Goal: Task Accomplishment & Management: Manage account settings

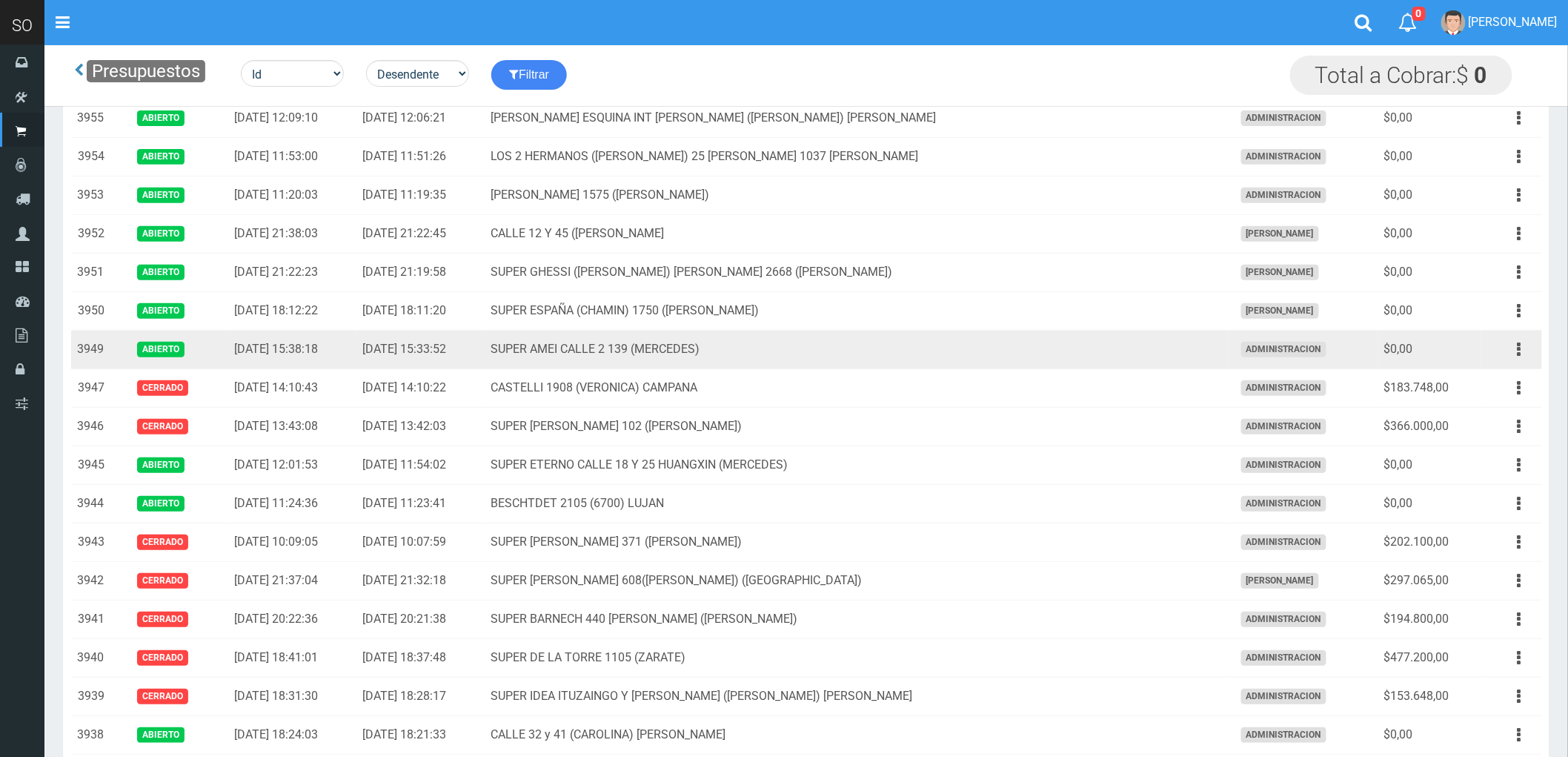
scroll to position [247, 0]
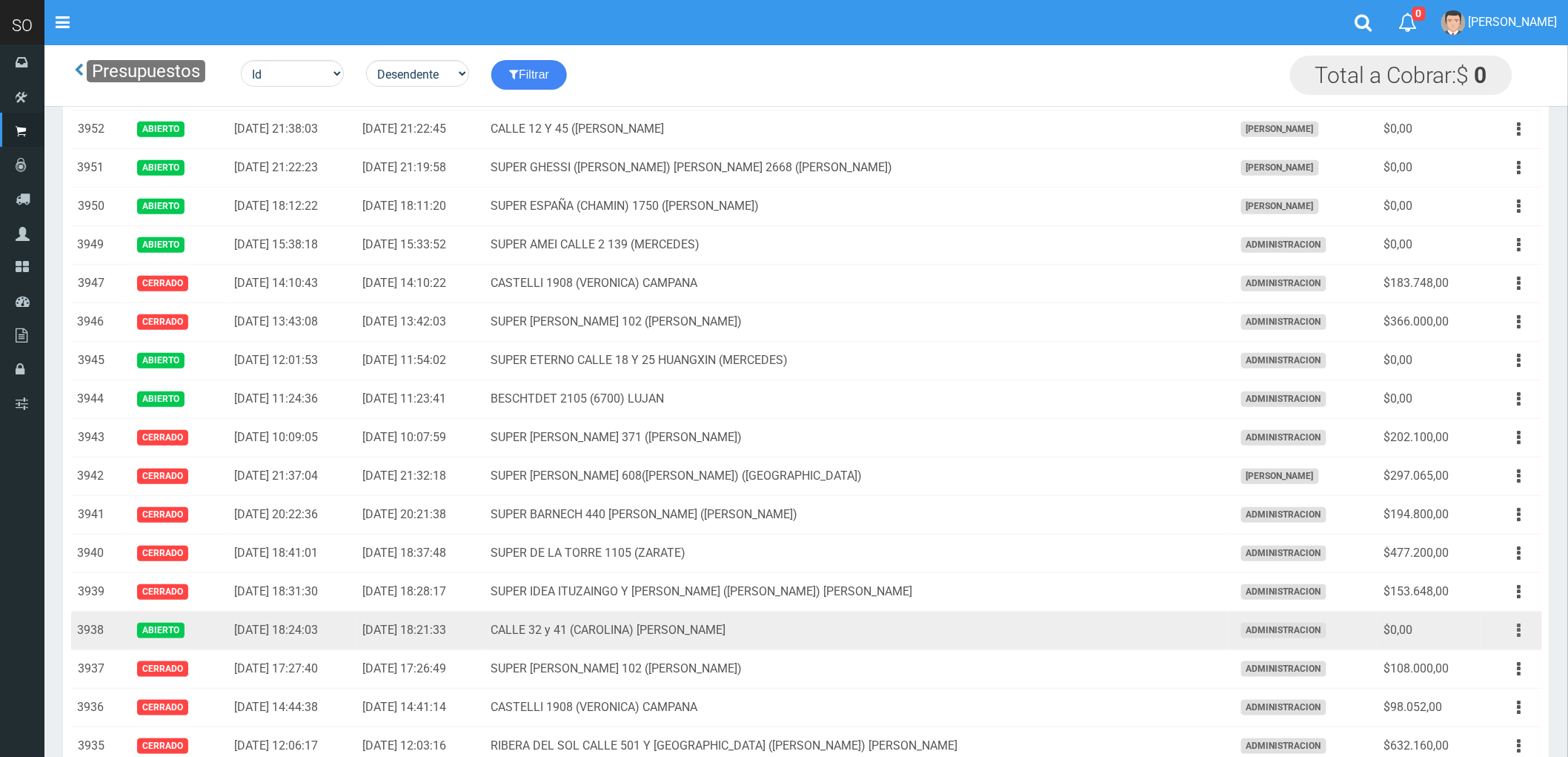
click at [1518, 629] on icon "button" at bounding box center [1519, 631] width 4 height 26
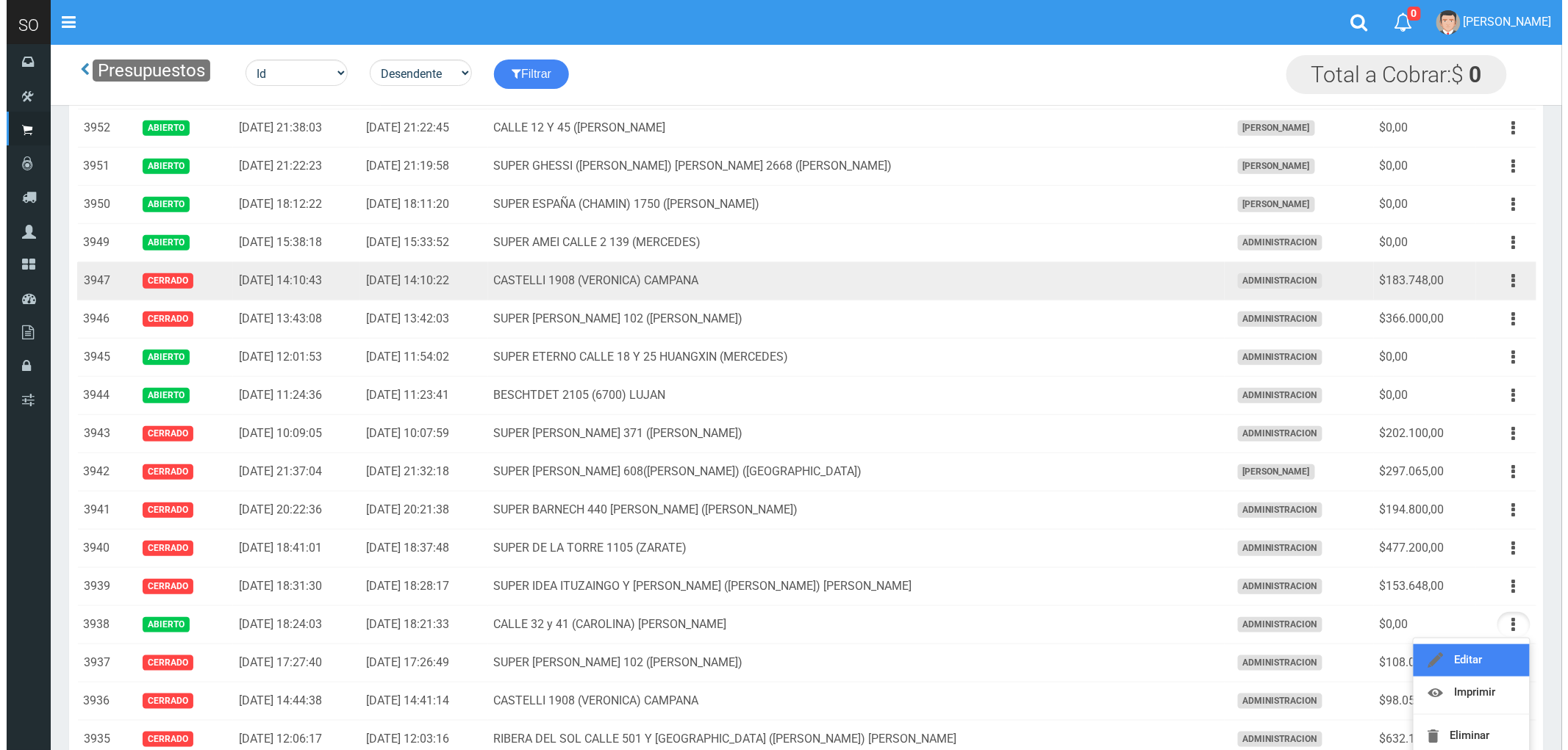
scroll to position [0, 0]
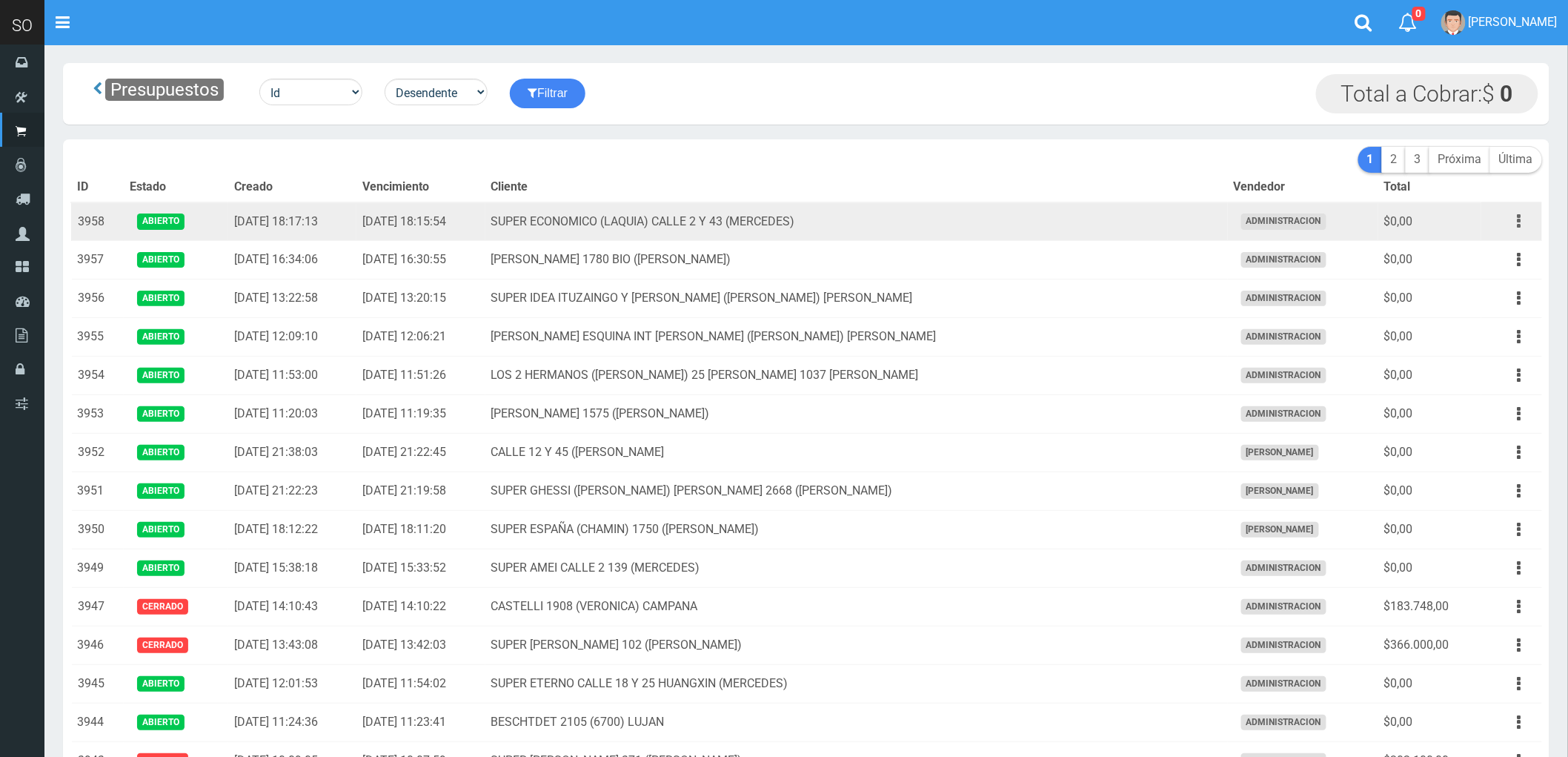
click at [1515, 220] on button "button" at bounding box center [1519, 221] width 33 height 26
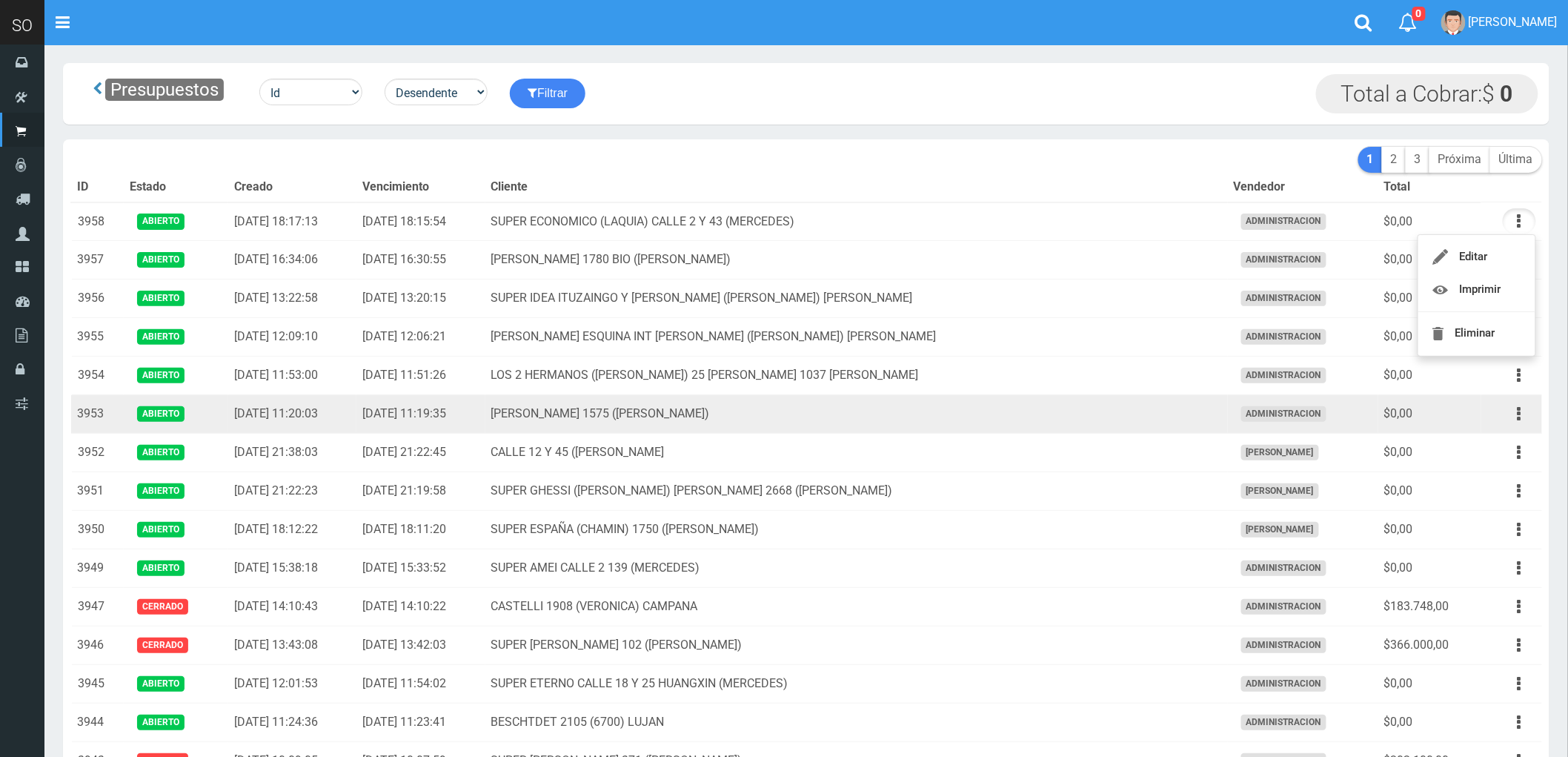
click at [938, 423] on td "LUCIANO REYES 1575 (CAMPANA)" at bounding box center [856, 414] width 742 height 38
click at [1516, 416] on button "button" at bounding box center [1519, 414] width 33 height 26
click at [1492, 524] on link "Eliminar" at bounding box center [1477, 526] width 117 height 32
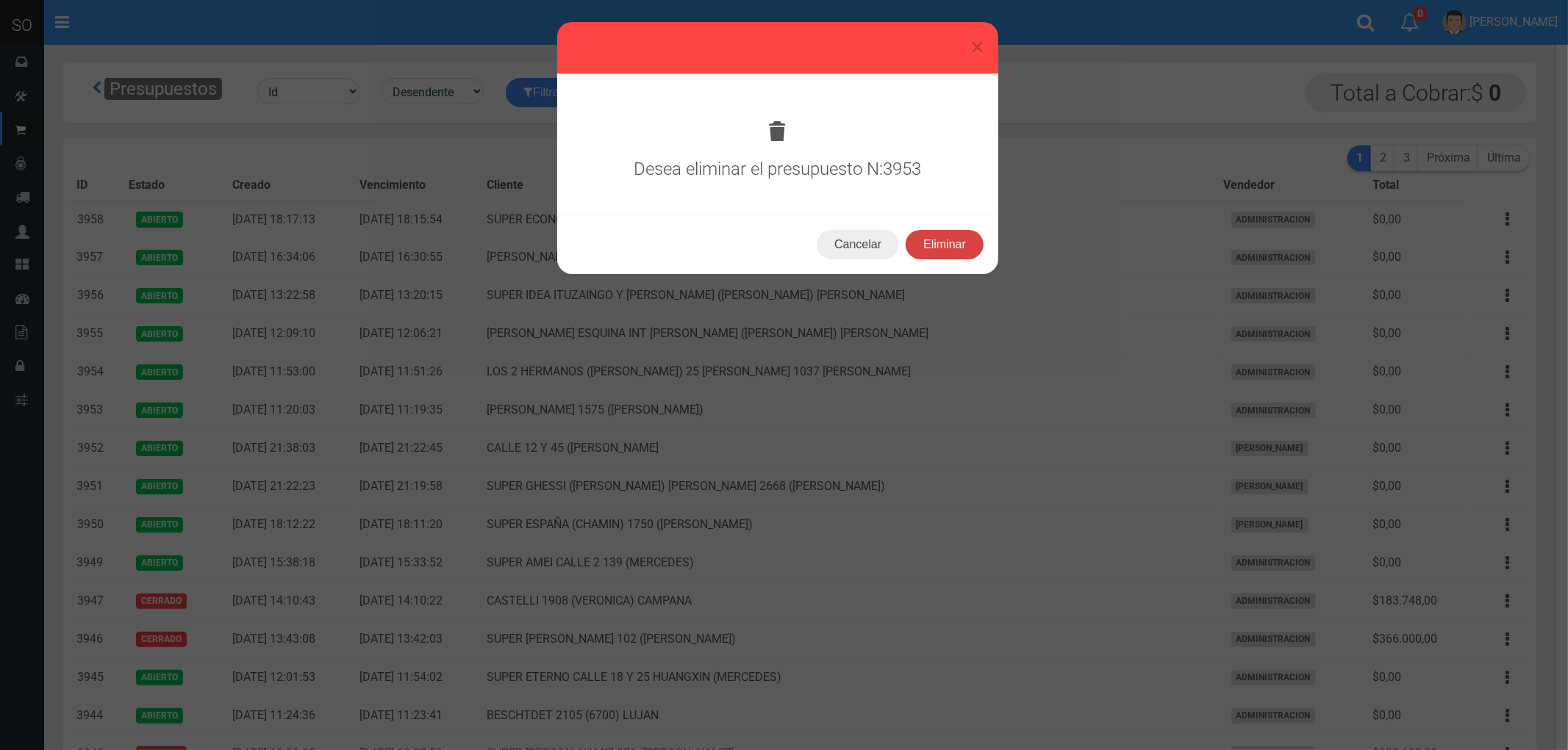
click at [947, 243] on button "Eliminar" at bounding box center [944, 244] width 78 height 29
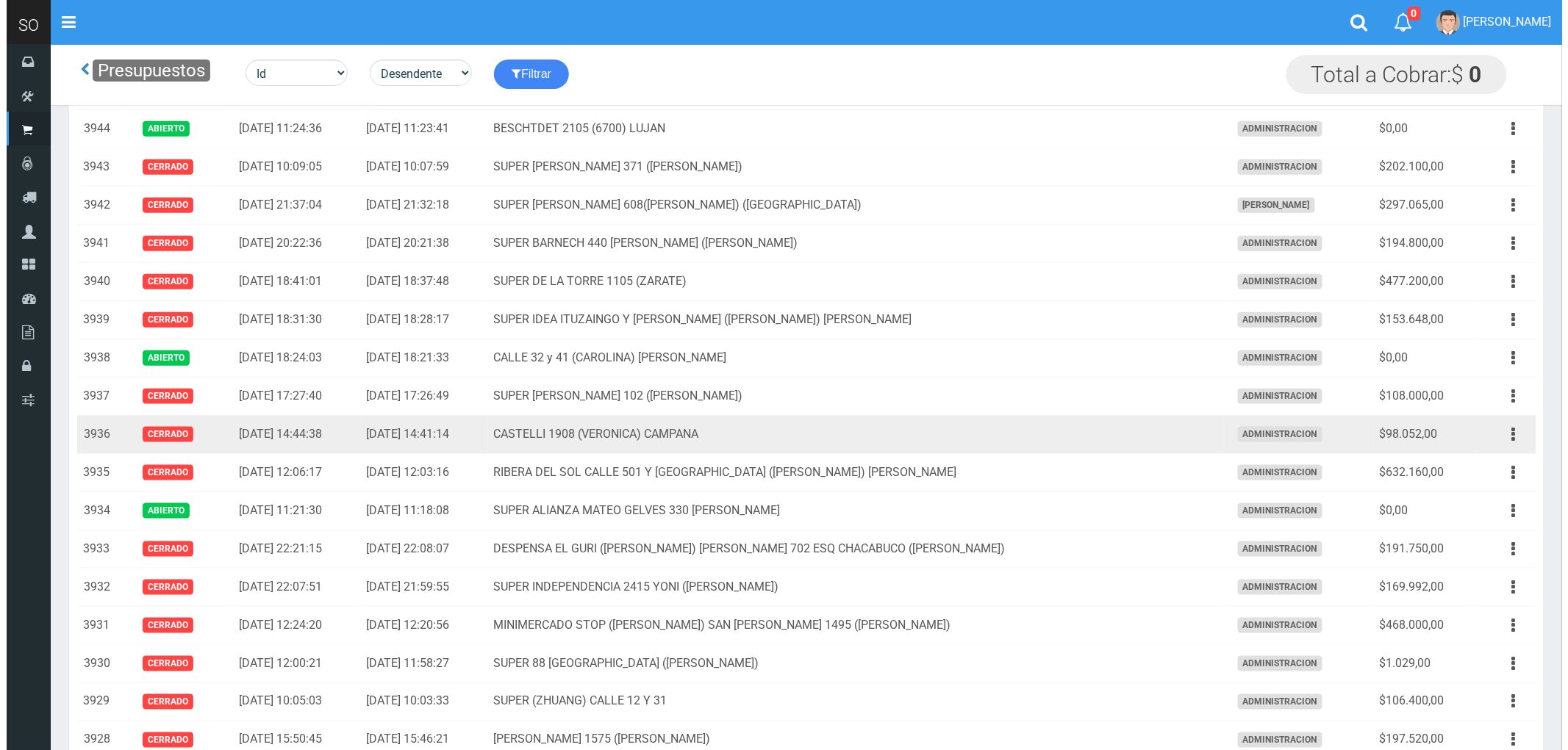
scroll to position [571, 0]
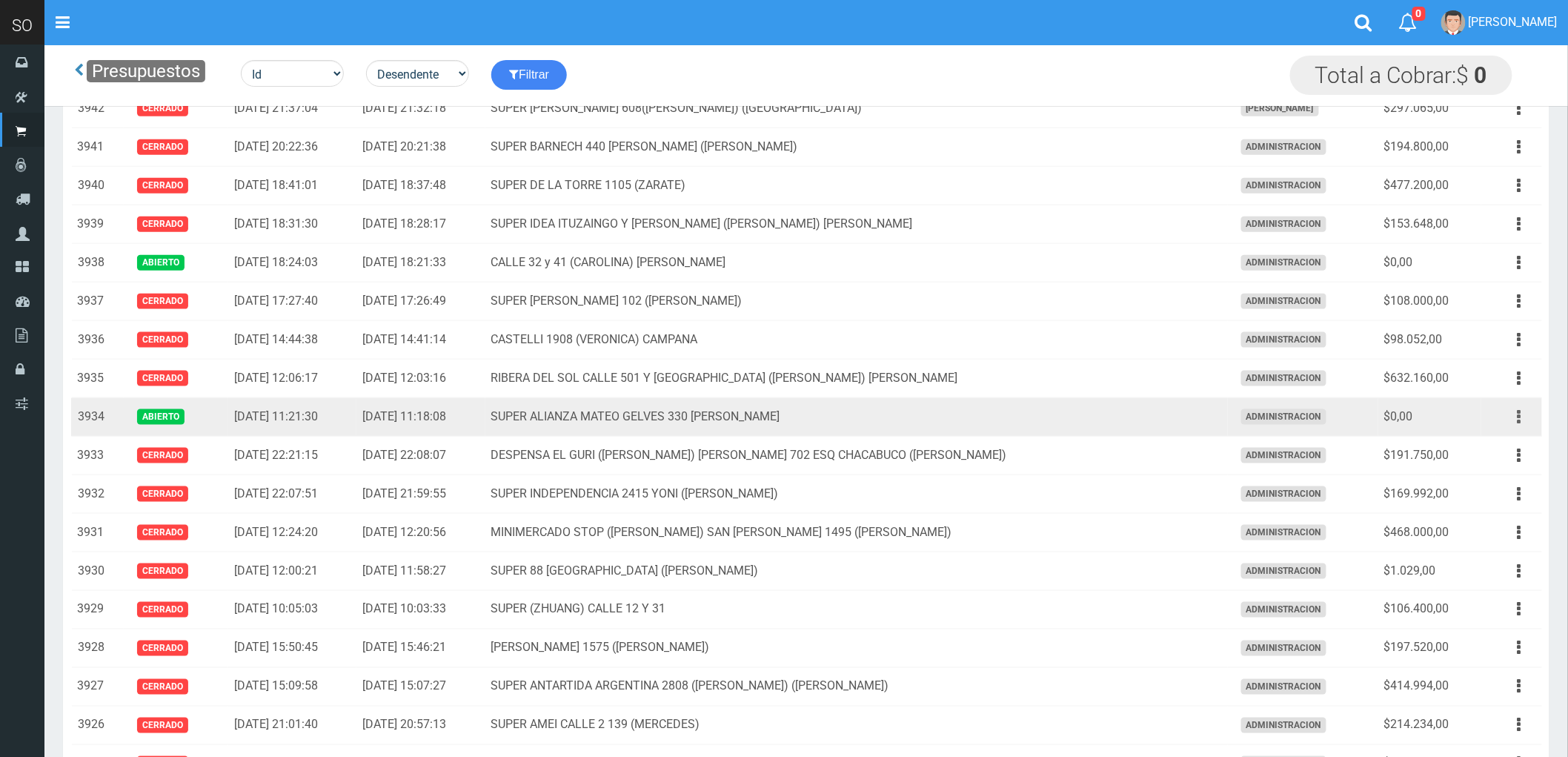
click at [1520, 418] on icon "button" at bounding box center [1519, 417] width 4 height 26
click at [1491, 531] on link "Eliminar" at bounding box center [1477, 529] width 117 height 32
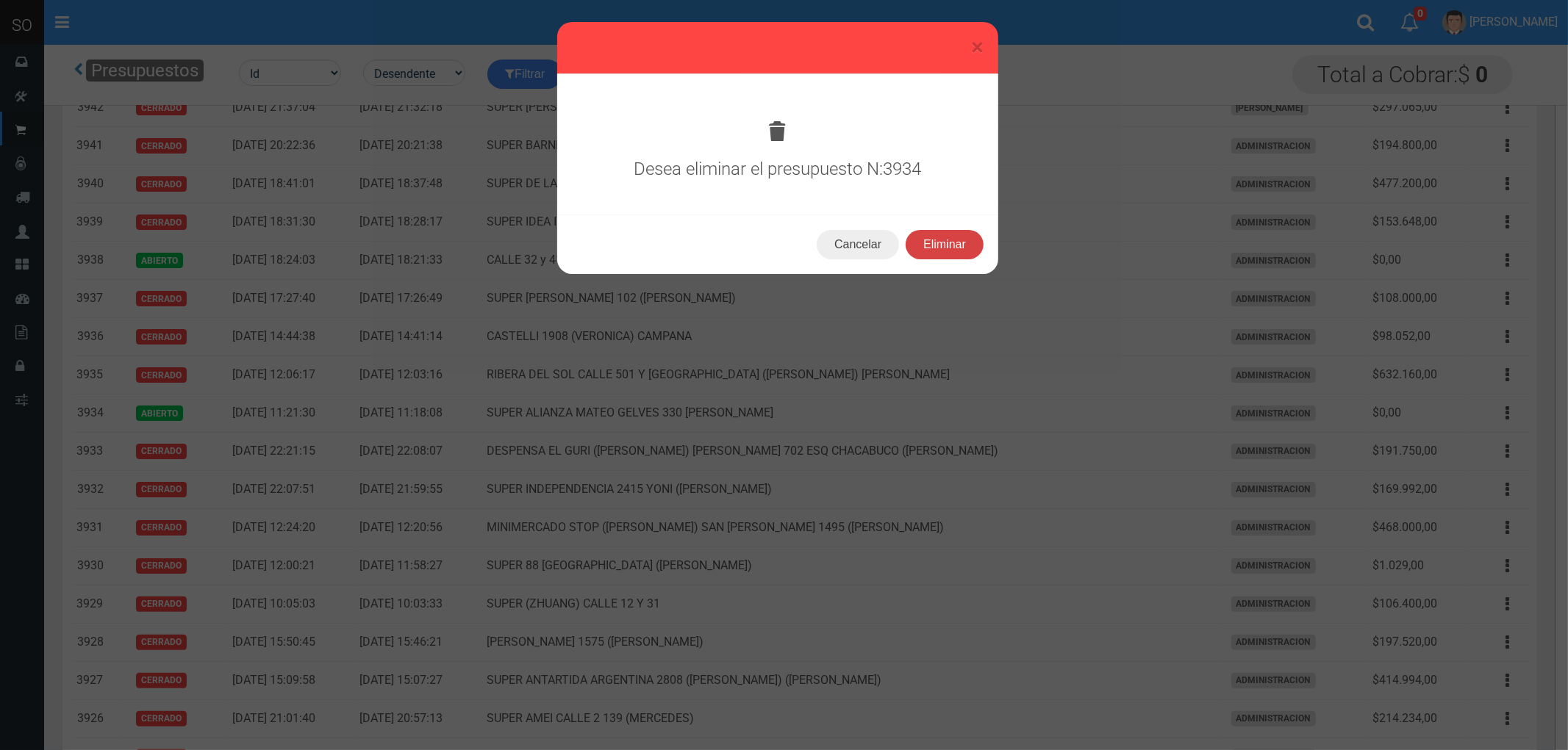
click at [947, 236] on button "Eliminar" at bounding box center [944, 244] width 78 height 29
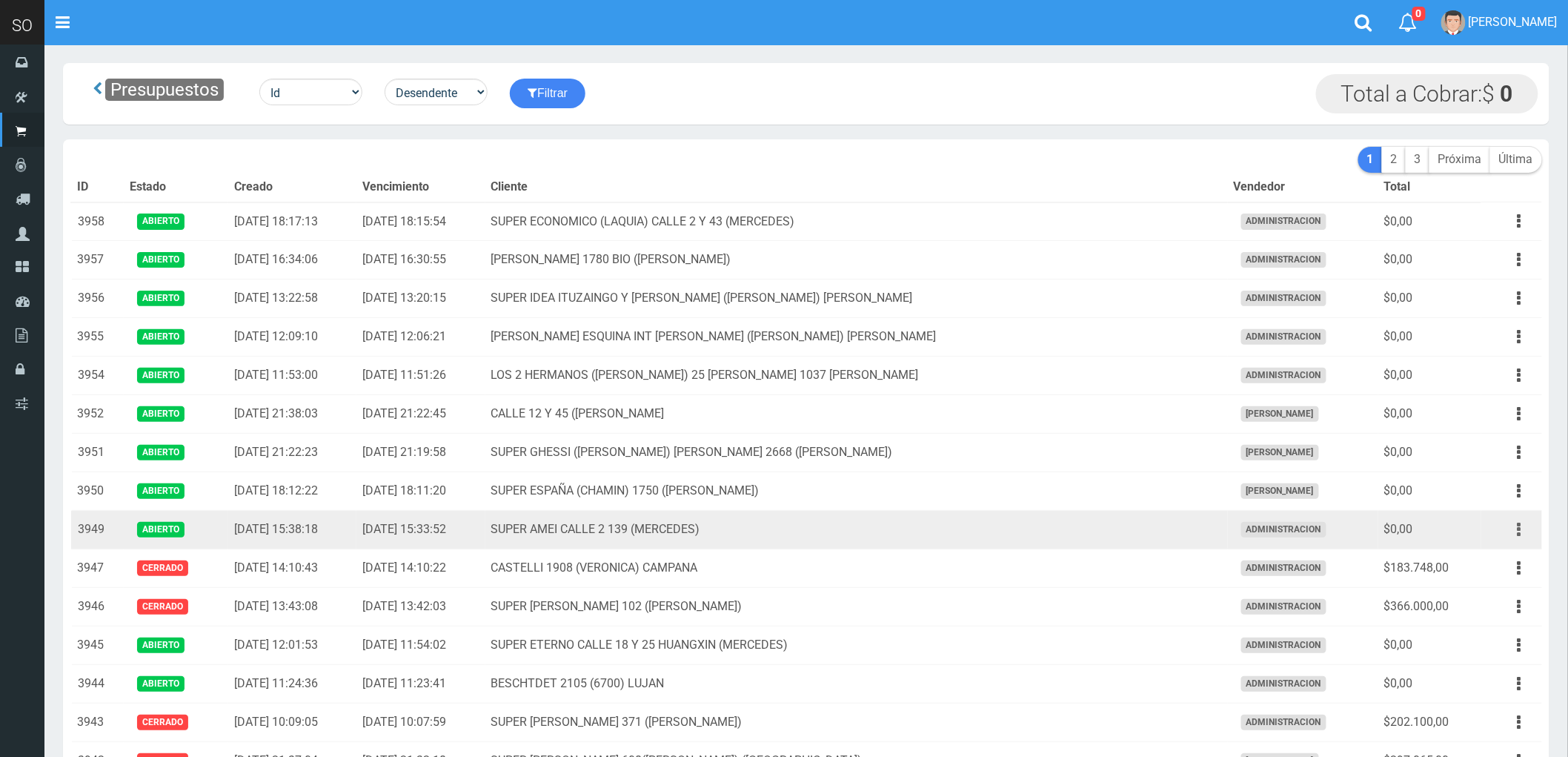
click at [1515, 527] on button "button" at bounding box center [1519, 530] width 33 height 26
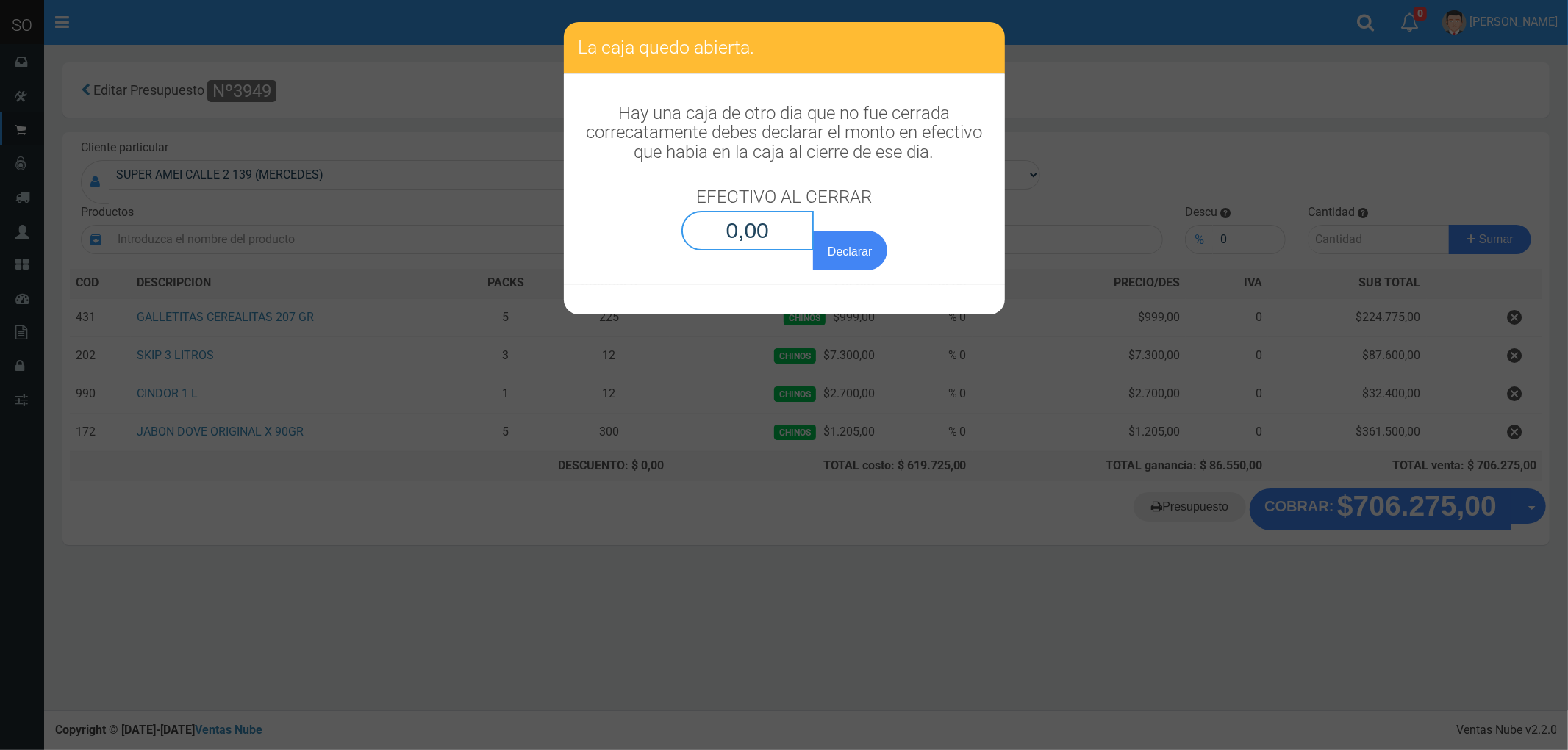
click at [733, 227] on input "0,00" at bounding box center [747, 230] width 133 height 40
type input "0,01"
click at [813, 230] on button "Declarar" at bounding box center [850, 250] width 74 height 40
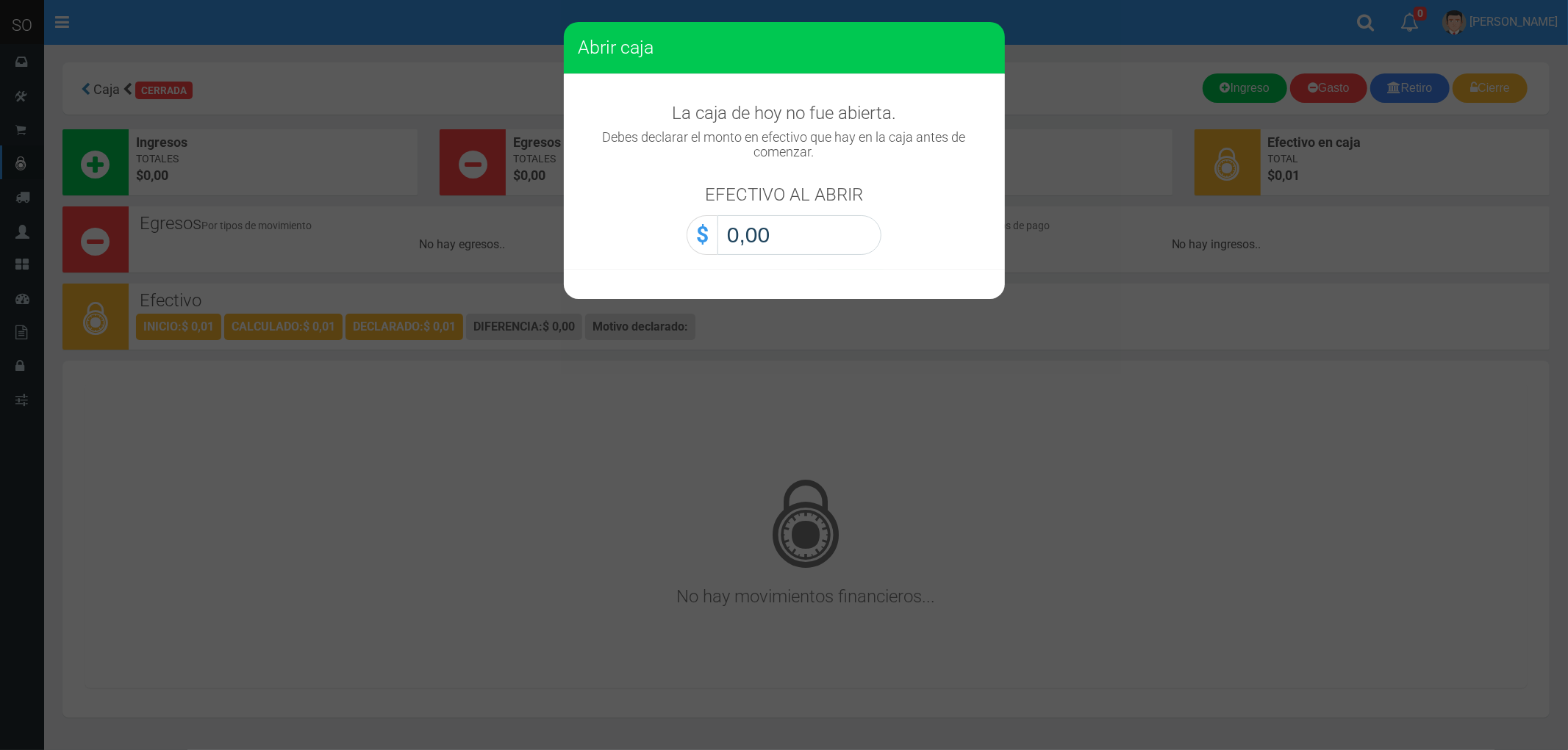
click at [733, 227] on input "0,00" at bounding box center [800, 235] width 164 height 40
type input "0,01"
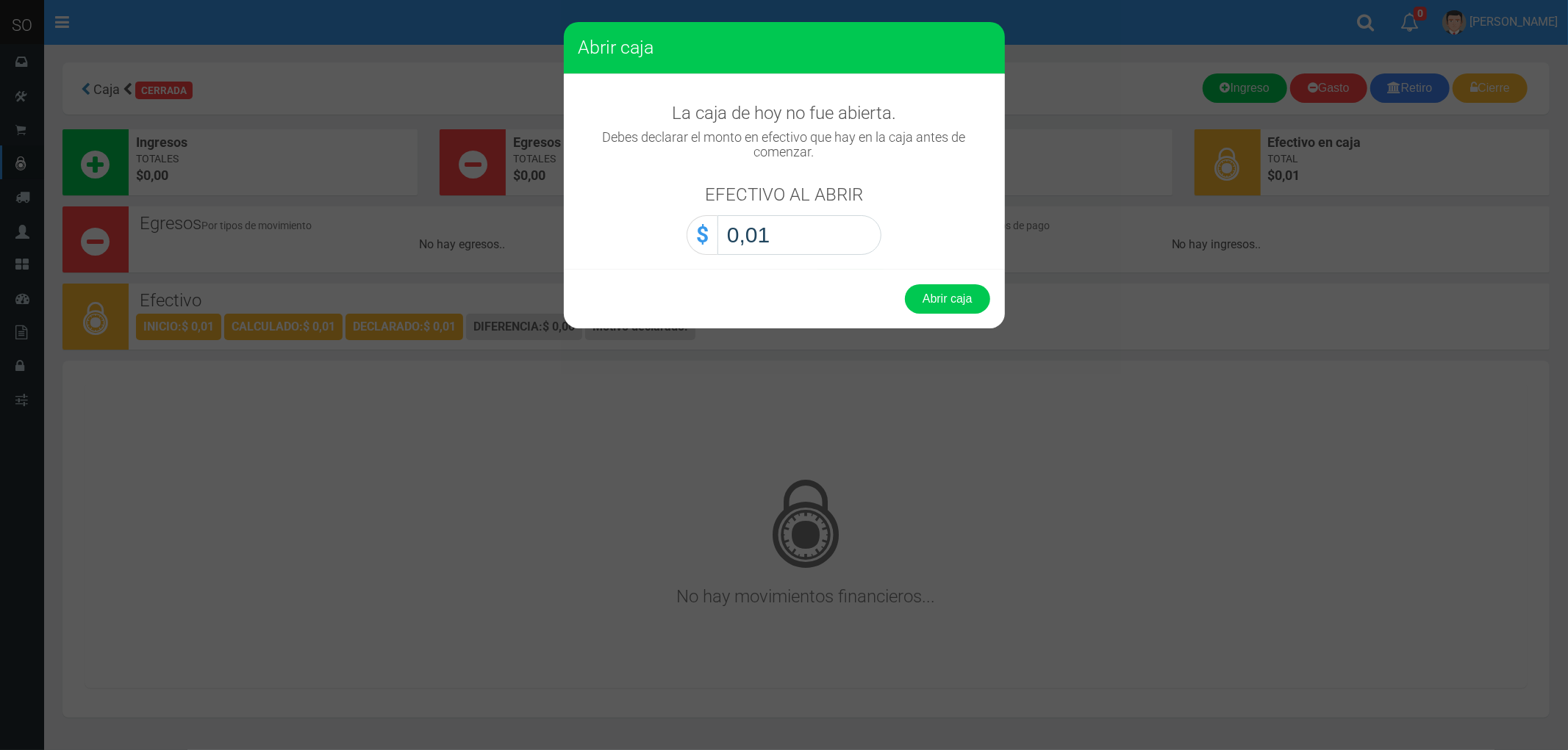
click at [905, 284] on button "Abrir caja" at bounding box center [947, 298] width 85 height 29
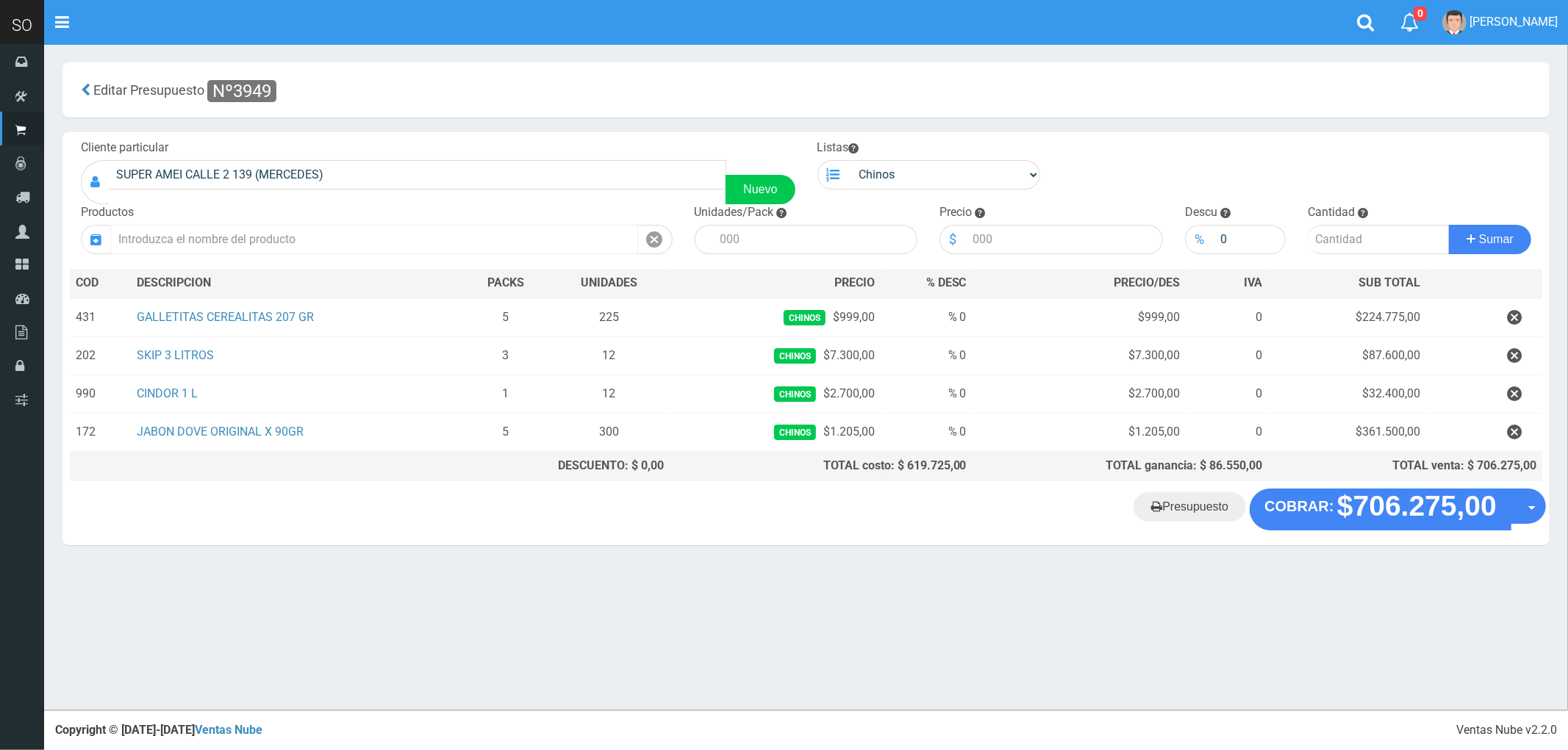
click at [235, 235] on input "text" at bounding box center [374, 239] width 528 height 29
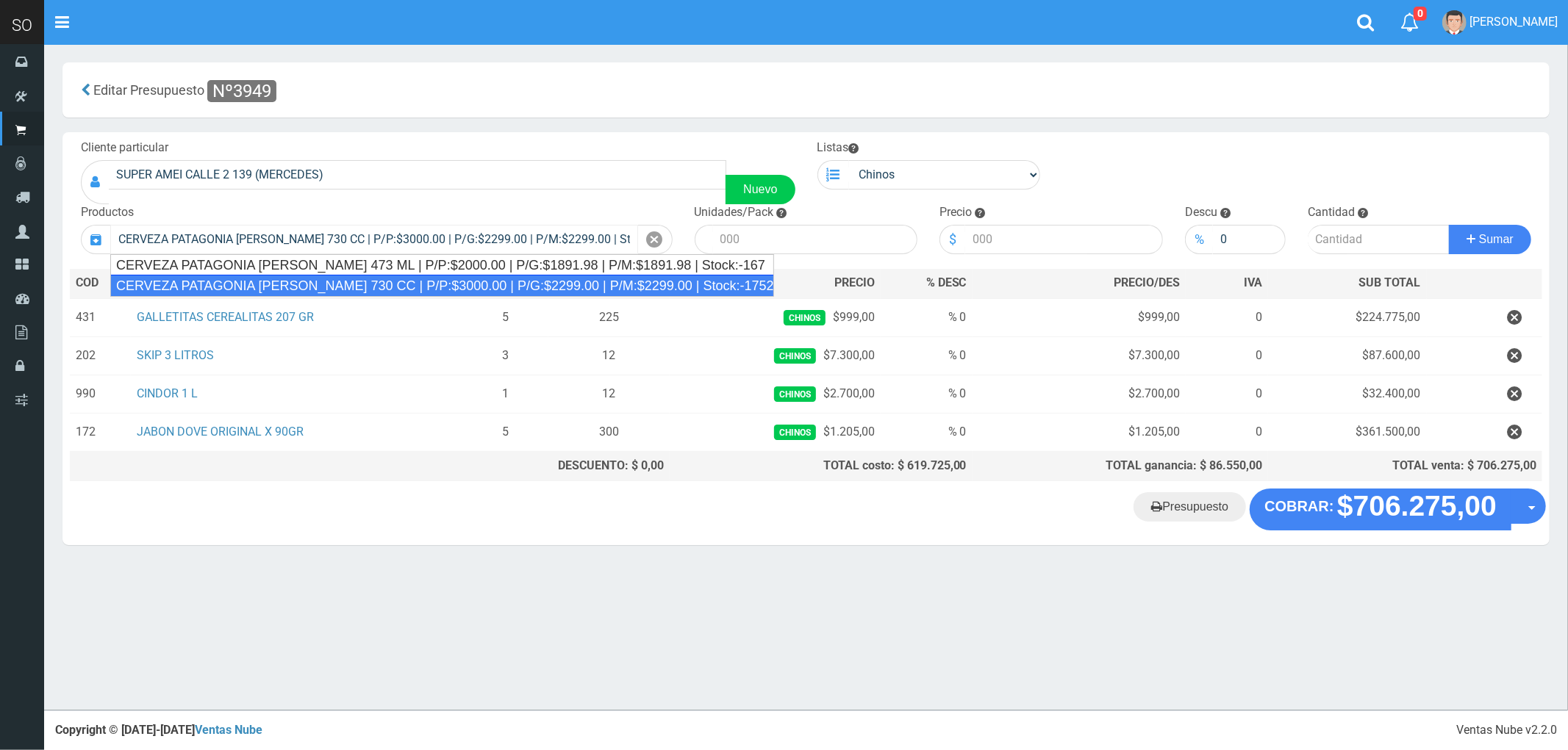
type input "CERVEZA PATAGONIA [PERSON_NAME] 730 CC | P/P:$3000.00 | P/G:$2299.00 | P/M:$229…"
type input "6"
type input "3000.00"
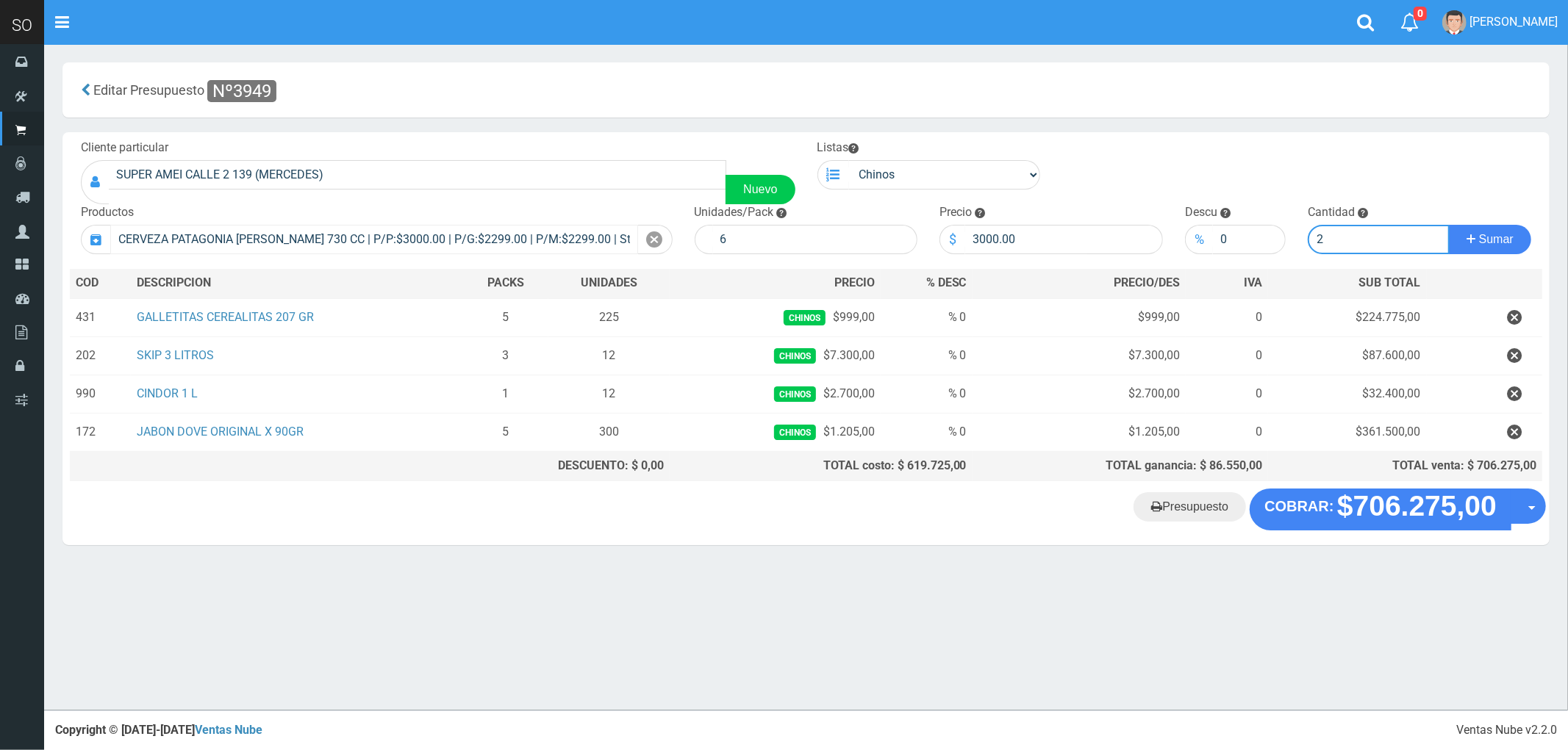
type input "2"
click at [1449, 225] on button "Sumar" at bounding box center [1490, 239] width 82 height 29
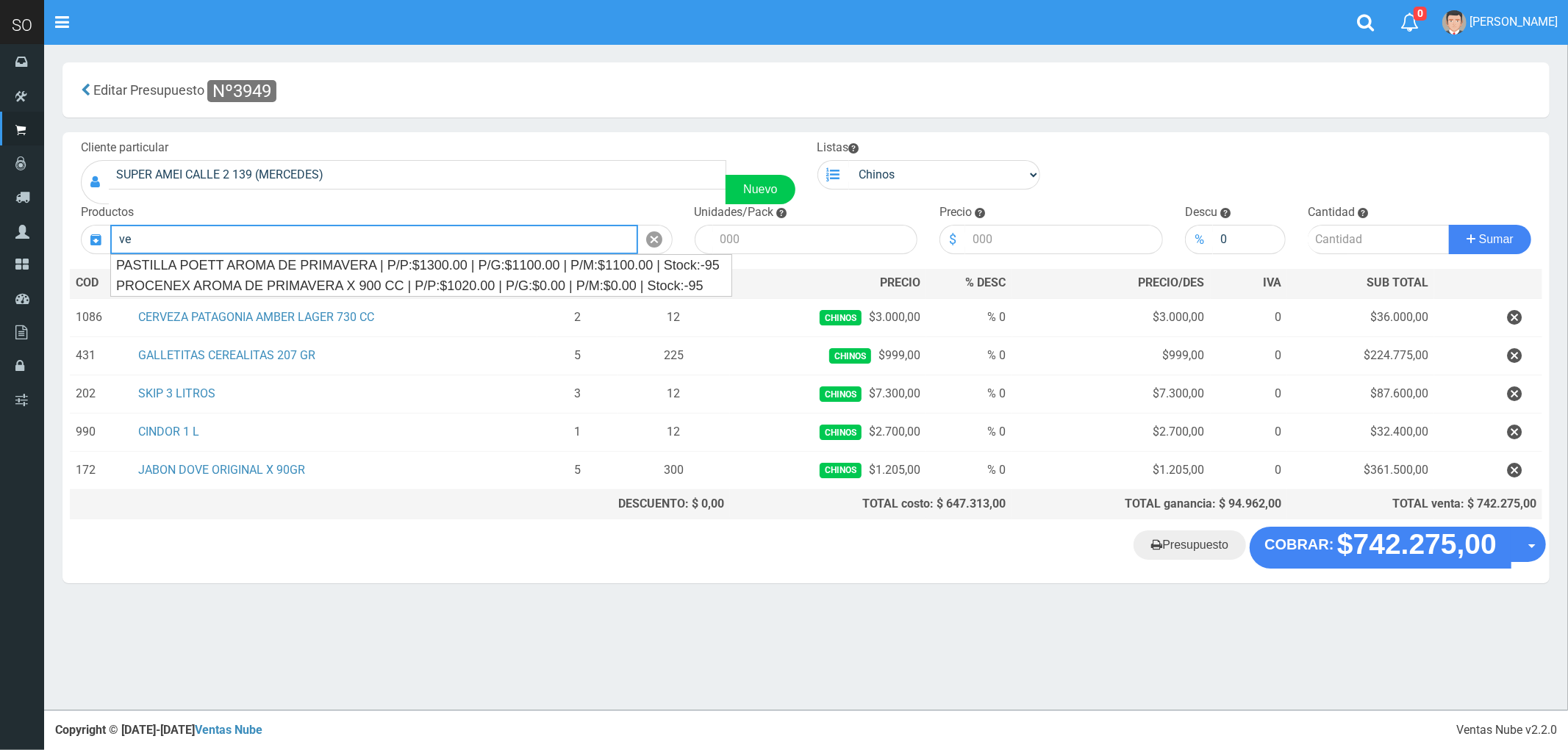
type input "v"
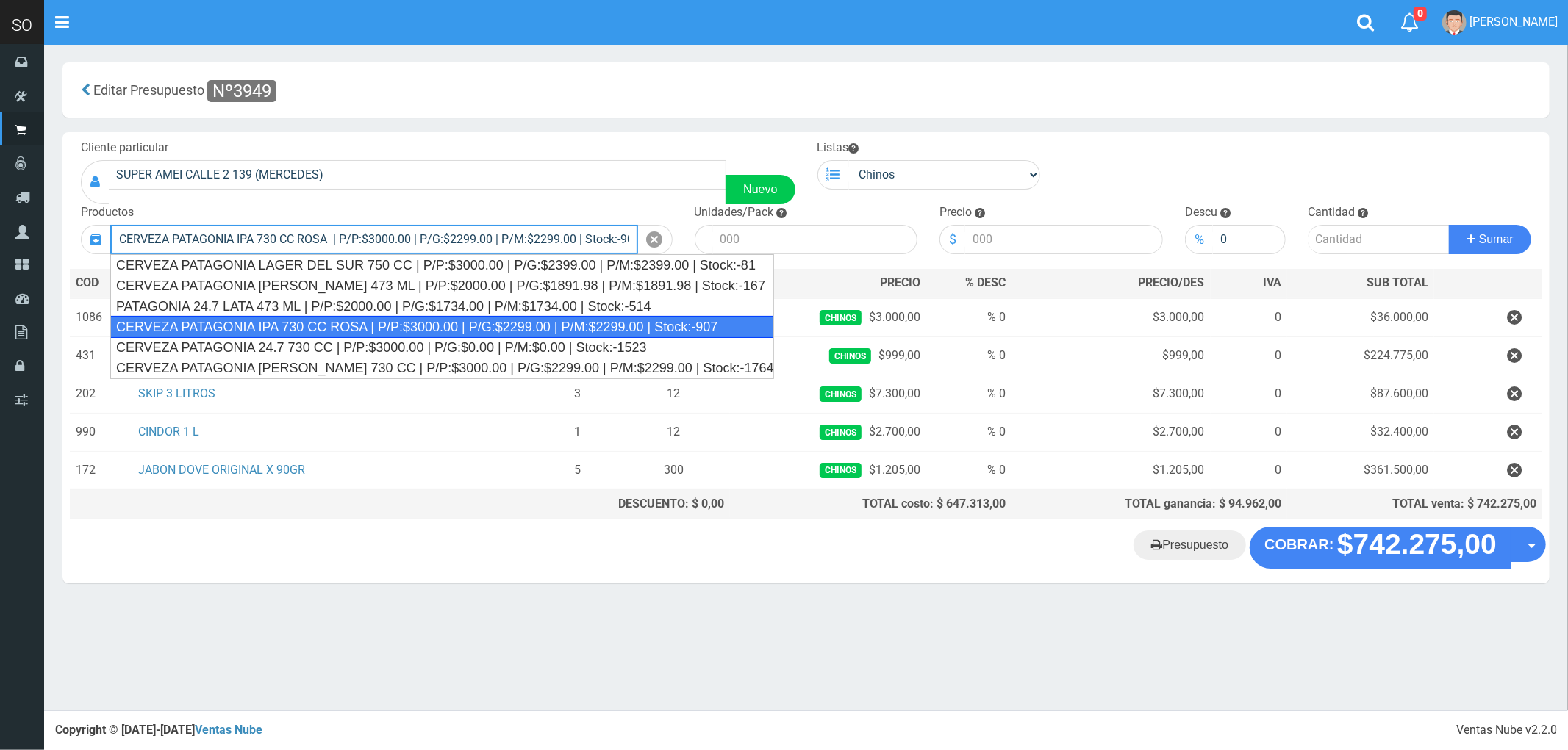
type input "CERVEZA PATAGONIA IPA 730 CC ROSA | P/P:$3000.00 | P/G:$2299.00 | P/M:$2299.00 …"
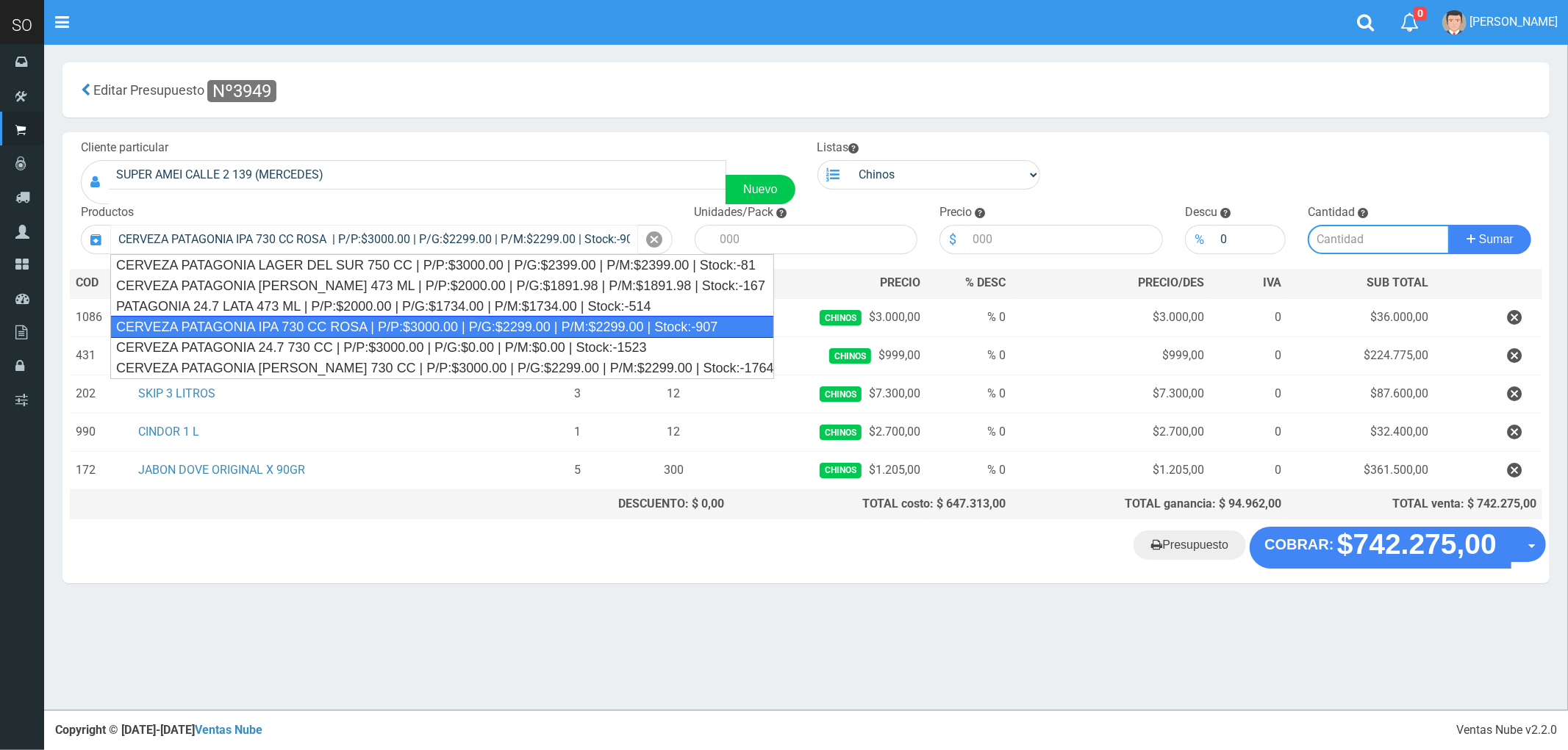
type input "6"
type input "3000.00"
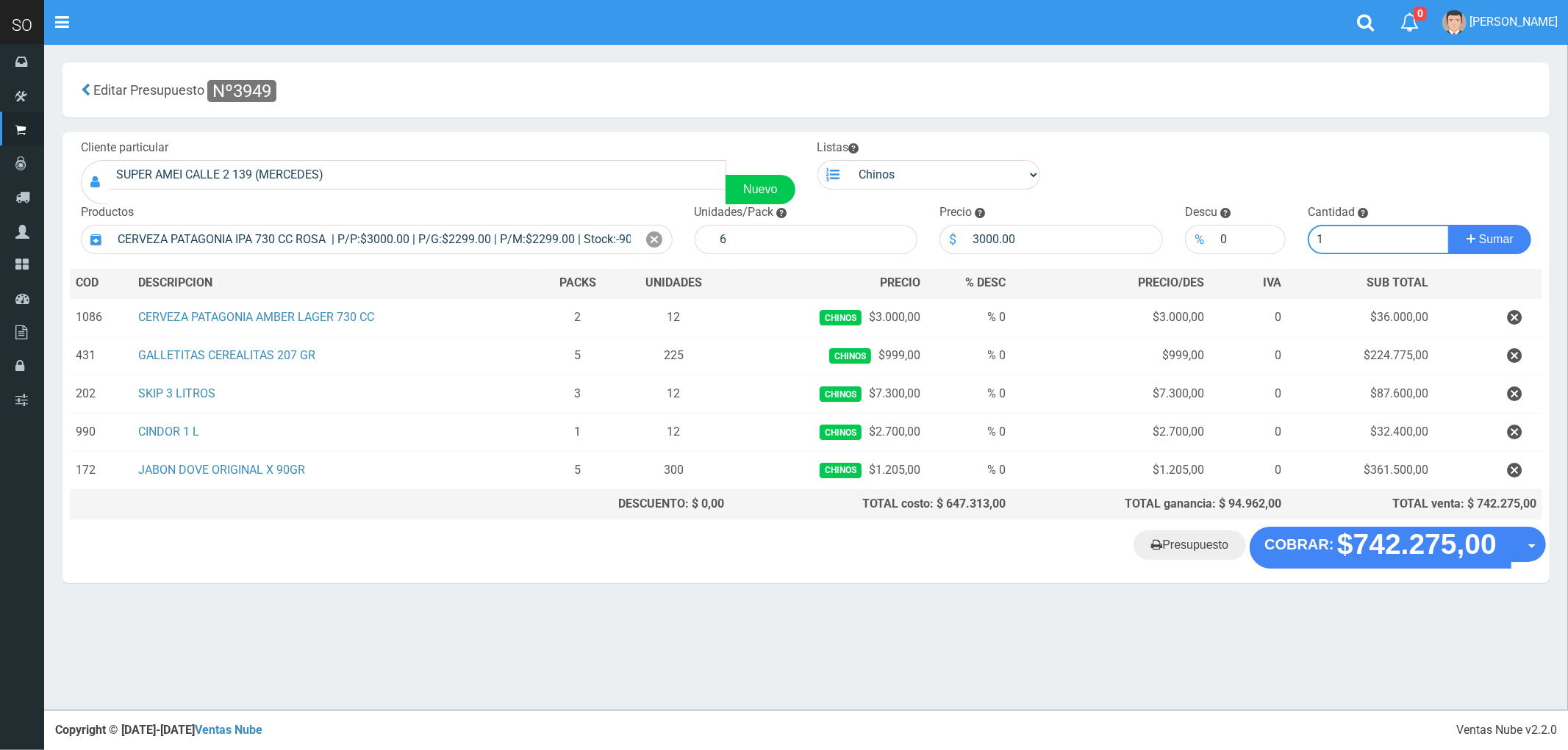
type input "1"
click at [1449, 225] on button "Sumar" at bounding box center [1490, 239] width 82 height 29
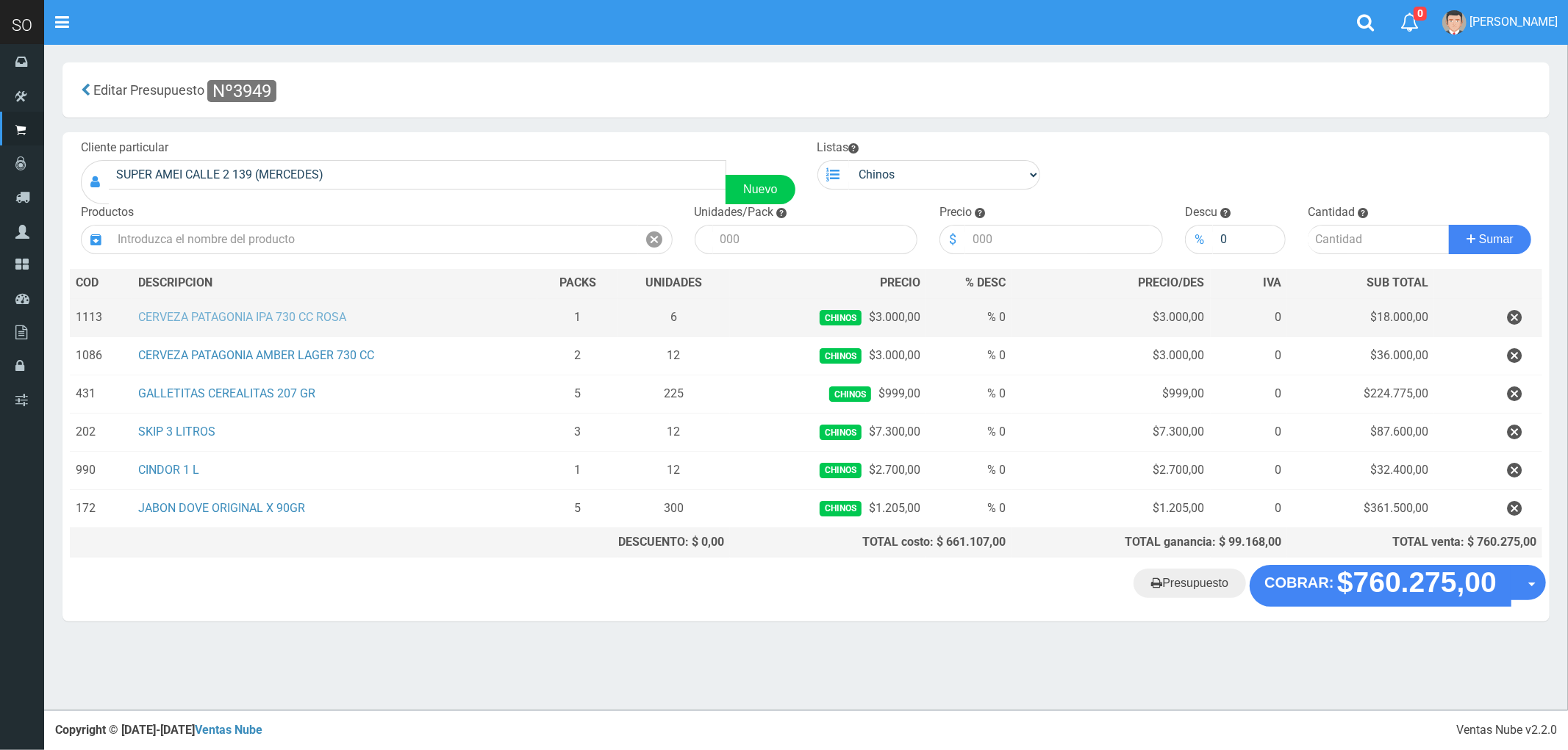
click at [300, 322] on link "CERVEZA PATAGONIA IPA 730 CC ROSA" at bounding box center [242, 317] width 208 height 14
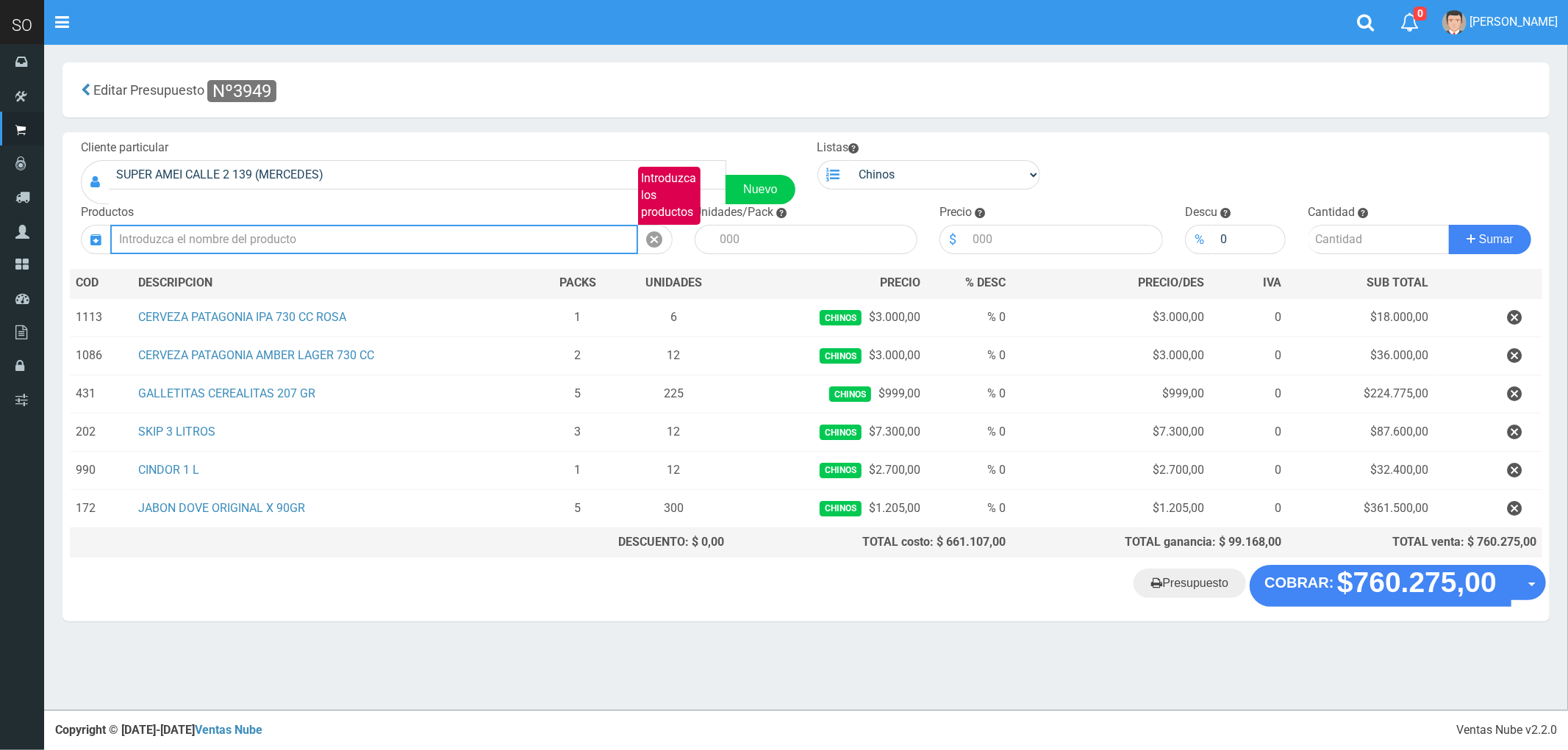
click at [300, 245] on input "Introduzca los productos" at bounding box center [374, 239] width 528 height 29
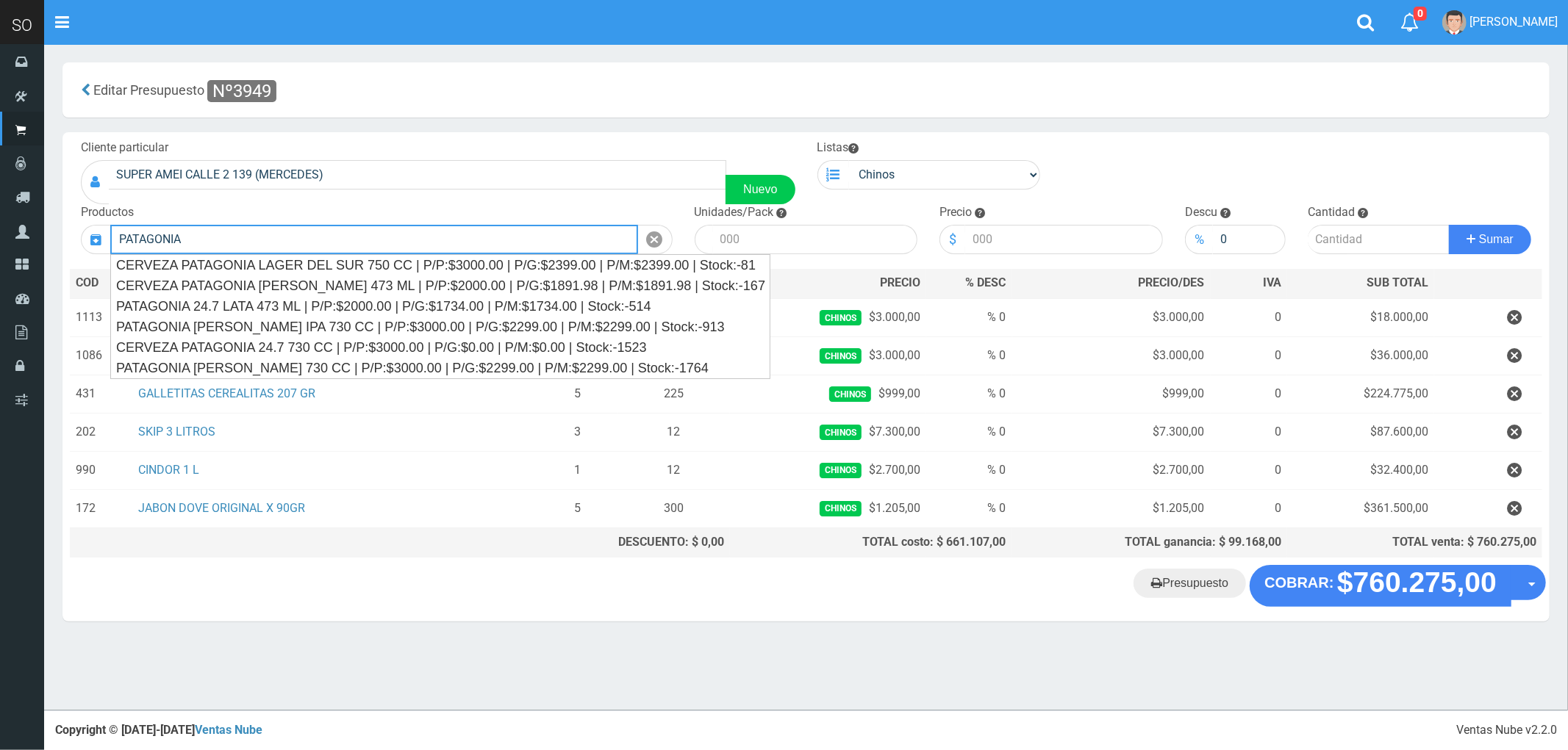
click at [1449, 225] on button "Sumar" at bounding box center [1490, 239] width 82 height 29
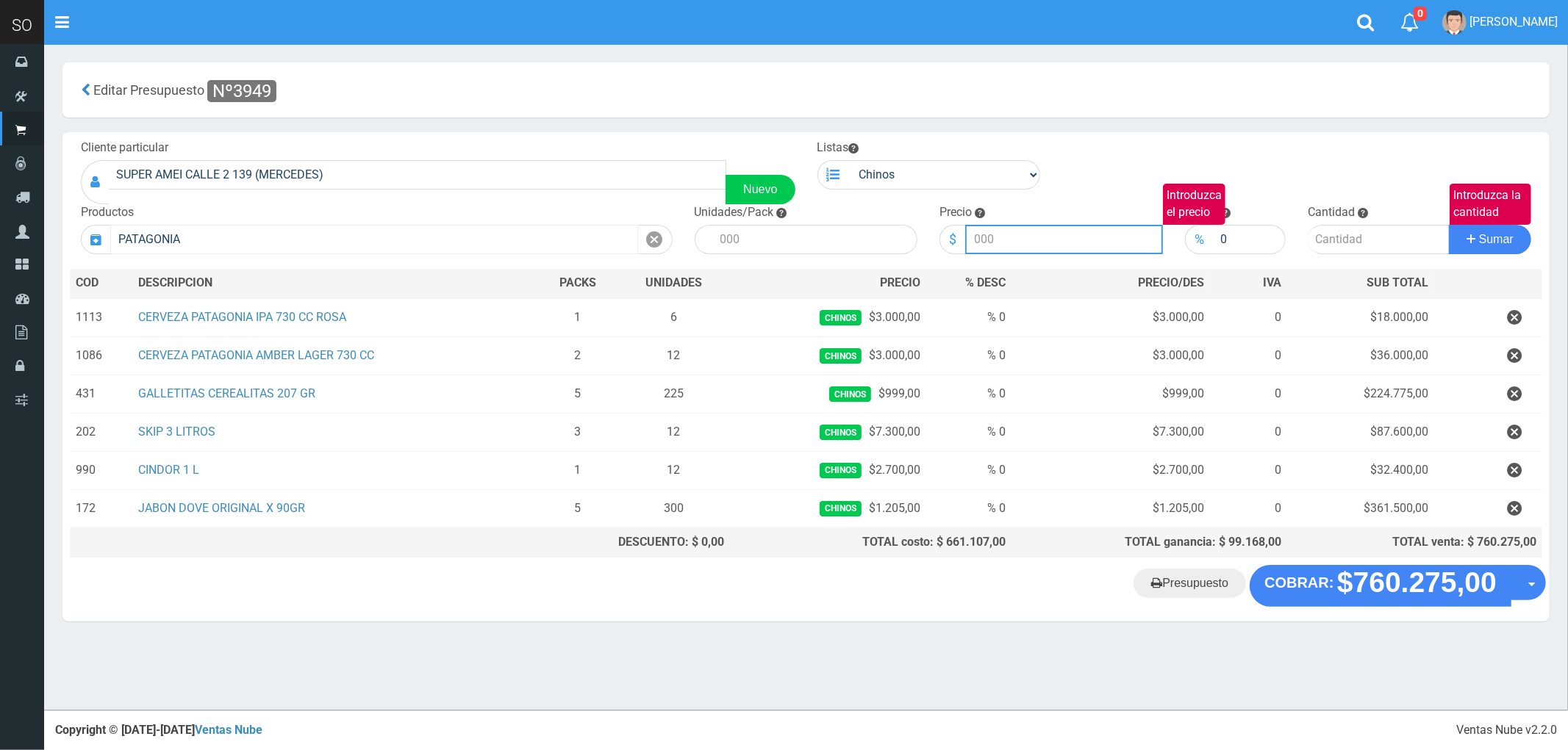
type input "PATAGONIA [PERSON_NAME] 730 CC | P/P:$3000.00 | P/G:$2299.00 | P/M:$2299.00 | S…"
type input "3000.00"
click at [650, 233] on icon at bounding box center [655, 239] width 16 height 22
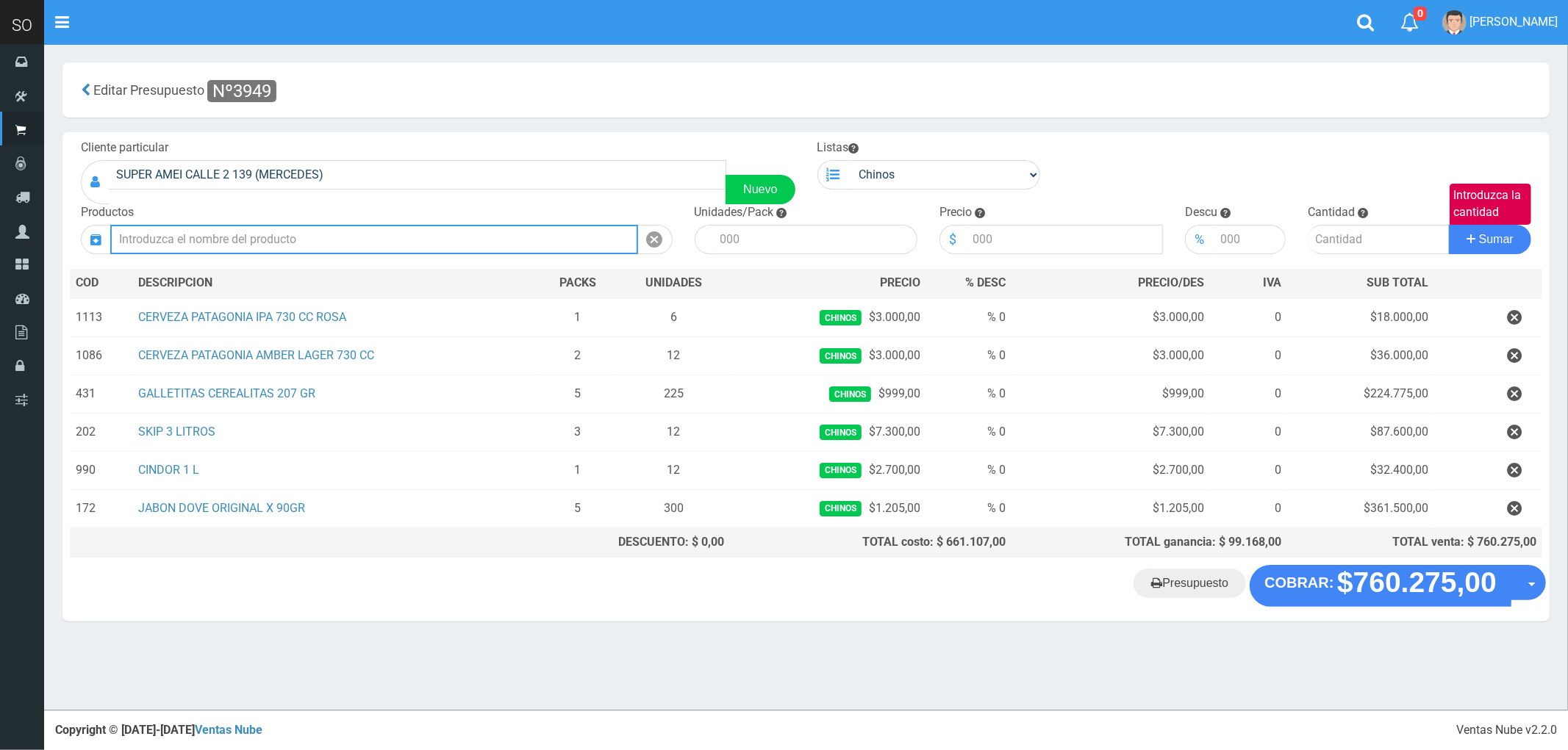
click at [362, 239] on input "Introduzca los productos" at bounding box center [374, 239] width 528 height 29
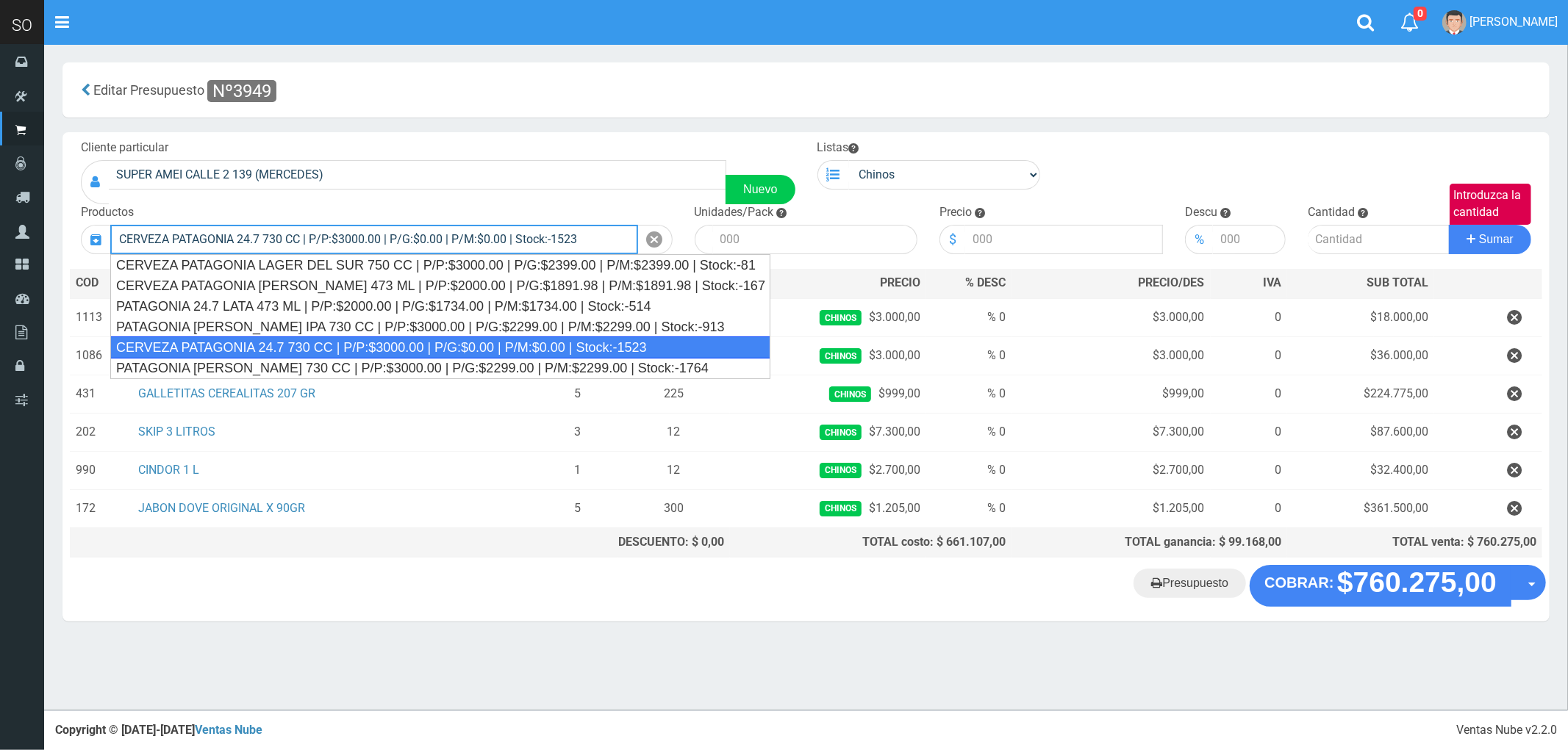
type input "CERVEZA PATAGONIA 24.7 730 CC | P/P:$3000.00 | P/G:$0.00 | P/M:$0.00 | Stock:-1…"
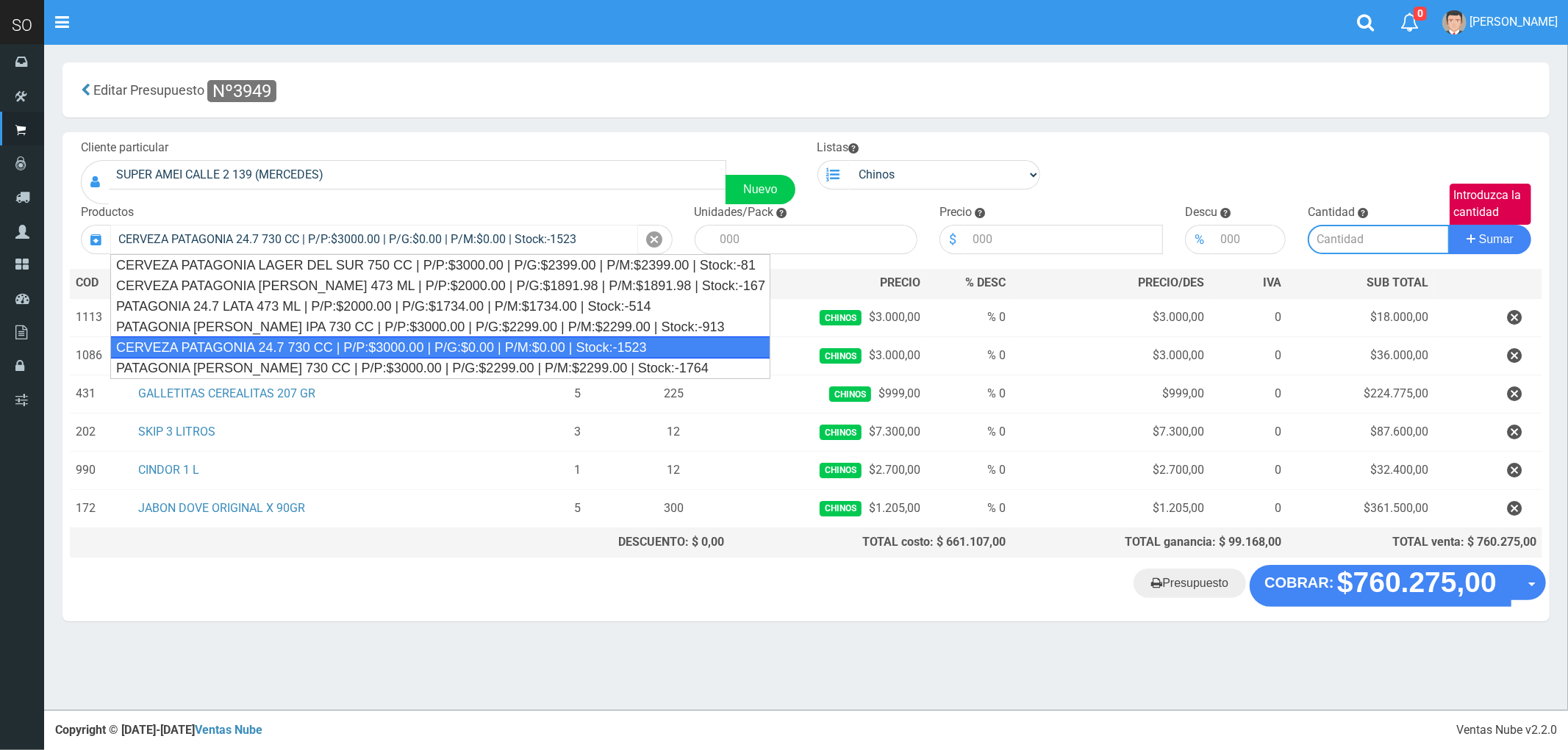
type input "6"
type input "3000.00"
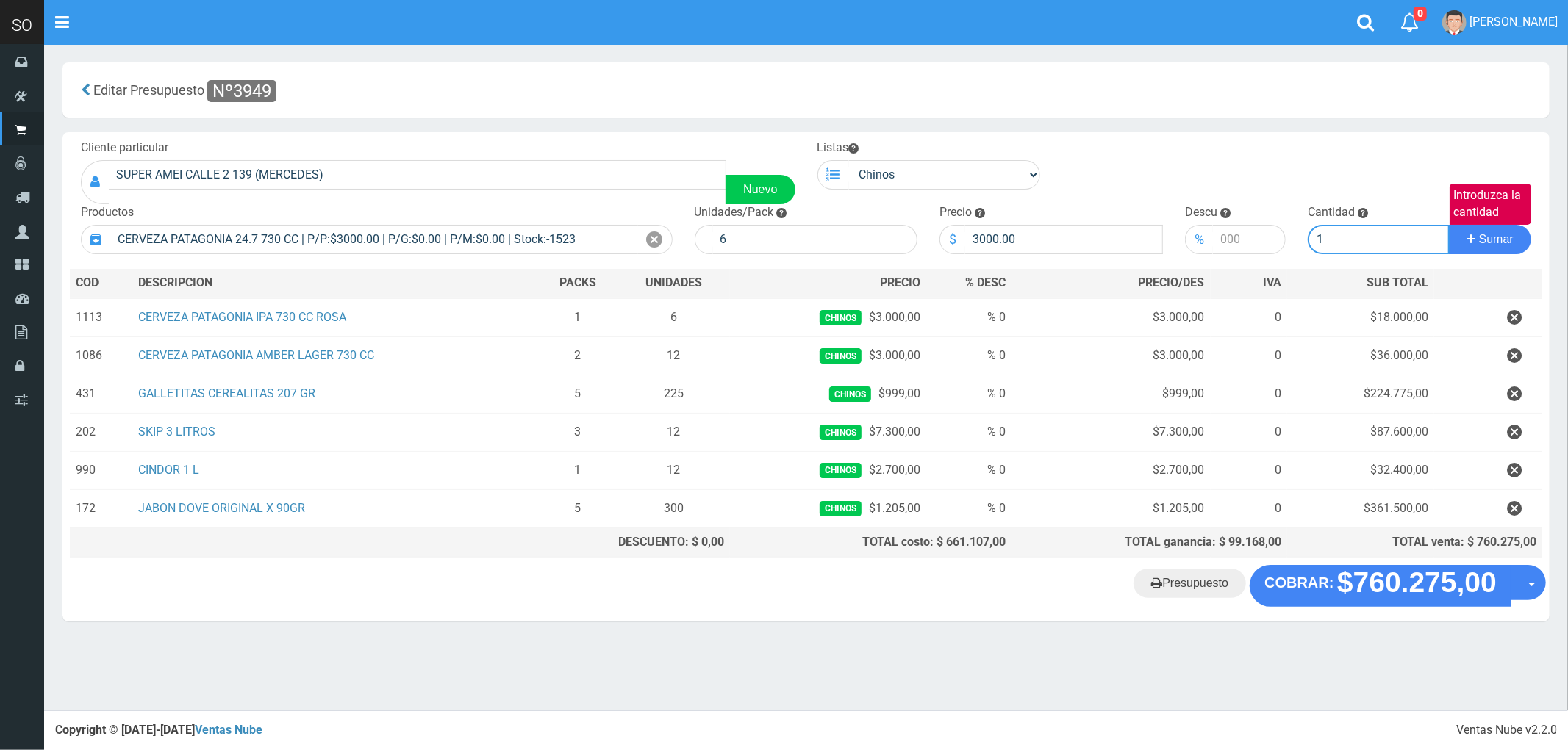
type input "1"
click at [1449, 225] on button "Sumar" at bounding box center [1490, 239] width 82 height 29
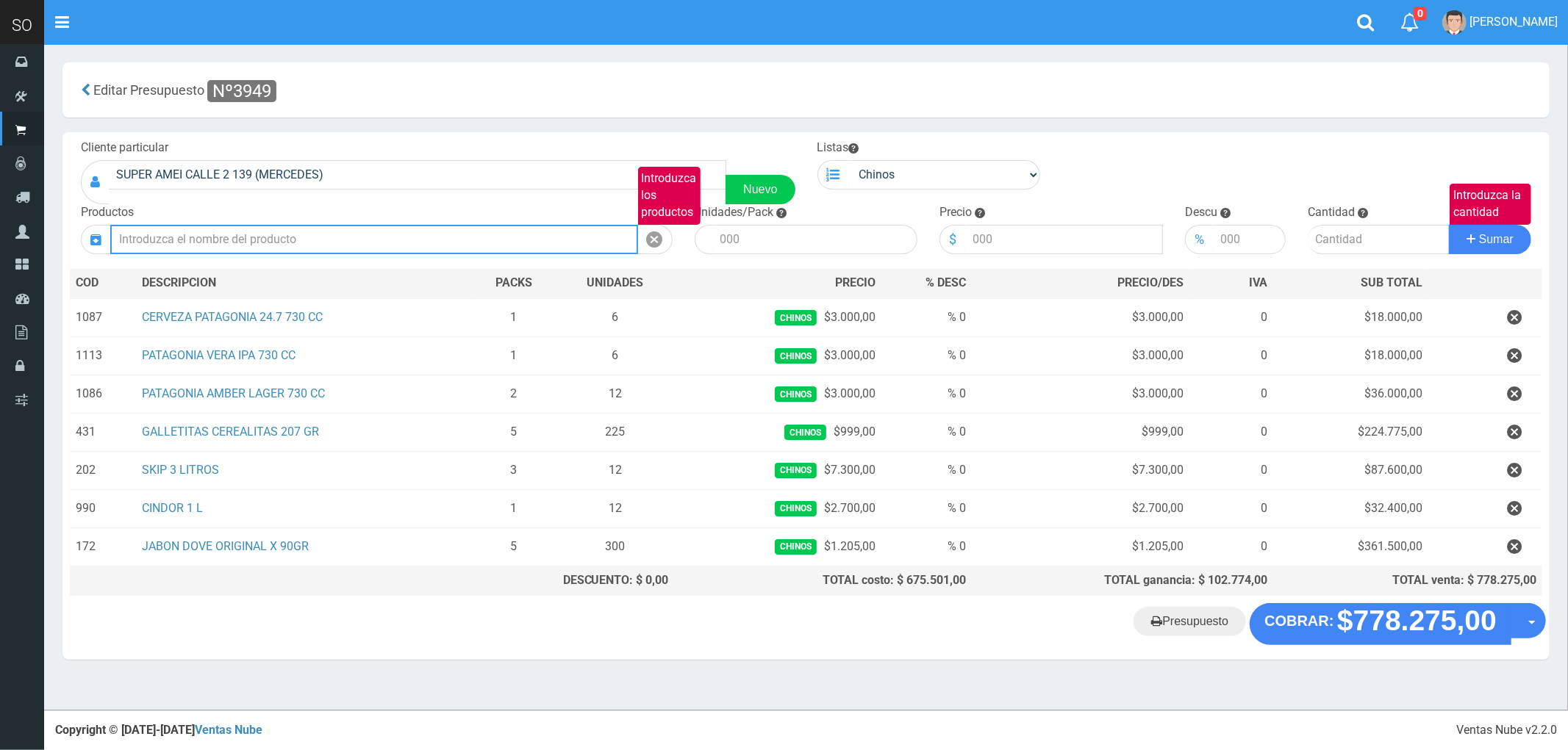
click at [277, 238] on input "Introduzca los productos" at bounding box center [374, 239] width 528 height 29
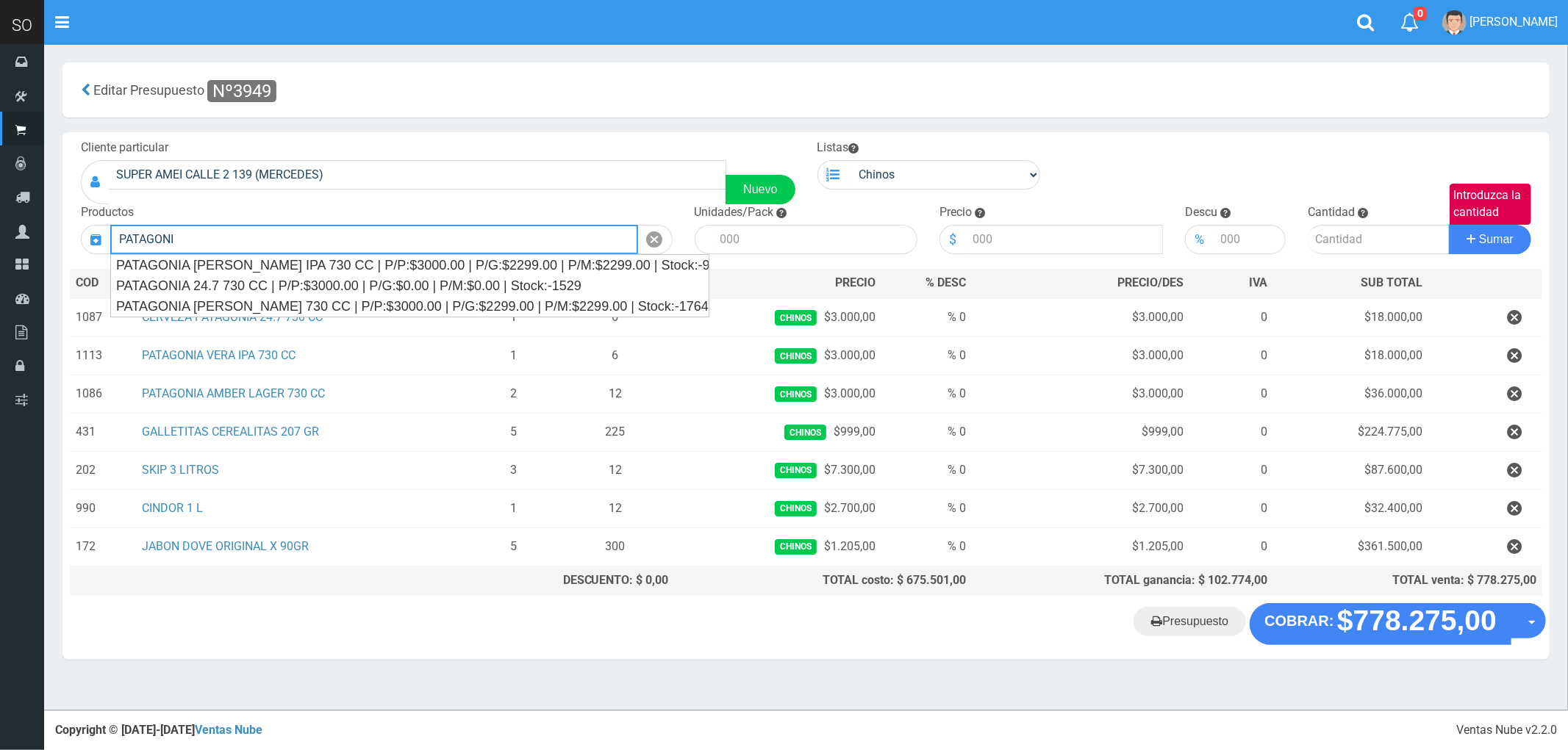
type input "PATAGONI"
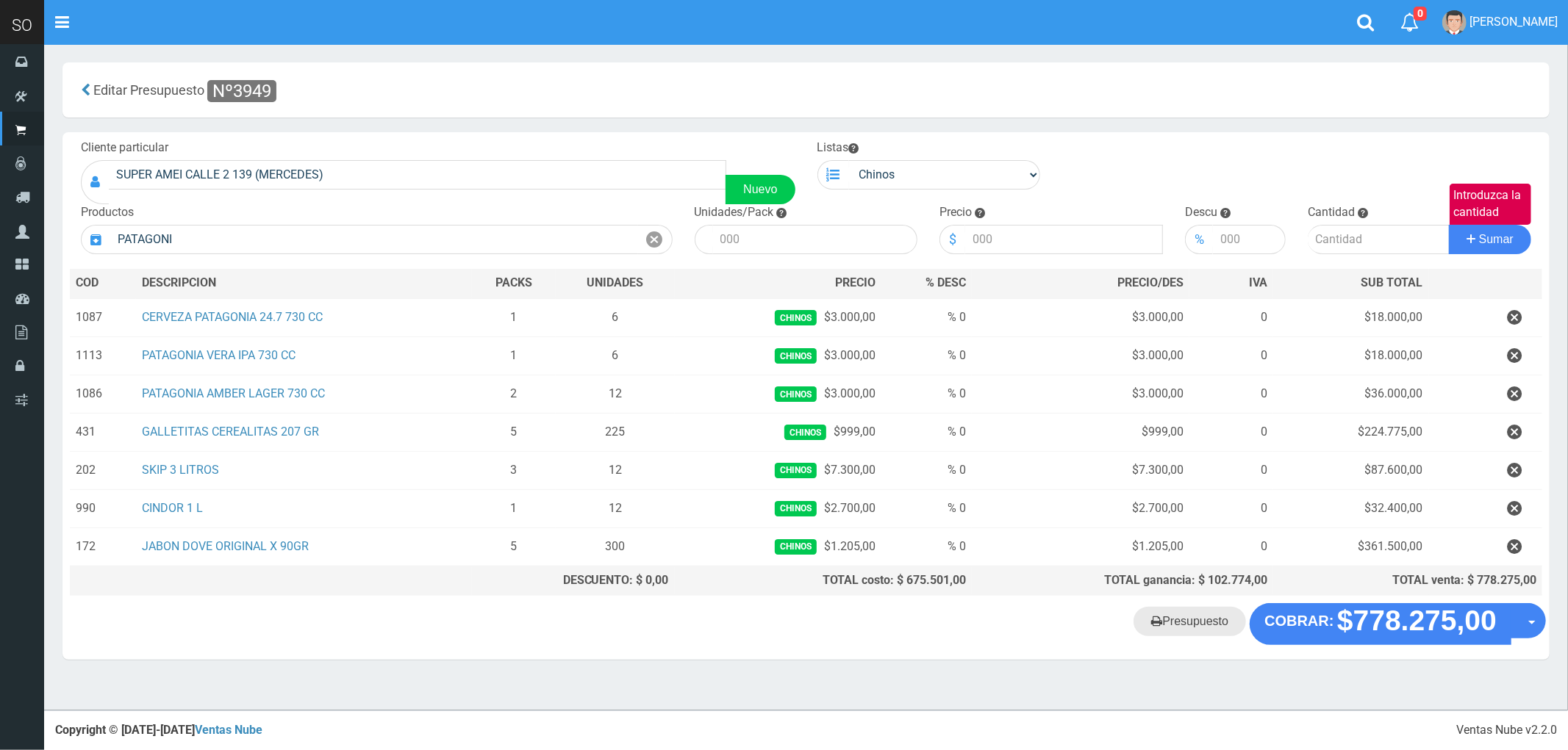
click at [1185, 626] on link "Presupuesto" at bounding box center [1189, 621] width 113 height 29
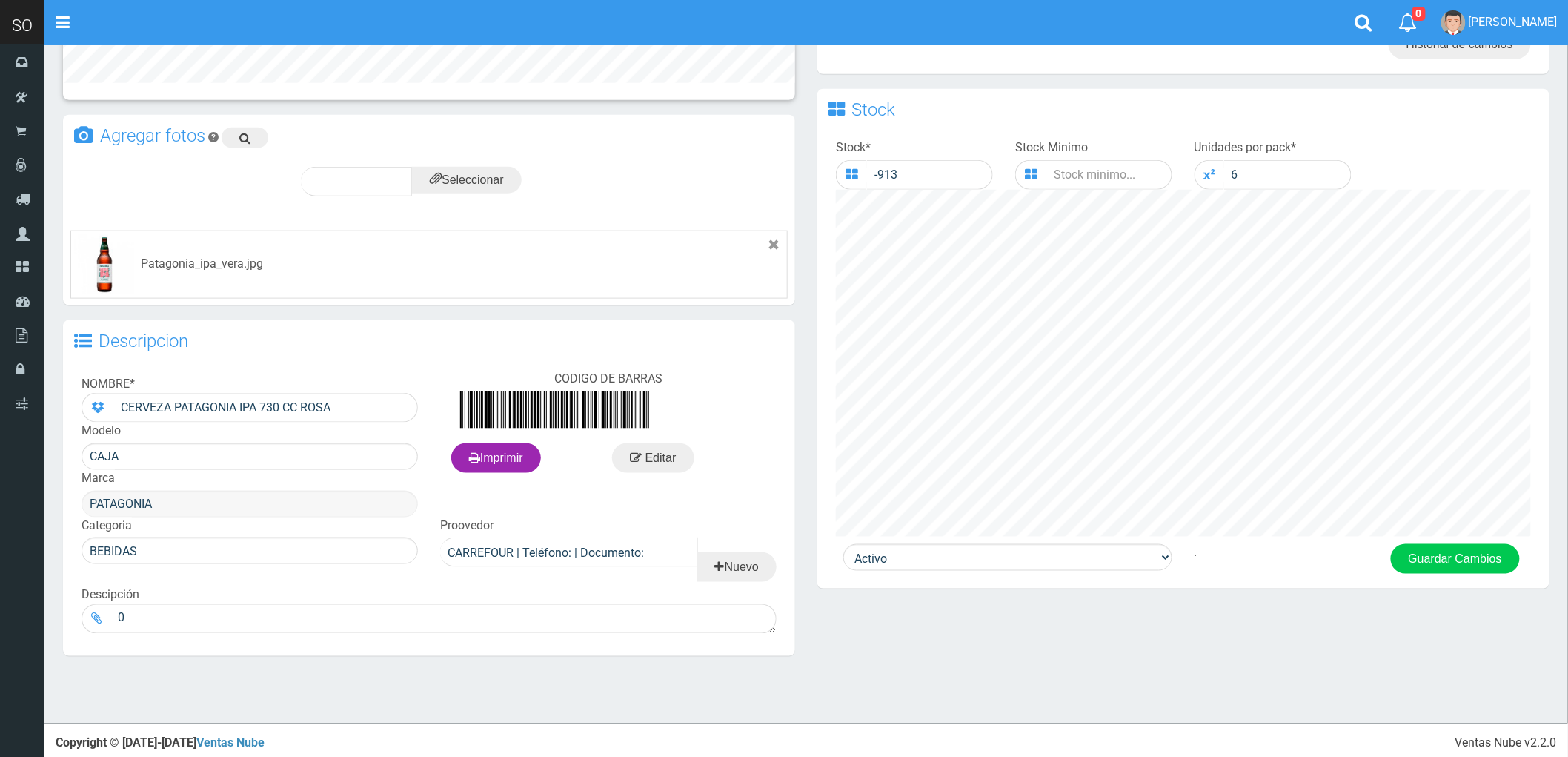
scroll to position [588, 0]
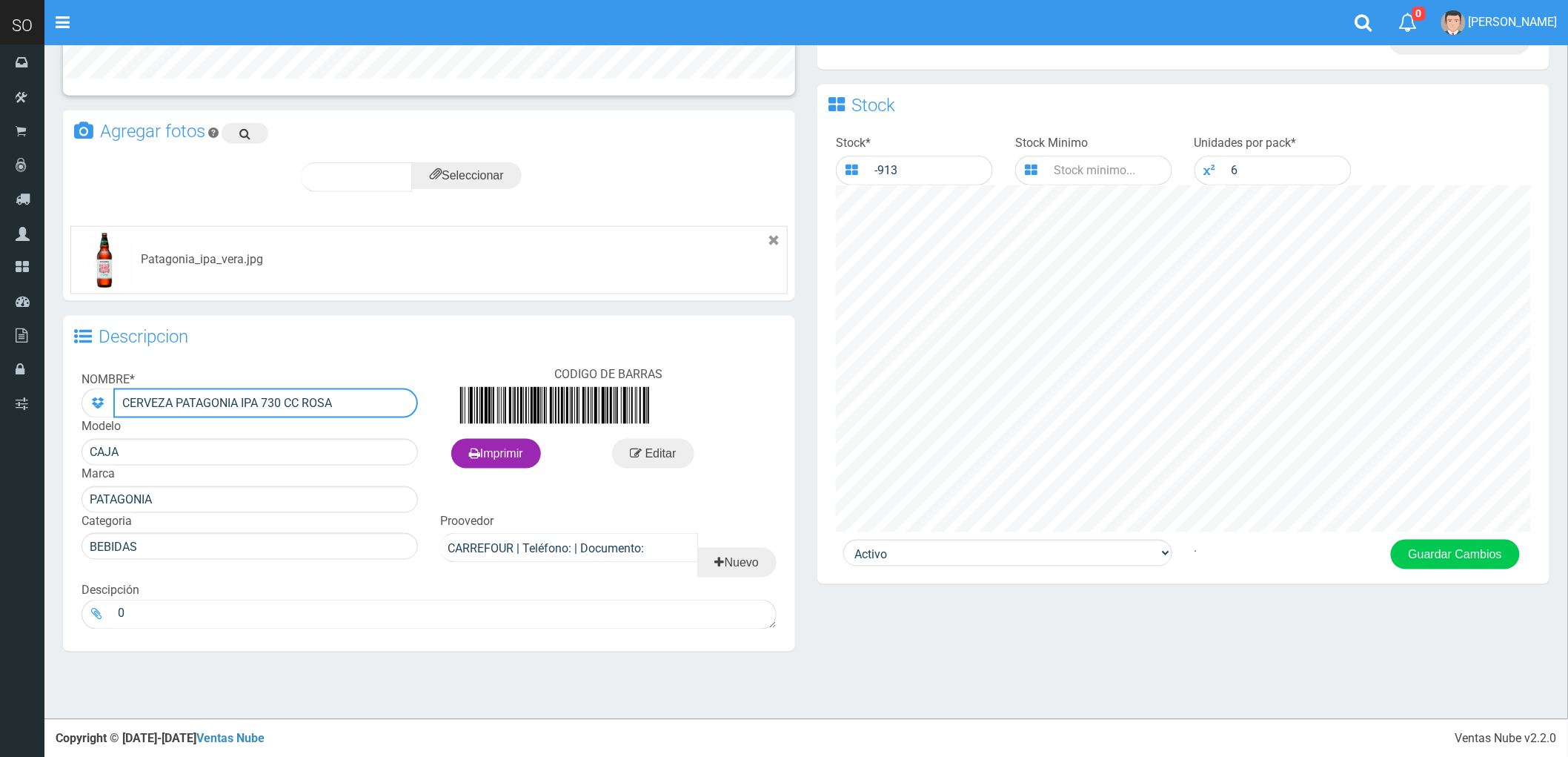
click at [208, 403] on input "CERVEZA PATAGONIA IPA 730 CC ROSA" at bounding box center [265, 403] width 305 height 29
click at [154, 399] on input "CERVEZA PATAGONIA IPA 730 CC ROSA" at bounding box center [265, 403] width 305 height 29
type input "PATAGONIA VERA IPA 730 CC"
click at [1433, 545] on button "Guardar Cambios" at bounding box center [1455, 554] width 129 height 29
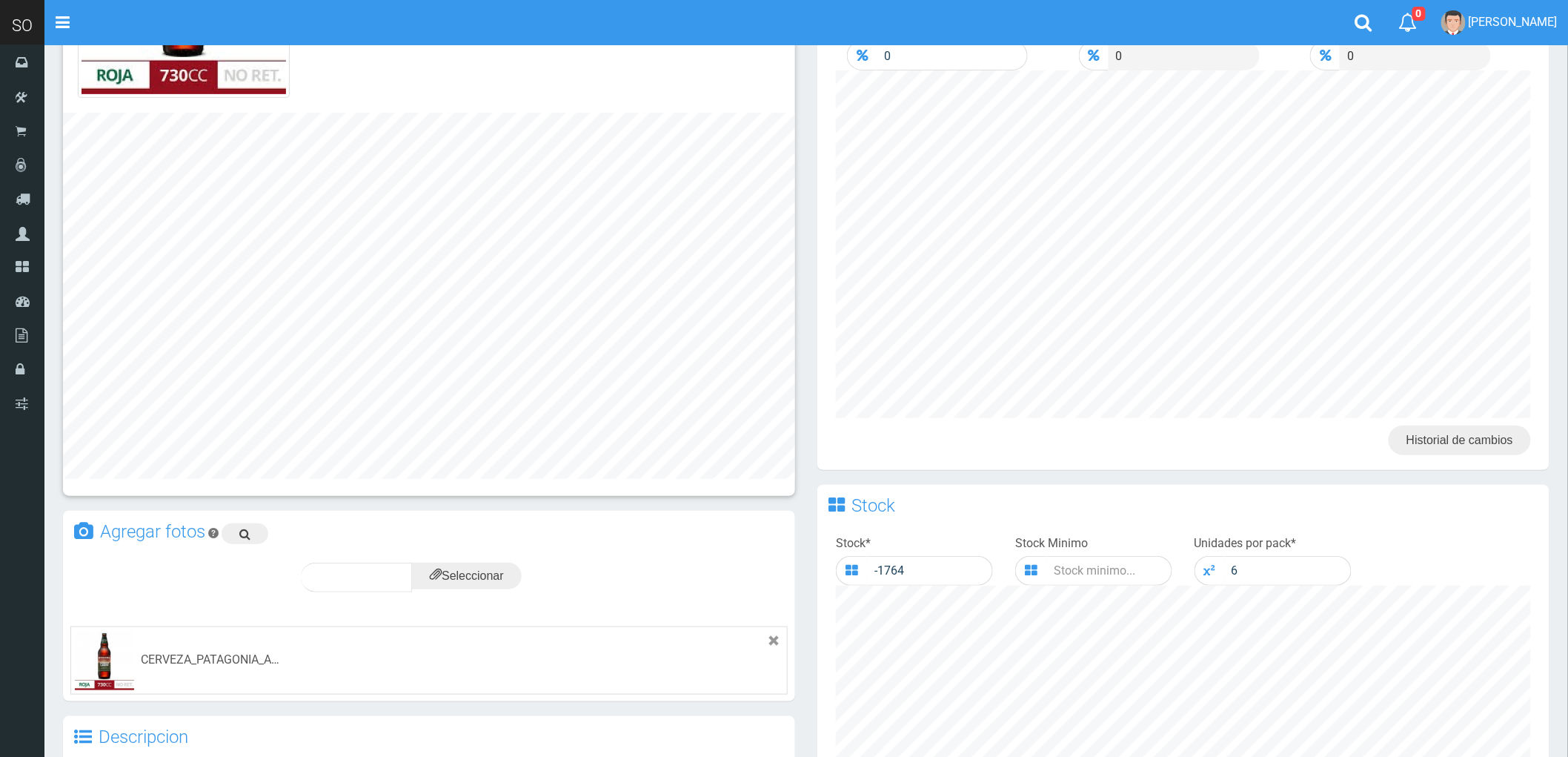
scroll to position [576, 0]
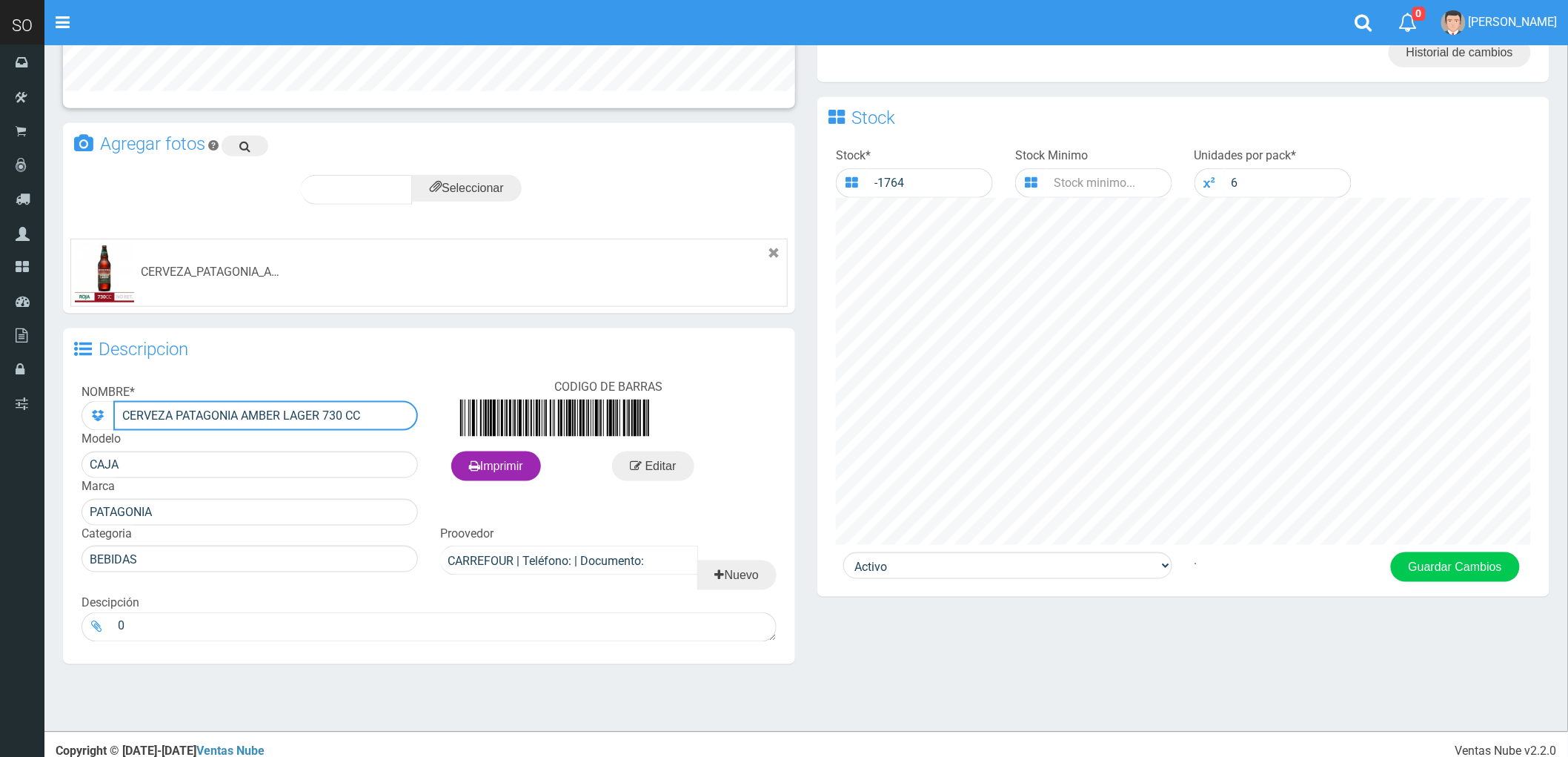
click at [144, 421] on input "CERVEZA PATAGONIA AMBER LAGER 730 CC" at bounding box center [265, 415] width 305 height 29
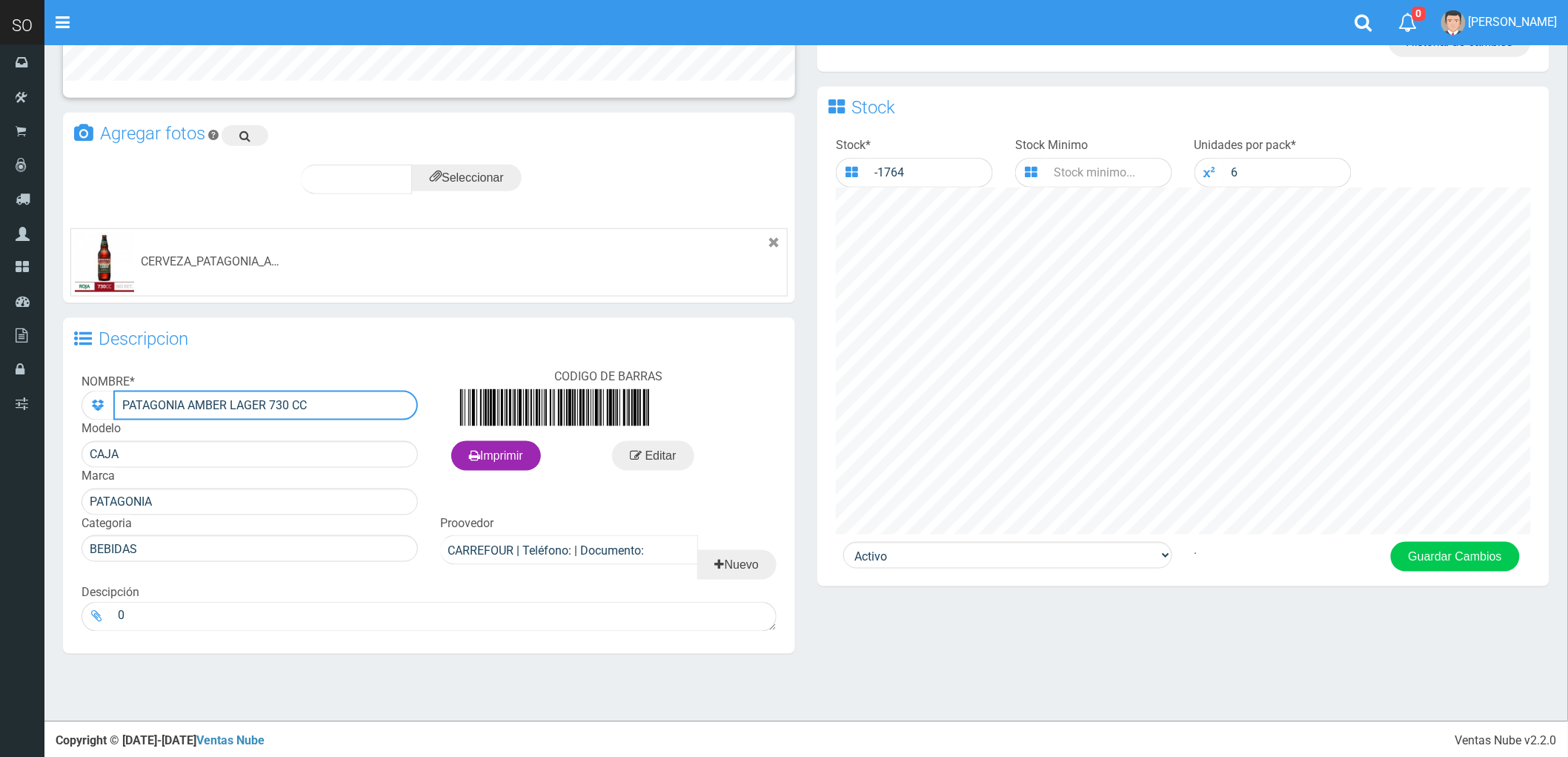
scroll to position [588, 0]
type input "PATAGONIA AMBER LAGER 730 CC"
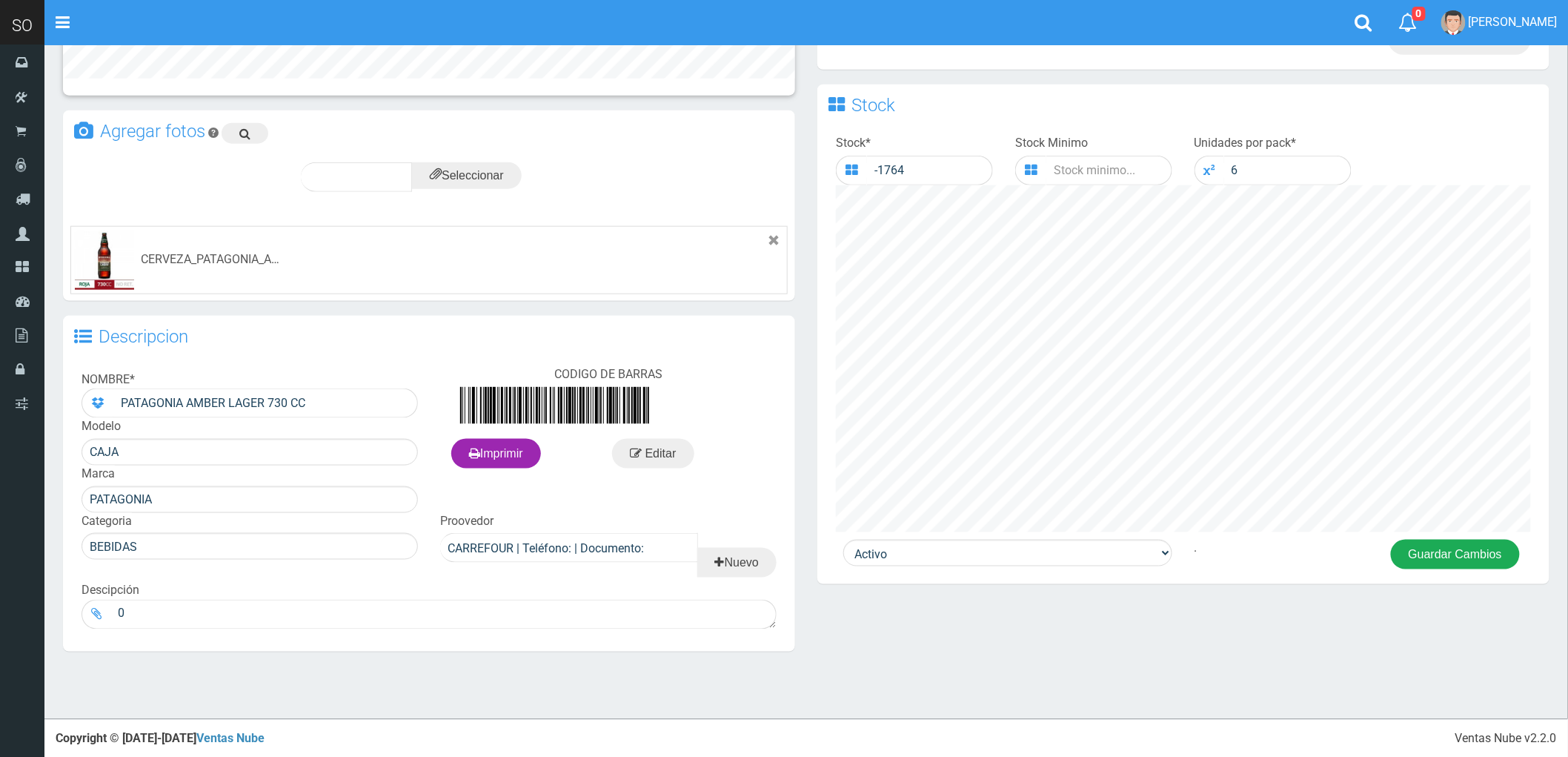
click at [1452, 560] on button "Guardar Cambios" at bounding box center [1455, 554] width 129 height 29
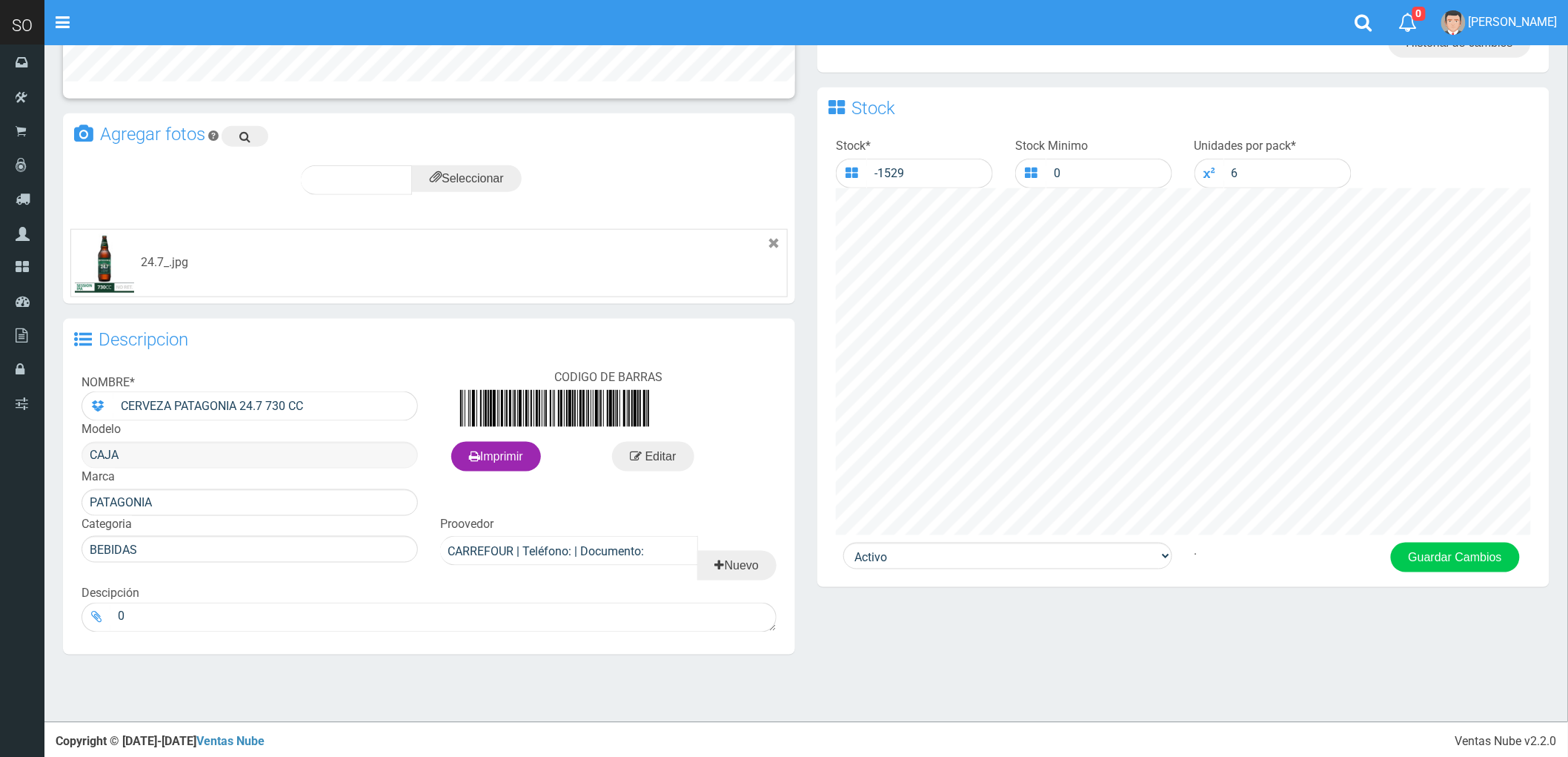
scroll to position [588, 0]
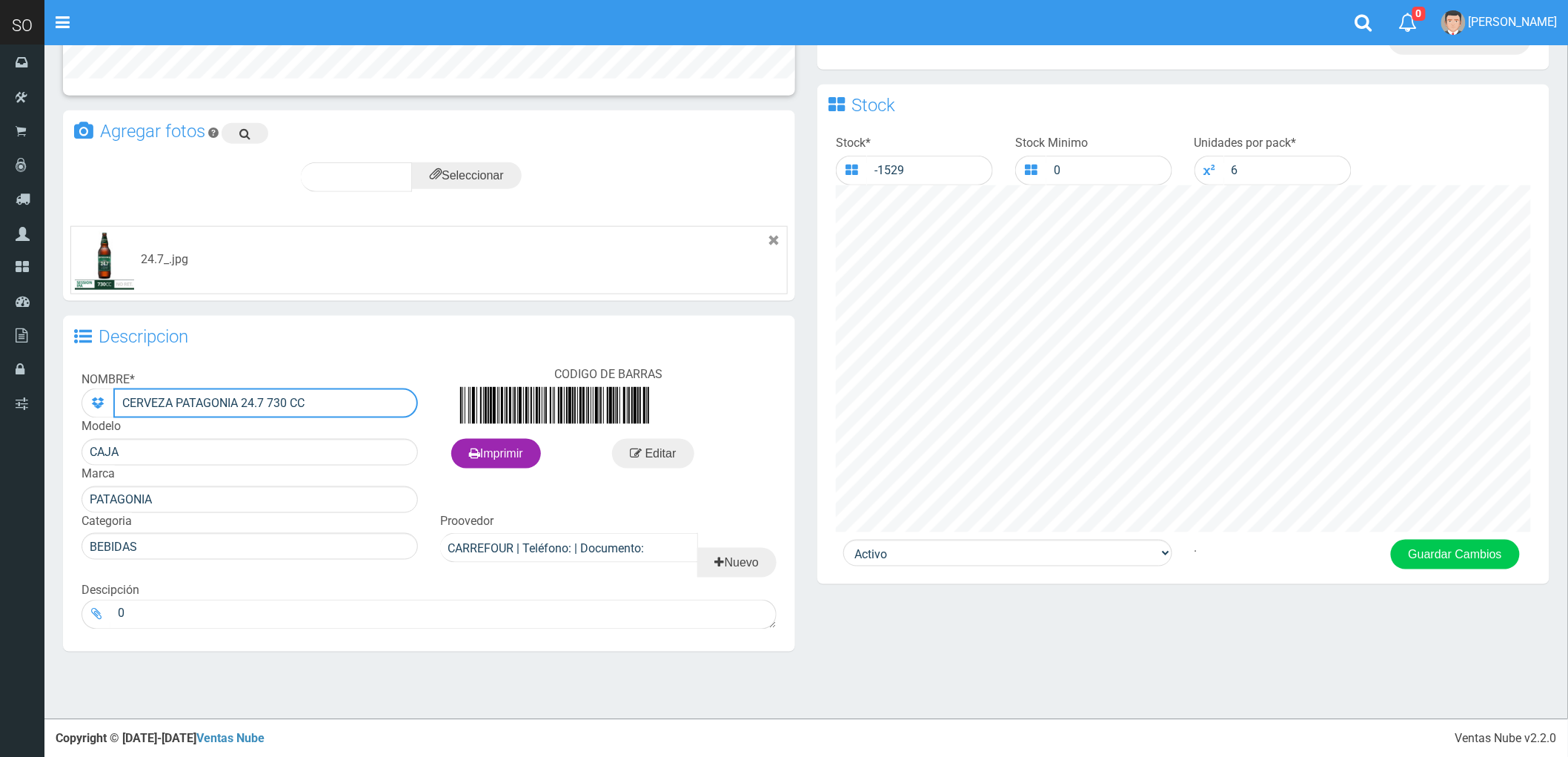
click at [144, 408] on input "CERVEZA PATAGONIA 24.7 730 CC" at bounding box center [265, 403] width 305 height 29
type input "PATAGONIA 24.7 730 CC"
click at [1446, 558] on button "Guardar Cambios" at bounding box center [1455, 554] width 129 height 29
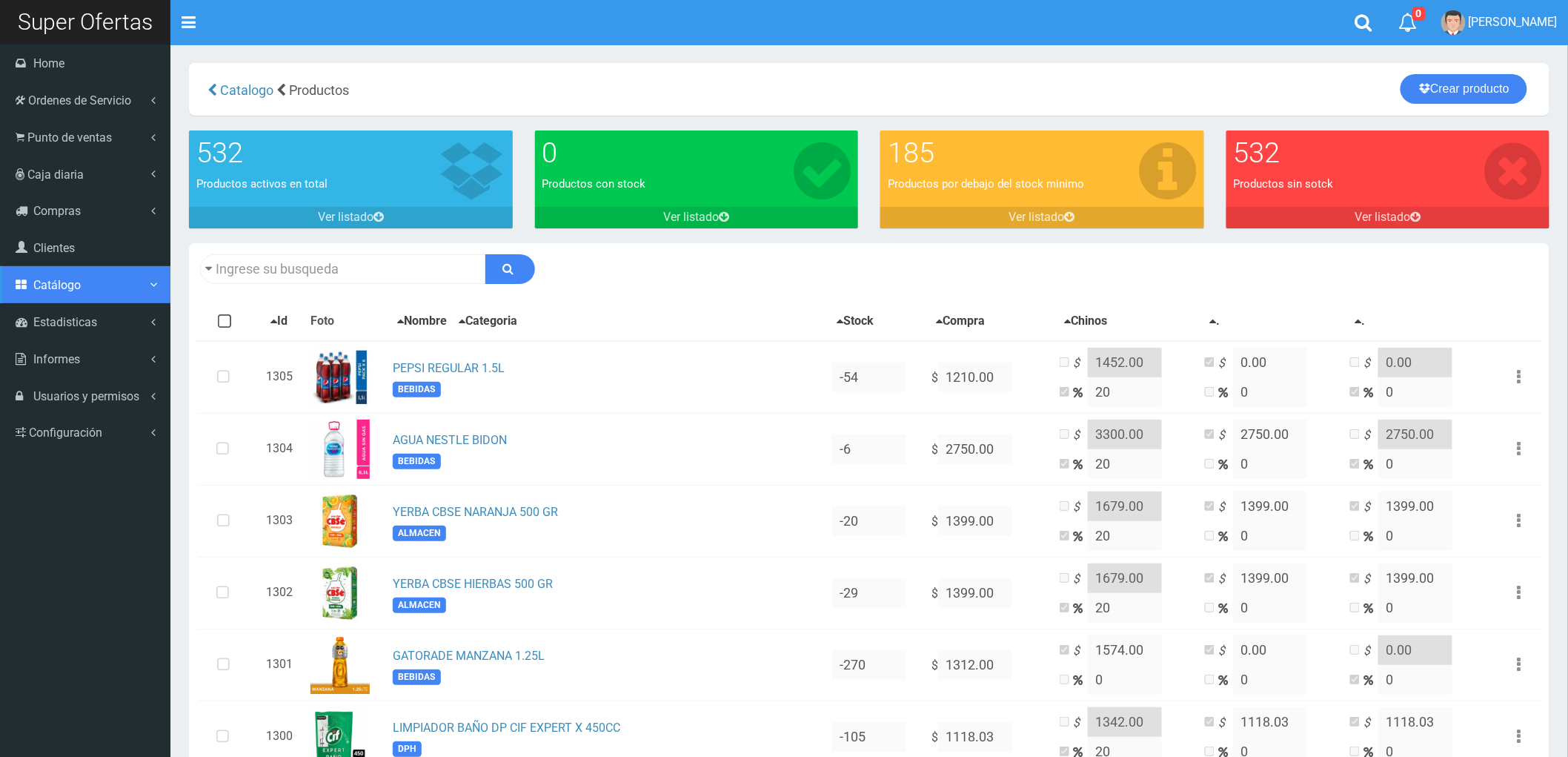
click at [89, 275] on link "Catálogo" at bounding box center [85, 284] width 171 height 37
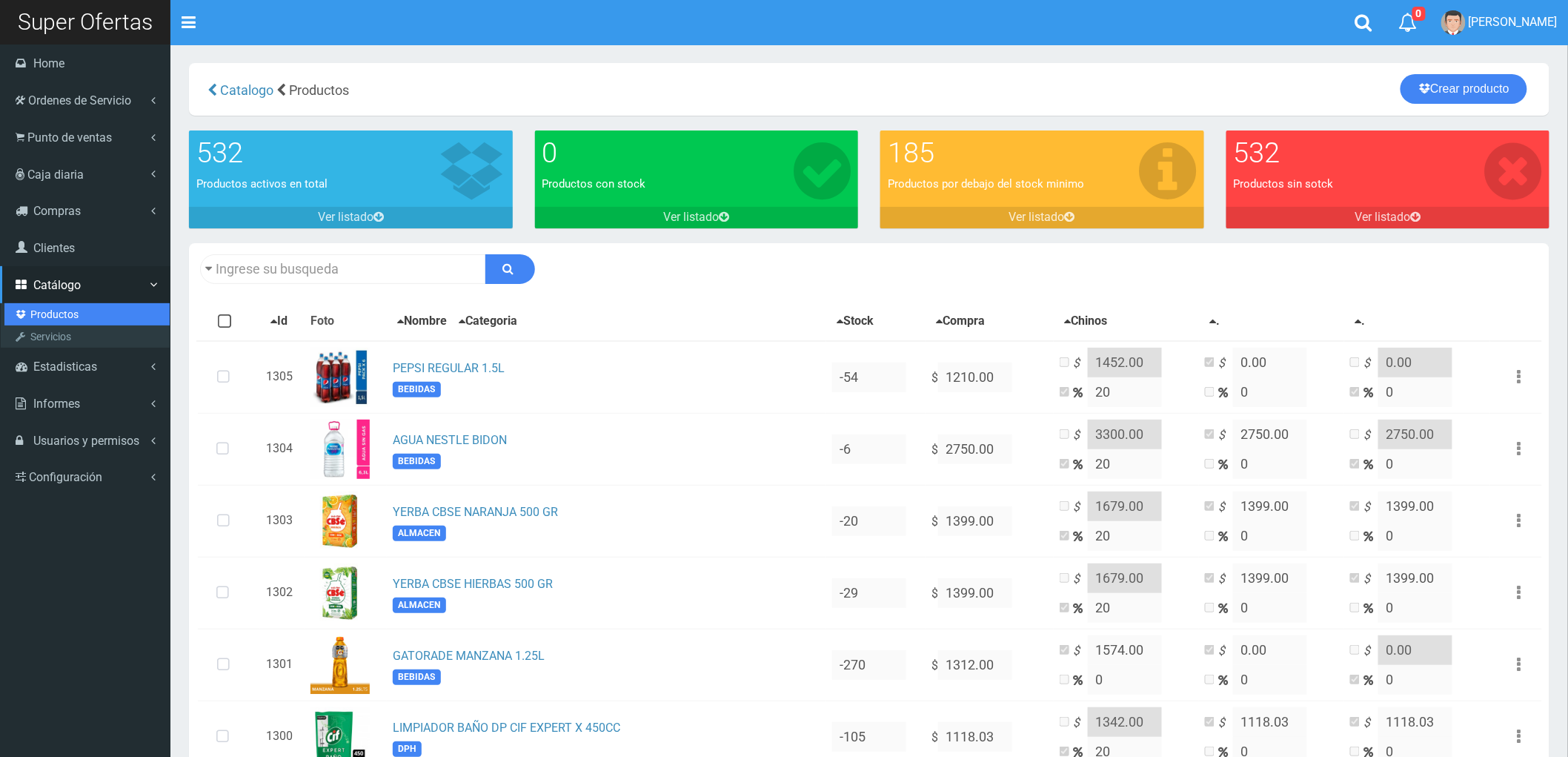
click at [53, 307] on link "Productos" at bounding box center [87, 315] width 165 height 23
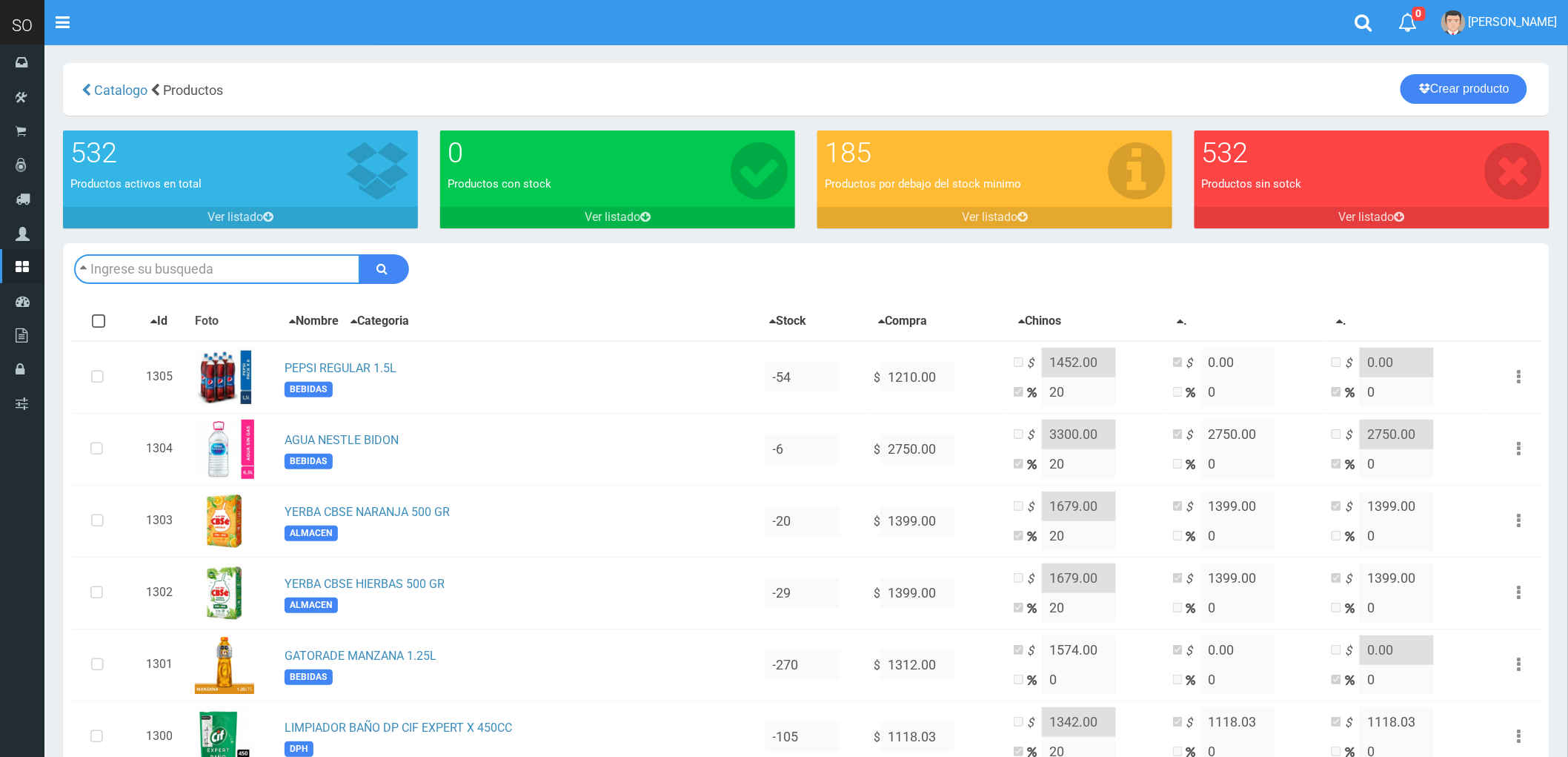
click at [196, 270] on input "text" at bounding box center [217, 269] width 286 height 29
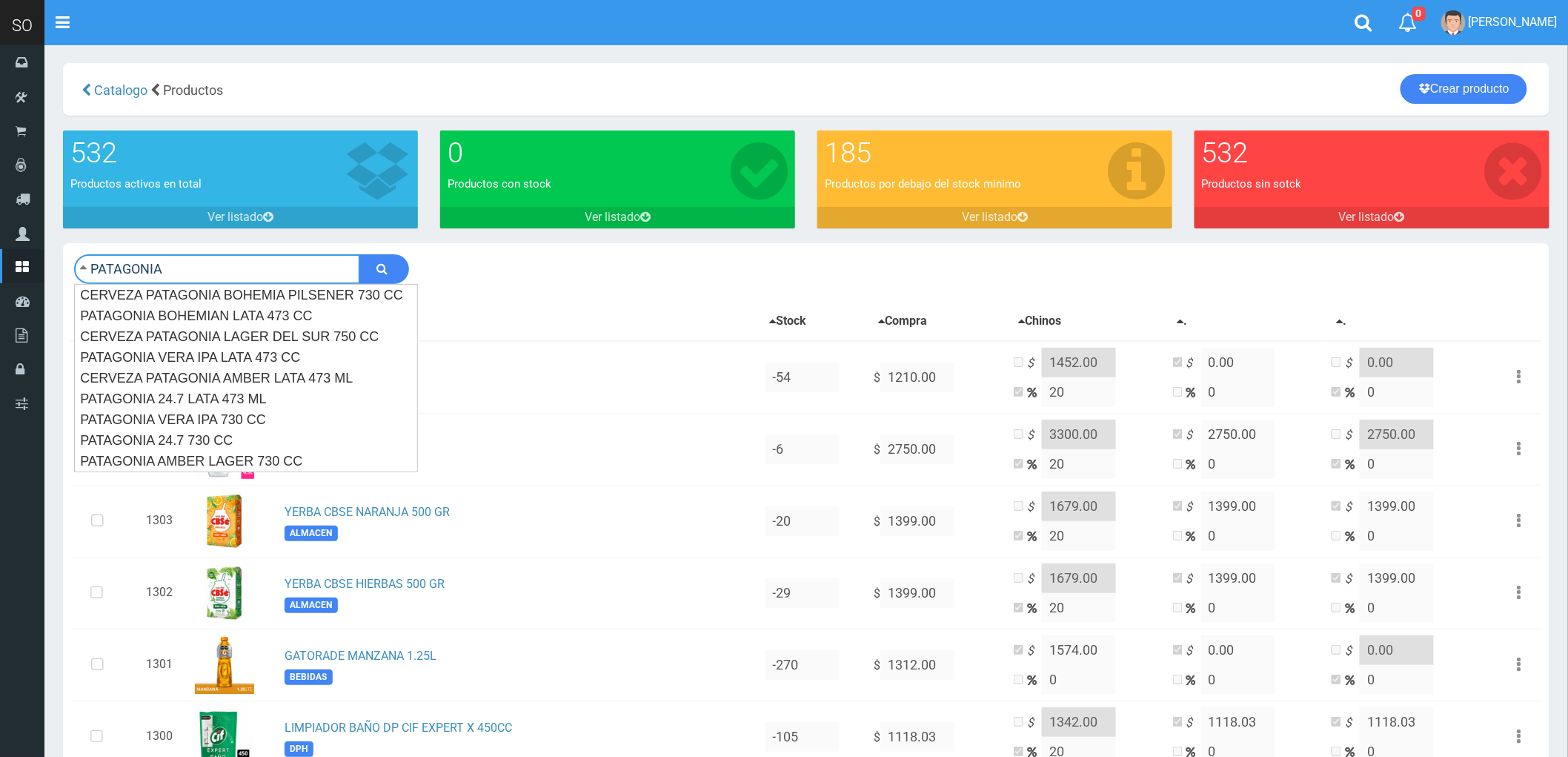
type input "PATAGONIA"
click at [359, 254] on button "submit" at bounding box center [384, 269] width 50 height 29
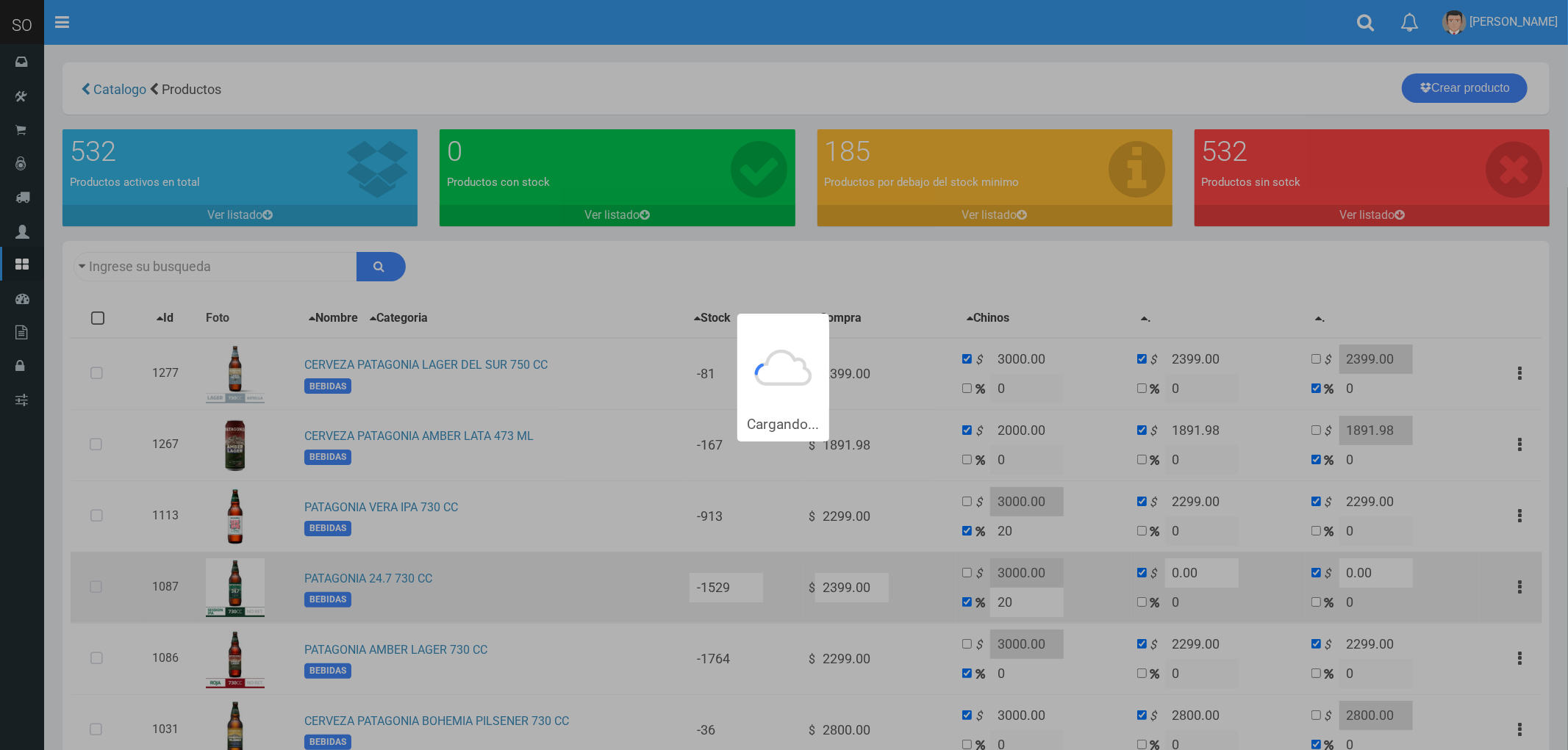
type input "PATAGONIA"
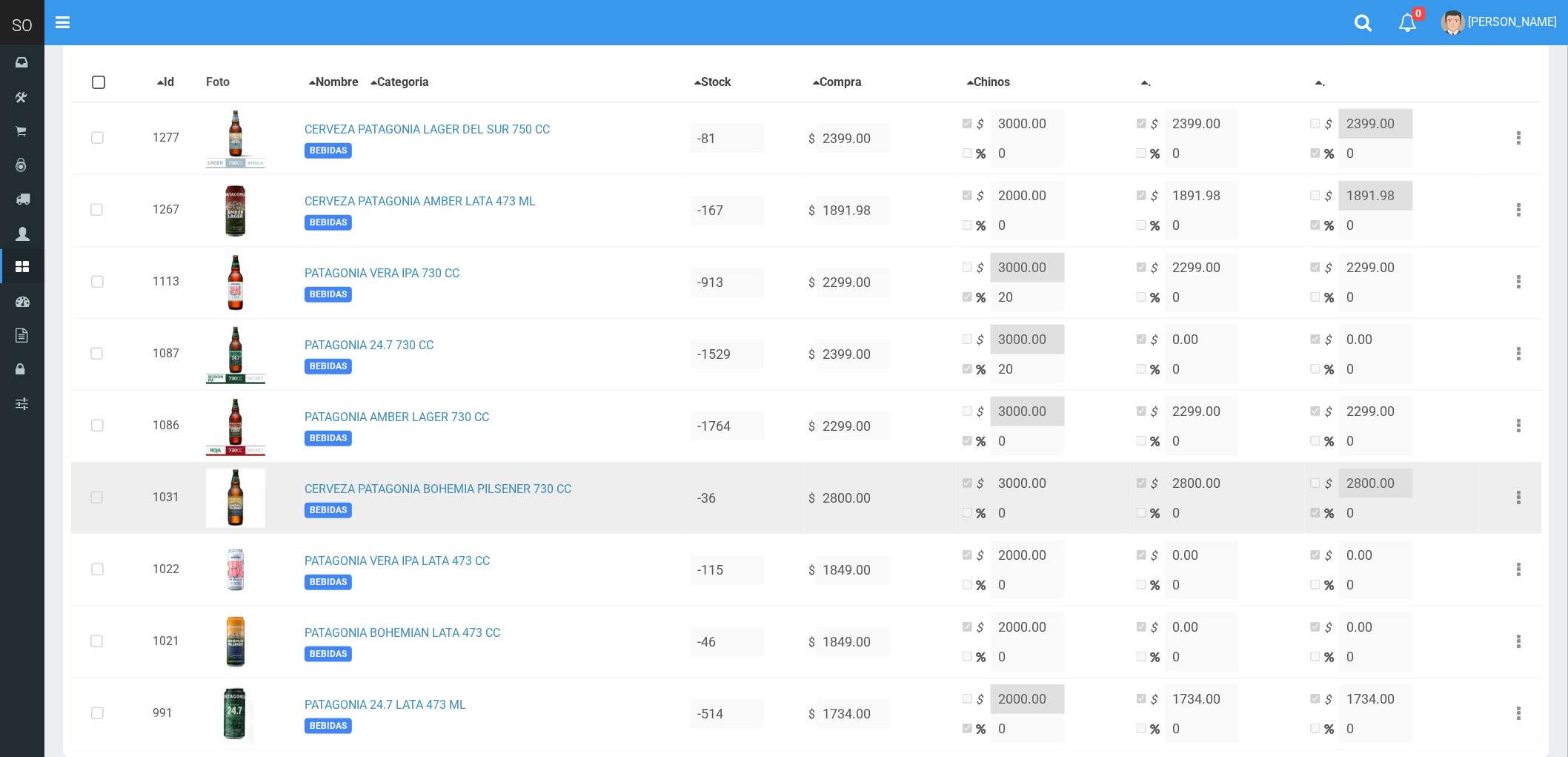
scroll to position [312, 0]
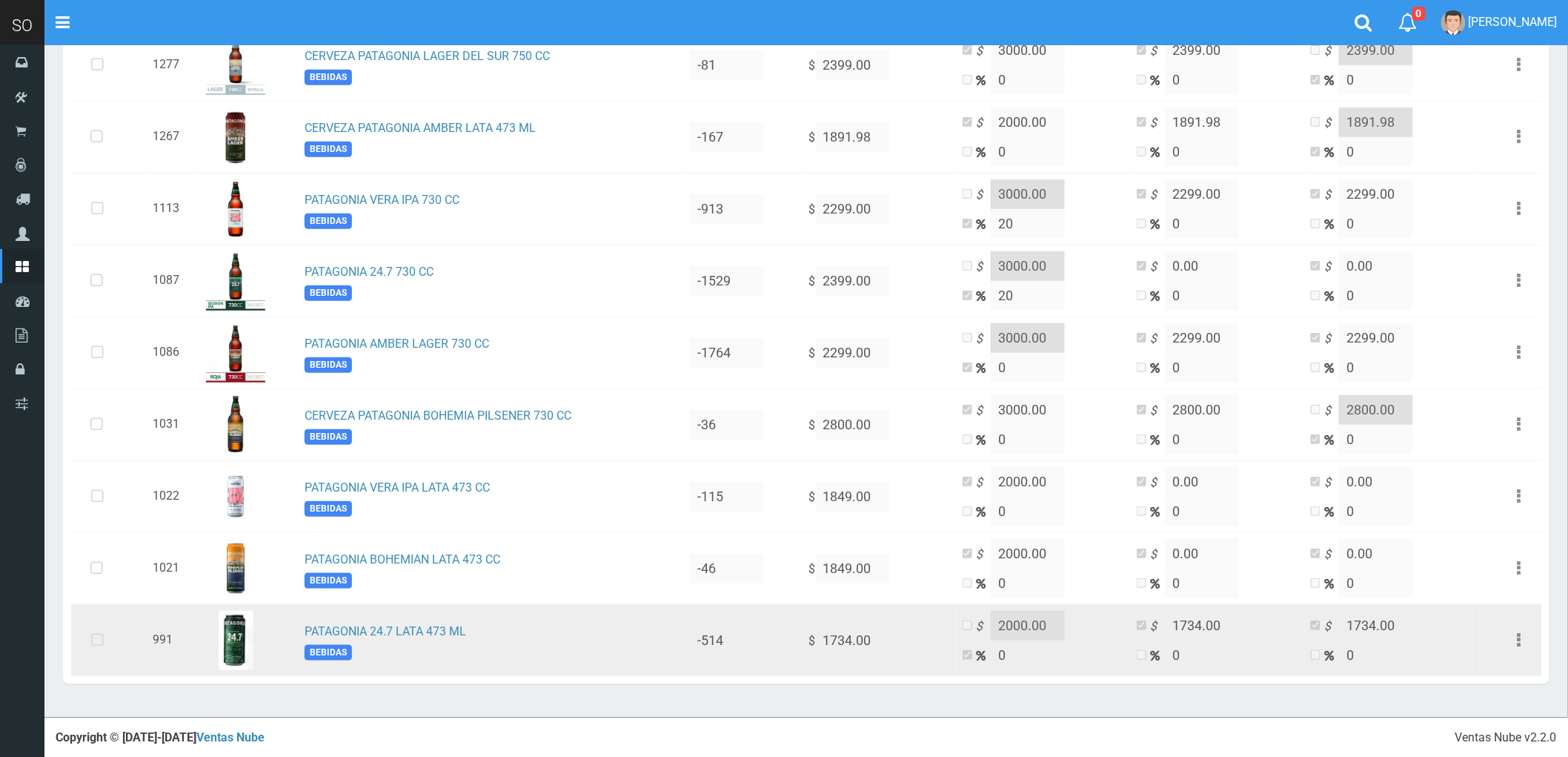
click at [95, 641] on icon at bounding box center [97, 640] width 39 height 49
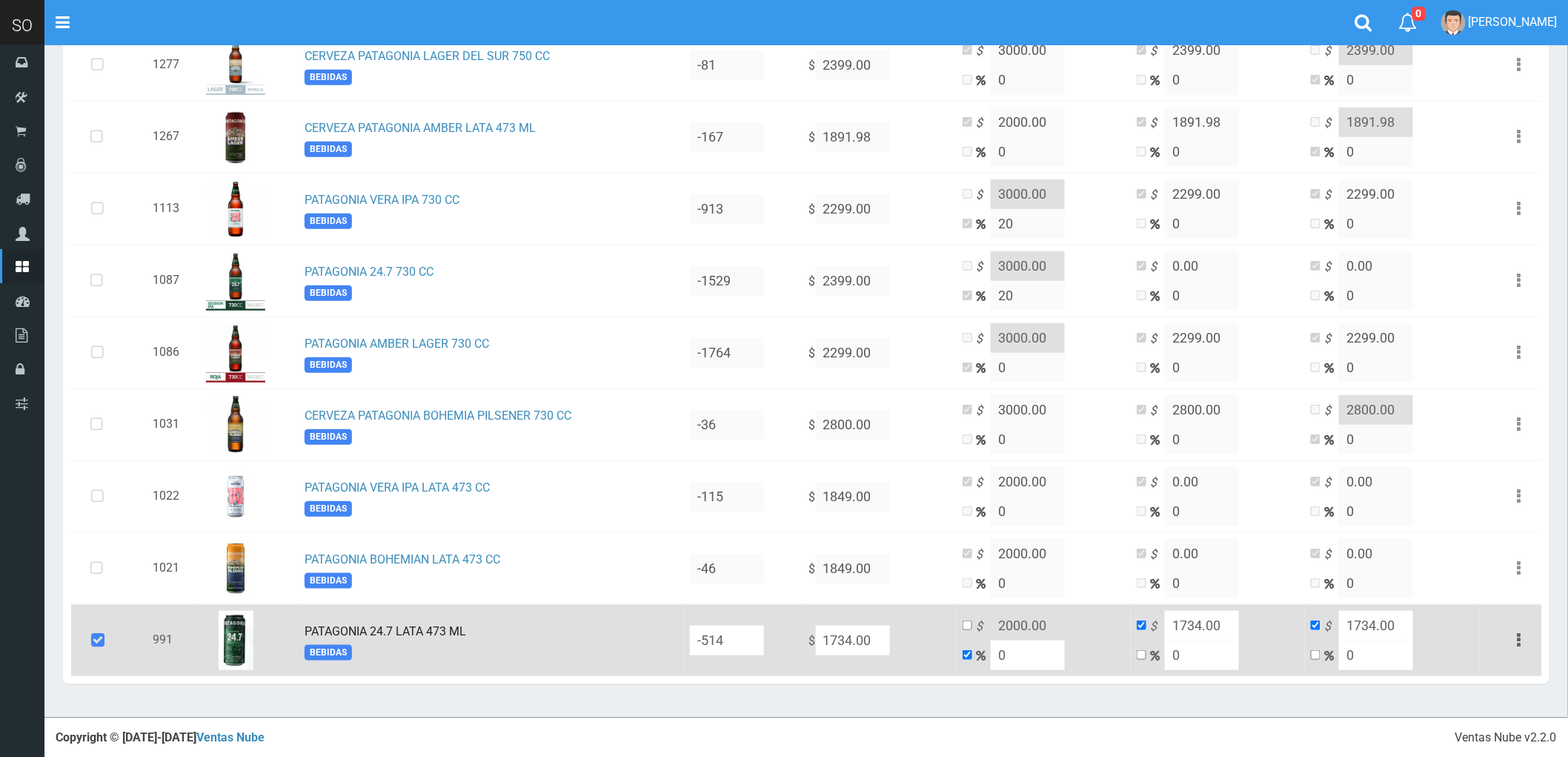
click at [1519, 635] on icon "button" at bounding box center [1519, 640] width 4 height 26
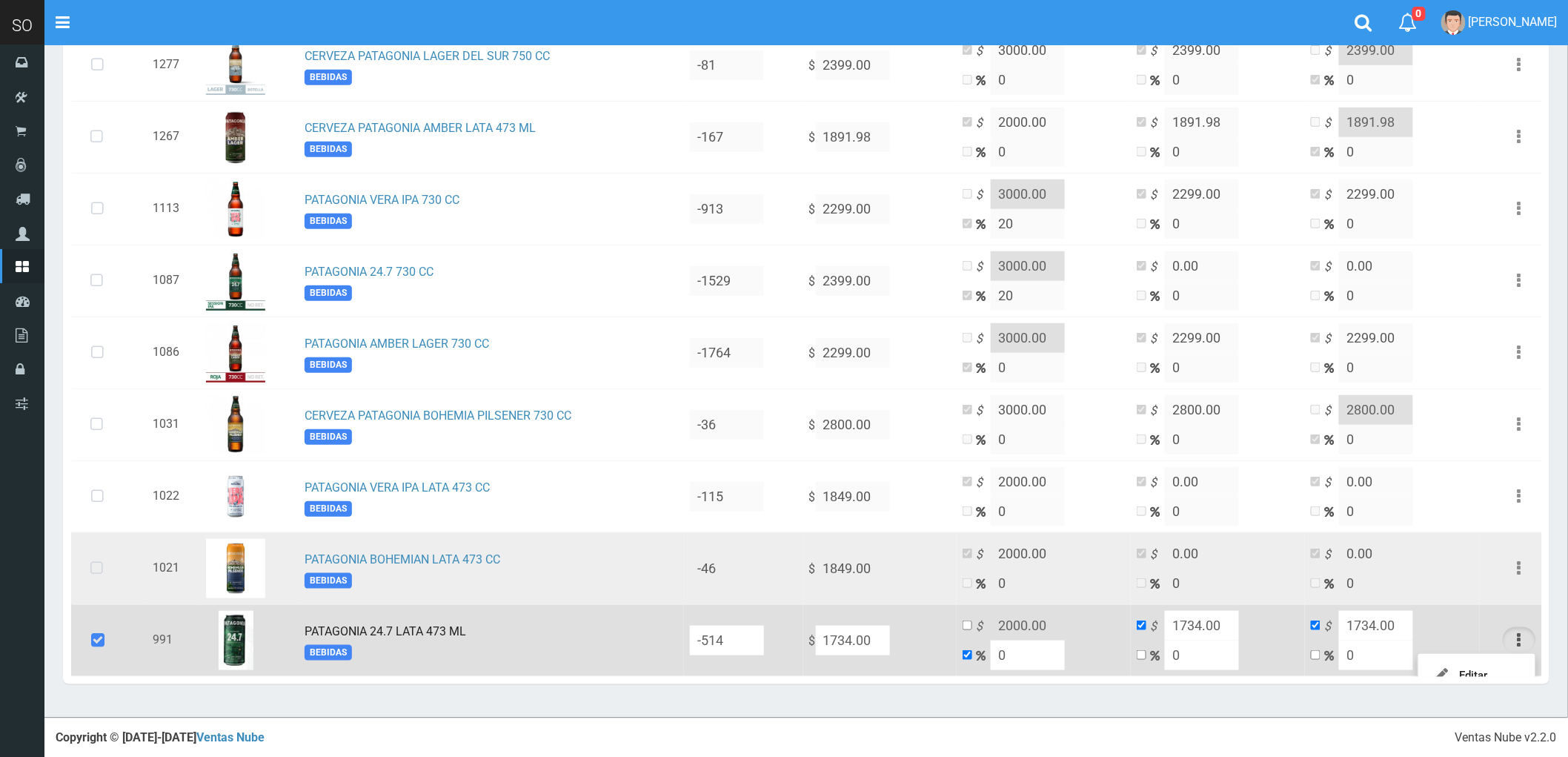
click at [94, 571] on icon at bounding box center [96, 568] width 39 height 49
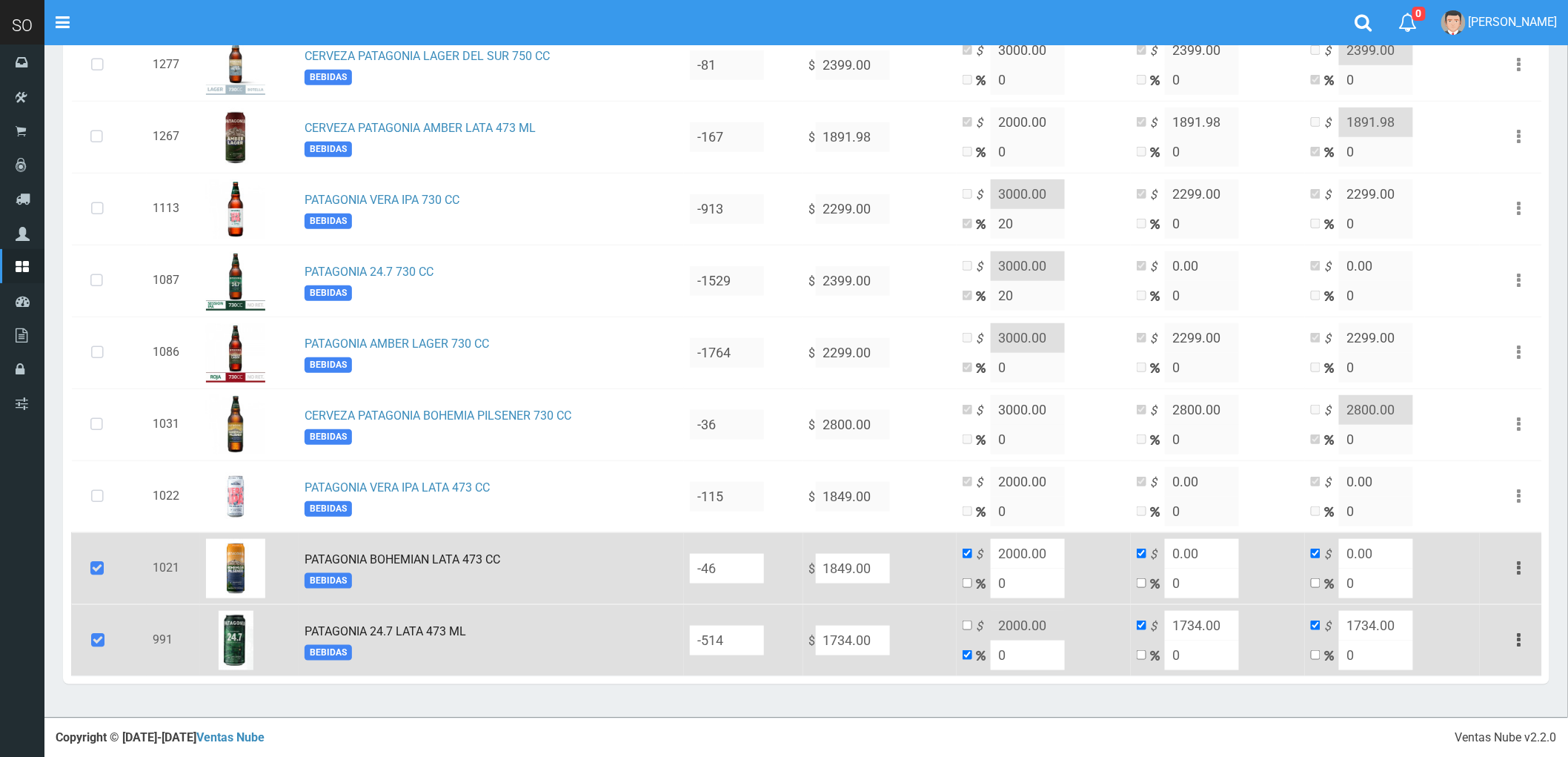
click at [1516, 562] on button "button" at bounding box center [1519, 568] width 33 height 26
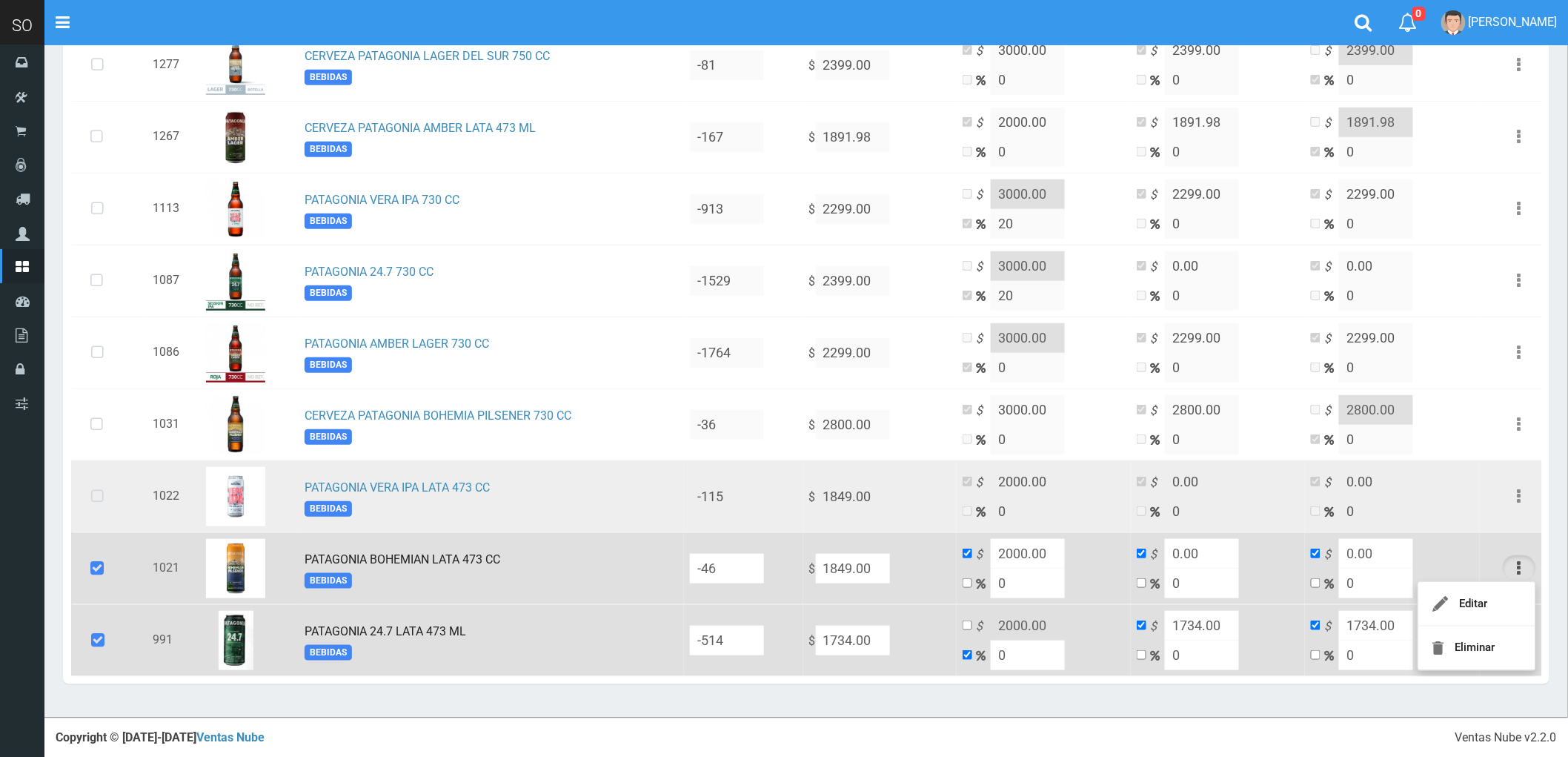
drag, startPoint x: 99, startPoint y: 488, endPoint x: 411, endPoint y: 472, distance: 312.4
click at [99, 490] on icon at bounding box center [97, 497] width 39 height 49
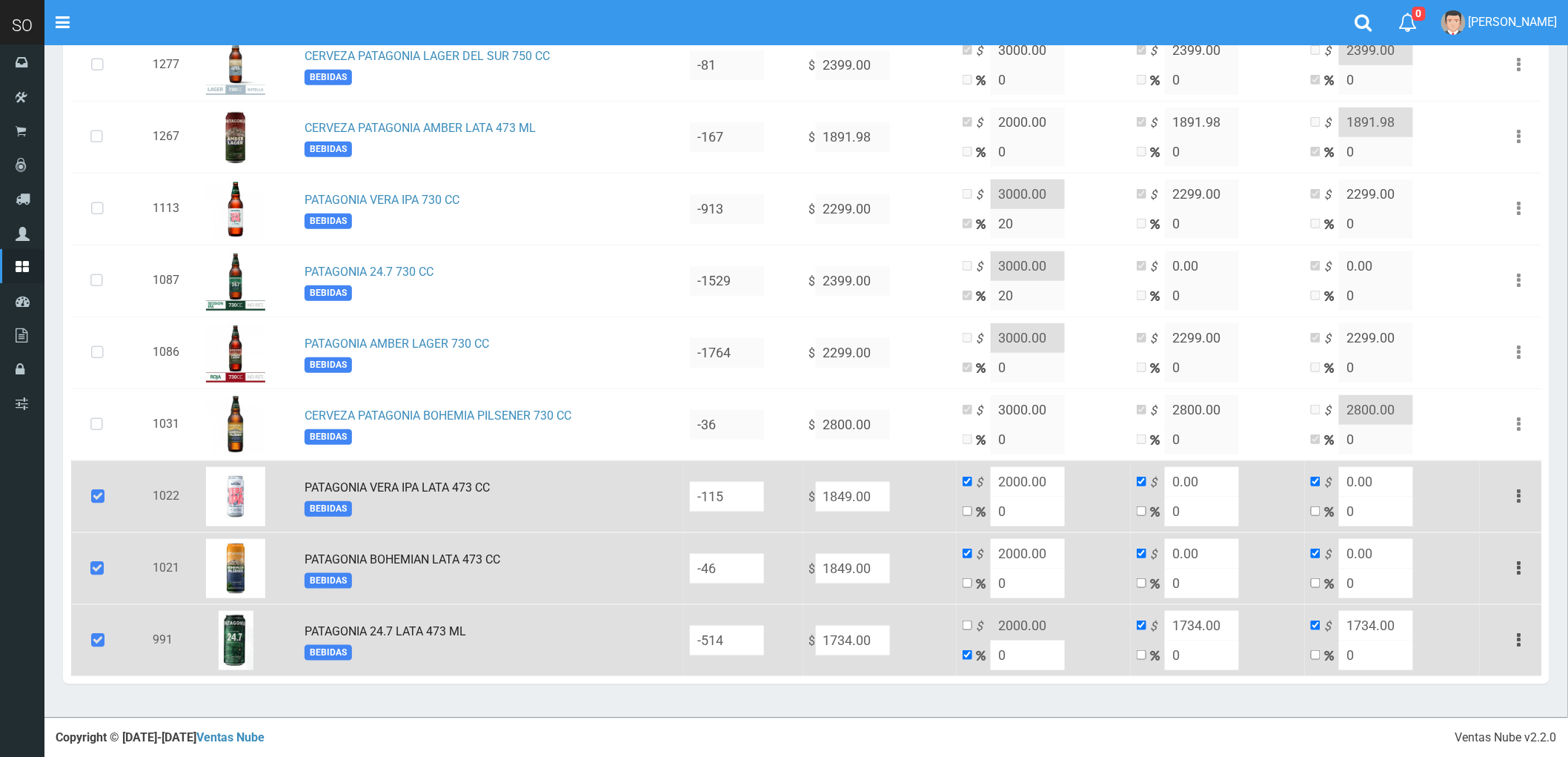
click at [1519, 492] on icon "button" at bounding box center [1519, 496] width 4 height 26
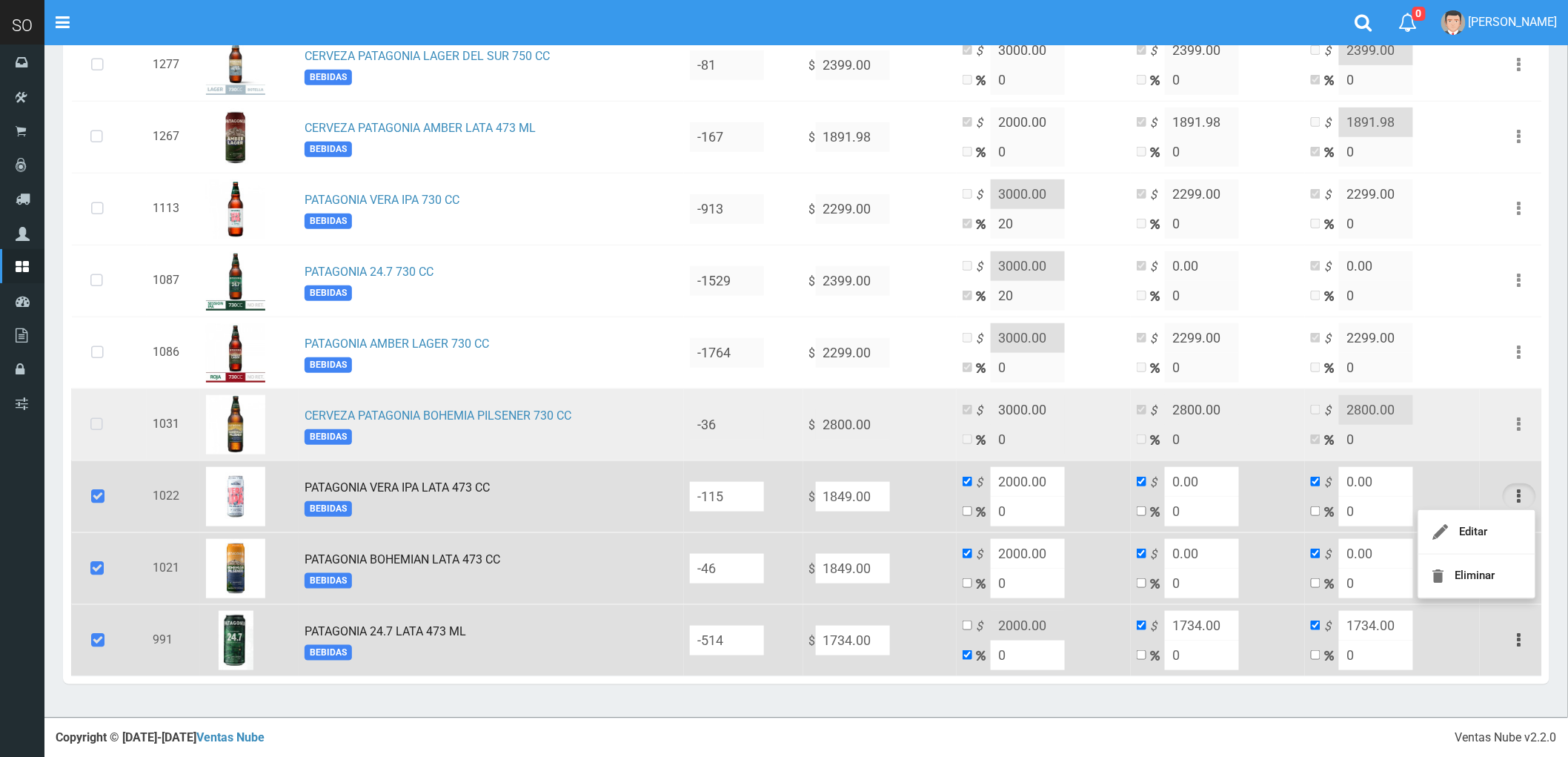
click at [98, 421] on icon at bounding box center [96, 424] width 39 height 49
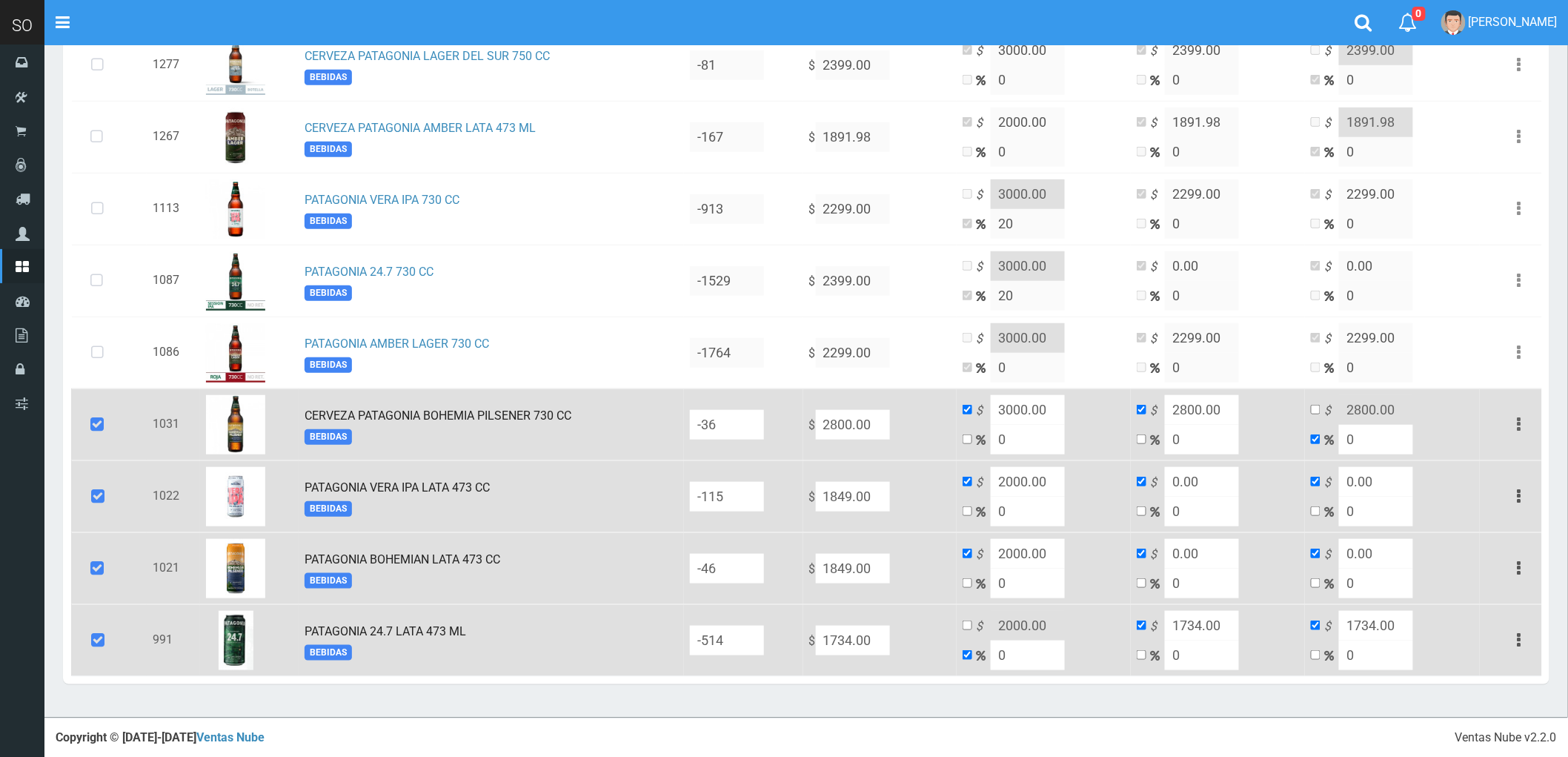
click at [1518, 418] on icon "button" at bounding box center [1519, 424] width 4 height 26
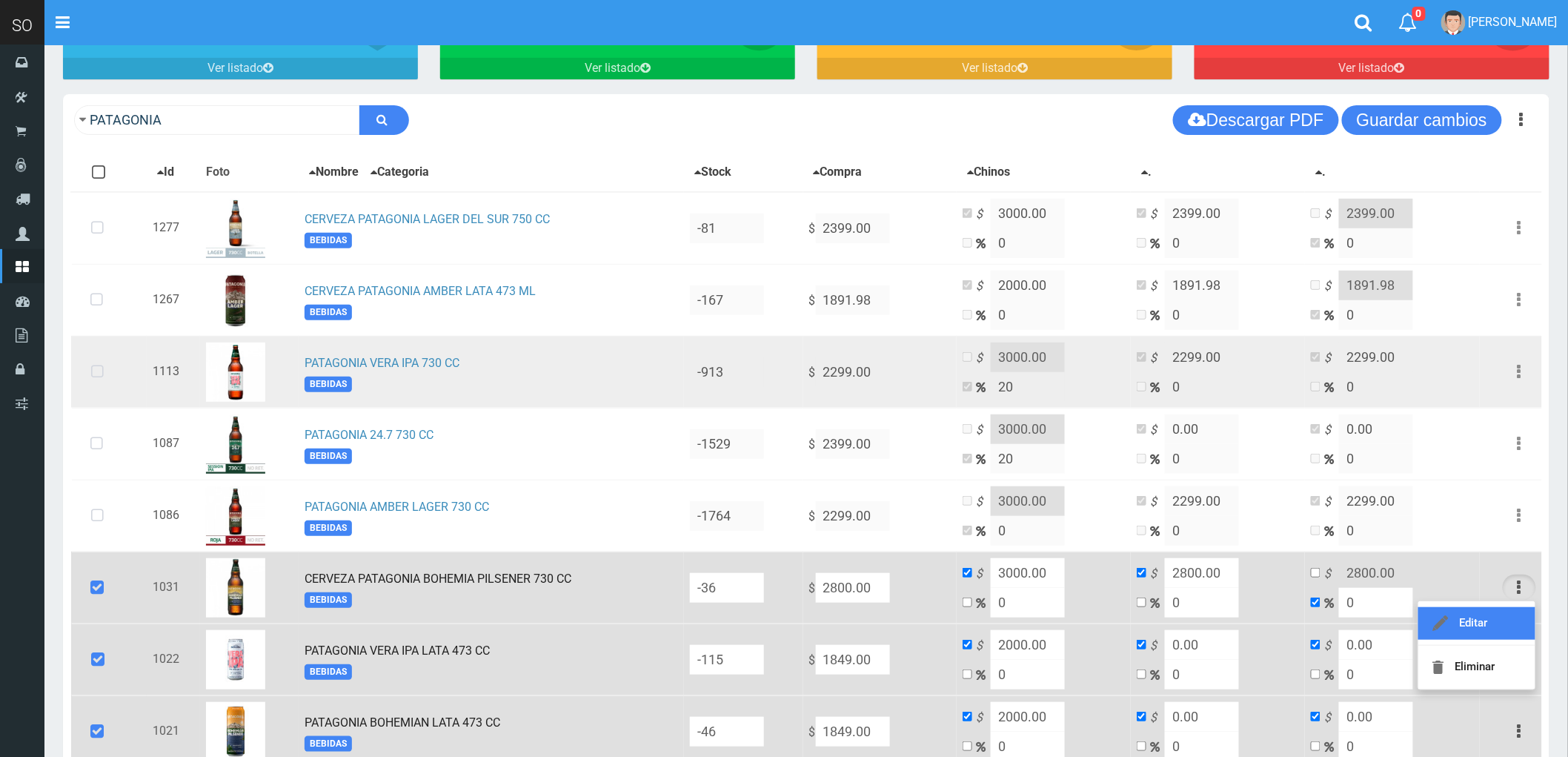
scroll to position [147, 0]
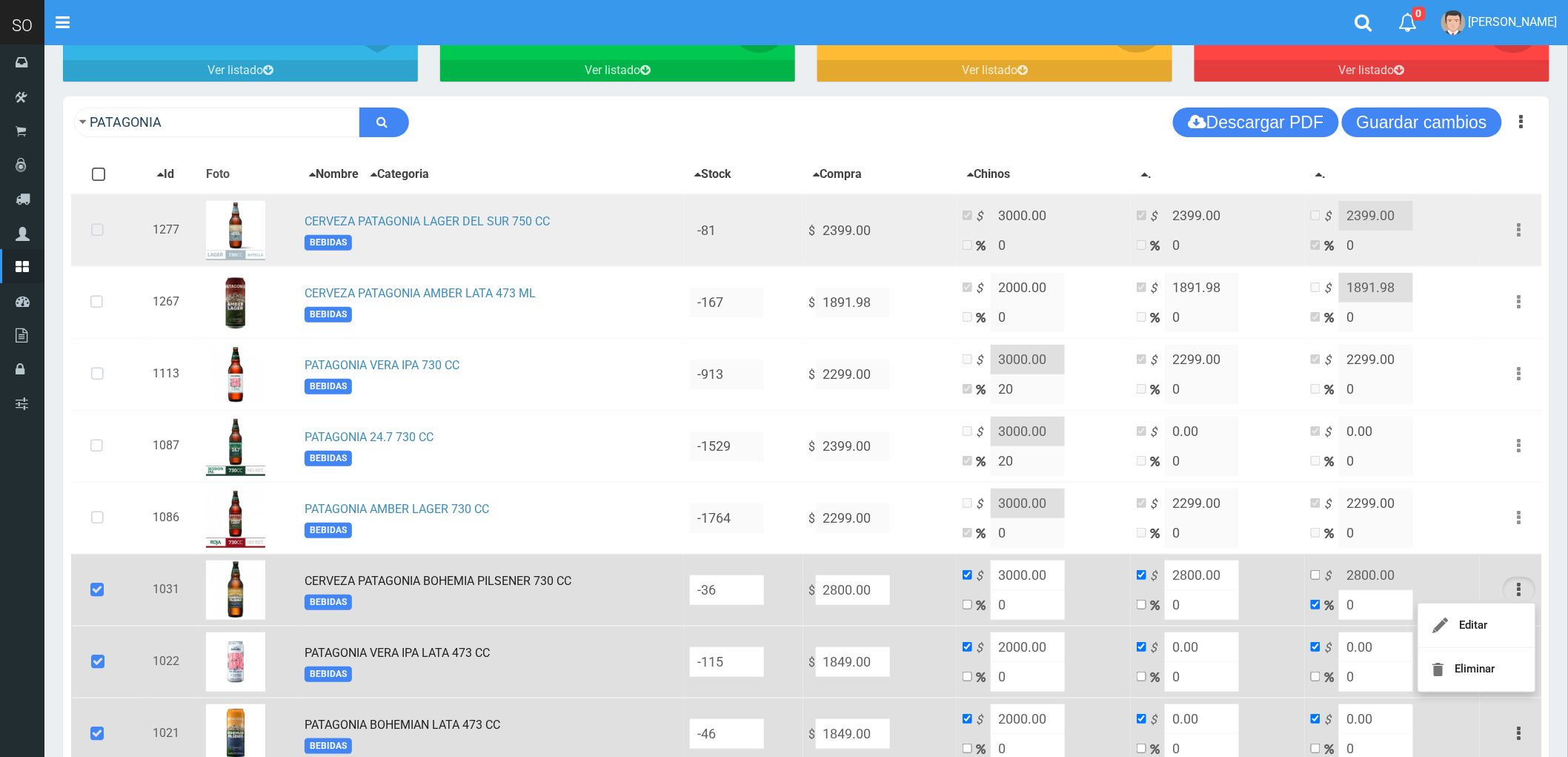
click at [100, 226] on icon at bounding box center [97, 230] width 39 height 49
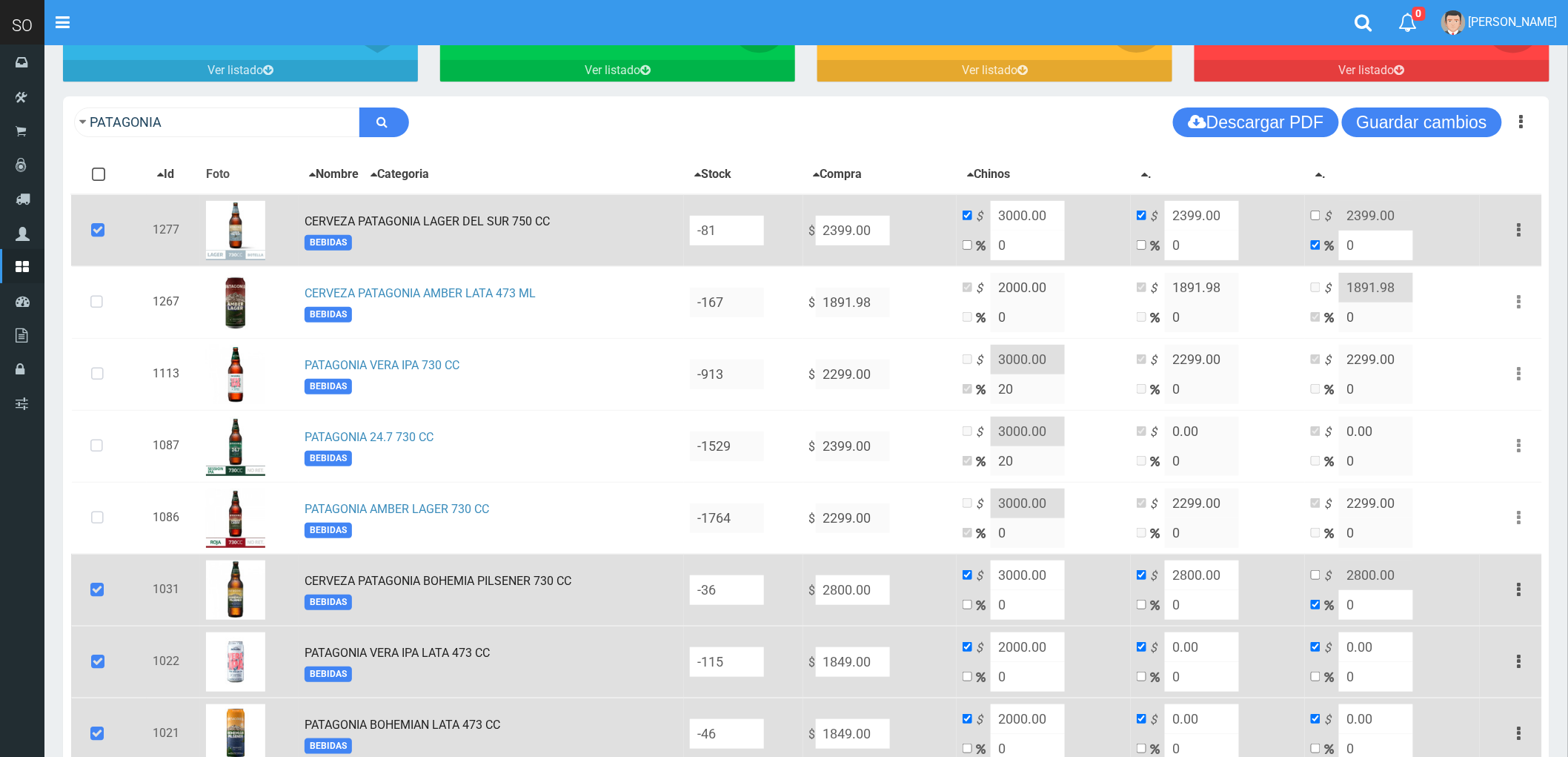
click at [1513, 228] on button "button" at bounding box center [1519, 230] width 33 height 26
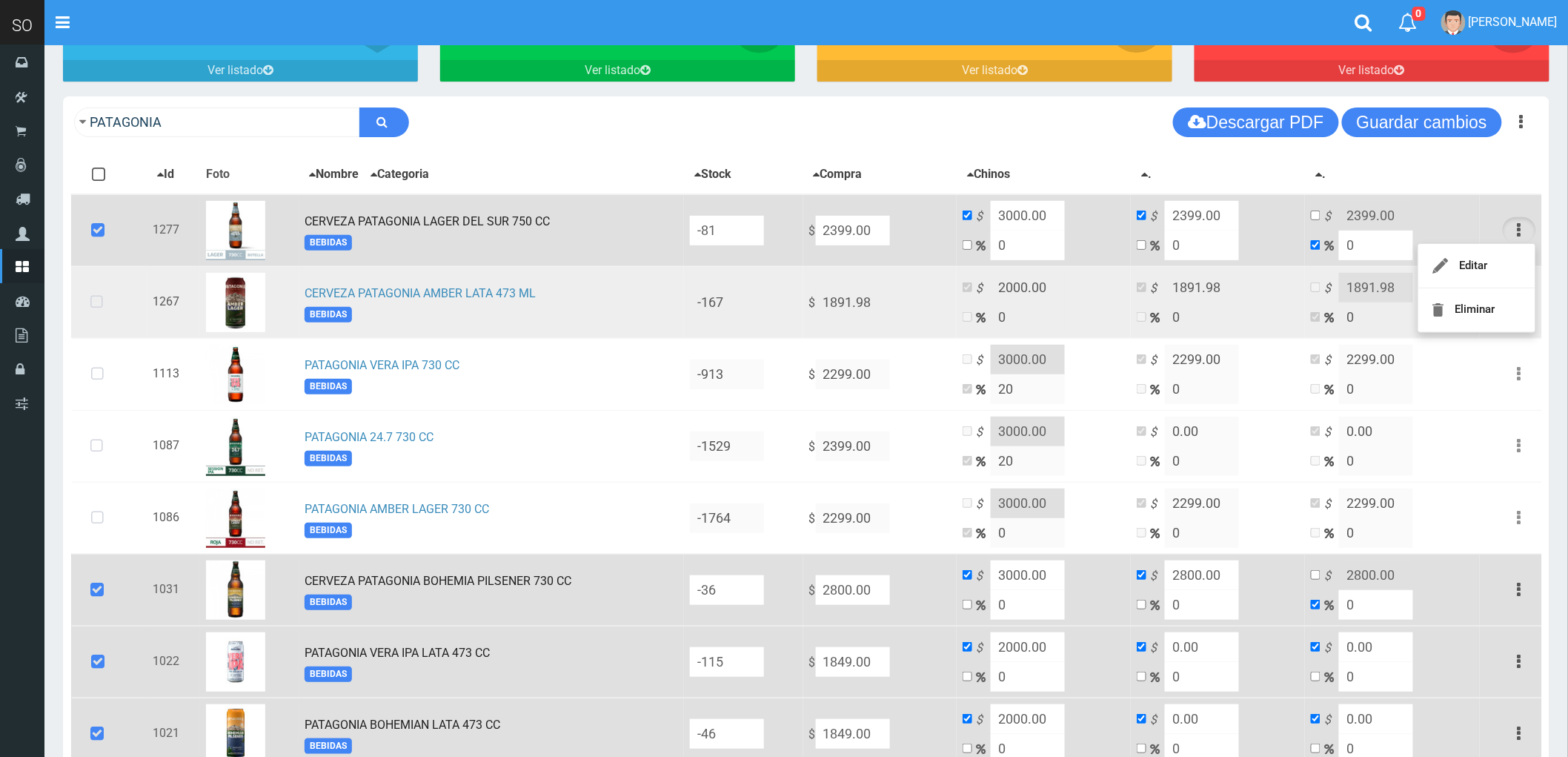
click at [93, 299] on icon at bounding box center [96, 302] width 39 height 49
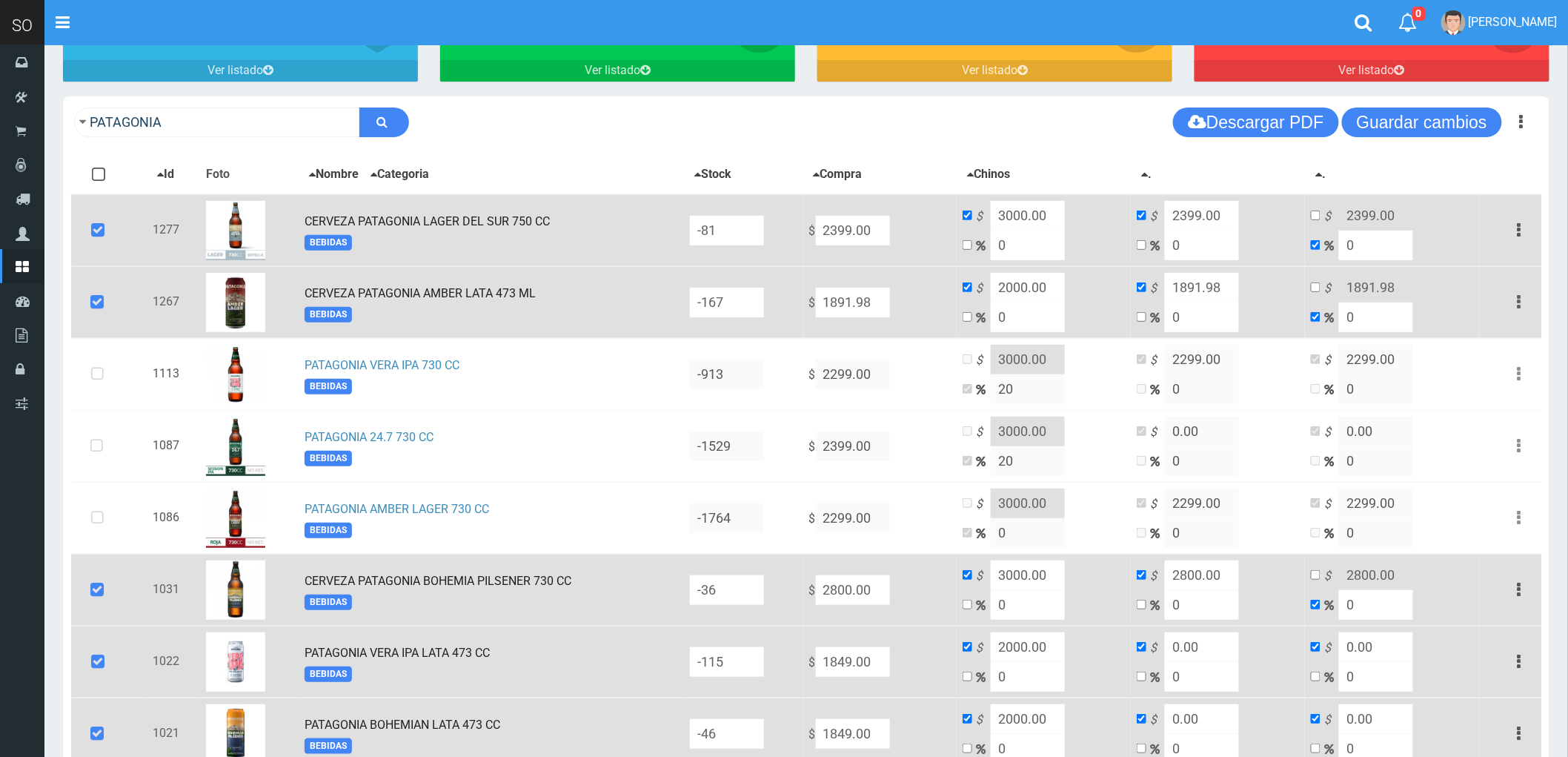
click at [1520, 294] on icon "button" at bounding box center [1519, 302] width 4 height 26
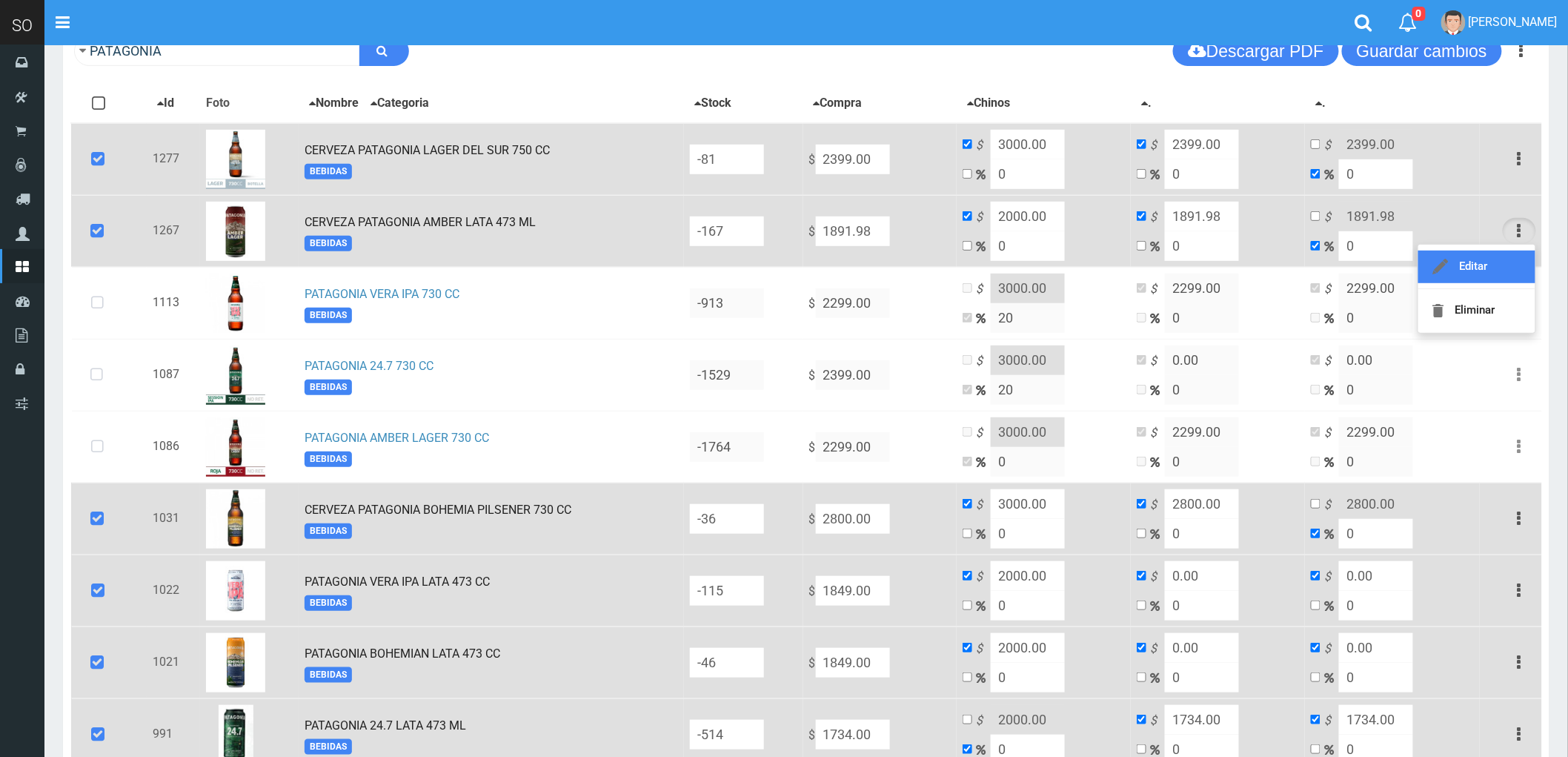
scroll to position [247, 0]
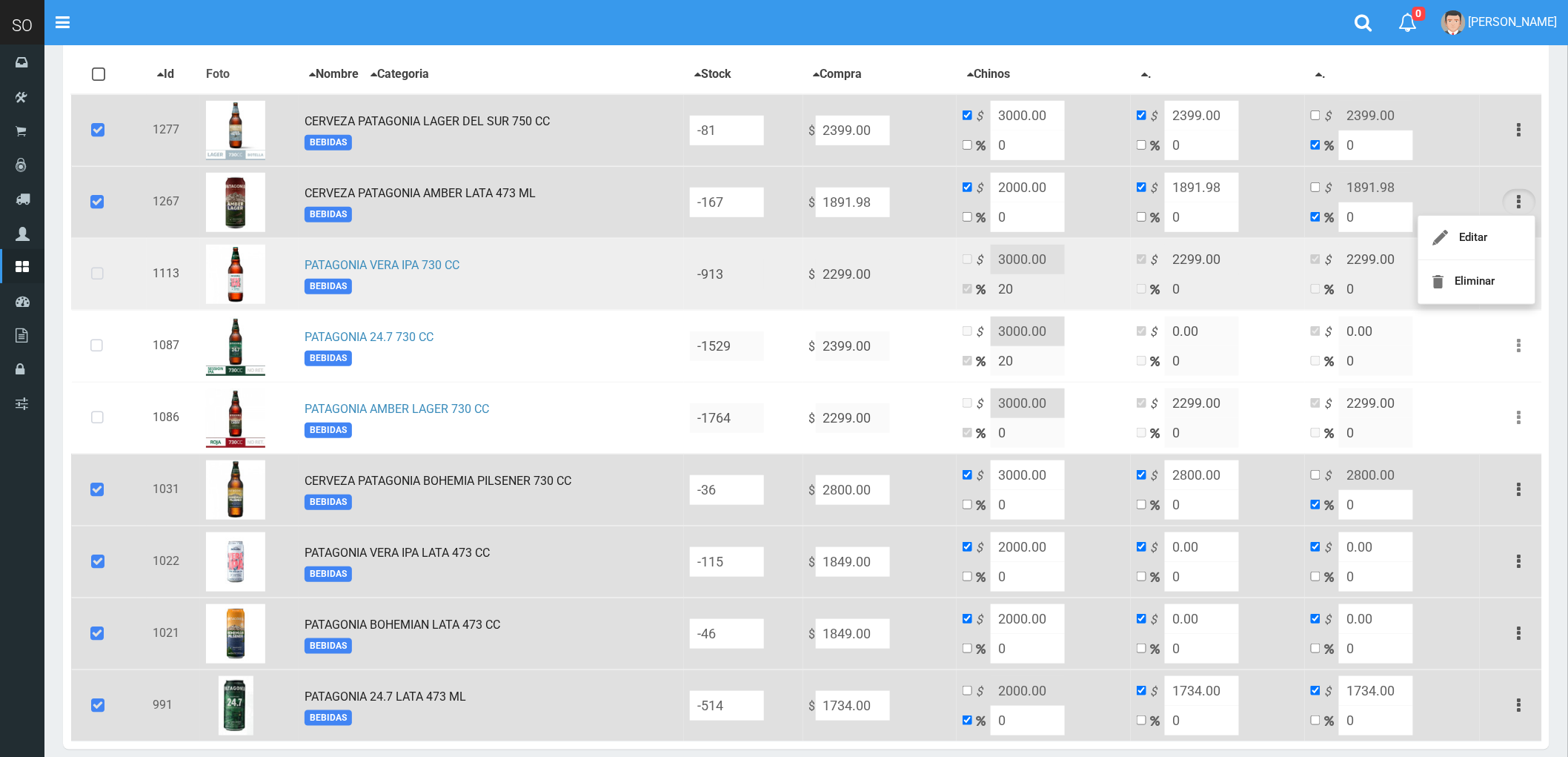
drag, startPoint x: 105, startPoint y: 276, endPoint x: 106, endPoint y: 289, distance: 13.0
click at [105, 276] on icon at bounding box center [97, 274] width 39 height 49
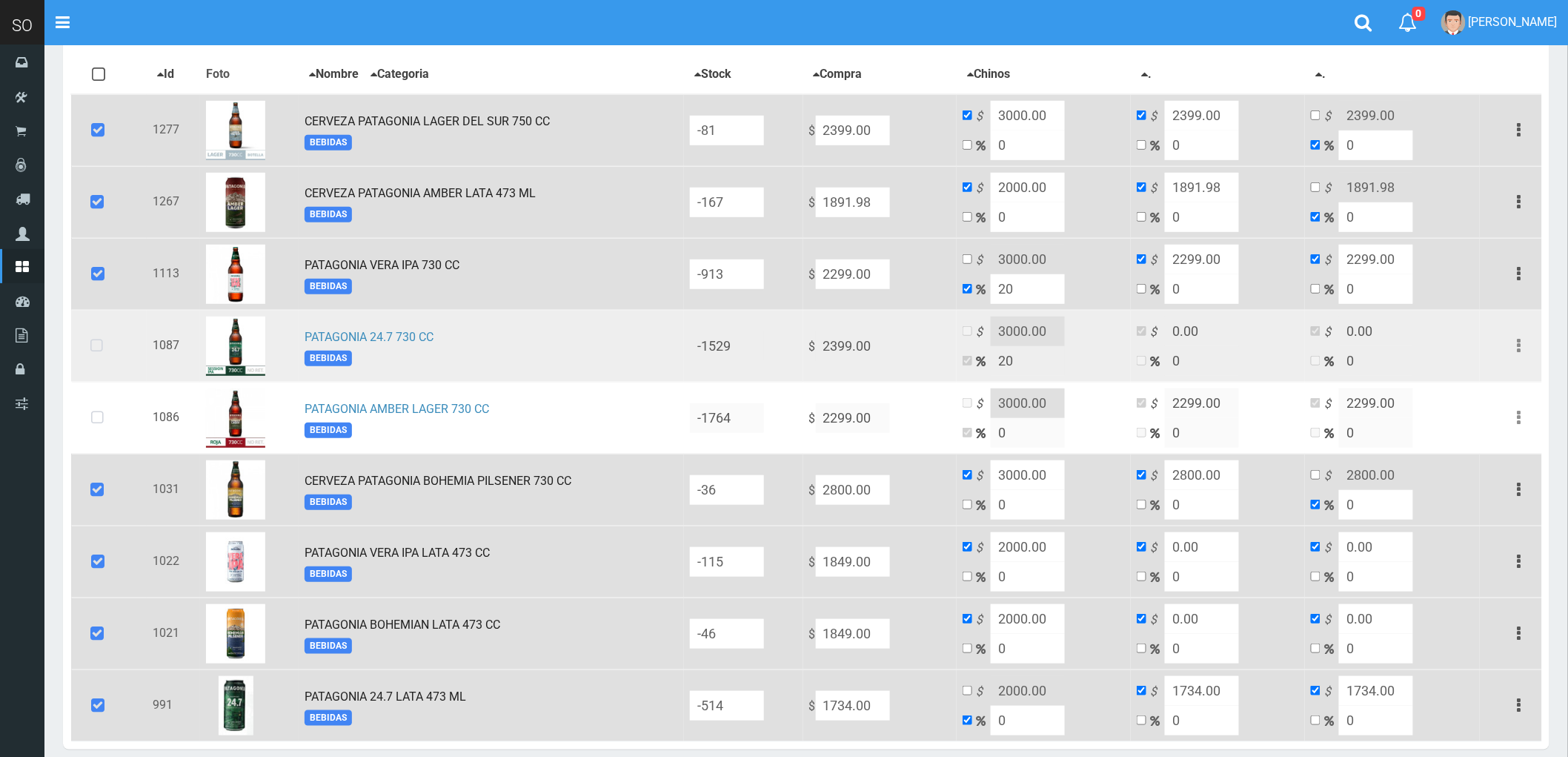
click at [108, 335] on icon at bounding box center [96, 346] width 39 height 49
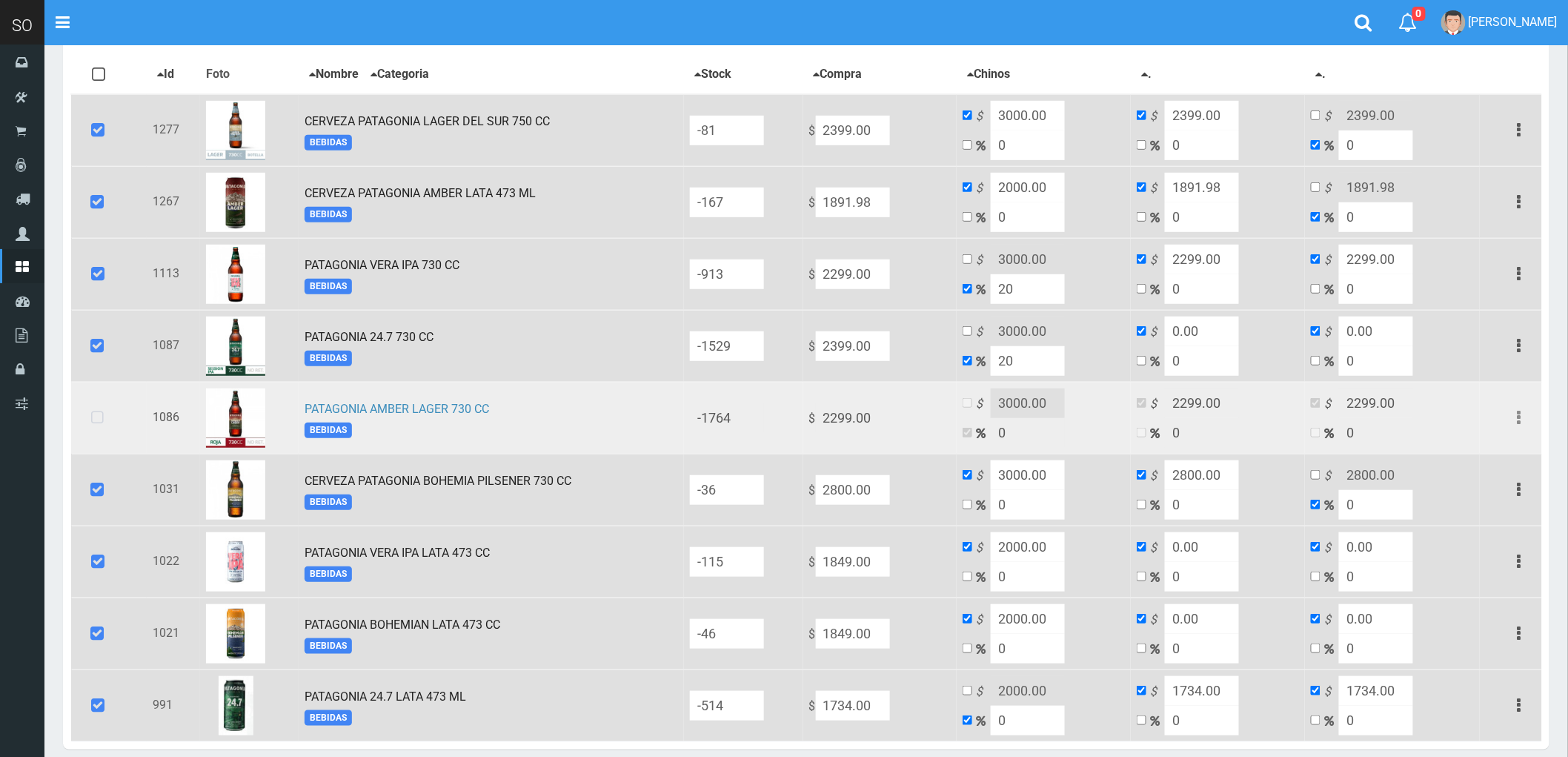
click at [102, 412] on icon at bounding box center [97, 418] width 39 height 49
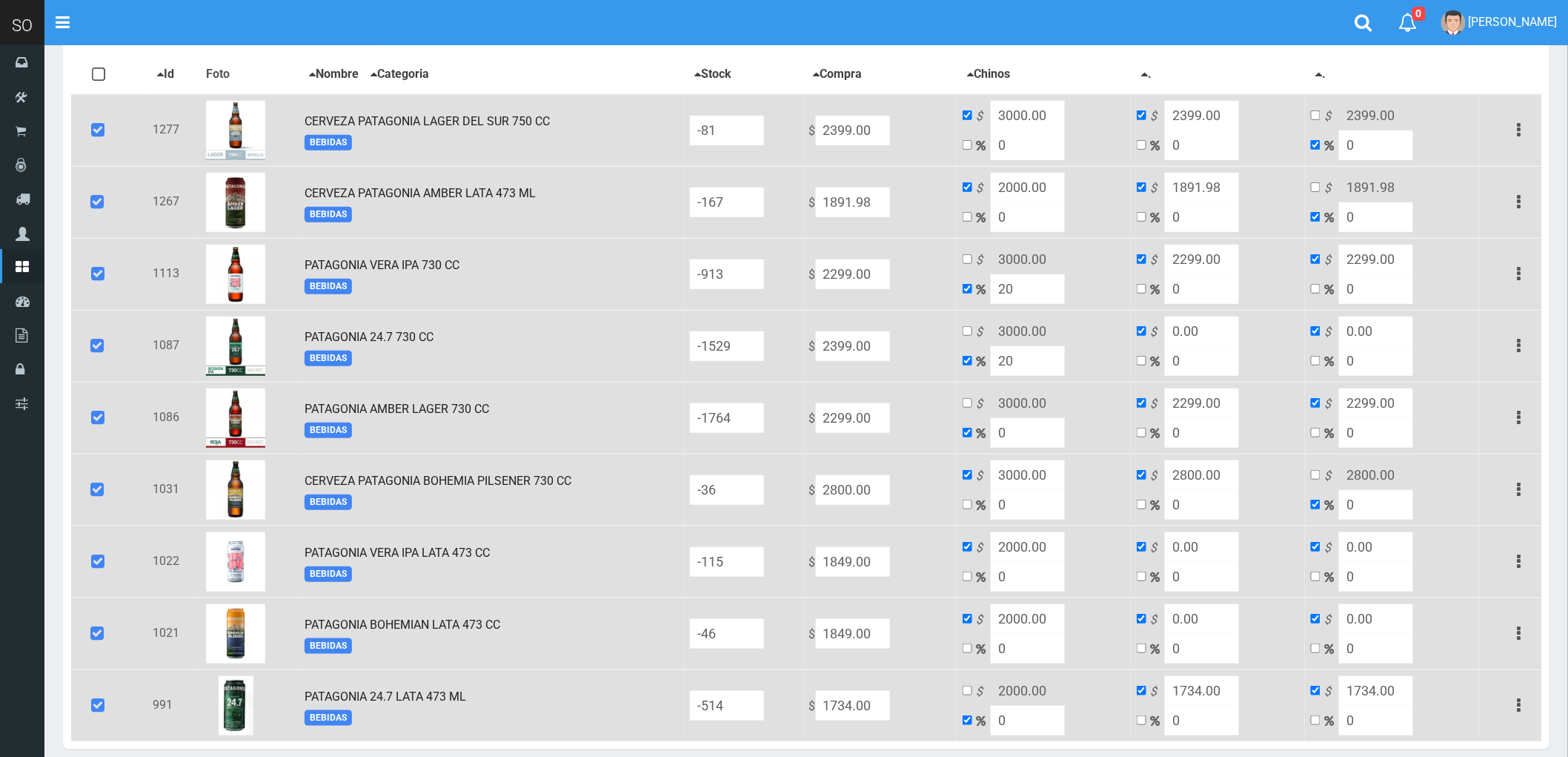
click at [1227, 257] on input "2299.00" at bounding box center [1202, 259] width 74 height 29
type input "0"
click at [1399, 263] on input "2299.00" at bounding box center [1376, 259] width 74 height 29
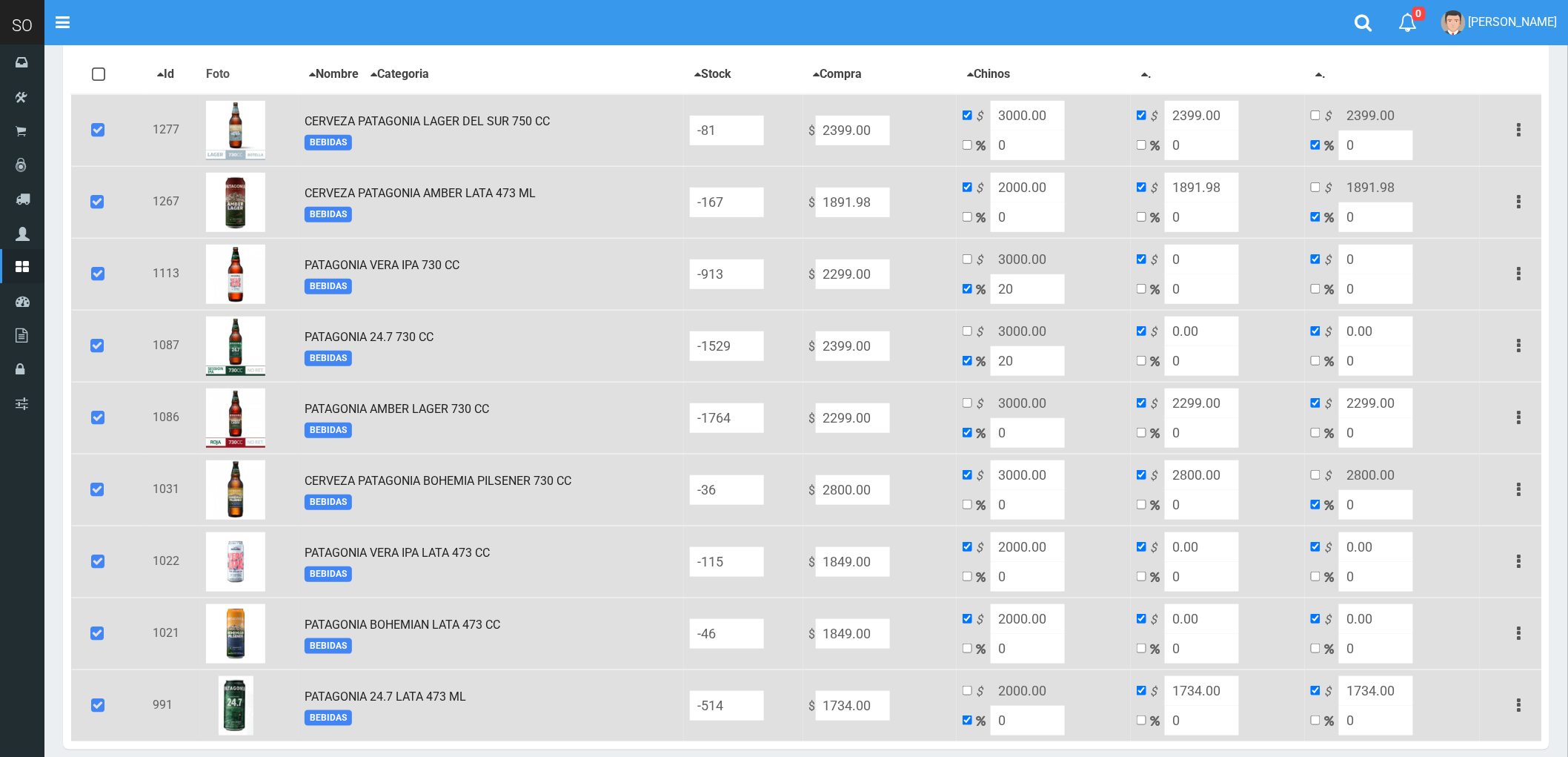
type input "0"
click at [1215, 406] on input "2299.00" at bounding box center [1202, 403] width 74 height 29
type input "0"
click at [1384, 400] on input "2299.00" at bounding box center [1376, 403] width 74 height 29
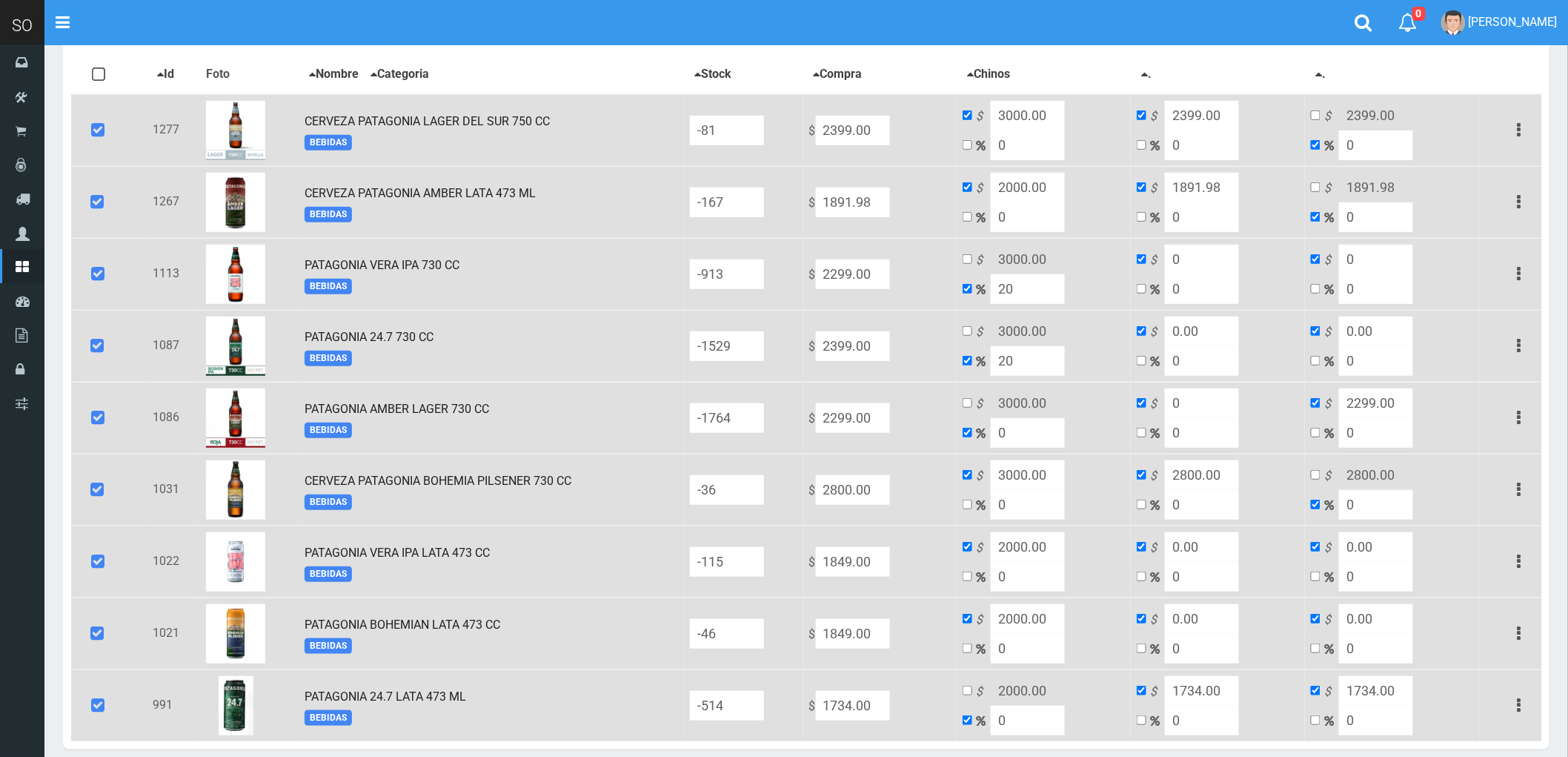
click at [1384, 400] on input "2299.00" at bounding box center [1376, 403] width 74 height 29
type input "0"
click at [890, 266] on input "2299.00" at bounding box center [853, 274] width 74 height 29
type input "2"
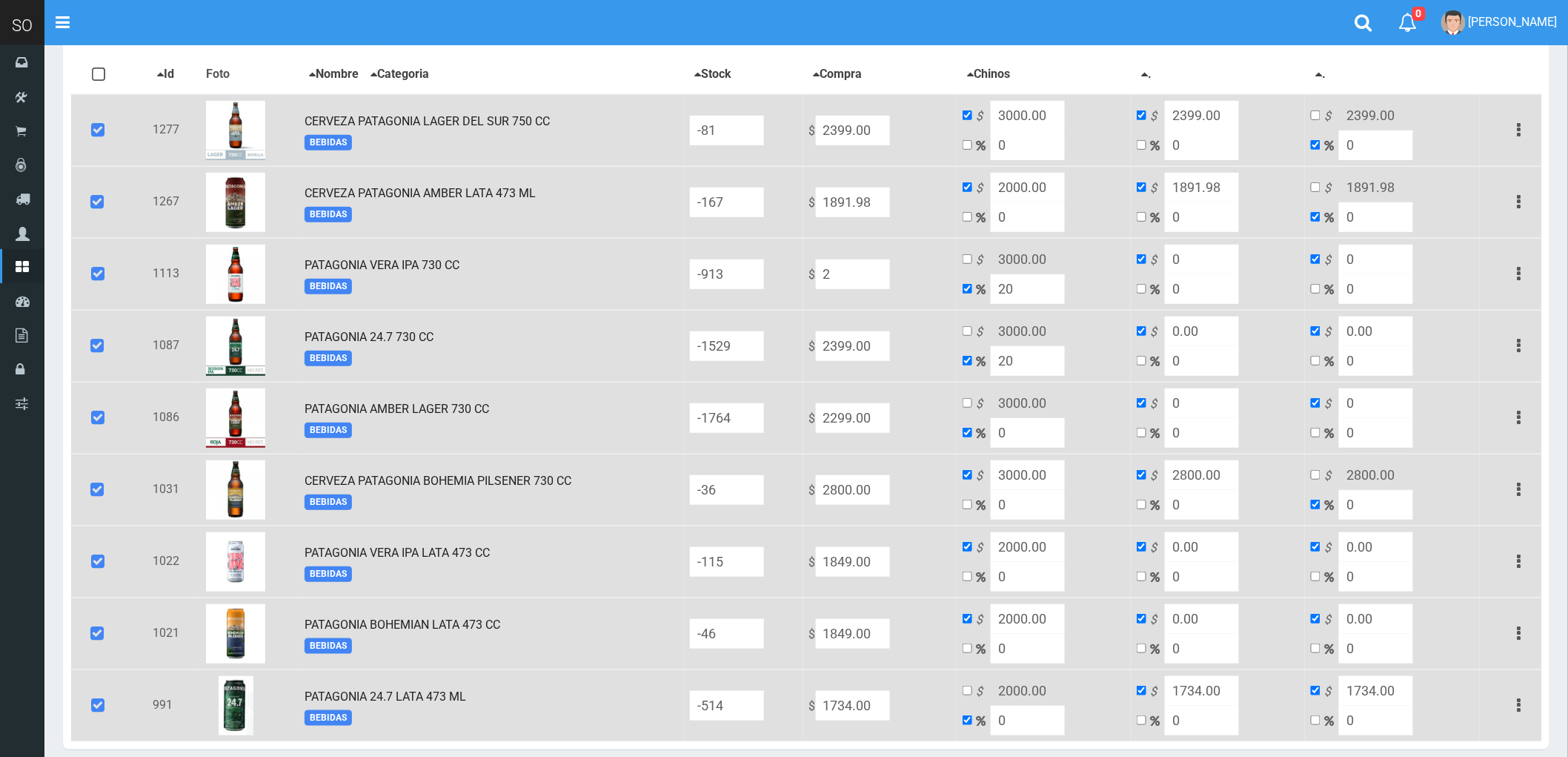
type input "2.4"
type input "2"
type input "23"
type input "27.6"
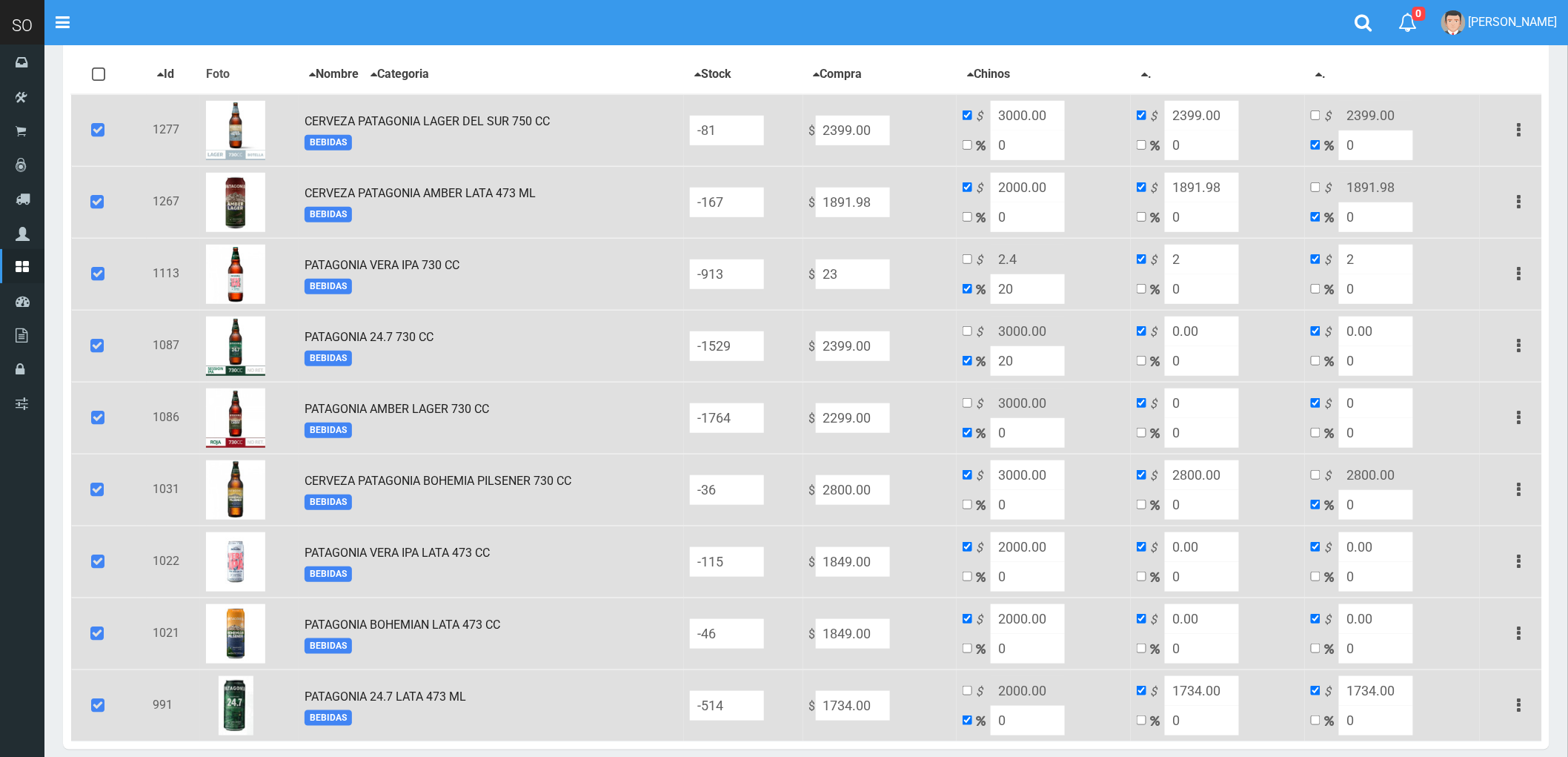
type input "23"
type input "239"
type input "286.8"
type input "239"
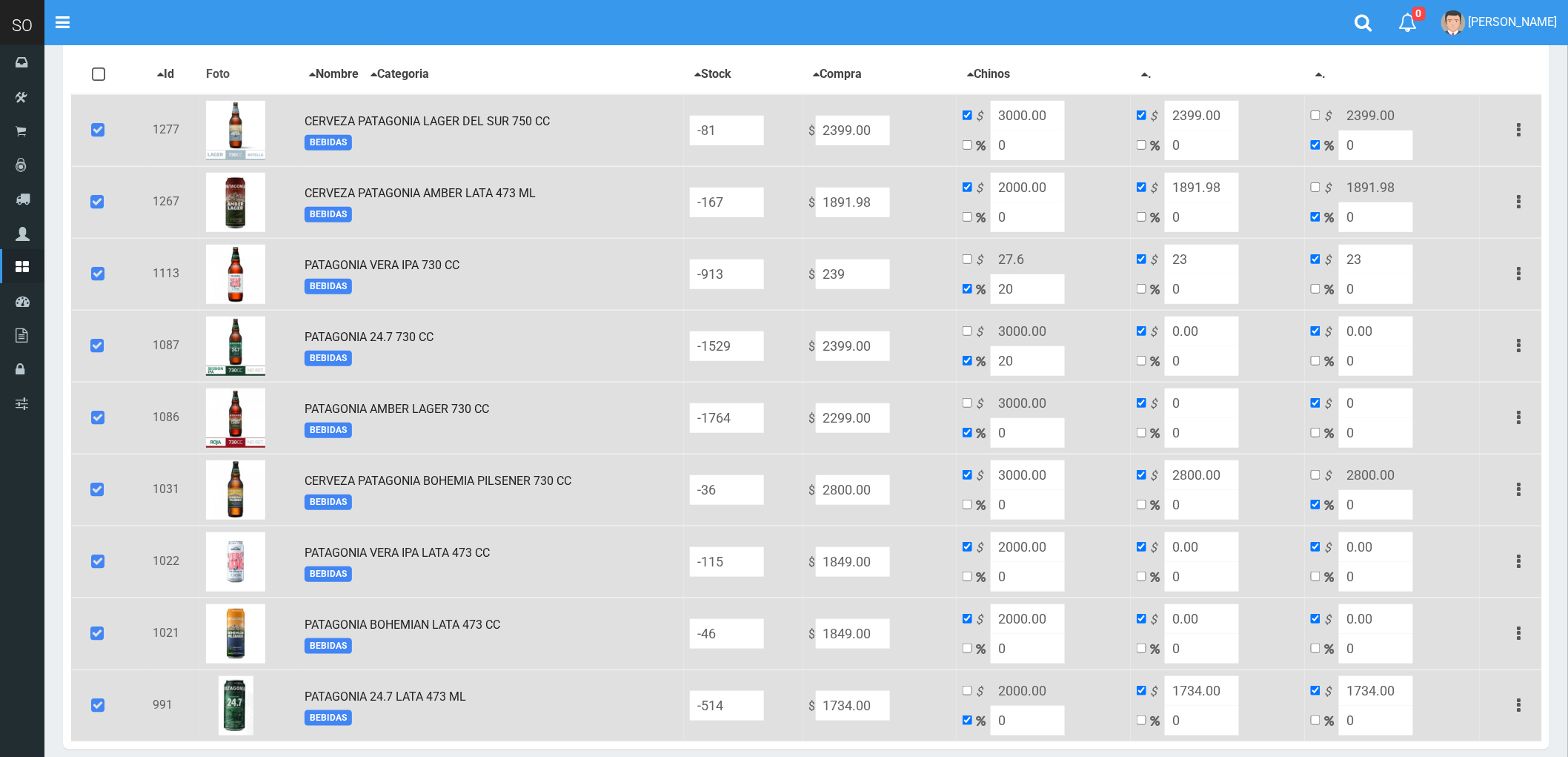
type input "239"
type input "2399"
type input "2878.8"
type input "2399"
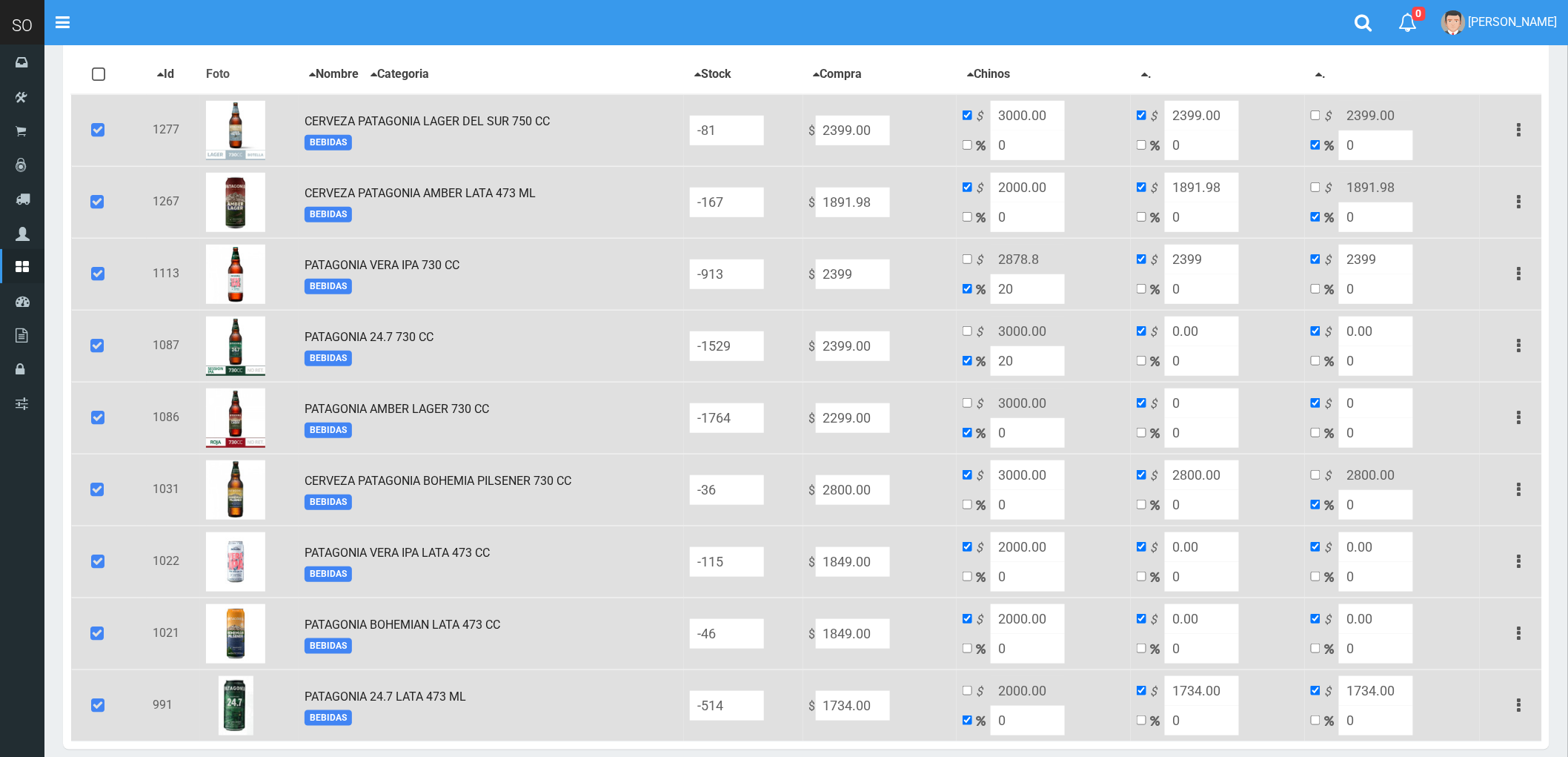
type input "2399"
click at [972, 254] on input "checkbox" at bounding box center [967, 259] width 10 height 10
checkbox input "true"
checkbox input "false"
click at [1065, 257] on input "2878.8" at bounding box center [1027, 259] width 74 height 29
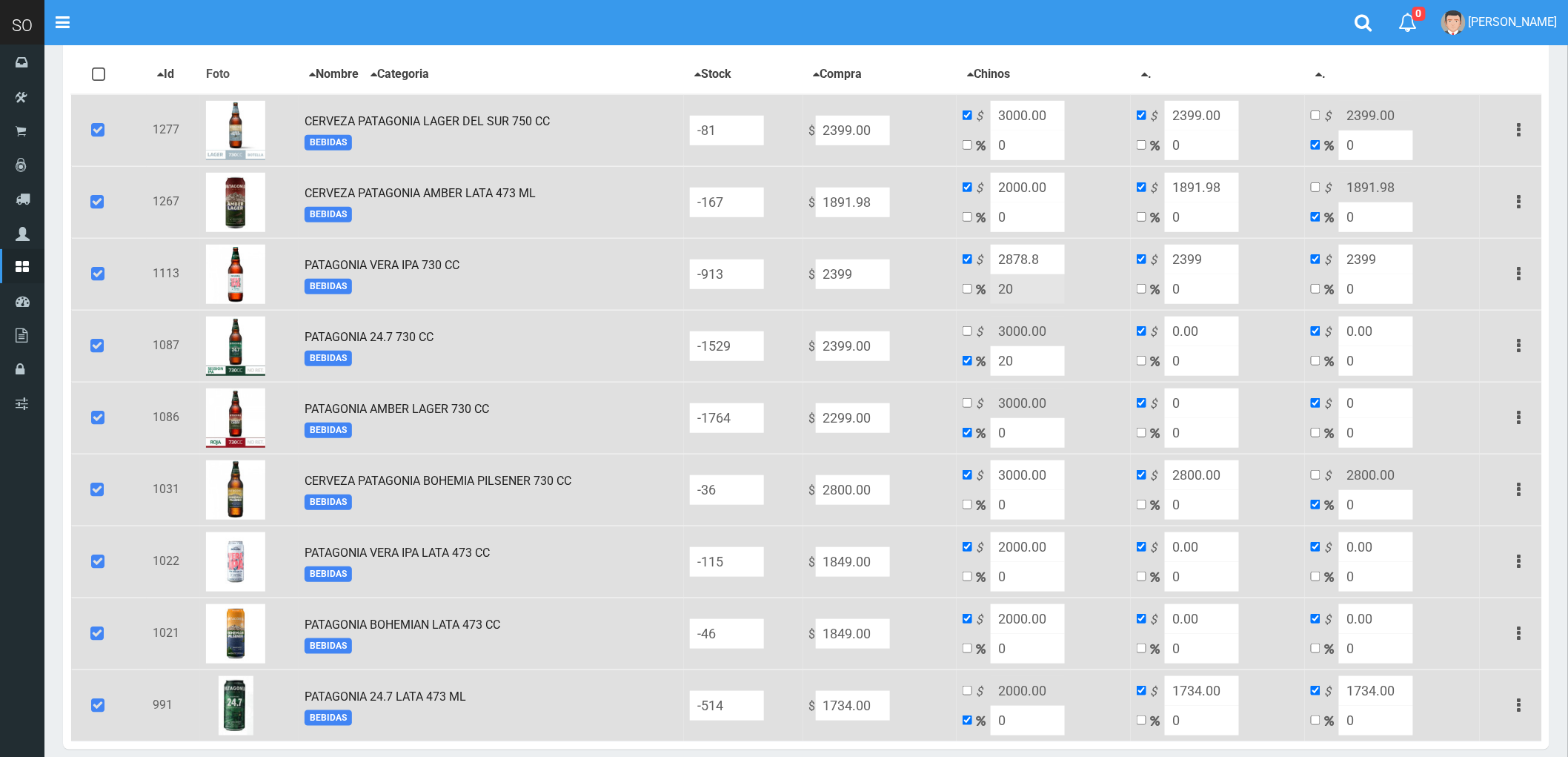
click at [1065, 257] on input "2878.8" at bounding box center [1027, 259] width 74 height 29
type input "3000"
click at [890, 417] on input "2299.00" at bounding box center [853, 418] width 74 height 29
type input "2"
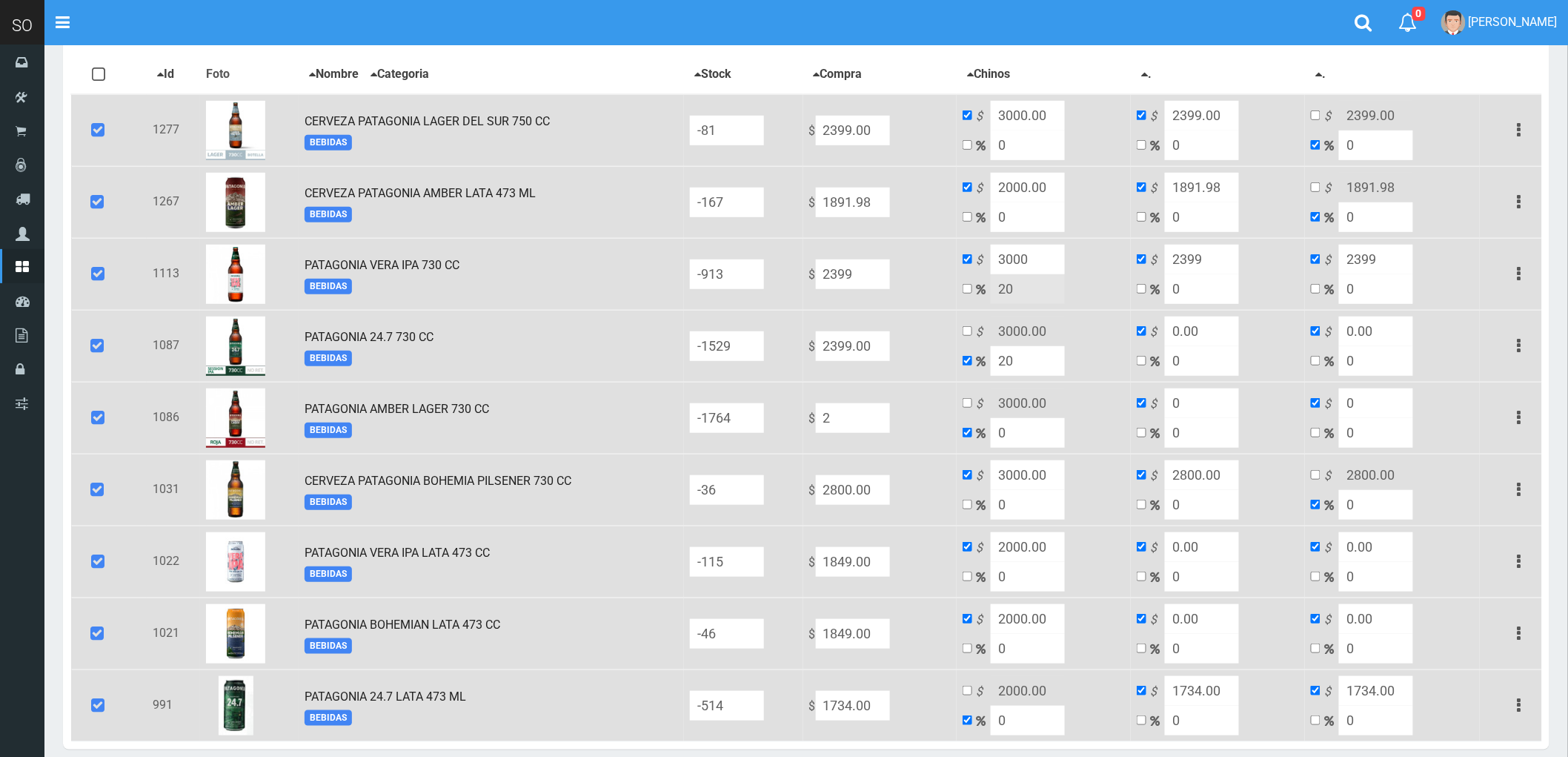
type input "2"
type input "23"
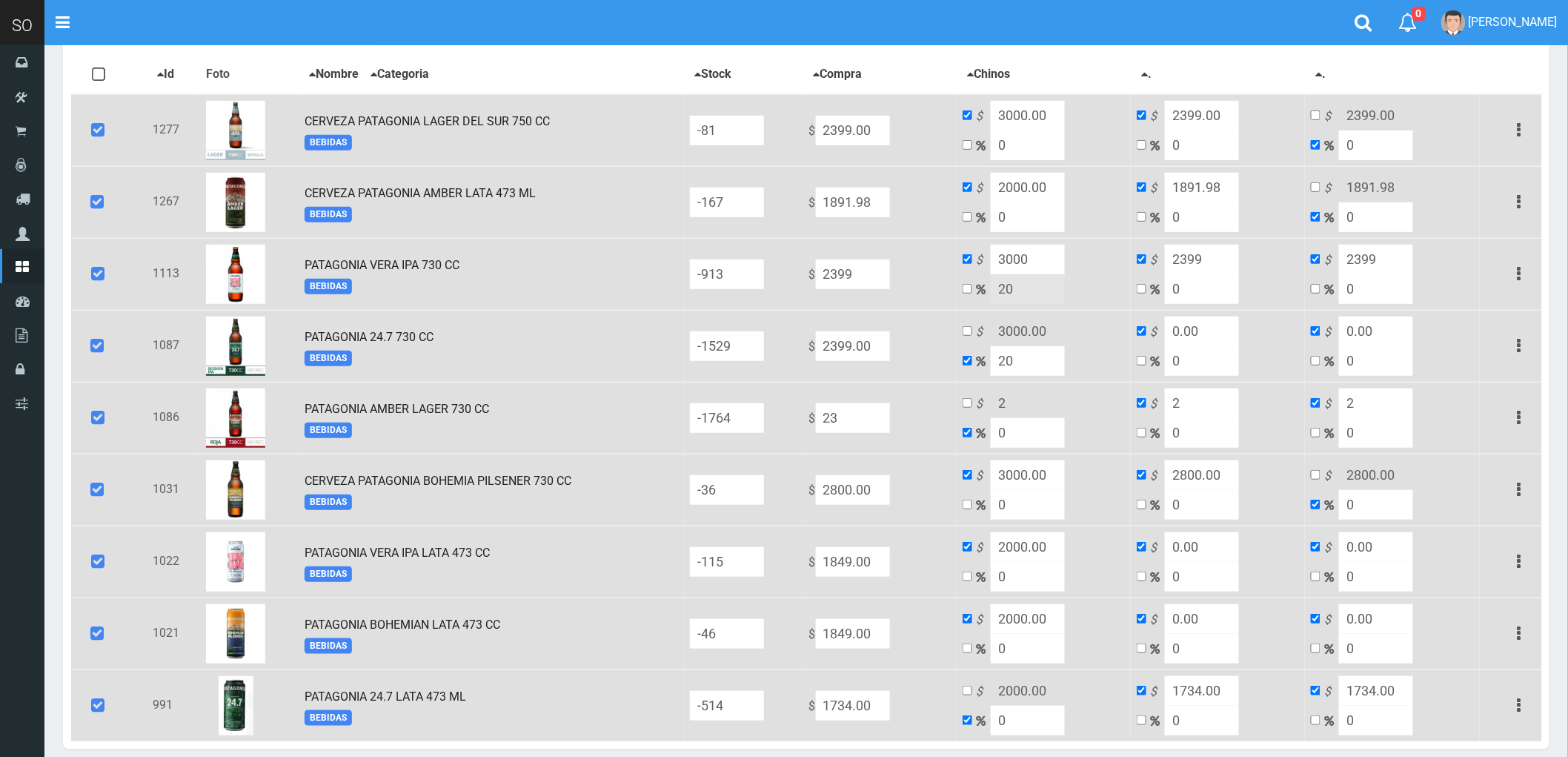
type input "23"
type input "239"
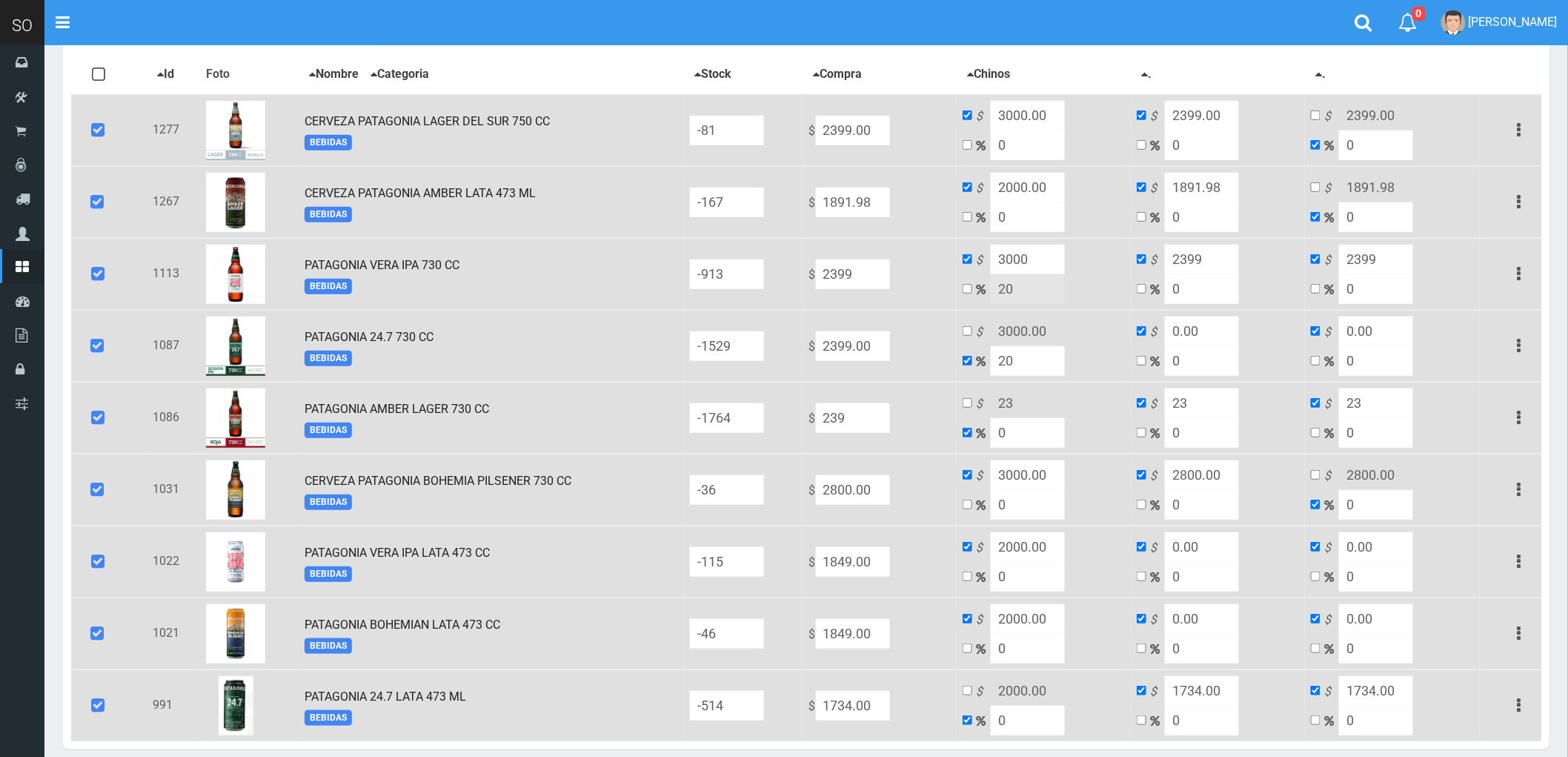
type input "239"
type input "2399"
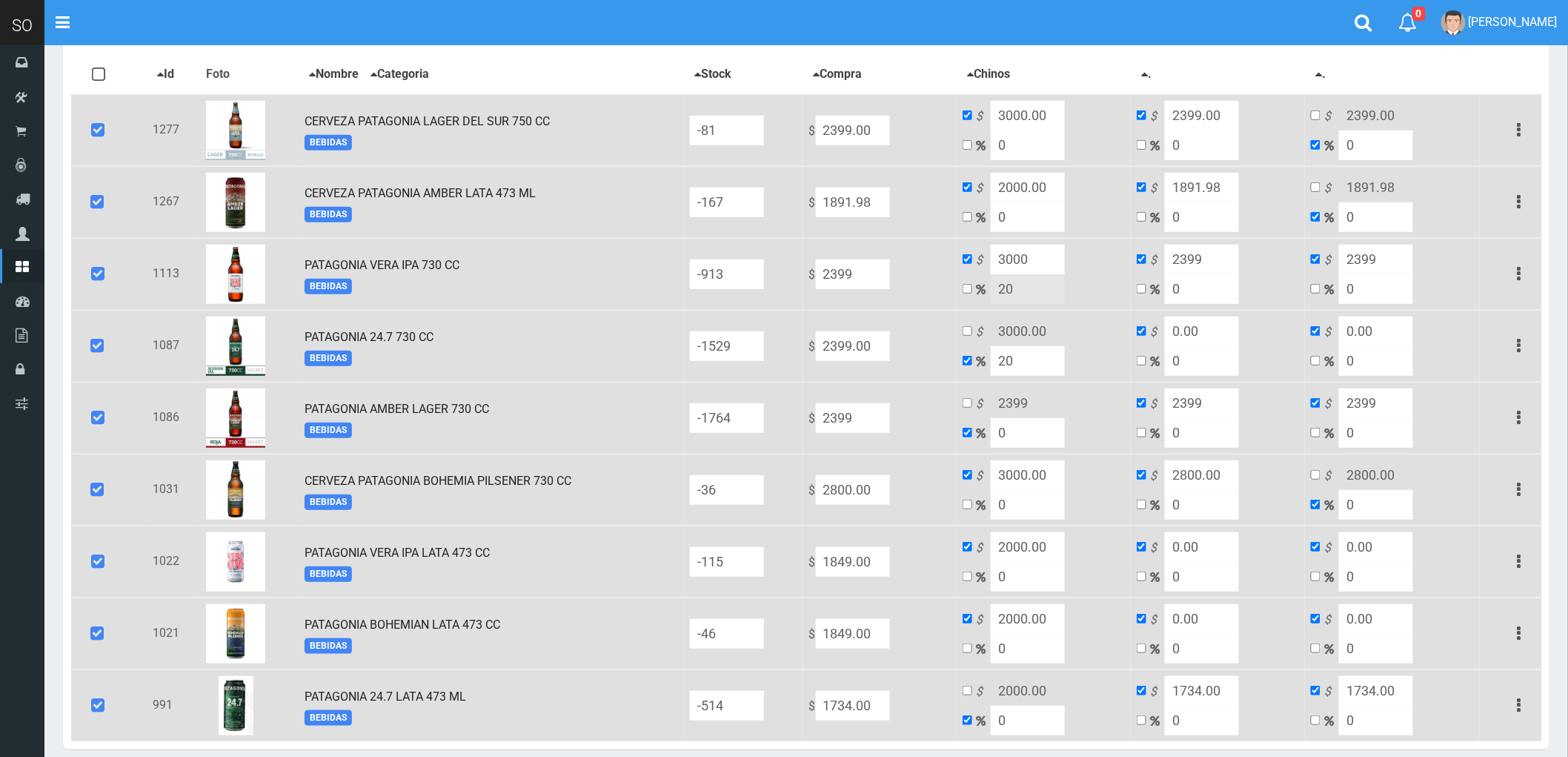
type input "2399"
click at [972, 399] on input "checkbox" at bounding box center [967, 403] width 10 height 10
checkbox input "true"
checkbox input "false"
click at [1065, 403] on input "2399" at bounding box center [1027, 403] width 74 height 29
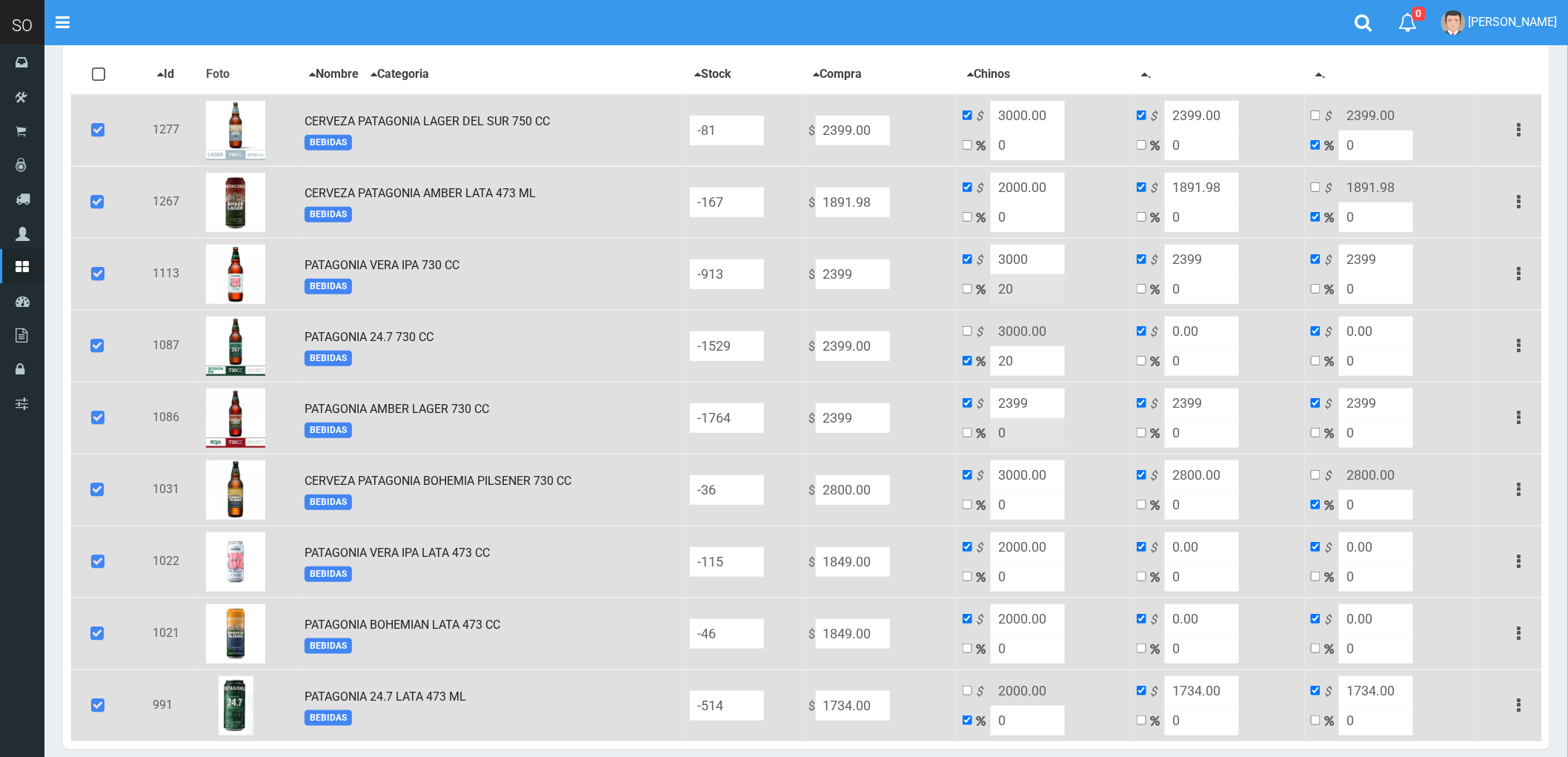
click at [1065, 403] on input "2399" at bounding box center [1027, 403] width 74 height 29
type input "3000"
click at [972, 327] on input "checkbox" at bounding box center [967, 331] width 10 height 10
checkbox input "true"
drag, startPoint x: 1010, startPoint y: 358, endPoint x: 1054, endPoint y: 357, distance: 44.0
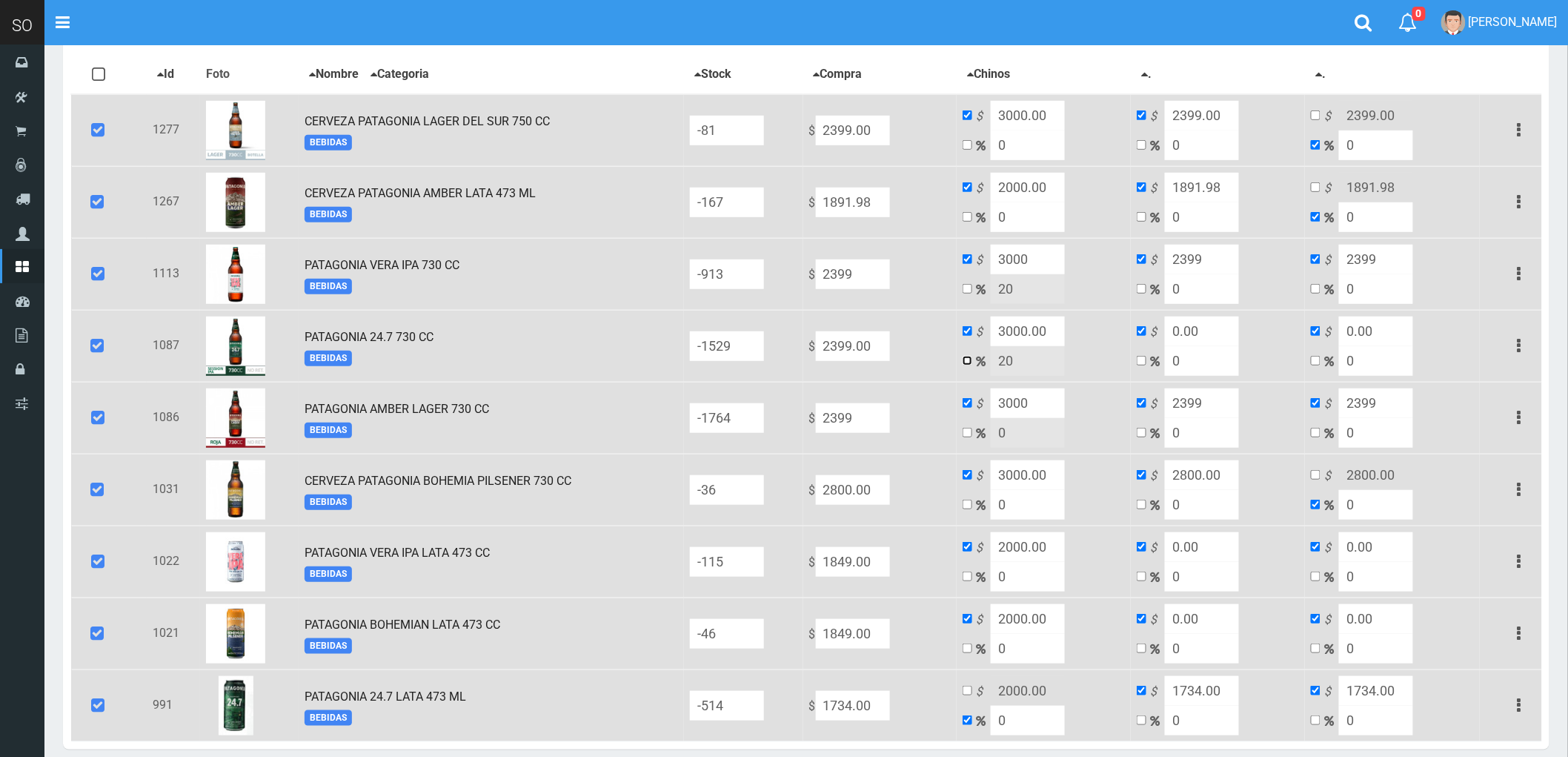
click at [972, 358] on input "checkbox" at bounding box center [967, 360] width 10 height 10
checkbox input "true"
checkbox input "false"
click at [1056, 357] on input "20" at bounding box center [1027, 360] width 74 height 29
type input "2"
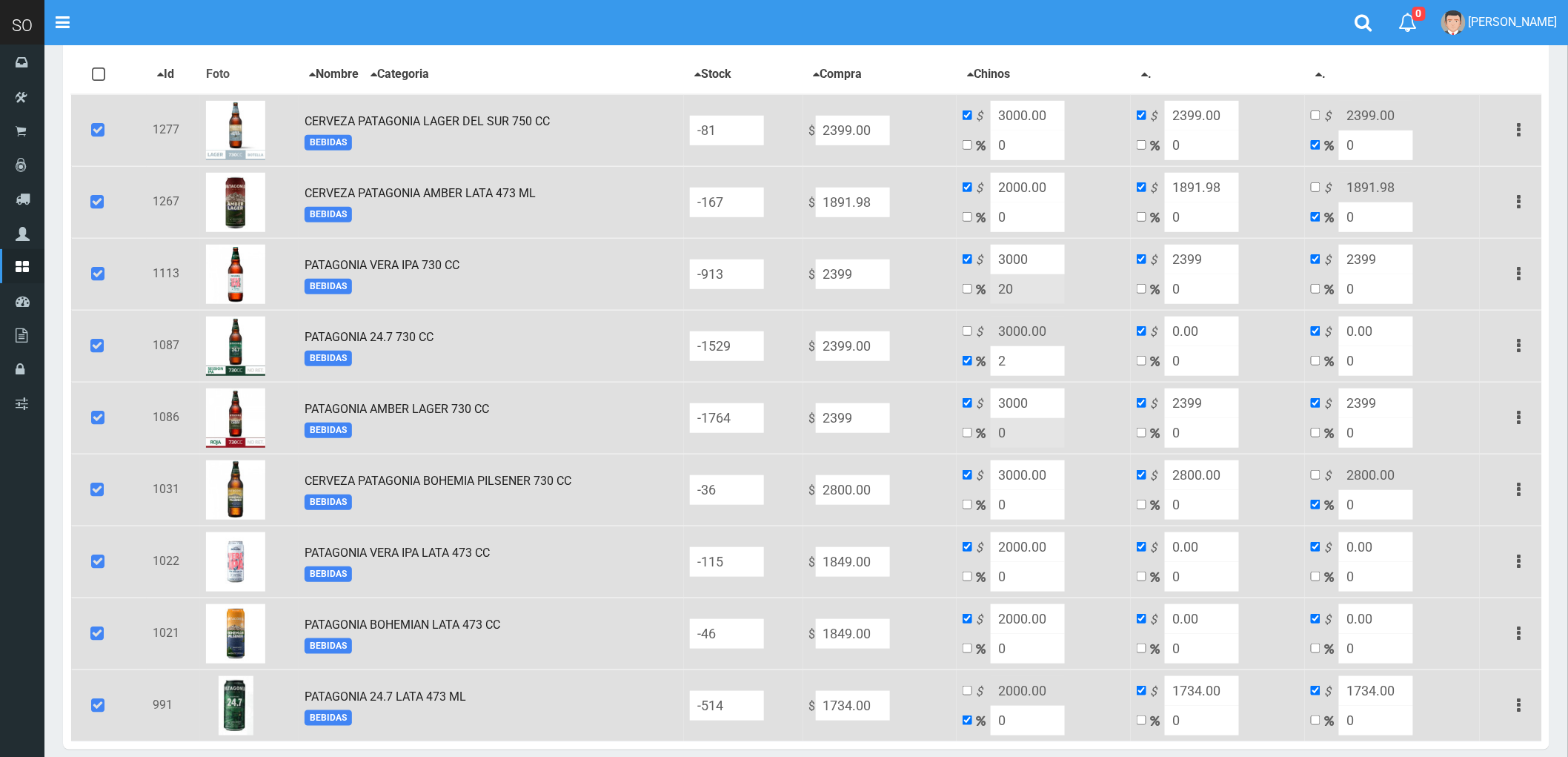
type input "2446.98"
type input "2399"
click at [972, 327] on input "checkbox" at bounding box center [967, 331] width 10 height 10
checkbox input "true"
checkbox input "false"
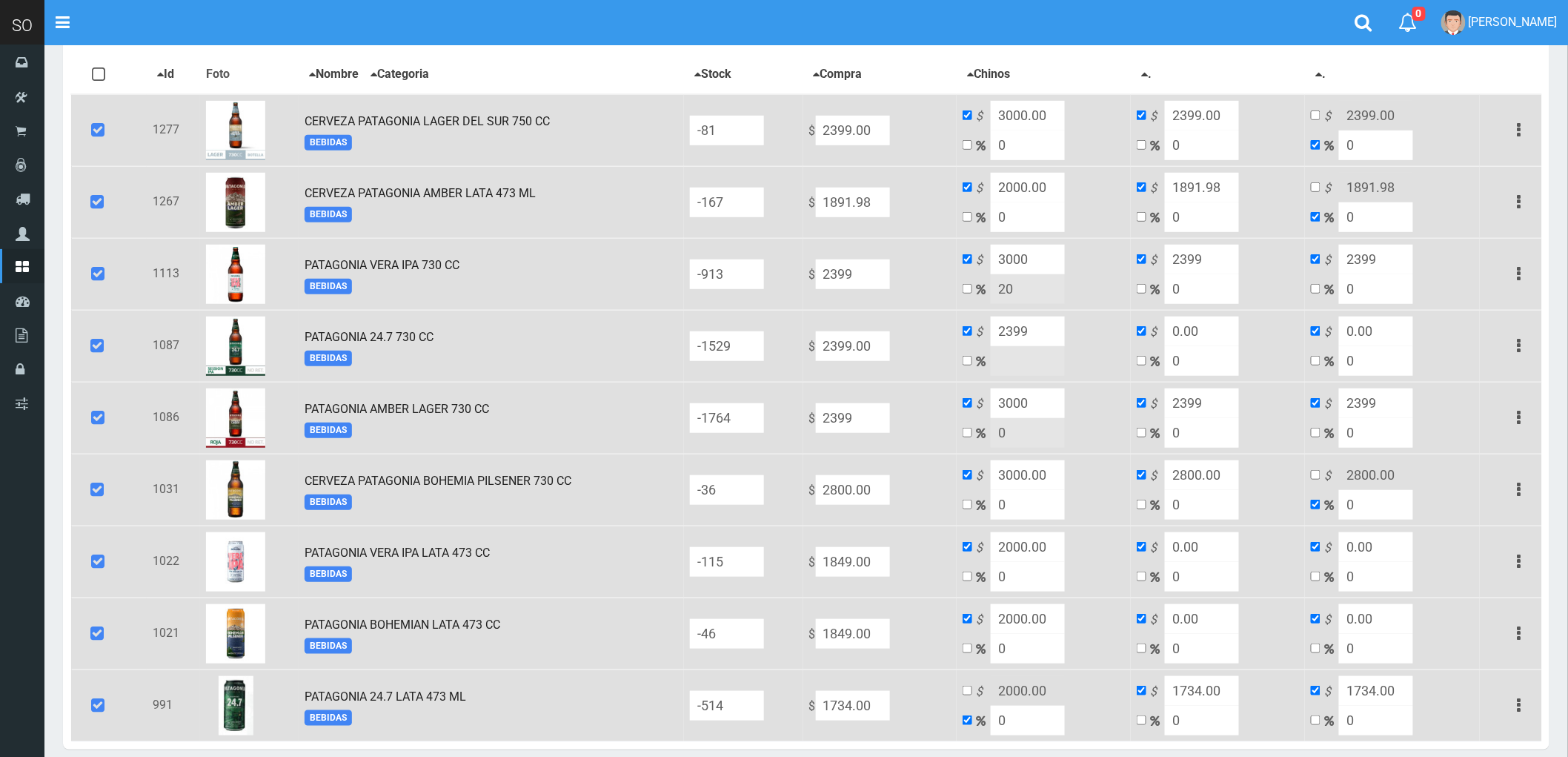
click at [1065, 330] on input "2399" at bounding box center [1027, 331] width 74 height 29
type input "3000"
click at [1218, 258] on input "2399" at bounding box center [1202, 259] width 74 height 29
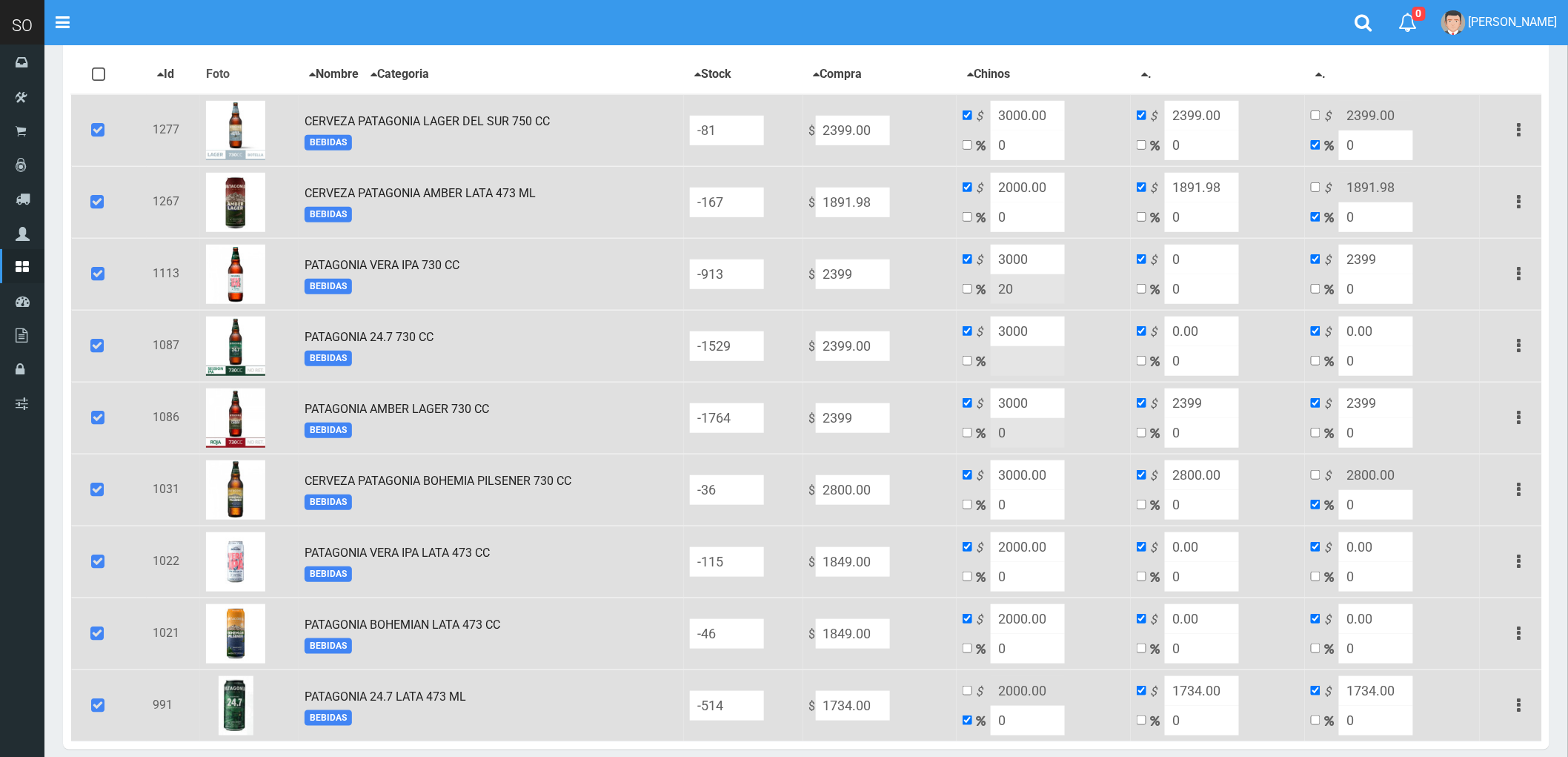
type input "0"
click at [1375, 258] on input "2399" at bounding box center [1376, 259] width 74 height 29
type input "0"
click at [1209, 403] on input "2399" at bounding box center [1202, 403] width 74 height 29
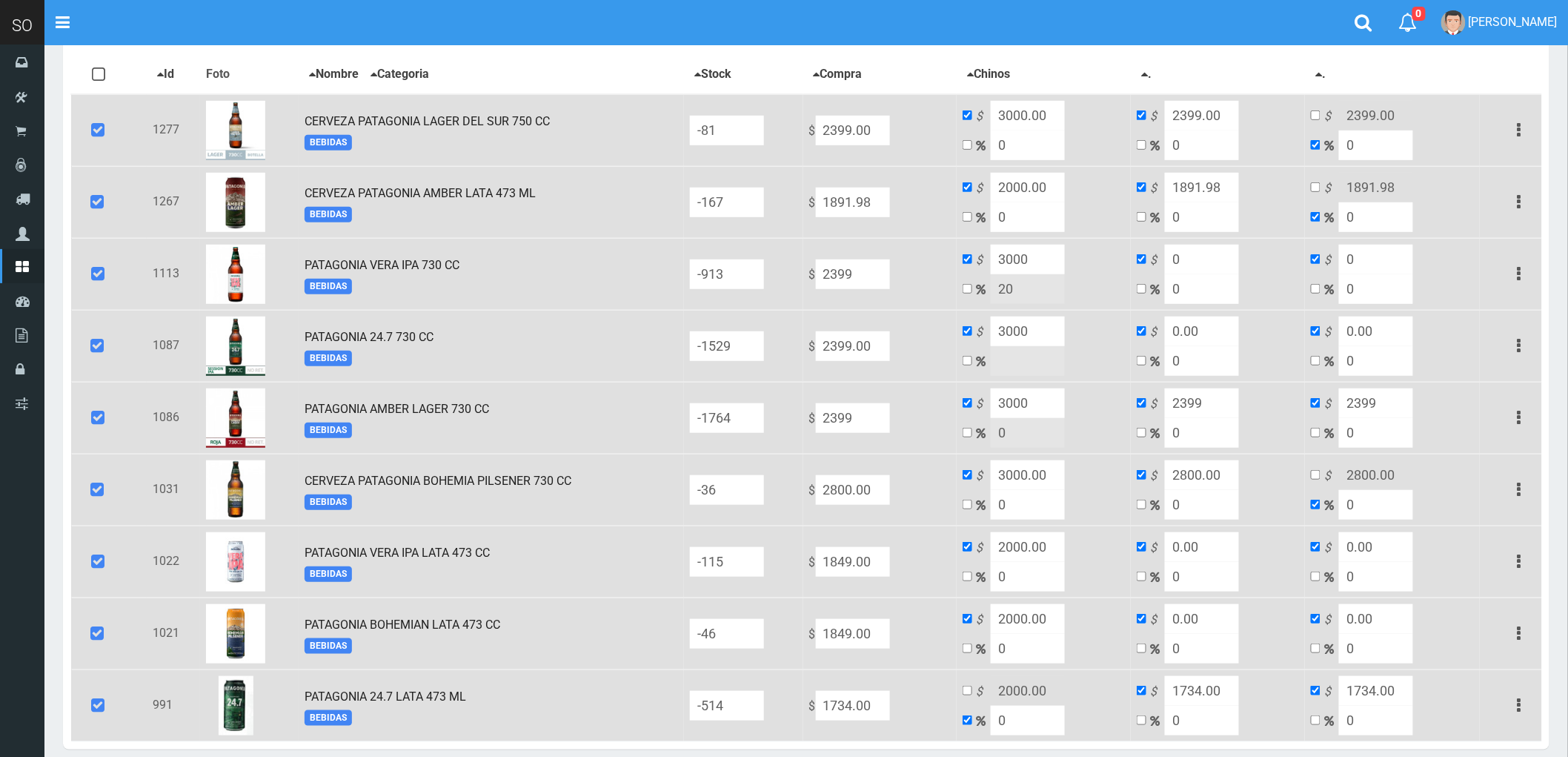
click at [1209, 403] on input "2399" at bounding box center [1202, 403] width 74 height 29
type input "0"
click at [1376, 397] on input "2399" at bounding box center [1376, 403] width 74 height 29
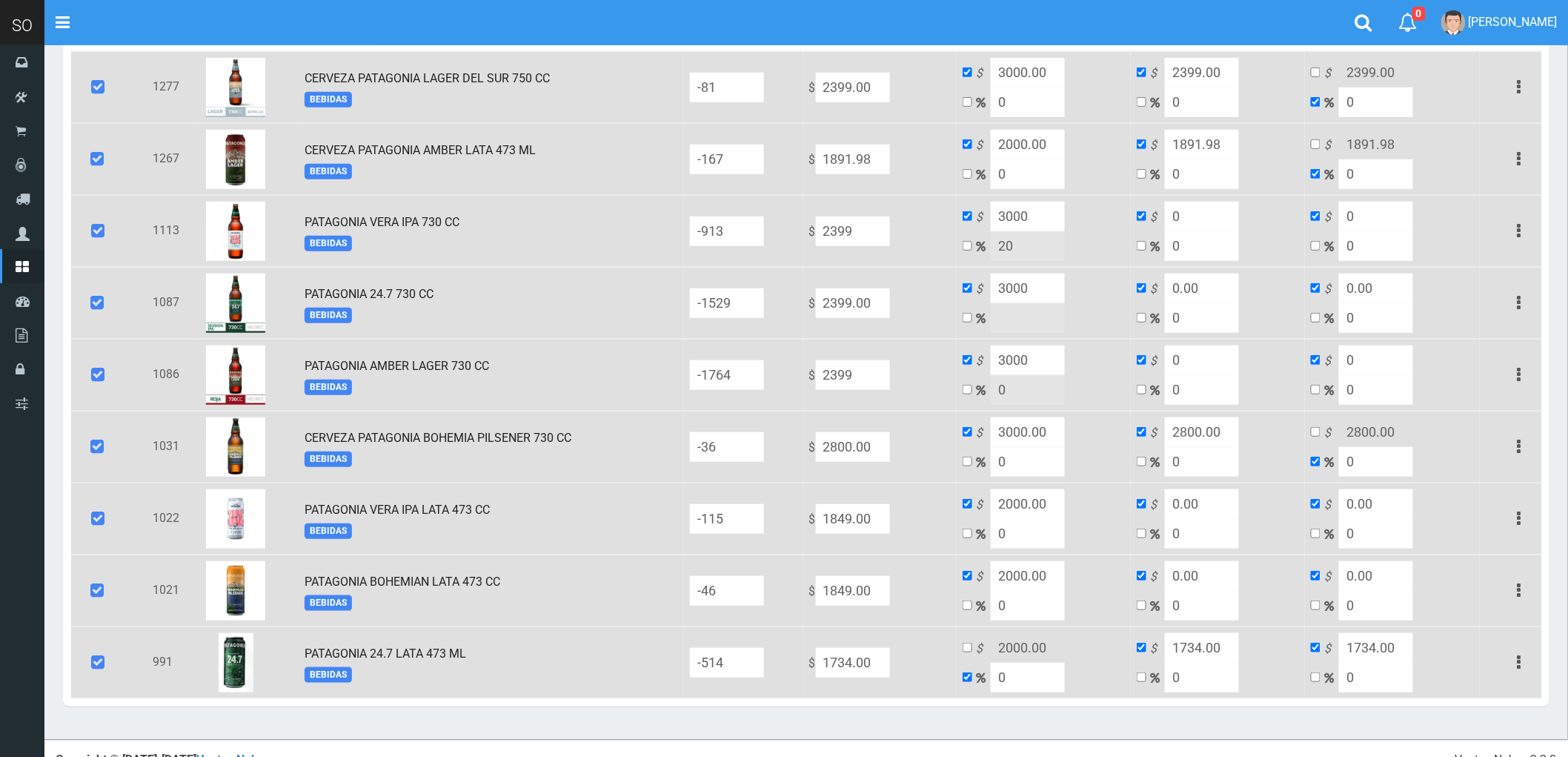
scroll to position [312, 0]
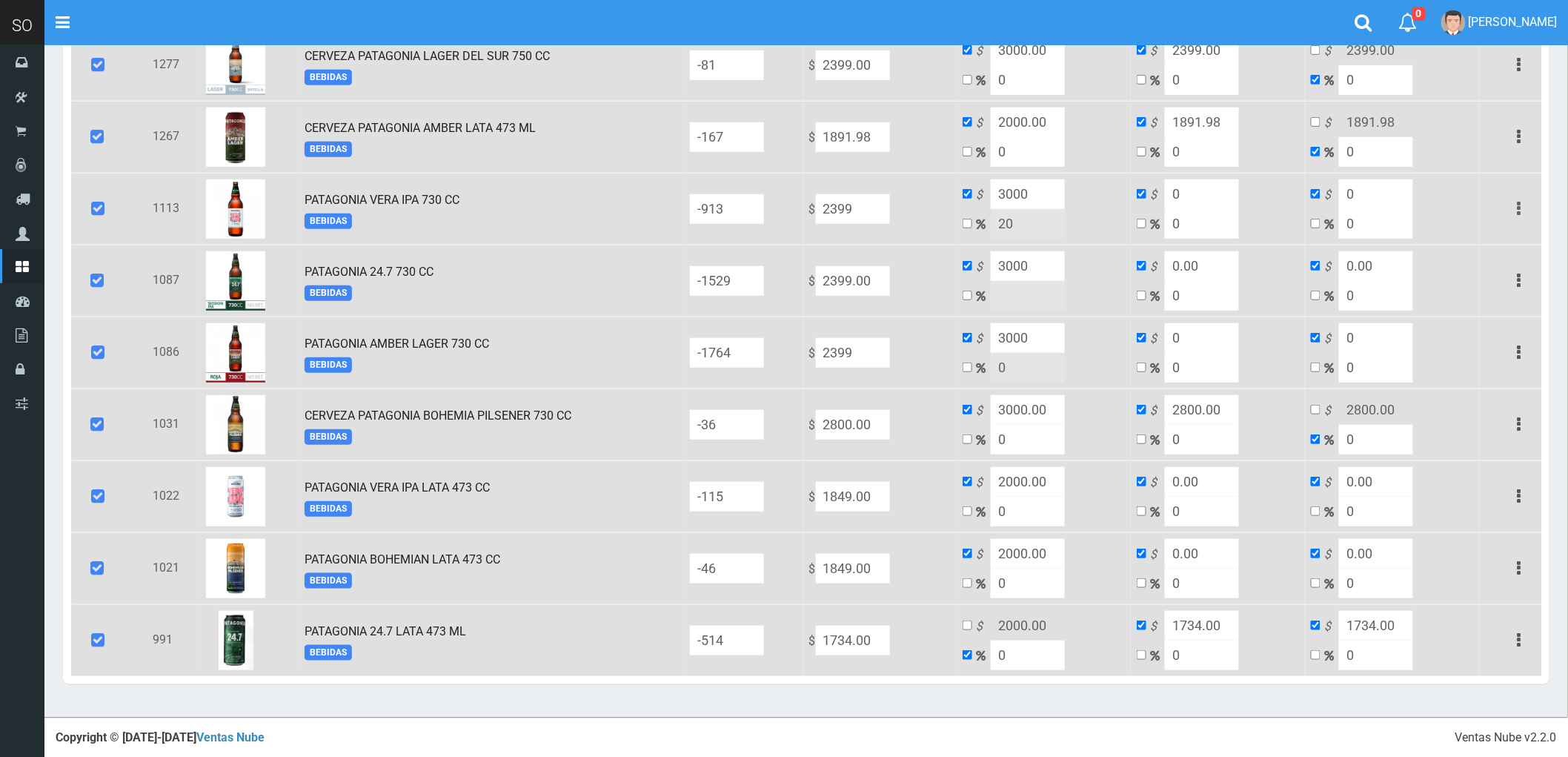
type input "0"
click at [1520, 205] on icon "button" at bounding box center [1519, 208] width 4 height 26
click at [1304, 271] on td "$ 0.00 0" at bounding box center [1218, 281] width 174 height 72
click at [1514, 276] on button "button" at bounding box center [1519, 281] width 33 height 26
click at [1276, 352] on td "$ 0 0" at bounding box center [1218, 353] width 174 height 72
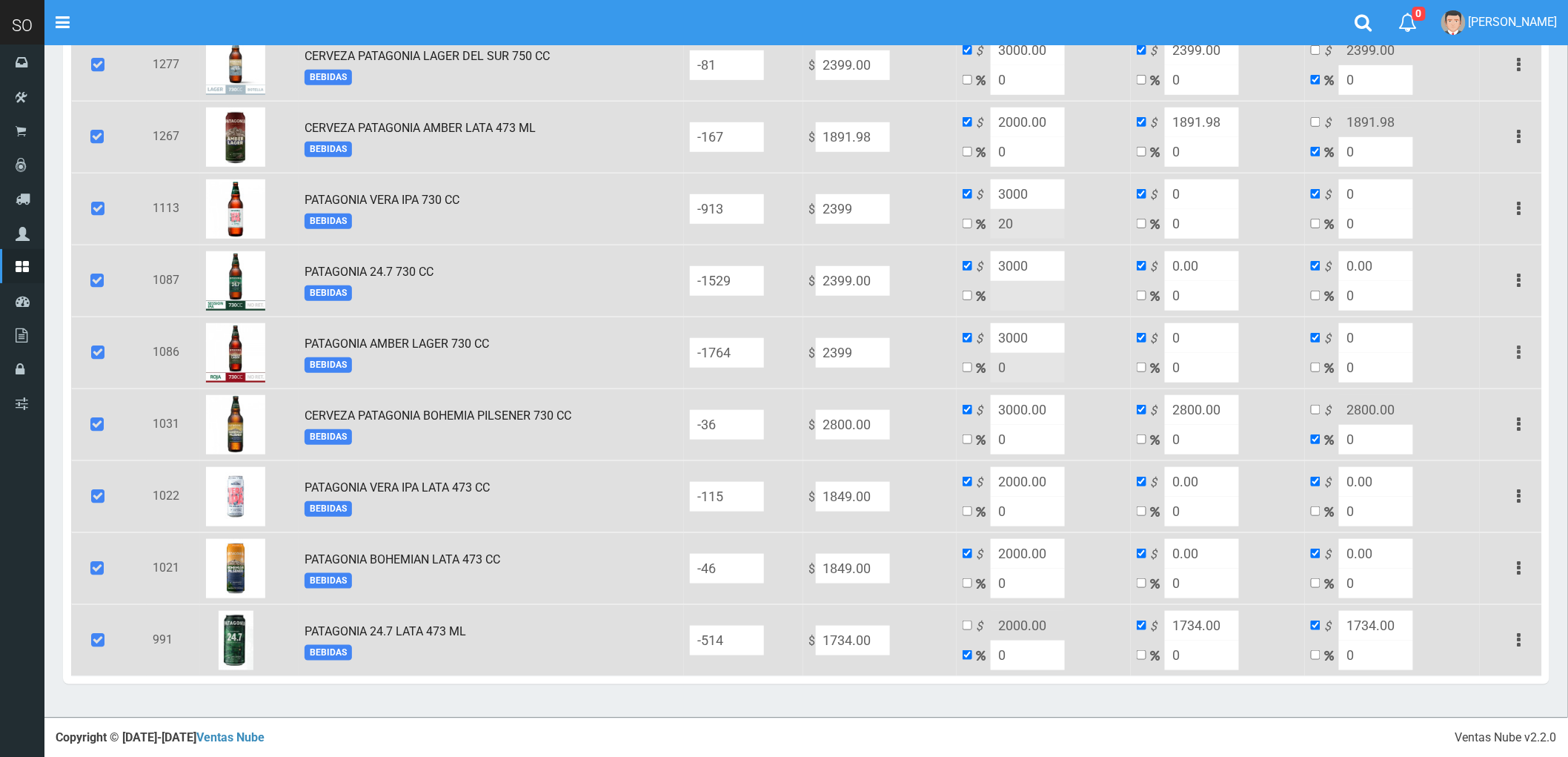
click at [1519, 350] on icon "button" at bounding box center [1519, 352] width 4 height 26
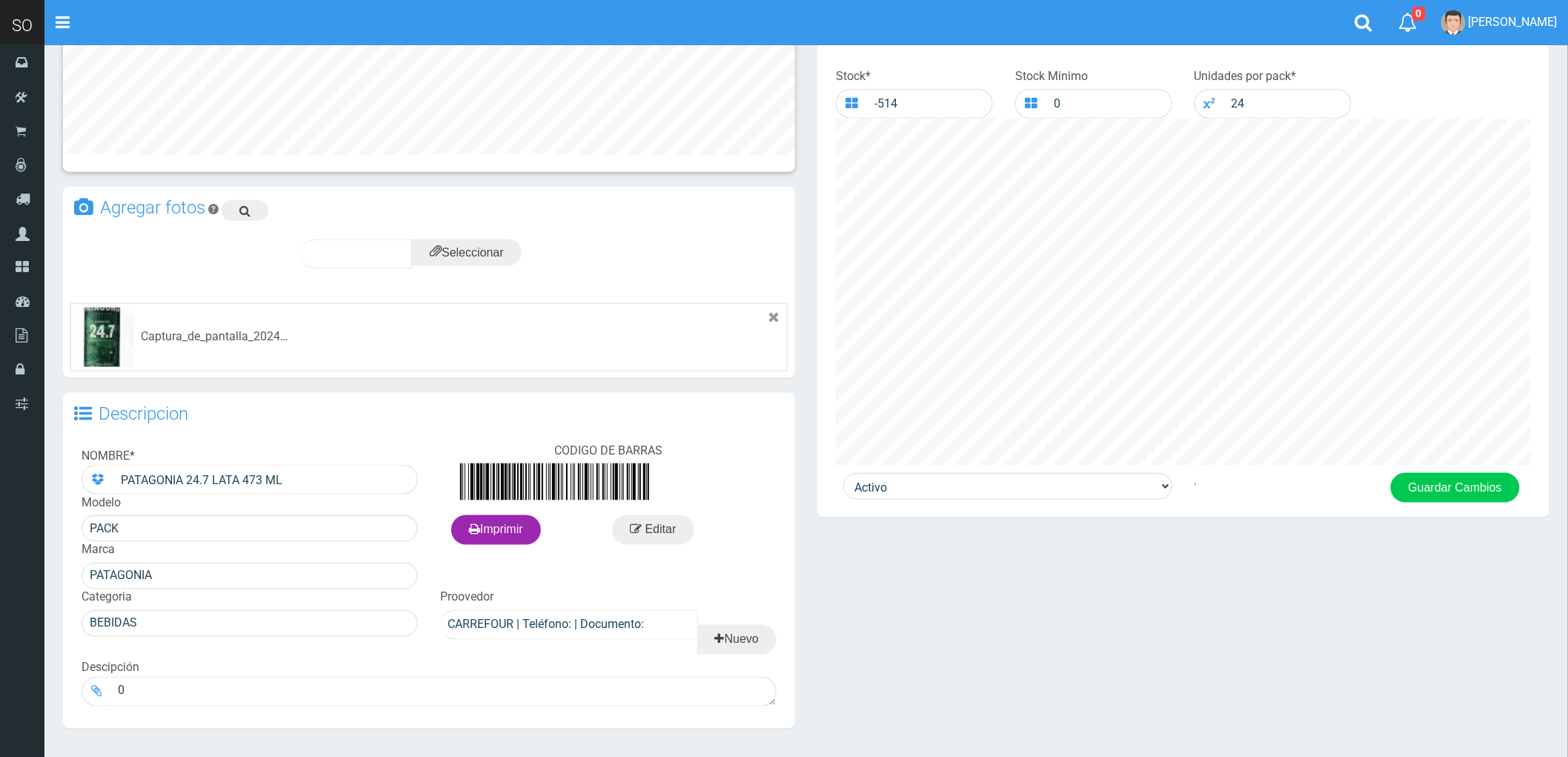
scroll to position [732, 0]
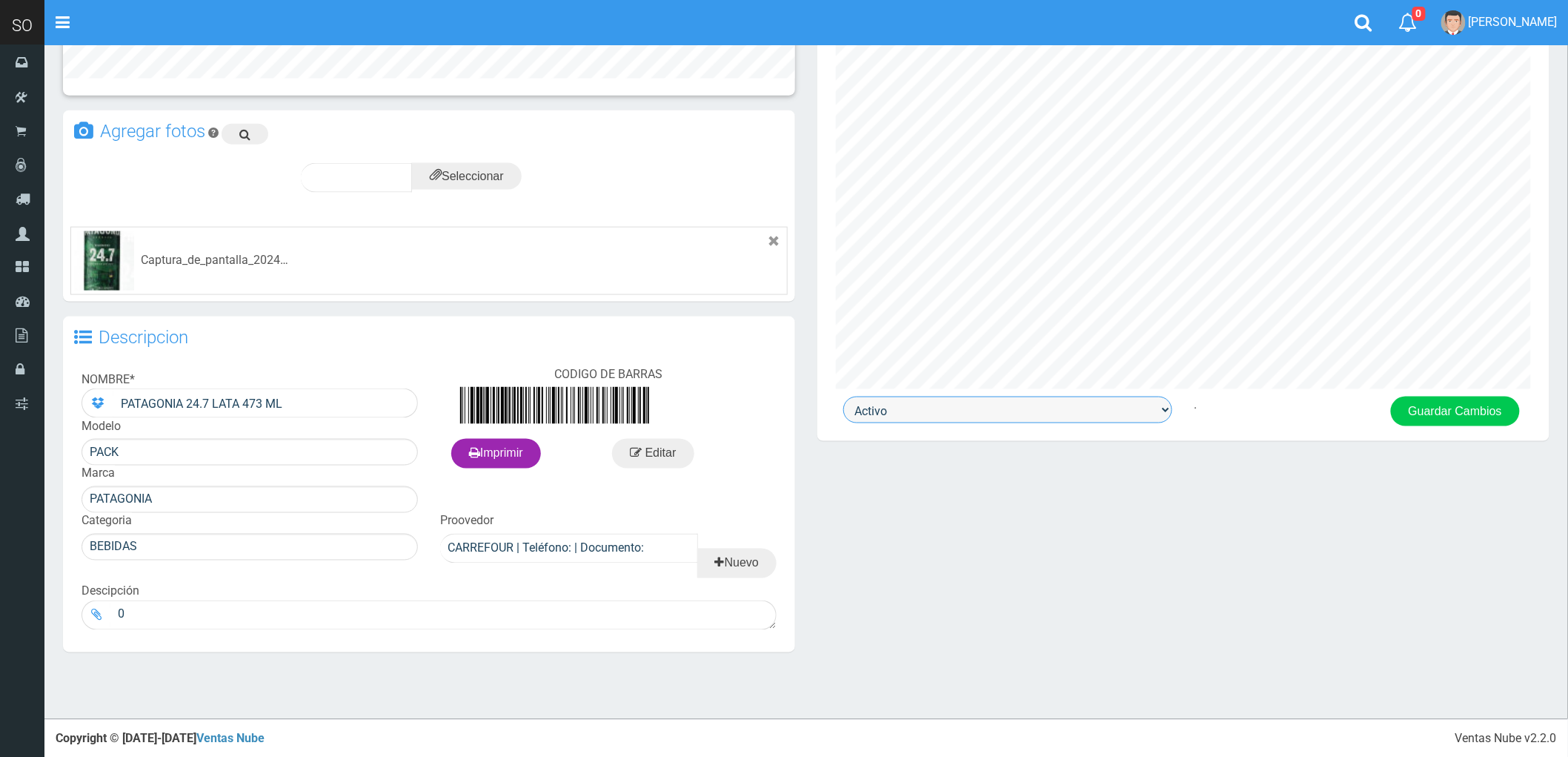
click at [1156, 404] on select "Activo Inactivo" at bounding box center [1008, 409] width 329 height 26
select select "0"
click at [843, 399] on select "Activo Inactivo" at bounding box center [1008, 409] width 329 height 26
click at [1447, 414] on button "Guardar Cambios" at bounding box center [1455, 411] width 129 height 29
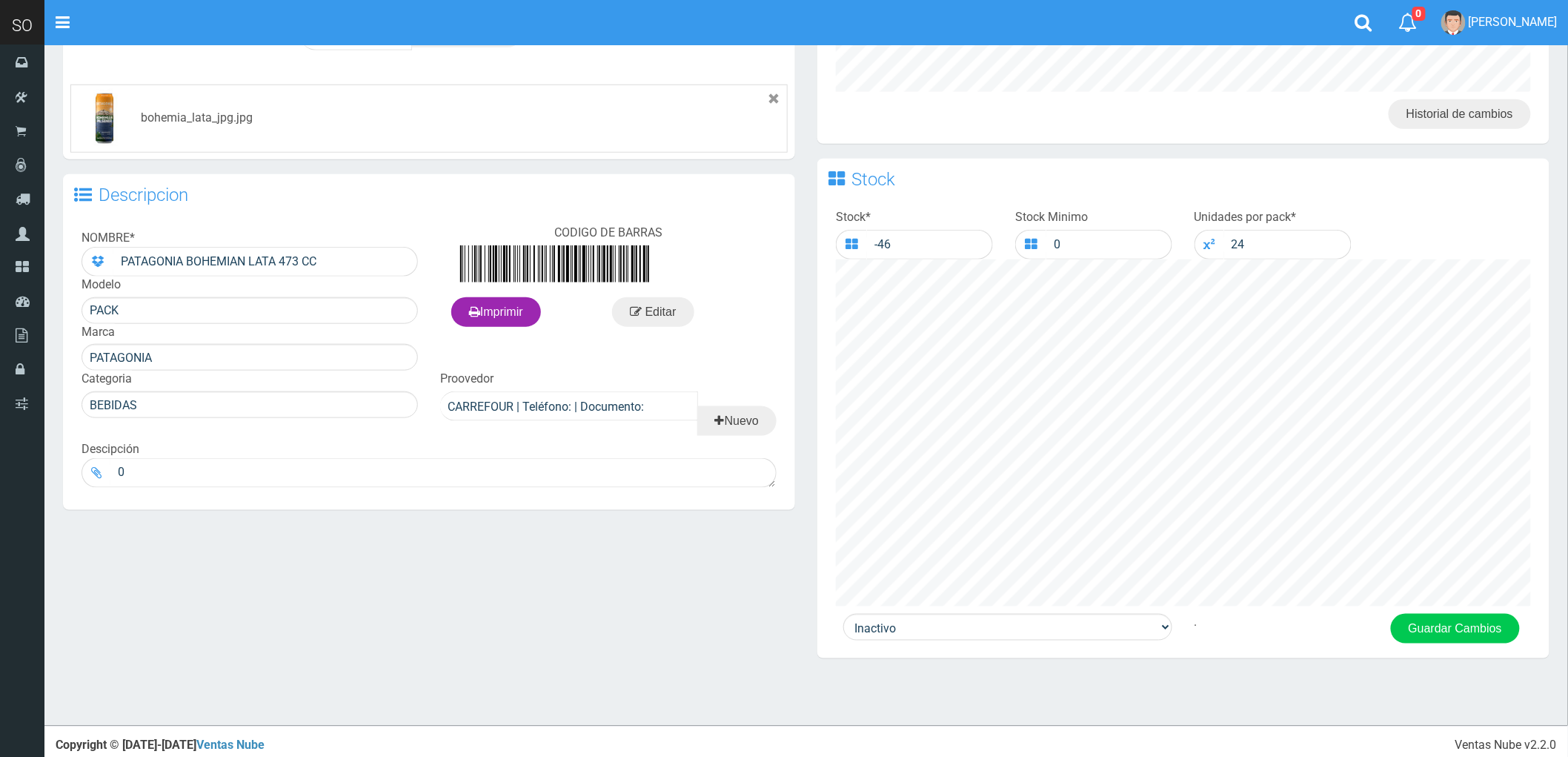
scroll to position [527, 0]
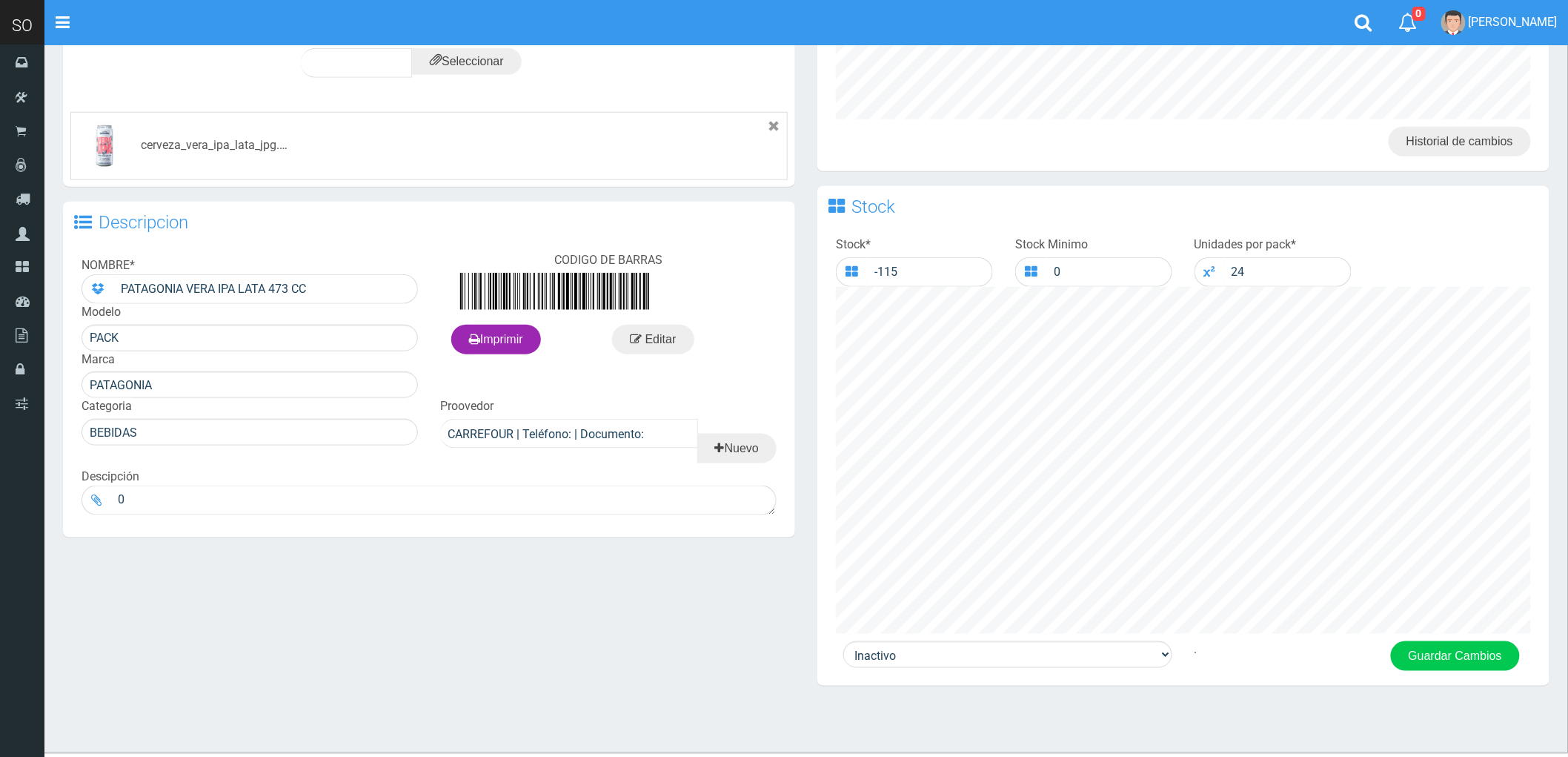
scroll to position [527, 0]
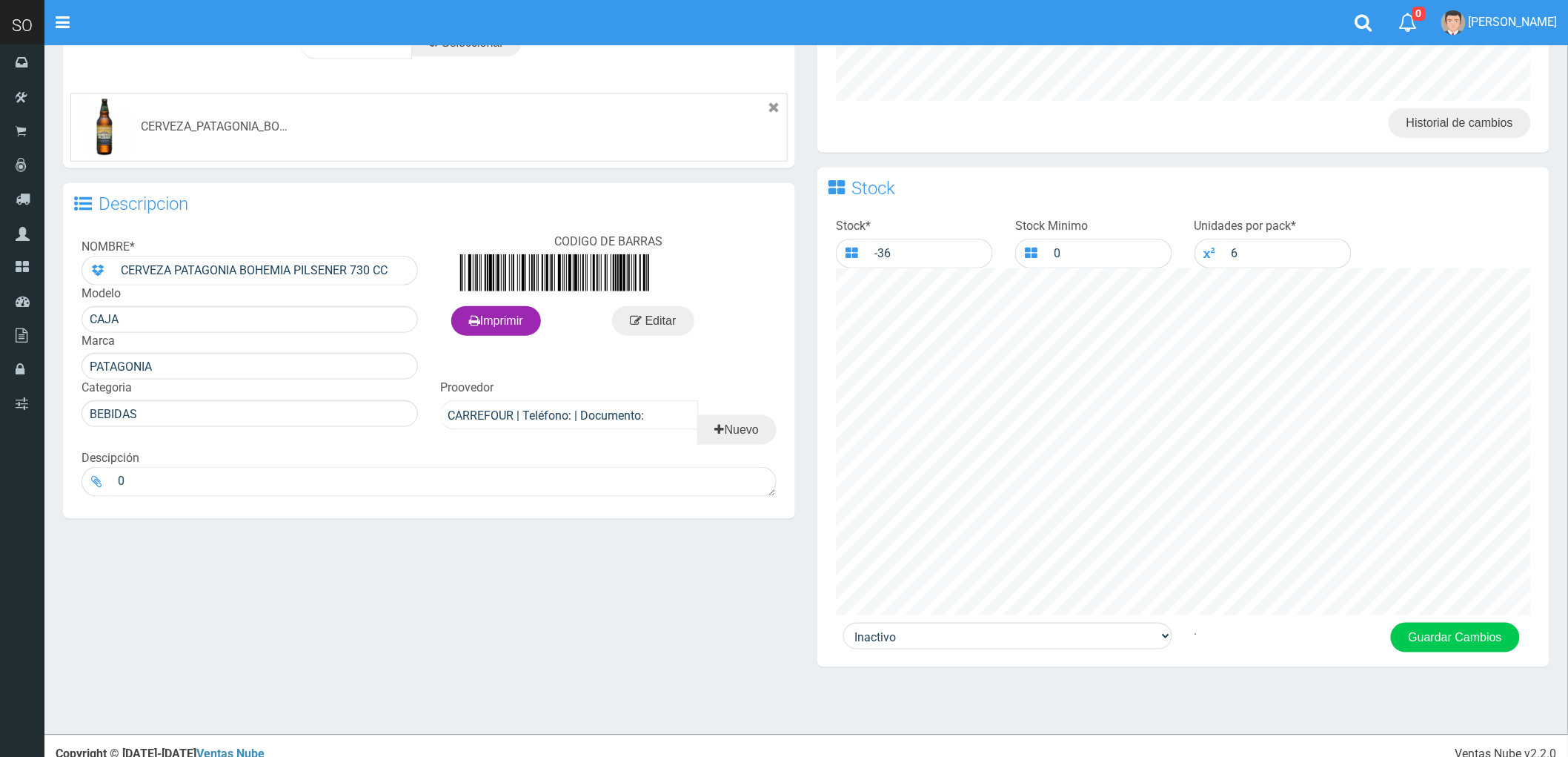
scroll to position [527, 0]
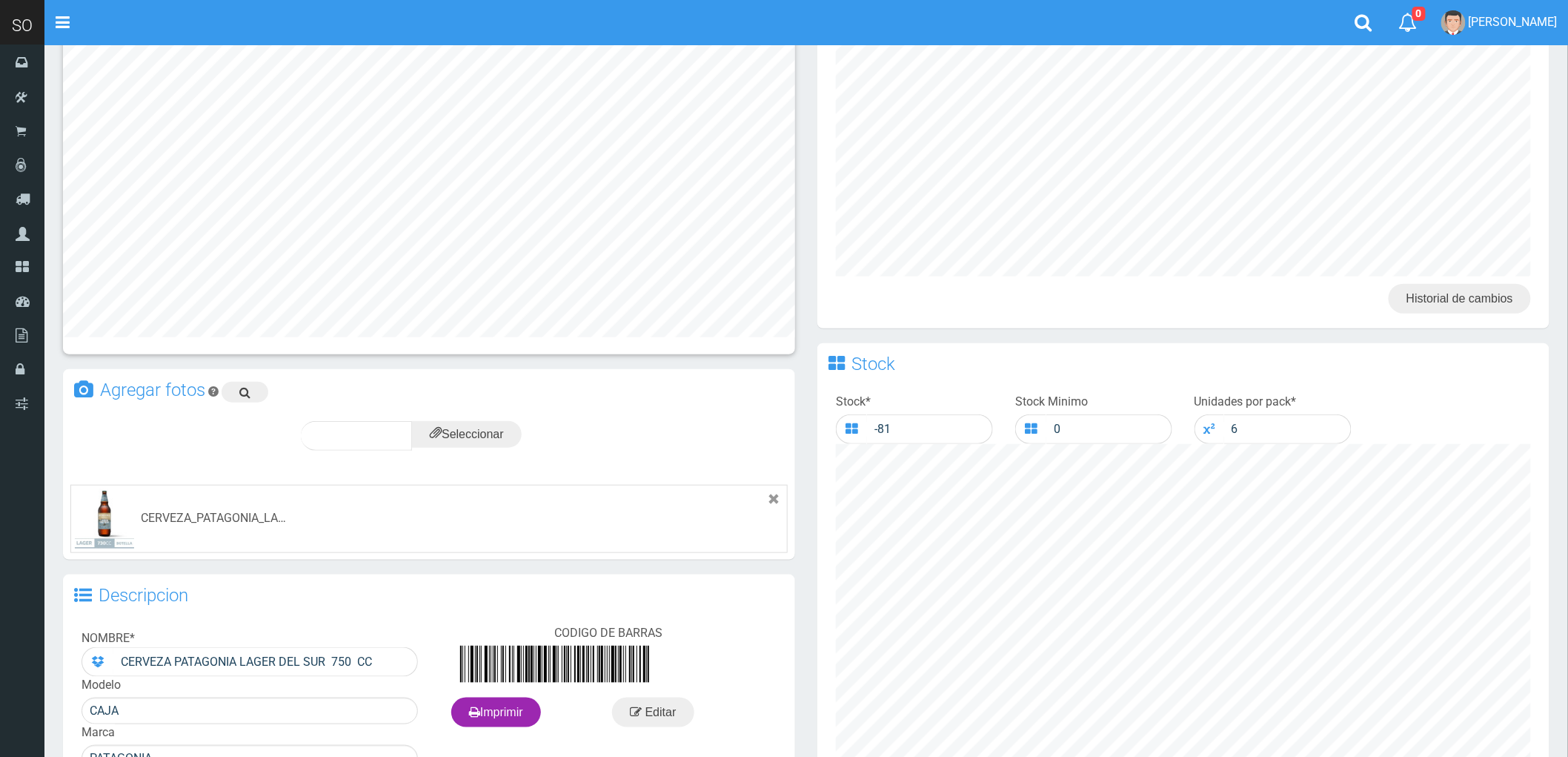
scroll to position [576, 0]
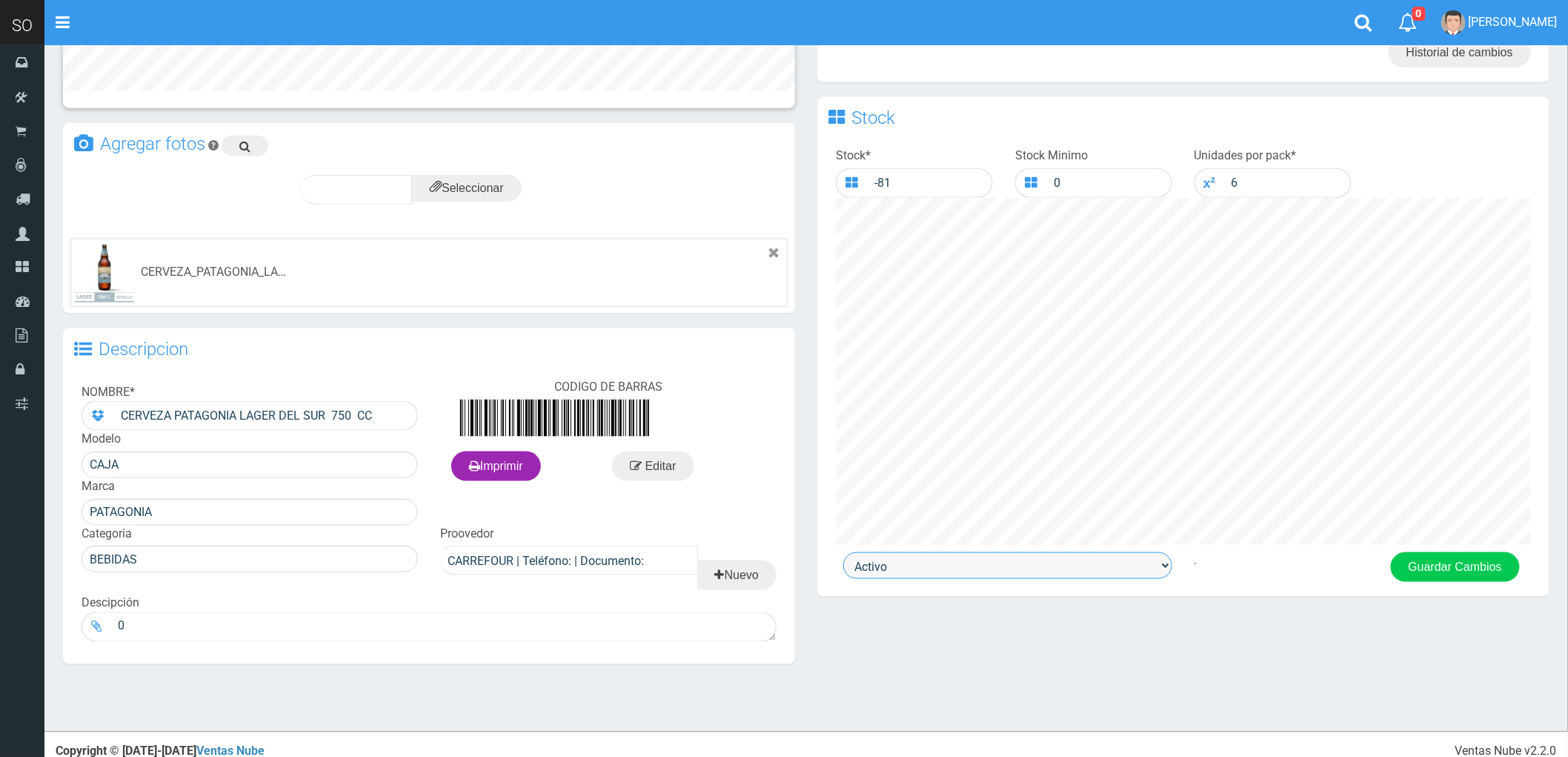
click at [1137, 573] on select "Activo Inactivo" at bounding box center [1008, 565] width 329 height 26
select select "0"
click at [843, 555] on select "Activo Inactivo" at bounding box center [1008, 565] width 329 height 26
click at [1452, 571] on button "Guardar Cambios" at bounding box center [1455, 567] width 129 height 29
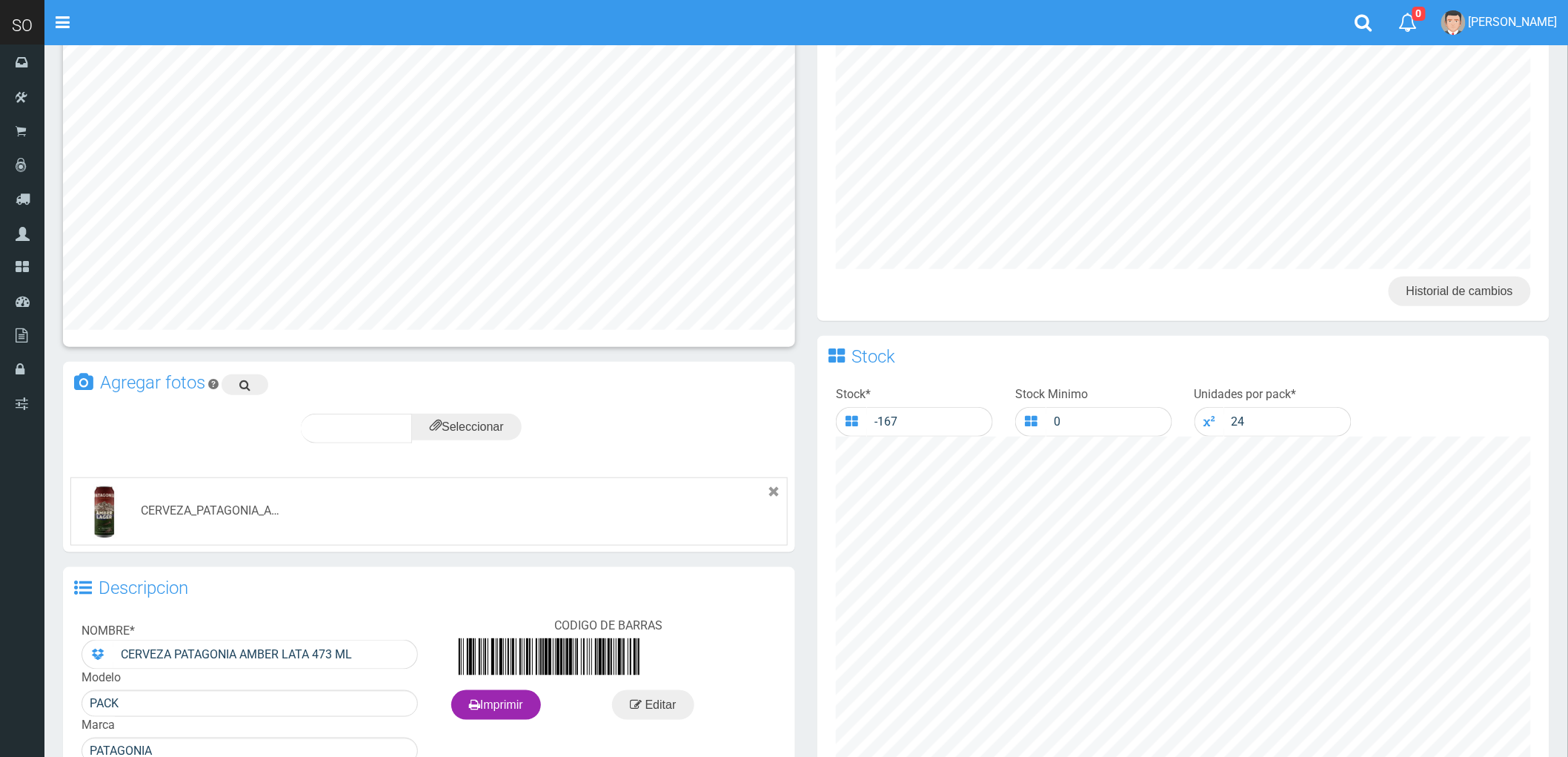
scroll to position [576, 0]
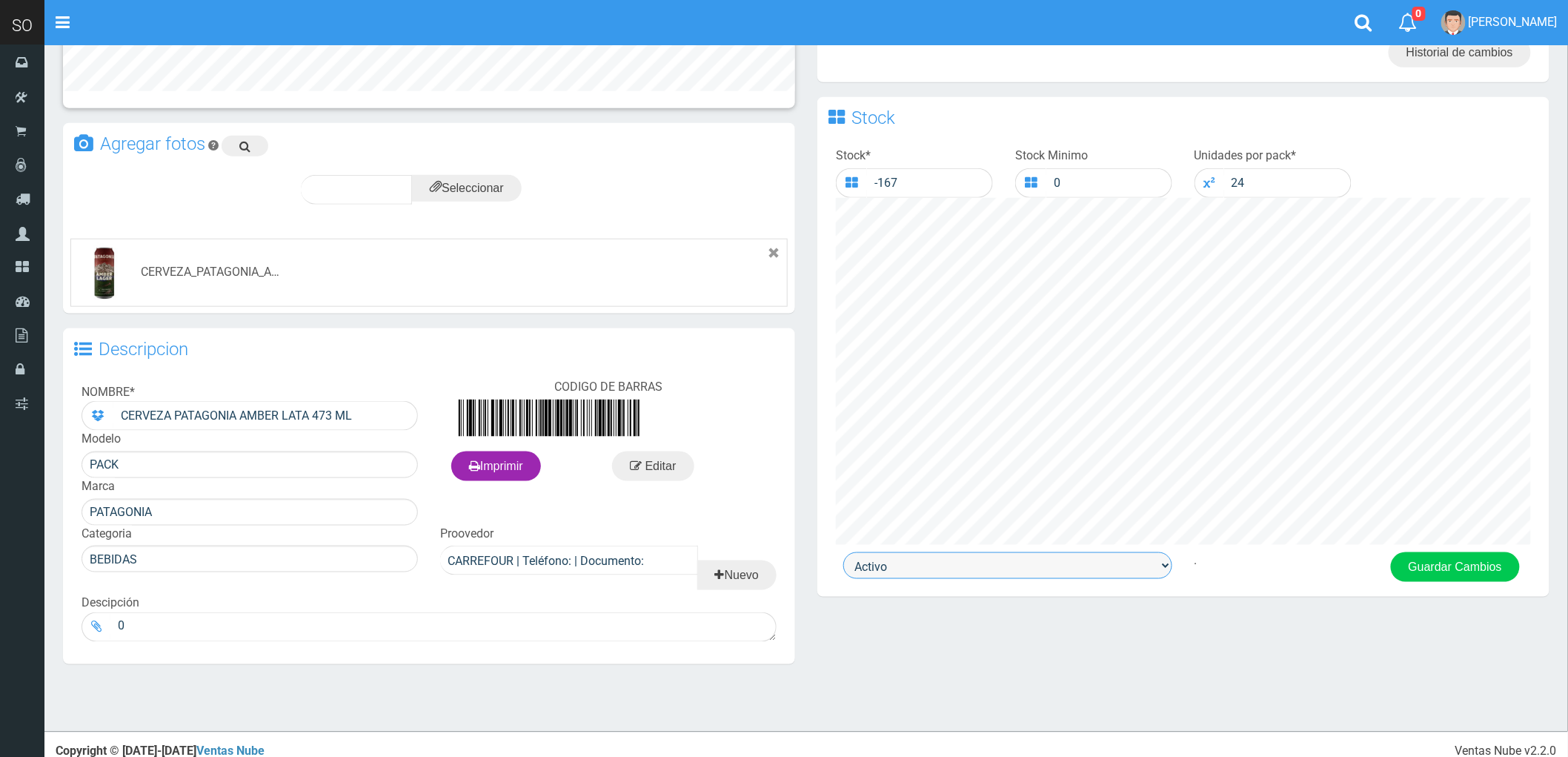
drag, startPoint x: 1033, startPoint y: 573, endPoint x: 1024, endPoint y: 576, distance: 9.5
click at [1033, 573] on select "Activo Inactivo" at bounding box center [1008, 565] width 329 height 26
select select "0"
click at [843, 555] on select "Activo Inactivo" at bounding box center [1008, 565] width 329 height 26
click at [1453, 562] on button "Guardar Cambios" at bounding box center [1455, 567] width 129 height 29
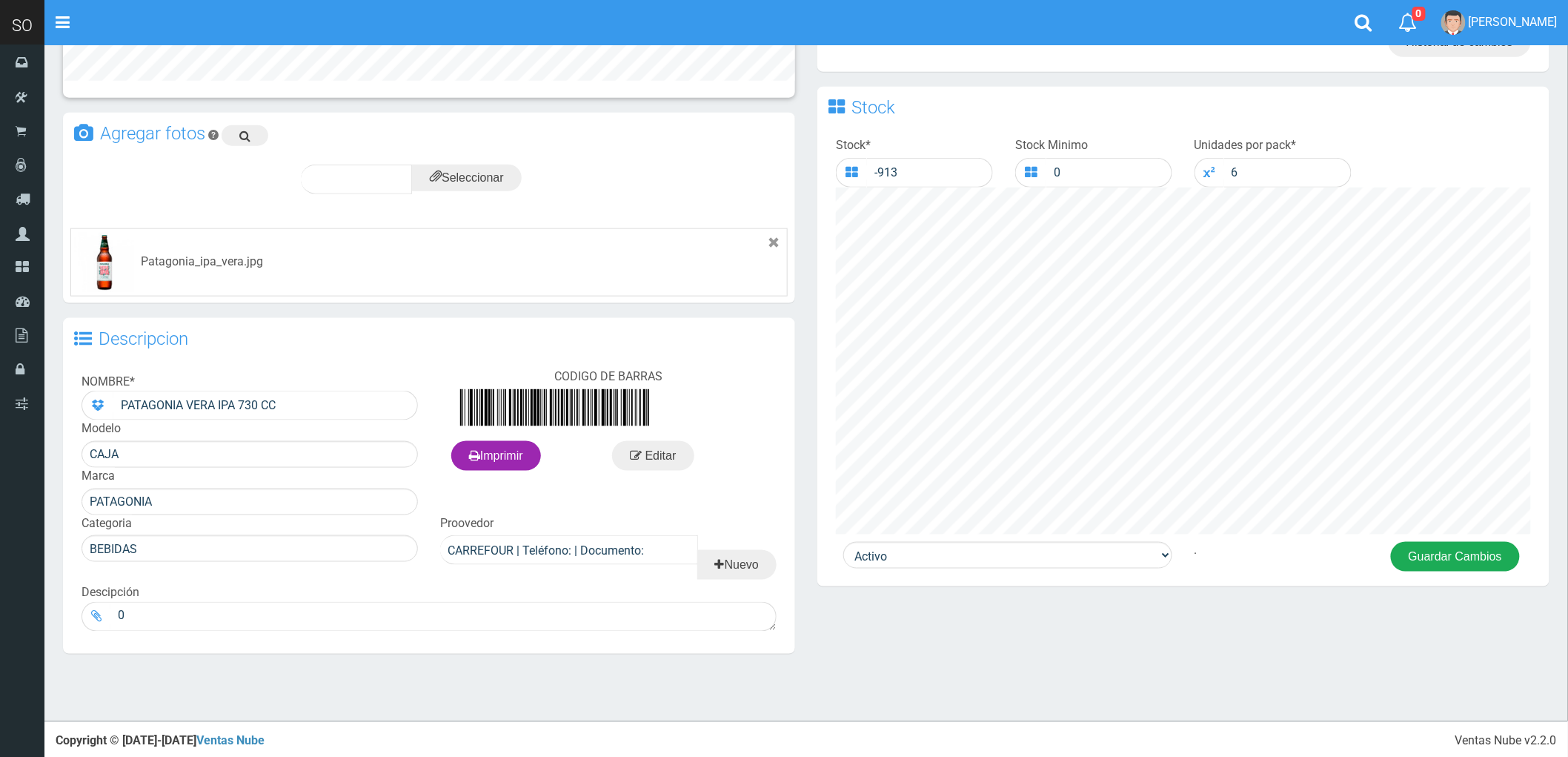
scroll to position [588, 0]
click at [1462, 557] on button "Guardar Cambios" at bounding box center [1455, 554] width 129 height 29
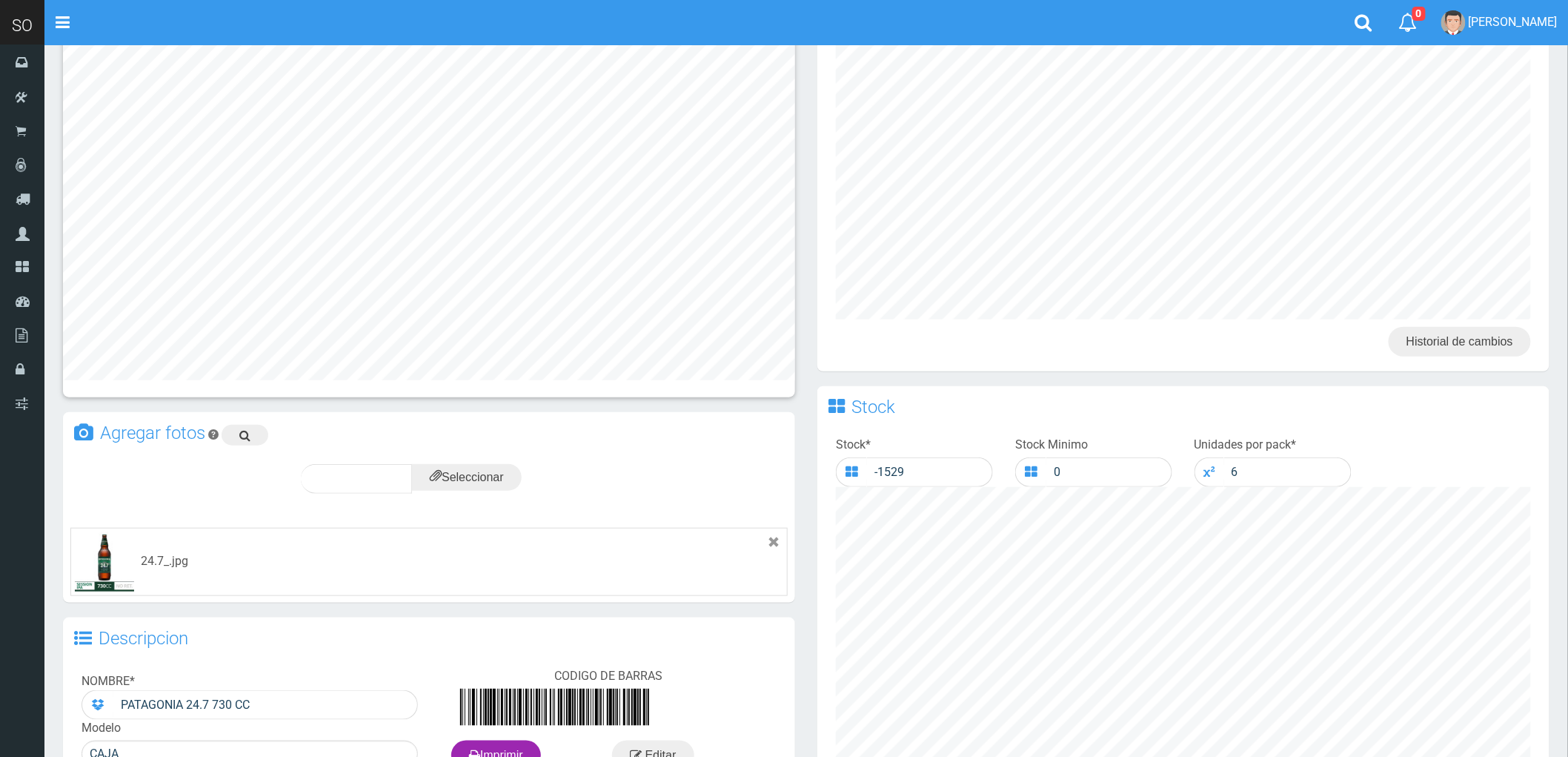
scroll to position [494, 0]
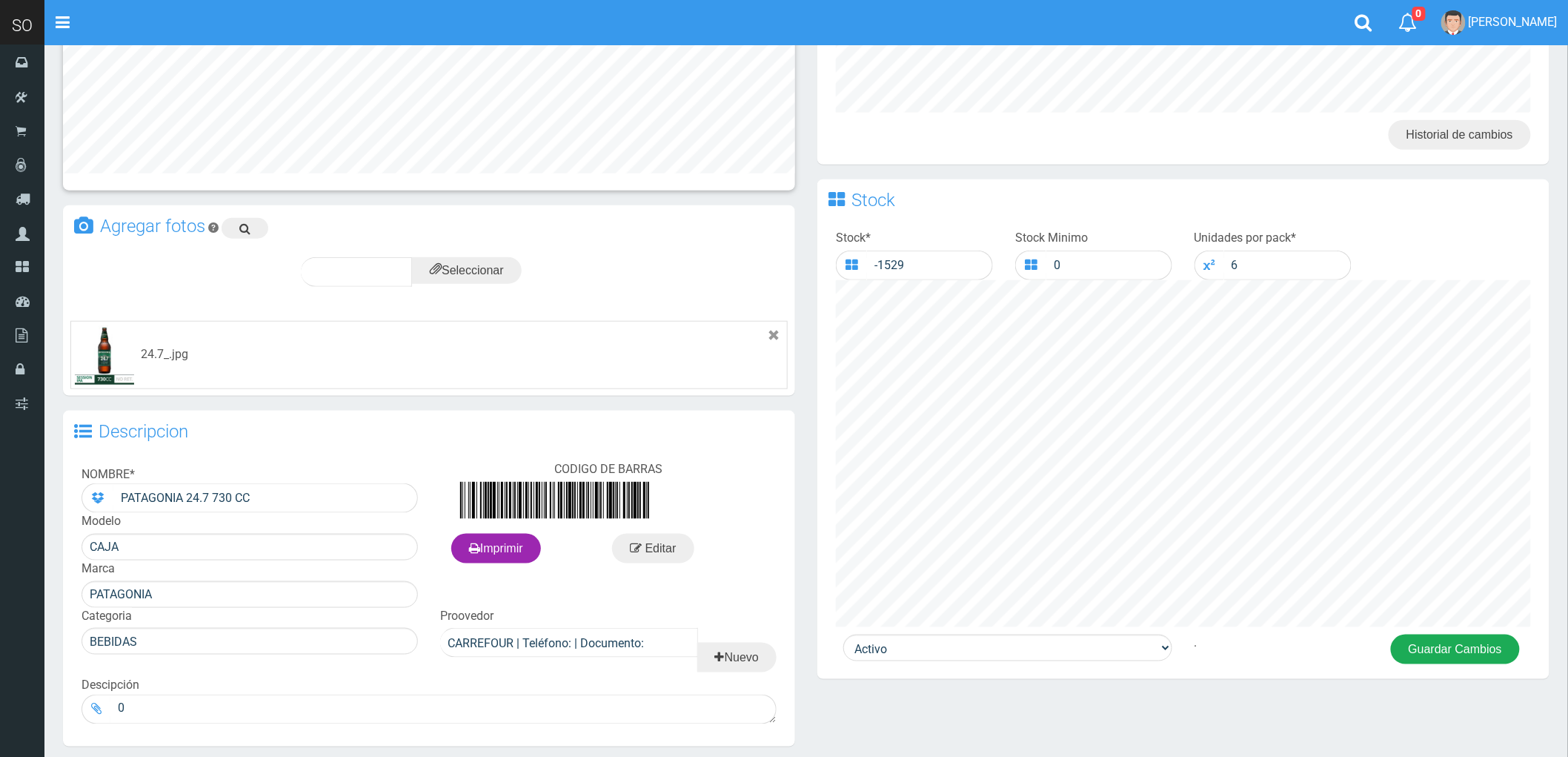
click at [1462, 649] on button "Guardar Cambios" at bounding box center [1455, 649] width 129 height 29
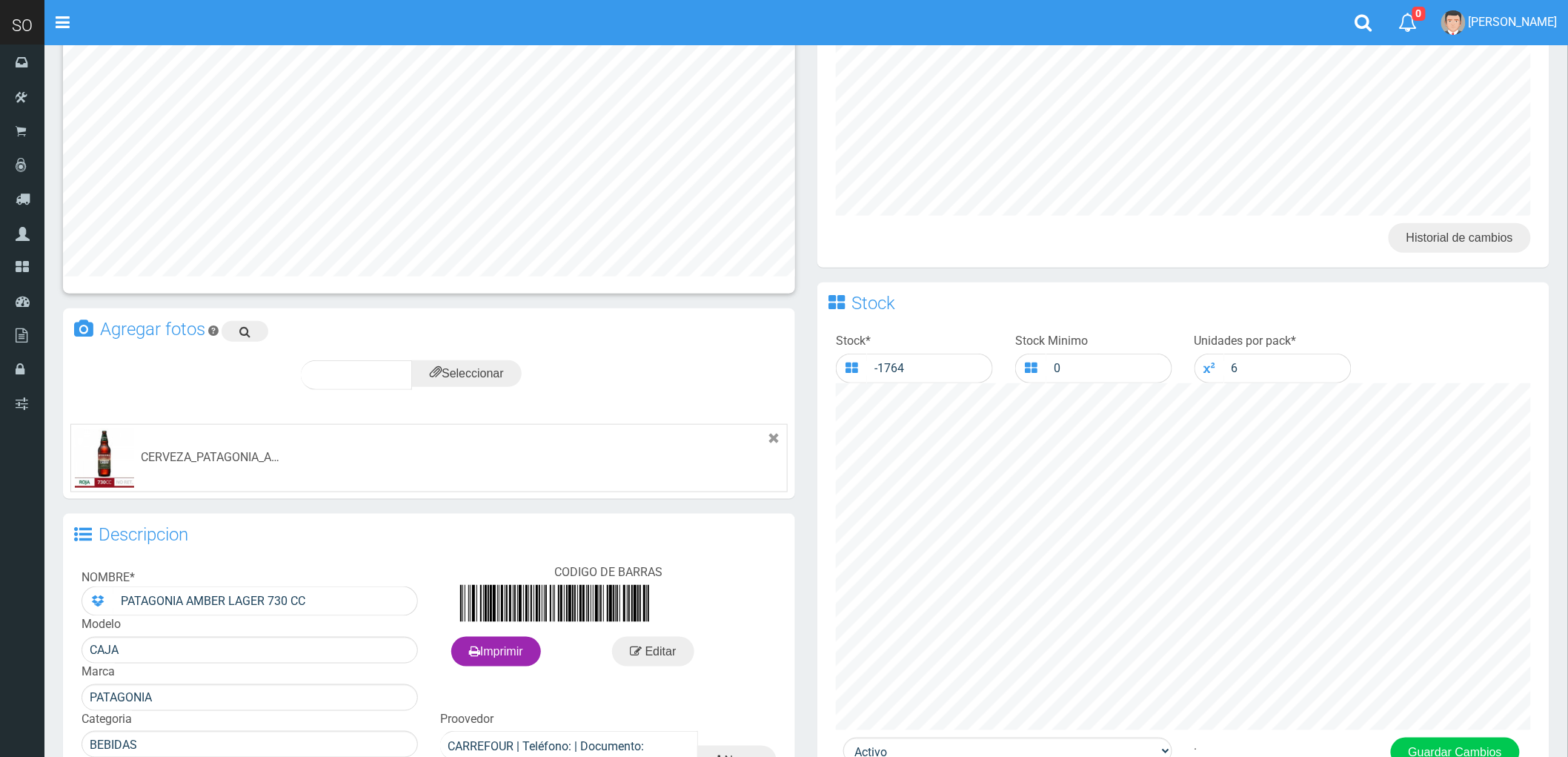
scroll to position [576, 0]
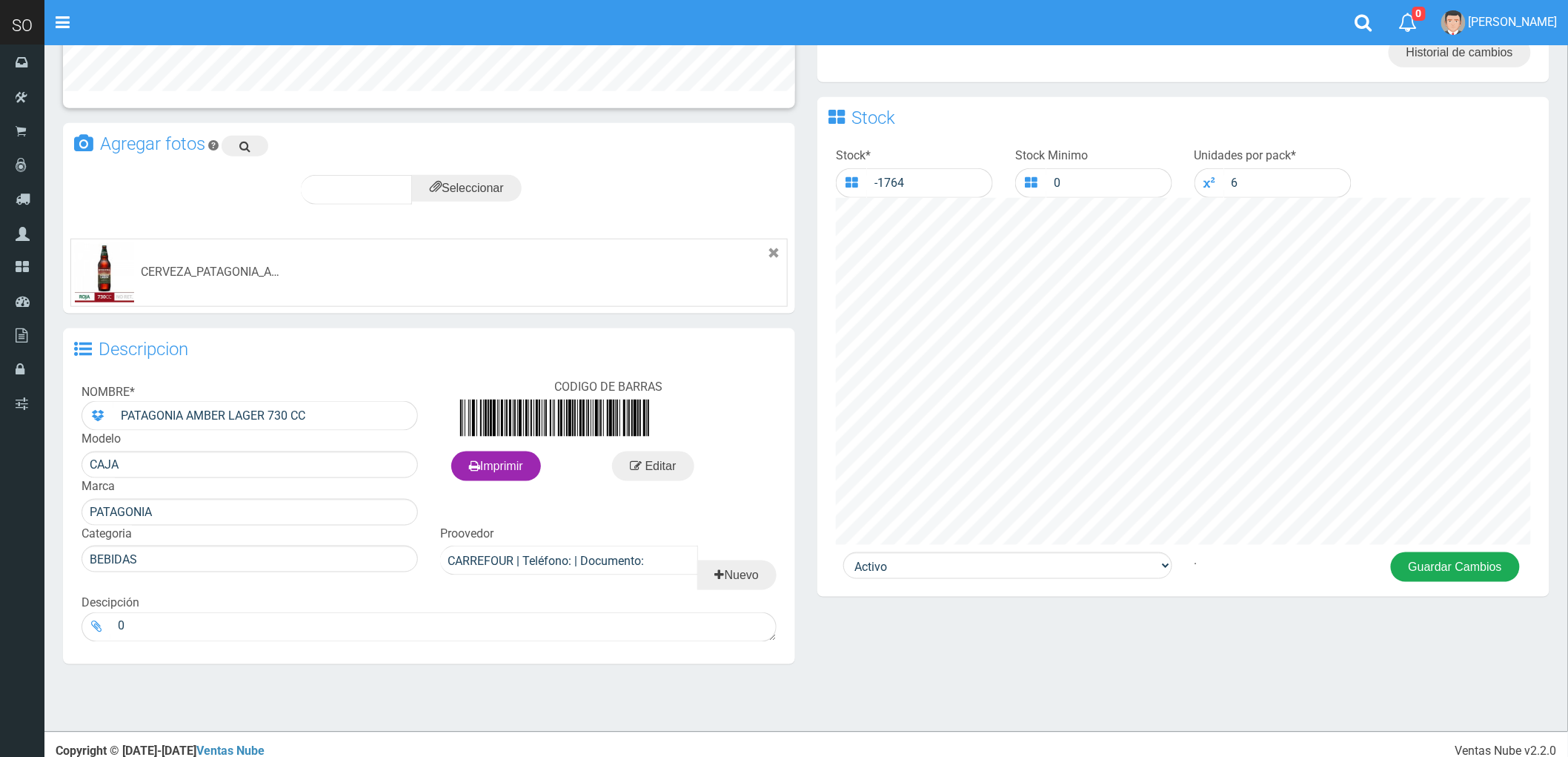
click at [1448, 564] on button "Guardar Cambios" at bounding box center [1455, 567] width 129 height 29
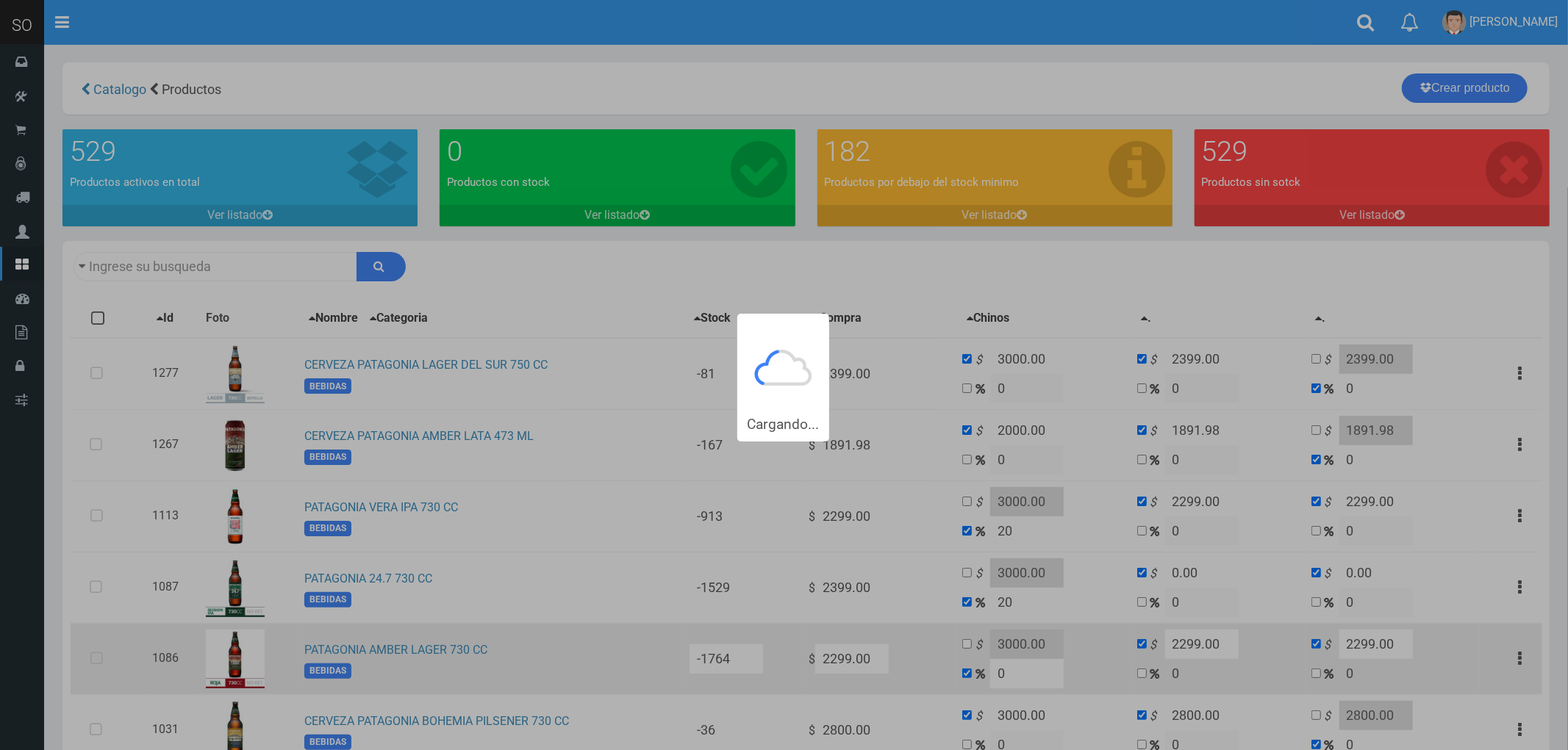
type input "PATAGONIA"
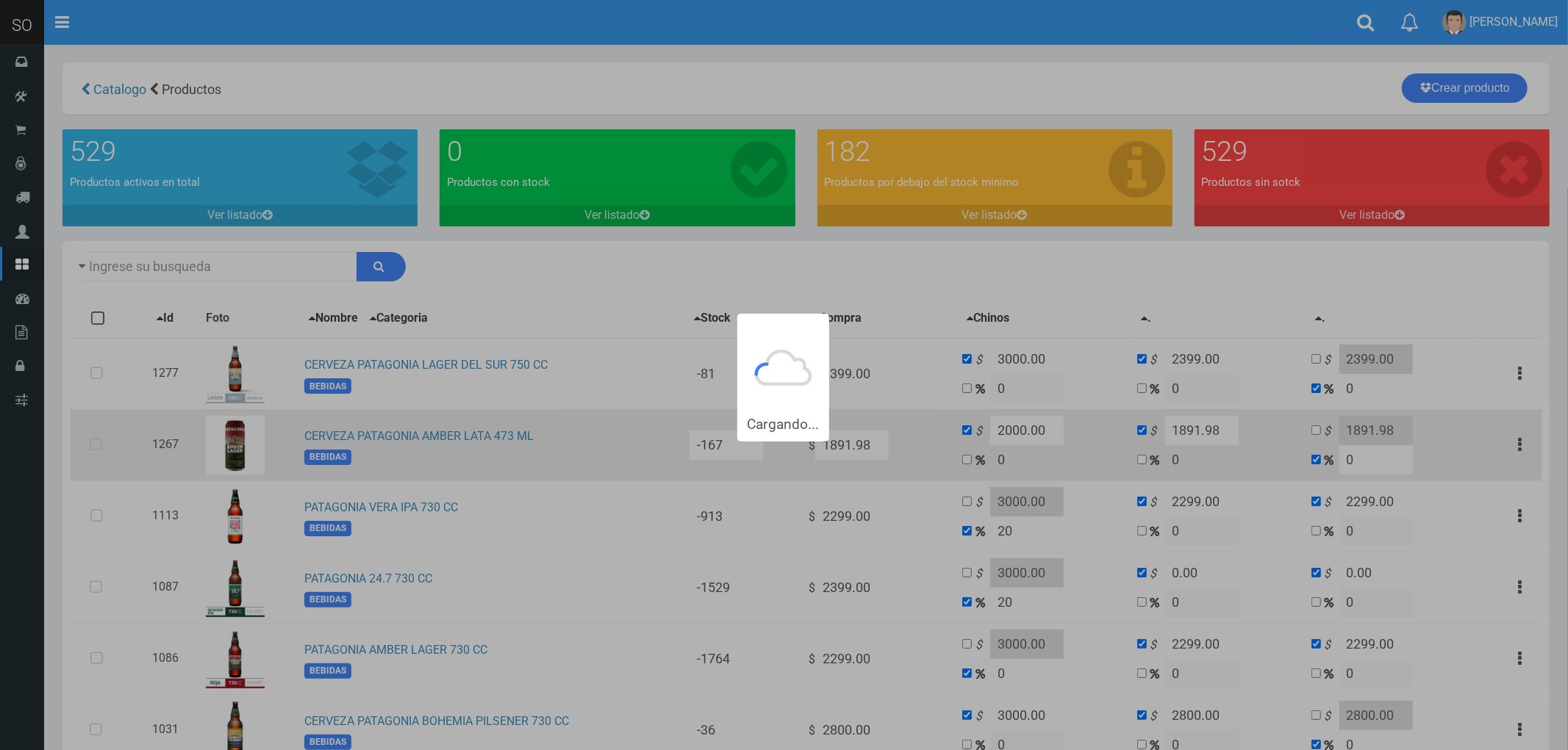
type input "PATAGONIA"
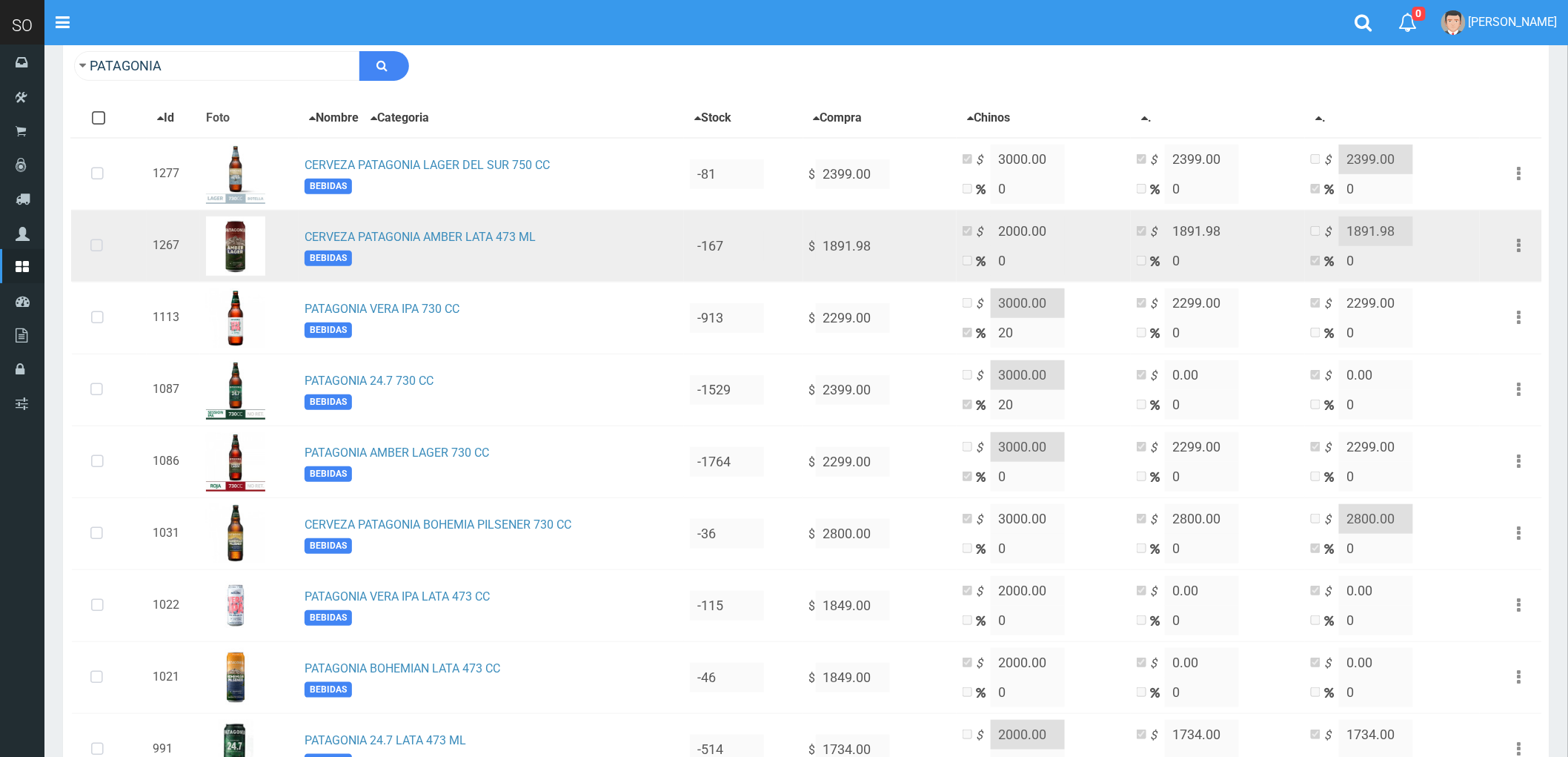
scroll to position [247, 0]
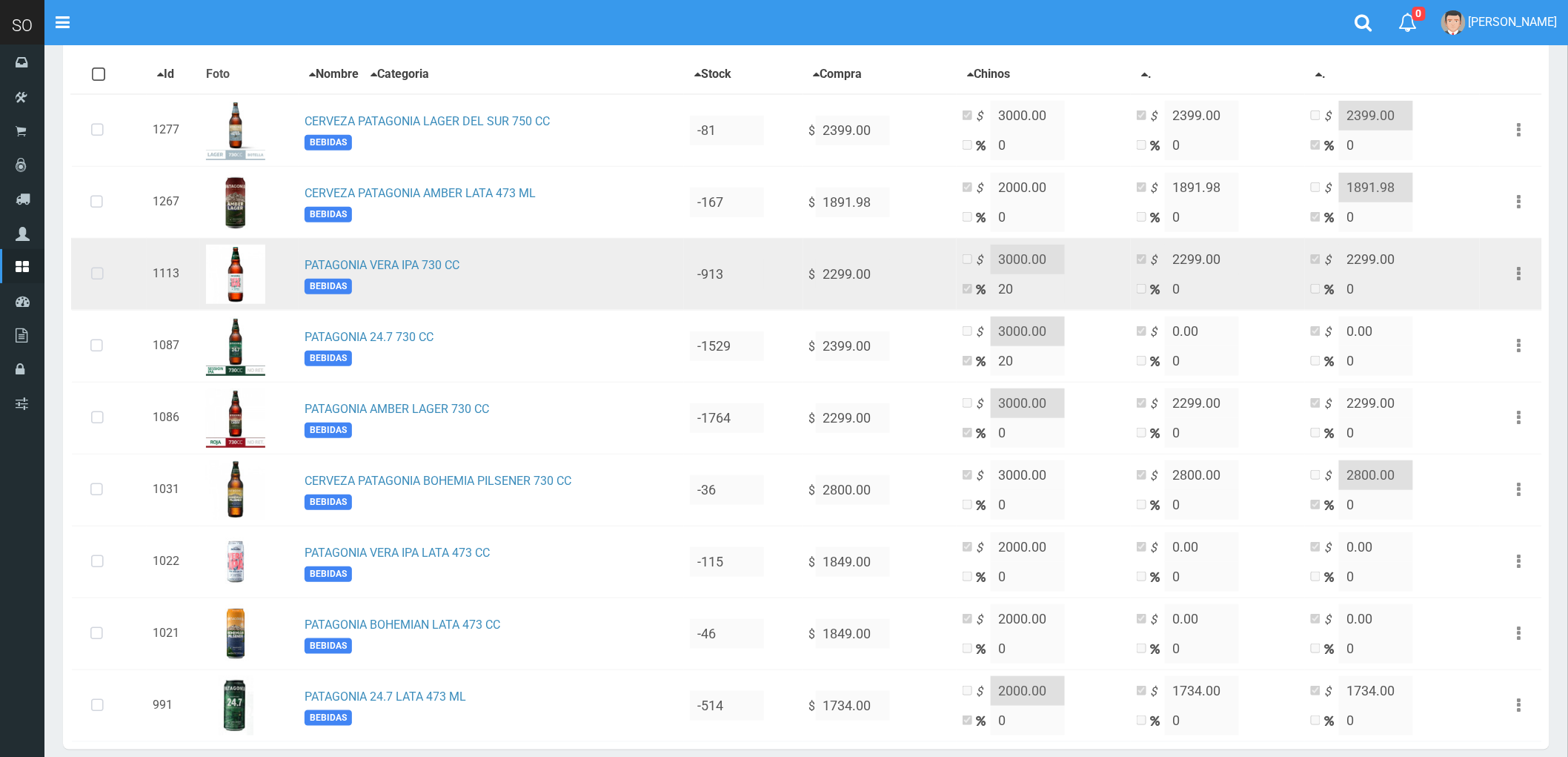
click at [93, 272] on icon at bounding box center [97, 274] width 39 height 49
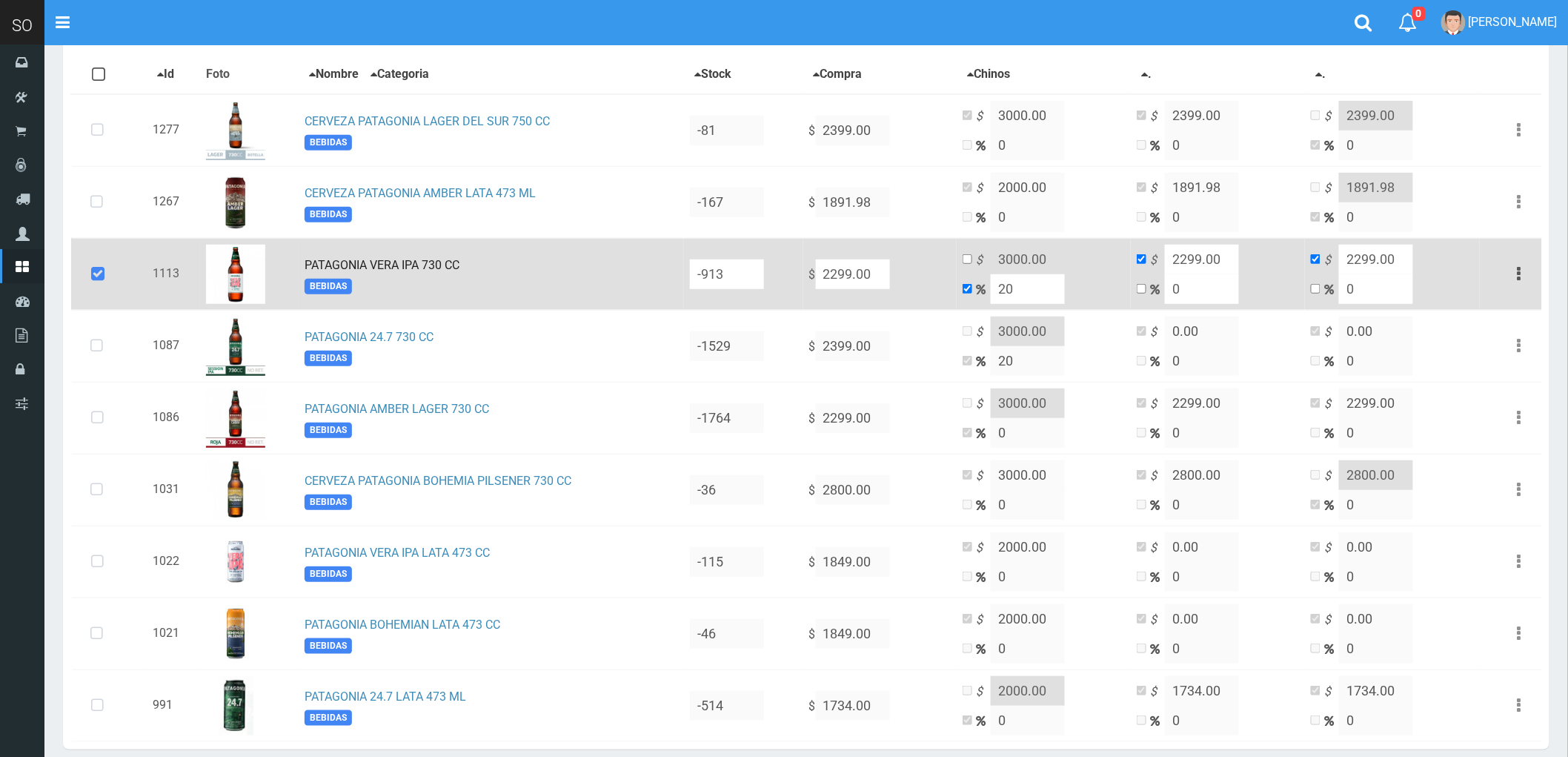
click at [1227, 264] on input "2299.00" at bounding box center [1202, 259] width 74 height 29
type input "0"
click at [1394, 245] on input "2299.00" at bounding box center [1376, 259] width 74 height 29
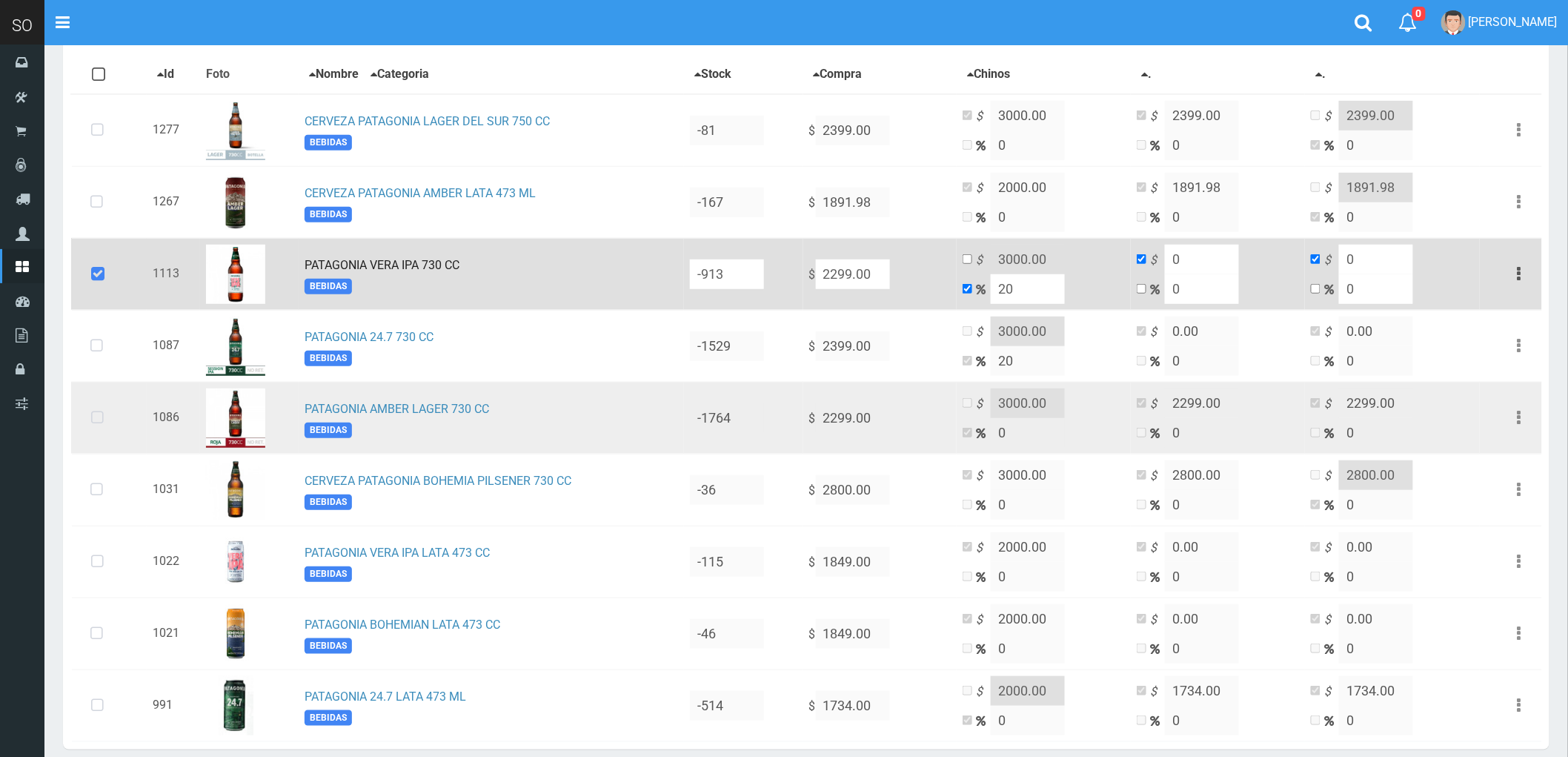
type input "0"
click at [92, 413] on icon at bounding box center [97, 418] width 39 height 49
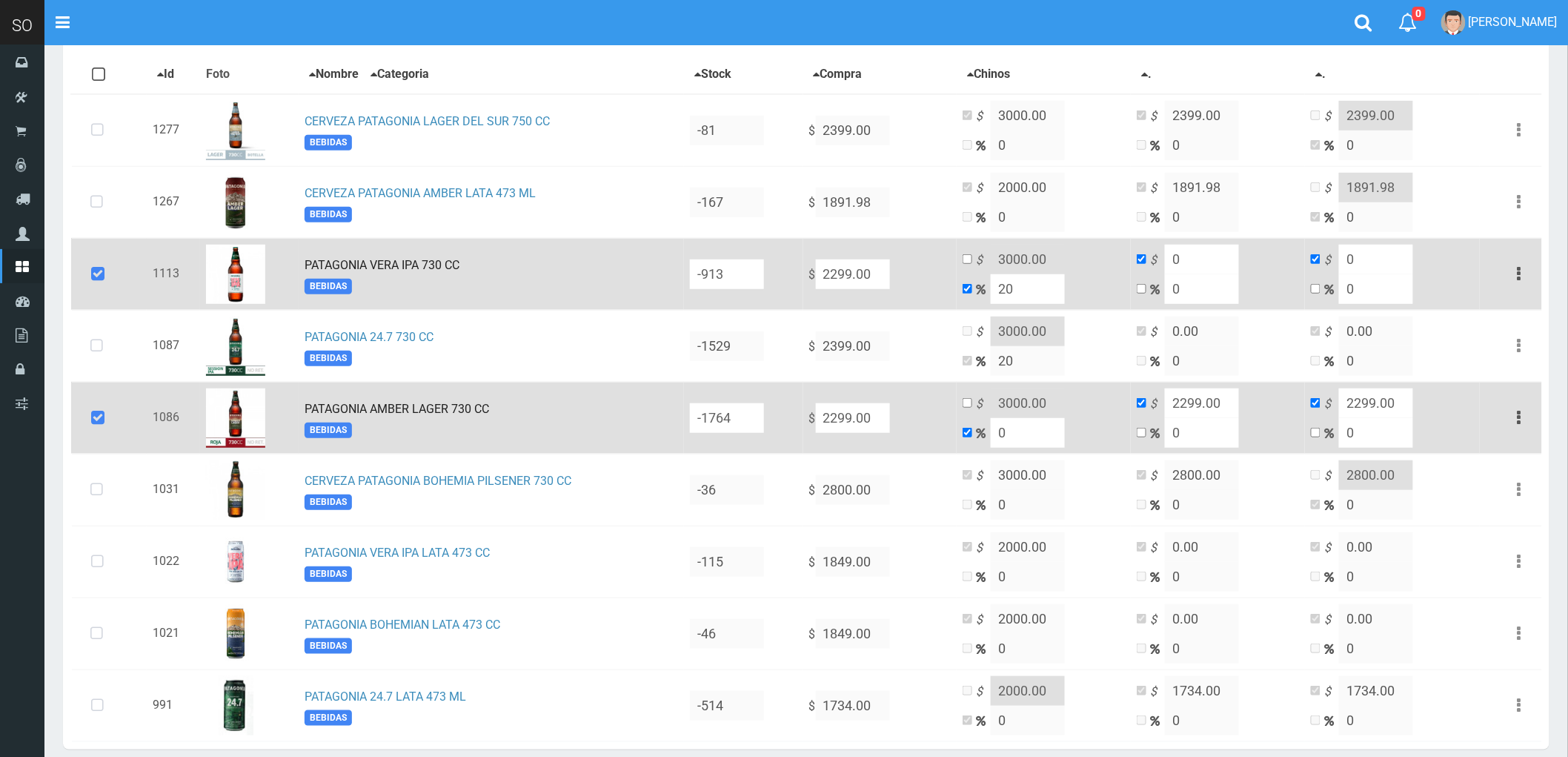
click at [1225, 404] on input "2299.00" at bounding box center [1202, 403] width 74 height 29
click at [1176, 398] on td "$ 22909.00 0" at bounding box center [1218, 418] width 174 height 72
click at [1229, 406] on input "22909.00" at bounding box center [1202, 403] width 74 height 29
type input "0"
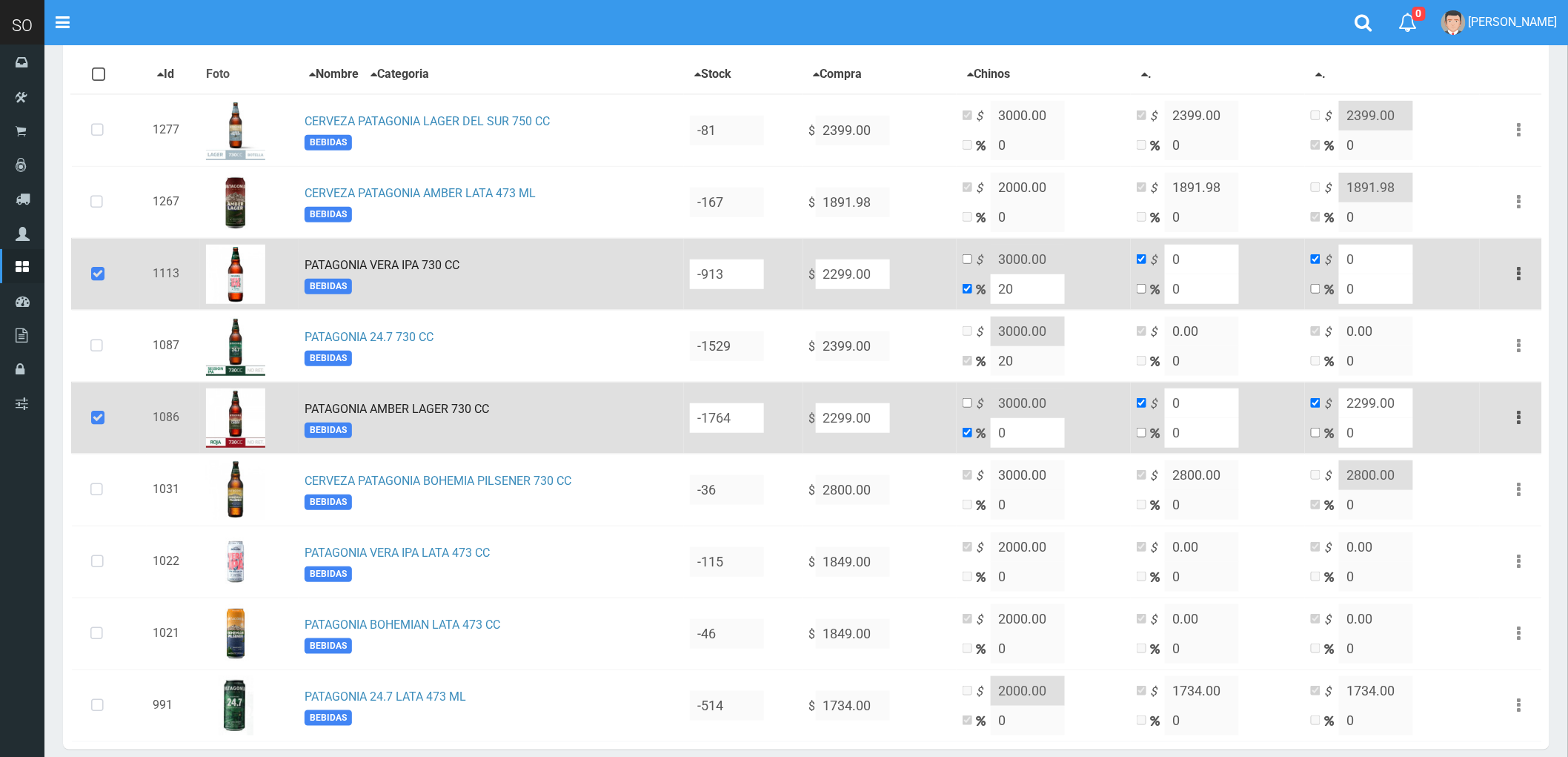
click at [1389, 399] on input "2299.00" at bounding box center [1376, 403] width 74 height 29
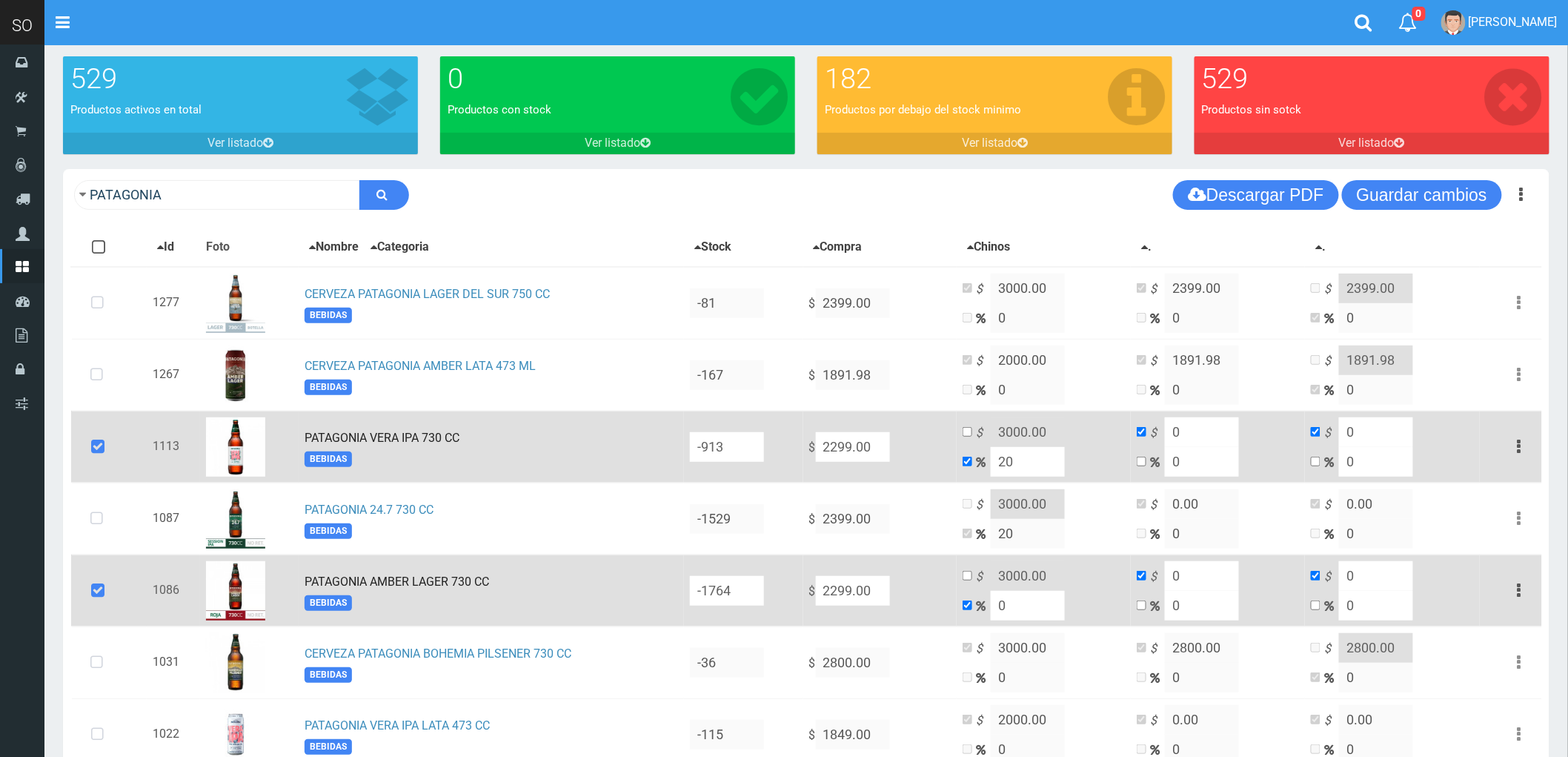
scroll to position [0, 0]
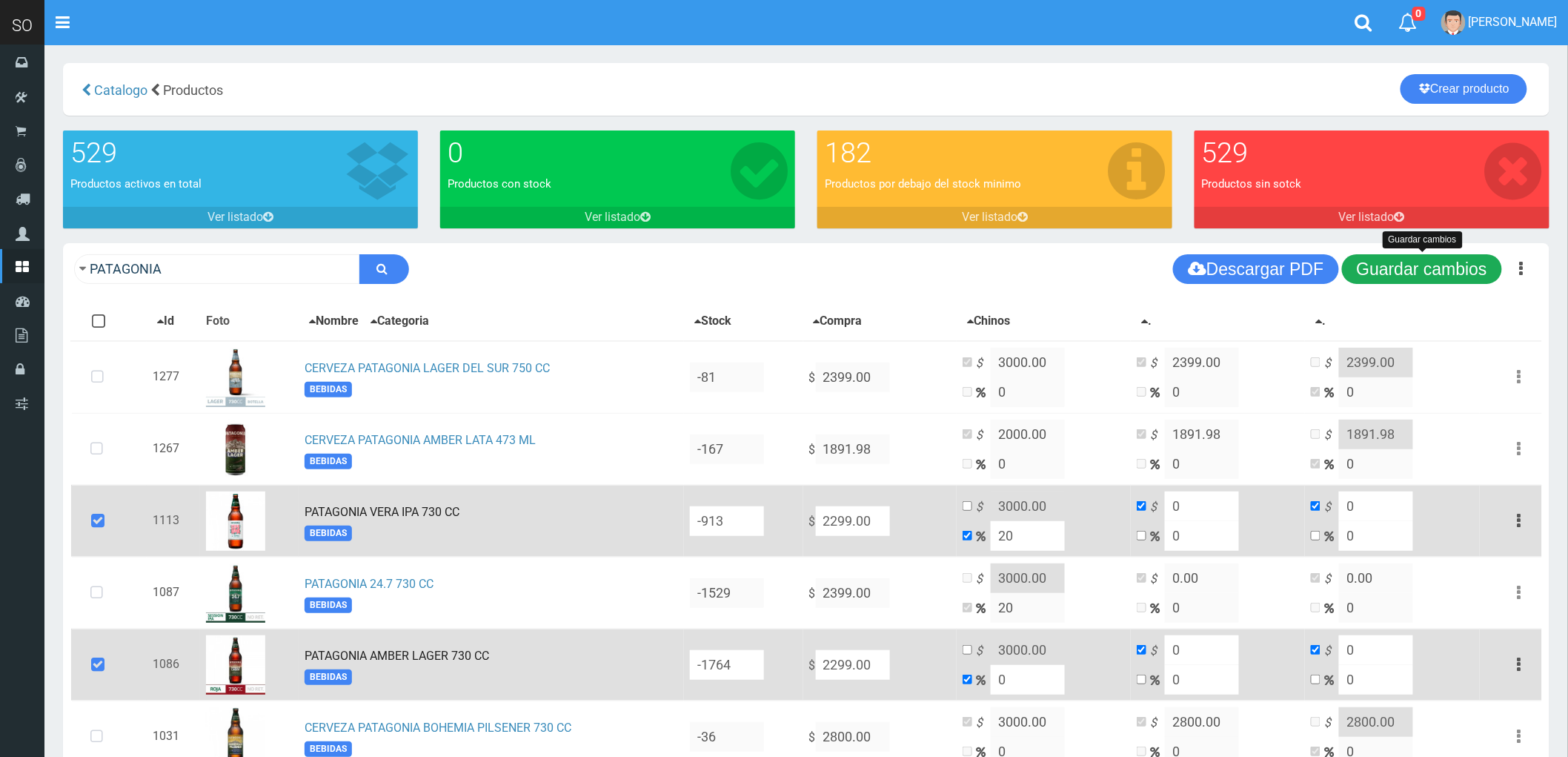
type input "0"
click at [1436, 271] on button "Guardar cambios" at bounding box center [1422, 269] width 160 height 29
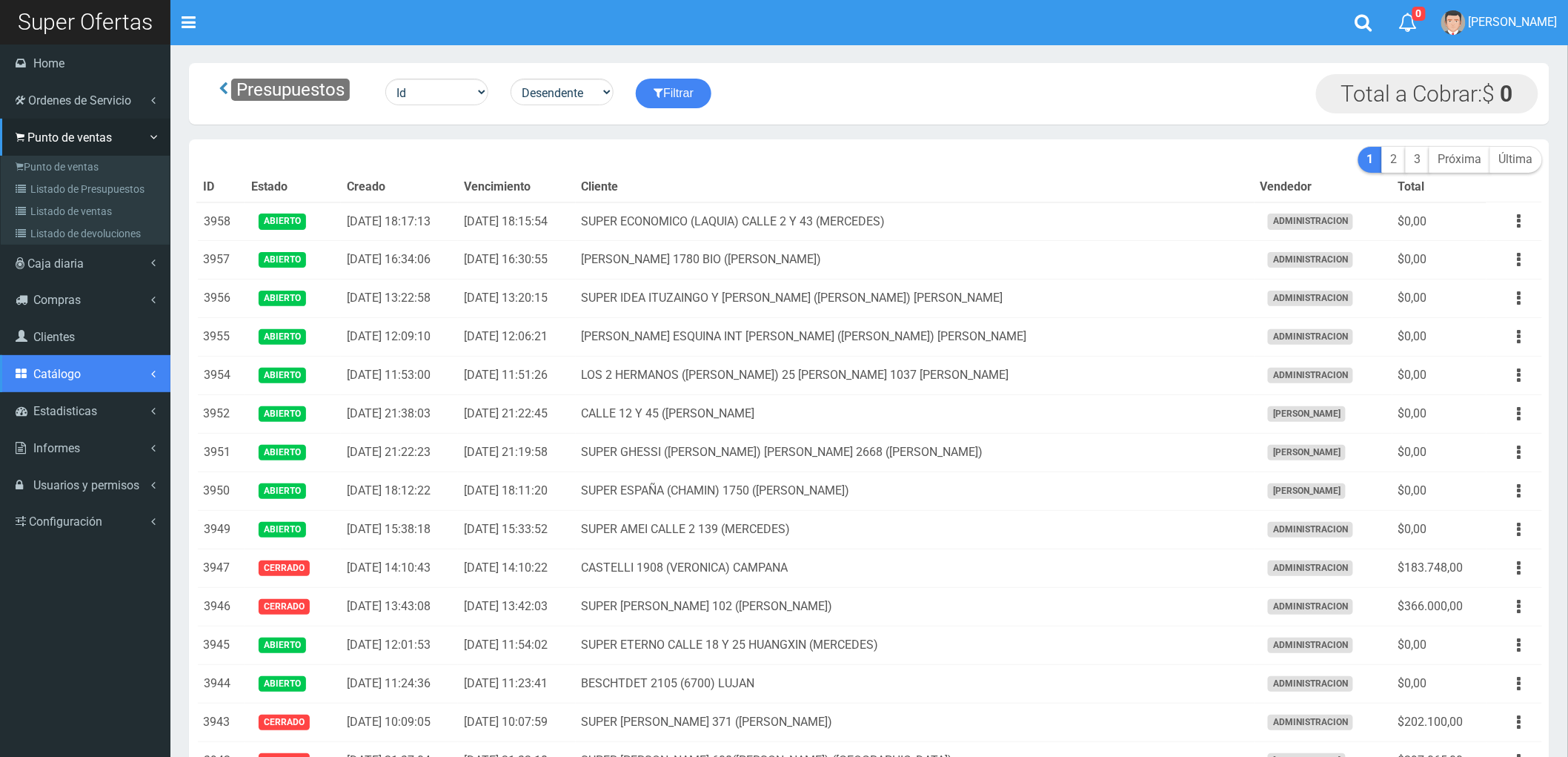
click at [62, 378] on span "Catálogo" at bounding box center [56, 374] width 47 height 14
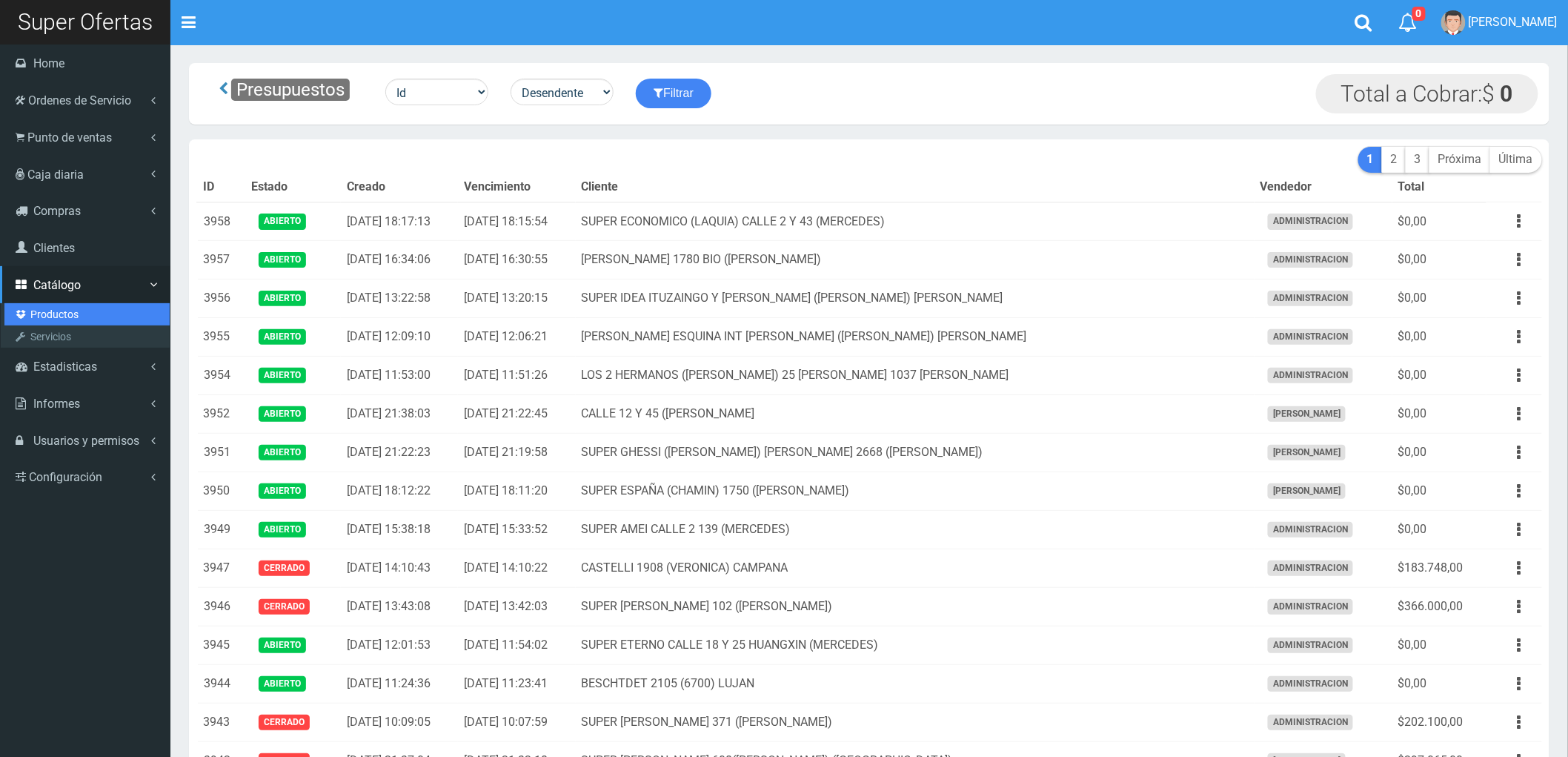
click at [45, 312] on link "Productos" at bounding box center [87, 315] width 165 height 23
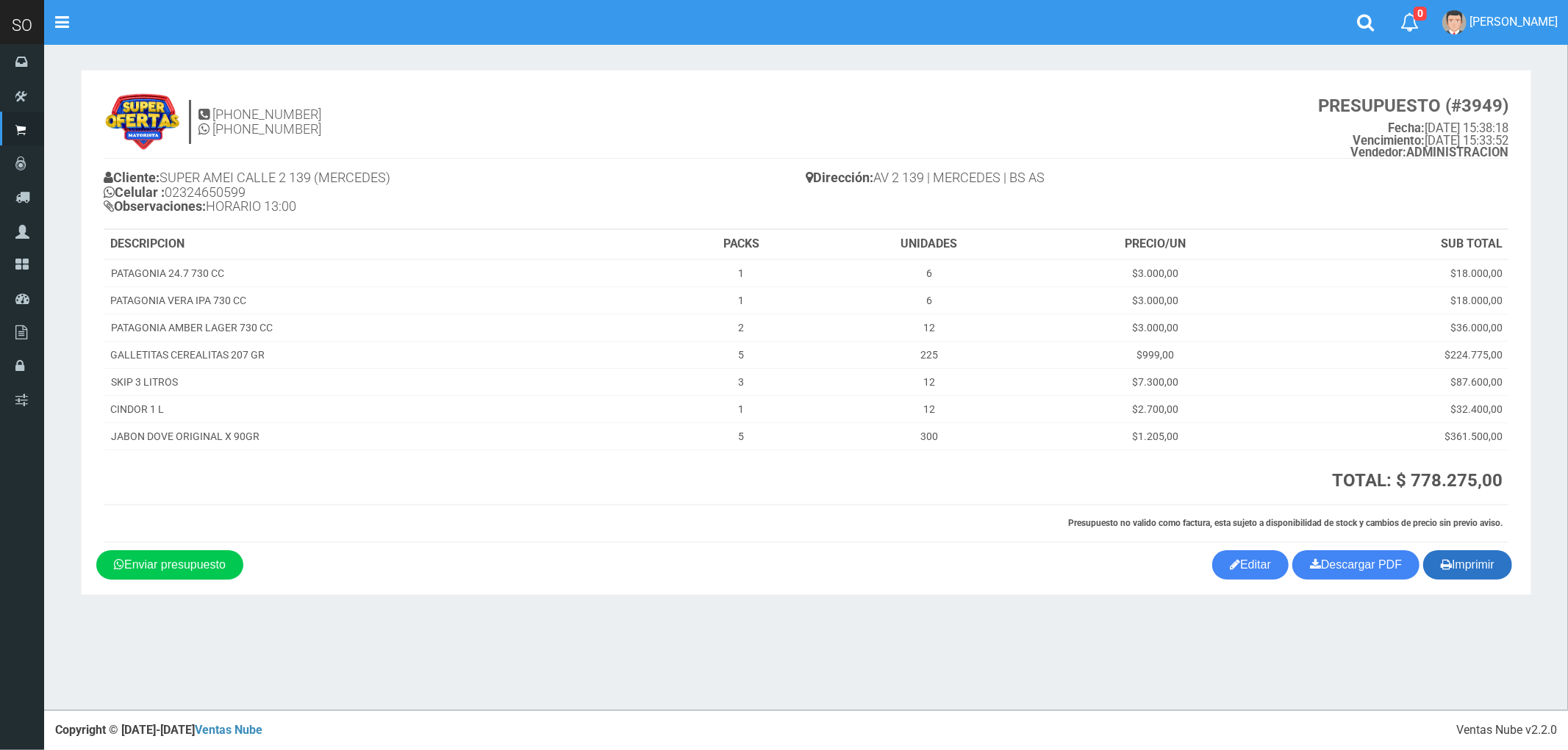
click at [1458, 557] on button "Imprimir" at bounding box center [1467, 564] width 89 height 29
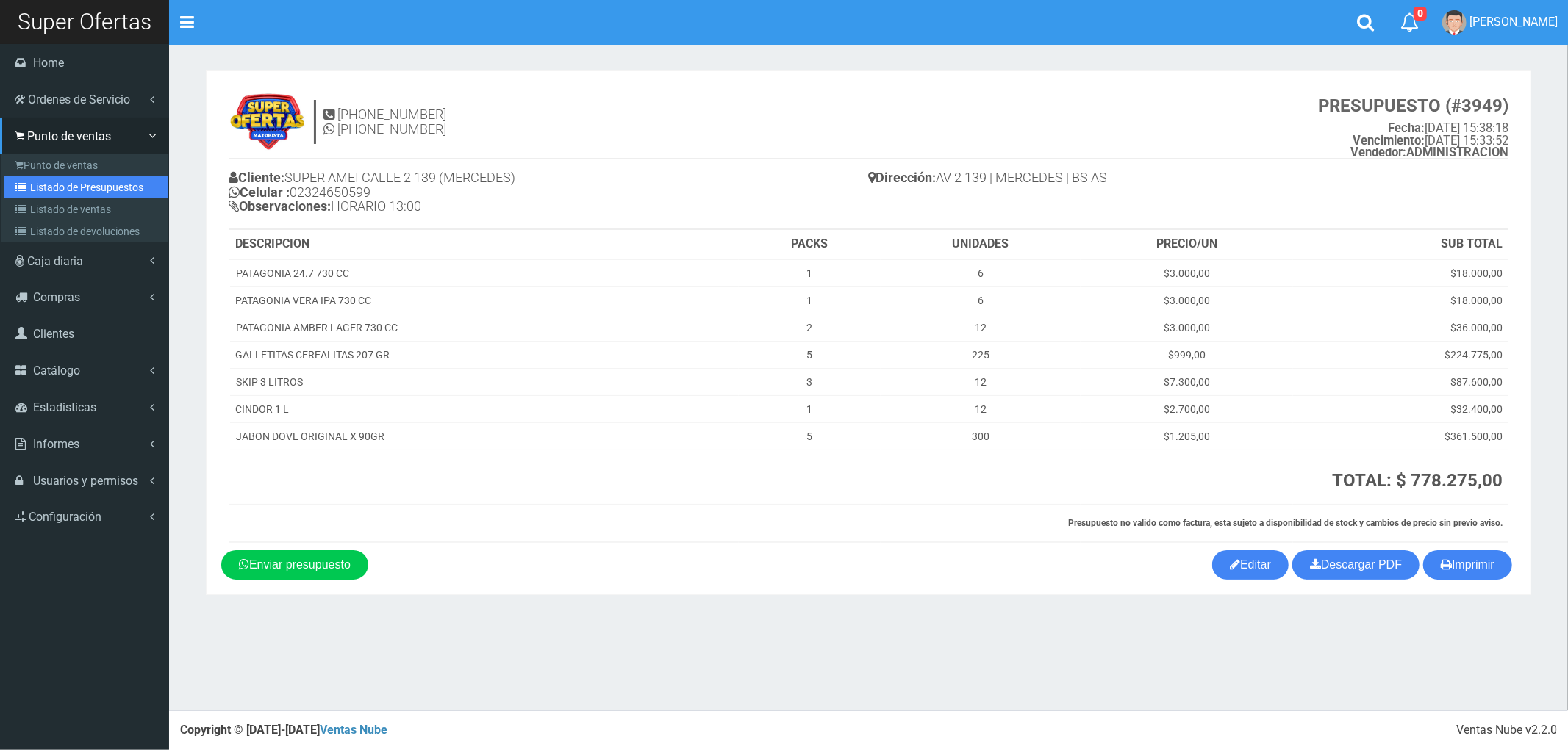
click at [72, 186] on link "Listado de Presupuestos" at bounding box center [87, 187] width 164 height 22
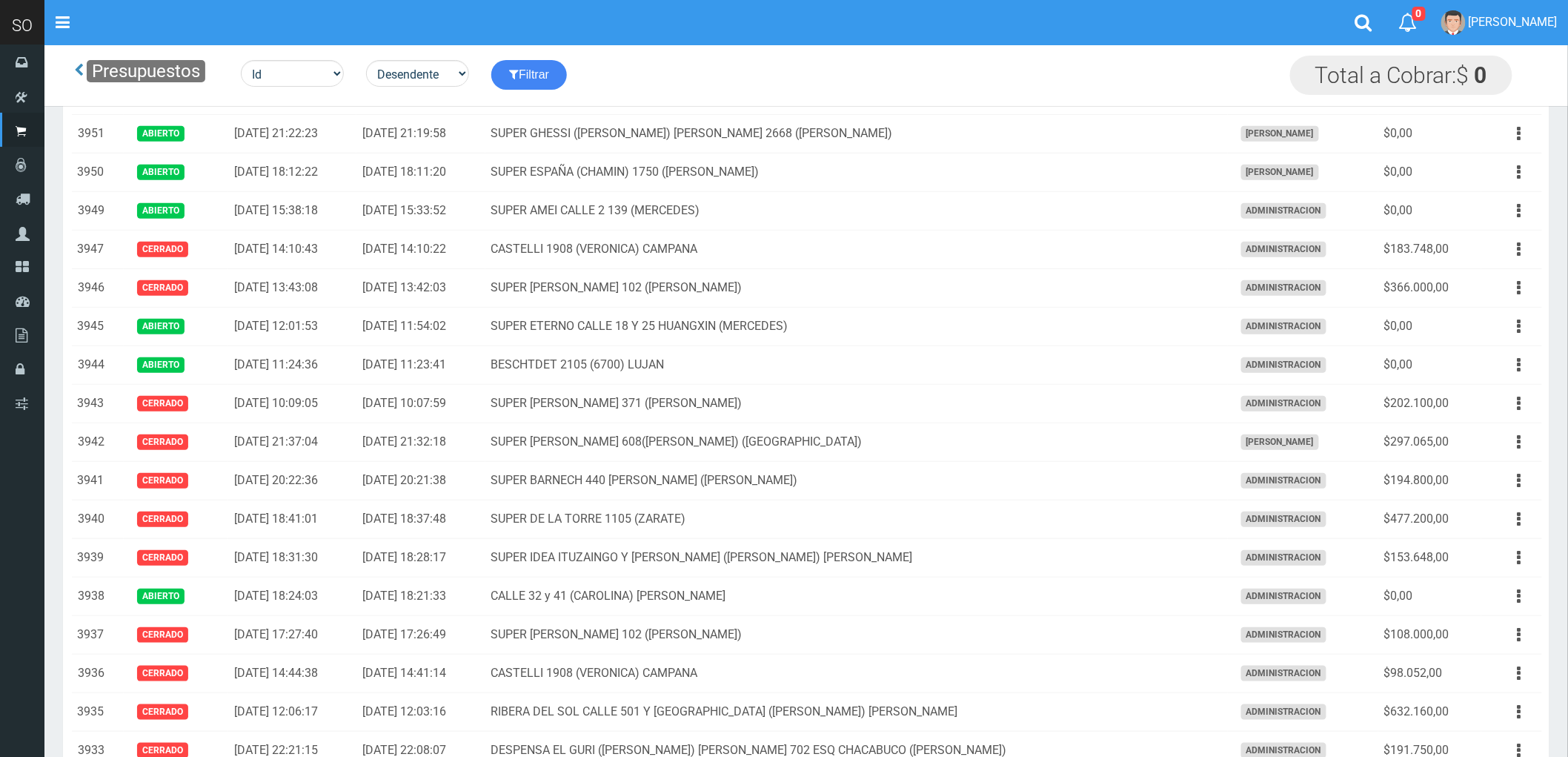
scroll to position [494, 0]
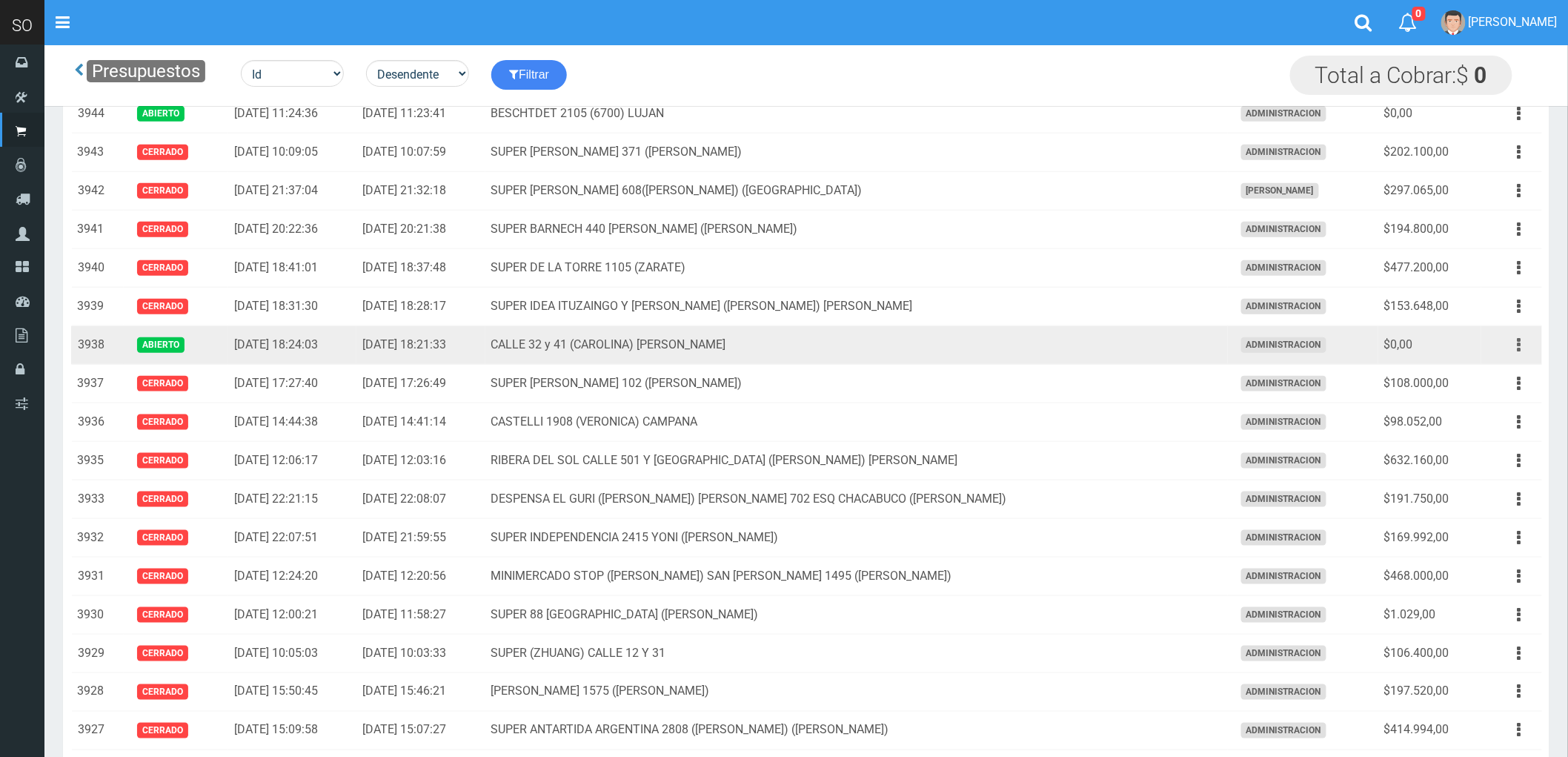
click at [1515, 345] on button "button" at bounding box center [1519, 345] width 33 height 26
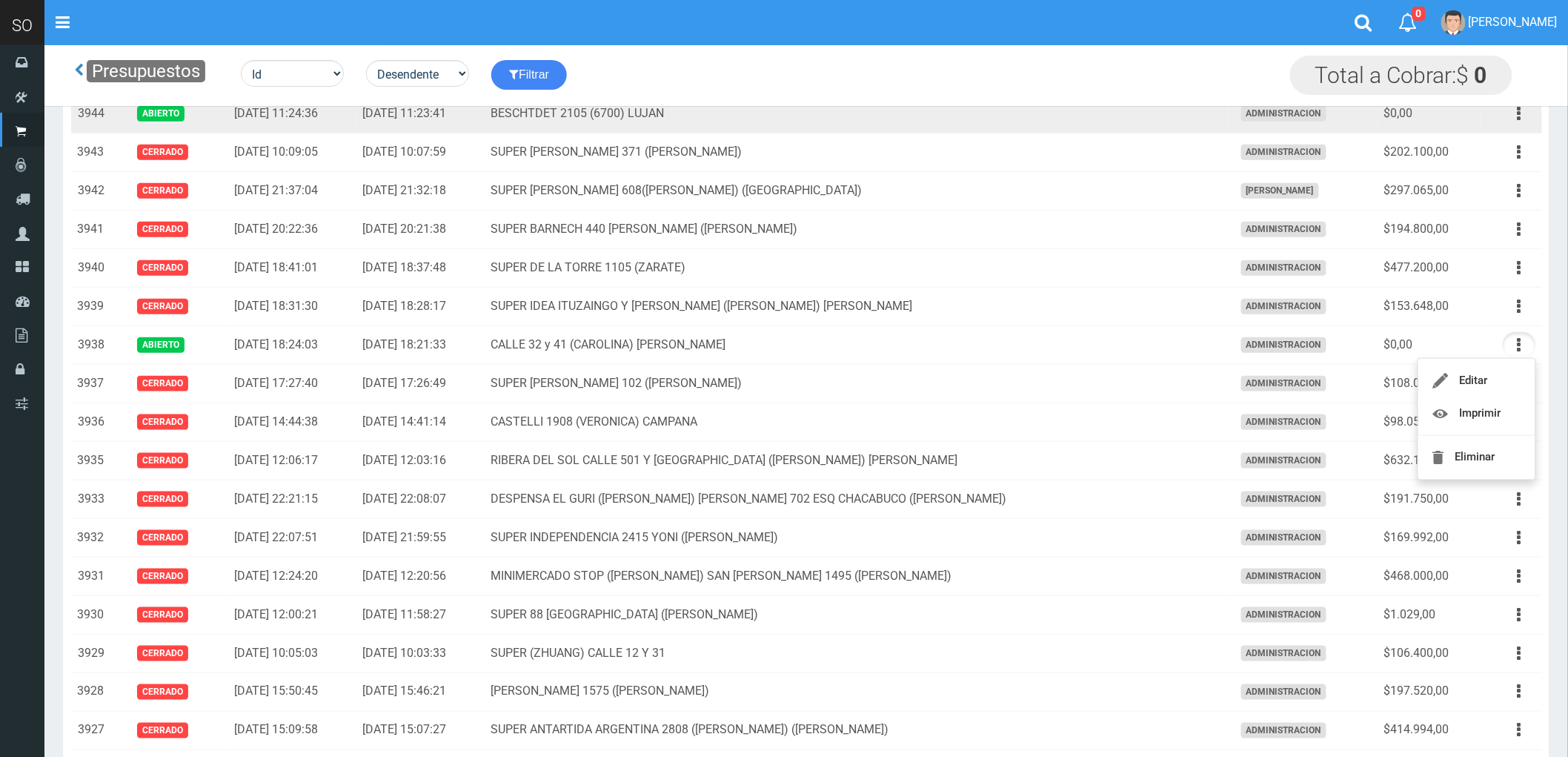
click at [1031, 126] on td "BESCHTDET 2105 (6700) LUJAN" at bounding box center [856, 114] width 742 height 38
click at [1516, 119] on button "button" at bounding box center [1519, 114] width 33 height 26
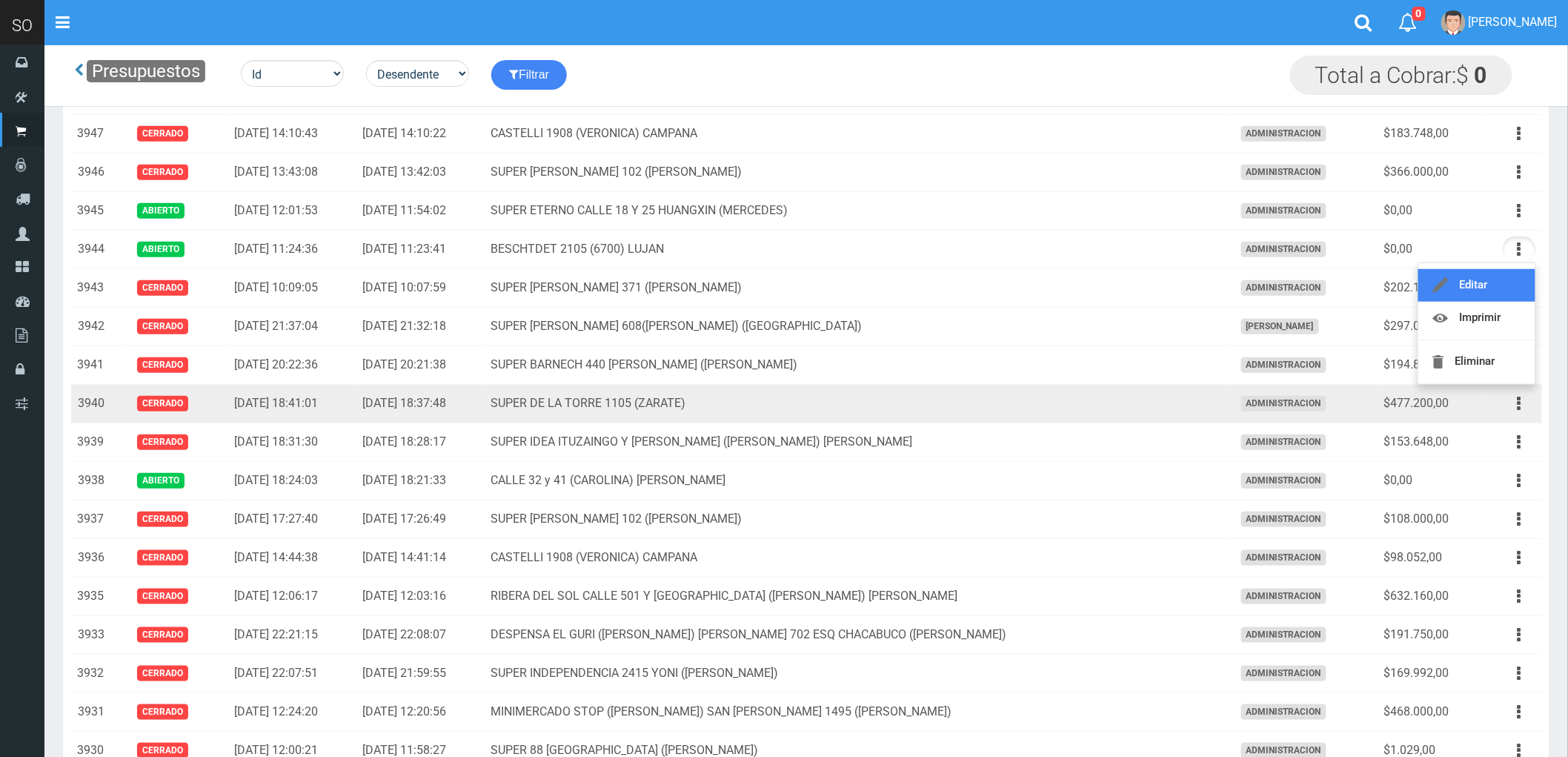
scroll to position [330, 0]
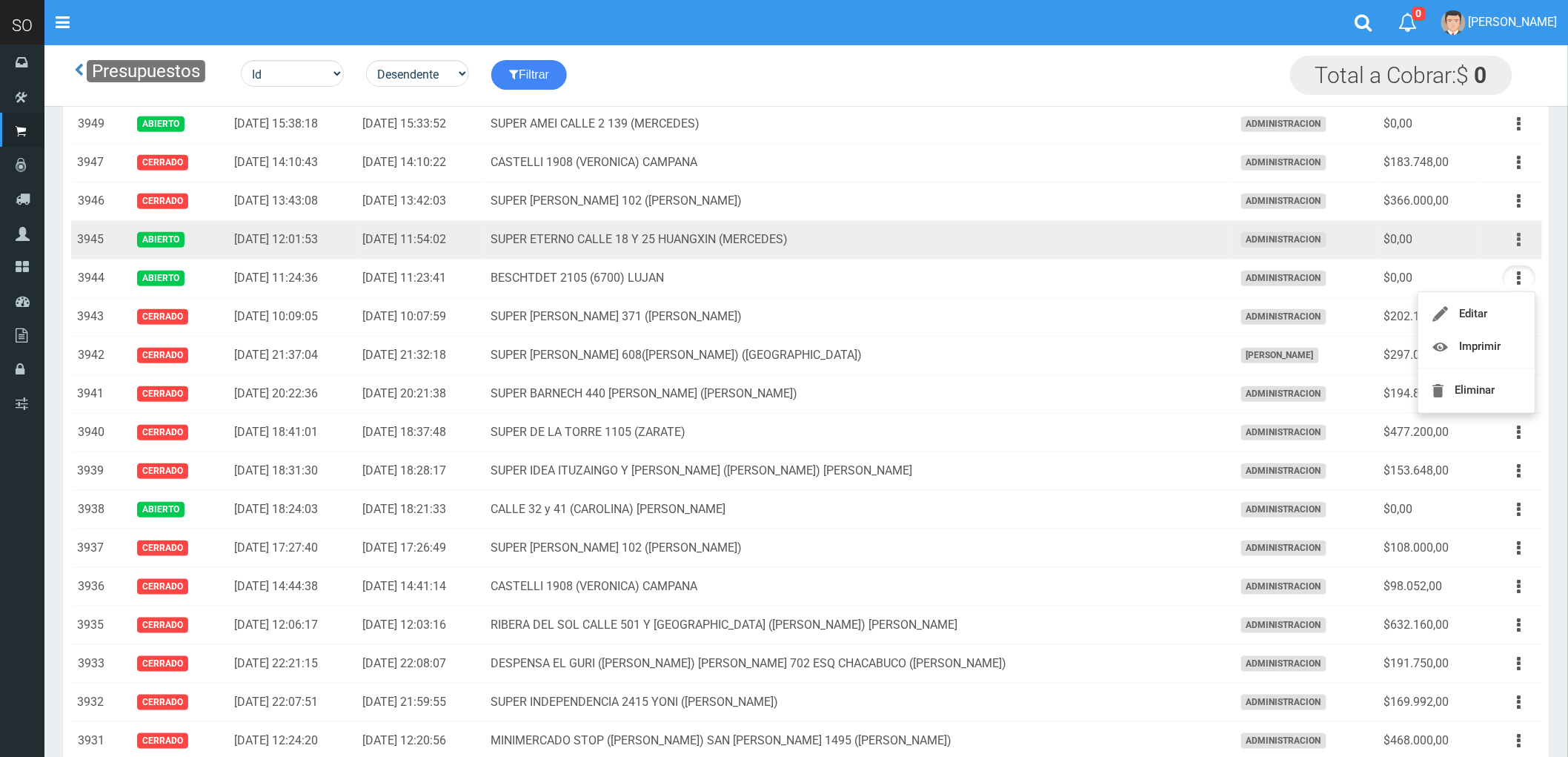
click at [1512, 246] on button "button" at bounding box center [1519, 240] width 33 height 26
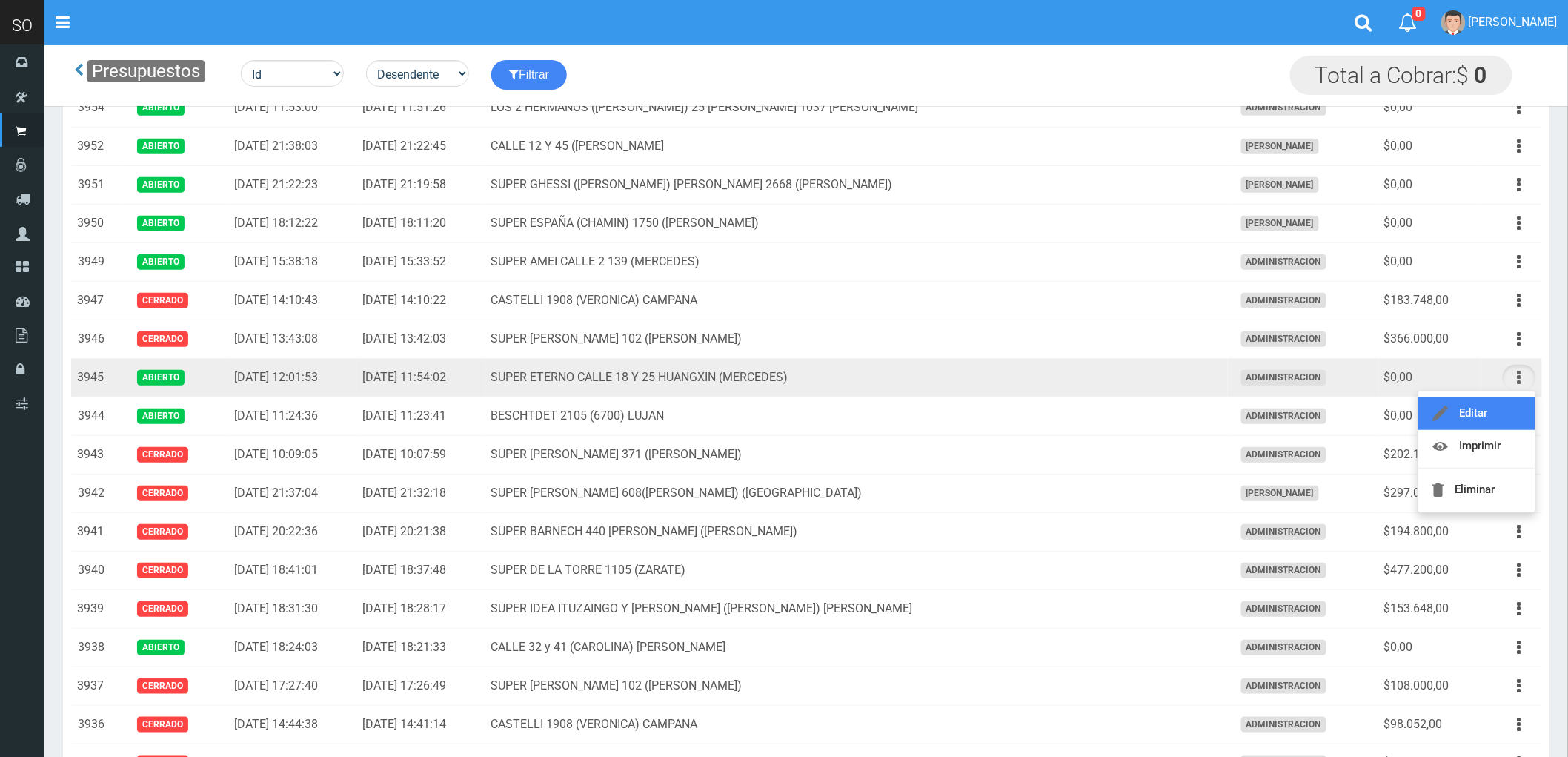
scroll to position [165, 0]
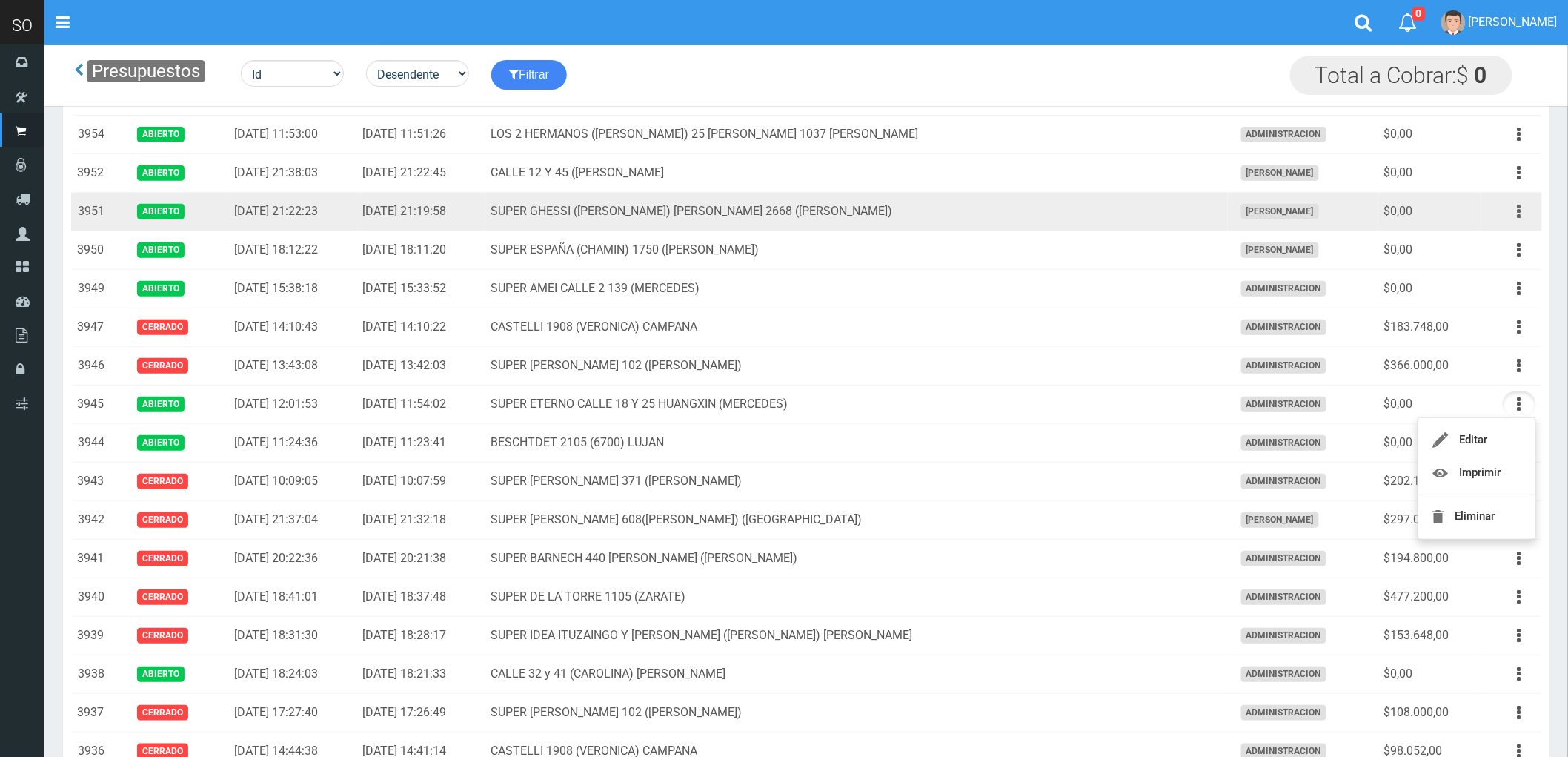
click at [1520, 211] on icon "button" at bounding box center [1519, 211] width 4 height 26
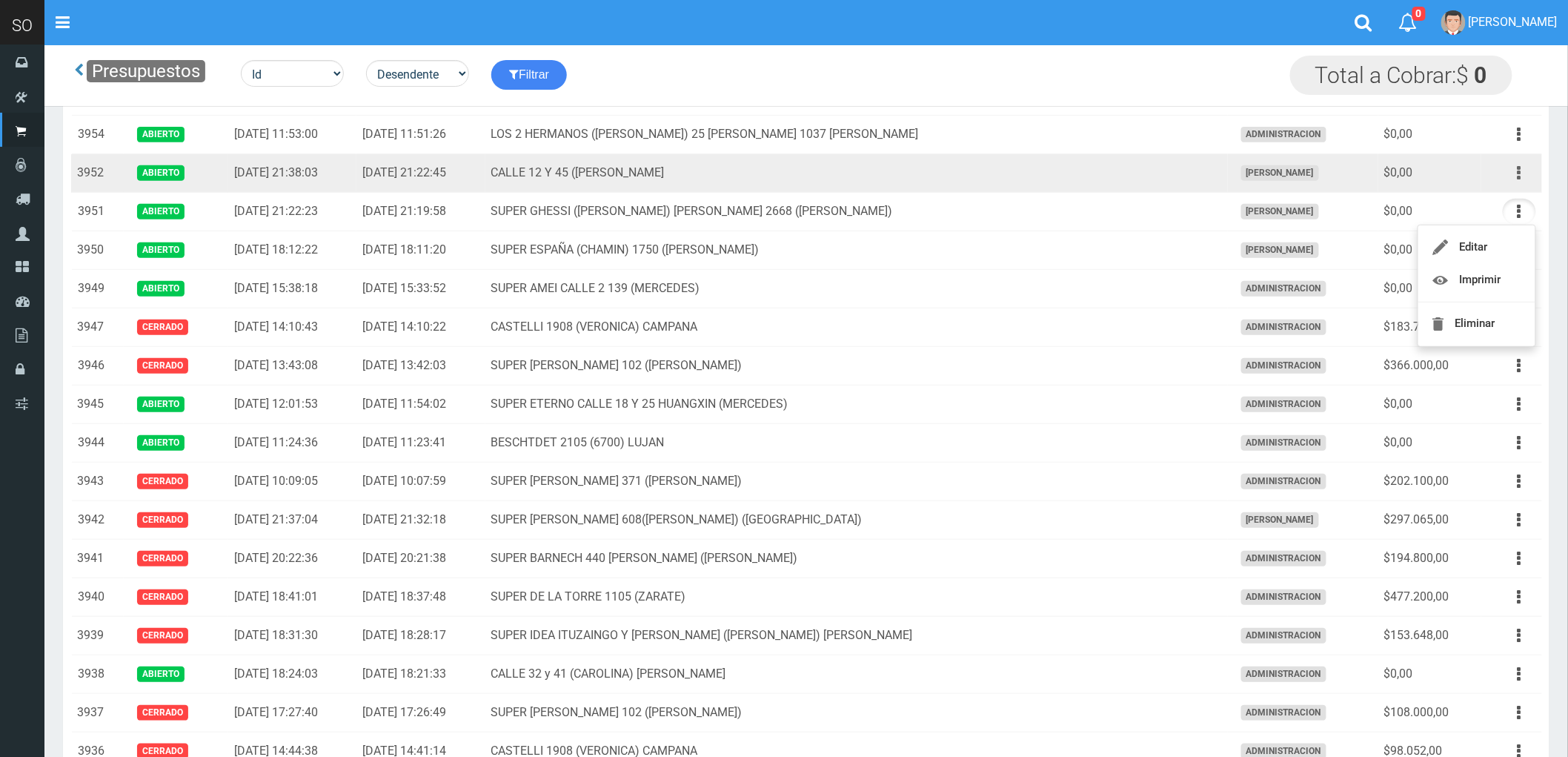
click at [1518, 176] on icon "button" at bounding box center [1519, 173] width 4 height 26
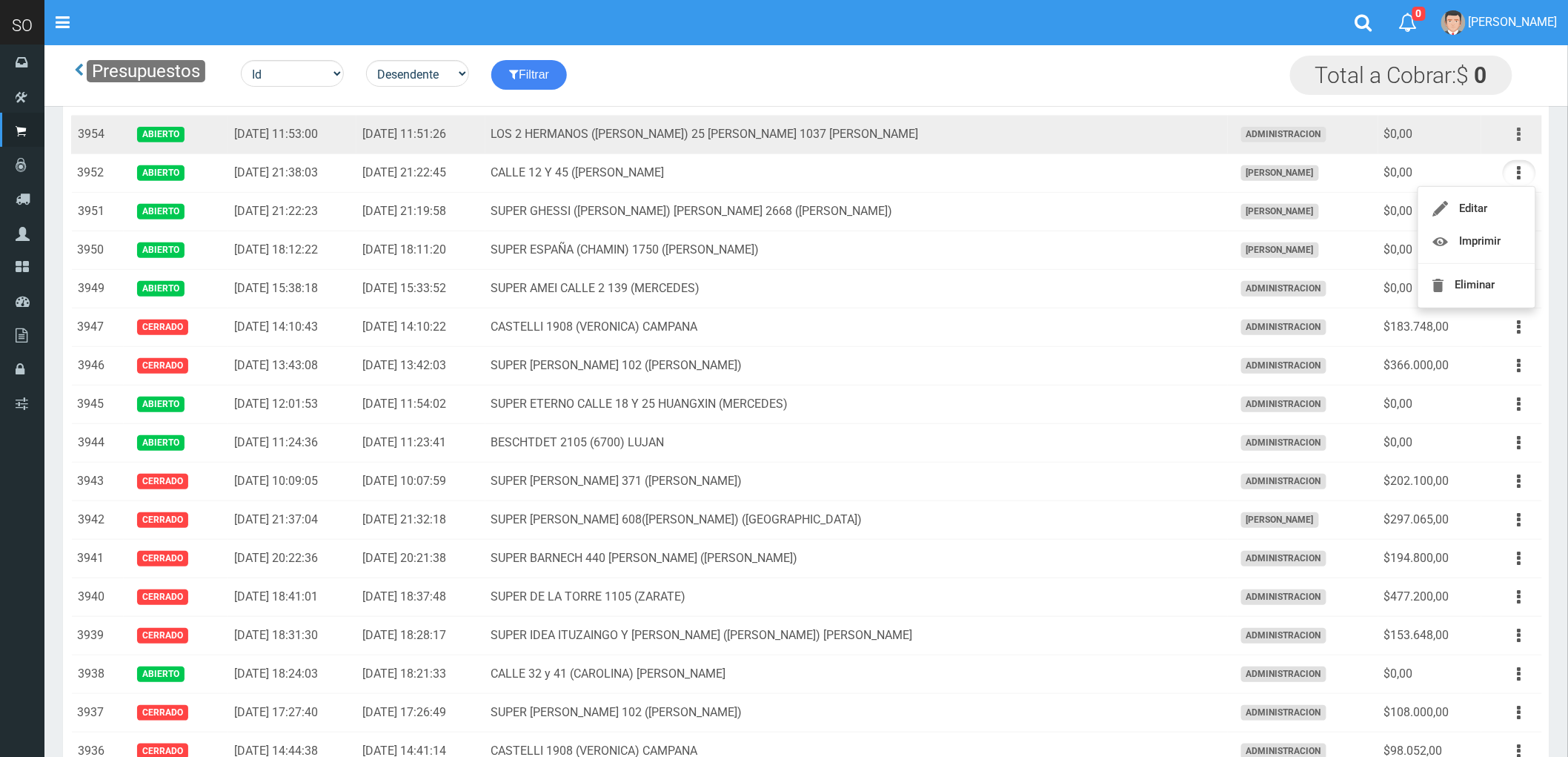
click at [1520, 129] on icon "button" at bounding box center [1519, 135] width 4 height 26
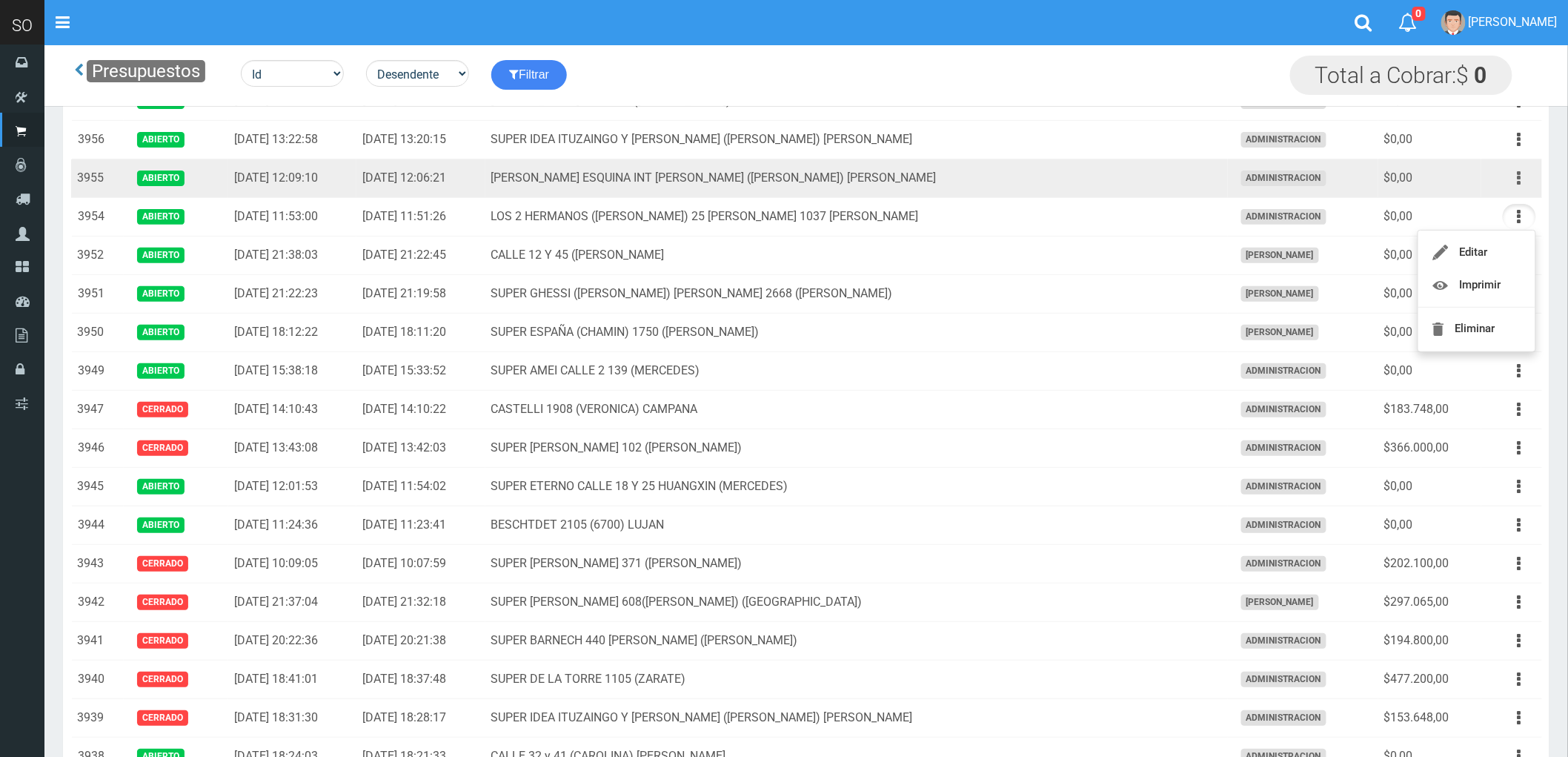
click at [1515, 180] on button "button" at bounding box center [1519, 178] width 33 height 26
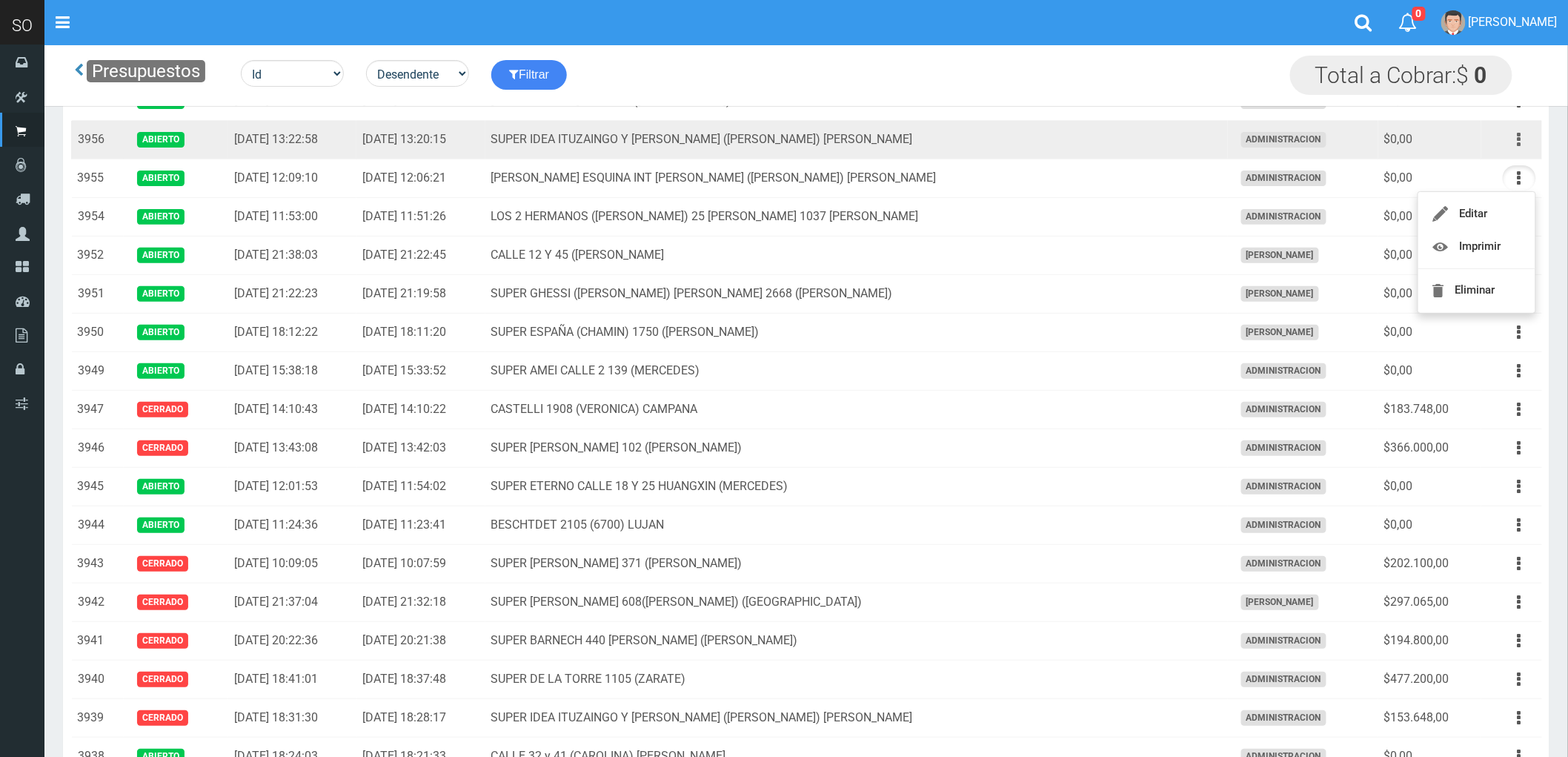
click at [1514, 136] on button "button" at bounding box center [1519, 139] width 33 height 26
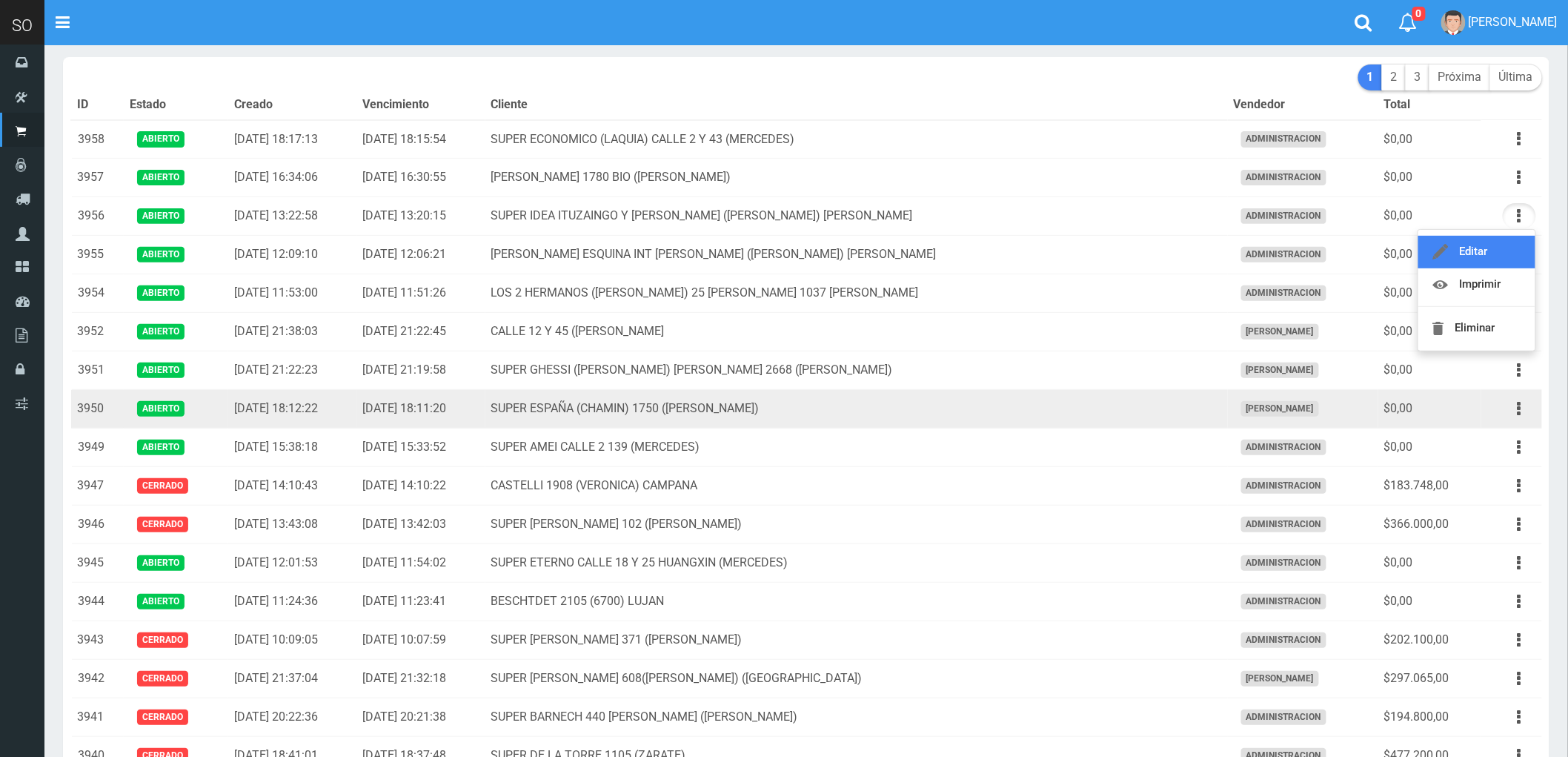
scroll to position [0, 0]
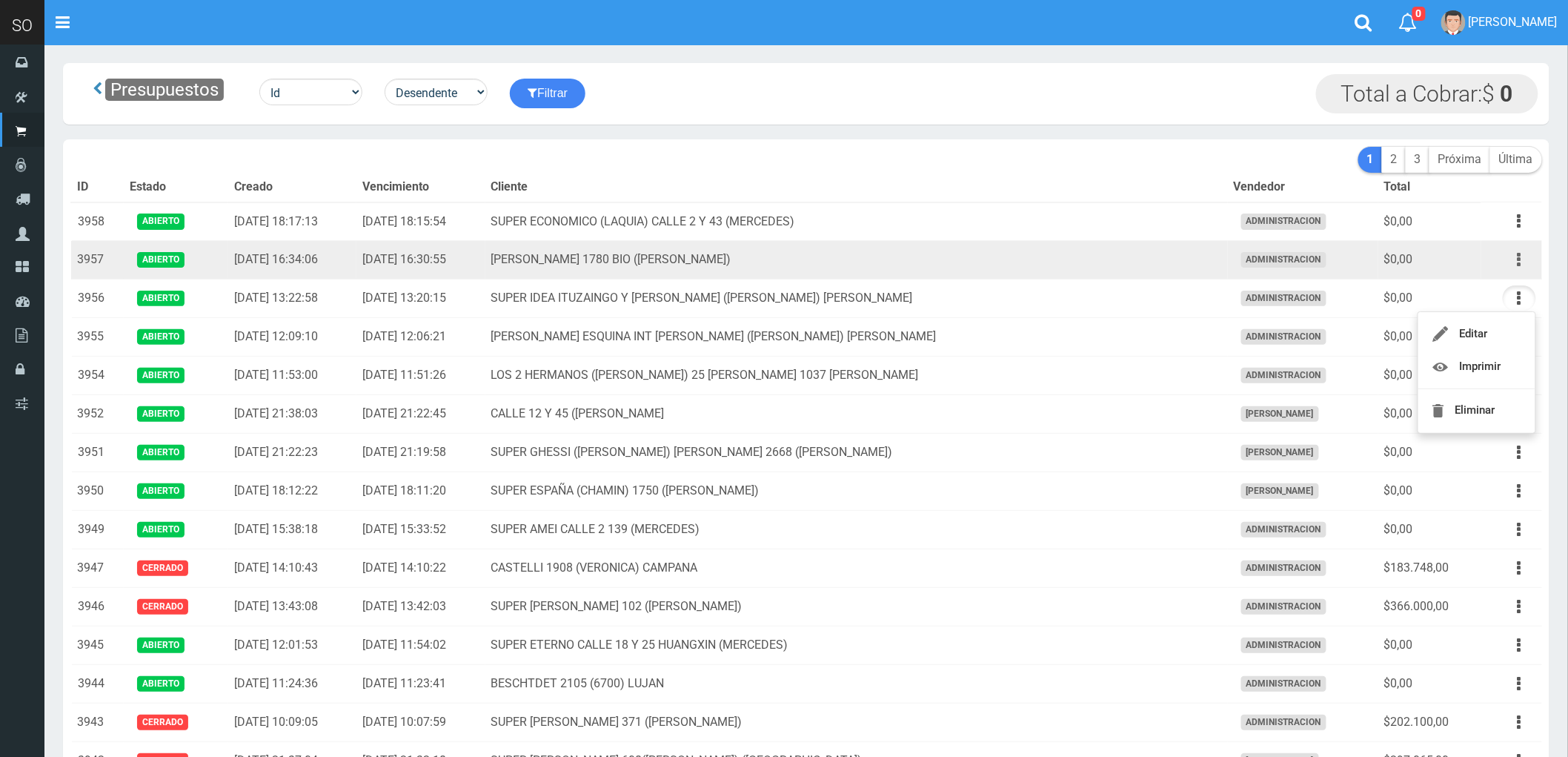
click at [1521, 257] on icon "button" at bounding box center [1519, 260] width 4 height 26
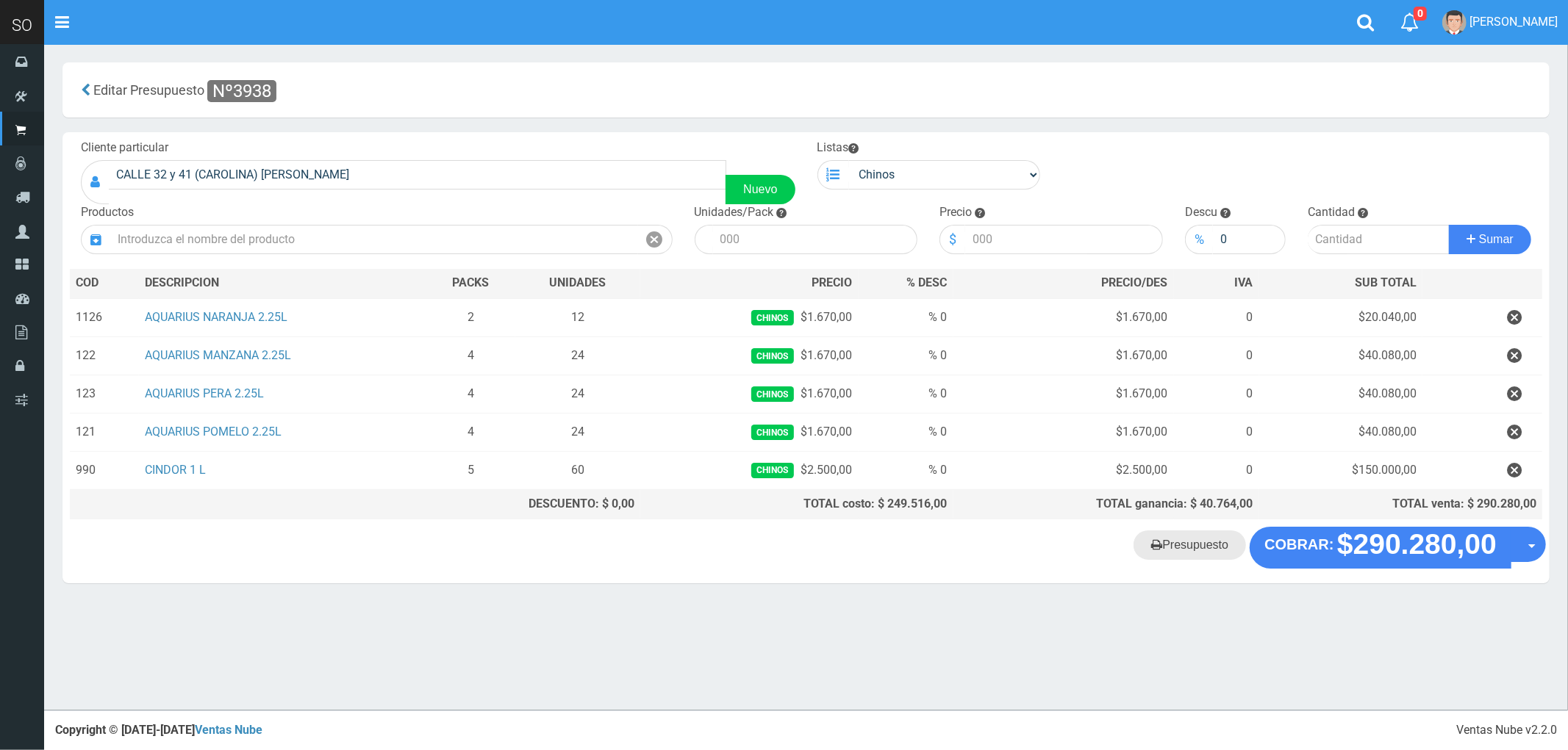
click at [1194, 551] on link "Presupuesto" at bounding box center [1189, 544] width 113 height 29
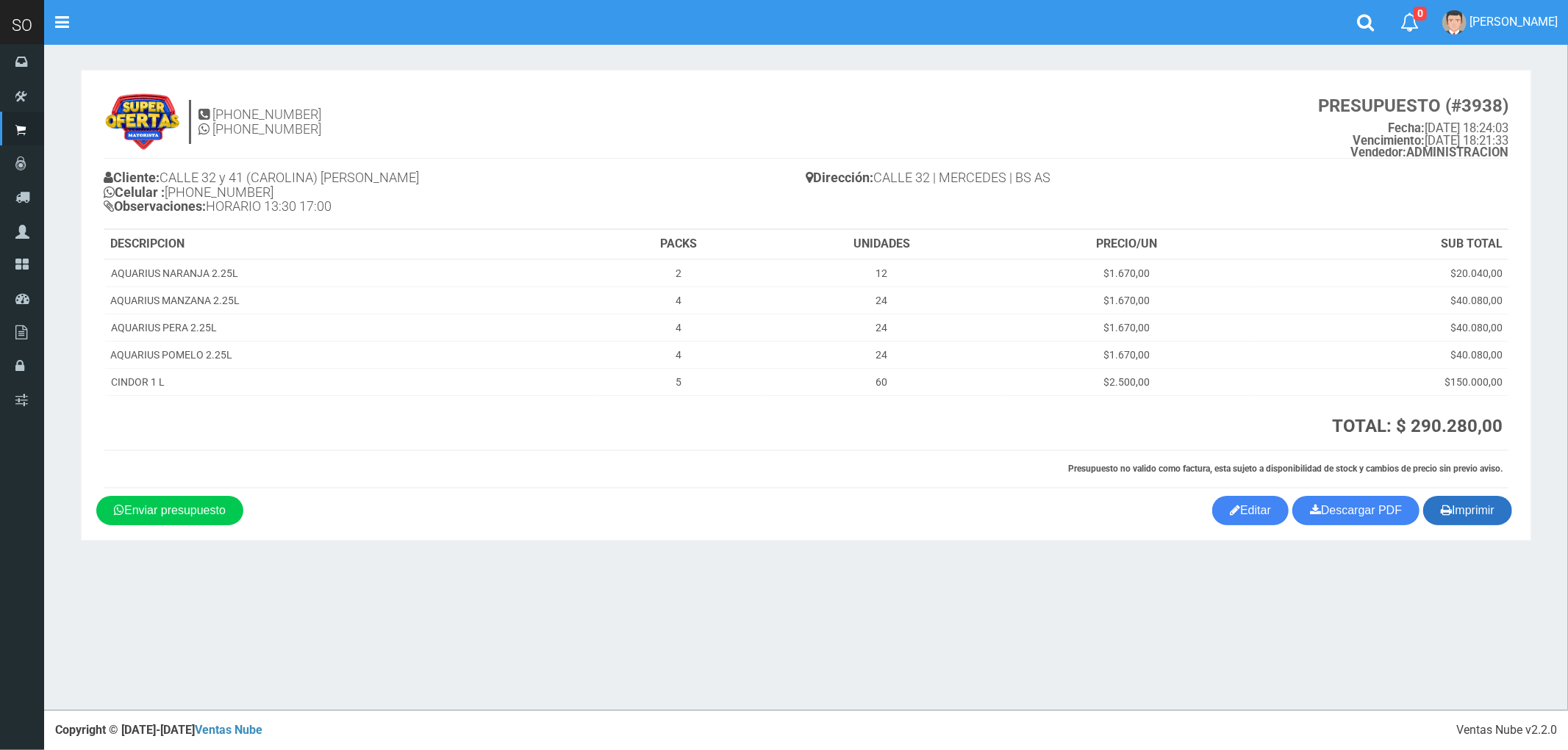
click at [1463, 511] on button "Imprimir" at bounding box center [1467, 510] width 89 height 29
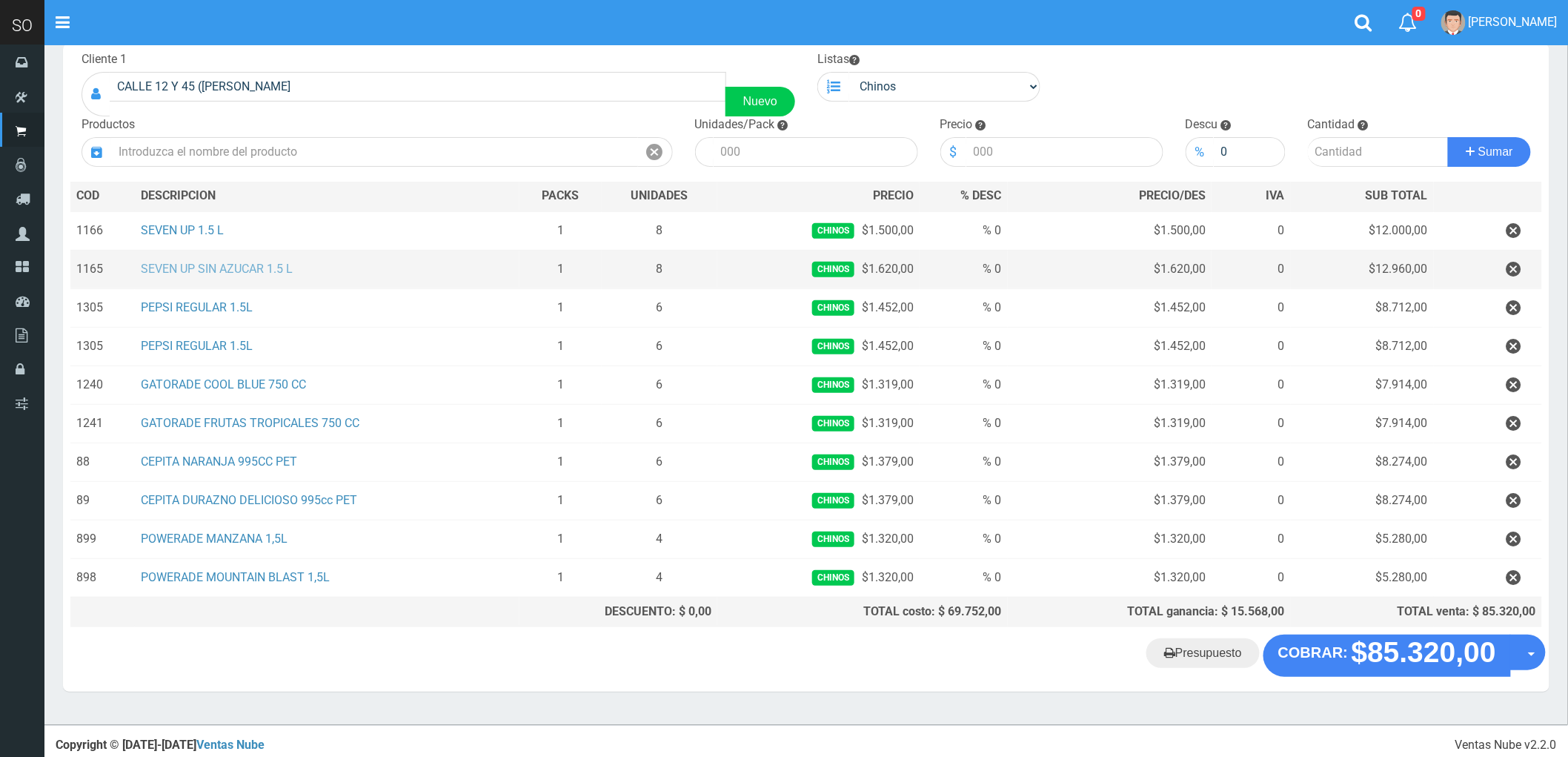
scroll to position [100, 0]
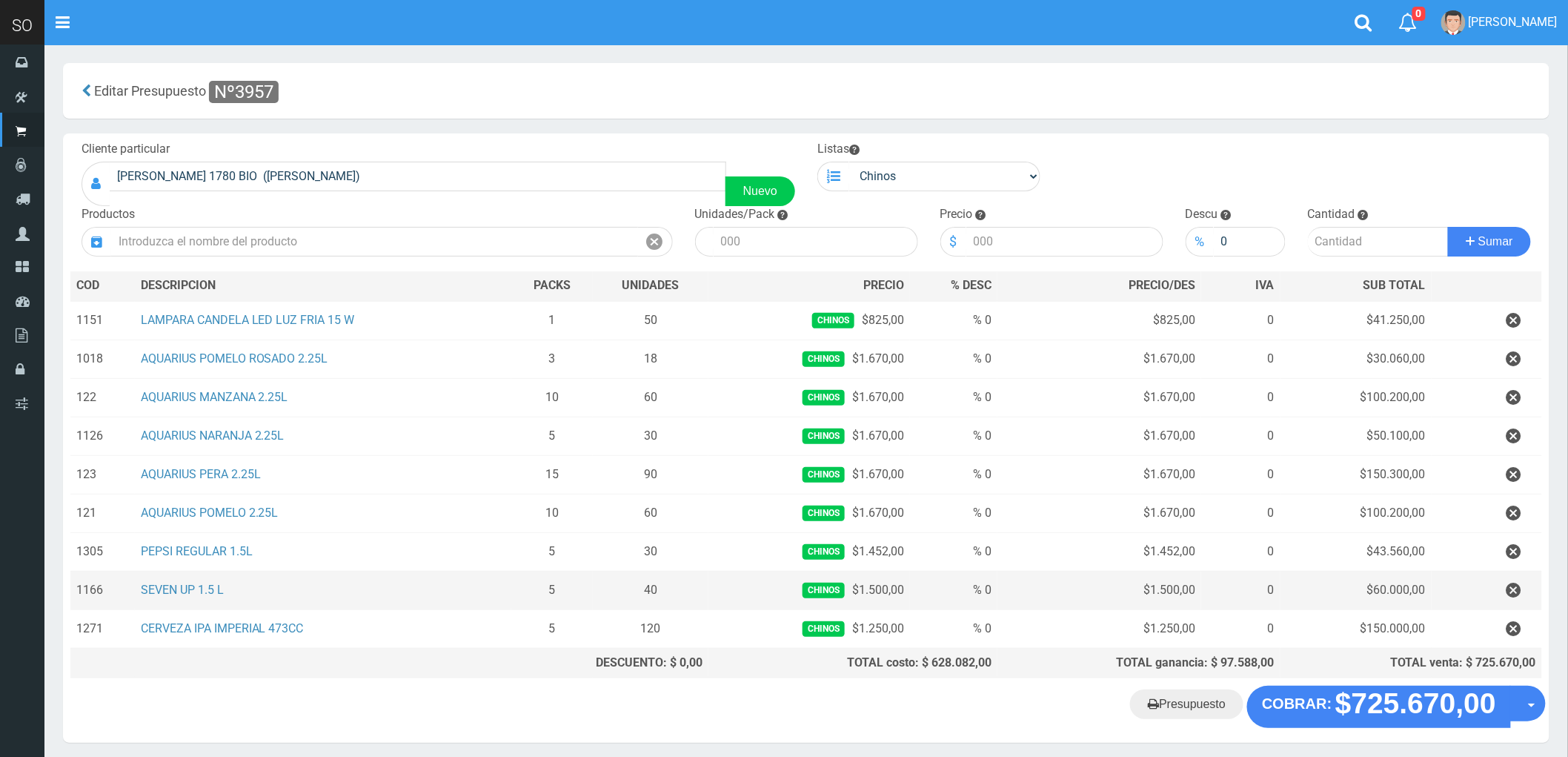
scroll to position [62, 0]
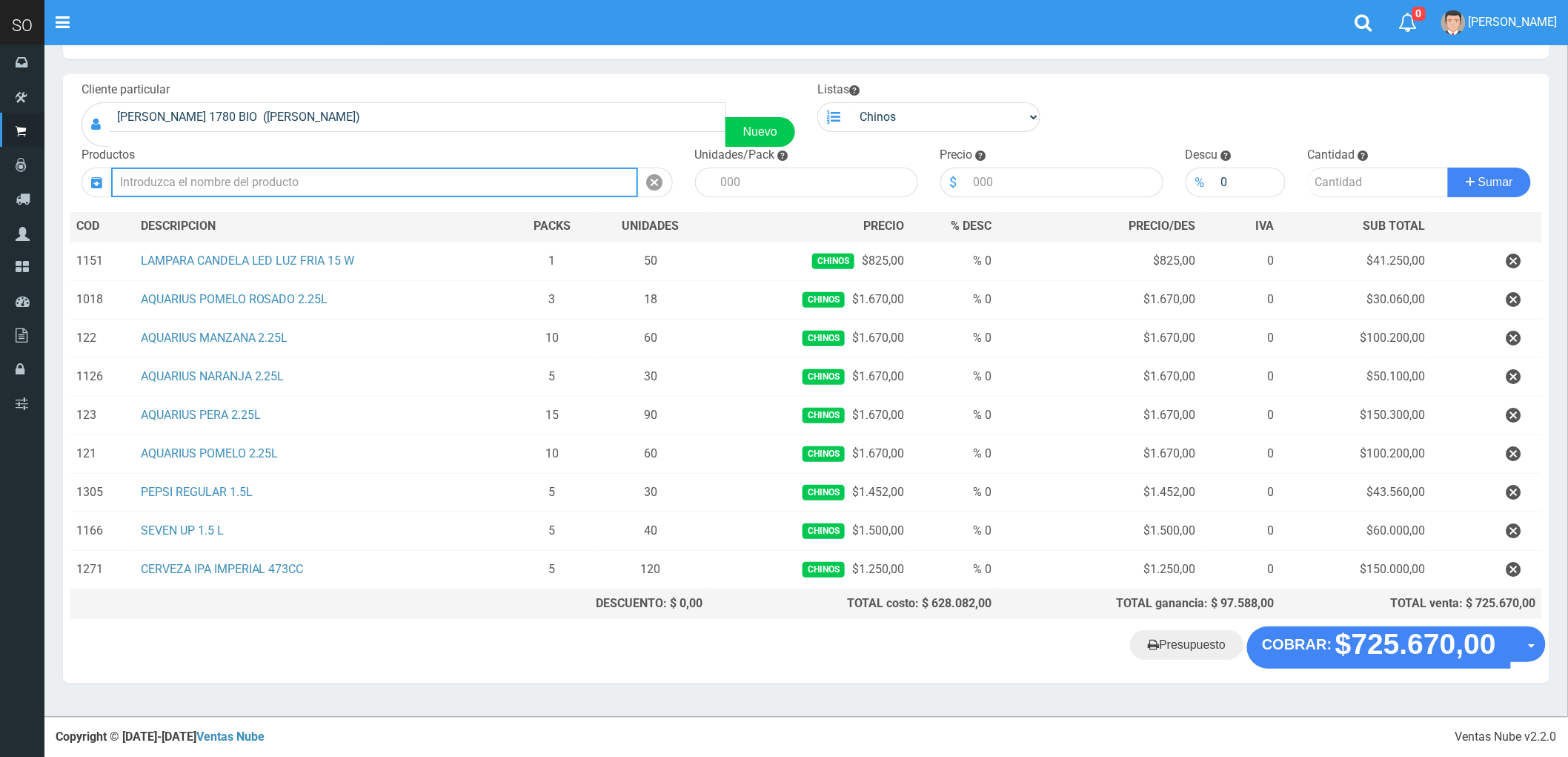
click at [230, 179] on input "text" at bounding box center [375, 182] width 527 height 29
type input "QUILMES"
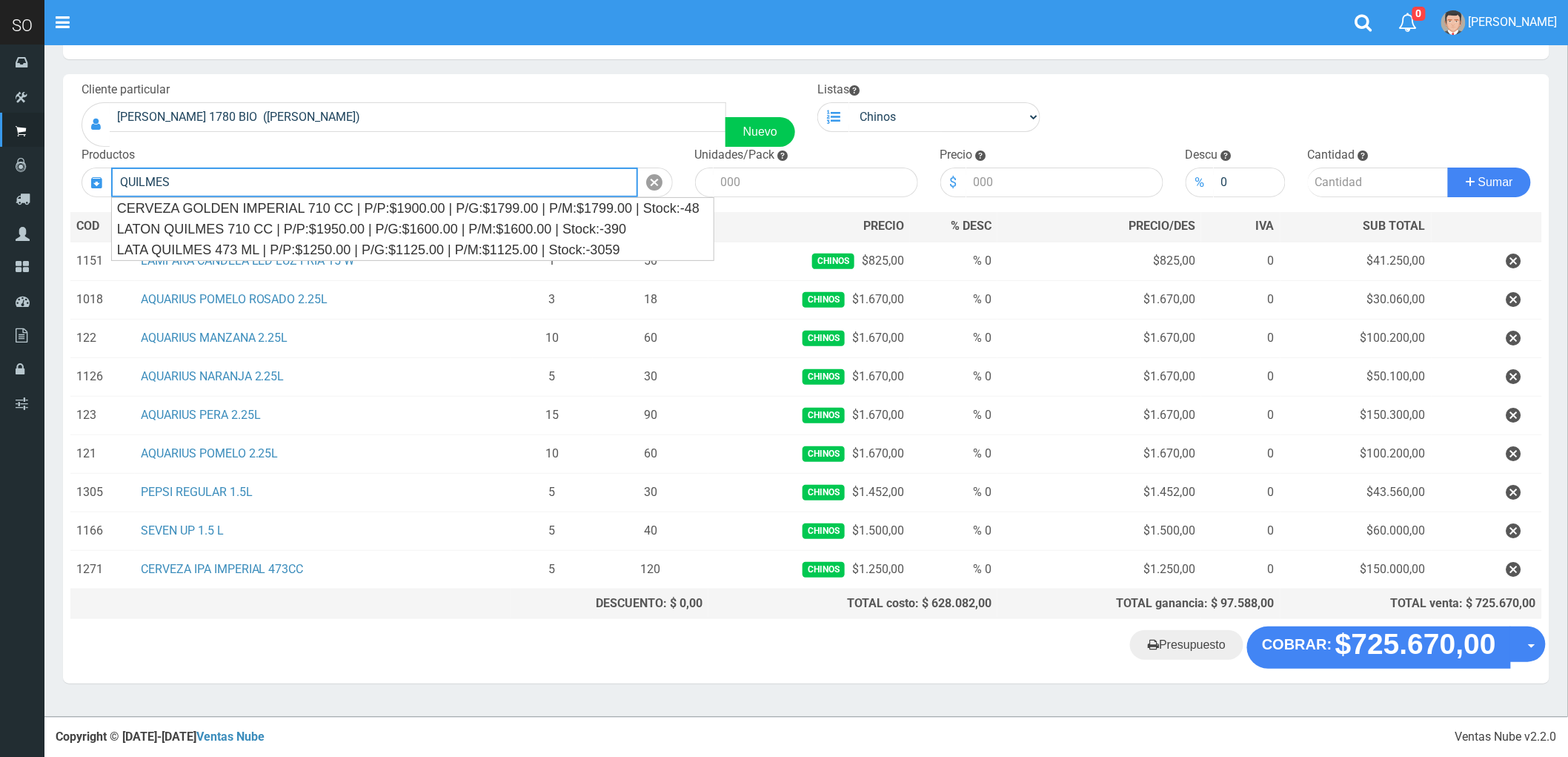
drag, startPoint x: 230, startPoint y: 179, endPoint x: 115, endPoint y: 173, distance: 115.2
click at [115, 173] on input "QUILMES" at bounding box center [375, 182] width 527 height 29
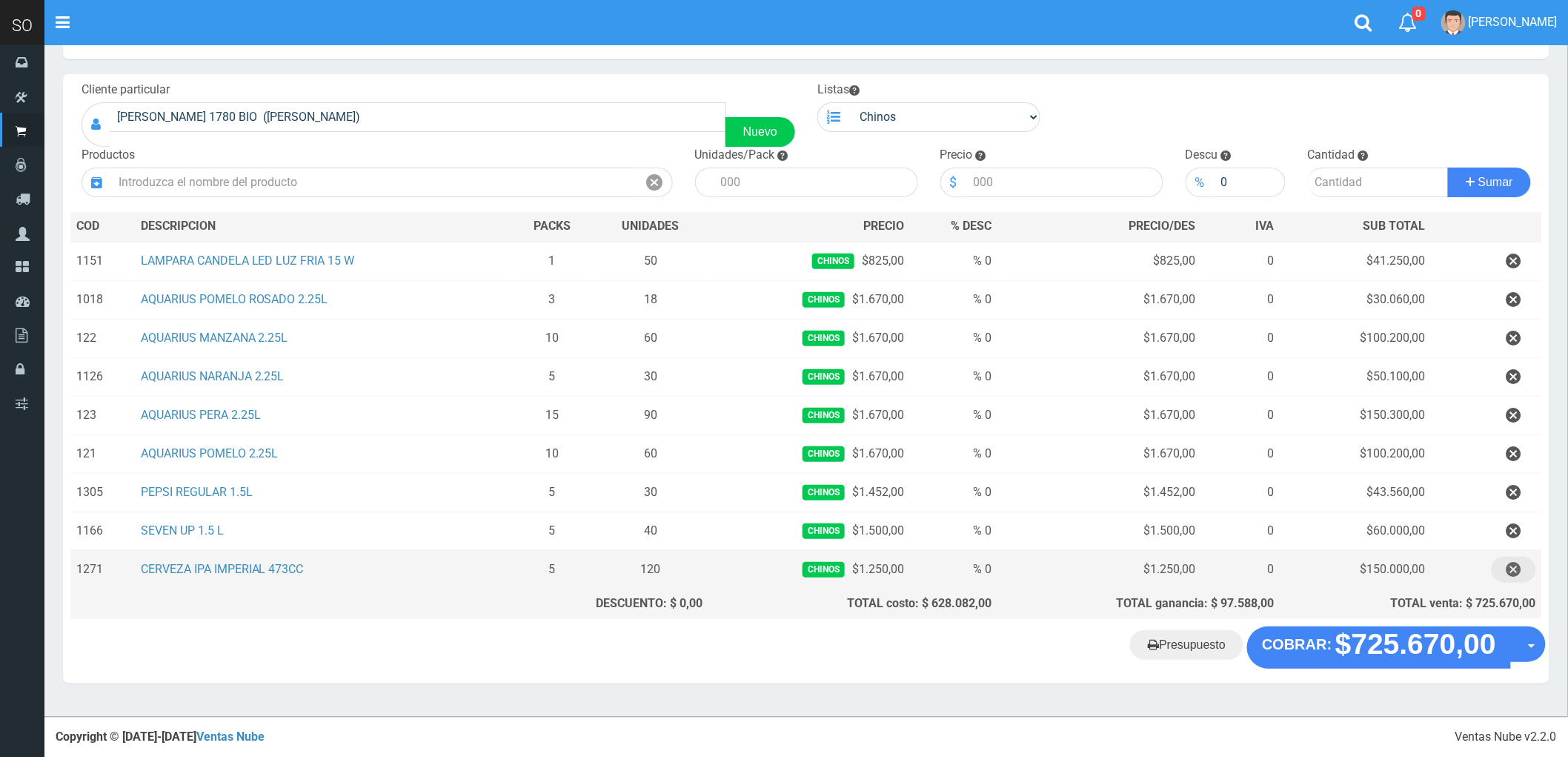
click at [1515, 566] on icon "button" at bounding box center [1514, 570] width 15 height 26
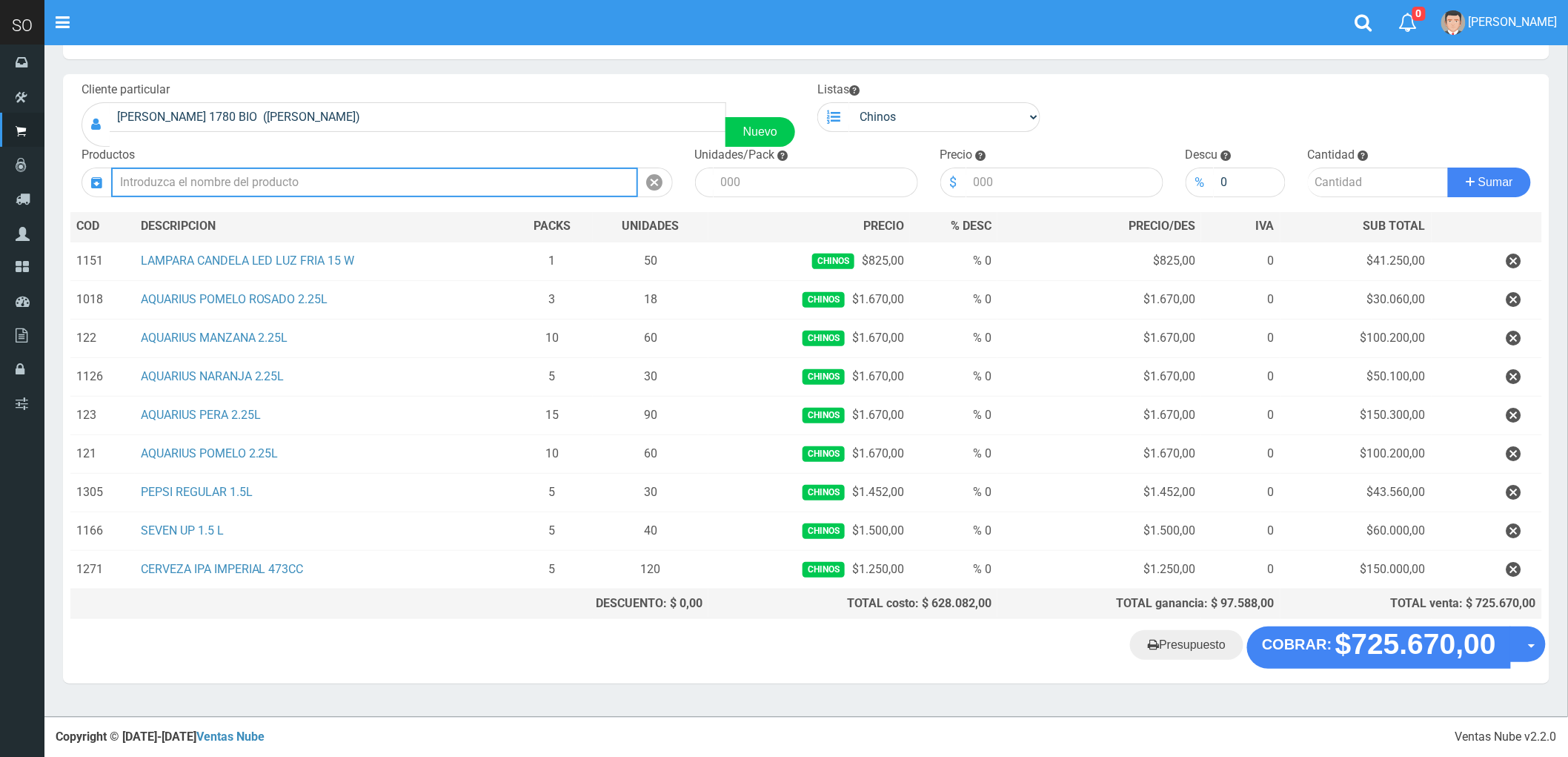
scroll to position [23, 0]
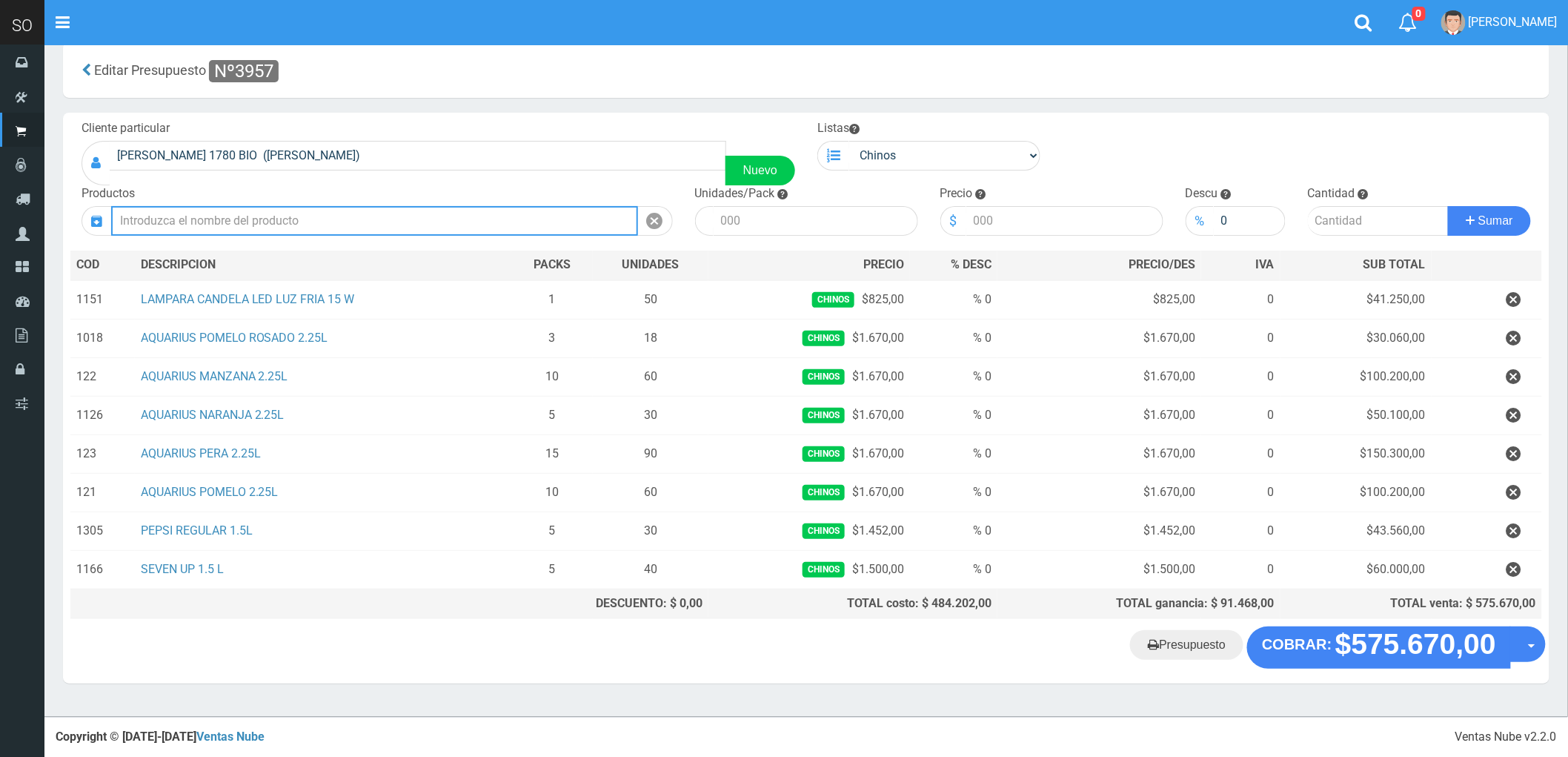
click at [157, 226] on input "text" at bounding box center [375, 220] width 527 height 29
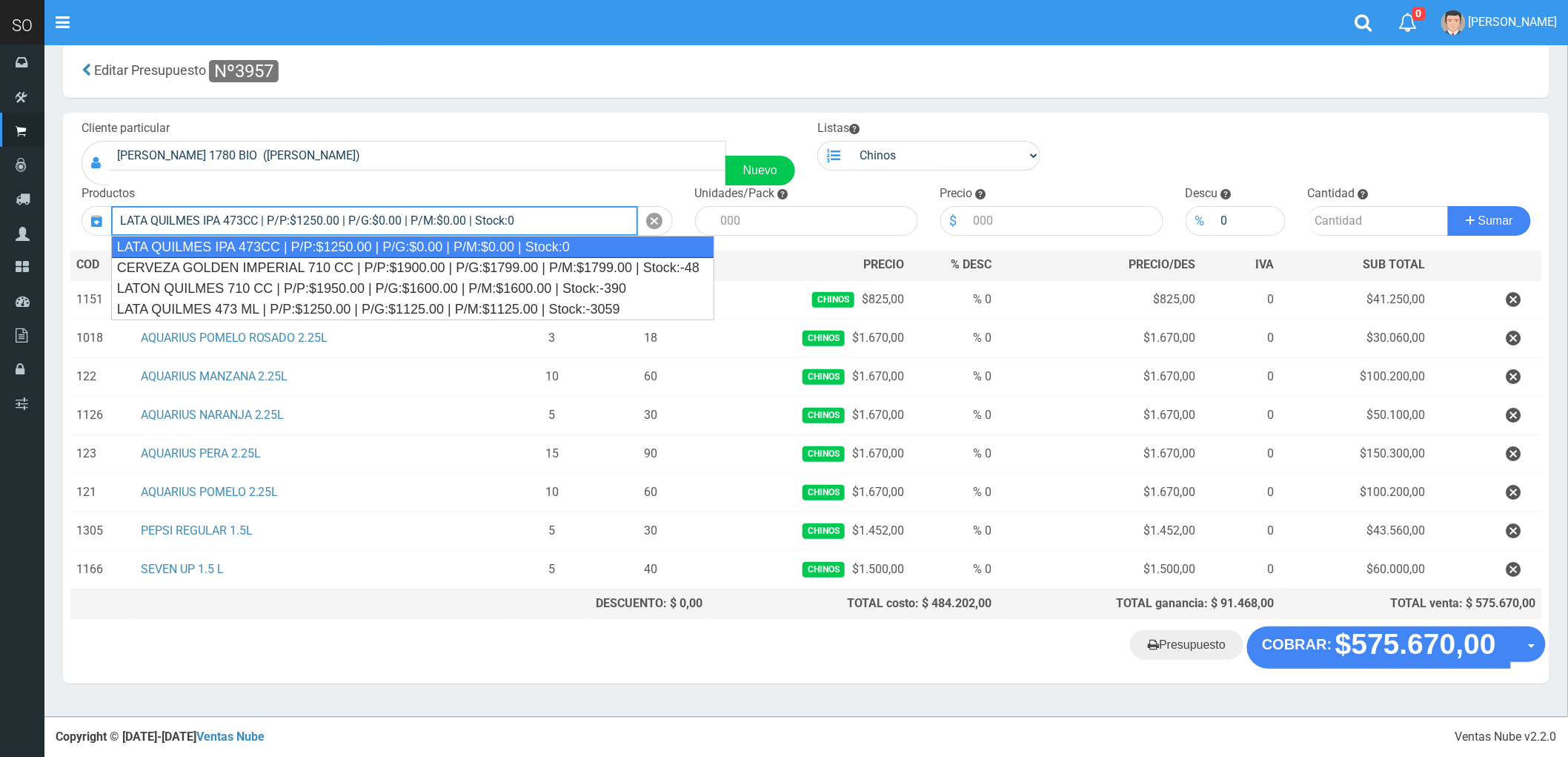
type input "LATA QUILMES IPA 473CC | P/P:$1250.00 | P/G:$0.00 | P/M:$0.00 | Stock:0"
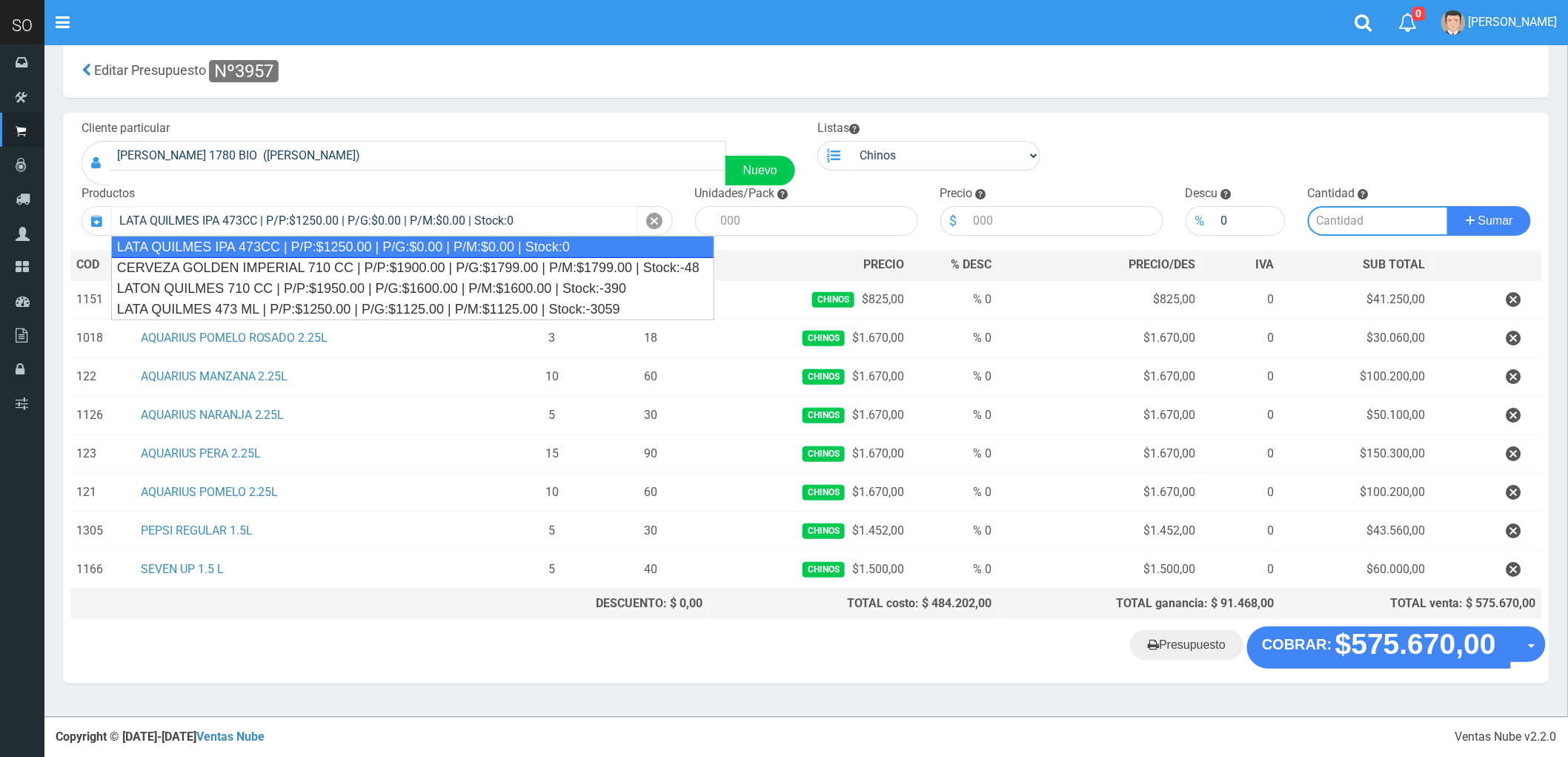
type input "24"
type input "1250.00"
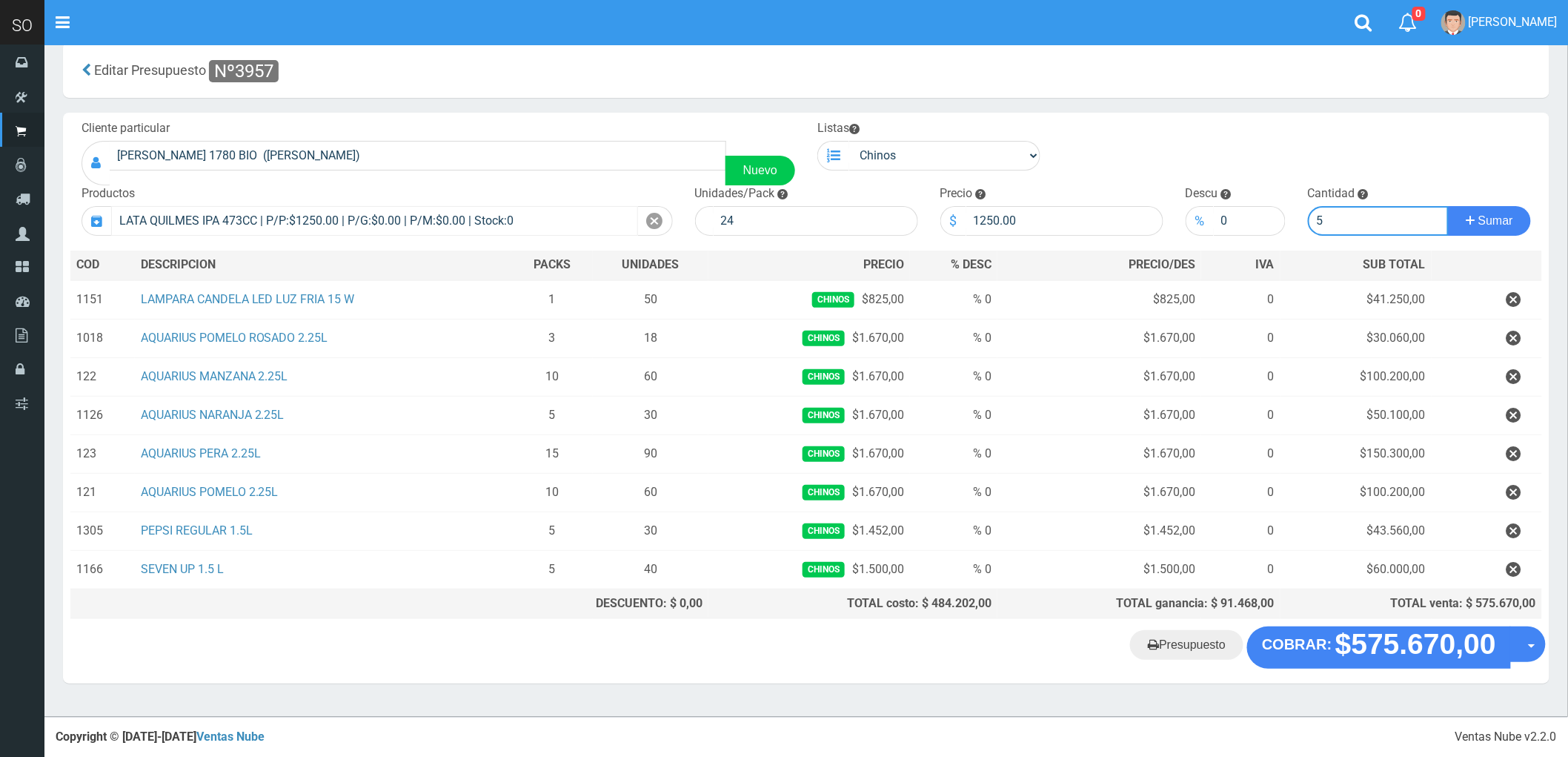
type input "5"
click at [1448, 206] on button "Sumar" at bounding box center [1489, 220] width 83 height 29
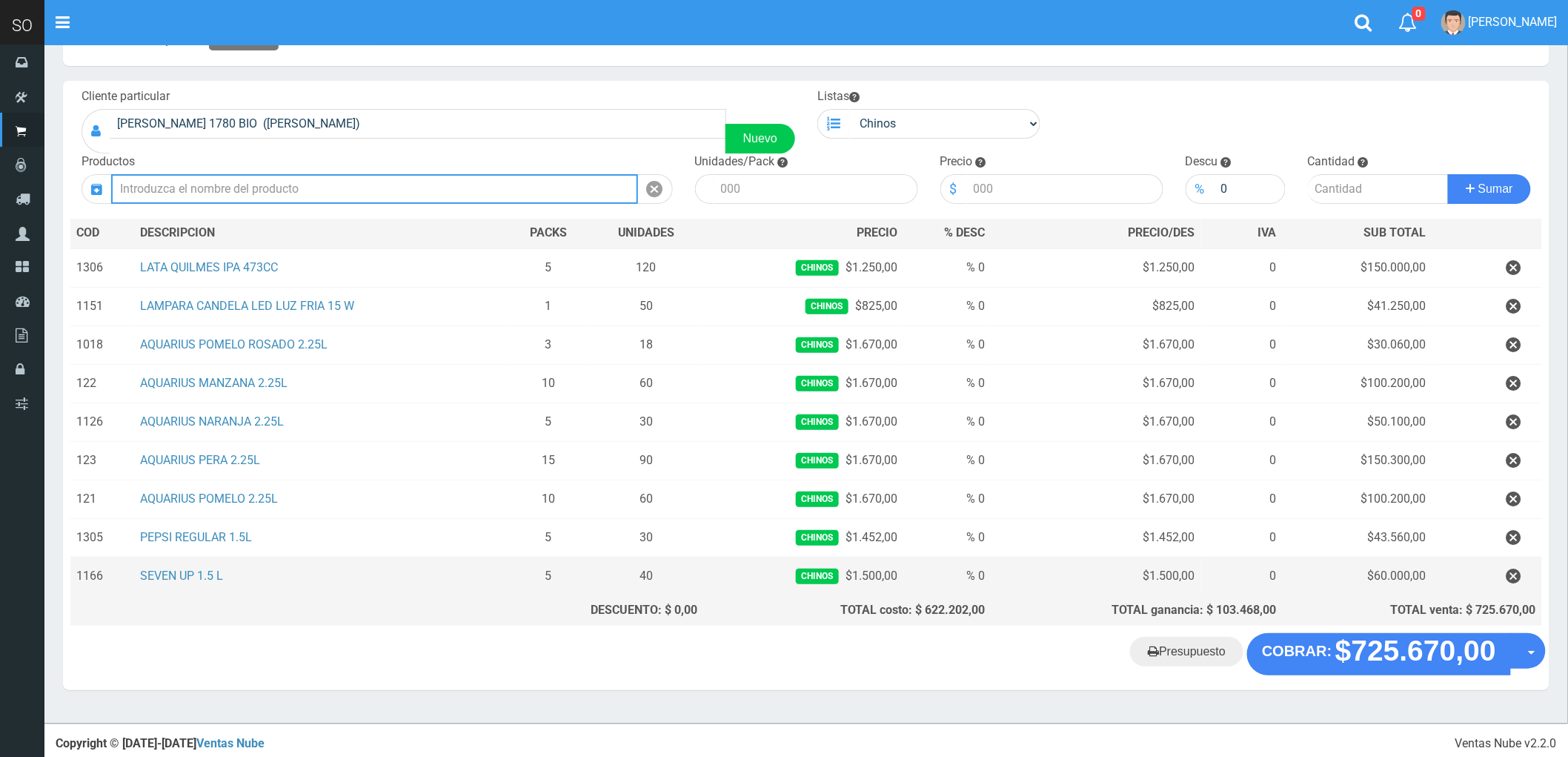
scroll to position [62, 0]
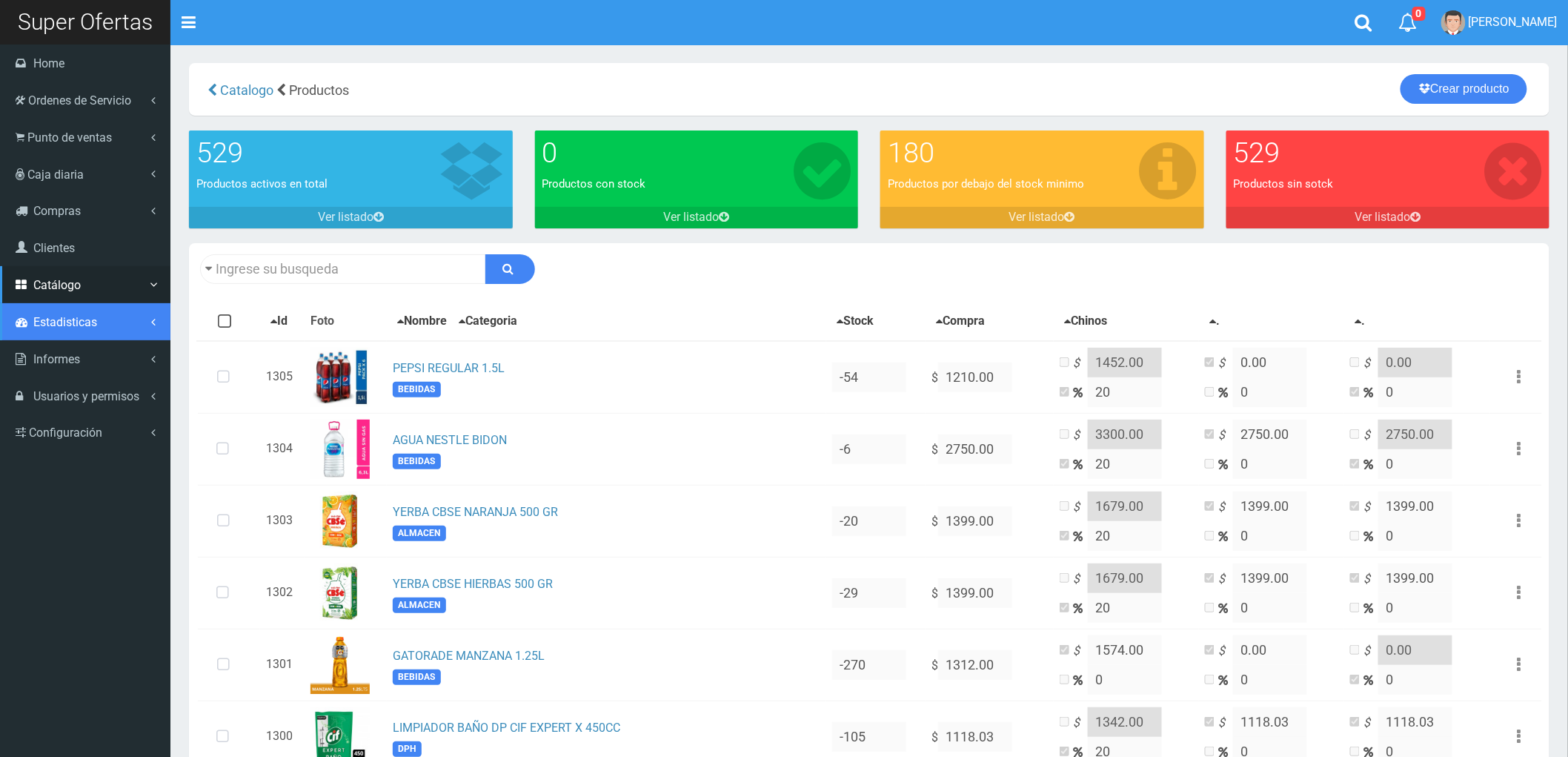
click at [65, 317] on span "Estadisticas" at bounding box center [65, 322] width 64 height 14
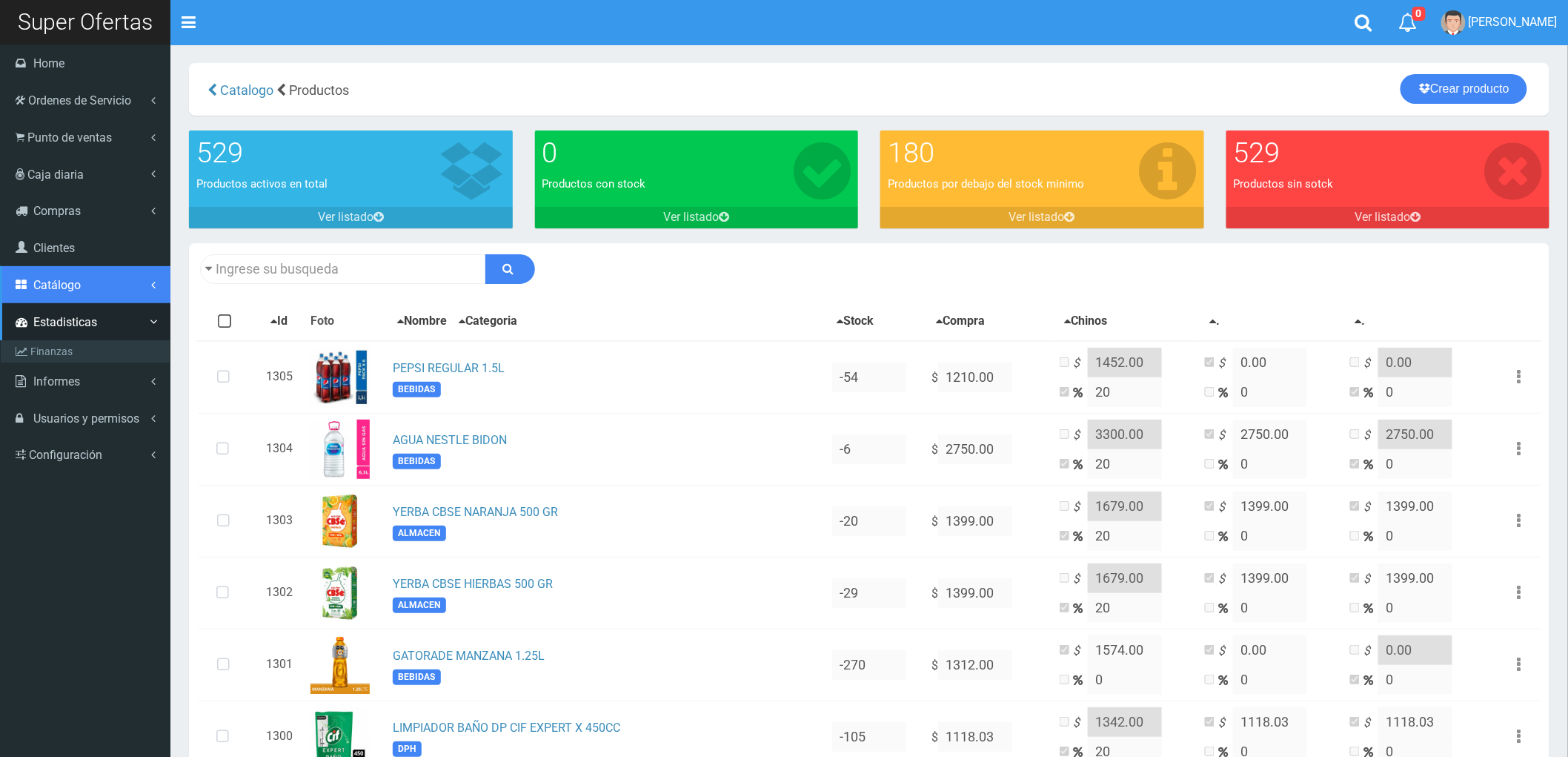
click at [50, 287] on span "Catálogo" at bounding box center [56, 285] width 47 height 14
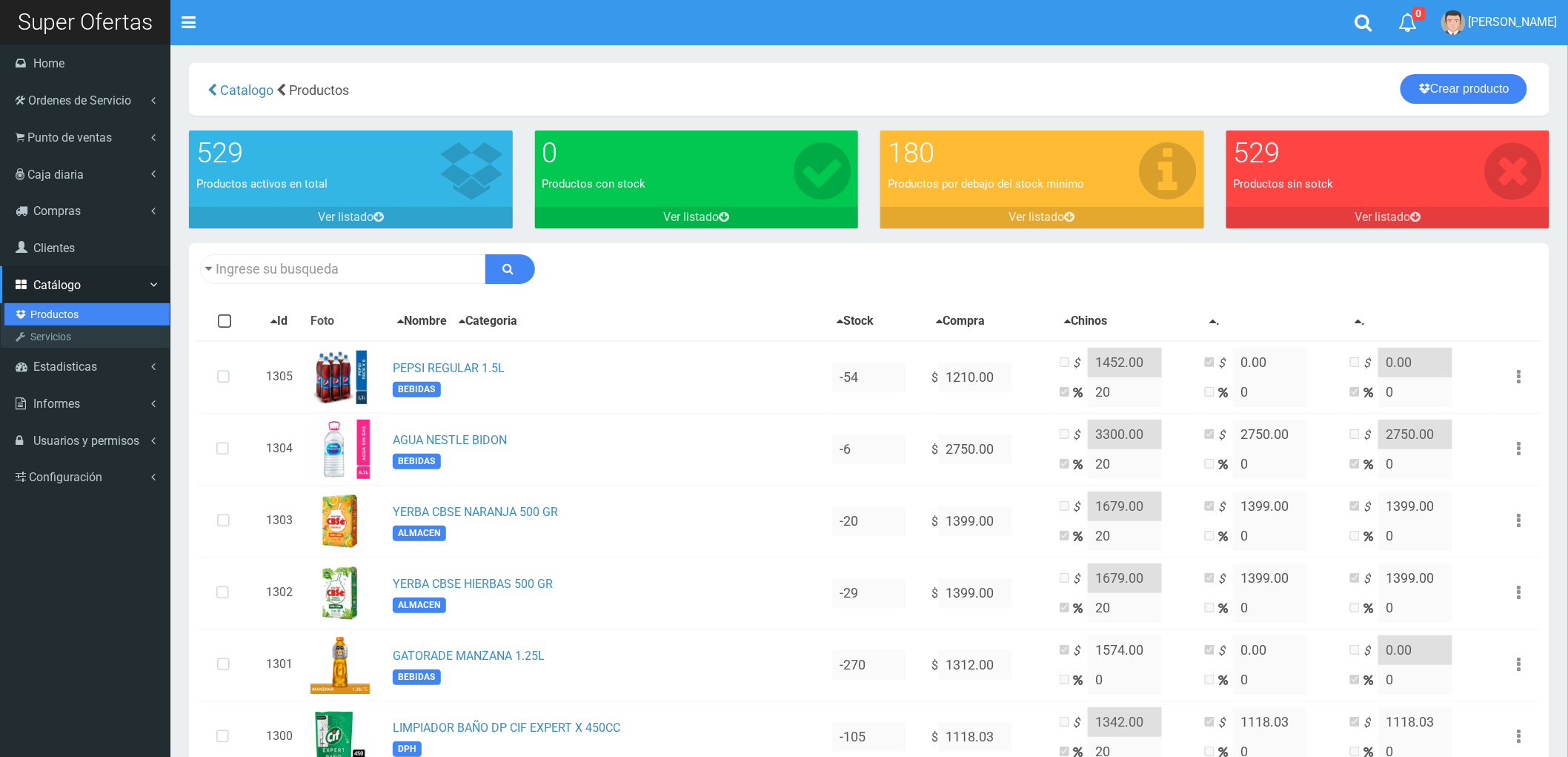
click at [57, 315] on link "Productos" at bounding box center [87, 315] width 165 height 23
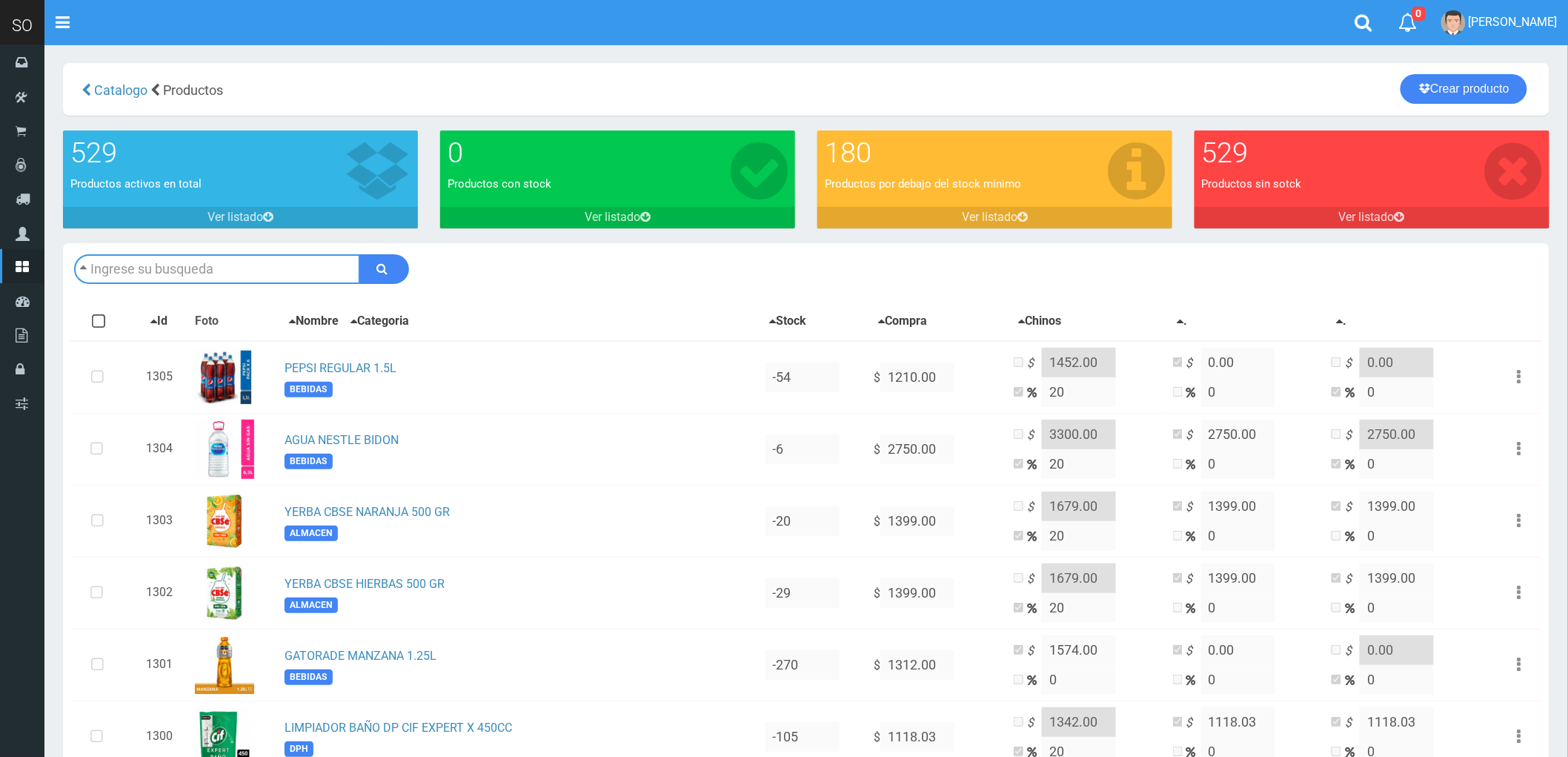
click at [173, 268] on input "text" at bounding box center [217, 269] width 286 height 29
type input "LATA QUILMES 473 ML"
click at [389, 271] on button "submit" at bounding box center [384, 269] width 50 height 29
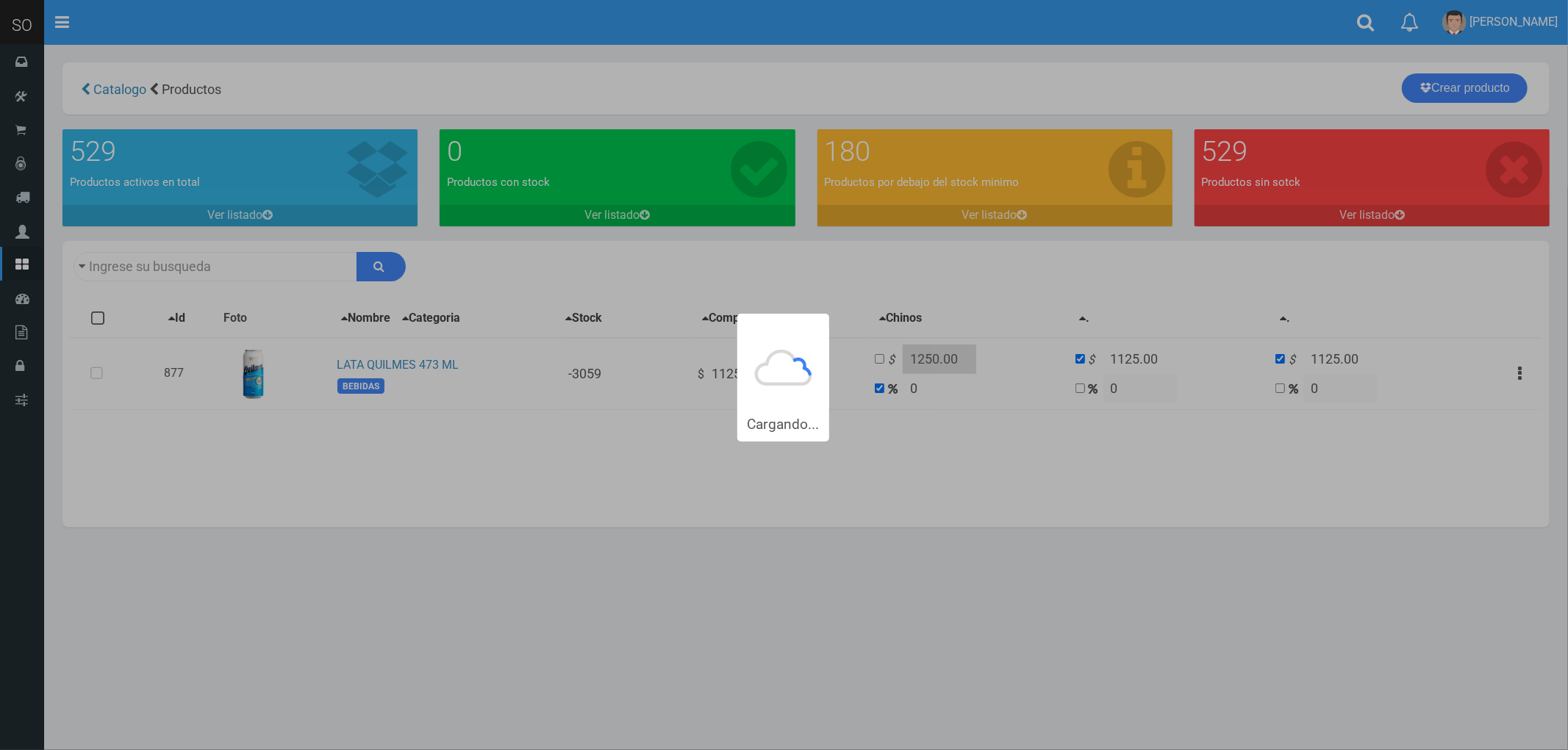
type input "LATA QUILMES+473+ML+"
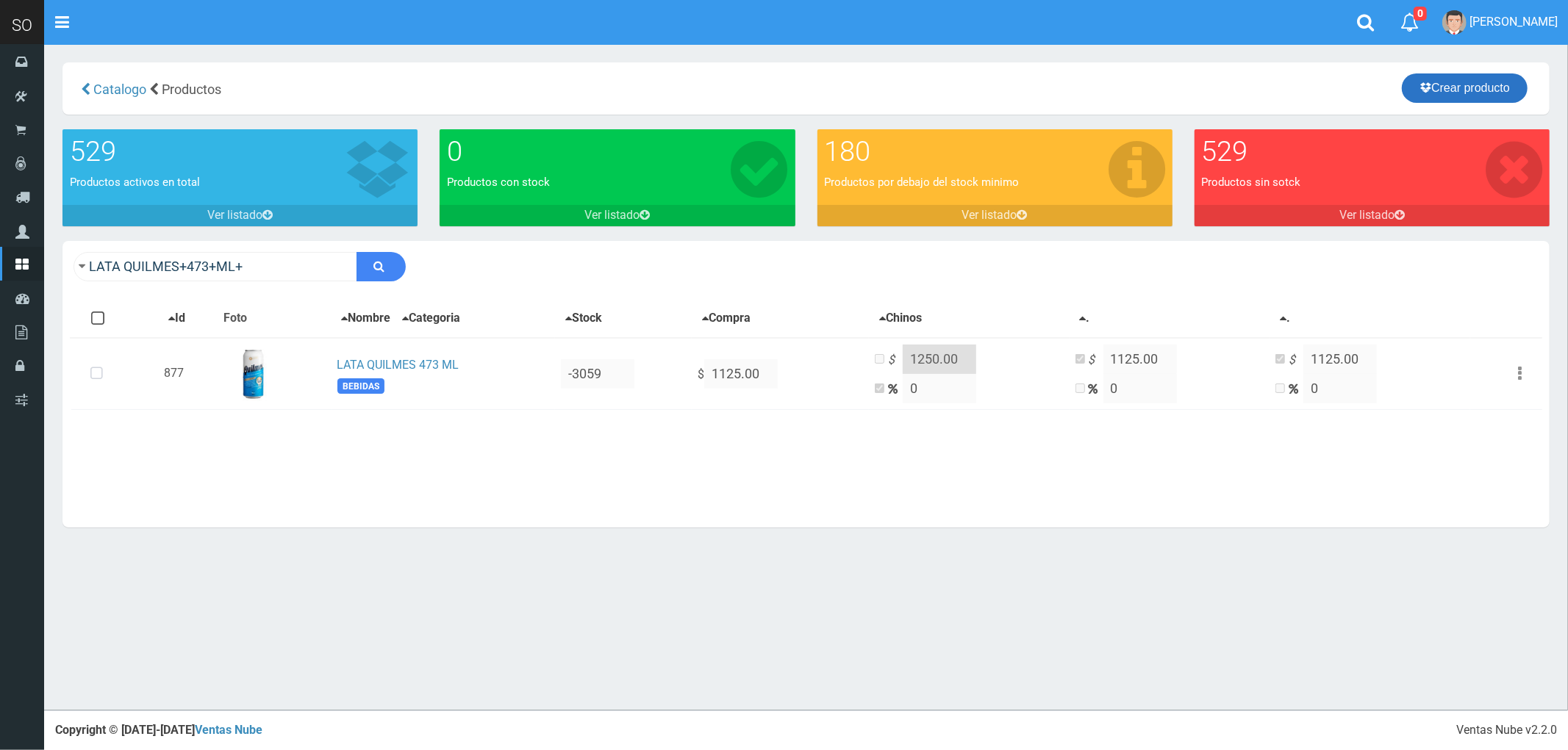
click at [1461, 78] on link "Crear producto" at bounding box center [1464, 88] width 125 height 29
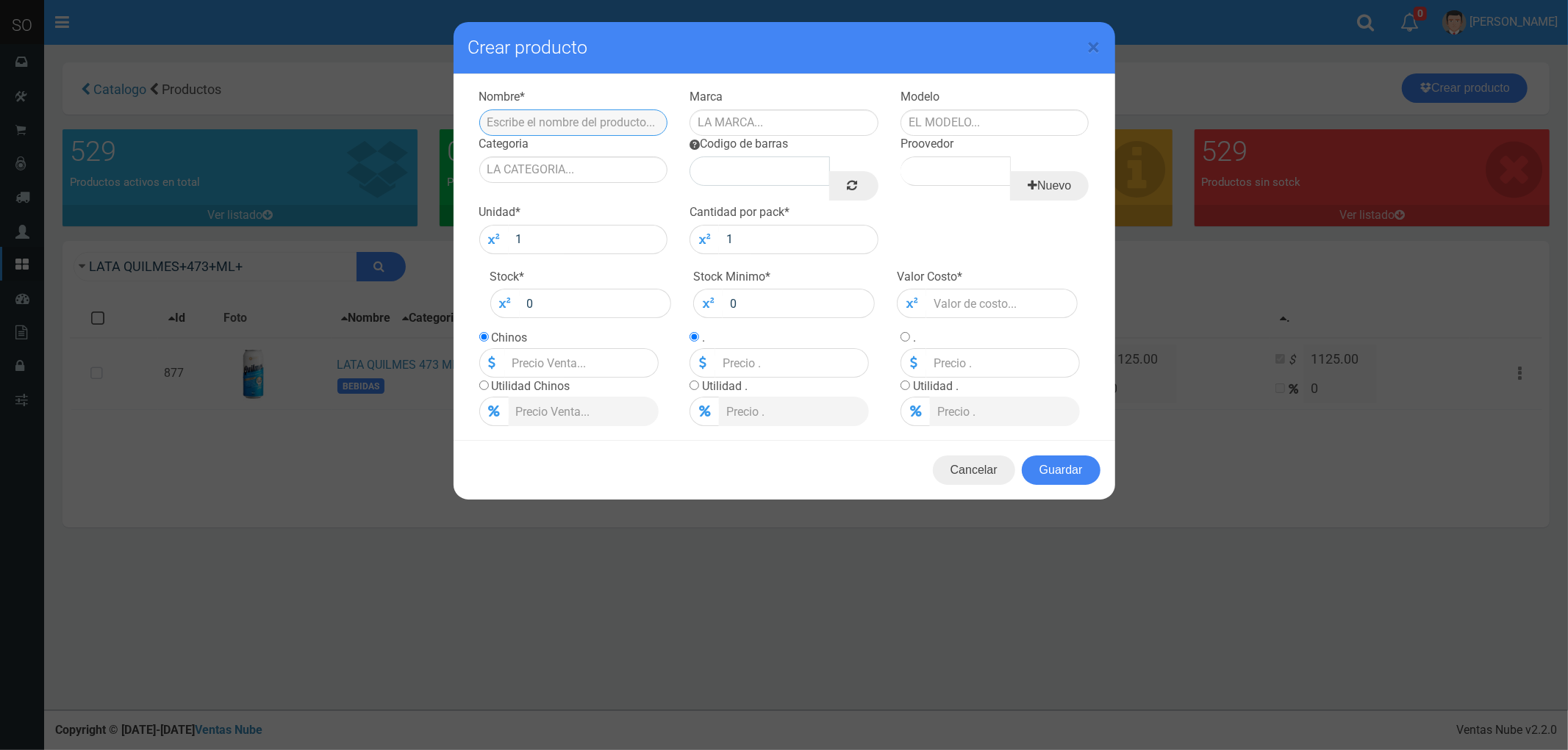
click at [533, 122] on input "text" at bounding box center [573, 122] width 189 height 26
type input "LATA QUILME IPA 473CC"
click at [726, 122] on input "text" at bounding box center [783, 122] width 189 height 26
click at [746, 145] on div "QUILMES" at bounding box center [783, 147] width 189 height 22
type input "QUILMES"
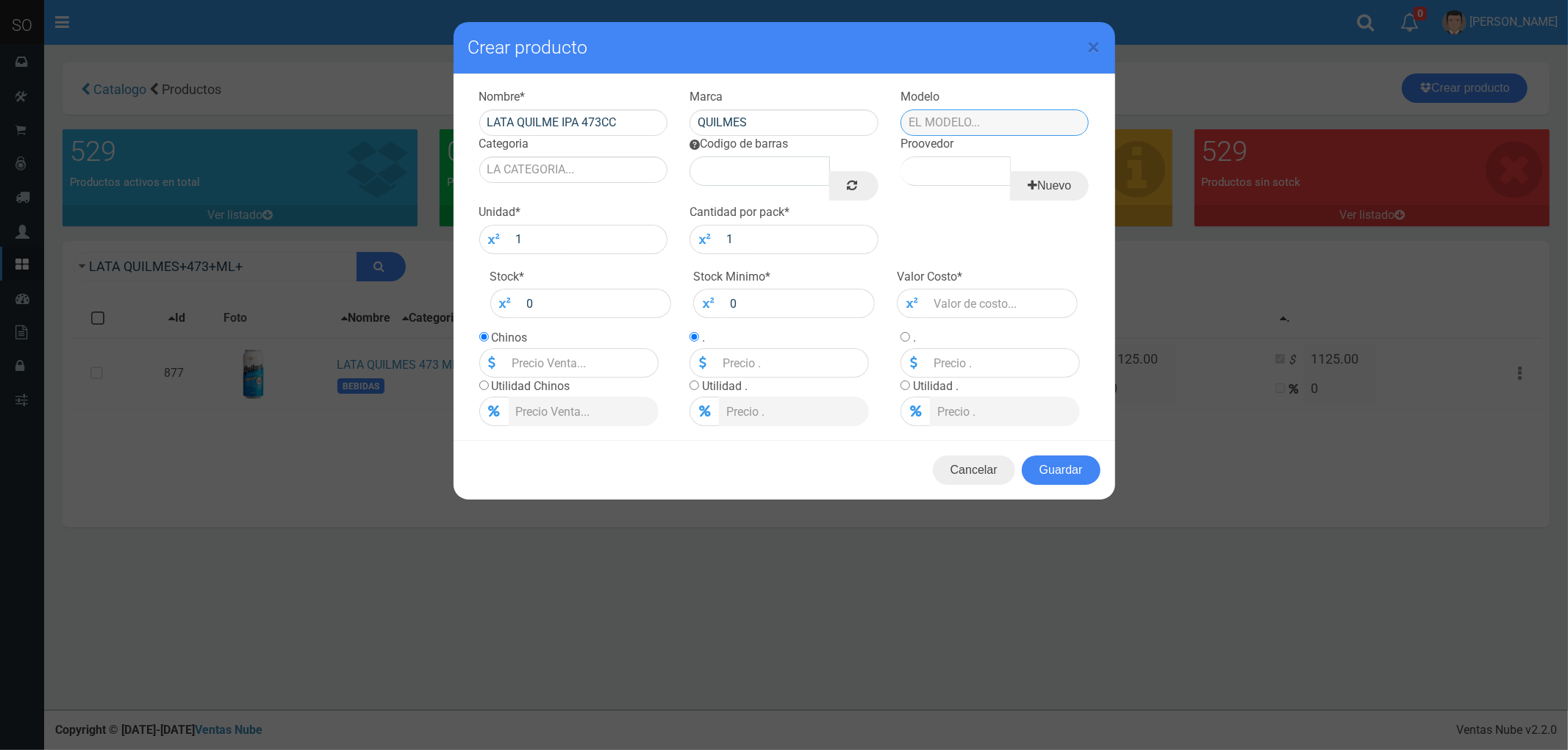
click at [959, 114] on input "text" at bounding box center [994, 122] width 189 height 26
type input "PACK"
click at [530, 168] on input "Categoria" at bounding box center [573, 169] width 189 height 26
click at [538, 217] on div "BEBIDAS" at bounding box center [573, 215] width 189 height 22
type input "BEBIDAS"
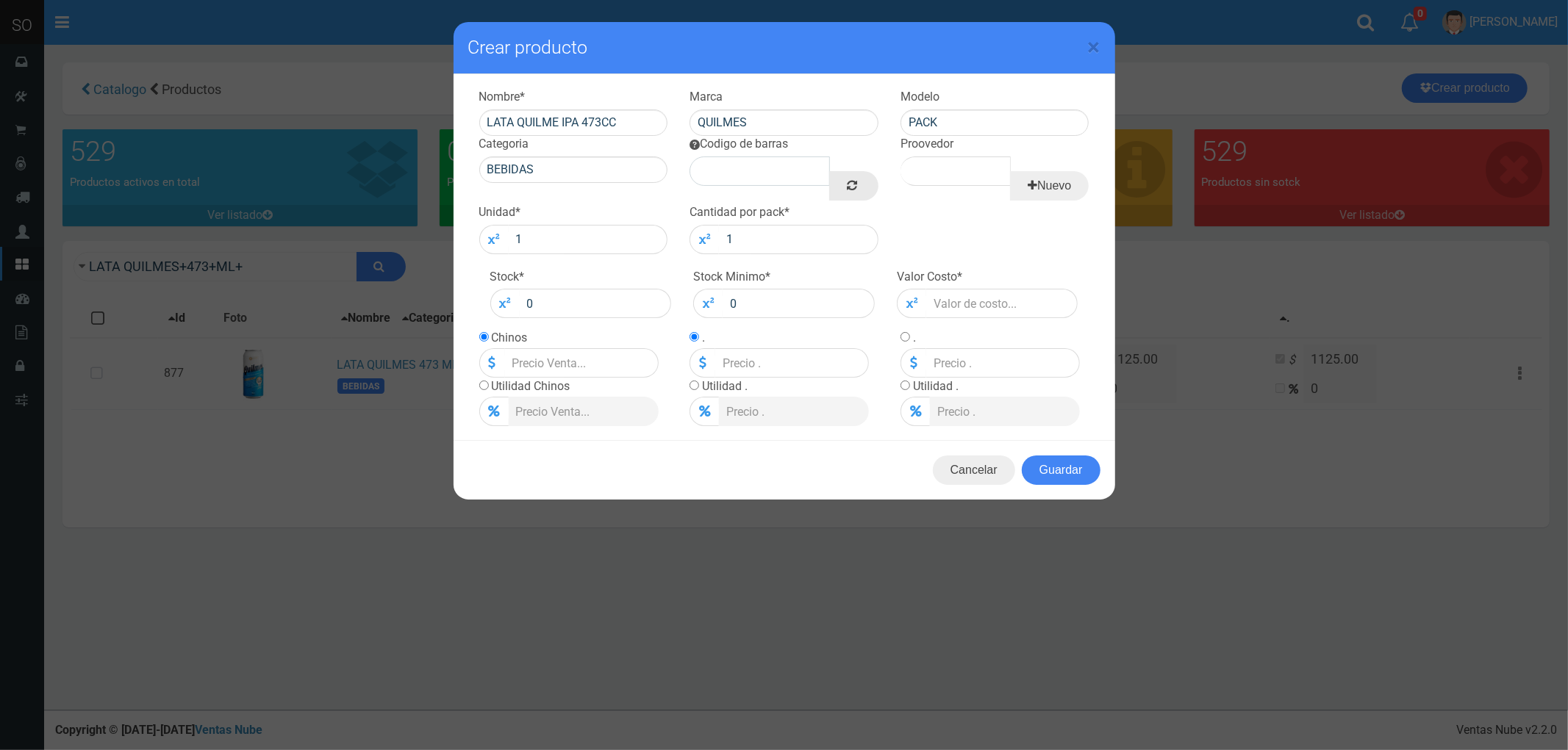
click at [853, 187] on icon at bounding box center [852, 186] width 10 height 21
click at [938, 166] on input "Proovedor" at bounding box center [956, 171] width 110 height 29
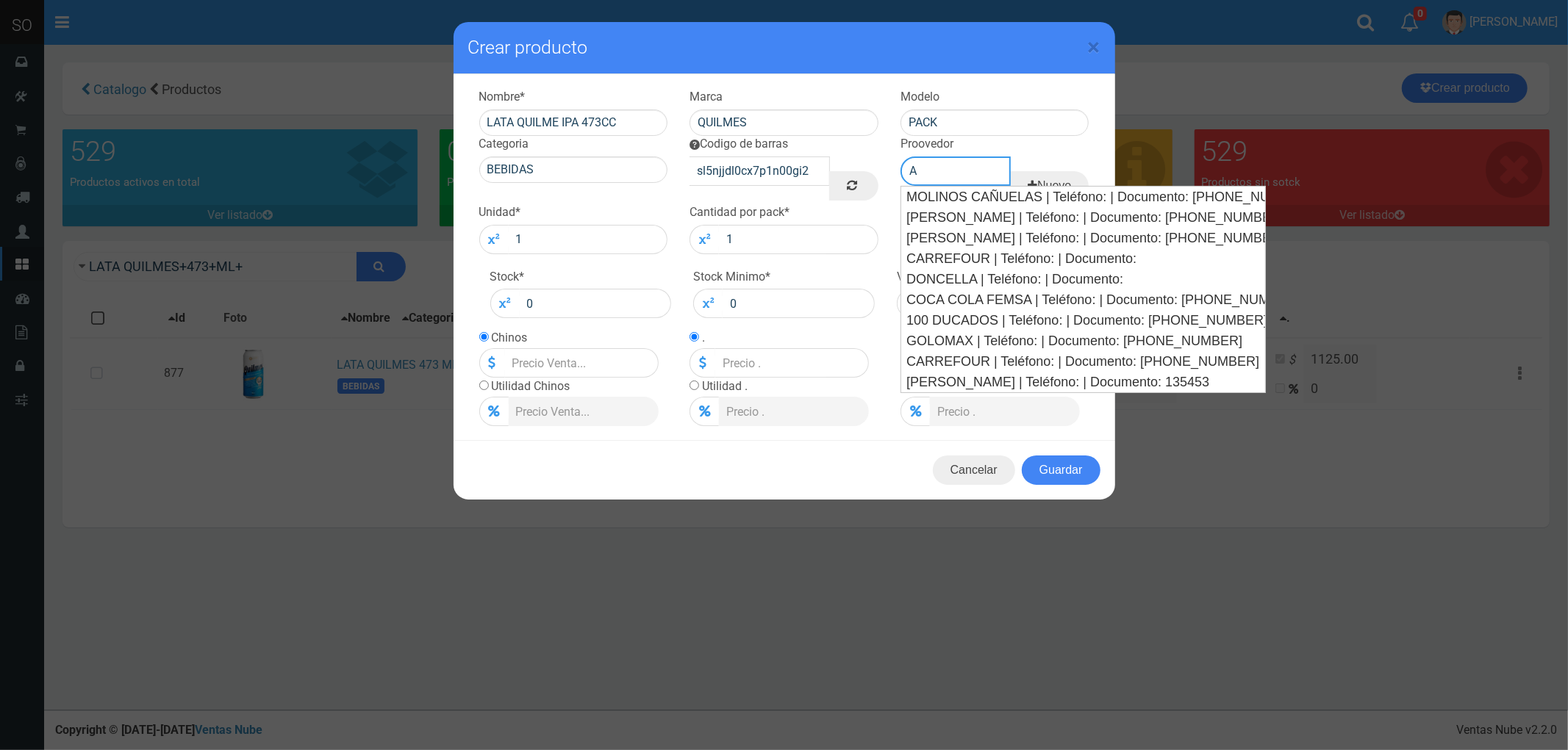
drag, startPoint x: 922, startPoint y: 175, endPoint x: 879, endPoint y: 179, distance: 43.2
click at [879, 89] on div "Nombre * LATA QUILME IPA 473CC Marca QUILMES Modelo PACK Categoria BEBIDAS Codi…" at bounding box center [784, 89] width 632 height 0
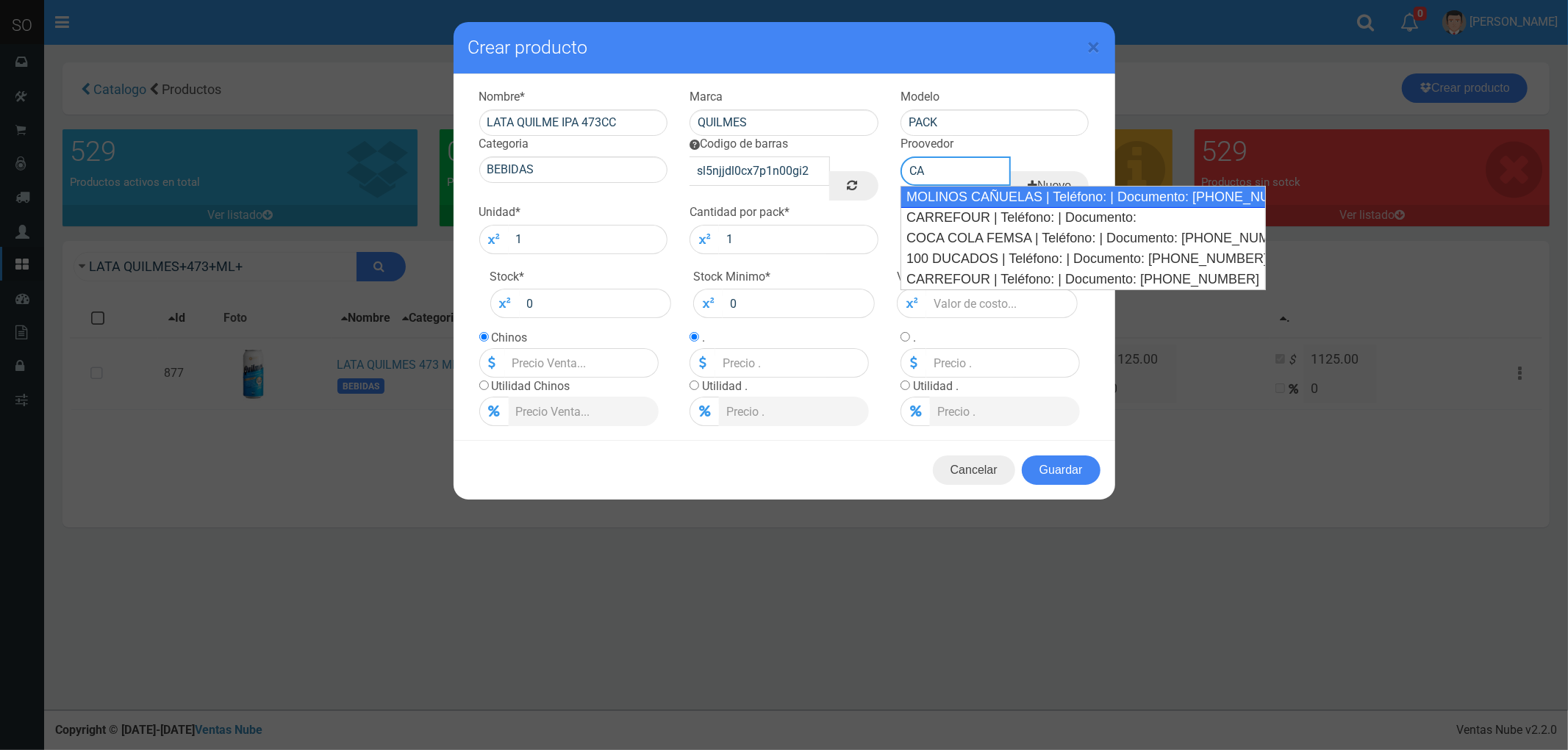
click at [954, 195] on div "MOLINOS CAÑUELAS | Teléfono: | Documento: 54614896" at bounding box center [1083, 197] width 366 height 22
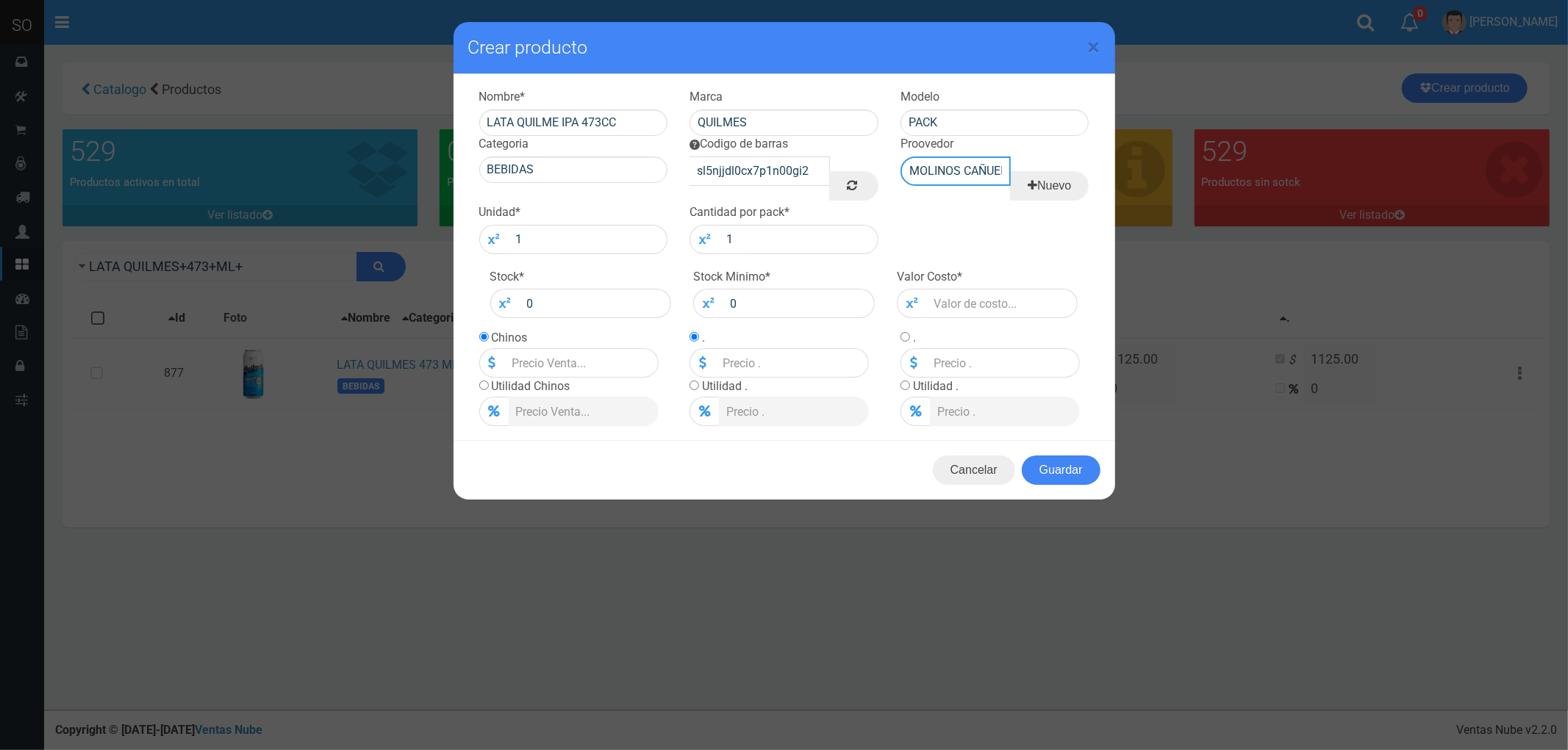
drag, startPoint x: 968, startPoint y: 176, endPoint x: 876, endPoint y: 176, distance: 92.0
click at [876, 89] on div "Nombre * LATA QUILME IPA 473CC Marca QUILMES Modelo PACK Categoria BEBIDAS Codi…" at bounding box center [784, 89] width 632 height 0
type input "6"
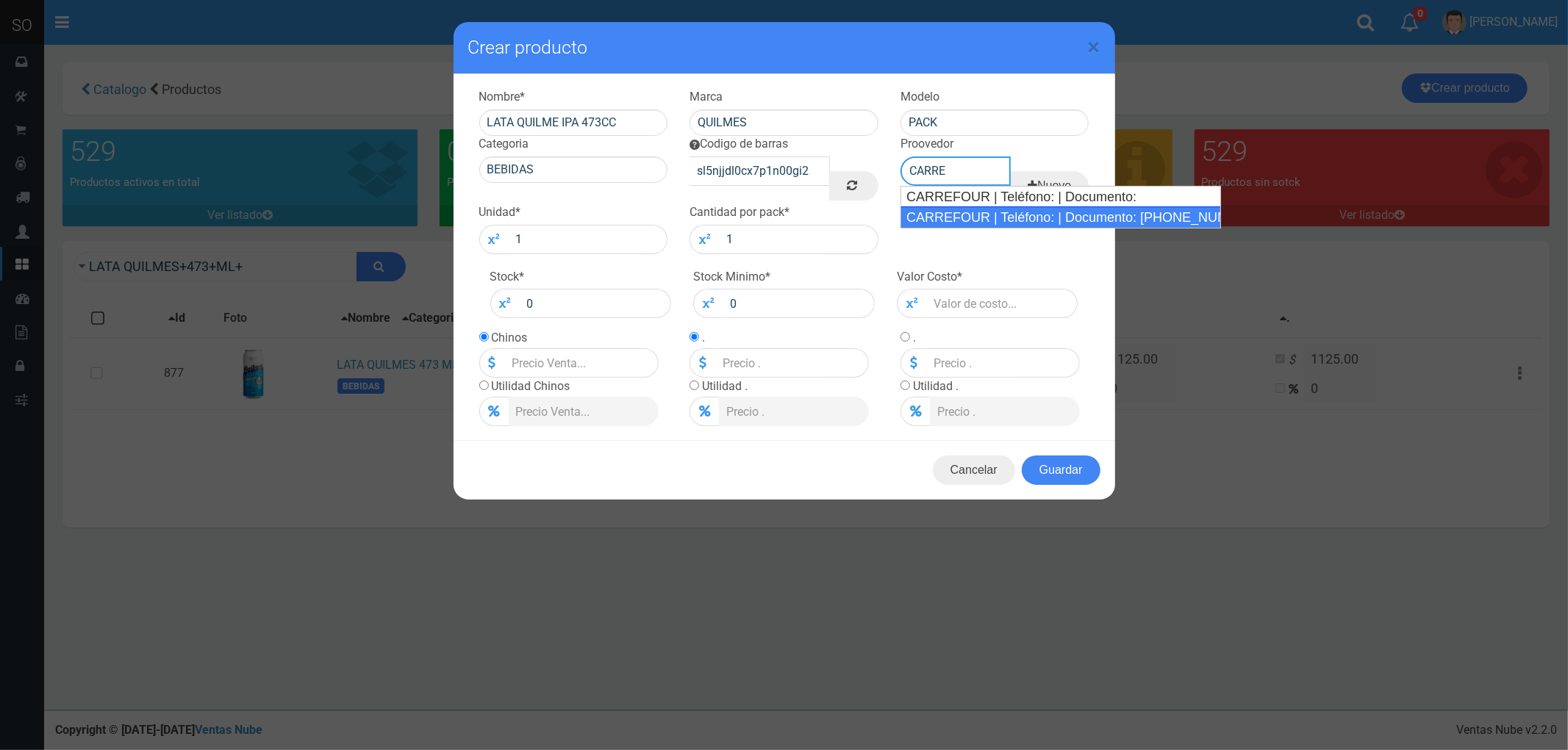
click at [985, 212] on div "CARREFOUR | Teléfono: | Documento: 454861043" at bounding box center [1061, 218] width 321 height 22
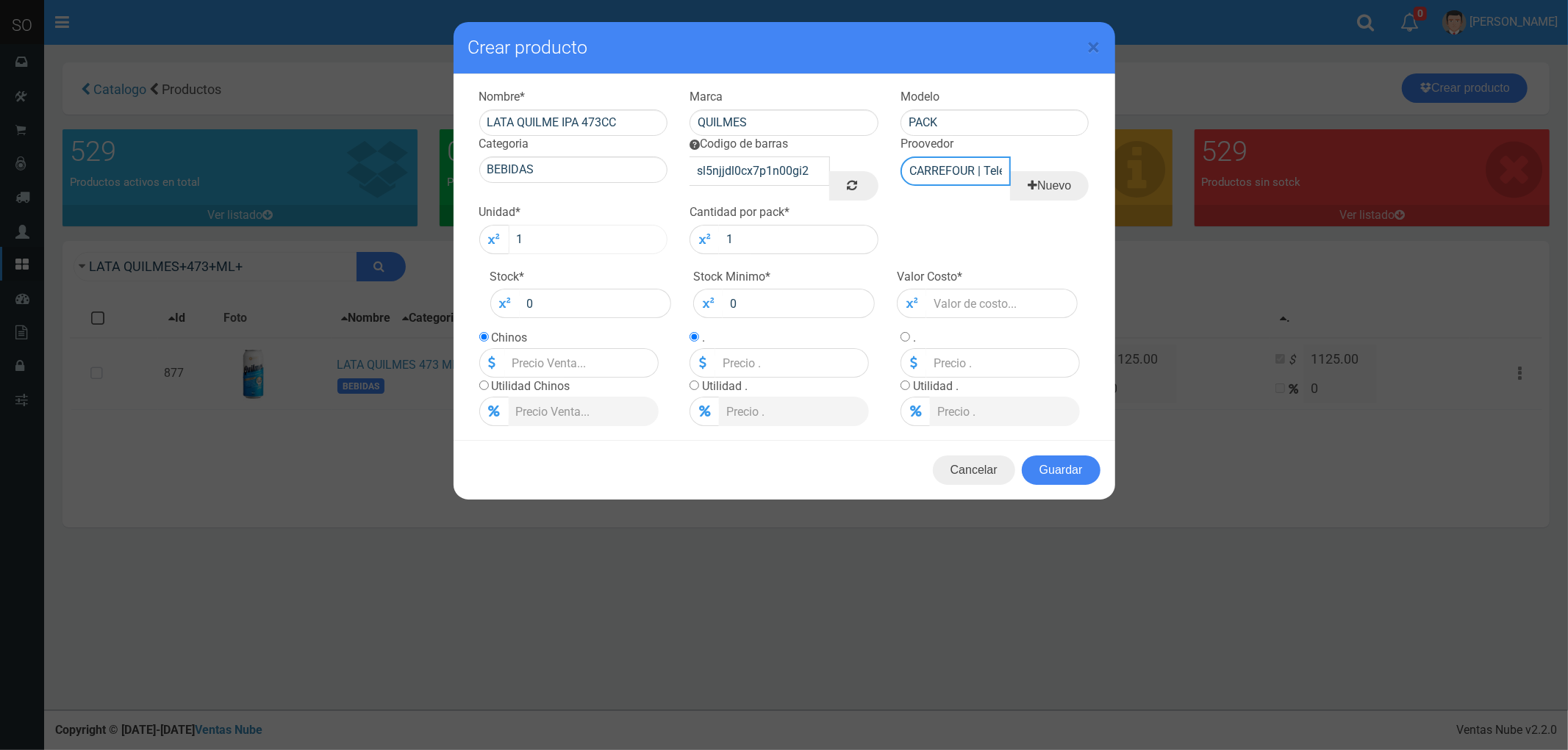
type input "CARREFOUR | Teléfono: | Documento: 454861043"
drag, startPoint x: 536, startPoint y: 237, endPoint x: 505, endPoint y: 246, distance: 32.3
click at [505, 246] on div "1" at bounding box center [573, 239] width 189 height 29
type input "24"
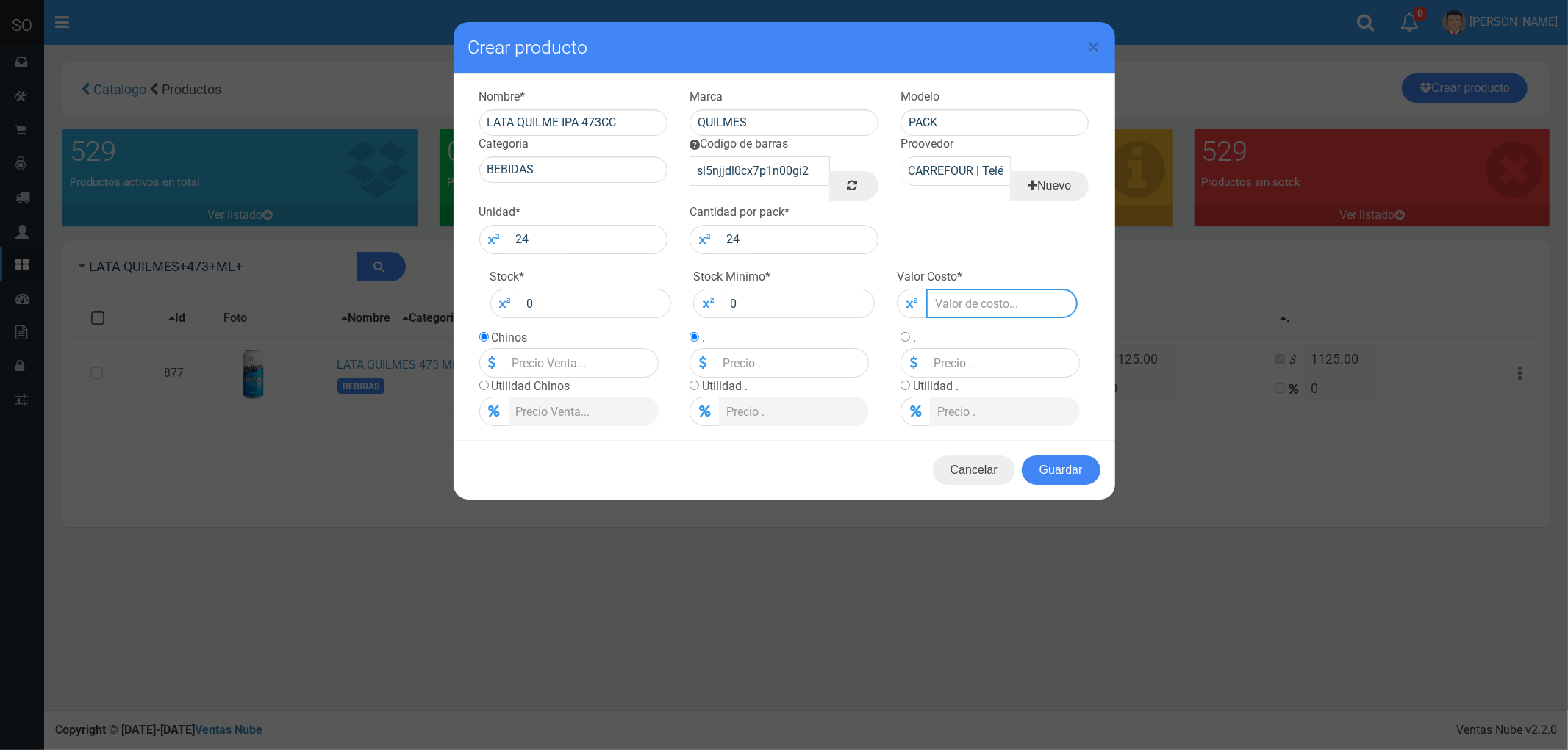
click at [954, 306] on input "number" at bounding box center [1003, 303] width 152 height 29
click at [958, 311] on input "number" at bounding box center [1003, 303] width 152 height 29
click at [544, 358] on input "Lista de precios" at bounding box center [582, 362] width 154 height 29
type input "1250"
click at [962, 303] on input "number" at bounding box center [1003, 303] width 152 height 29
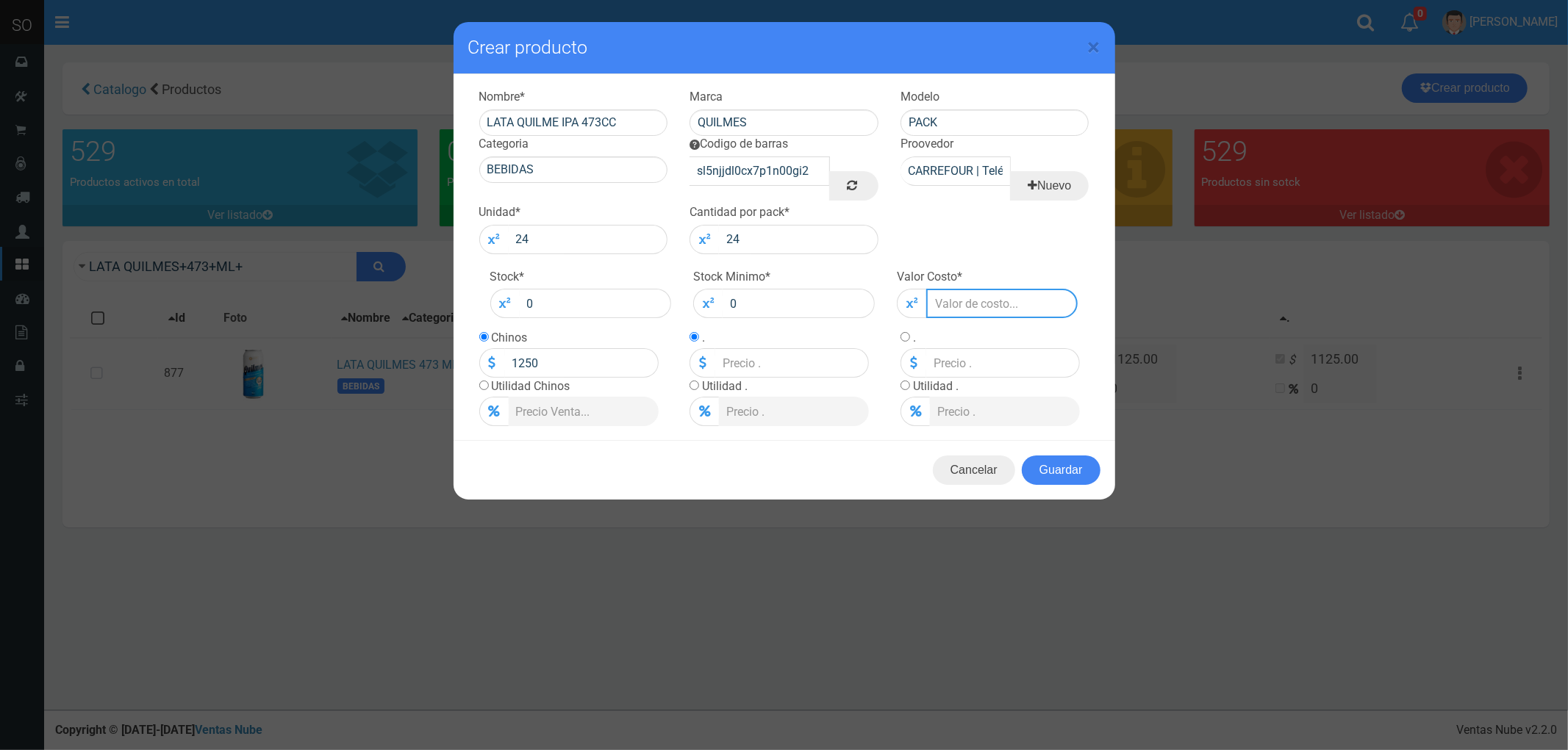
type input "1"
type input "10"
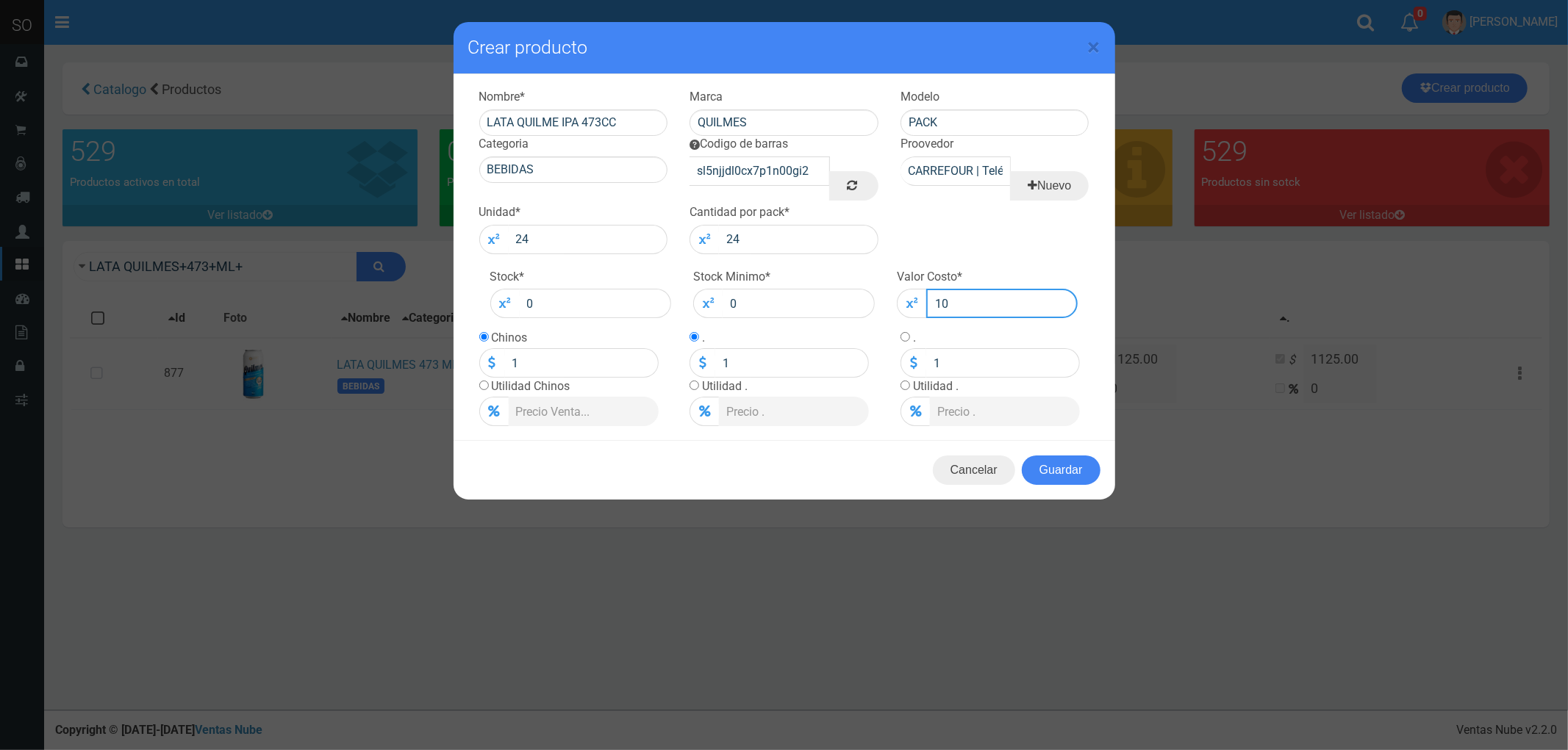
type input "10"
type input "105"
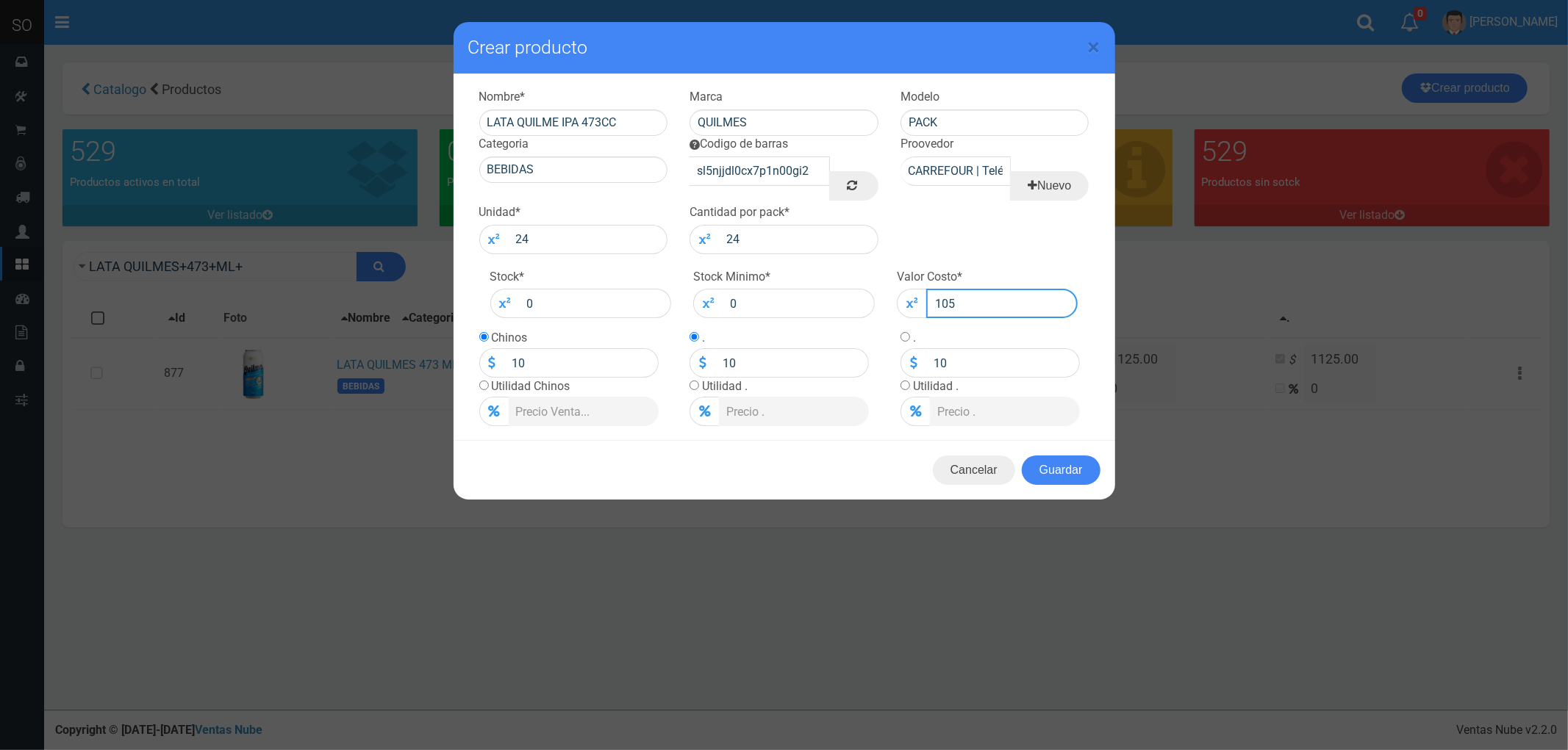
type input "105"
type input "1050"
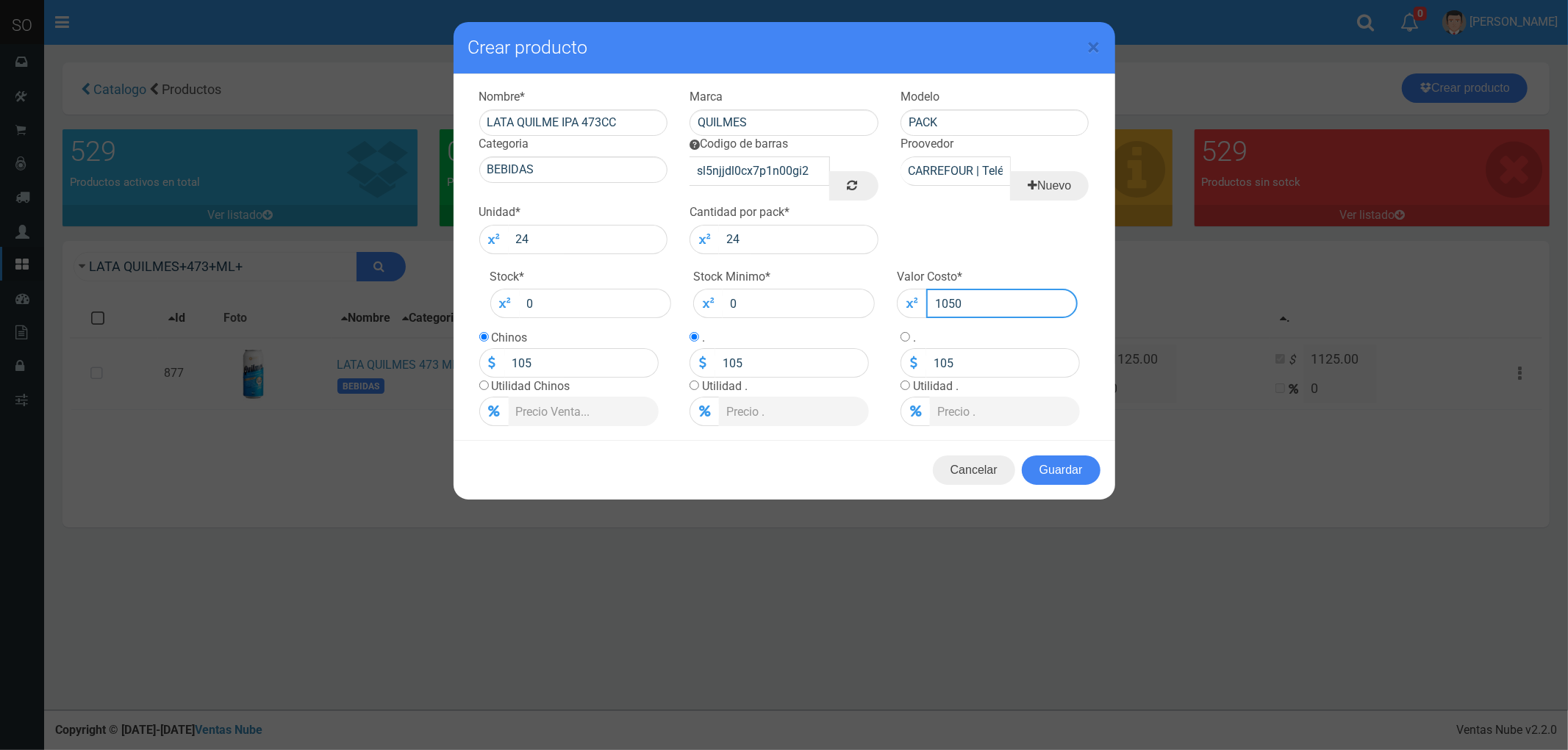
type input "1050"
drag, startPoint x: 542, startPoint y: 358, endPoint x: 491, endPoint y: 363, distance: 51.2
click at [491, 363] on div "1050" at bounding box center [568, 362] width 179 height 29
type input "1250"
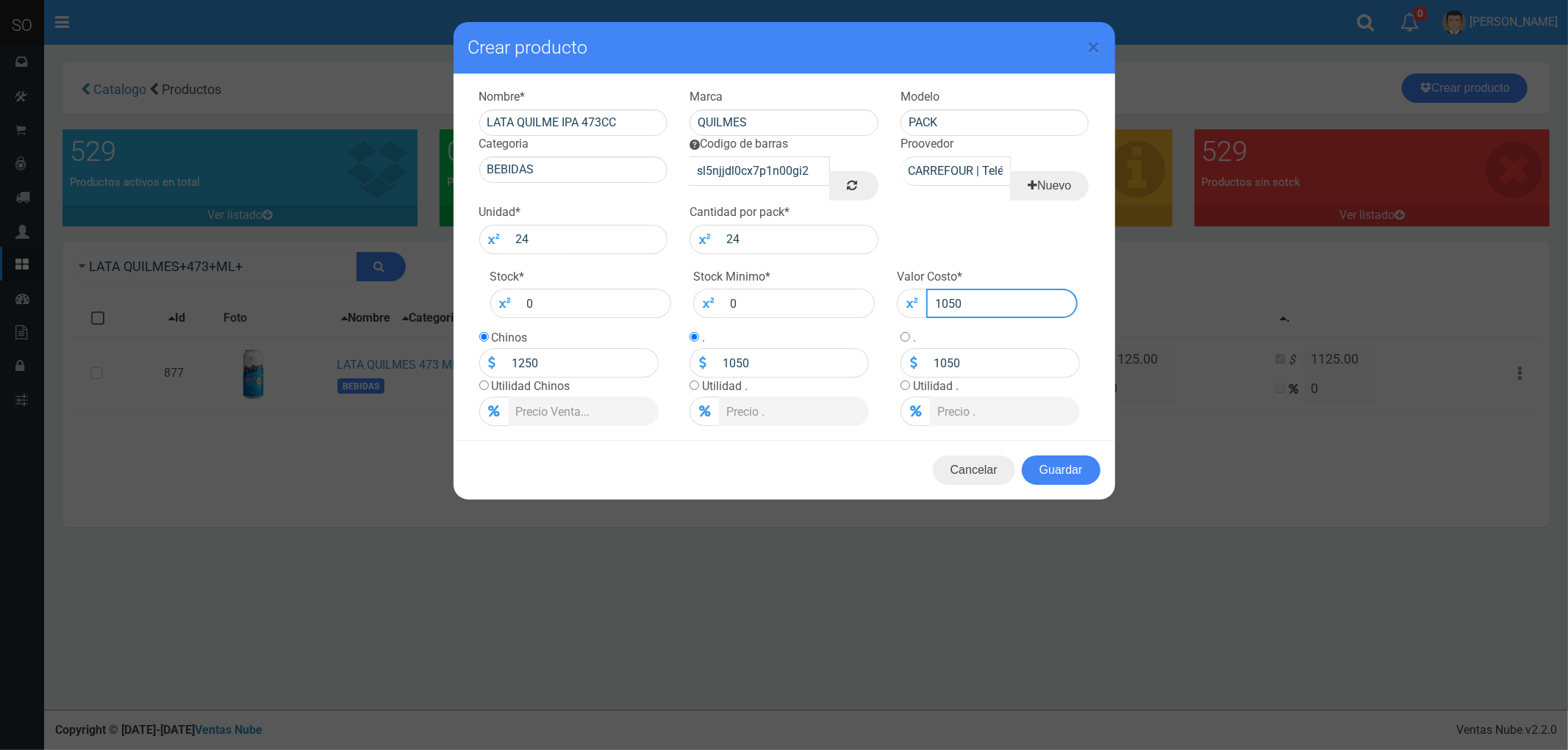
drag, startPoint x: 938, startPoint y: 297, endPoint x: 893, endPoint y: 309, distance: 46.6
click at [893, 309] on div "Valor Costo * 1050" at bounding box center [987, 294] width 204 height 50
type input "1"
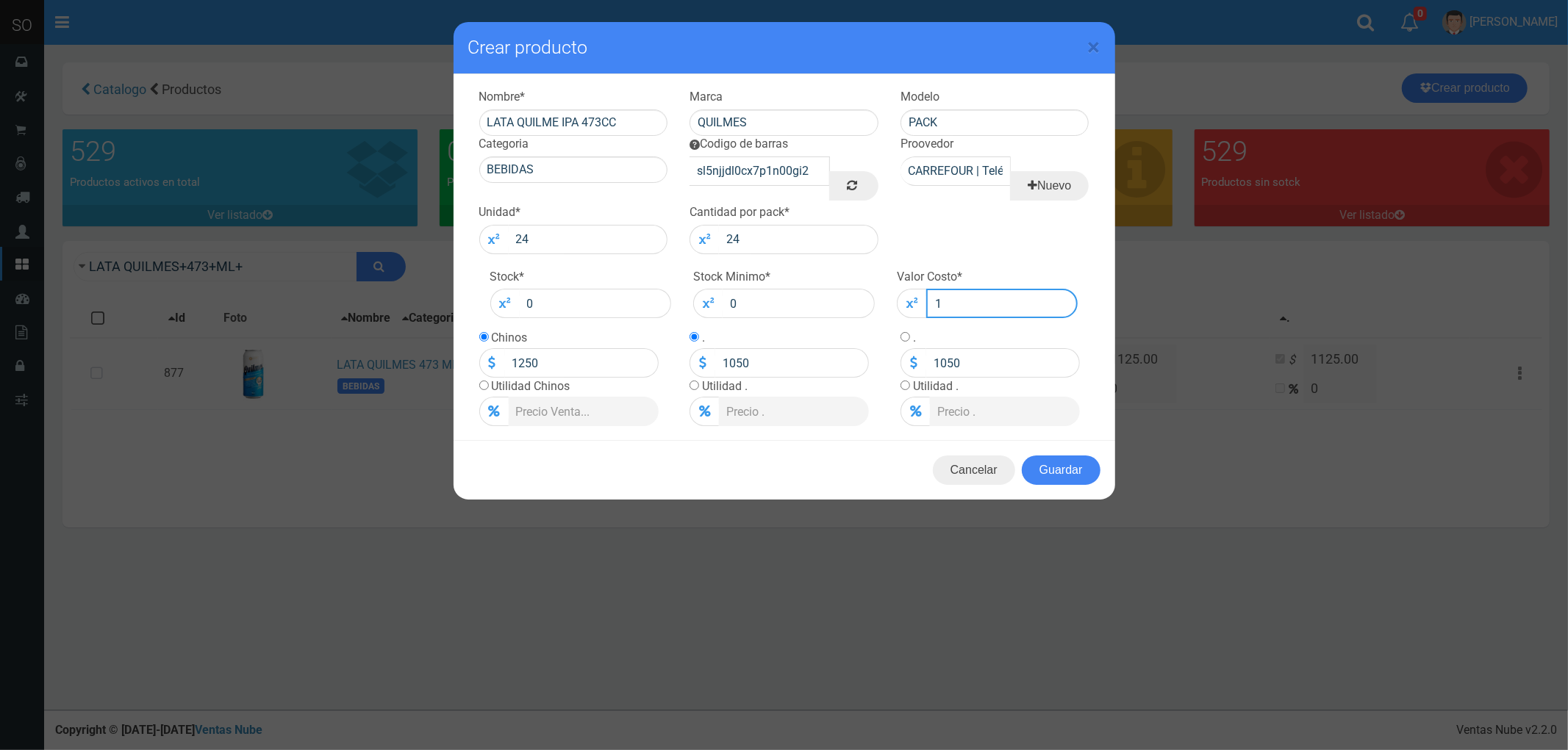
type input "1"
type input "15"
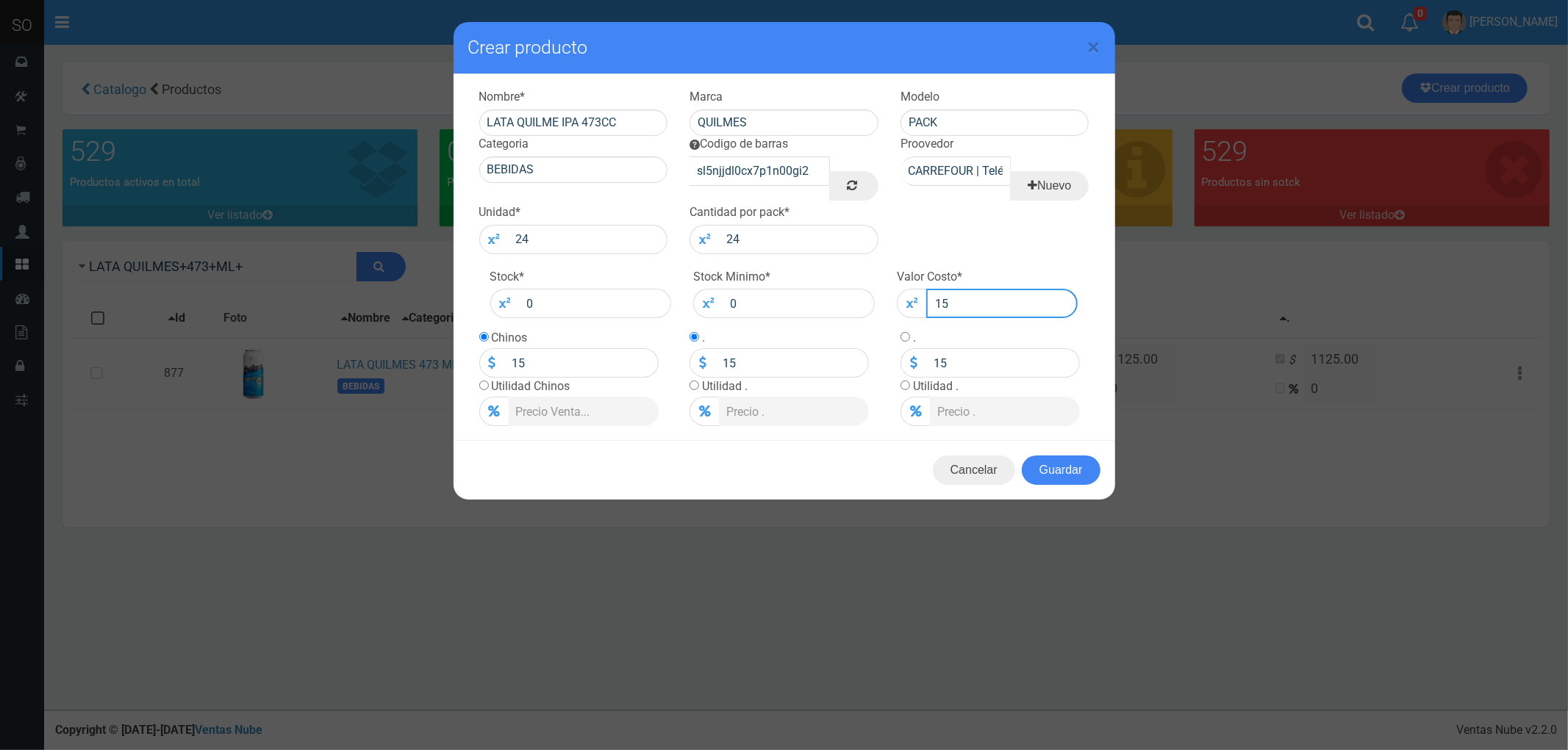
type input "150"
click at [912, 318] on div "150" at bounding box center [987, 303] width 181 height 29
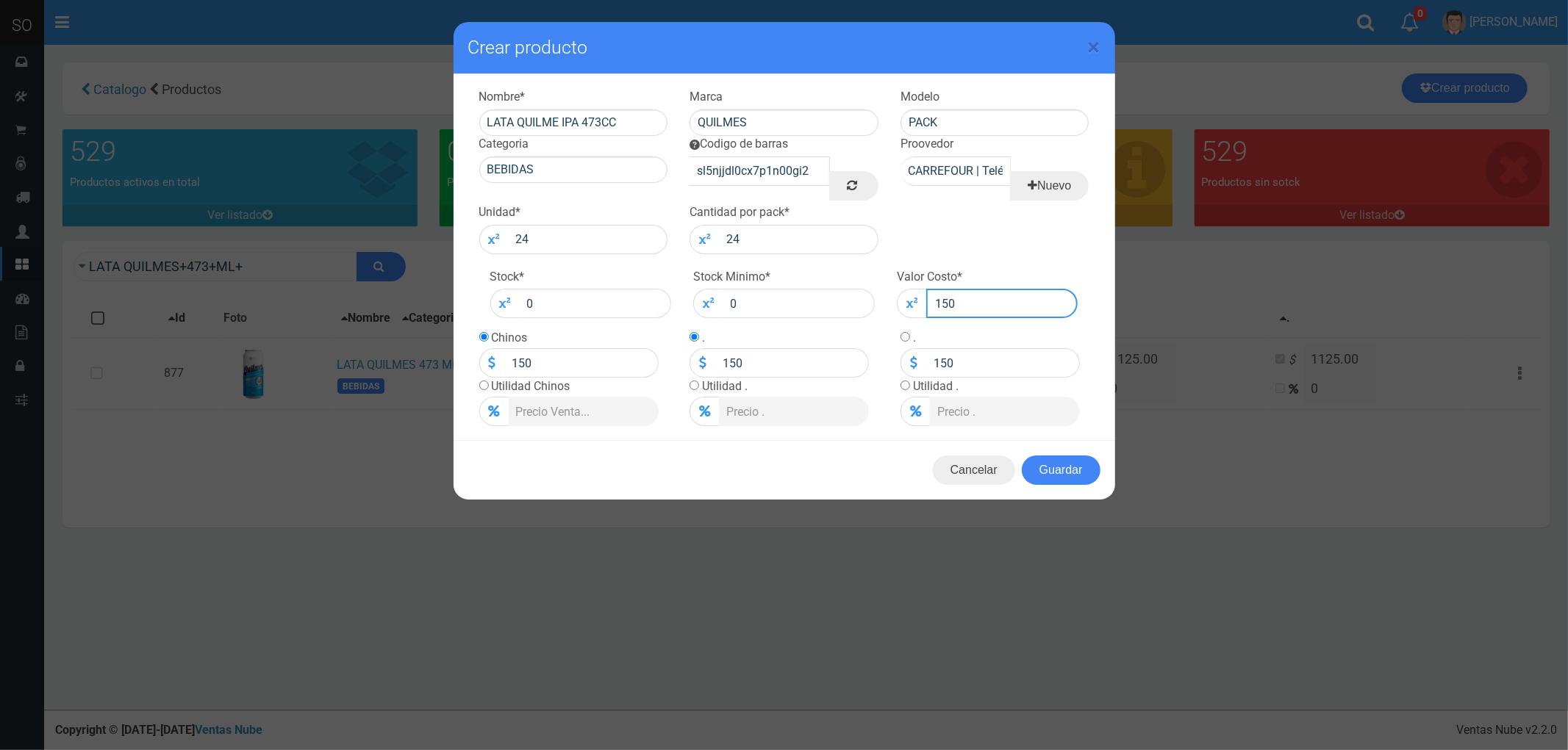
type input "1"
type input "11"
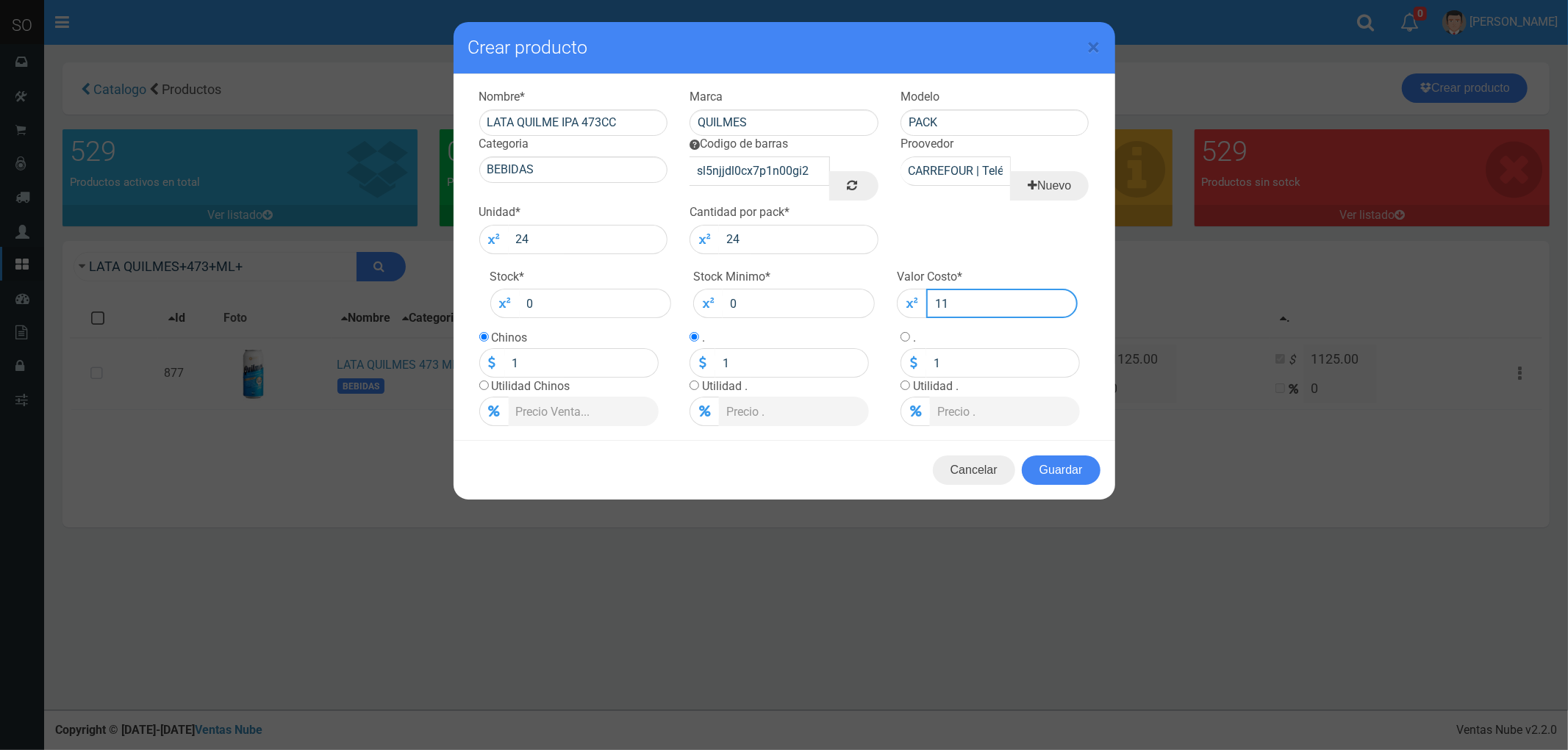
type input "11"
type input "115"
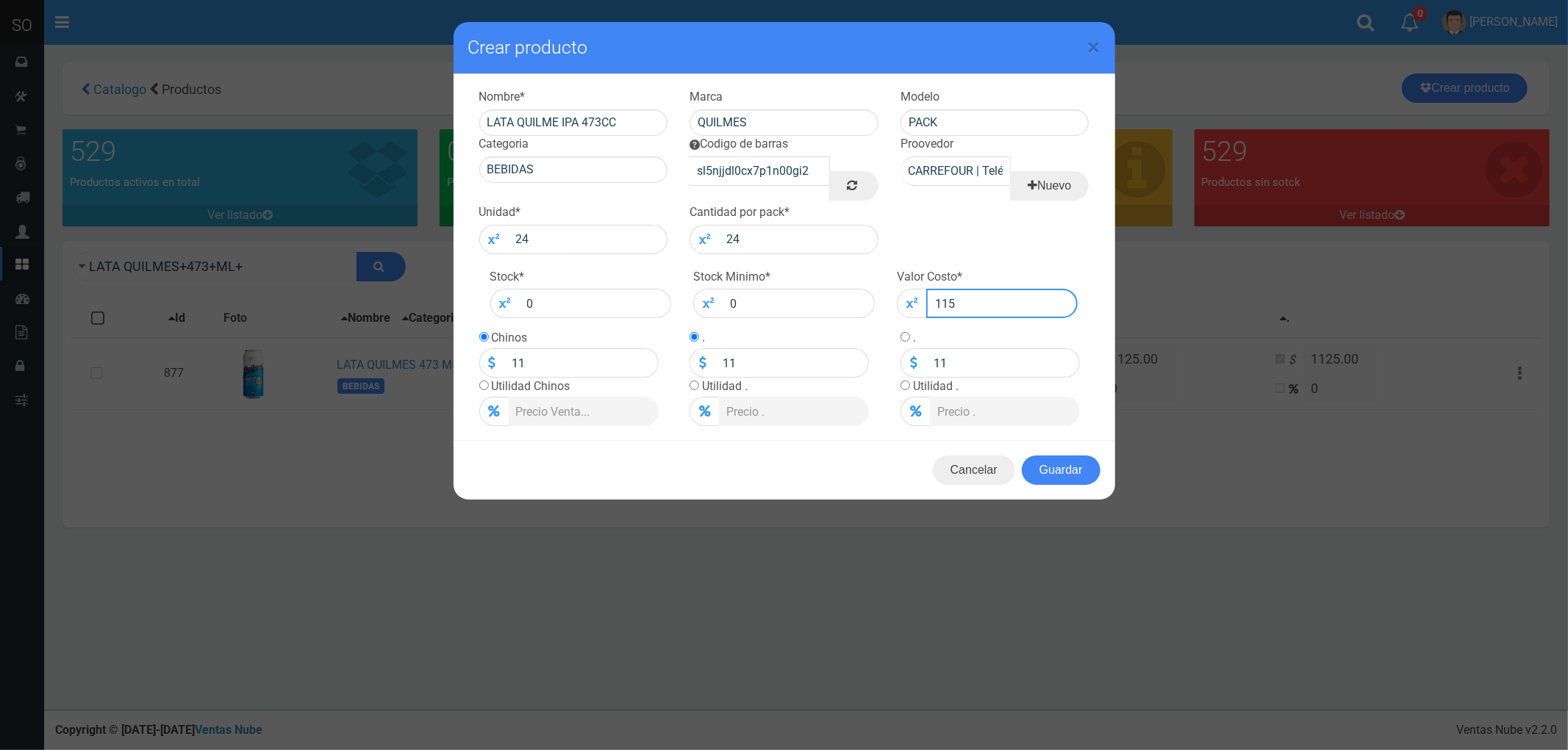
type input "115"
type input "1150"
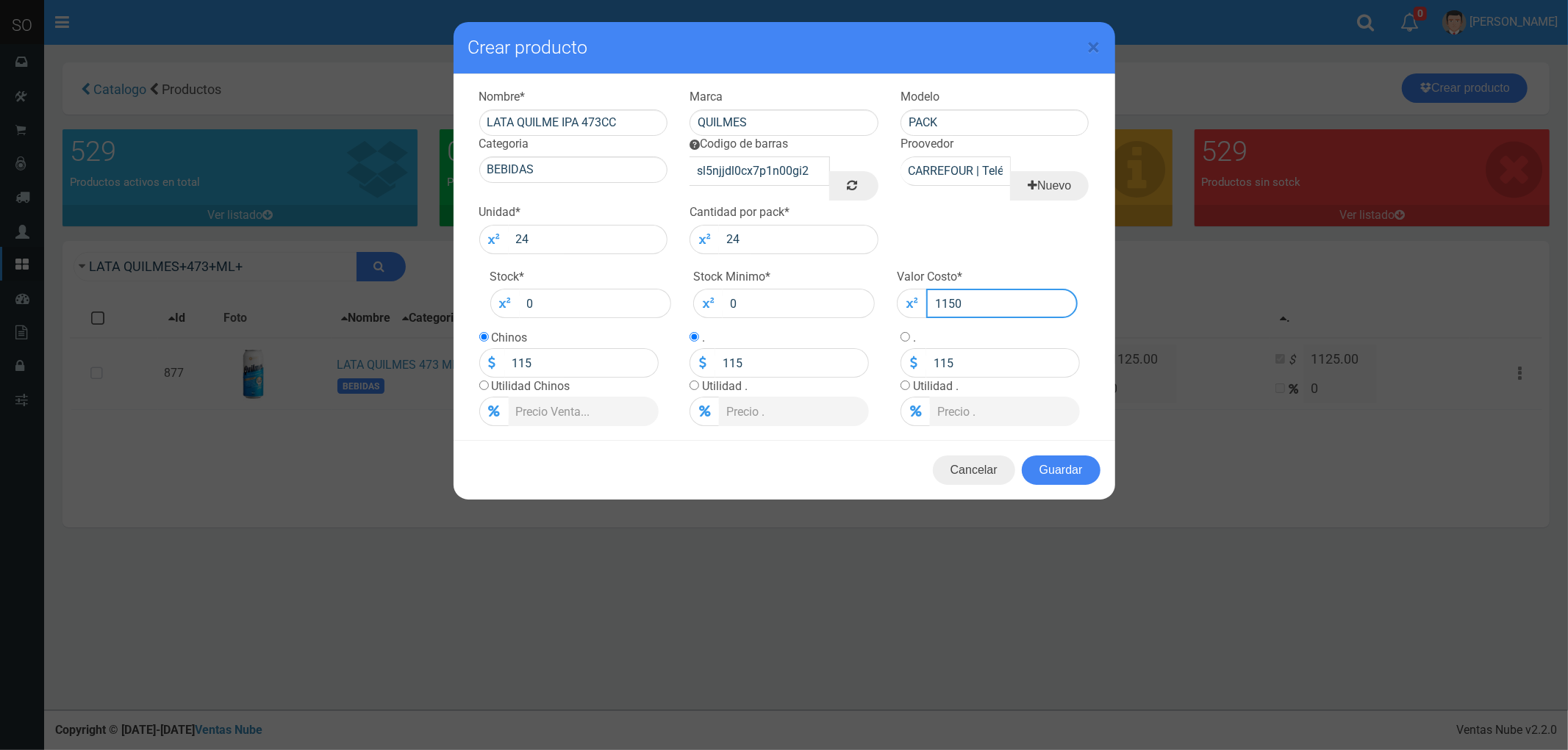
type input "1150"
drag, startPoint x: 510, startPoint y: 368, endPoint x: 460, endPoint y: 380, distance: 51.4
click at [460, 380] on div "Nombre * LATA QUILME IPA 473CC Marca QUILMES Modelo PACK Categoria BEBIDAS Codi…" at bounding box center [784, 258] width 662 height 367
type input "1250"
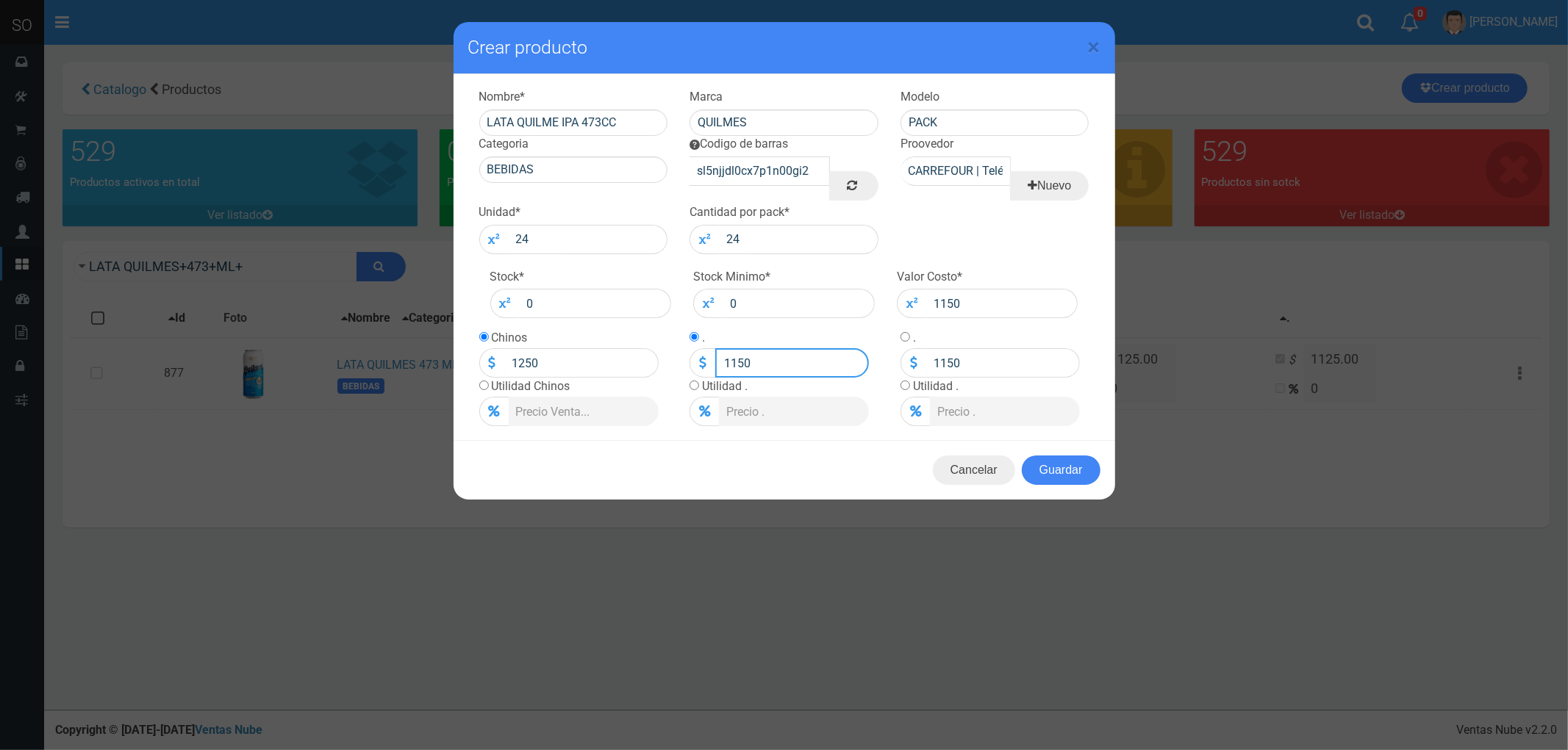
click at [746, 350] on input "1150" at bounding box center [792, 362] width 154 height 29
type input "0"
click at [960, 365] on input "1150" at bounding box center [1003, 362] width 154 height 29
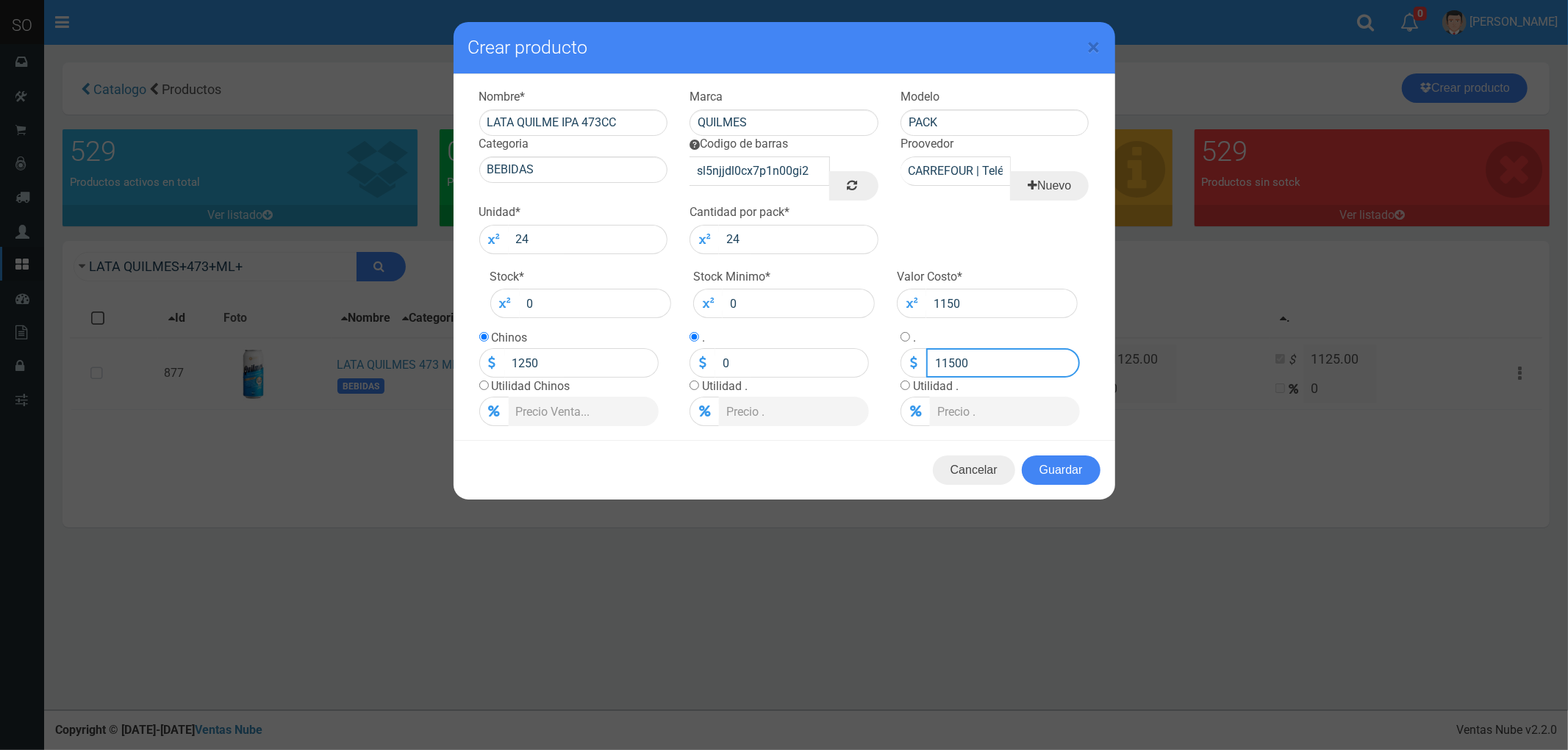
click at [942, 363] on input "11500" at bounding box center [1003, 362] width 154 height 29
type input "0"
click at [1055, 473] on button "Guardar" at bounding box center [1061, 470] width 78 height 29
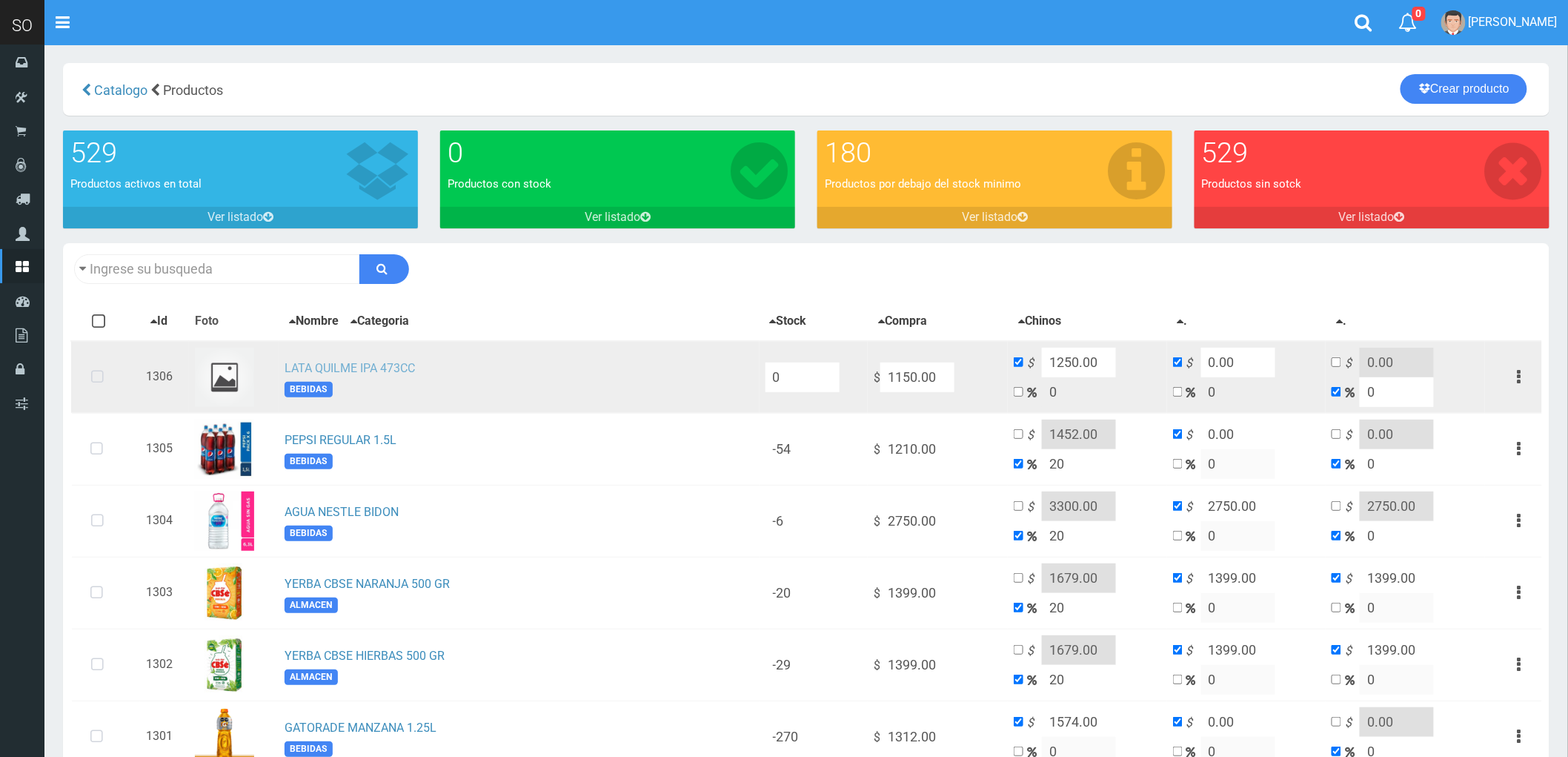
click at [333, 366] on link "LATA QUILME IPA 473CC" at bounding box center [349, 368] width 130 height 14
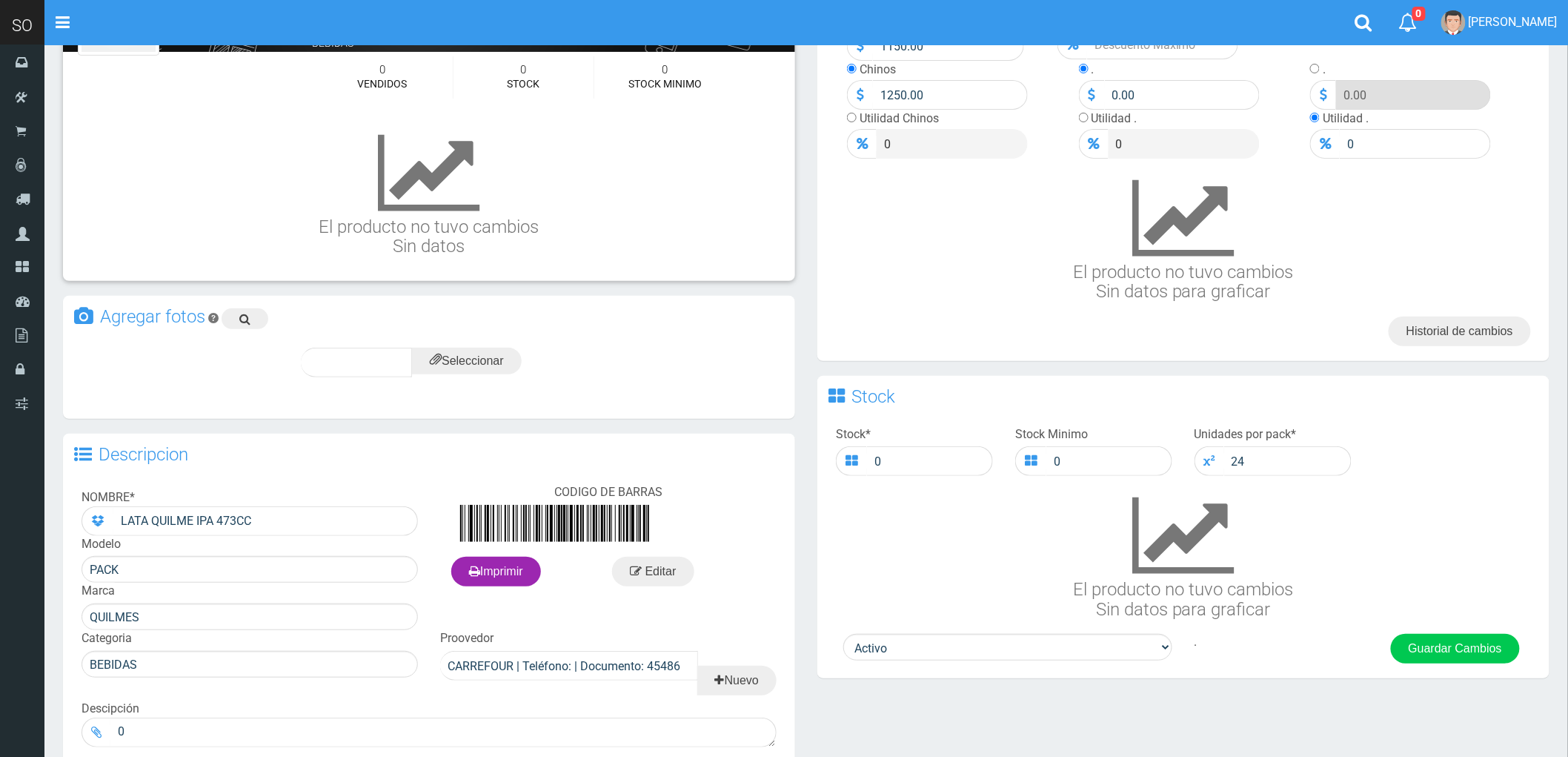
scroll to position [218, 0]
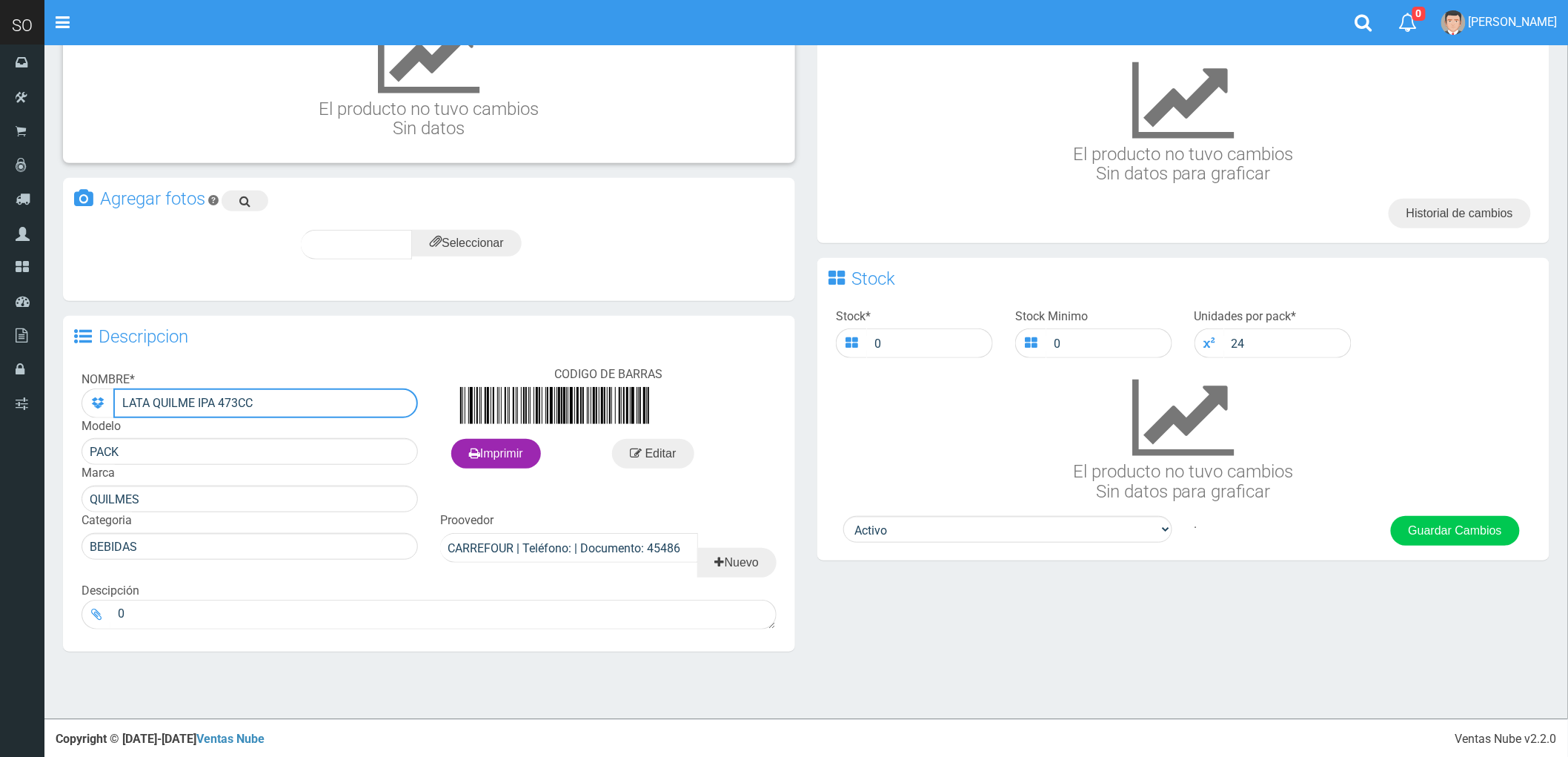
click at [189, 404] on input "LATA QUILME IPA 473CC" at bounding box center [265, 403] width 305 height 29
type input "LATA QUILMES IPA 473CC"
click at [1460, 534] on button "Guardar Cambios" at bounding box center [1455, 531] width 129 height 29
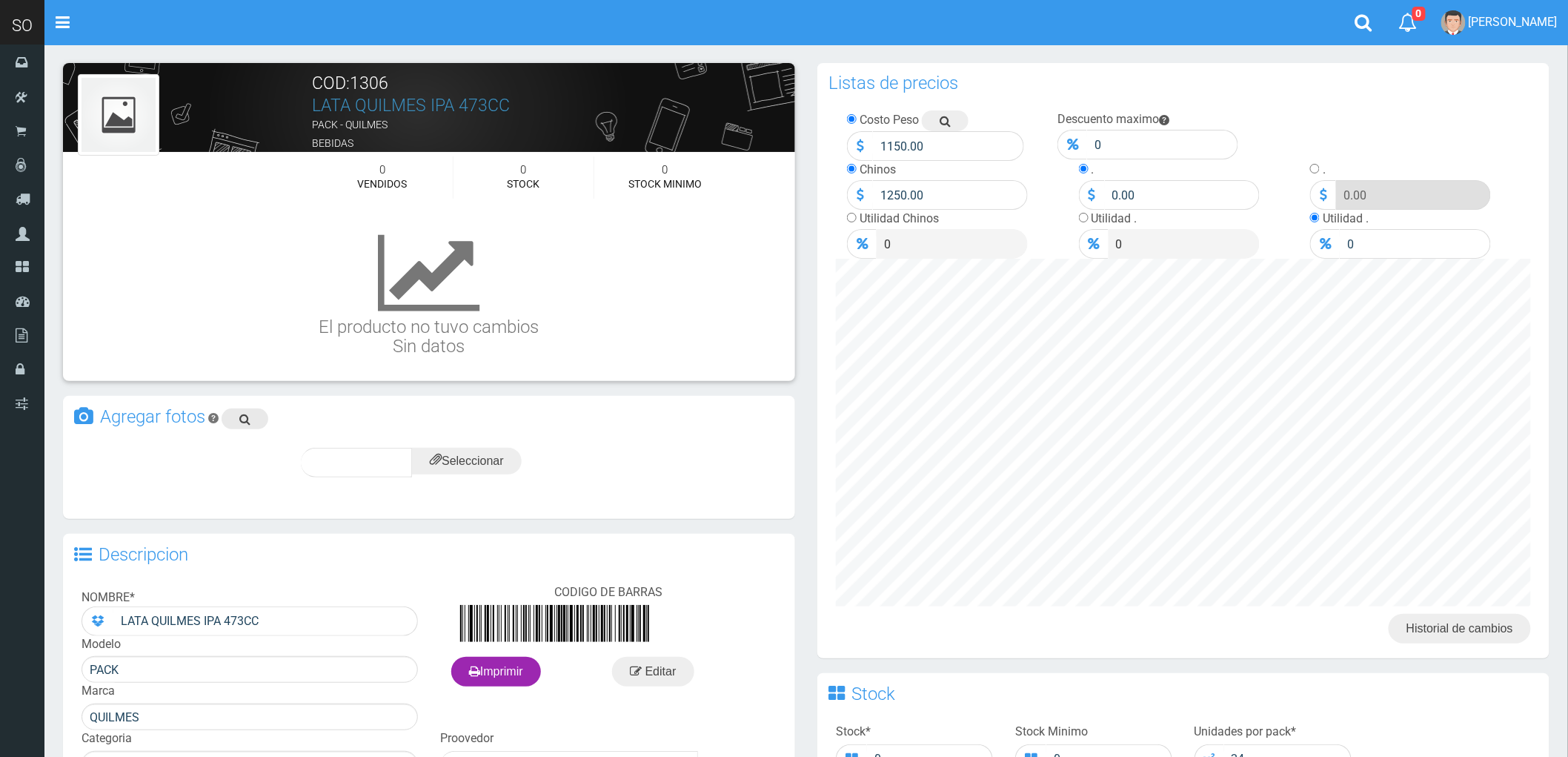
click at [240, 414] on icon at bounding box center [244, 419] width 11 height 21
click at [481, 455] on input "file" at bounding box center [467, 461] width 110 height 26
click at [509, 455] on div "subir" at bounding box center [503, 462] width 74 height 29
click at [509, 456] on span "subir" at bounding box center [502, 462] width 38 height 13
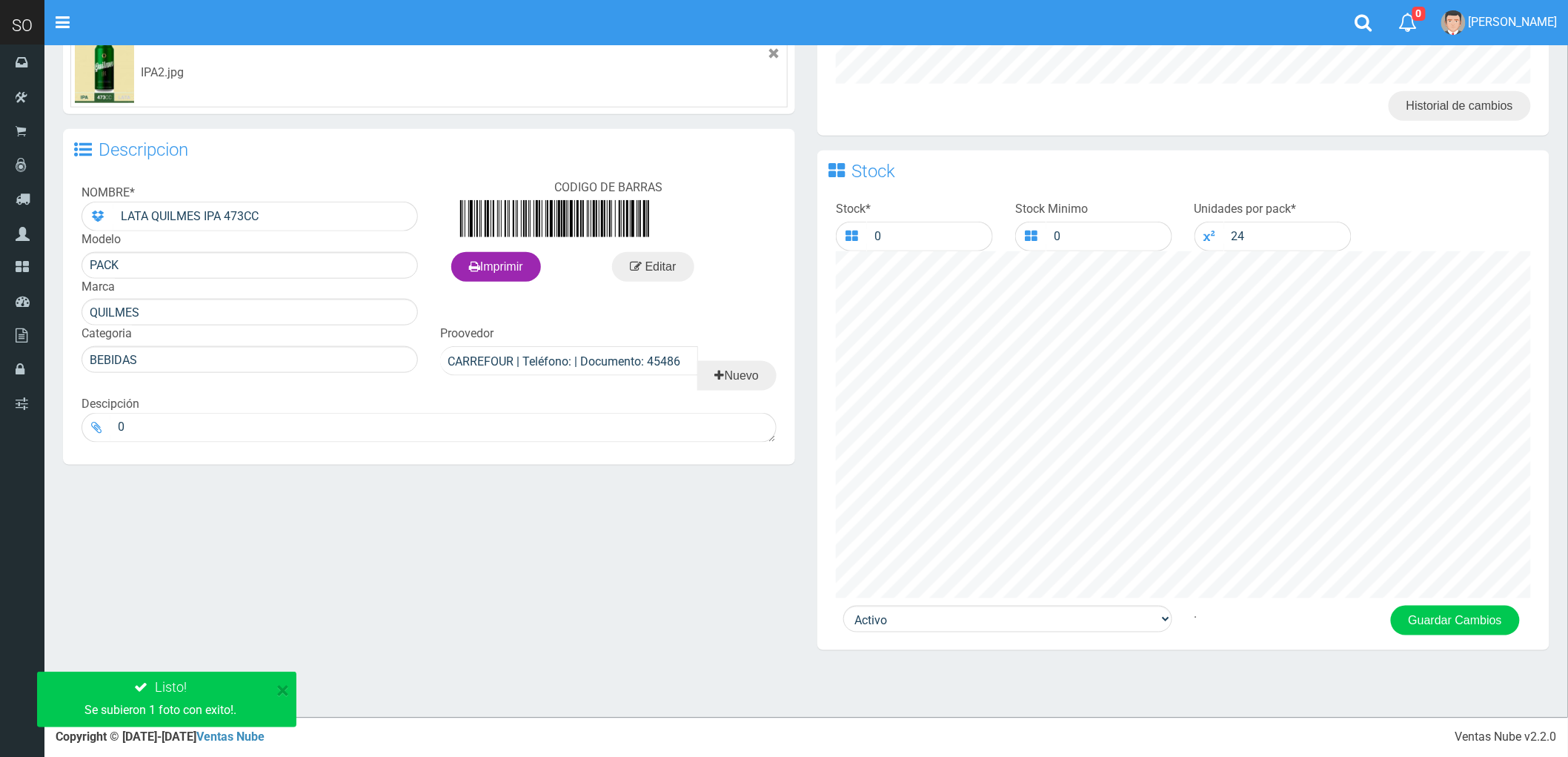
scroll to position [527, 0]
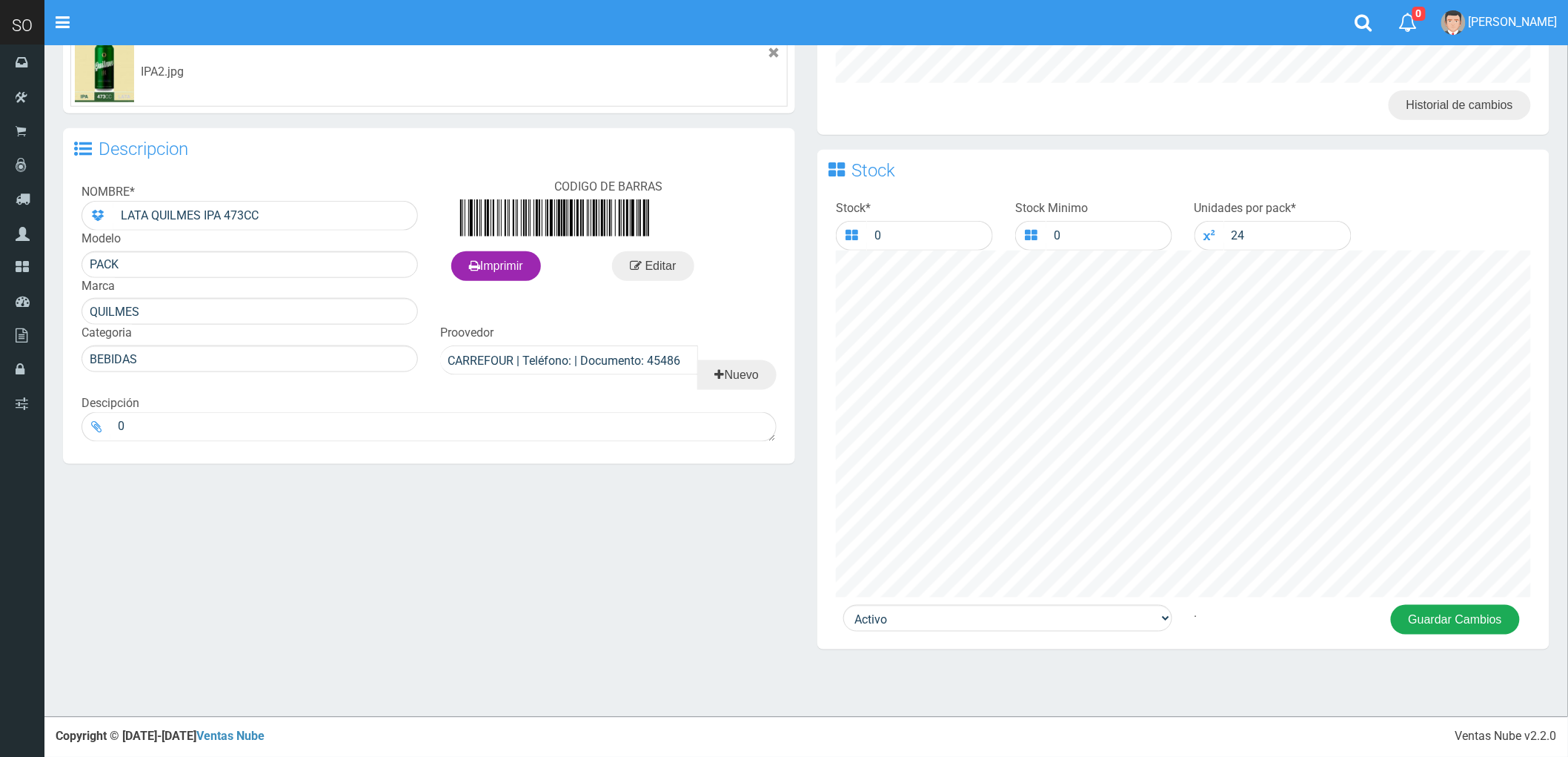
click at [1442, 622] on button "Guardar Cambios" at bounding box center [1455, 619] width 129 height 29
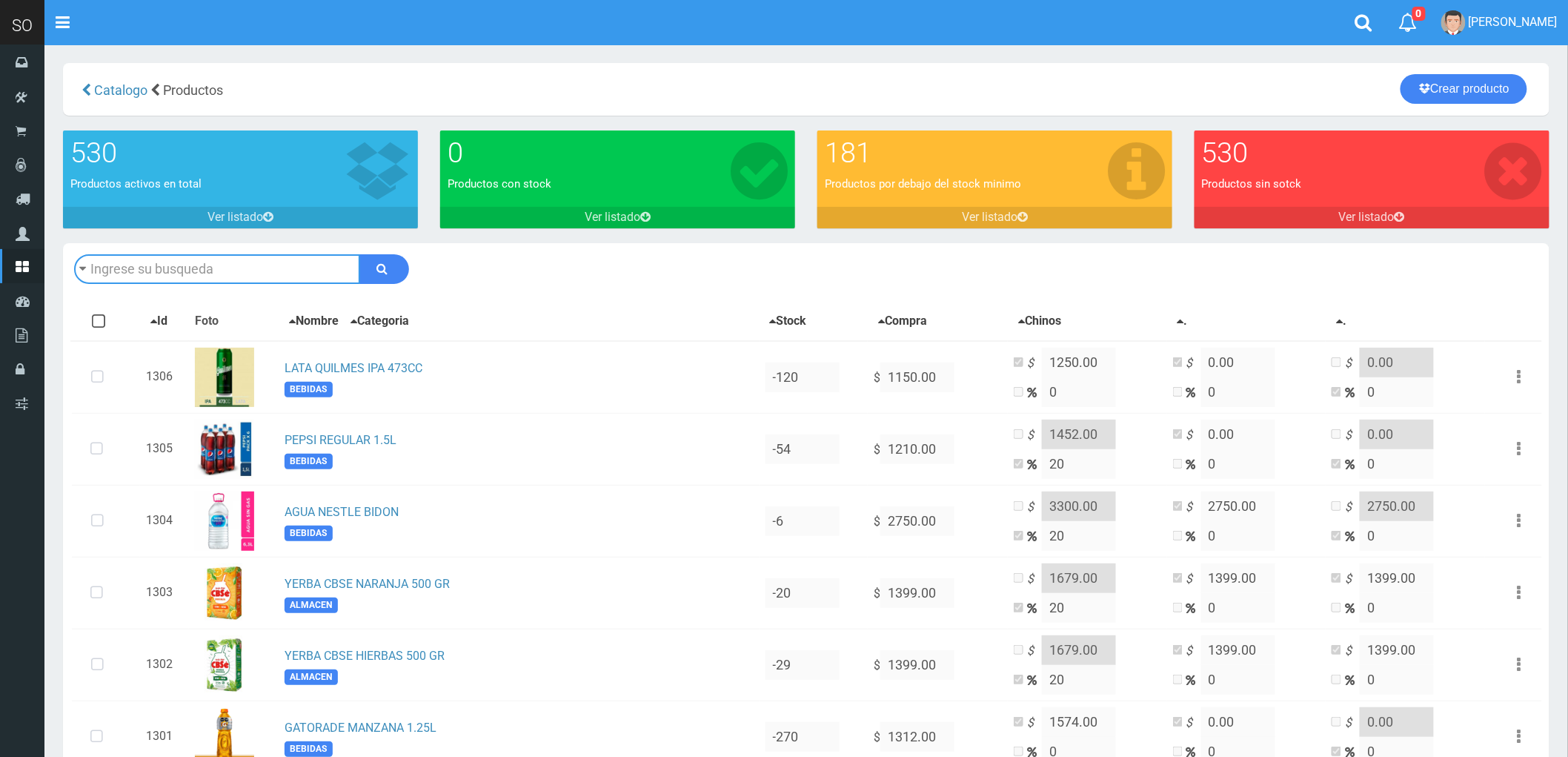
click at [161, 263] on input "text" at bounding box center [217, 269] width 286 height 29
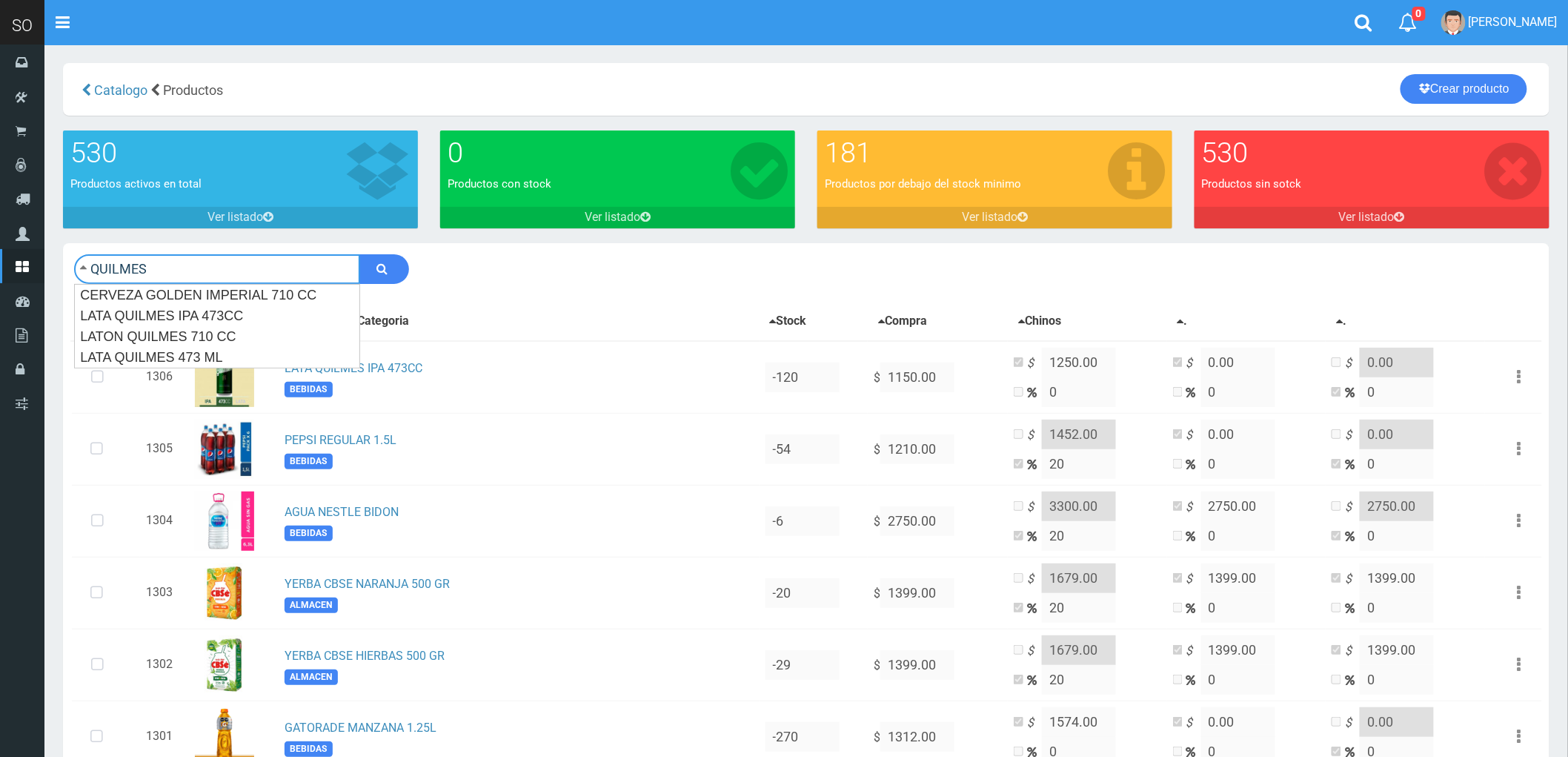
type input "QUILMES"
click at [359, 254] on button "submit" at bounding box center [384, 269] width 50 height 29
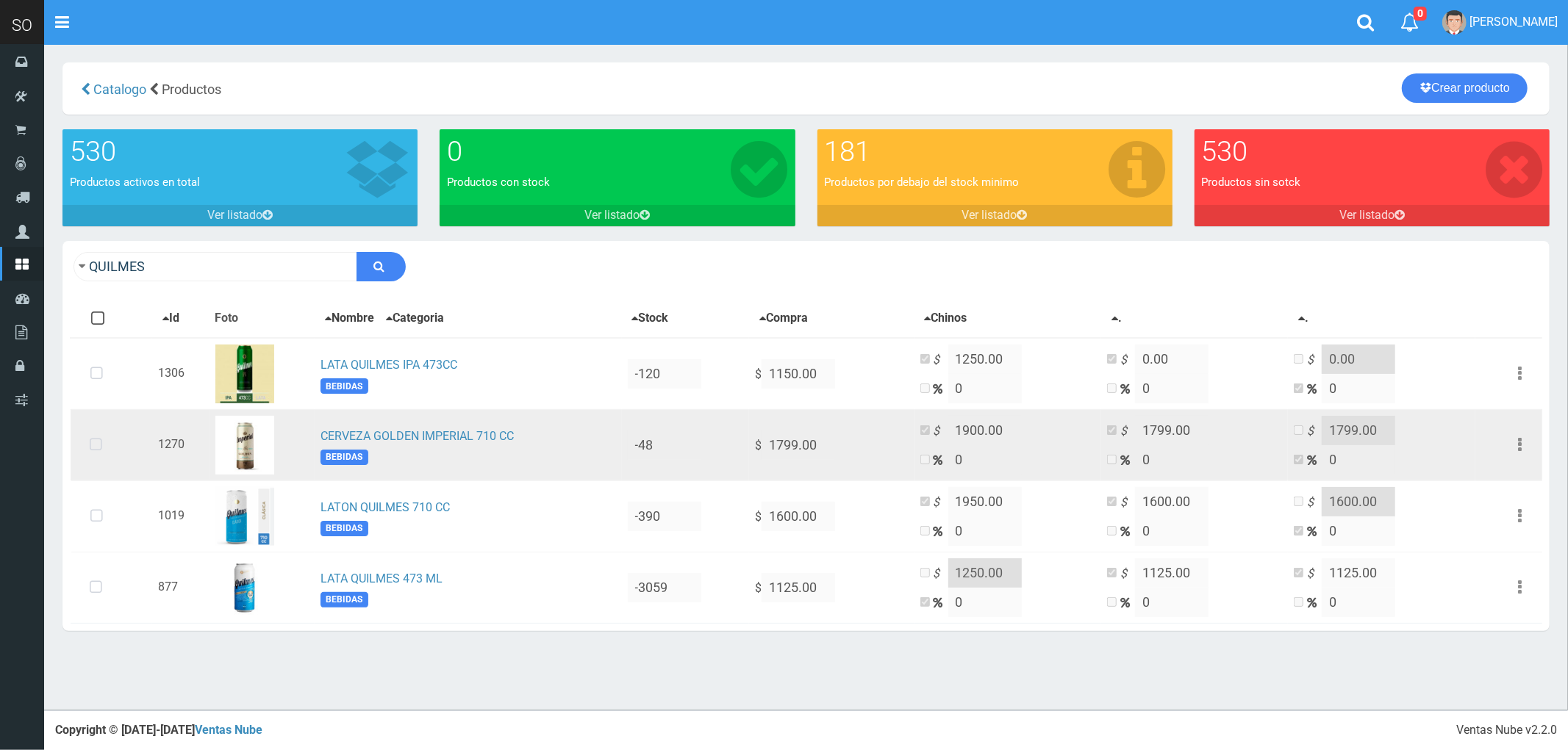
click at [94, 449] on icon at bounding box center [95, 445] width 39 height 48
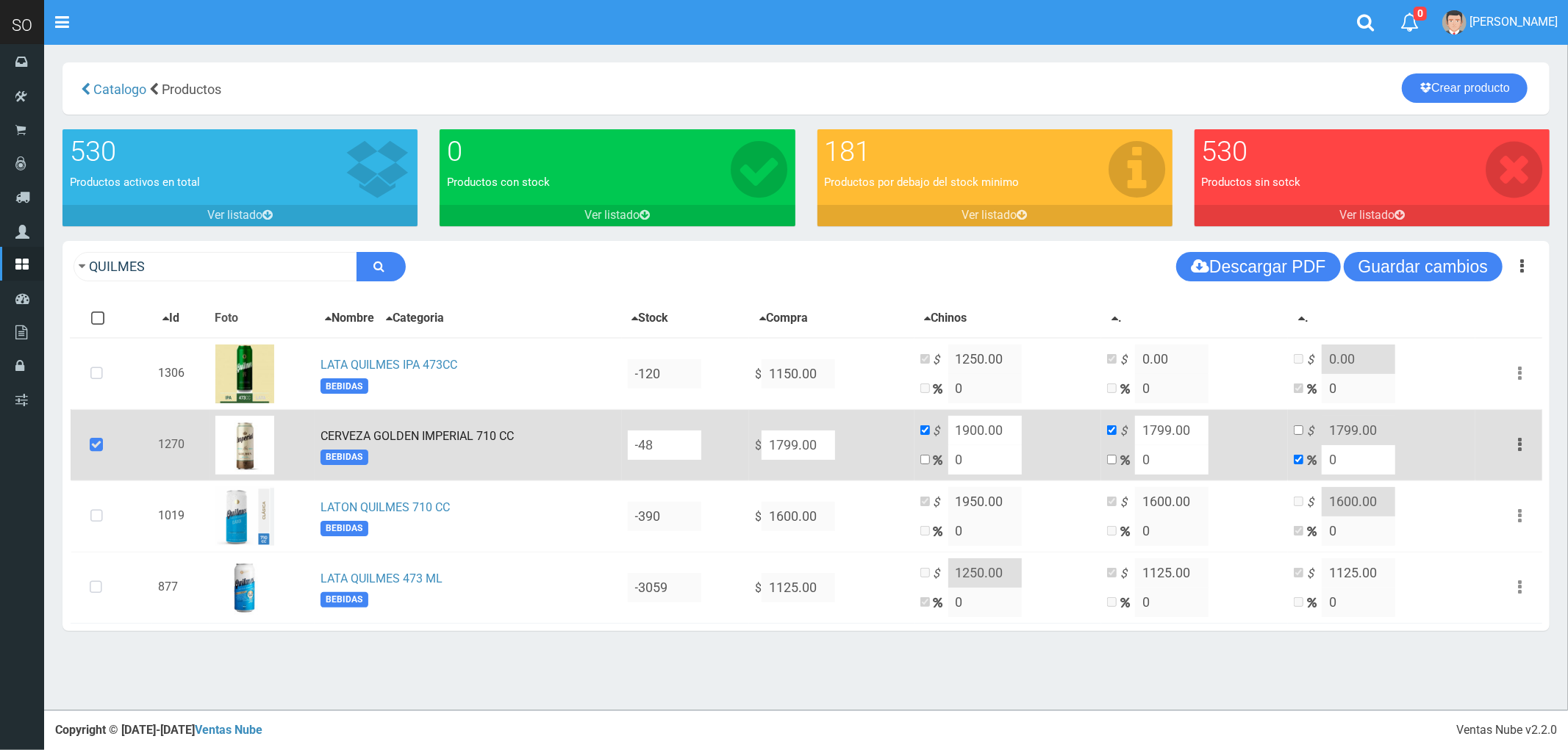
click at [1515, 443] on button "button" at bounding box center [1520, 444] width 33 height 25
click at [613, 443] on td "CERVEZA GOLDEN IMPERIAL 710 CC BEBIDAS" at bounding box center [468, 445] width 307 height 72
click at [1518, 438] on icon "button" at bounding box center [1520, 444] width 4 height 25
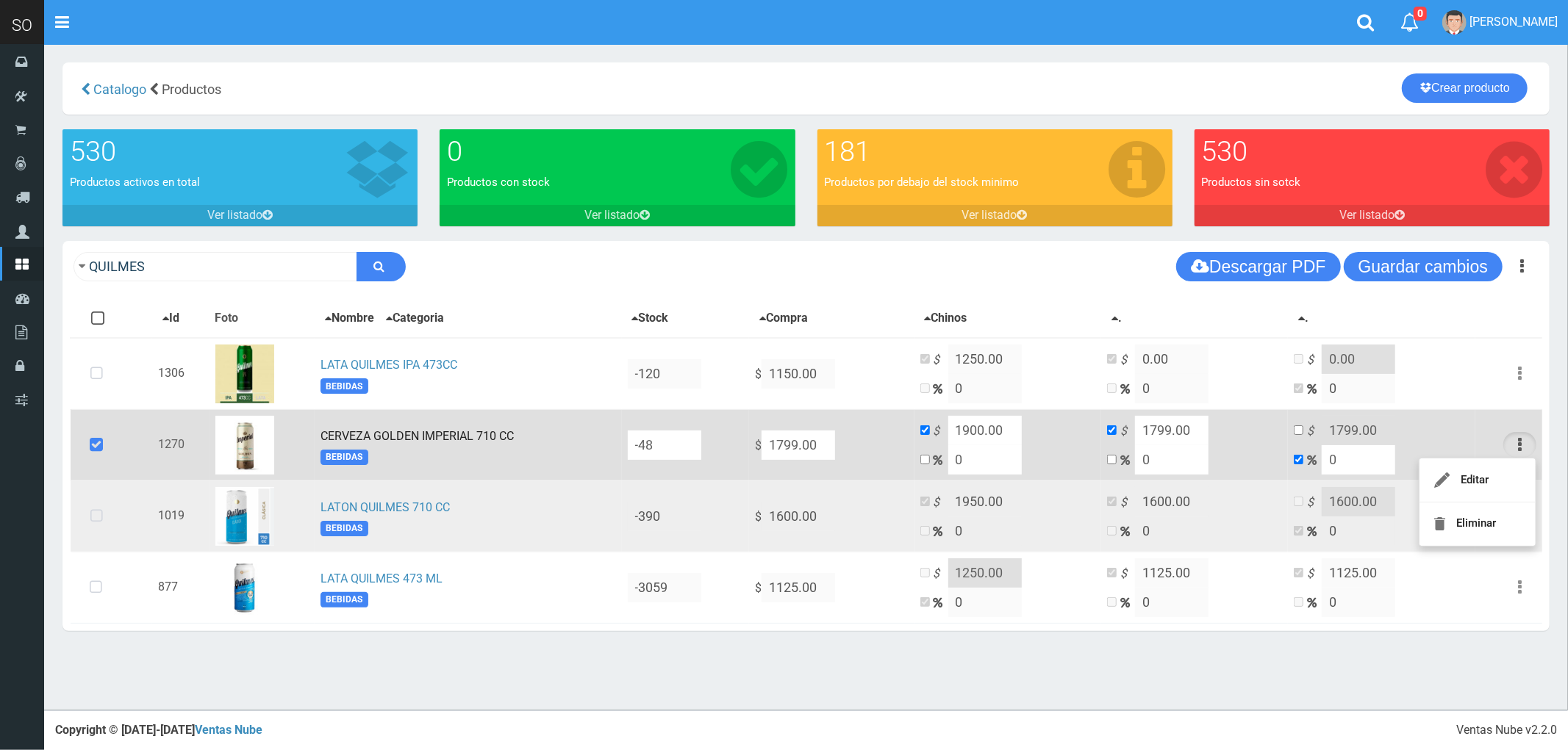
click at [99, 510] on icon at bounding box center [96, 516] width 39 height 48
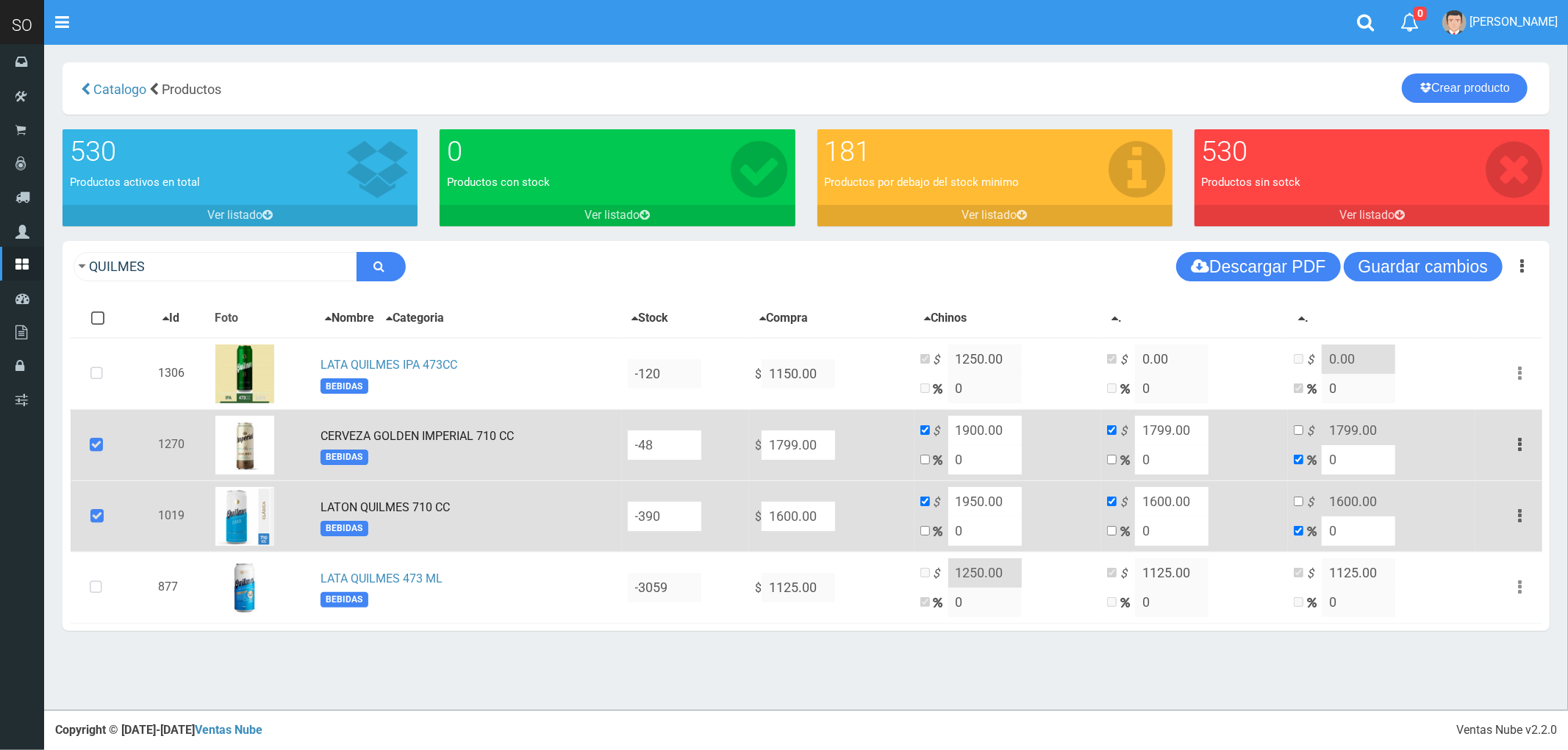
click at [1520, 514] on icon "button" at bounding box center [1520, 516] width 4 height 25
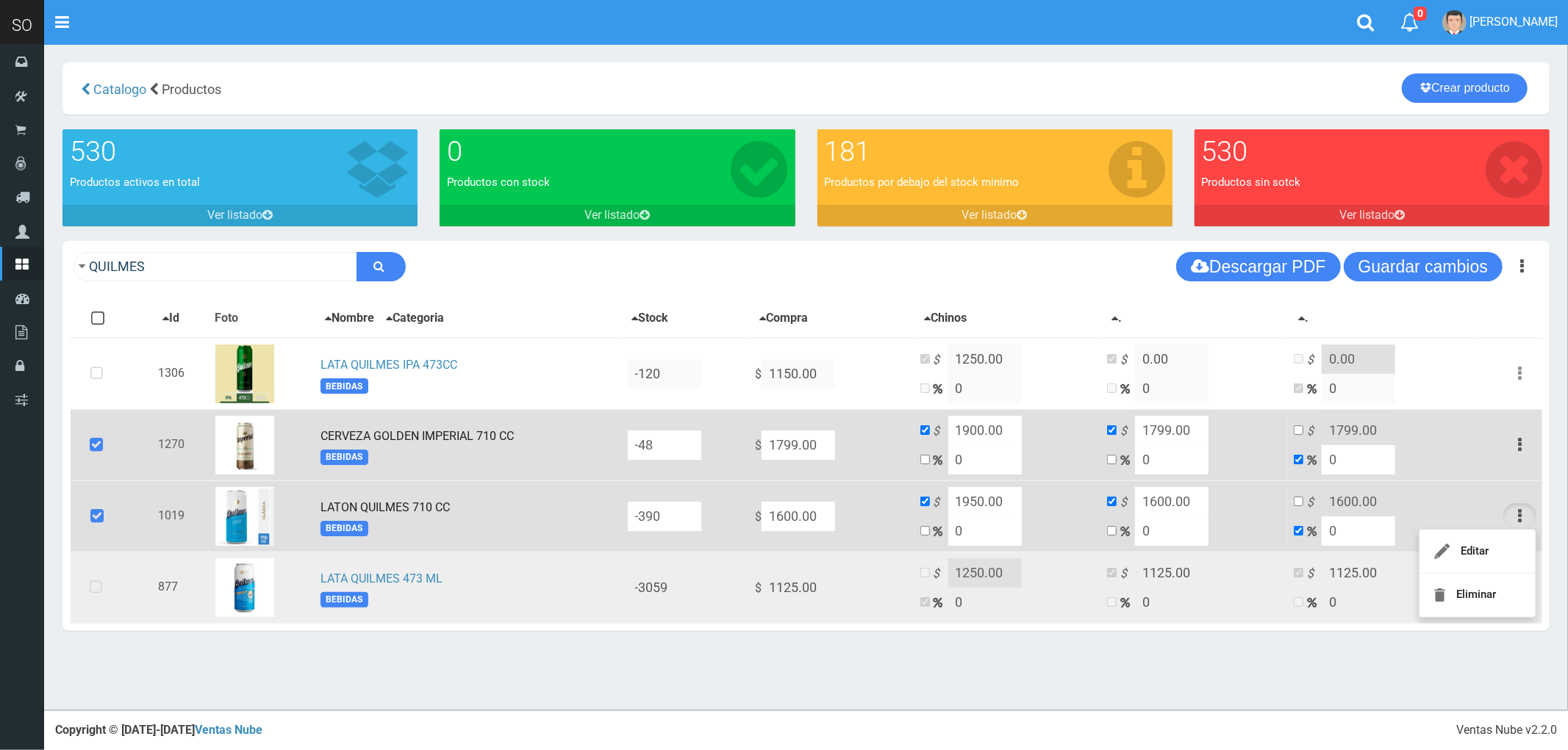
click at [92, 581] on icon at bounding box center [95, 587] width 39 height 48
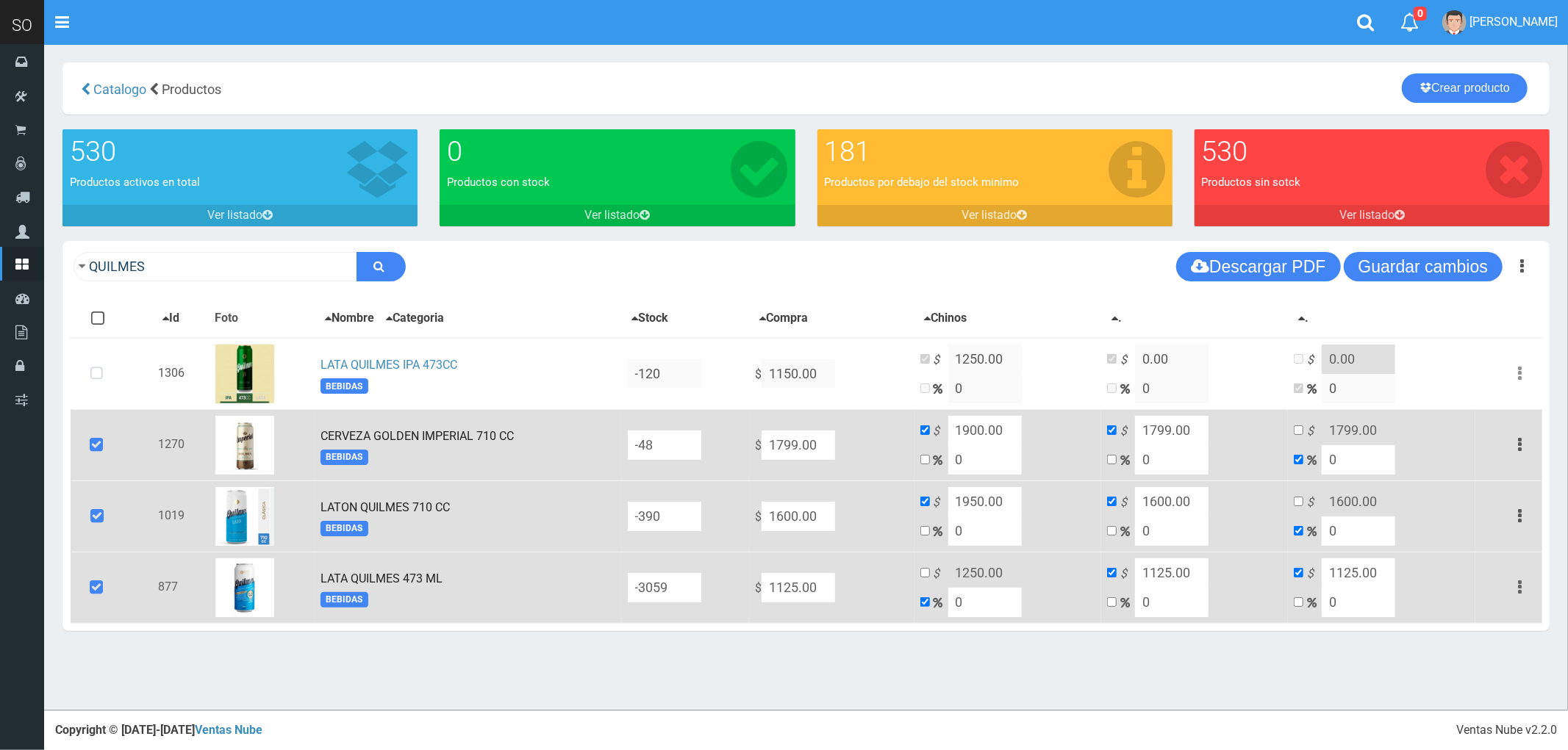
click at [1516, 581] on button "button" at bounding box center [1520, 587] width 33 height 25
drag, startPoint x: 104, startPoint y: 268, endPoint x: 69, endPoint y: 277, distance: 36.1
click at [69, 277] on div "QUILMES Descargar PDF Guardar cambios Imprimir Seleccion 150" at bounding box center [806, 266] width 1487 height 51
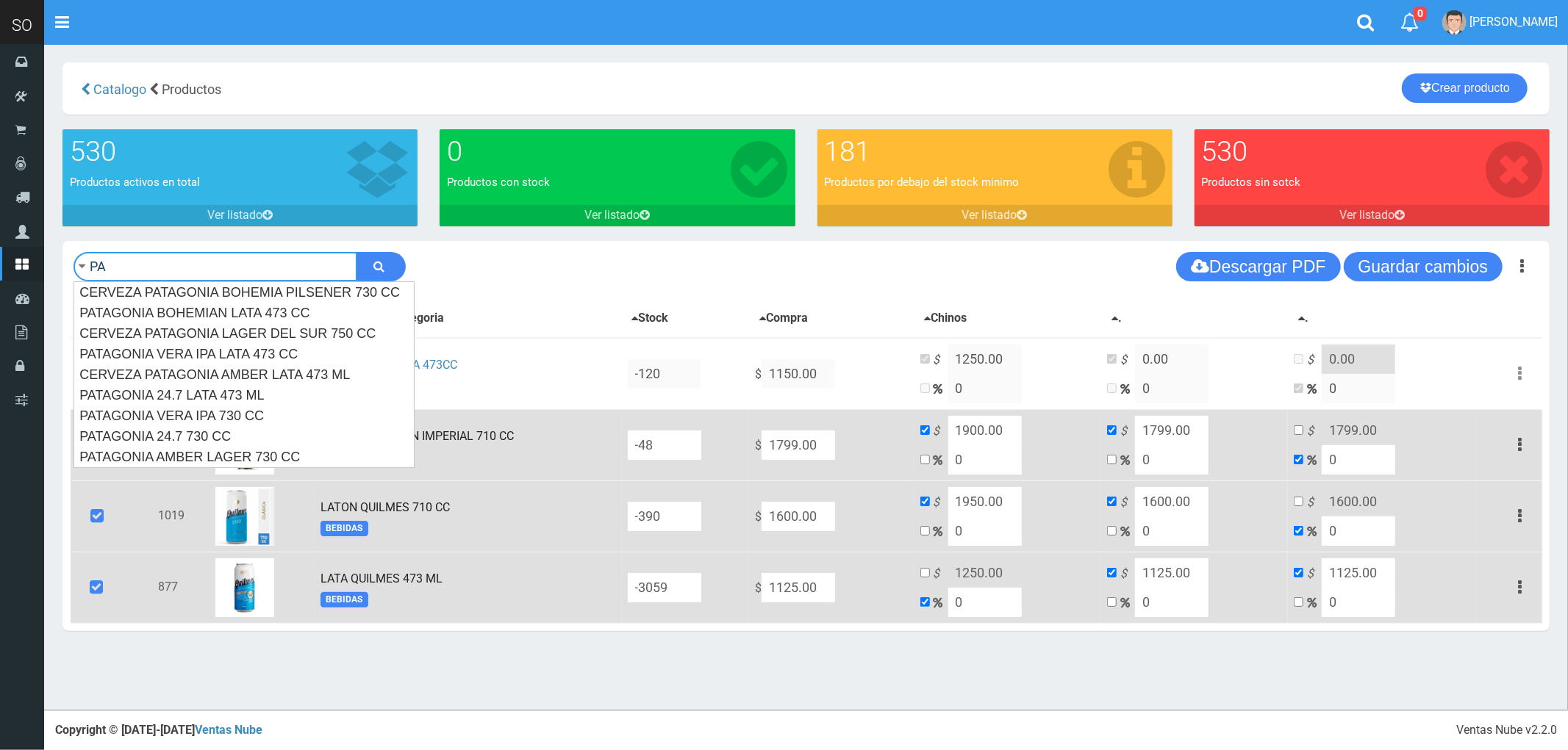
type input "P"
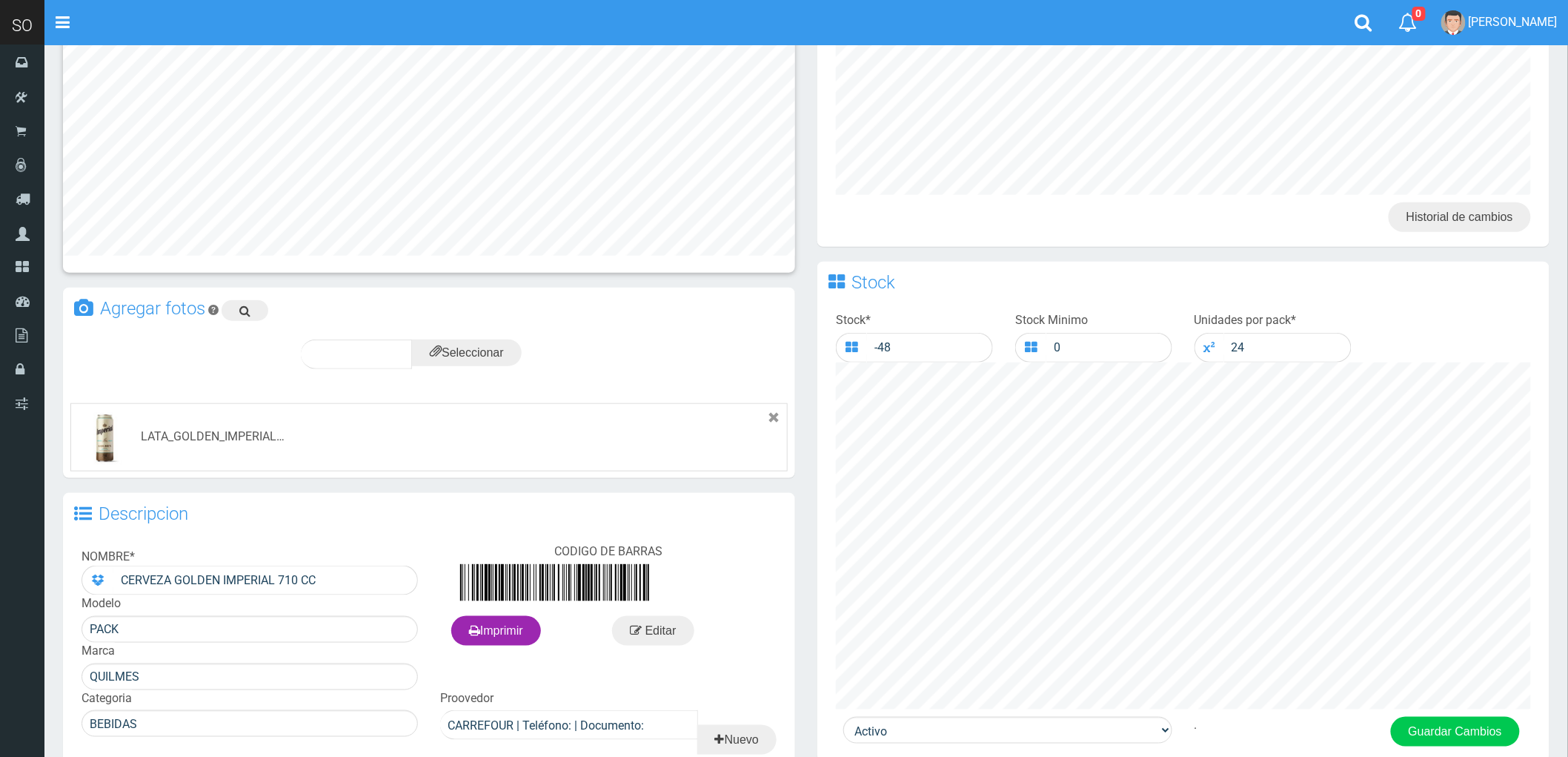
scroll to position [588, 0]
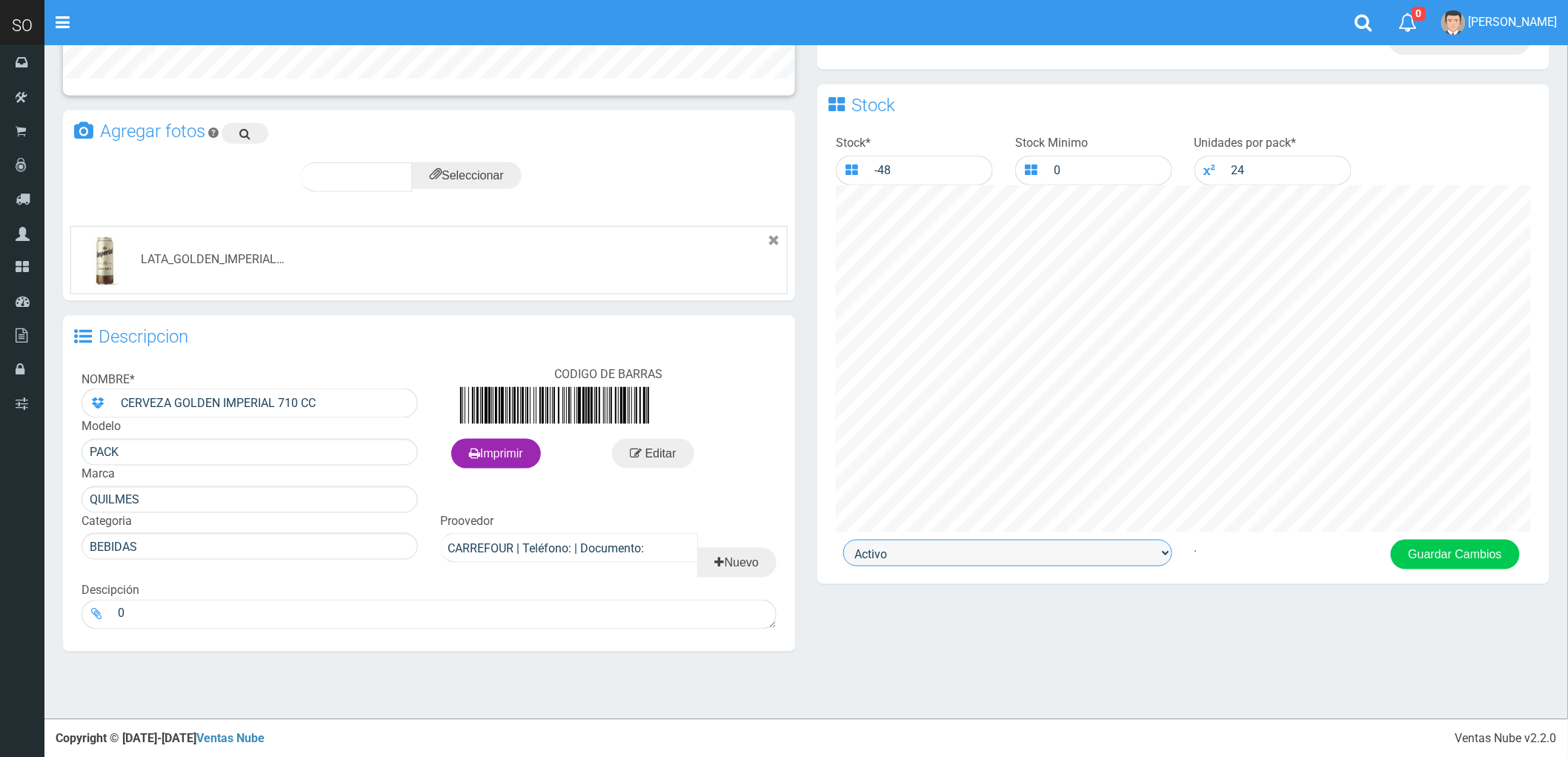
click at [981, 547] on select "Activo Inactivo" at bounding box center [1008, 552] width 329 height 26
select select "0"
click at [843, 542] on select "Activo Inactivo" at bounding box center [1008, 552] width 329 height 26
click at [1454, 567] on button "Guardar Cambios" at bounding box center [1455, 554] width 129 height 29
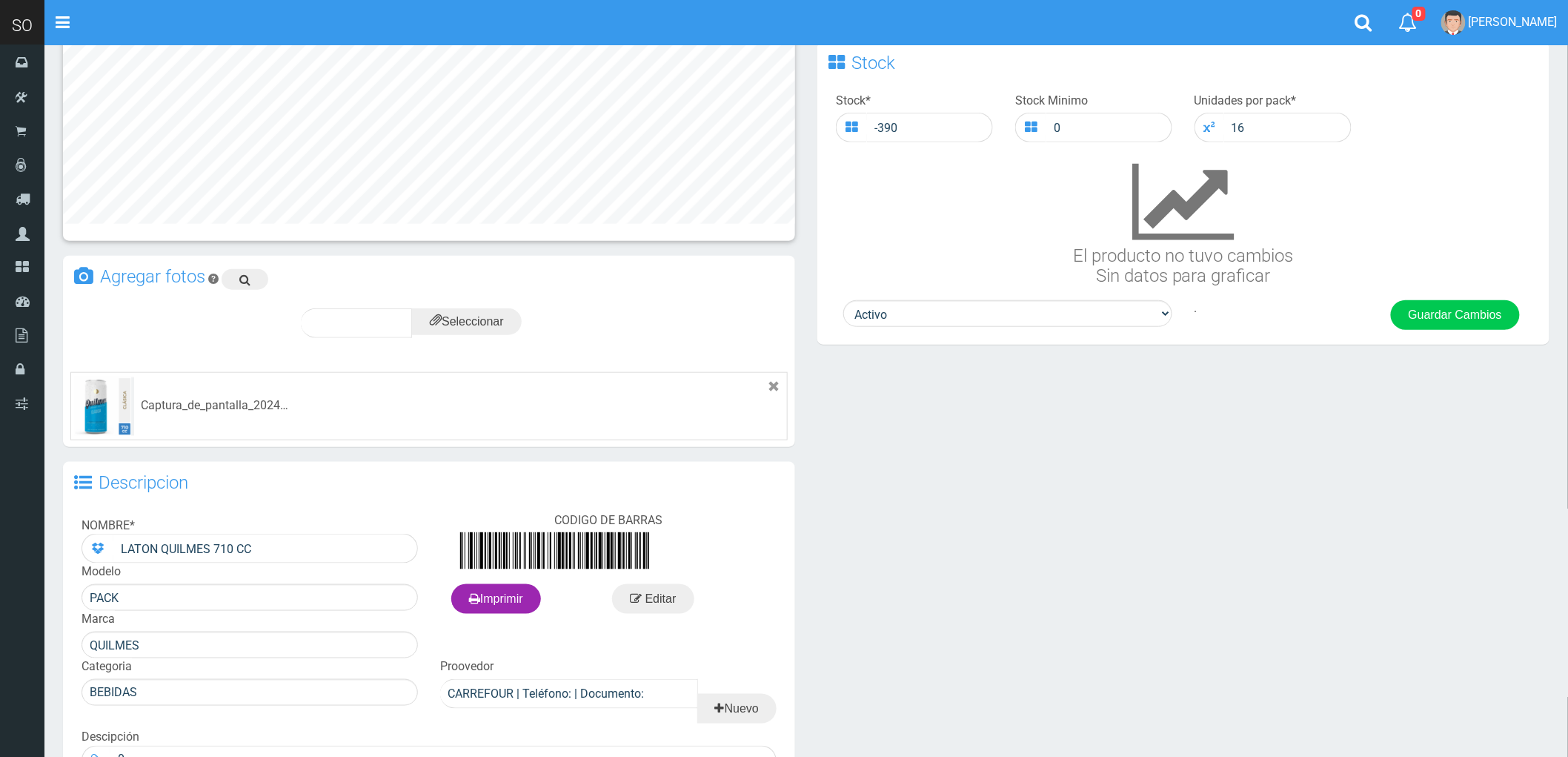
scroll to position [494, 0]
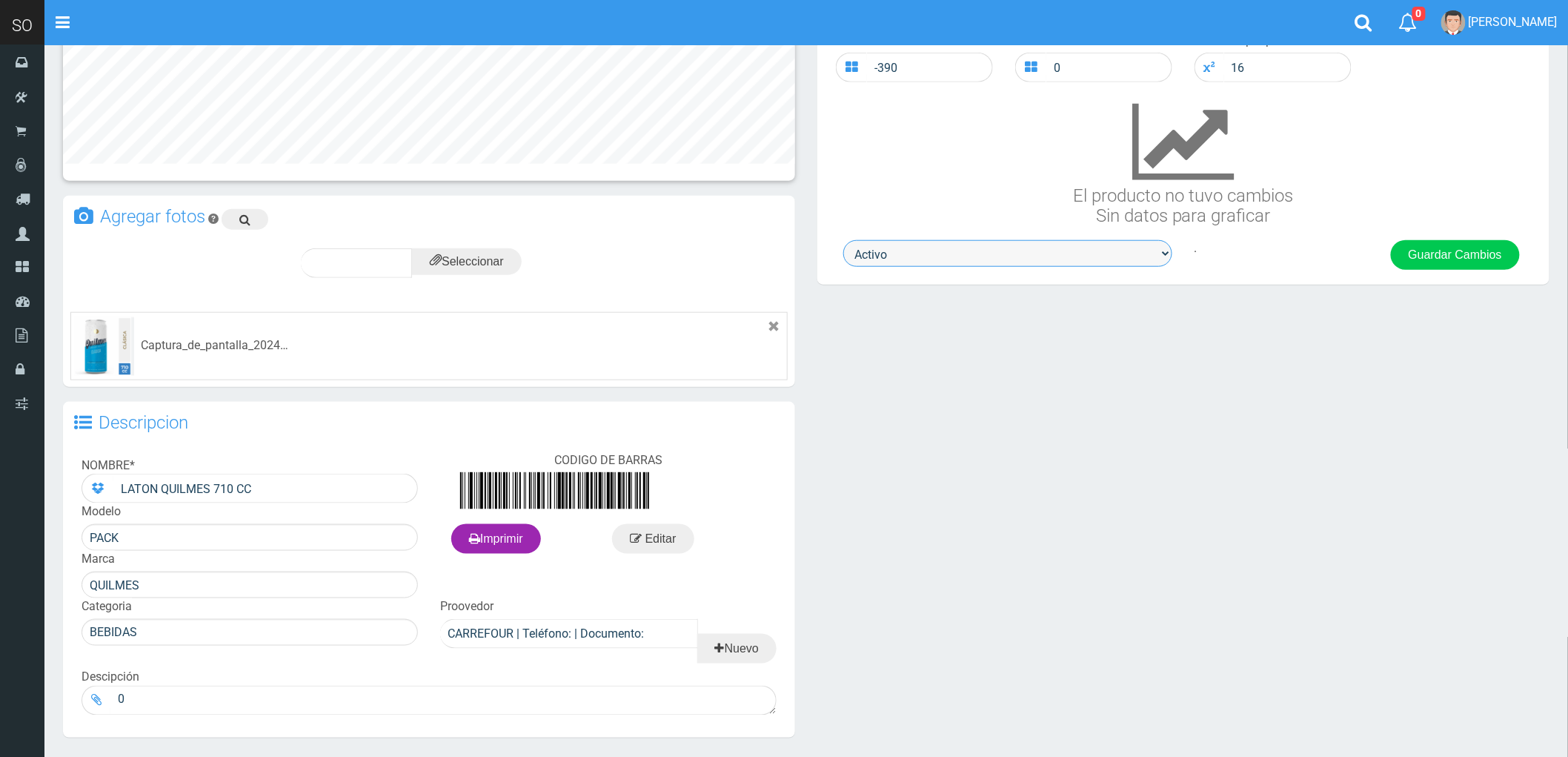
click at [938, 254] on select "Activo Inactivo" at bounding box center [1008, 253] width 329 height 26
select select "0"
click at [843, 242] on select "Activo Inactivo" at bounding box center [1008, 253] width 329 height 26
click at [1427, 261] on button "Guardar Cambios" at bounding box center [1455, 254] width 129 height 29
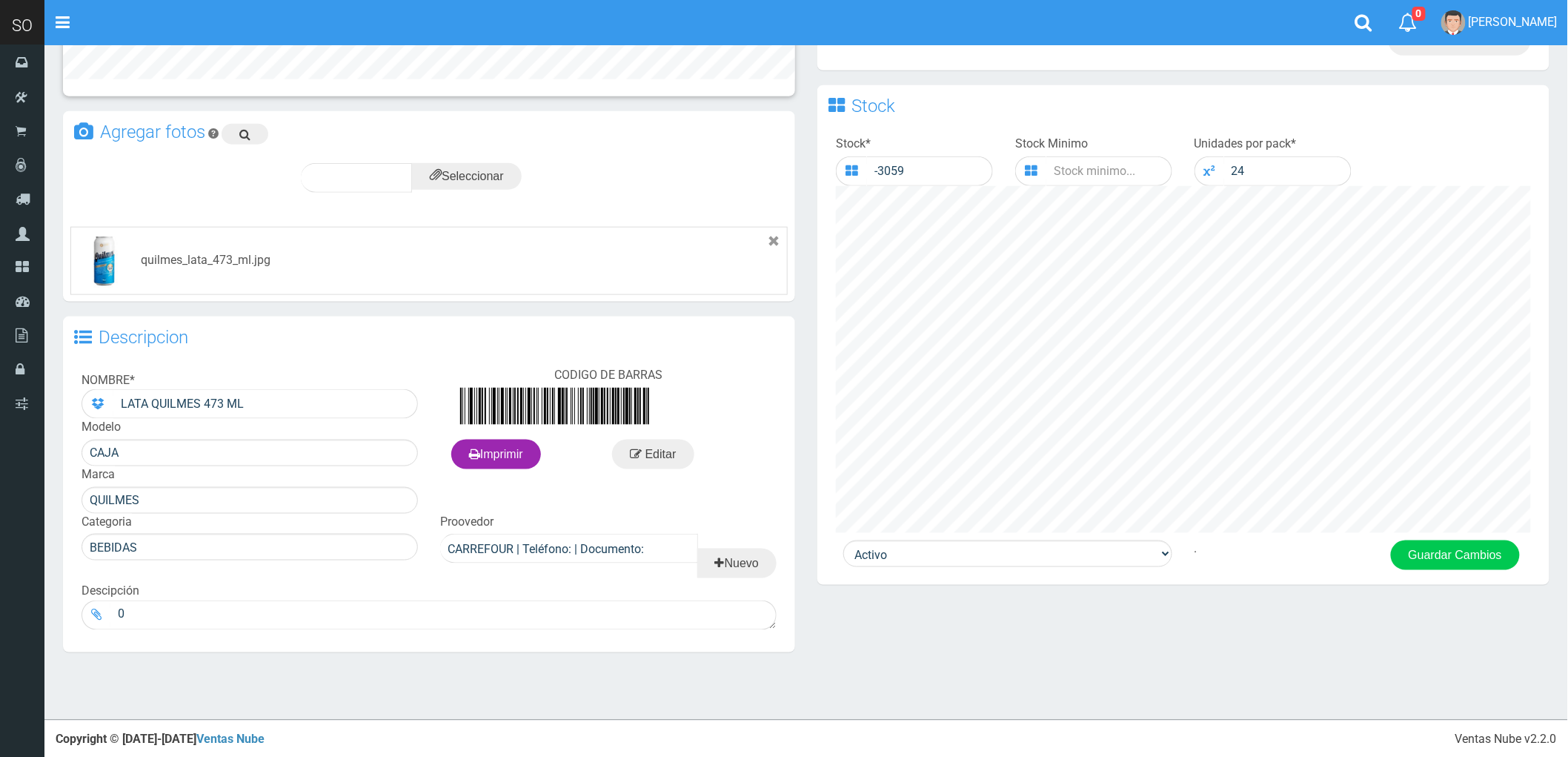
scroll to position [588, 0]
drag, startPoint x: 928, startPoint y: 559, endPoint x: 907, endPoint y: 560, distance: 21.0
click at [927, 558] on select "Activo Inactivo" at bounding box center [1008, 552] width 329 height 26
select select "0"
click at [843, 542] on select "Activo Inactivo" at bounding box center [1008, 552] width 329 height 26
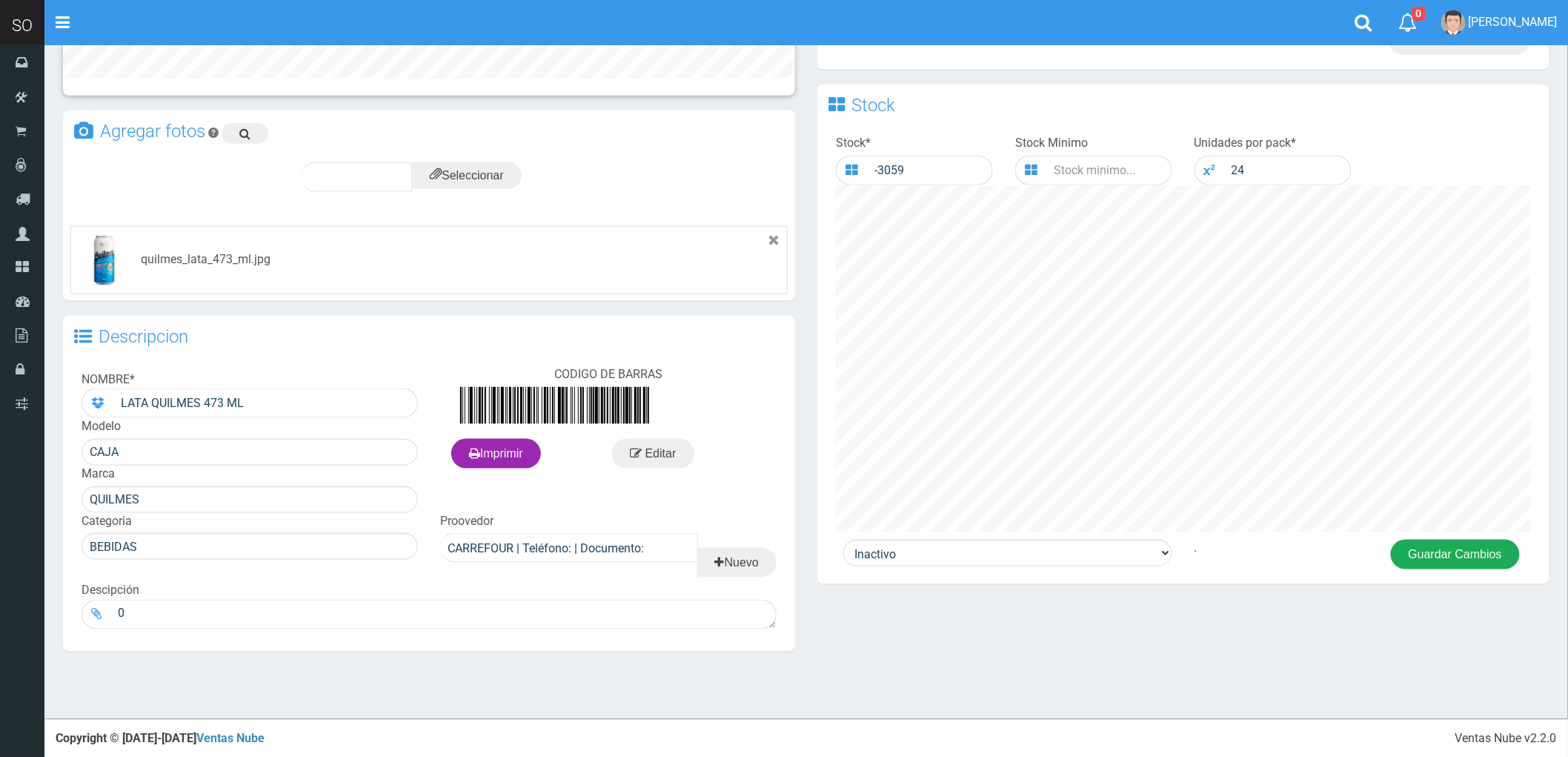
click at [1445, 560] on button "Guardar Cambios" at bounding box center [1455, 554] width 129 height 29
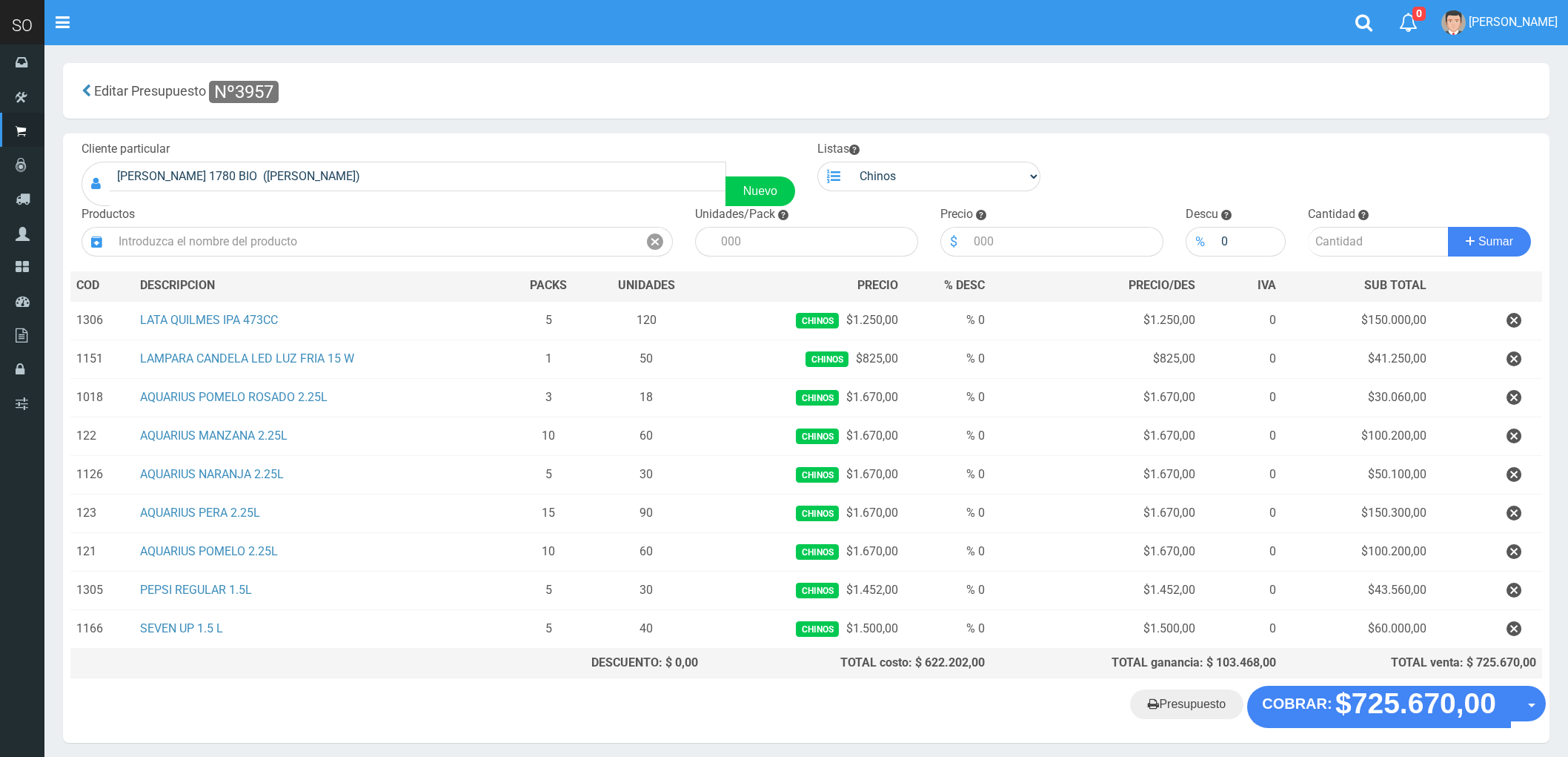
scroll to position [62, 0]
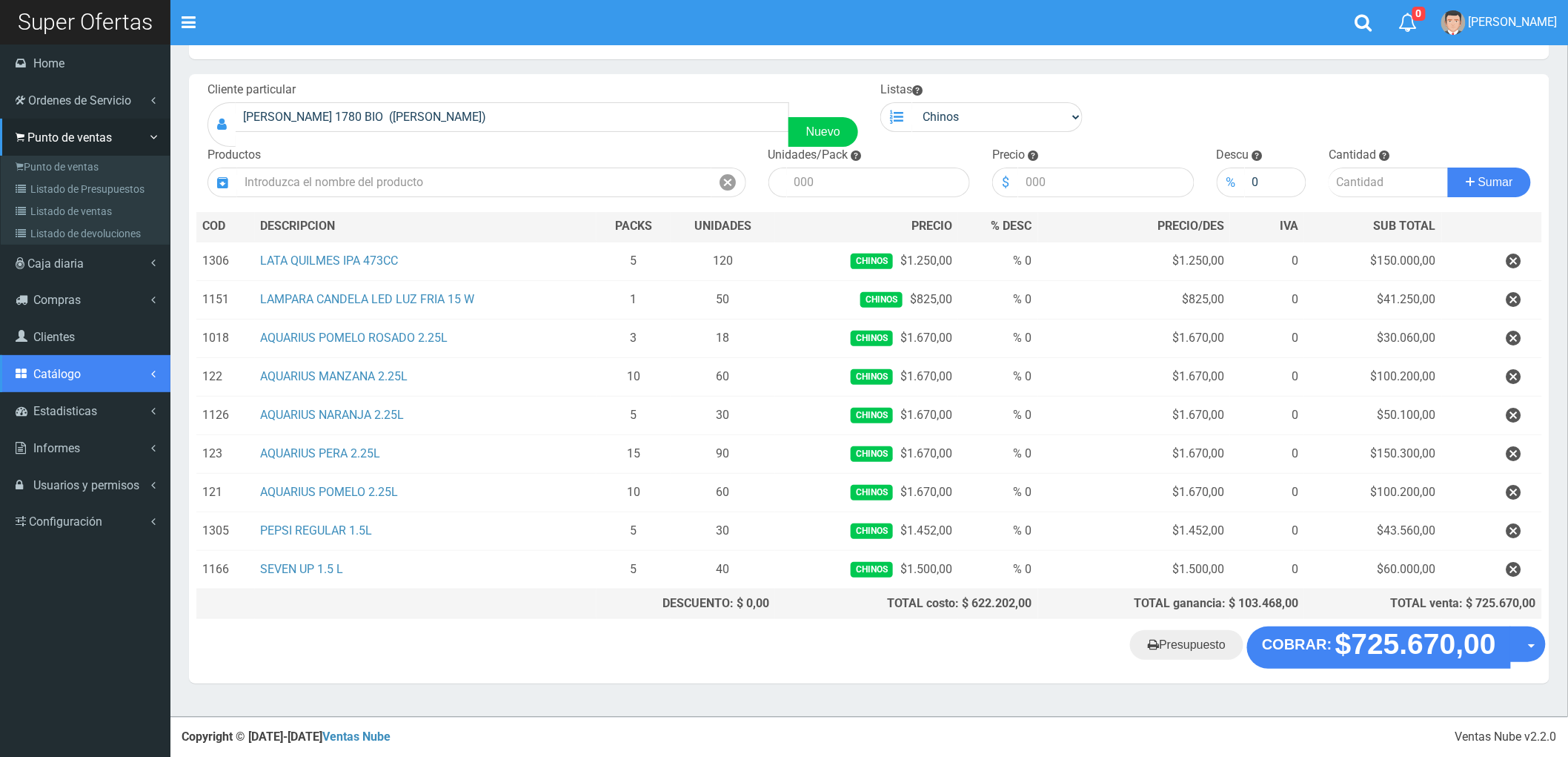
click at [77, 376] on span "Catálogo" at bounding box center [56, 374] width 47 height 14
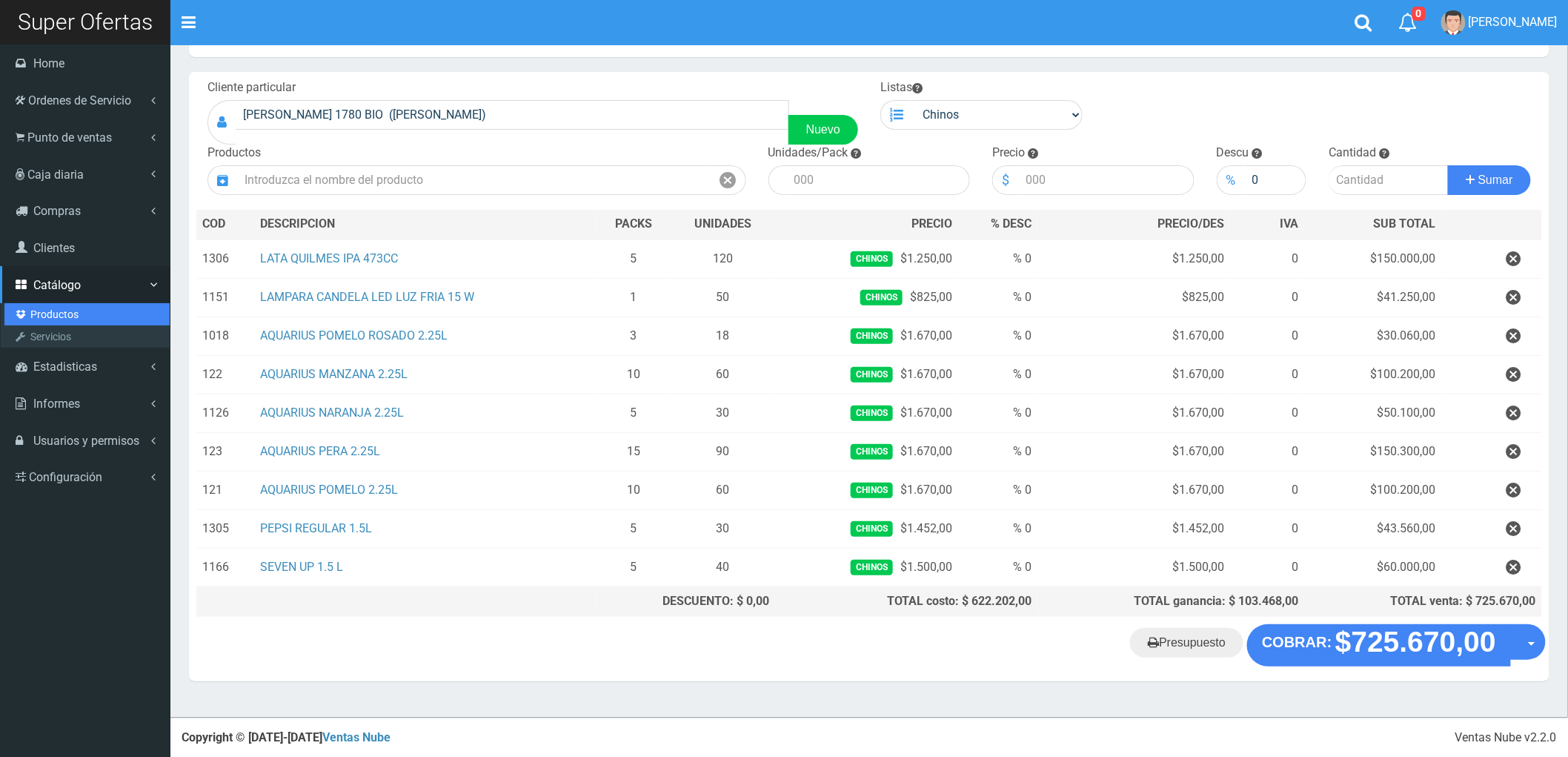
click at [49, 312] on link "Productos" at bounding box center [87, 315] width 165 height 23
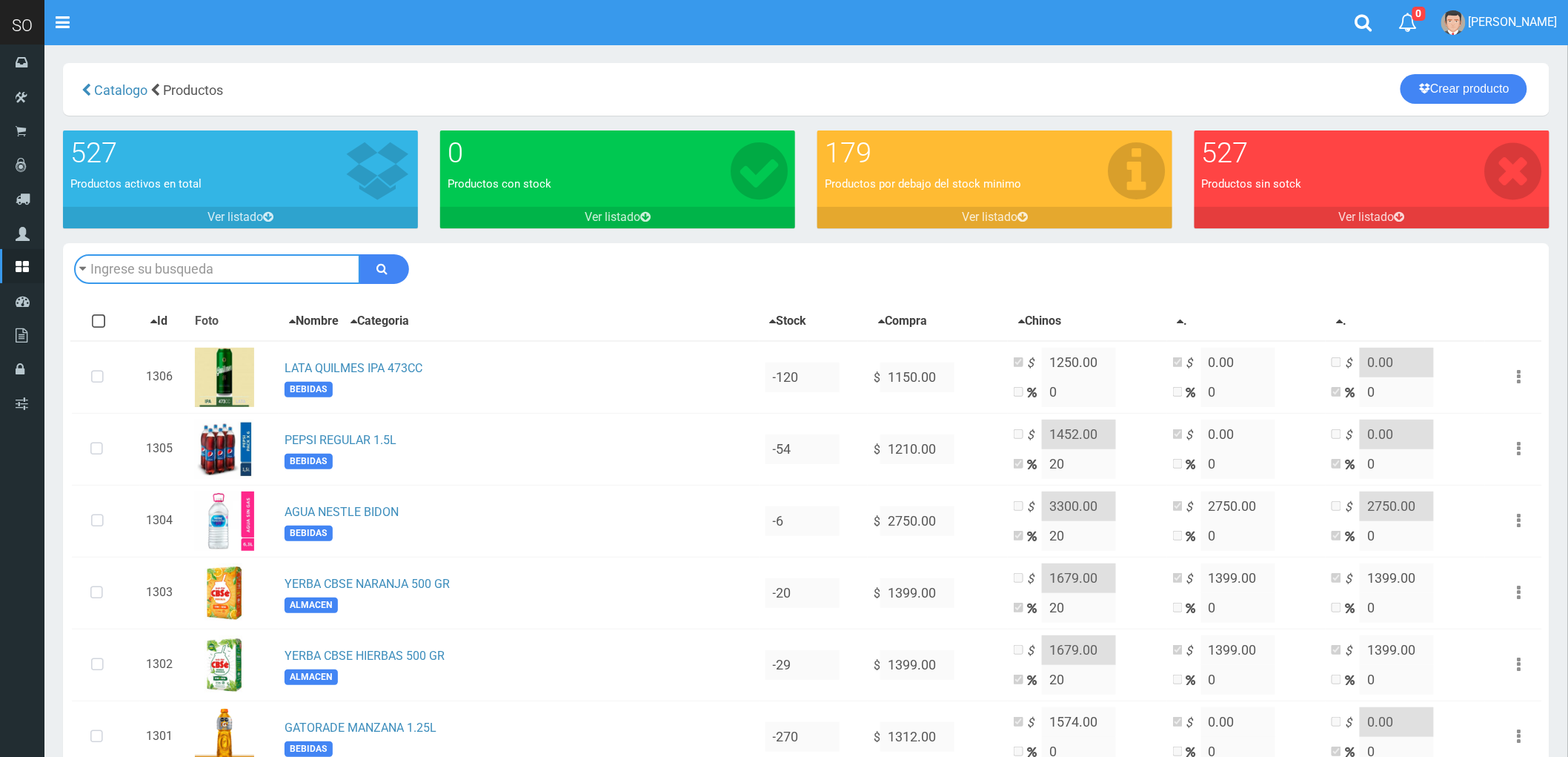
click at [194, 273] on input "text" at bounding box center [217, 269] width 286 height 29
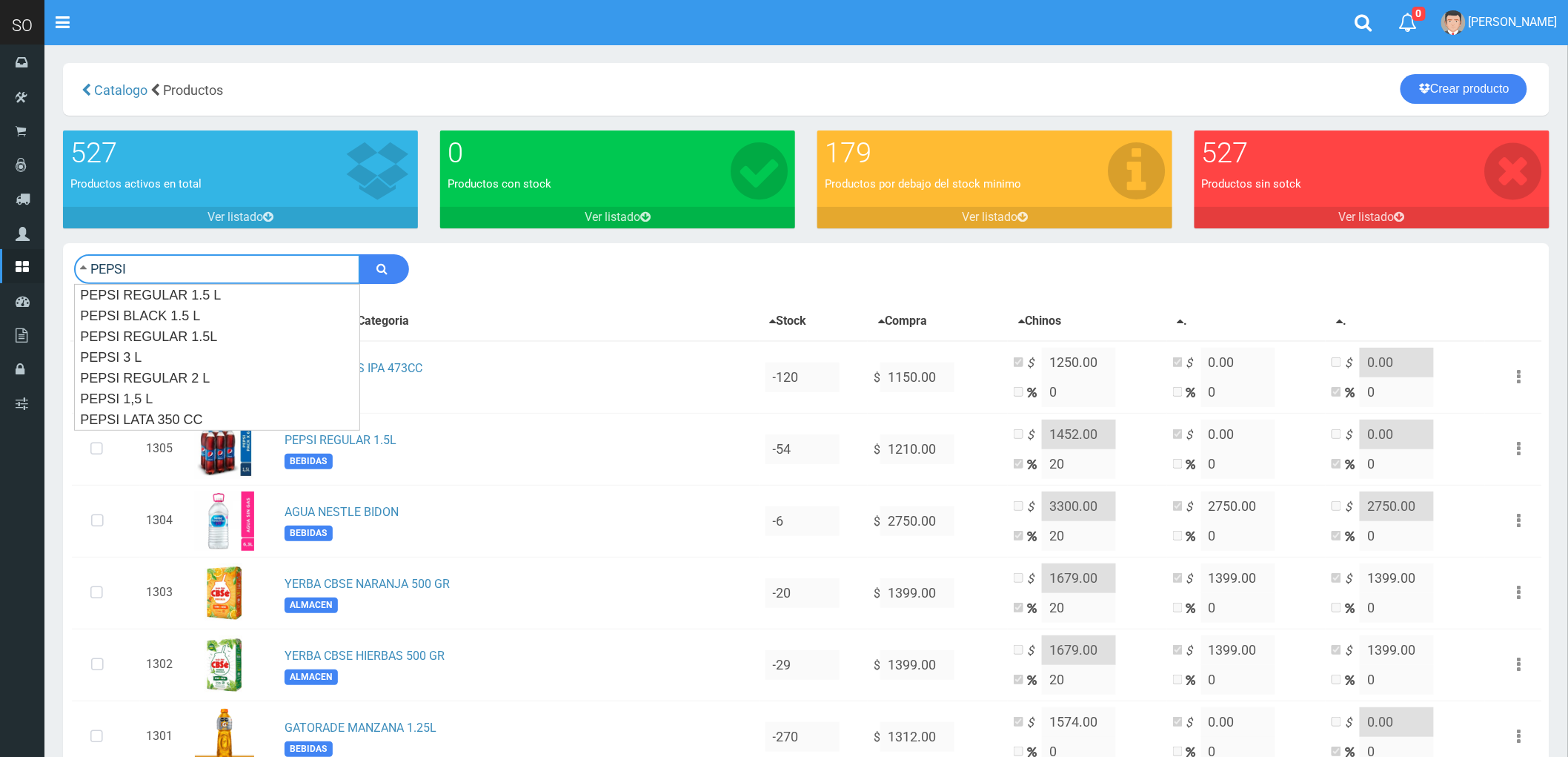
type input "PEPSI"
click at [359, 254] on button "submit" at bounding box center [384, 269] width 50 height 29
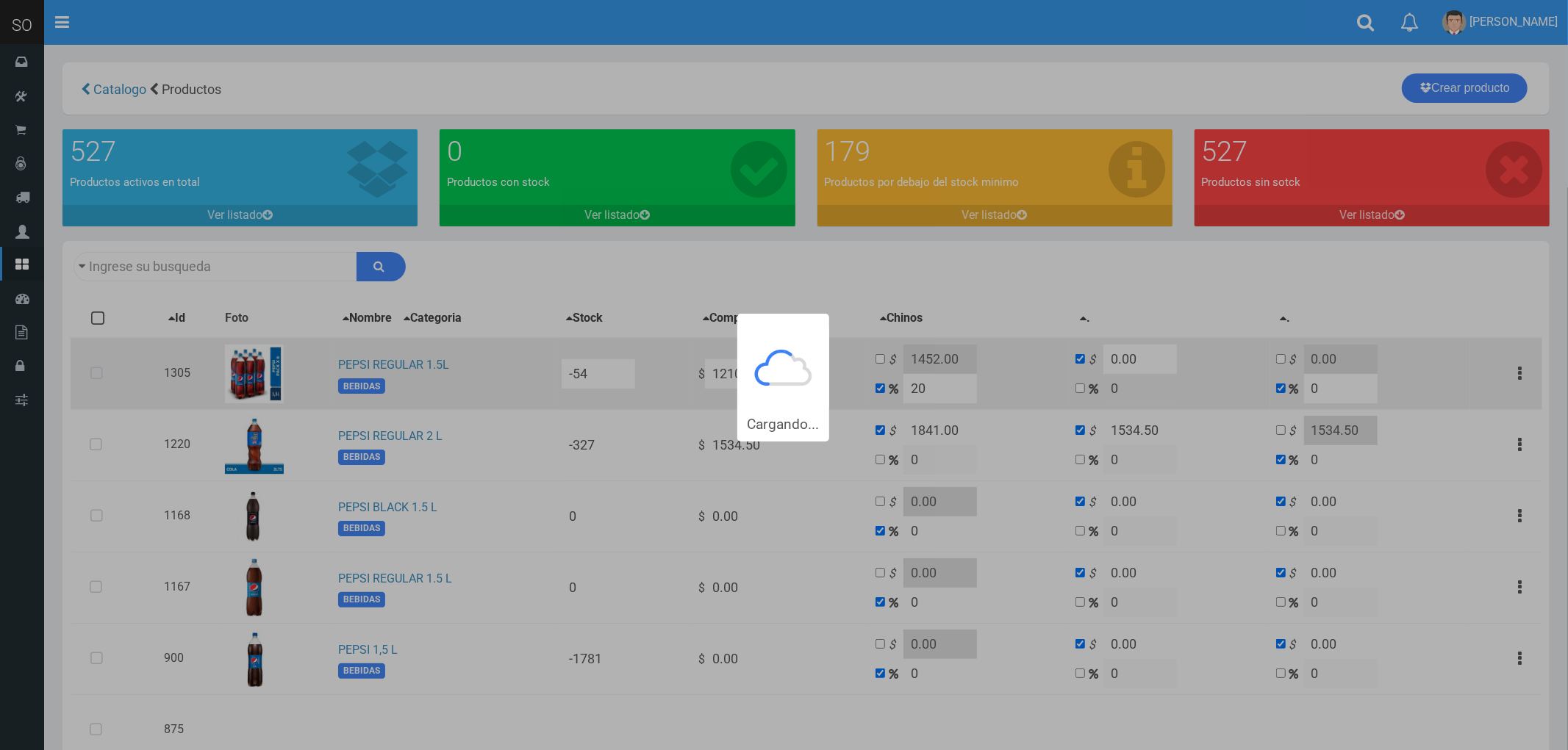
type input "PEPSI"
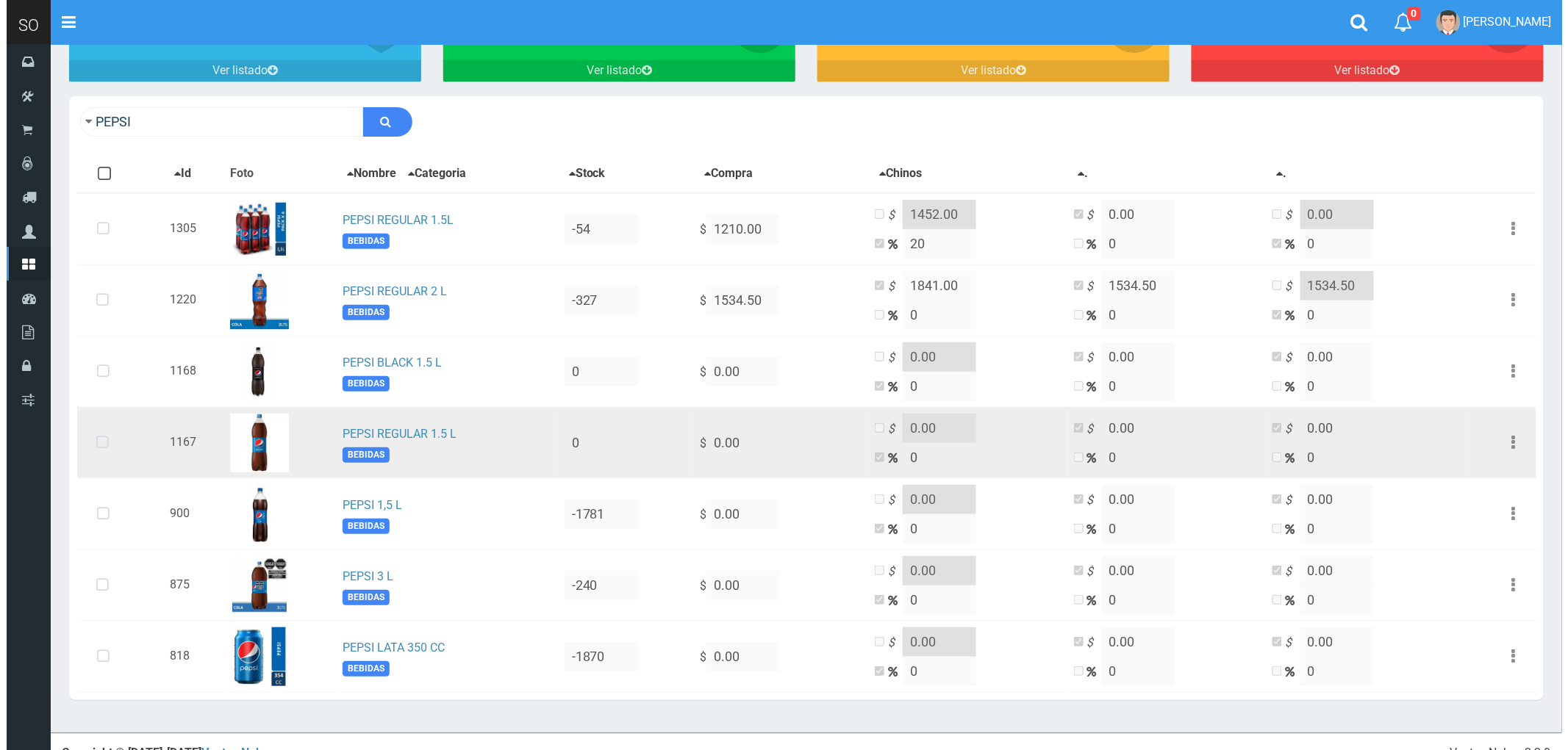
scroll to position [167, 0]
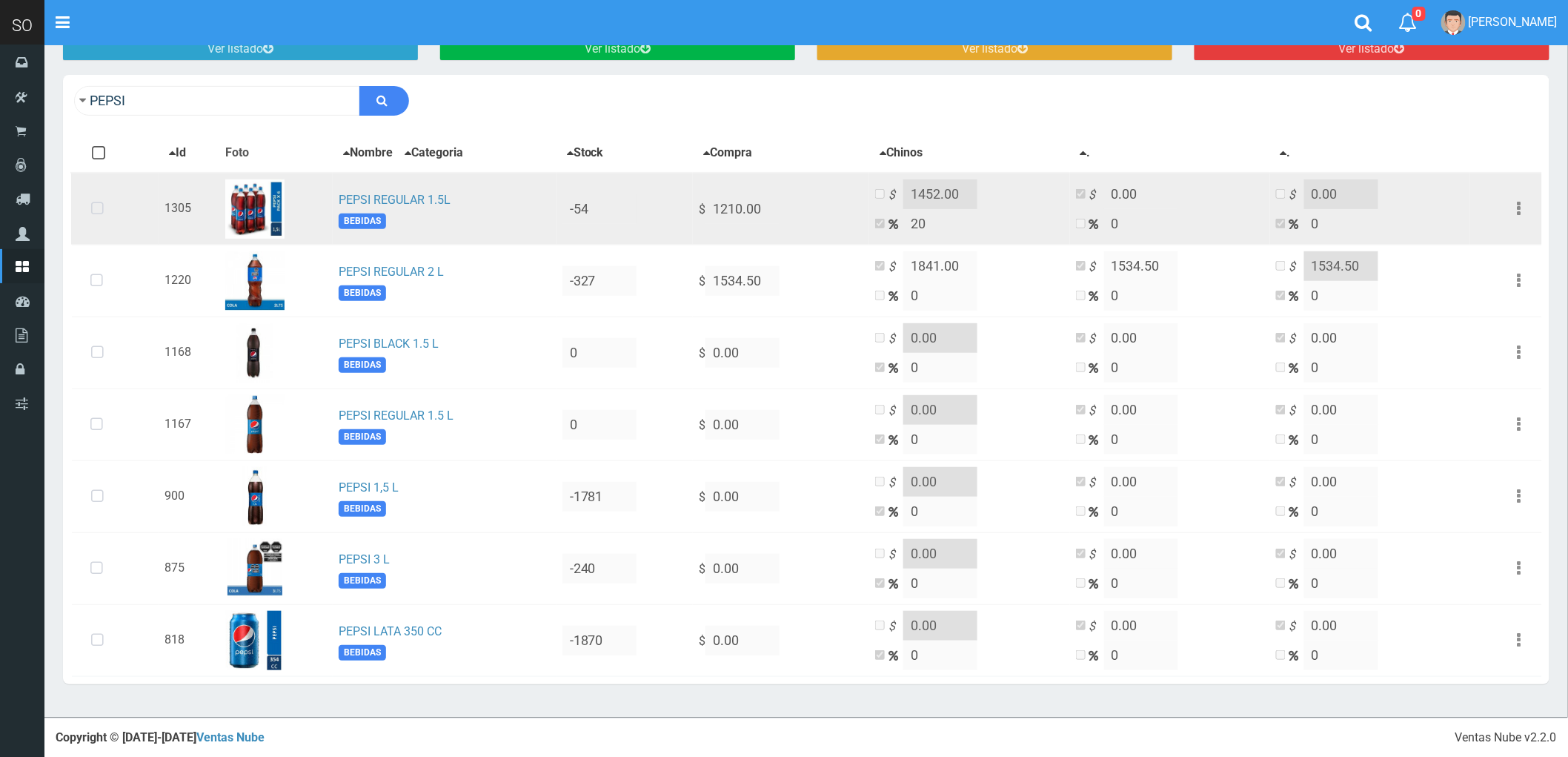
click at [97, 206] on icon at bounding box center [97, 208] width 39 height 49
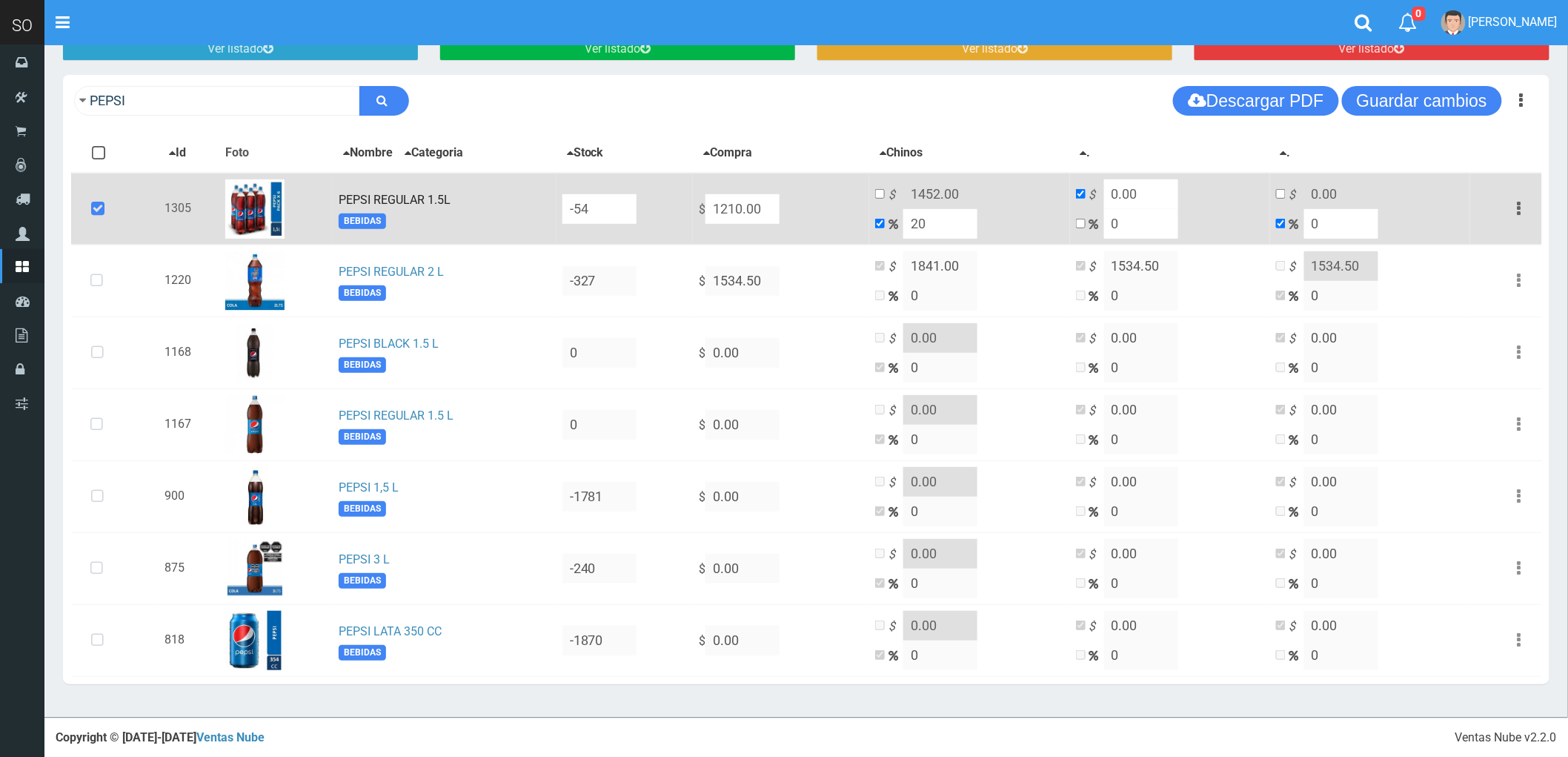
click at [1518, 202] on icon "button" at bounding box center [1519, 208] width 4 height 26
click at [1499, 281] on link "Eliminar" at bounding box center [1477, 288] width 117 height 32
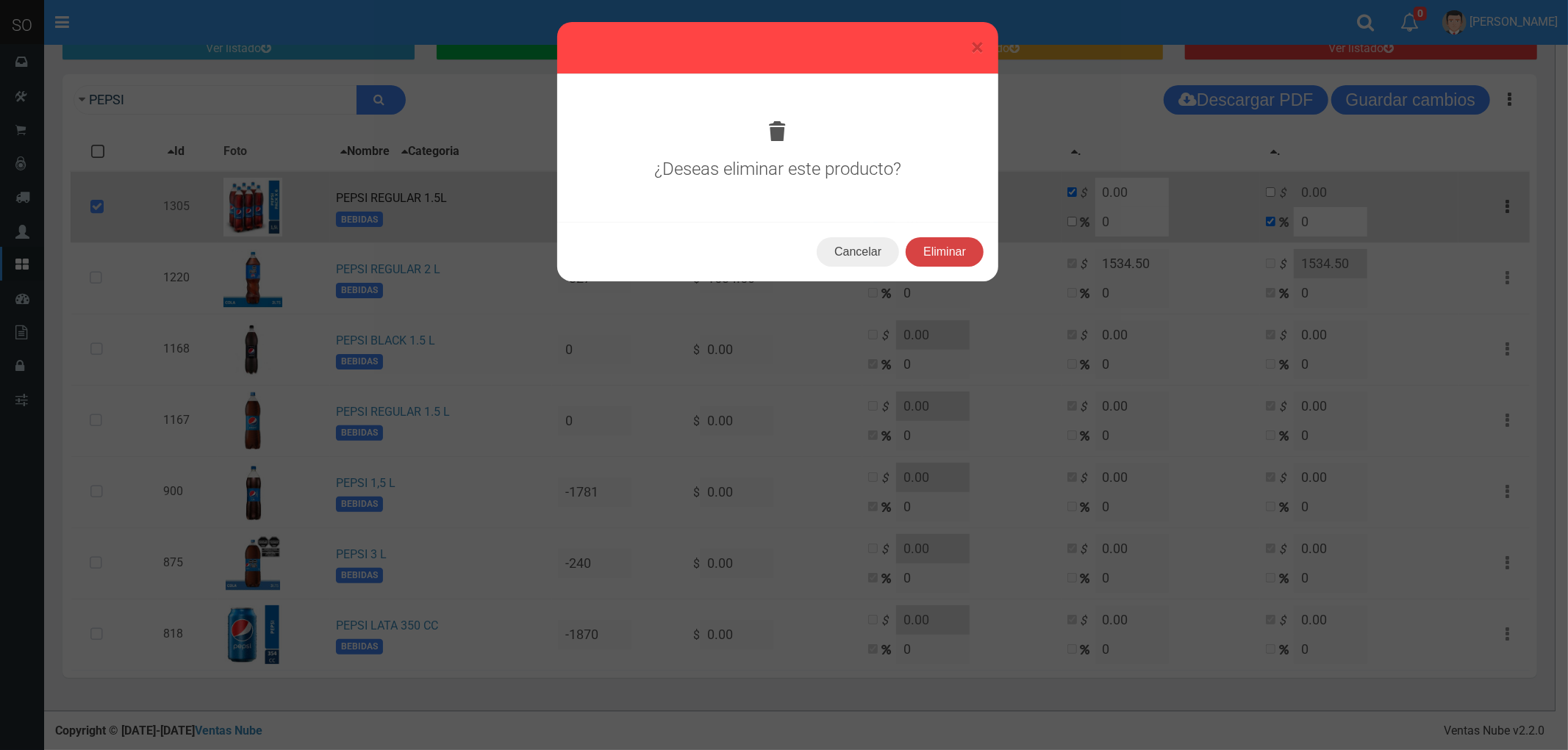
click at [947, 246] on button "Eliminar" at bounding box center [944, 251] width 78 height 29
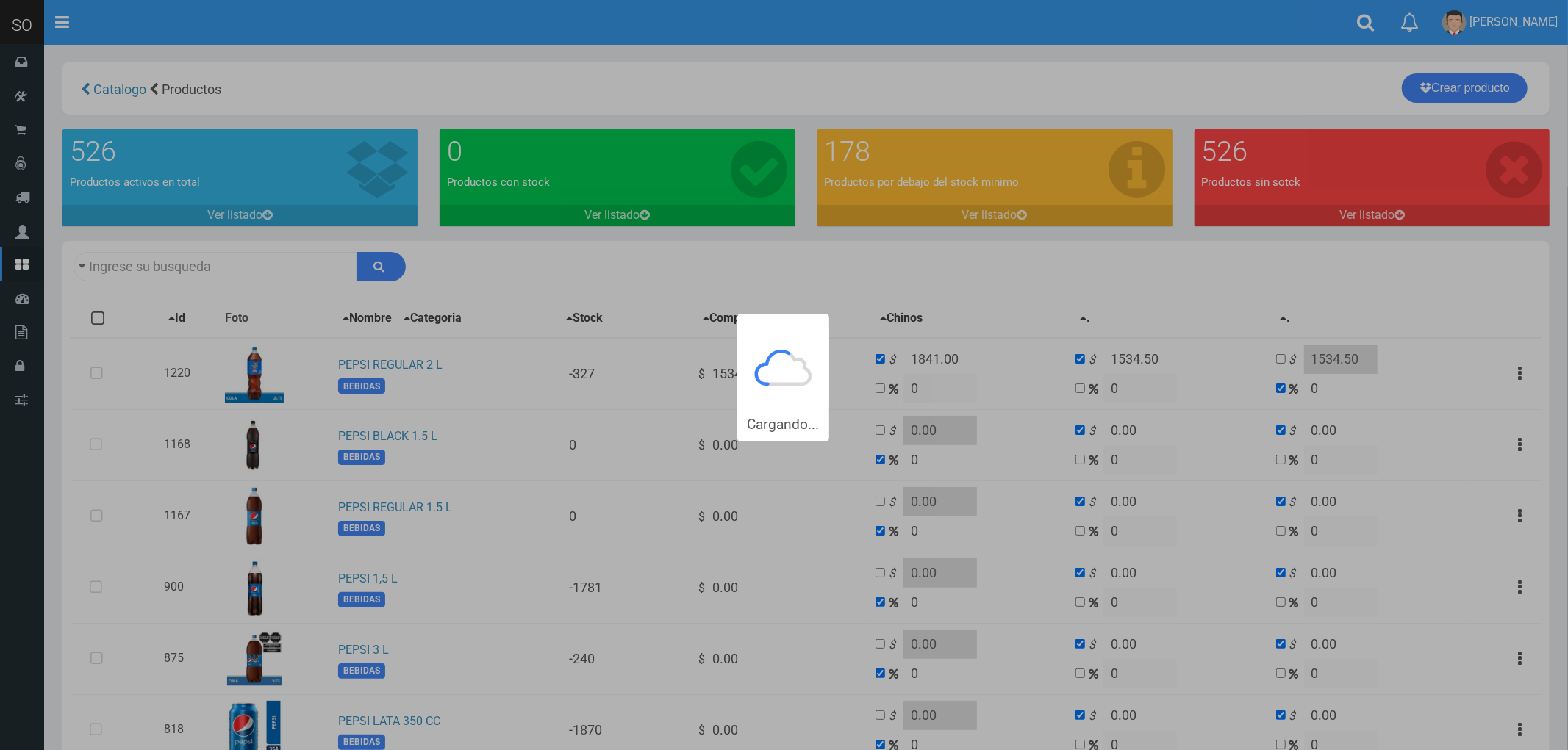
type input "PEPSI"
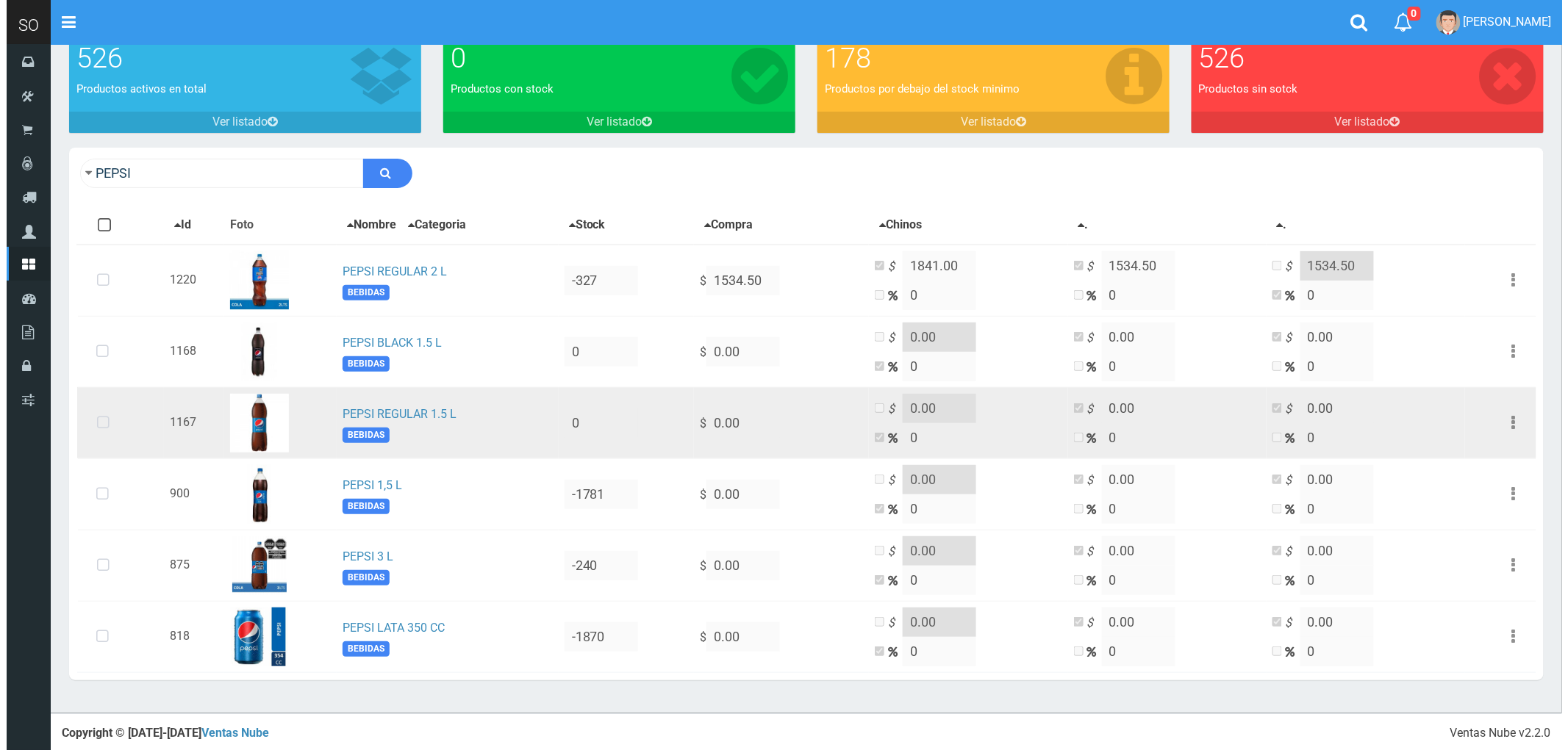
scroll to position [95, 0]
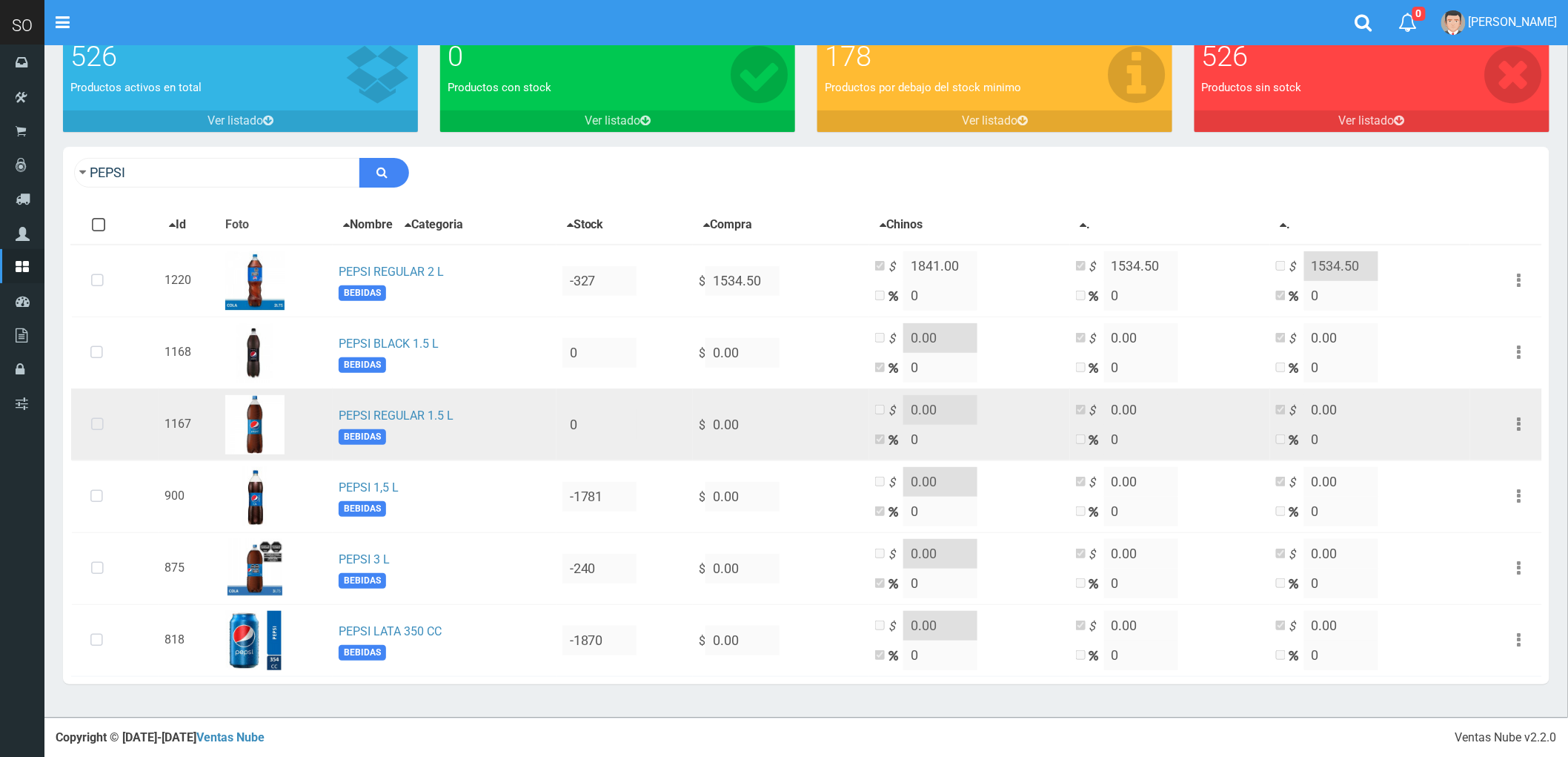
click at [101, 420] on icon at bounding box center [97, 424] width 39 height 49
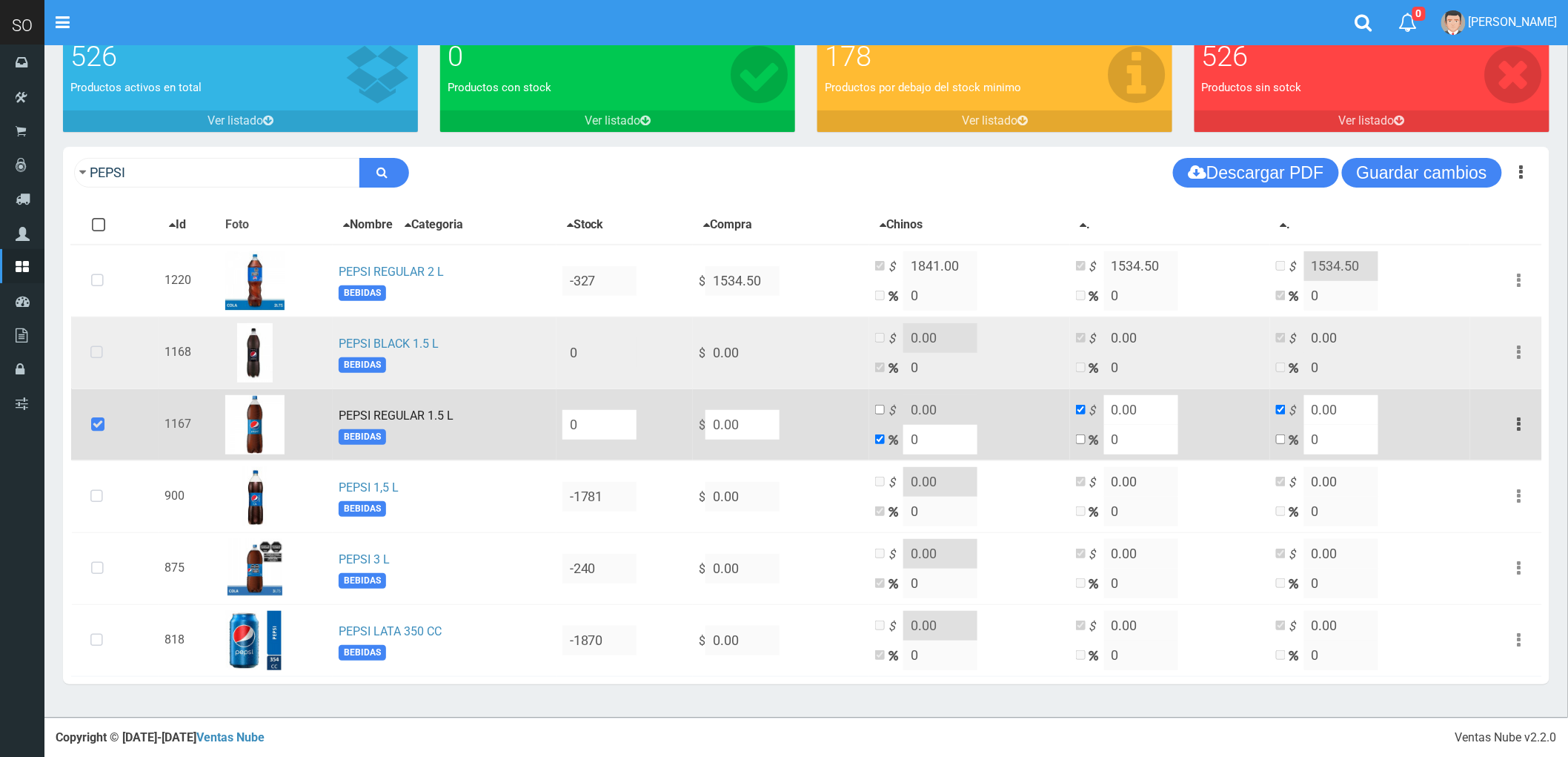
click at [98, 350] on icon at bounding box center [96, 353] width 39 height 49
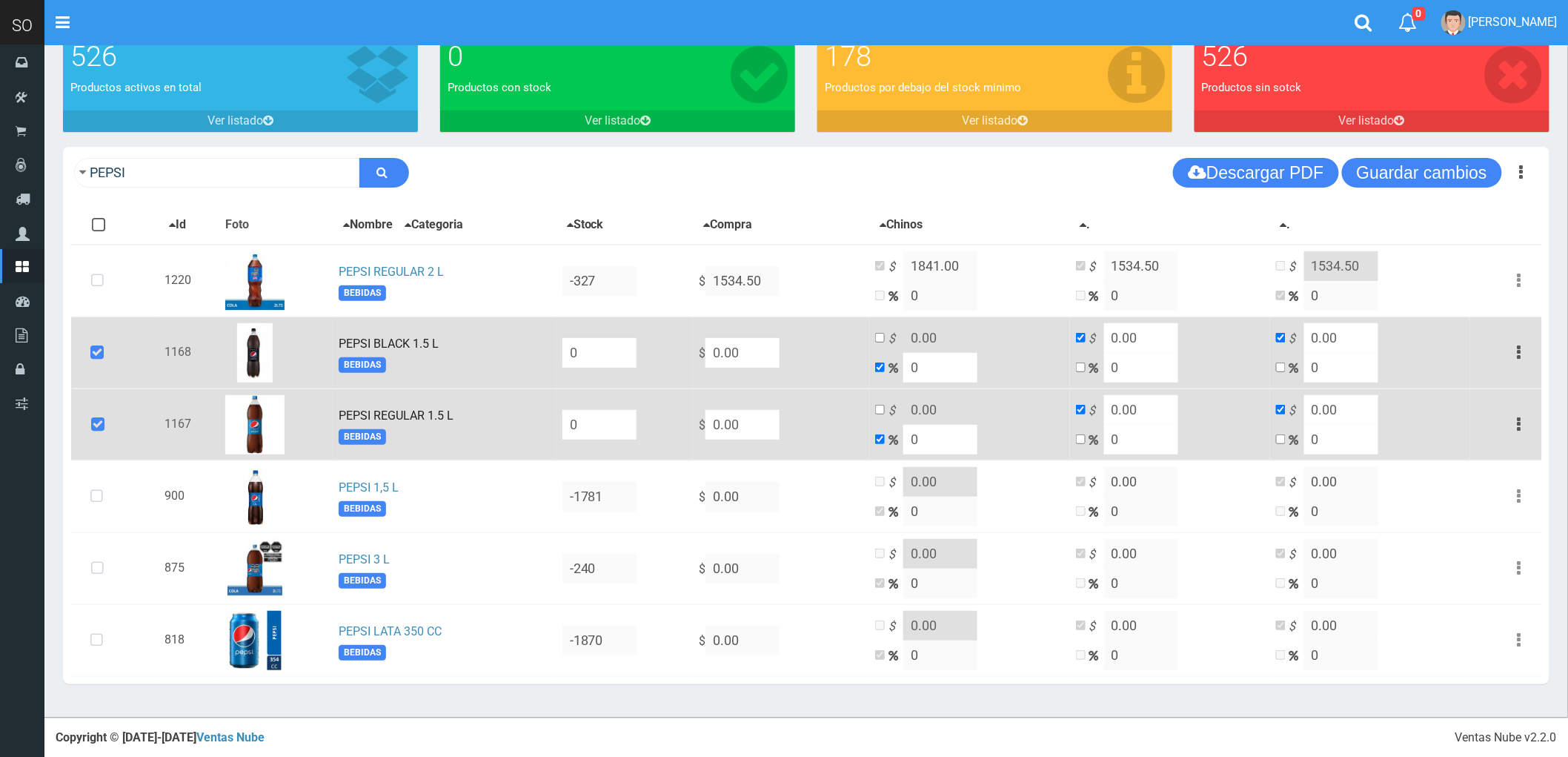
drag, startPoint x: 789, startPoint y: 427, endPoint x: 717, endPoint y: 418, distance: 72.6
click at [720, 418] on tr "1167 PEPSI REGULAR 1.5 L BEBIDAS 0 $ 0.00 $ 0.00 0 $ 0.00 0 $ 0.00 0 Editar Eli…" at bounding box center [807, 424] width 1471 height 72
type input "1"
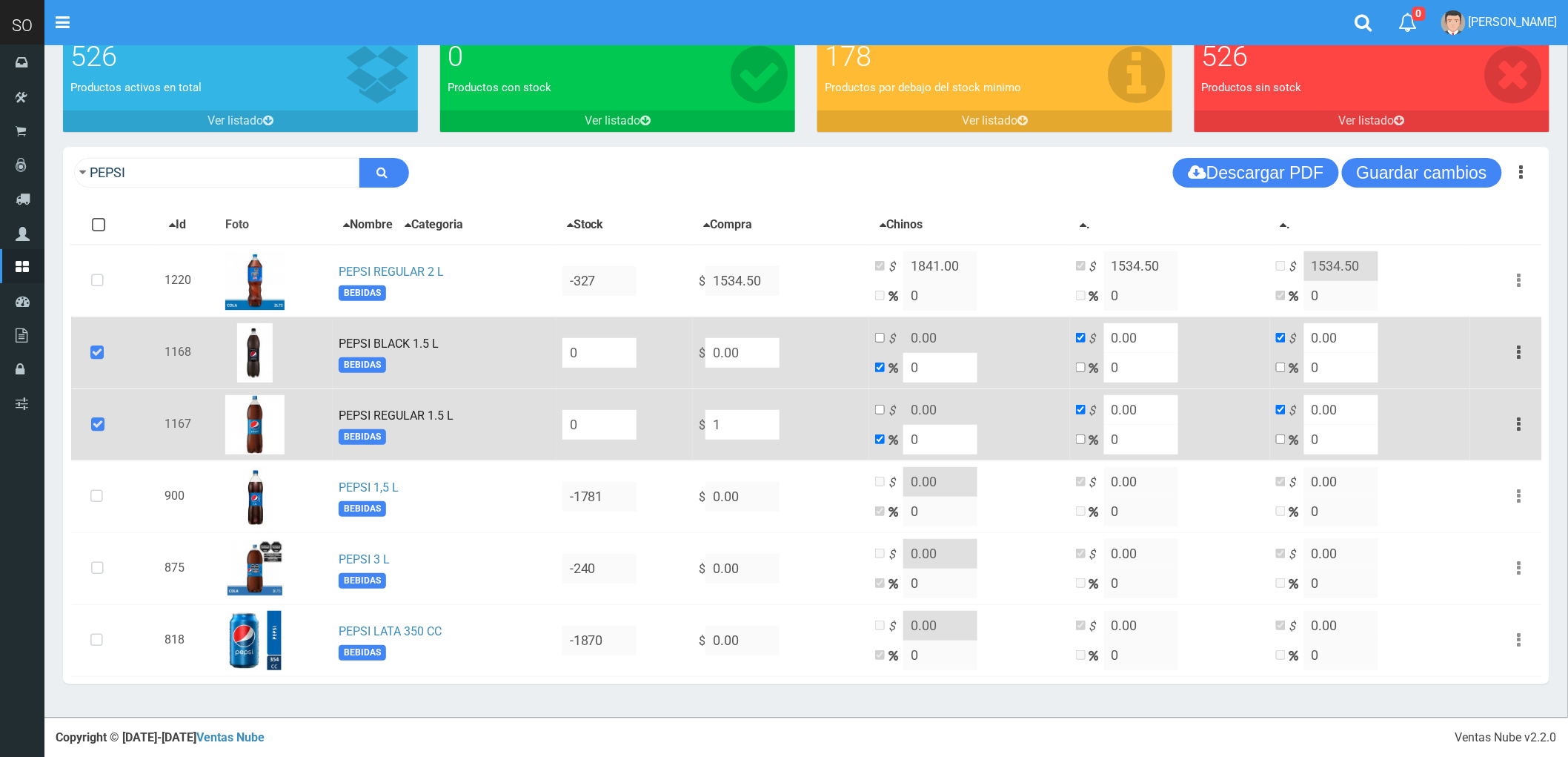
type input "1"
type input "12"
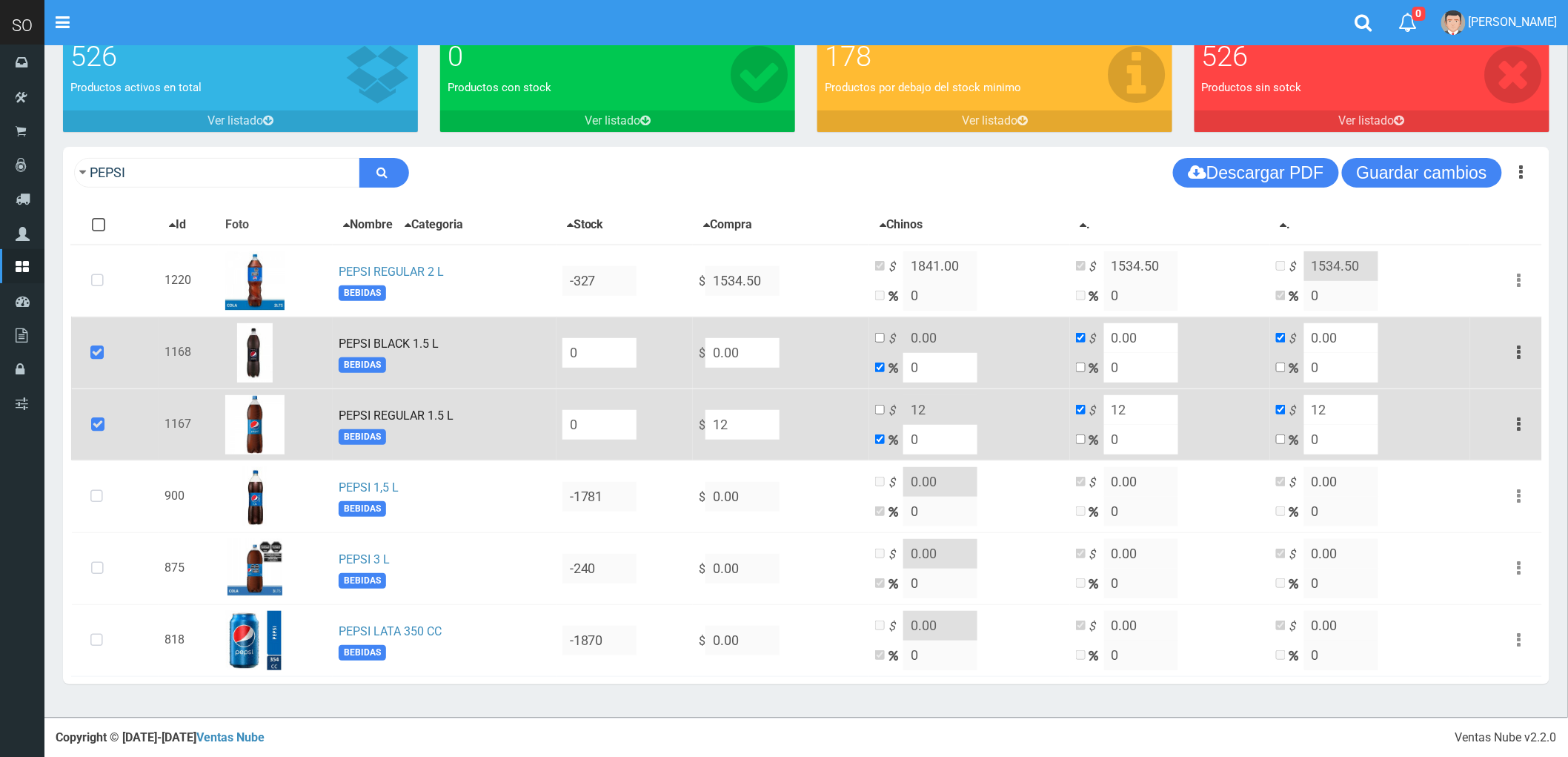
type input "121"
type input "1210"
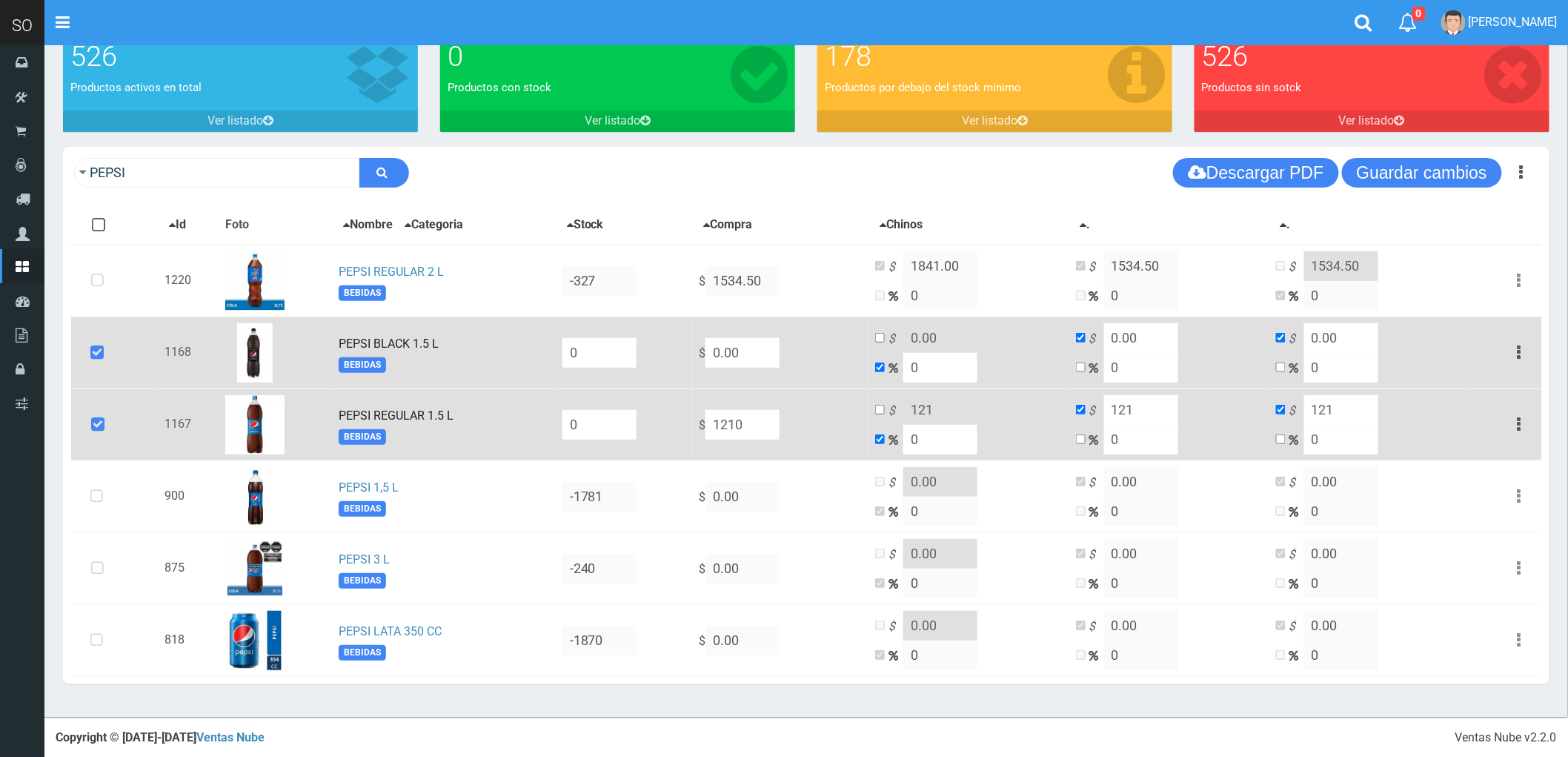
type input "1210"
drag, startPoint x: 946, startPoint y: 440, endPoint x: 930, endPoint y: 442, distance: 16.1
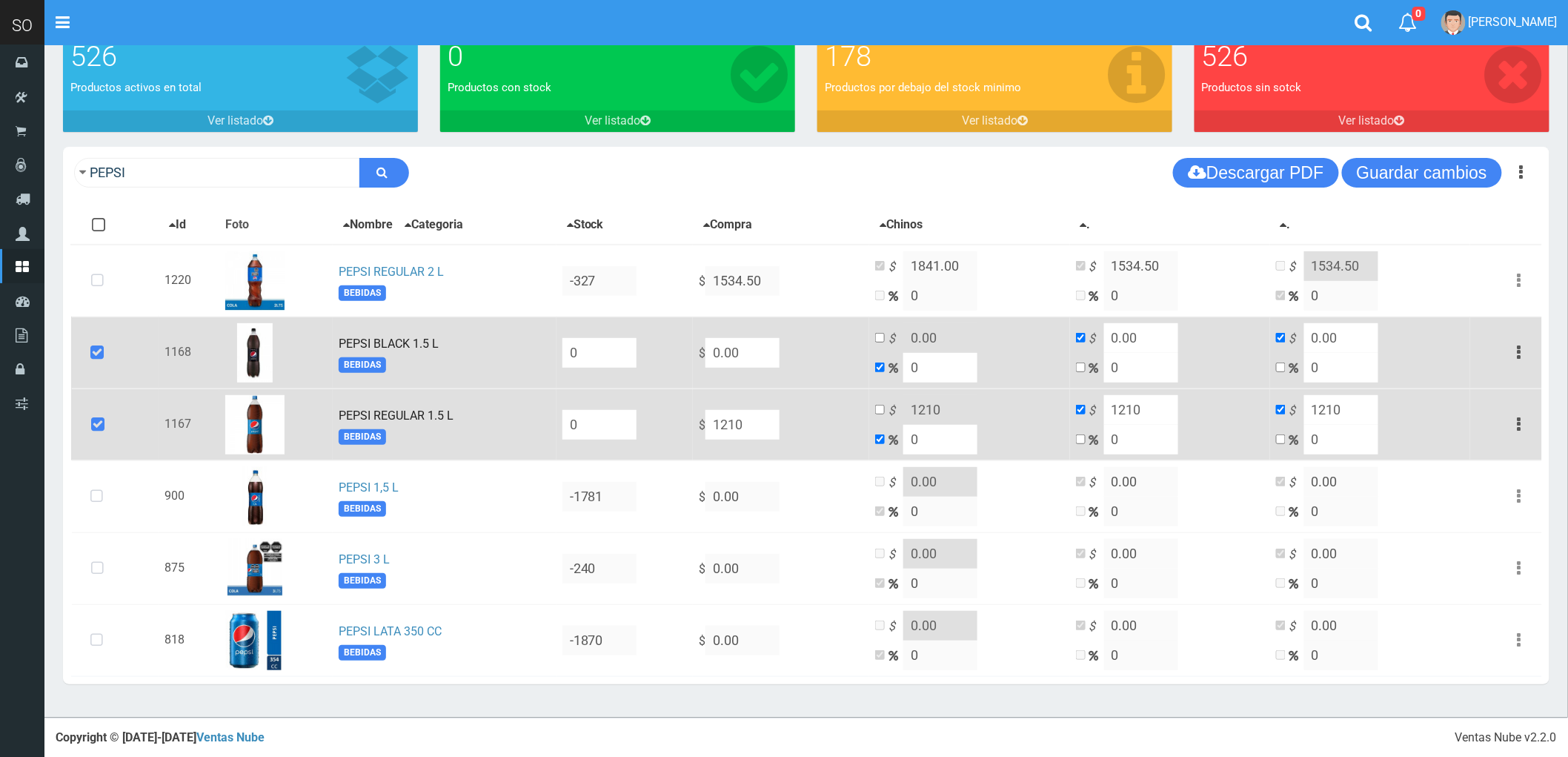
click at [930, 442] on td "$ 1210 0" at bounding box center [969, 424] width 200 height 72
type input "2"
type input "1234.2"
type input "20"
type input "1452"
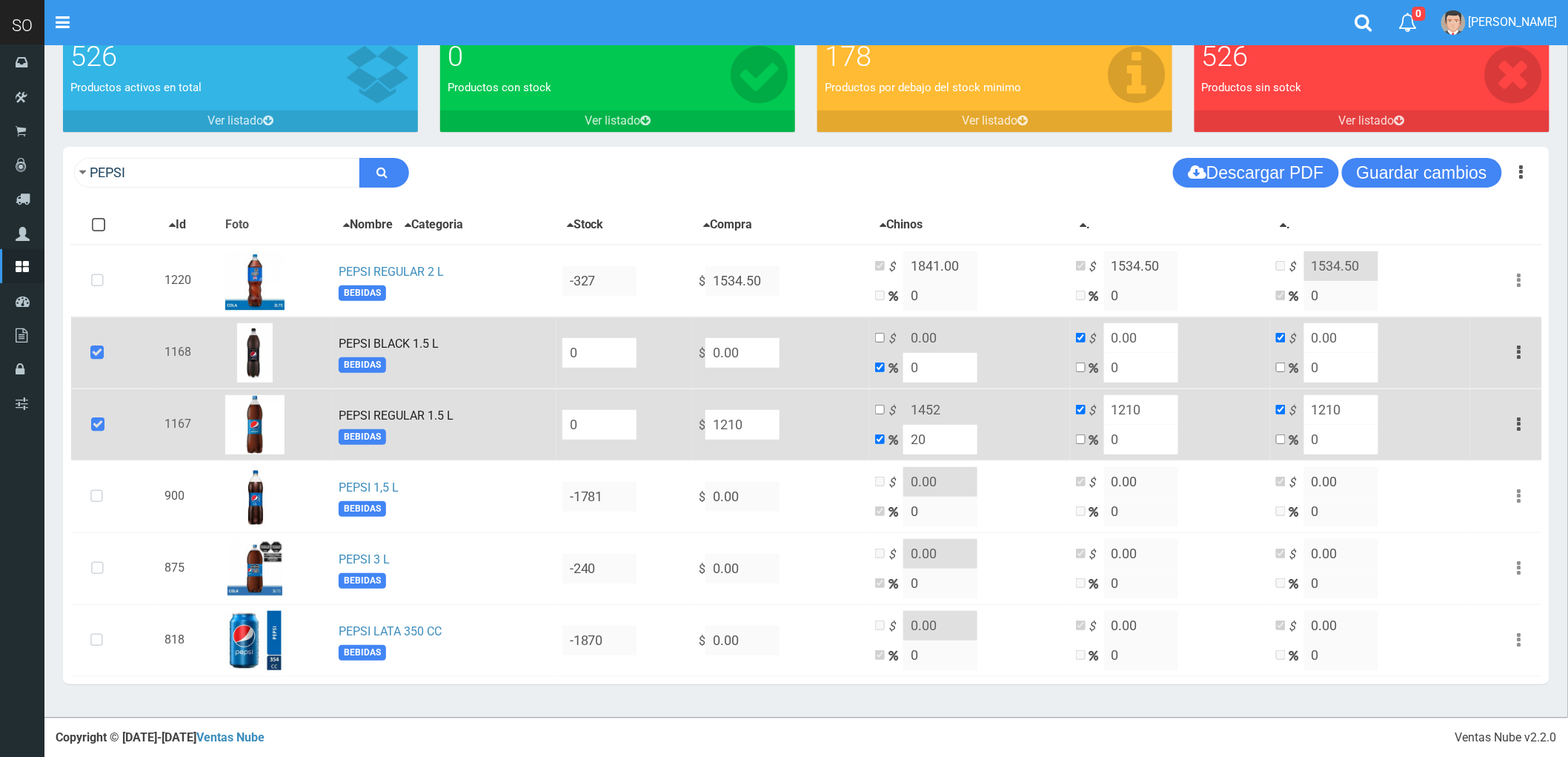
type input "20"
click at [885, 410] on input "checkbox" at bounding box center [880, 409] width 10 height 10
checkbox input "true"
checkbox input "false"
drag, startPoint x: 788, startPoint y: 349, endPoint x: 720, endPoint y: 360, distance: 68.9
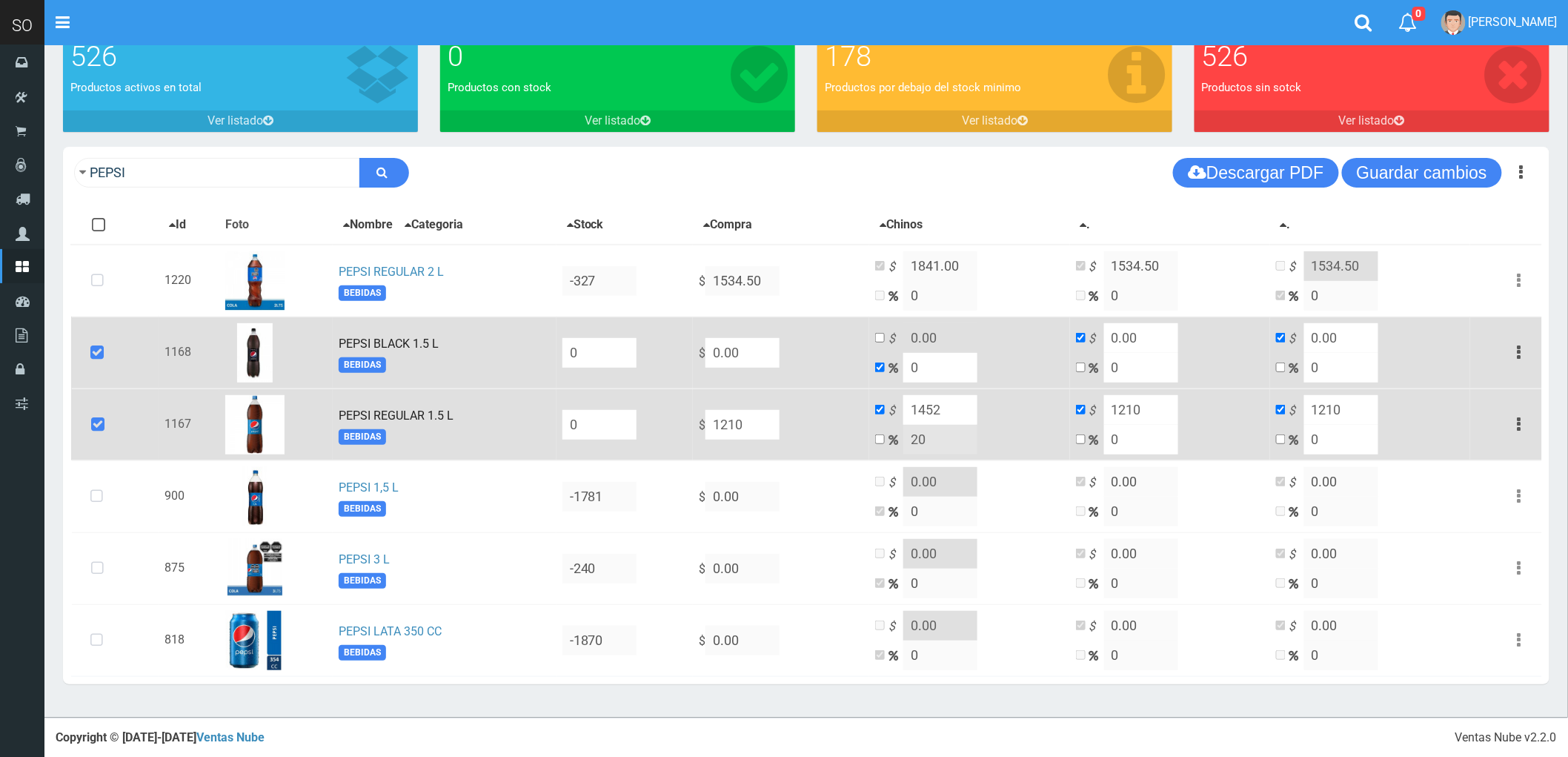
click at [720, 360] on tr "1168 PEPSI BLACK 1.5 L BEBIDAS 0 $ 0.00 $ 0.00 0 $ 0.00 0 $ 0.00 0 Editar Elimi…" at bounding box center [807, 353] width 1471 height 72
type input "12"
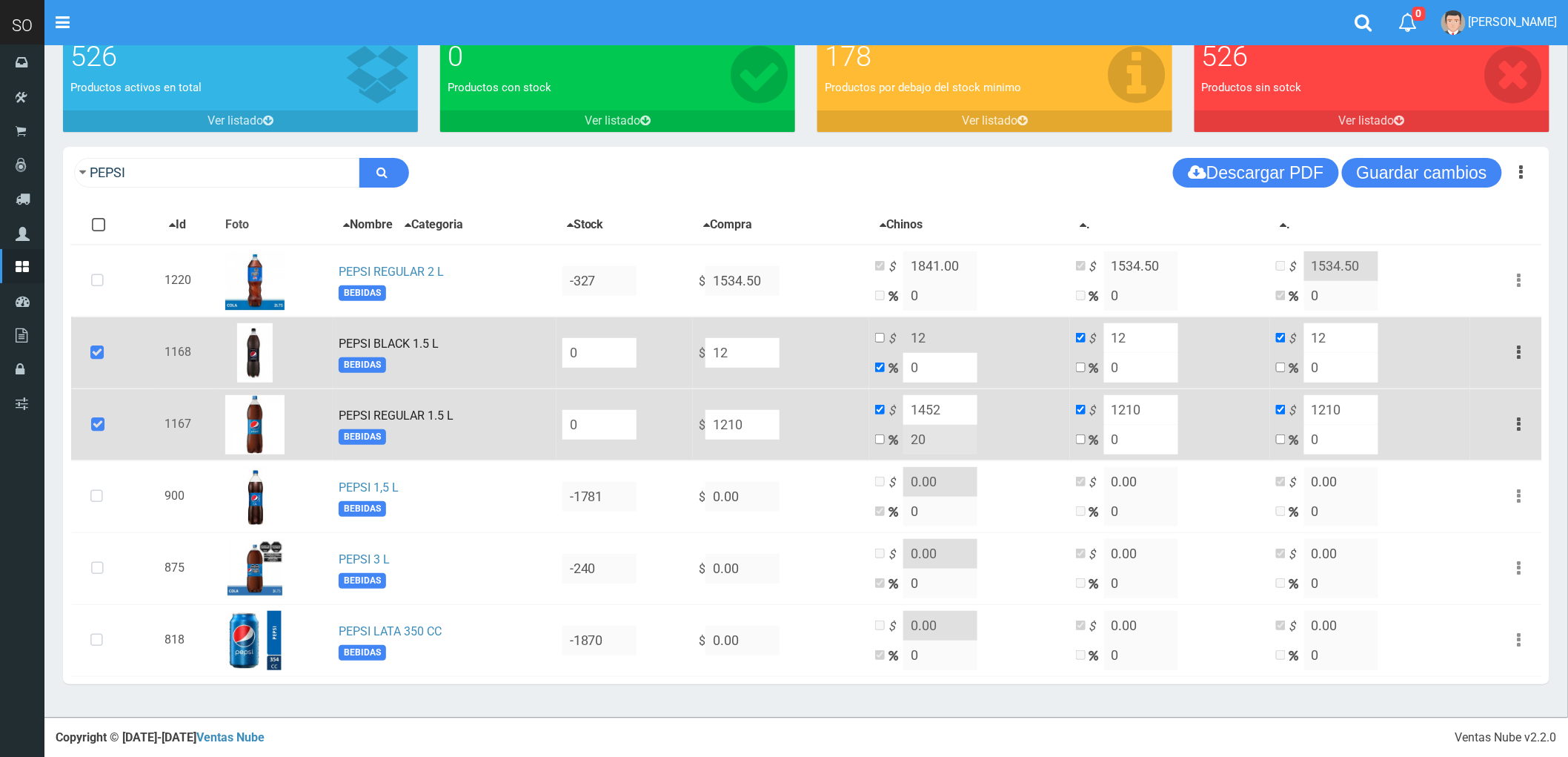
type input "121"
type input "1210"
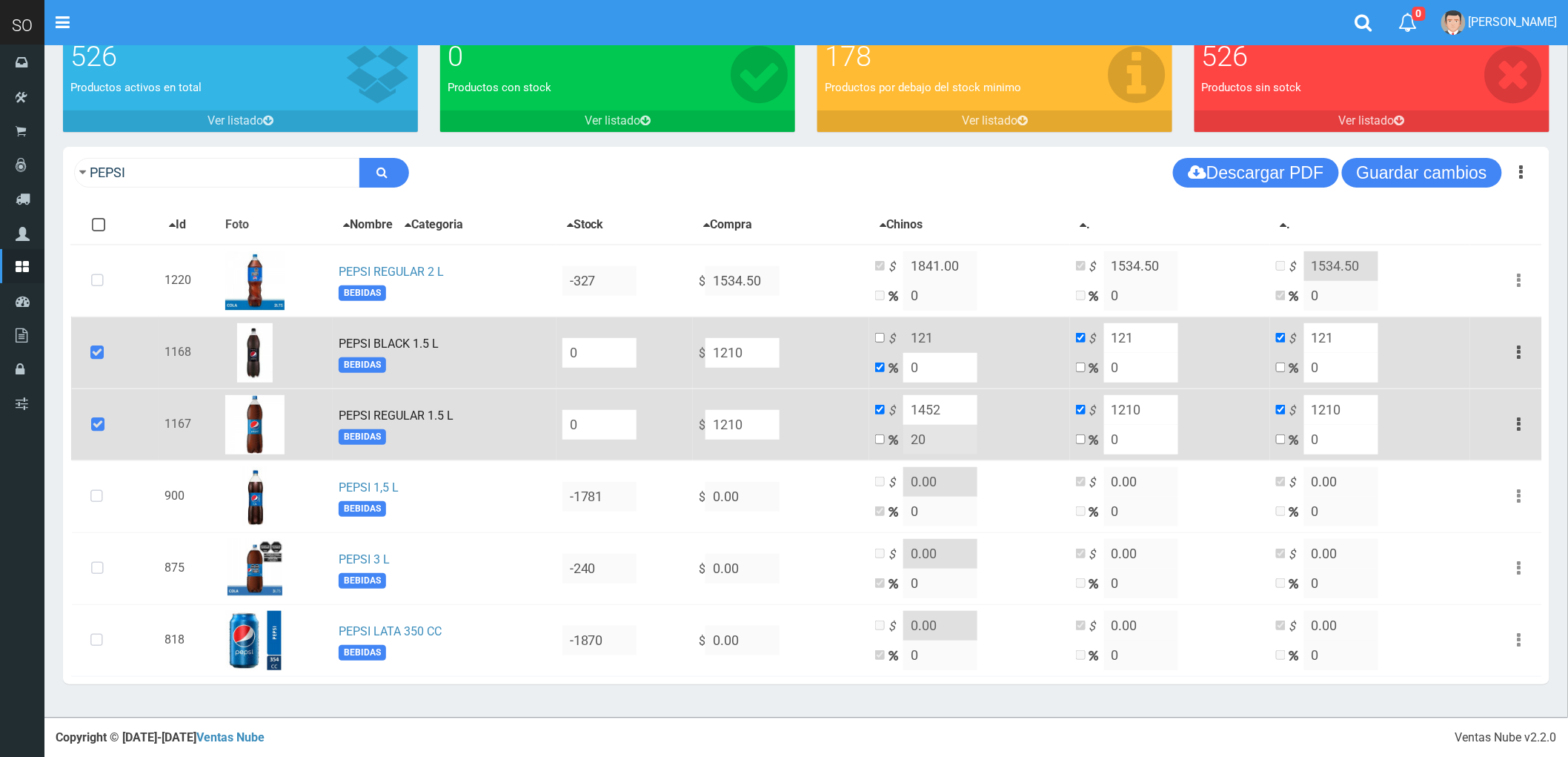
type input "1210"
drag, startPoint x: 956, startPoint y: 364, endPoint x: 912, endPoint y: 376, distance: 45.6
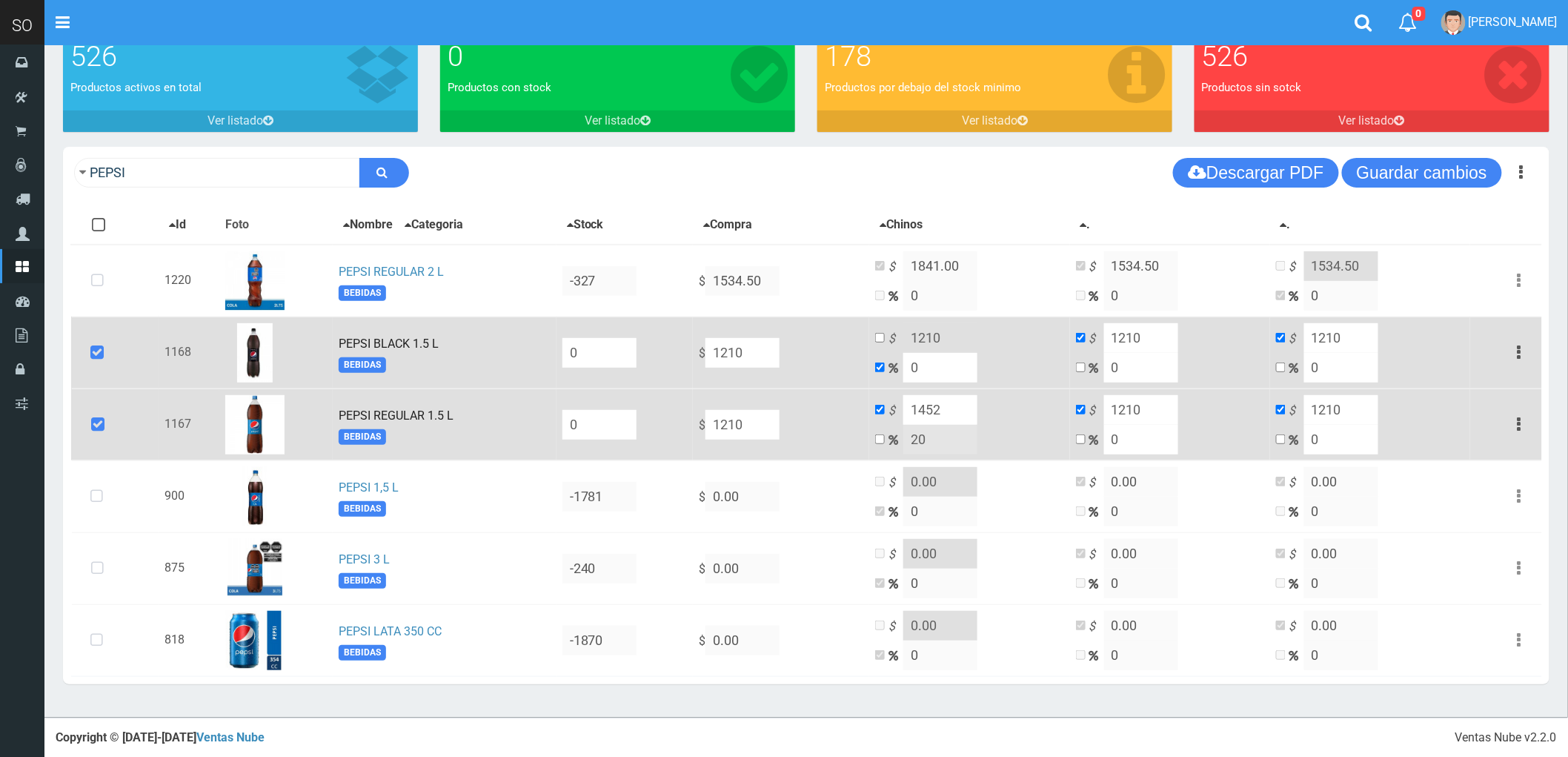
click at [912, 376] on td "$ 1210 0" at bounding box center [969, 353] width 200 height 72
type input "1"
type input "1222.1"
type input "1210"
type input "2"
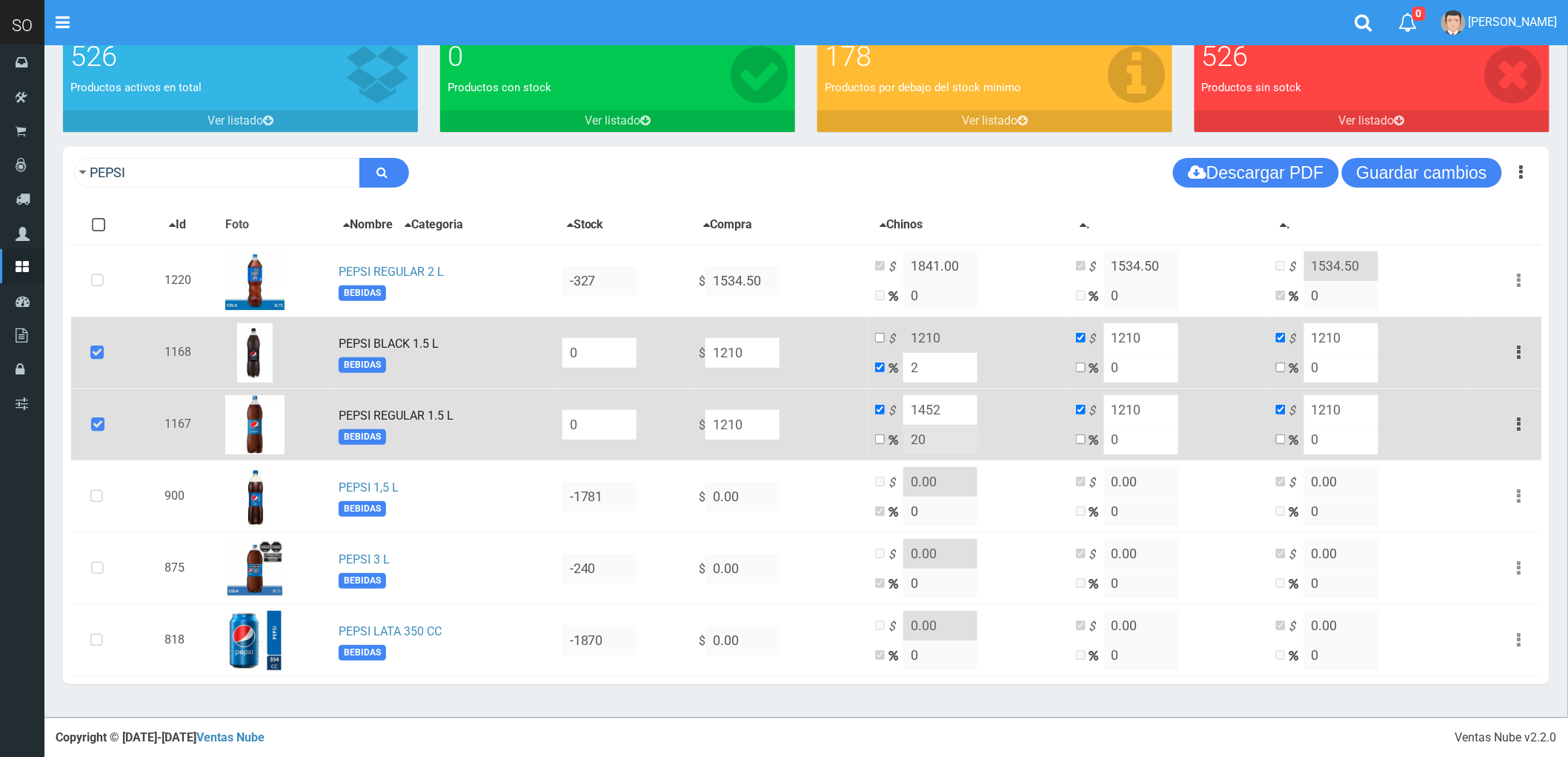
type input "1234.2"
type input "20"
type input "1452"
type input "20"
click at [1150, 417] on input "1210" at bounding box center [1141, 409] width 74 height 29
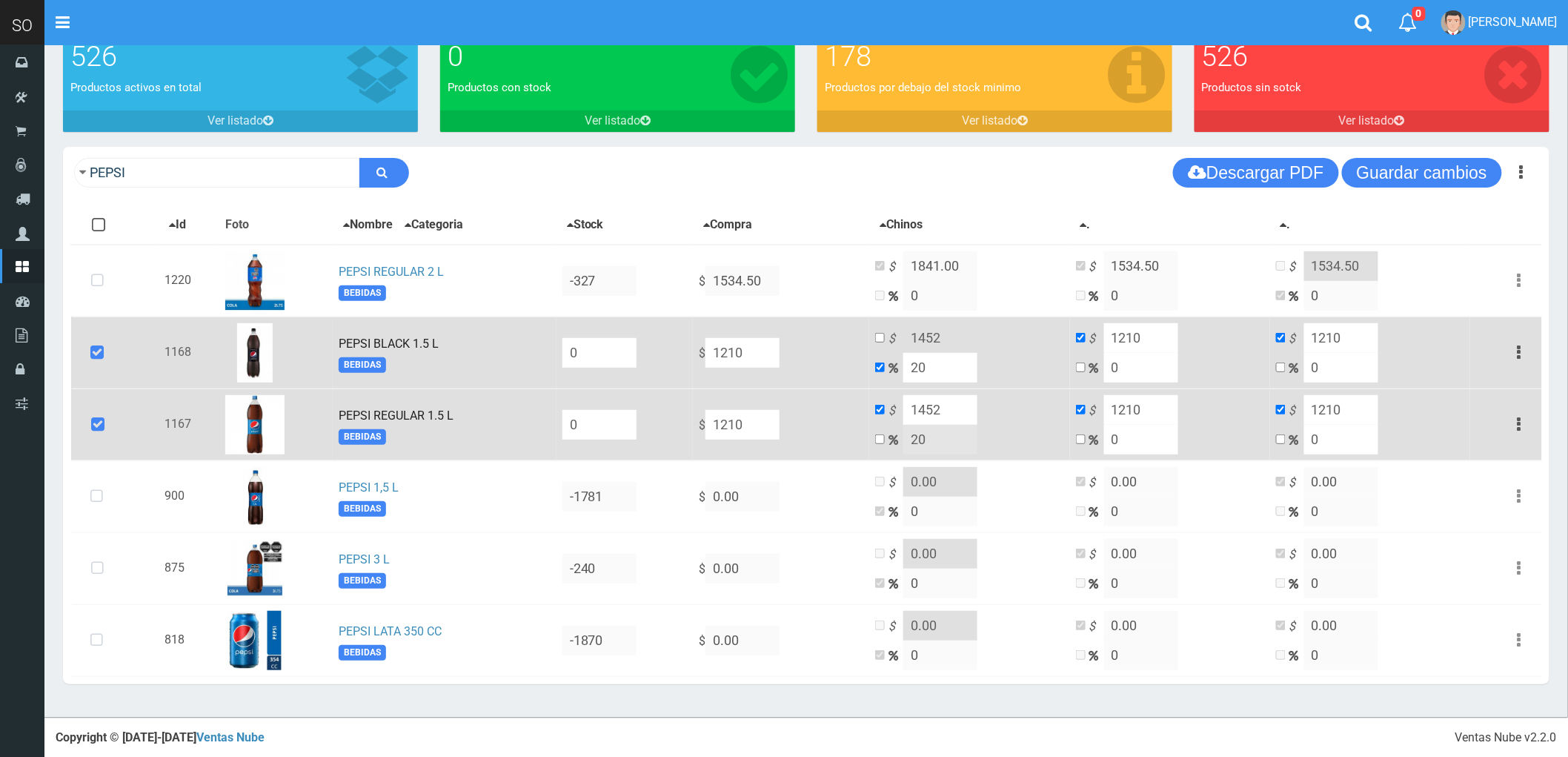
click at [1150, 417] on input "1210" at bounding box center [1141, 409] width 74 height 29
type input "0"
click at [1158, 336] on input "1210" at bounding box center [1141, 338] width 74 height 29
type input "0"
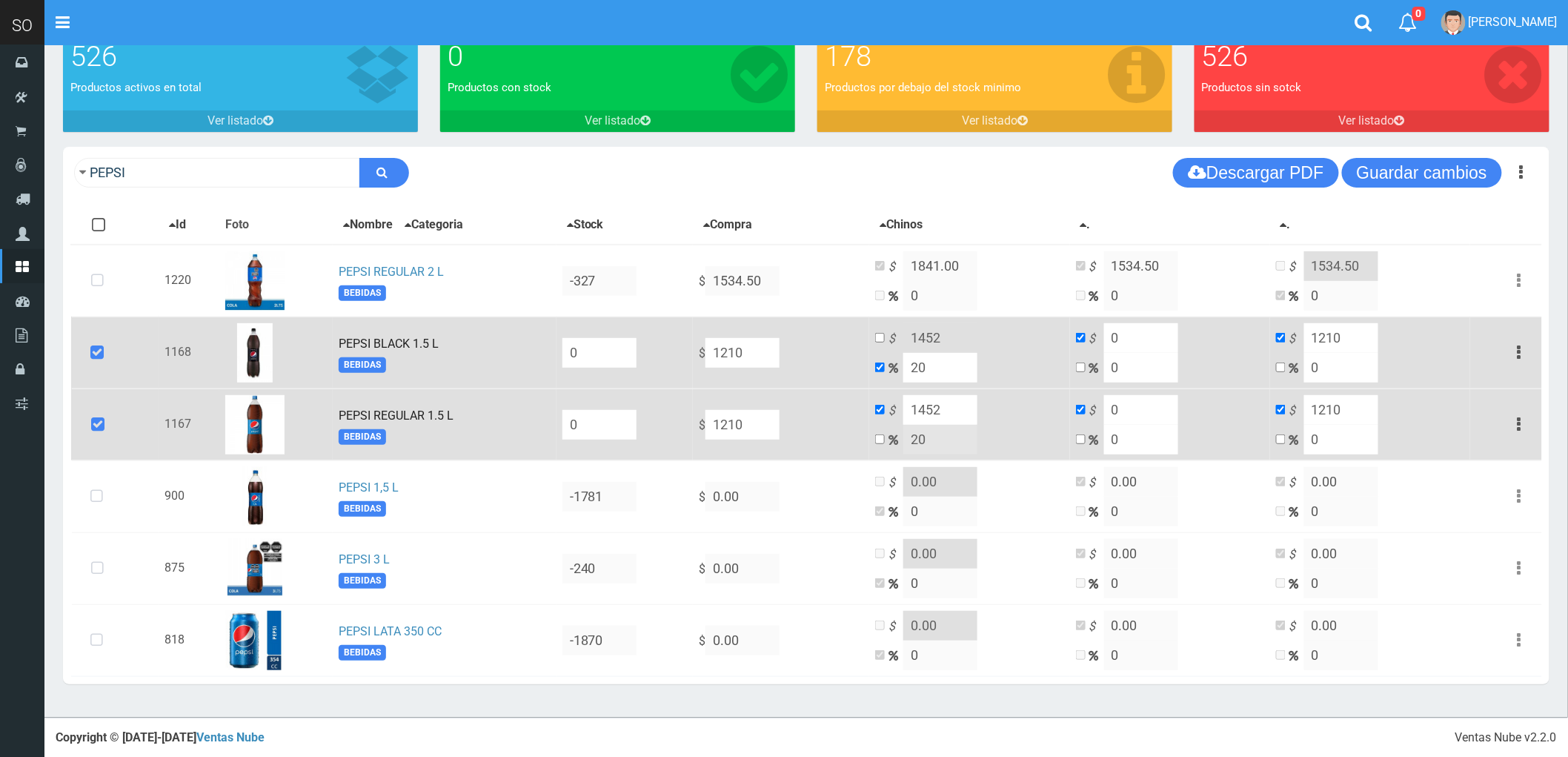
click at [1345, 331] on input "1210" at bounding box center [1341, 338] width 74 height 29
drag, startPoint x: 1345, startPoint y: 331, endPoint x: 1368, endPoint y: 433, distance: 104.6
click at [1345, 332] on input "1210" at bounding box center [1341, 338] width 74 height 29
type input "0"
click at [1333, 406] on input "1210" at bounding box center [1341, 409] width 74 height 29
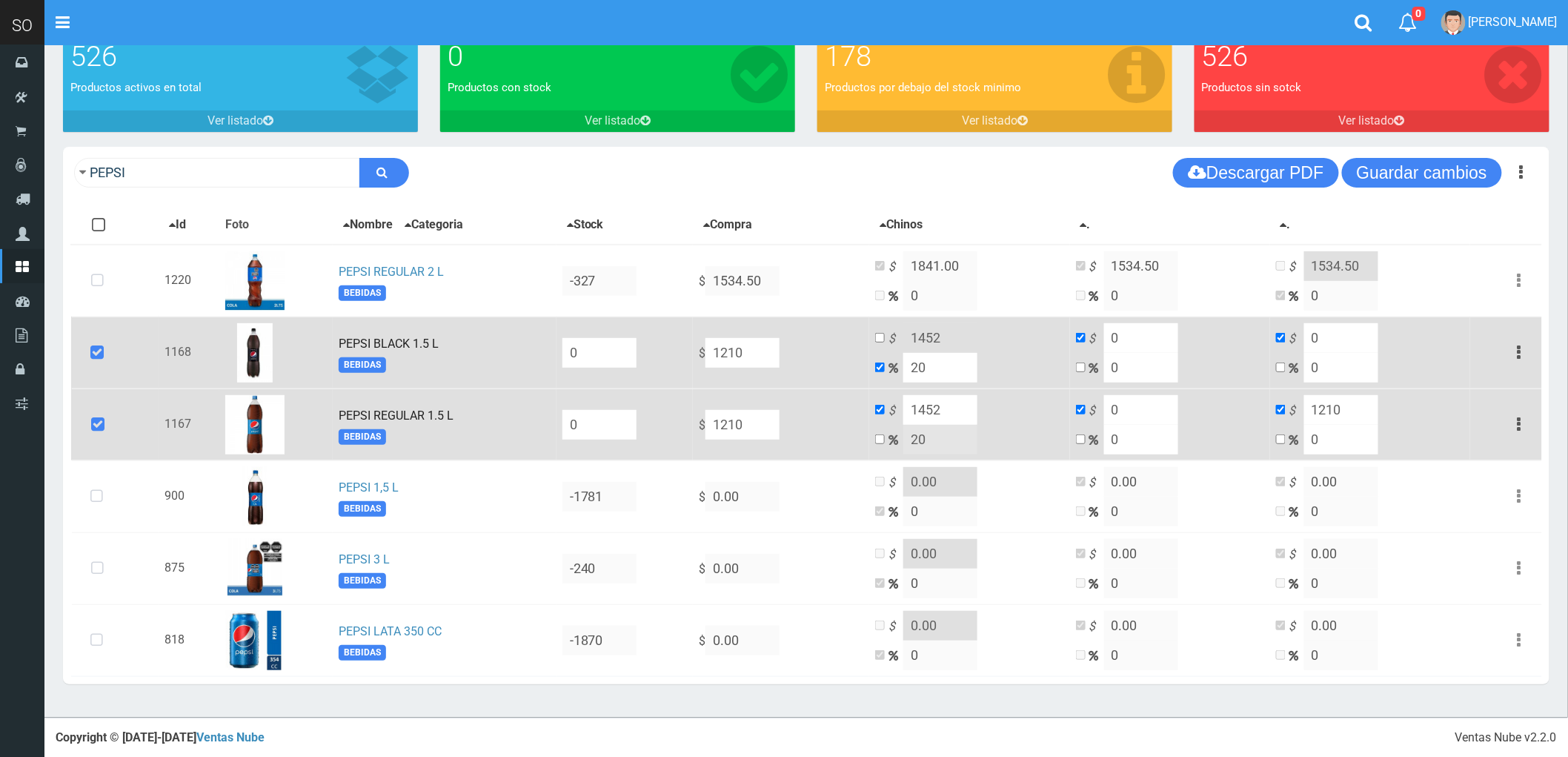
click at [1333, 406] on input "1210" at bounding box center [1341, 409] width 74 height 29
type input "0"
click at [1408, 167] on button "Guardar cambios" at bounding box center [1422, 172] width 160 height 29
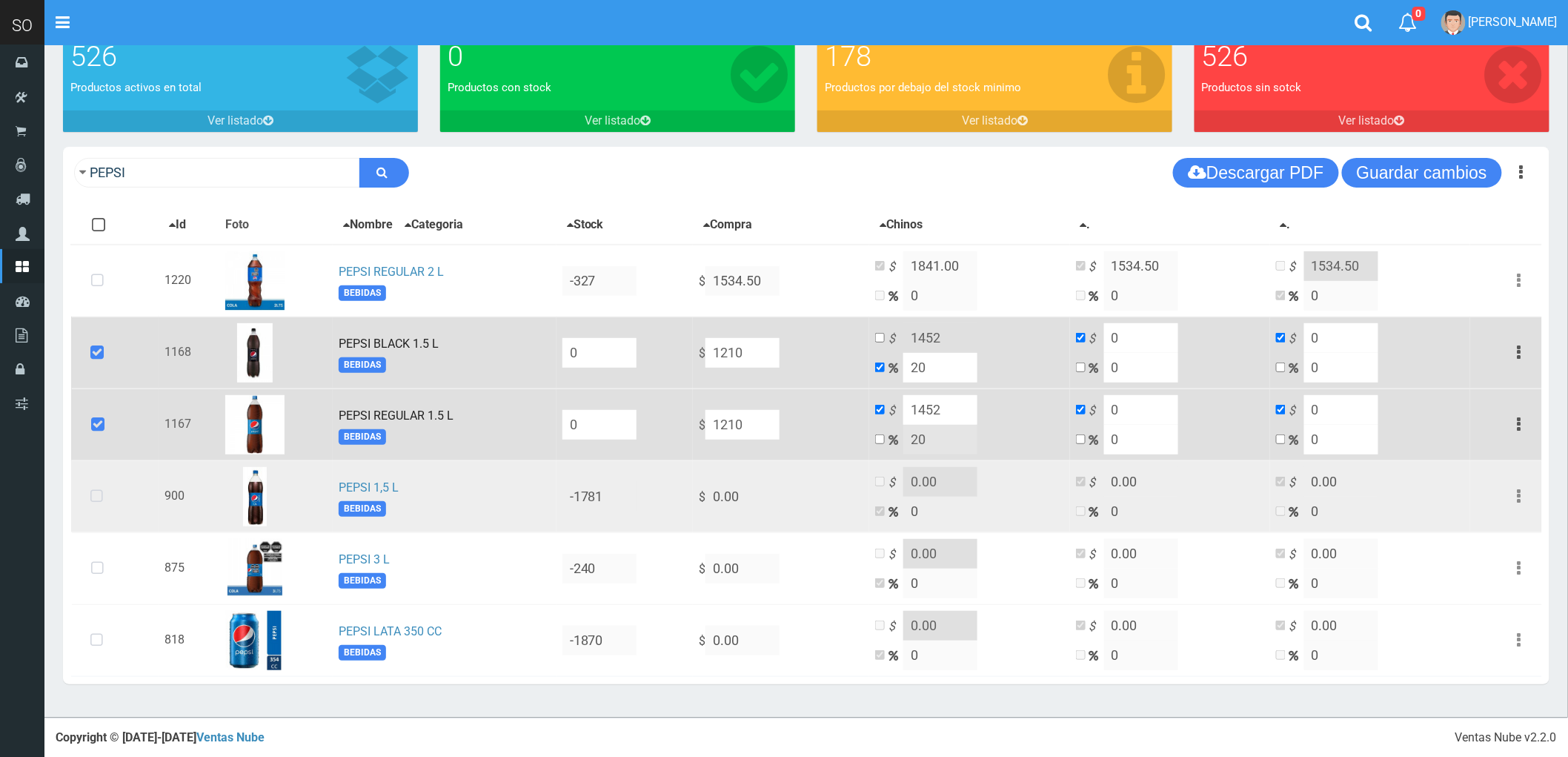
click at [94, 489] on icon at bounding box center [96, 497] width 39 height 49
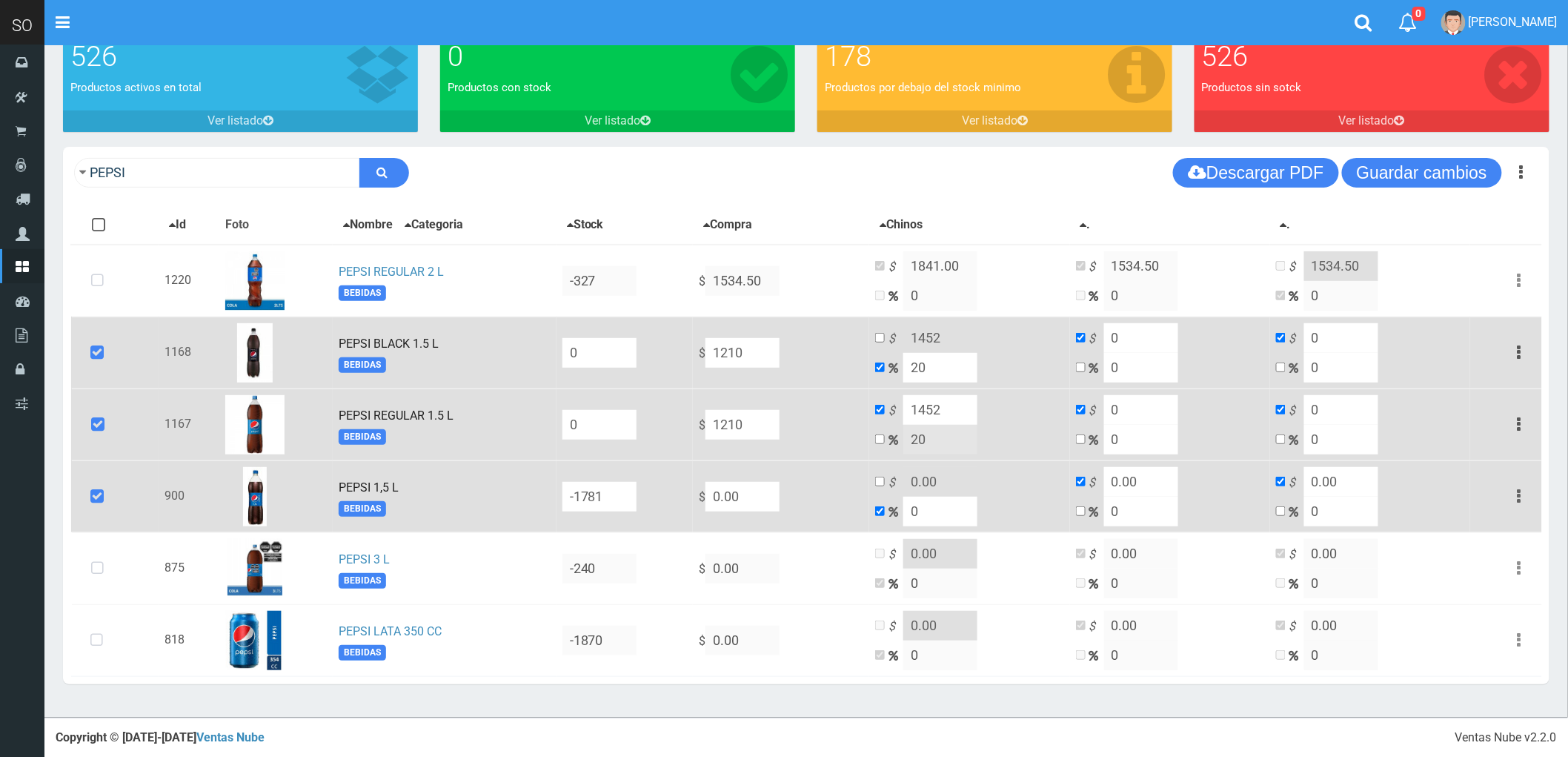
click at [1521, 486] on icon "button" at bounding box center [1519, 496] width 4 height 26
click at [1477, 573] on link "Eliminar" at bounding box center [1477, 576] width 117 height 32
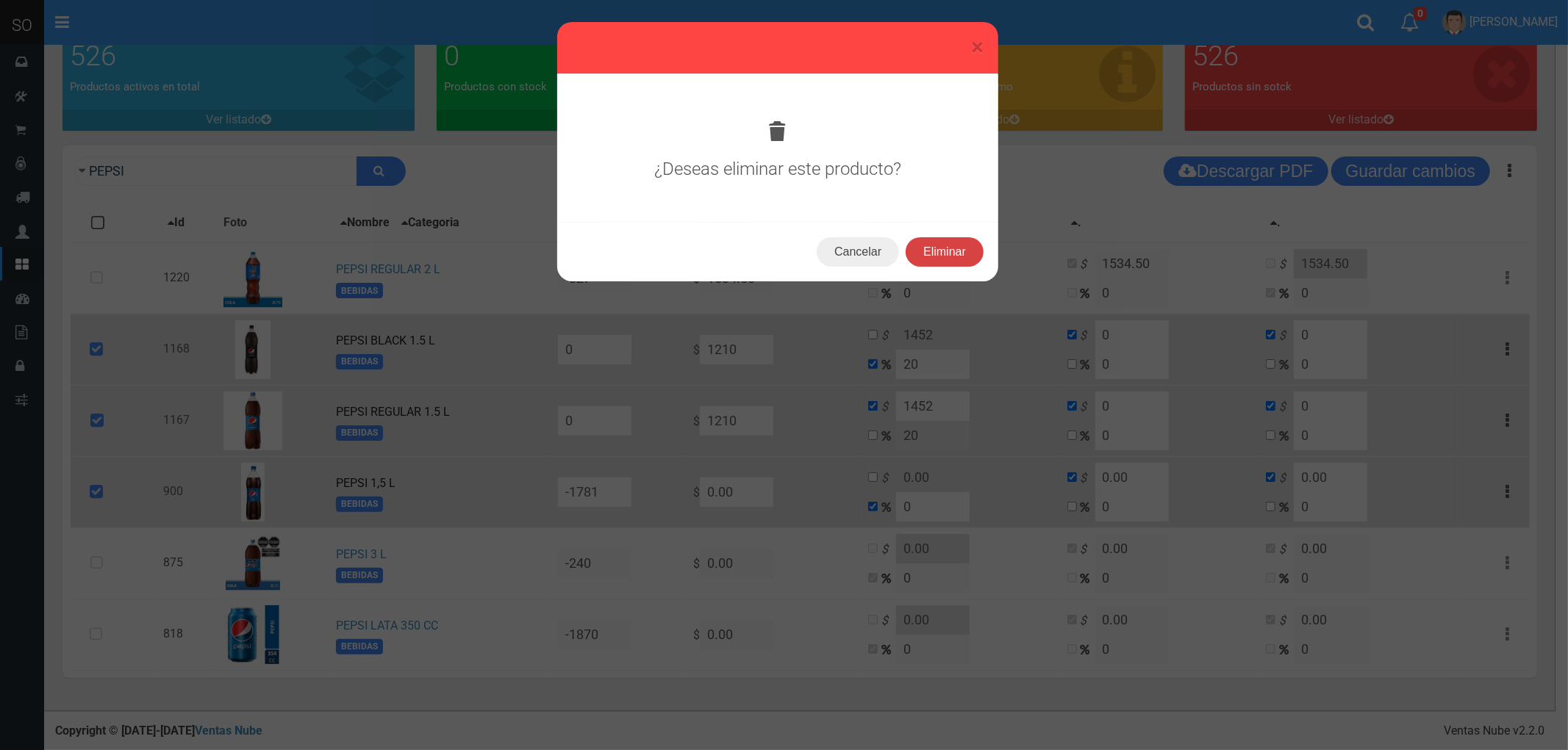
click at [938, 246] on button "Eliminar" at bounding box center [944, 251] width 78 height 29
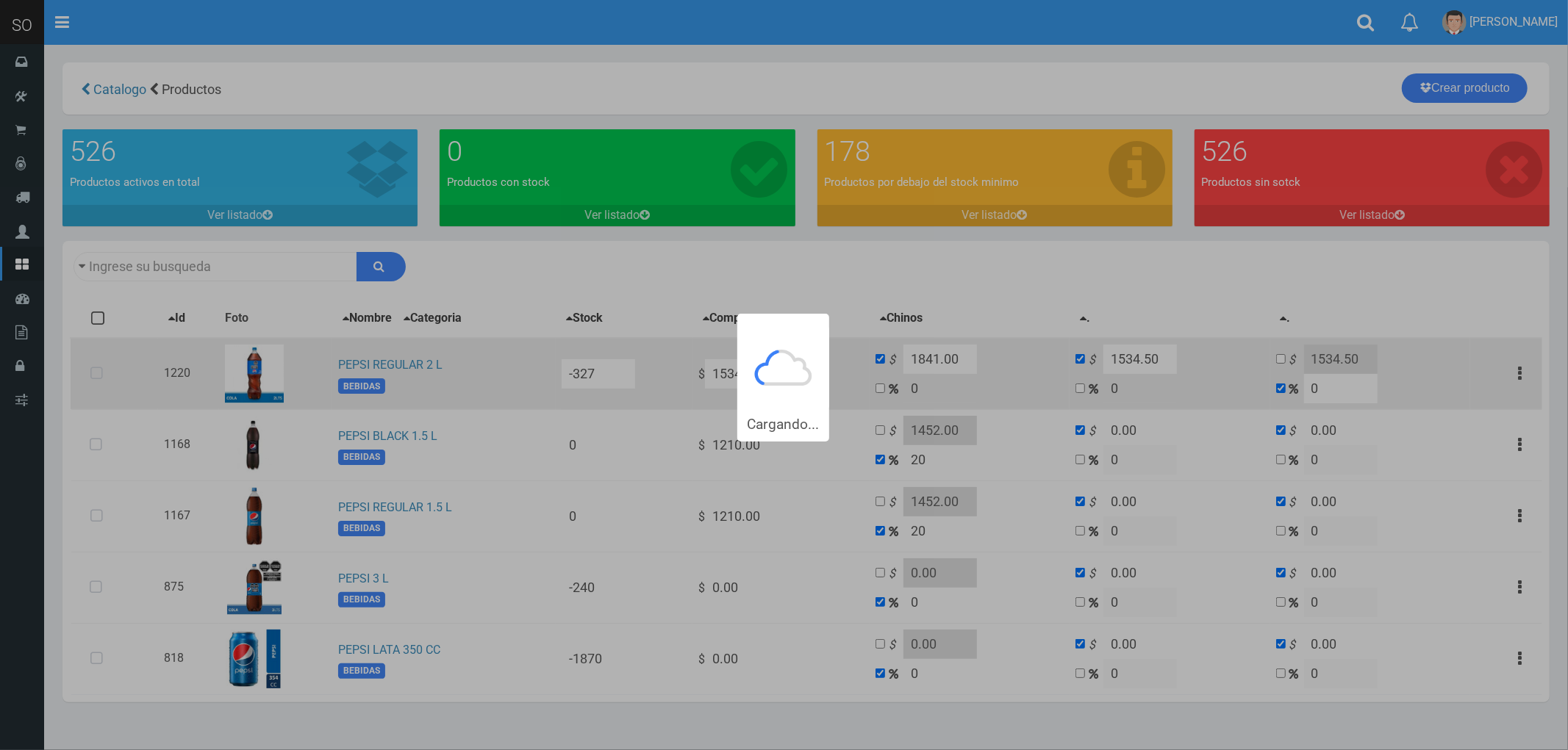
type input "PEPSI"
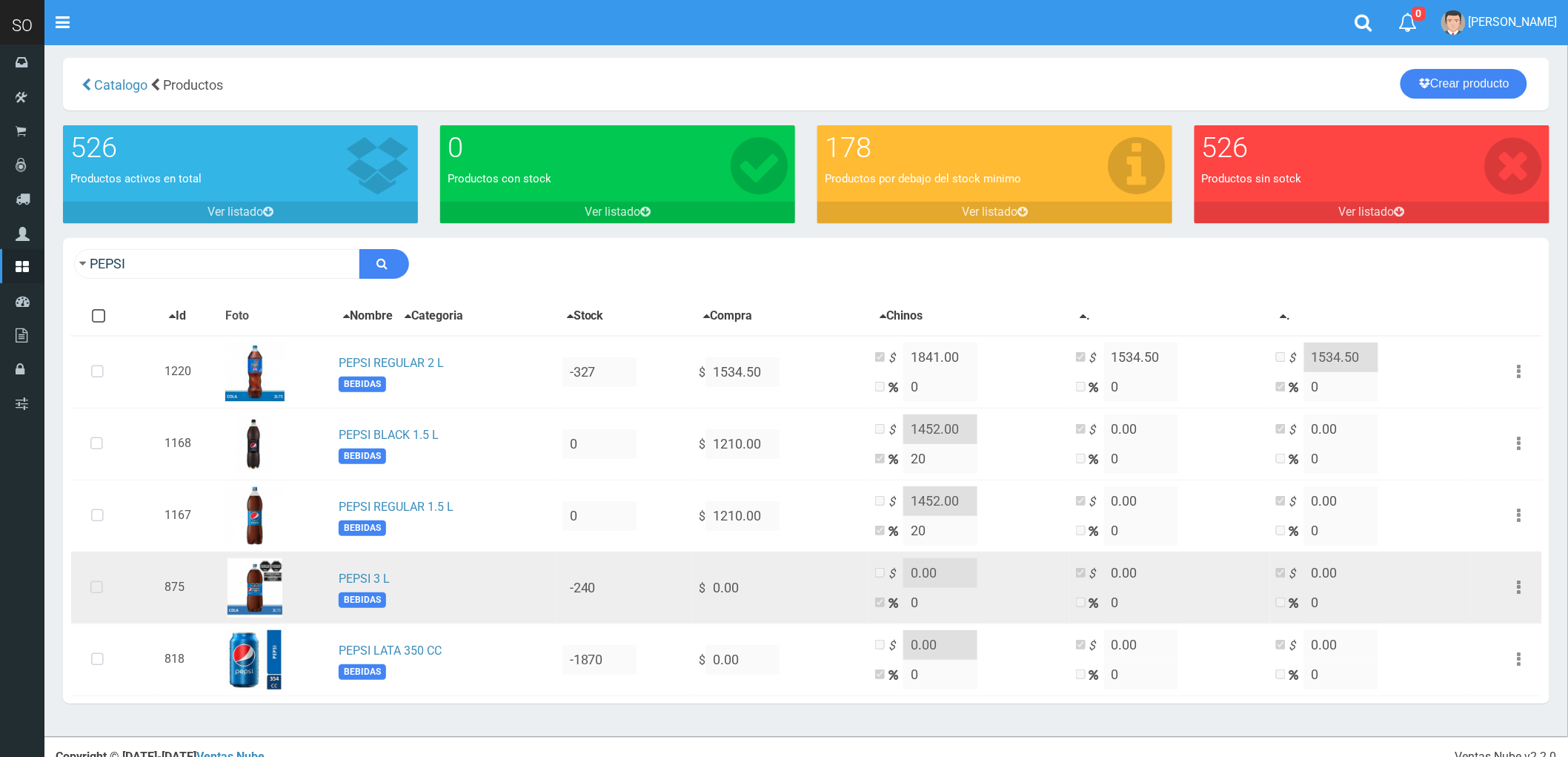
scroll to position [25, 0]
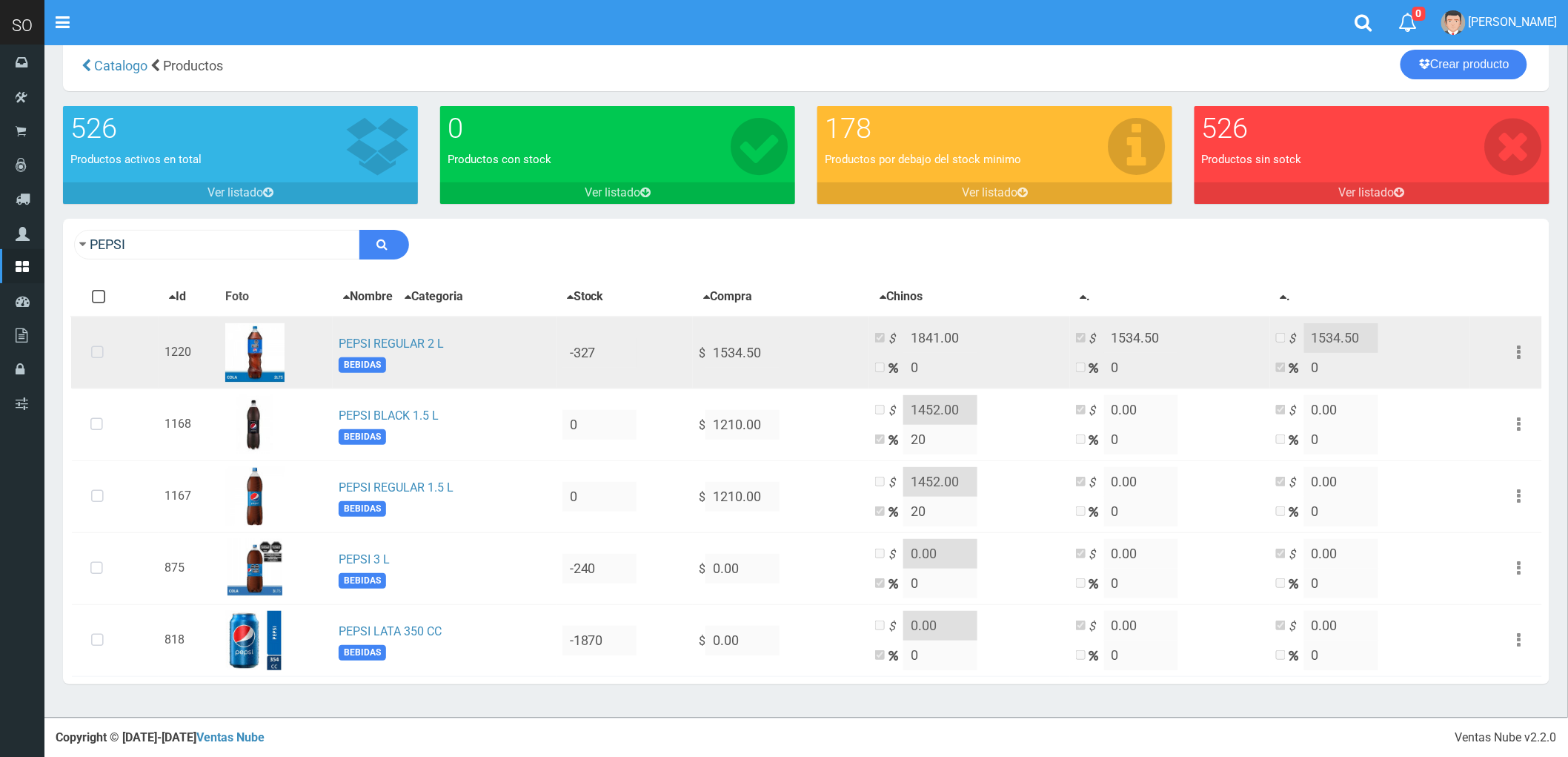
click at [99, 347] on icon at bounding box center [97, 353] width 39 height 49
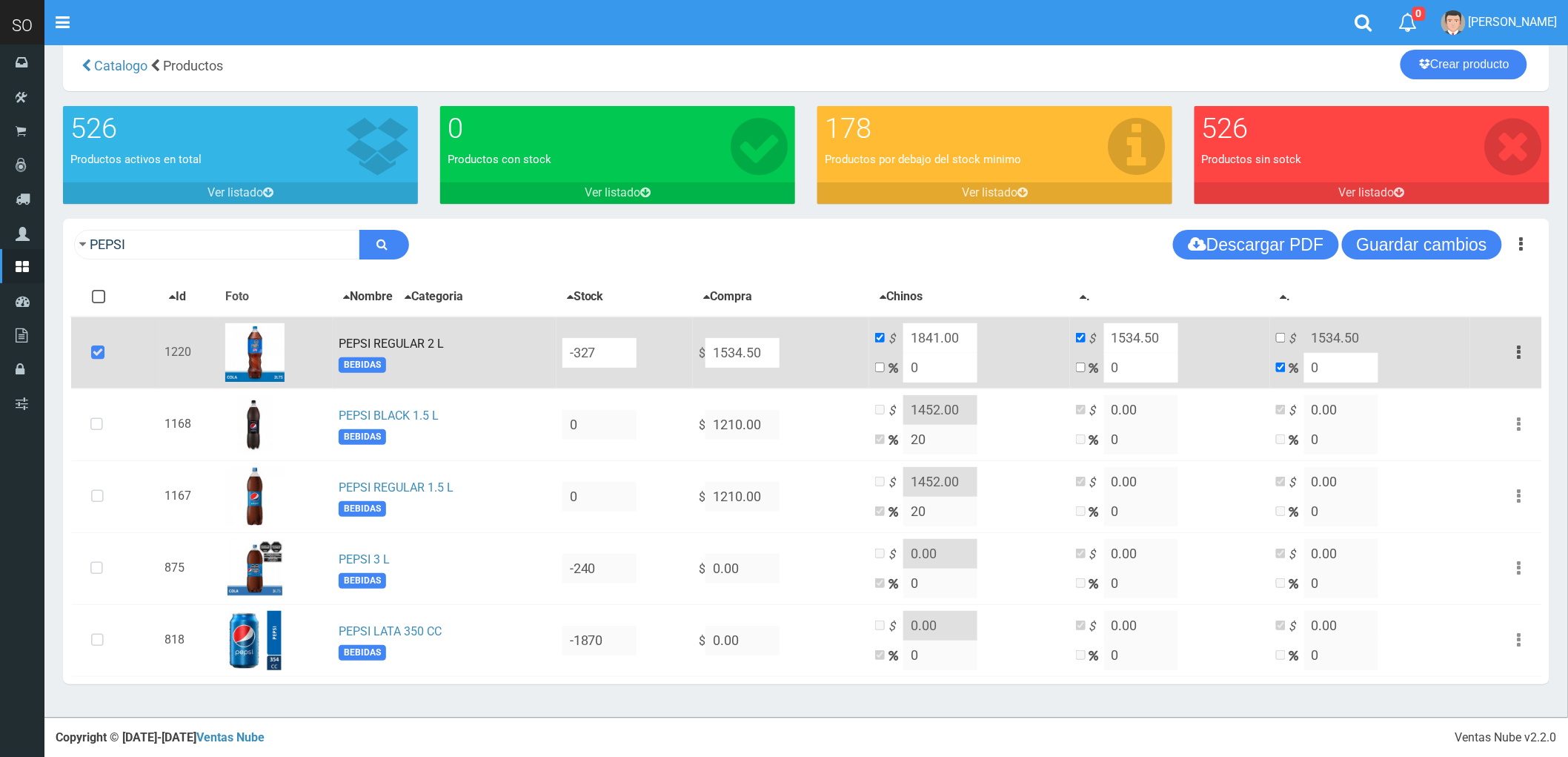
click at [775, 348] on input "1534.50" at bounding box center [742, 352] width 74 height 29
type input "1"
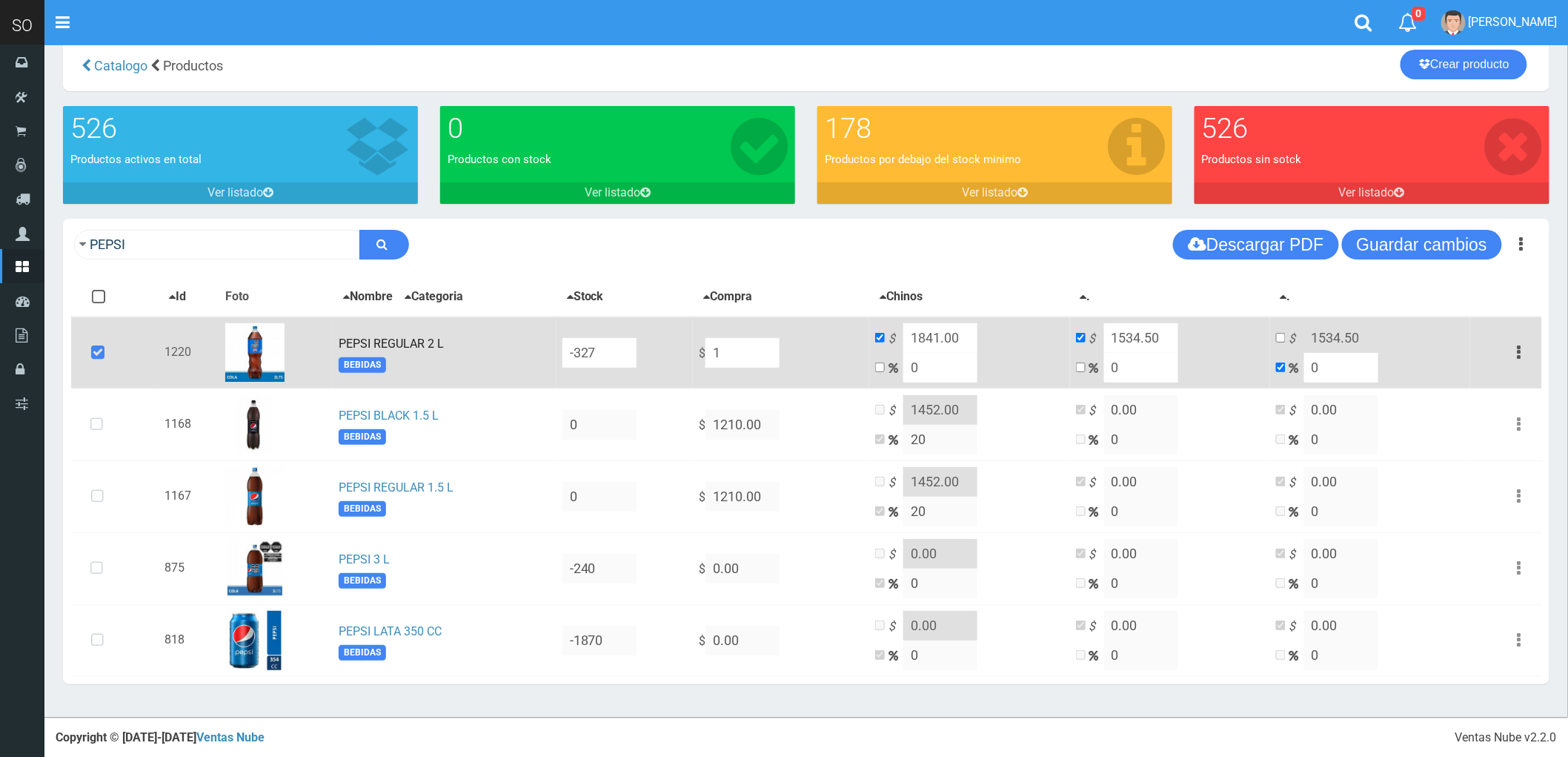
type input "1"
type input "13"
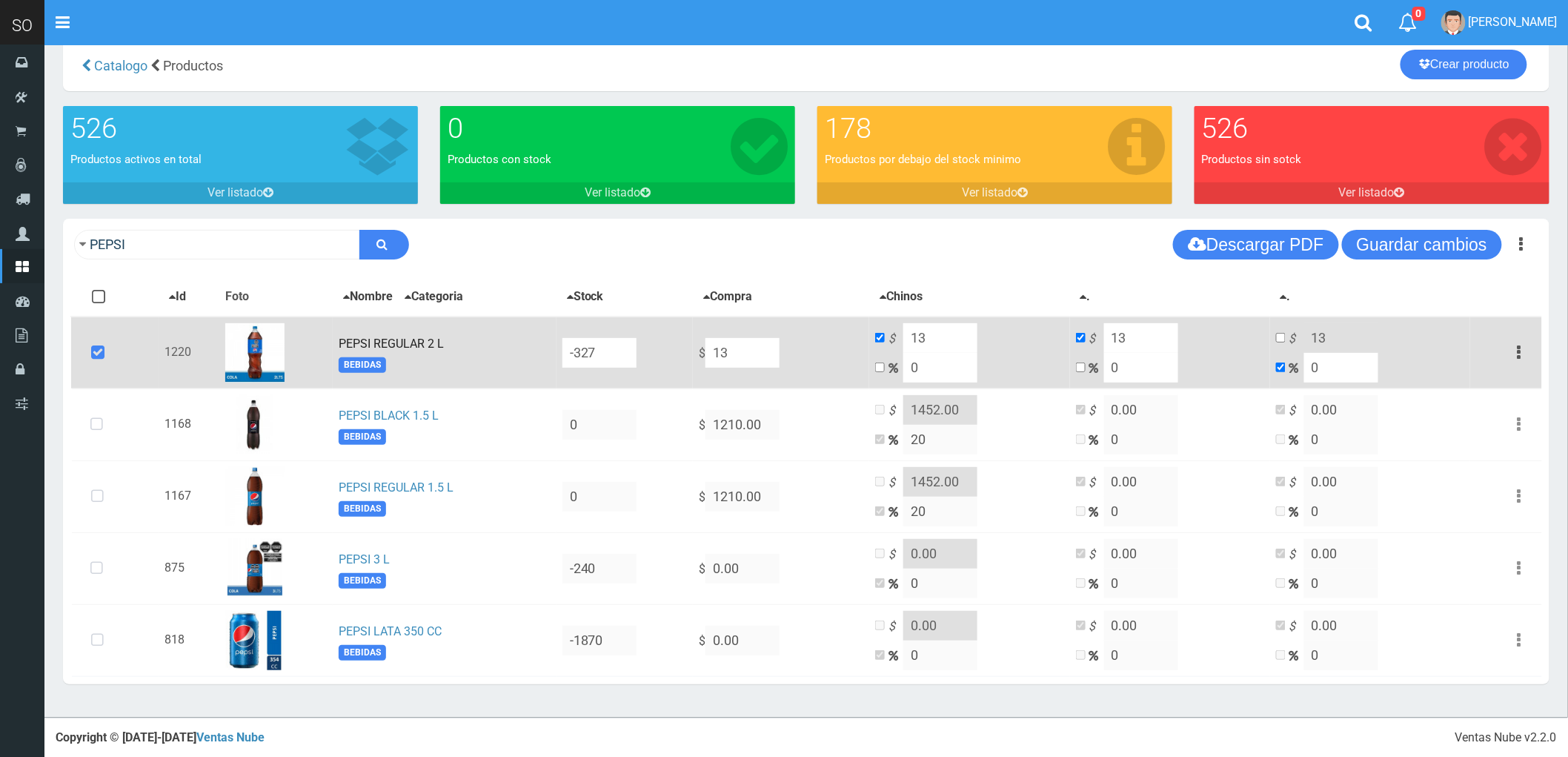
type input "139"
type input "1399"
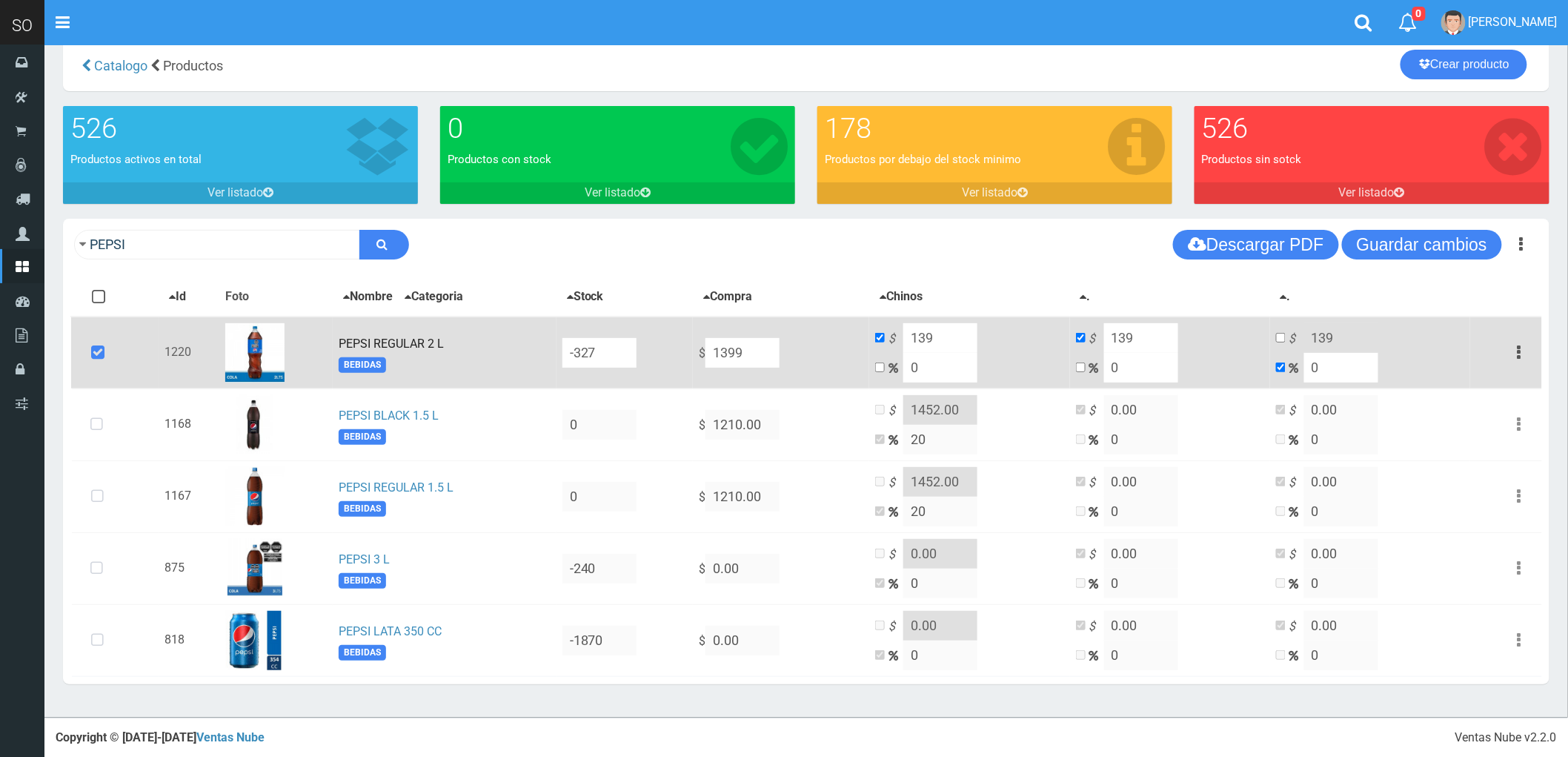
type input "1399"
drag, startPoint x: 910, startPoint y: 361, endPoint x: 948, endPoint y: 361, distance: 38.0
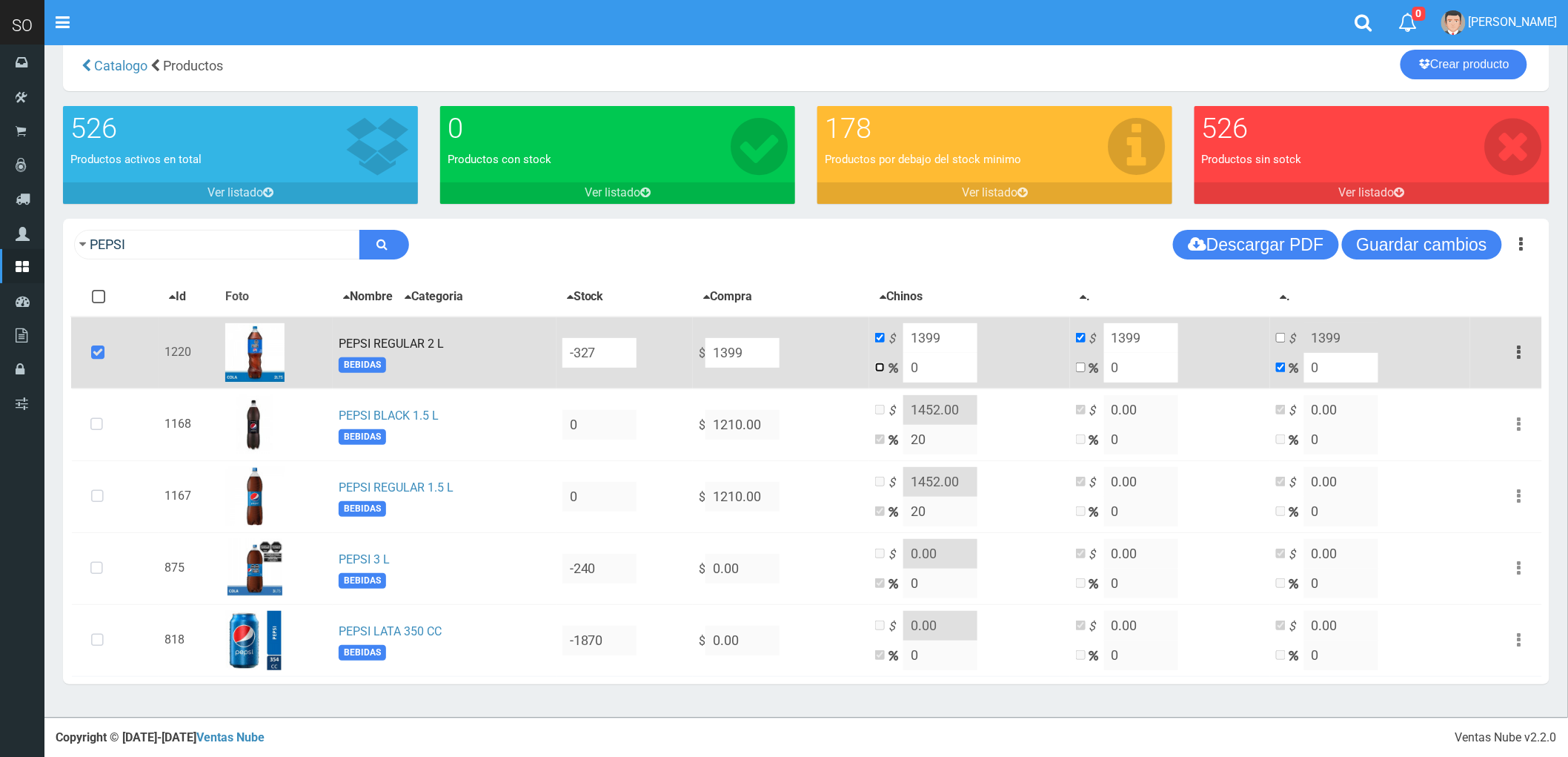
click at [885, 363] on input "checkbox" at bounding box center [880, 367] width 10 height 10
checkbox input "true"
checkbox input "false"
drag, startPoint x: 965, startPoint y: 363, endPoint x: 934, endPoint y: 369, distance: 31.6
click at [934, 369] on input "0" at bounding box center [940, 367] width 74 height 29
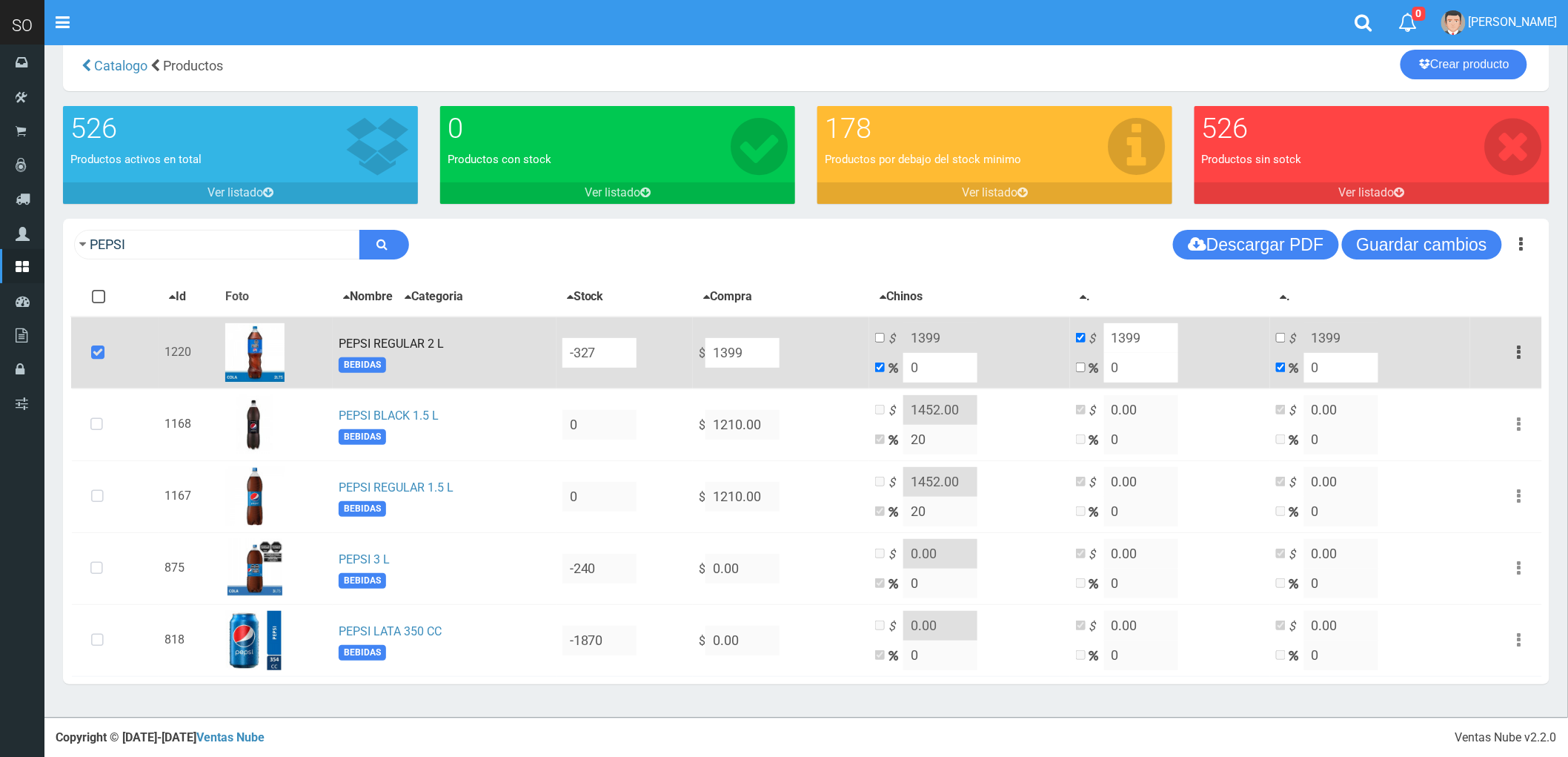
type input "2"
type input "1426.98"
type input "20"
type input "1678.8"
type input "20"
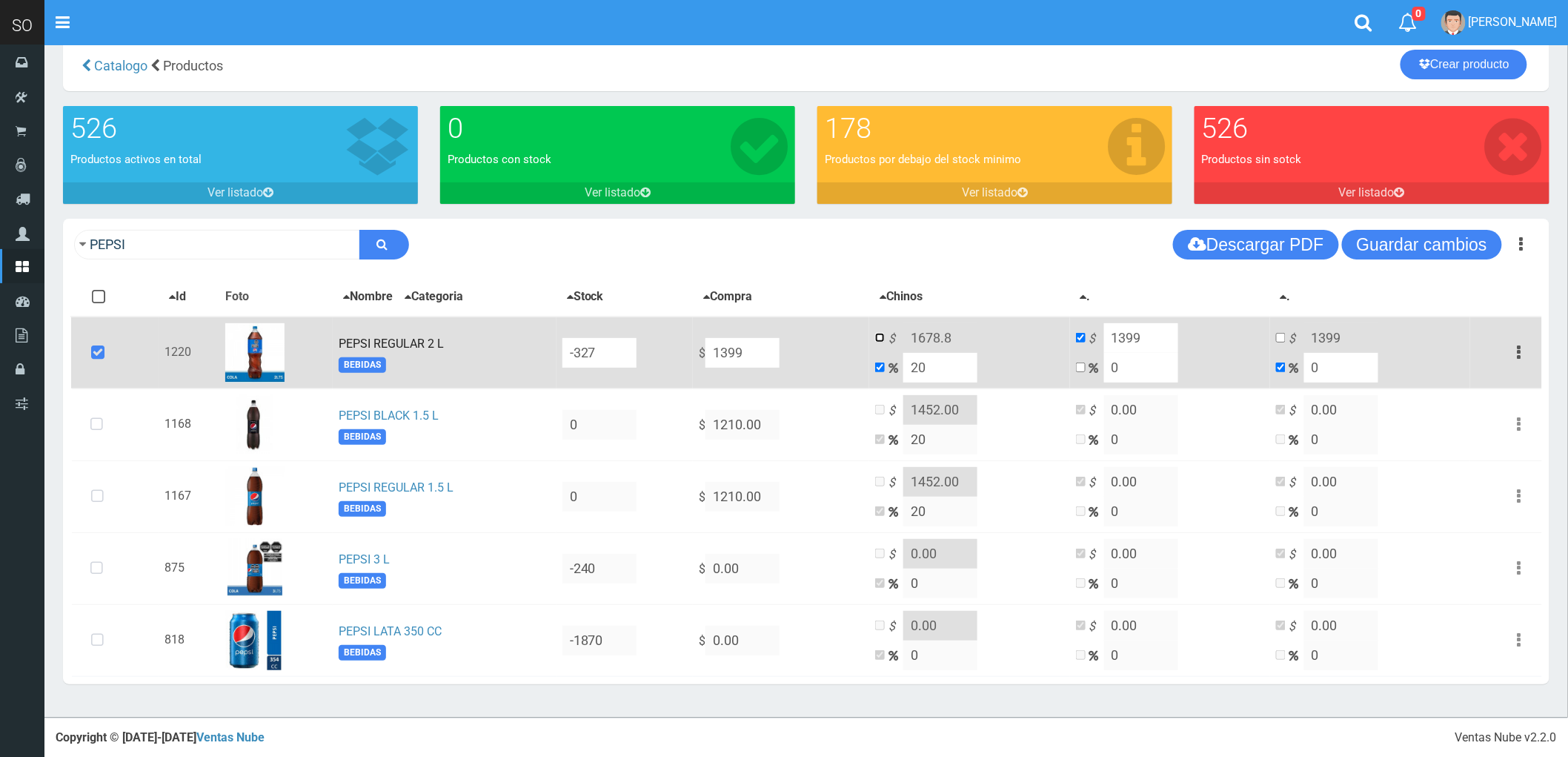
click at [885, 335] on input "checkbox" at bounding box center [880, 337] width 10 height 10
checkbox input "true"
checkbox input "false"
click at [954, 331] on input "1678.8" at bounding box center [940, 338] width 74 height 29
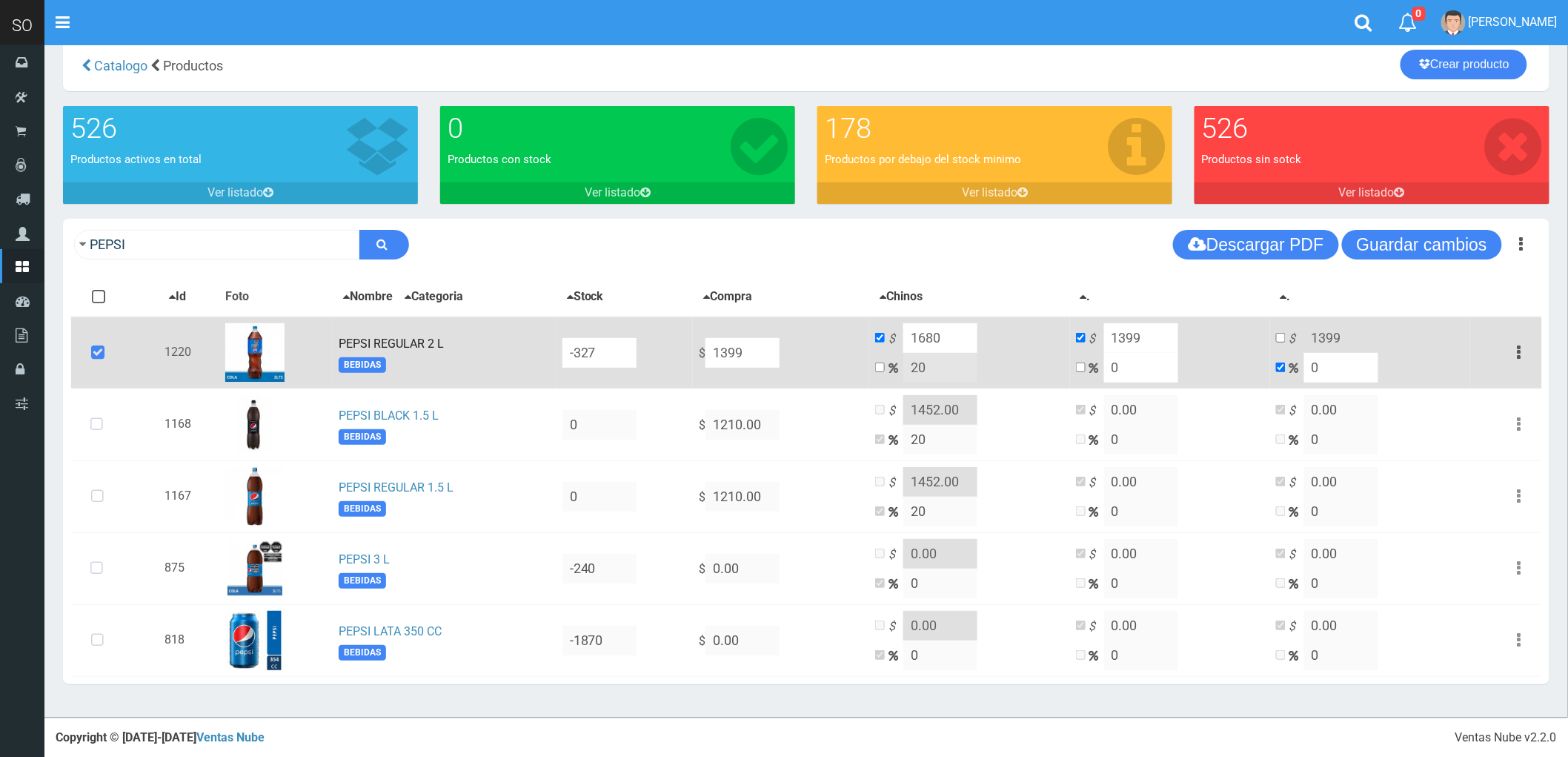
type input "1680"
click at [1130, 330] on input "1399" at bounding box center [1141, 338] width 74 height 29
type input "0"
click at [1286, 335] on input "checkbox" at bounding box center [1281, 337] width 10 height 10
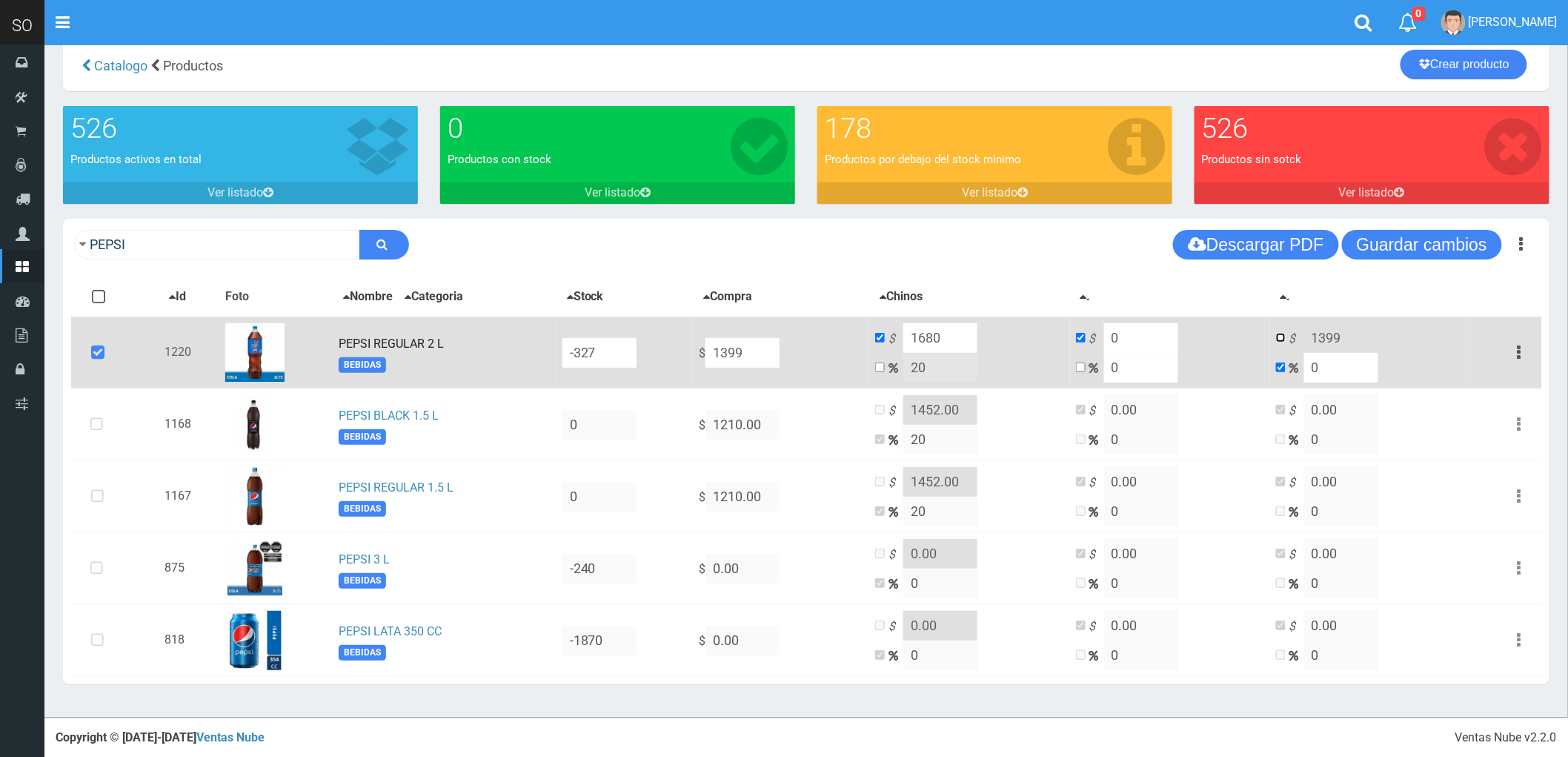
checkbox input "true"
checkbox input "false"
click at [1337, 330] on input "1399" at bounding box center [1341, 338] width 74 height 29
type input "0"
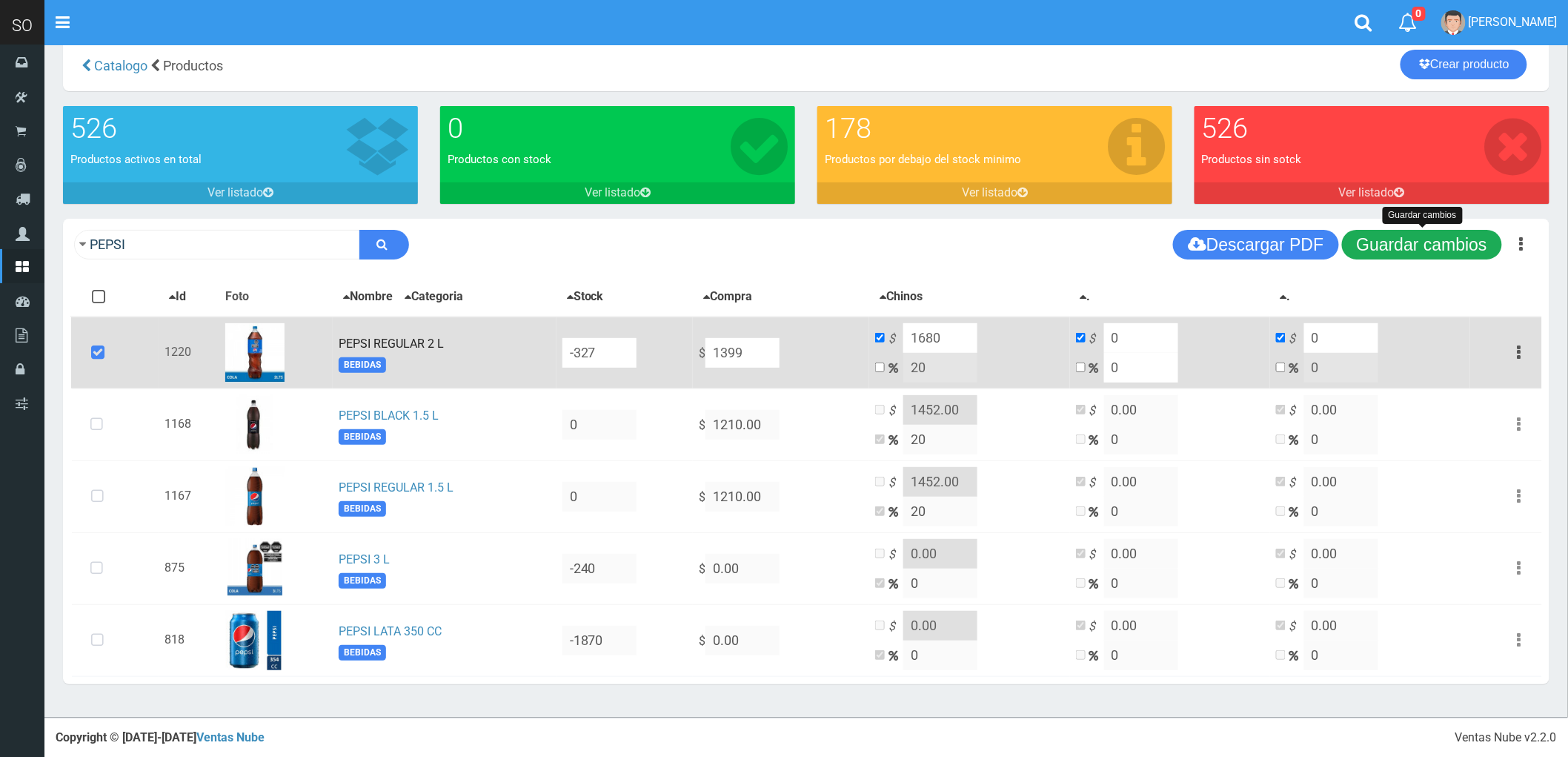
click at [1425, 242] on button "Guardar cambios" at bounding box center [1422, 244] width 160 height 29
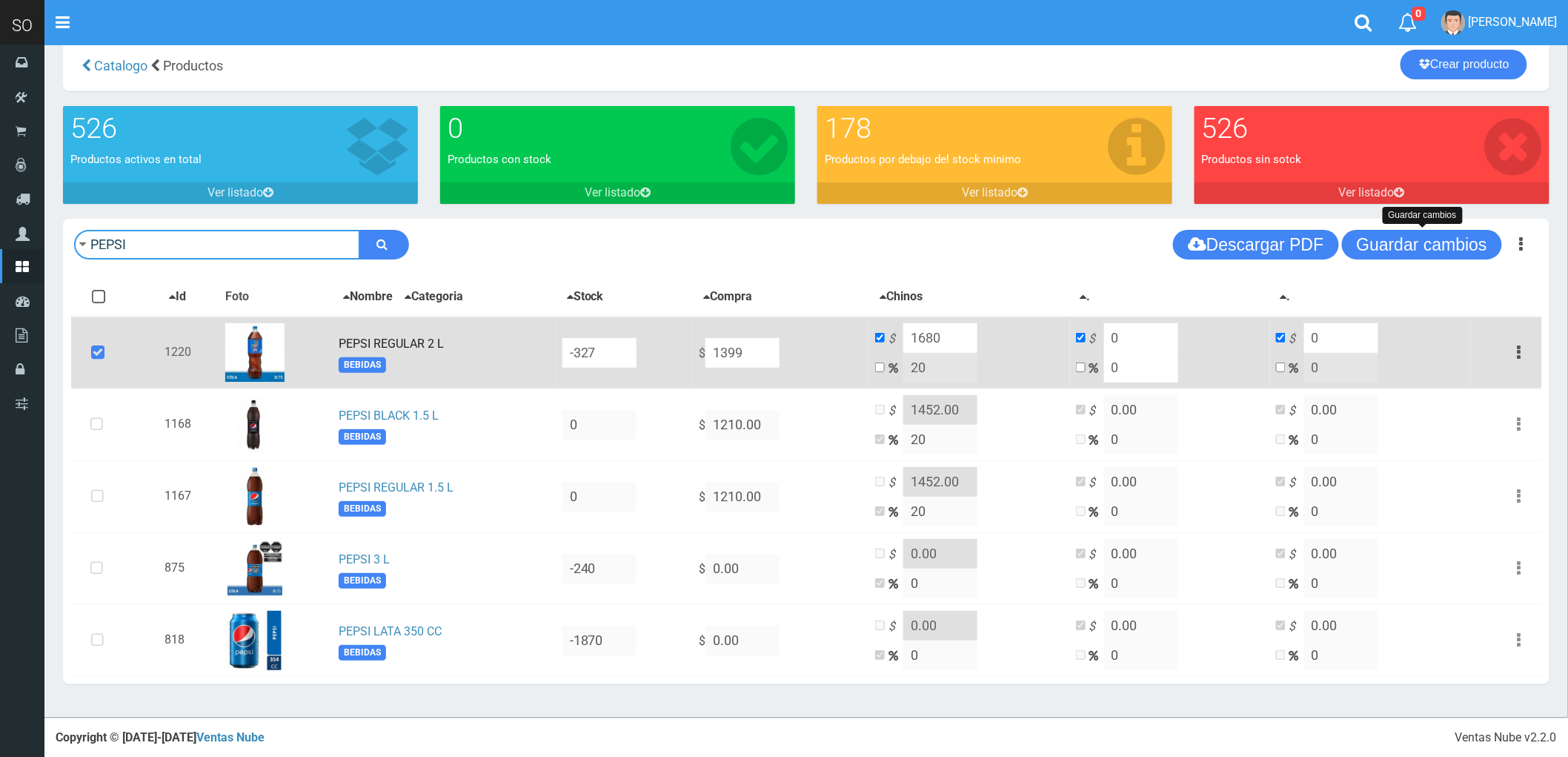
click at [172, 253] on input "PEPSI" at bounding box center [217, 244] width 286 height 29
click at [359, 230] on button "submit" at bounding box center [384, 244] width 50 height 29
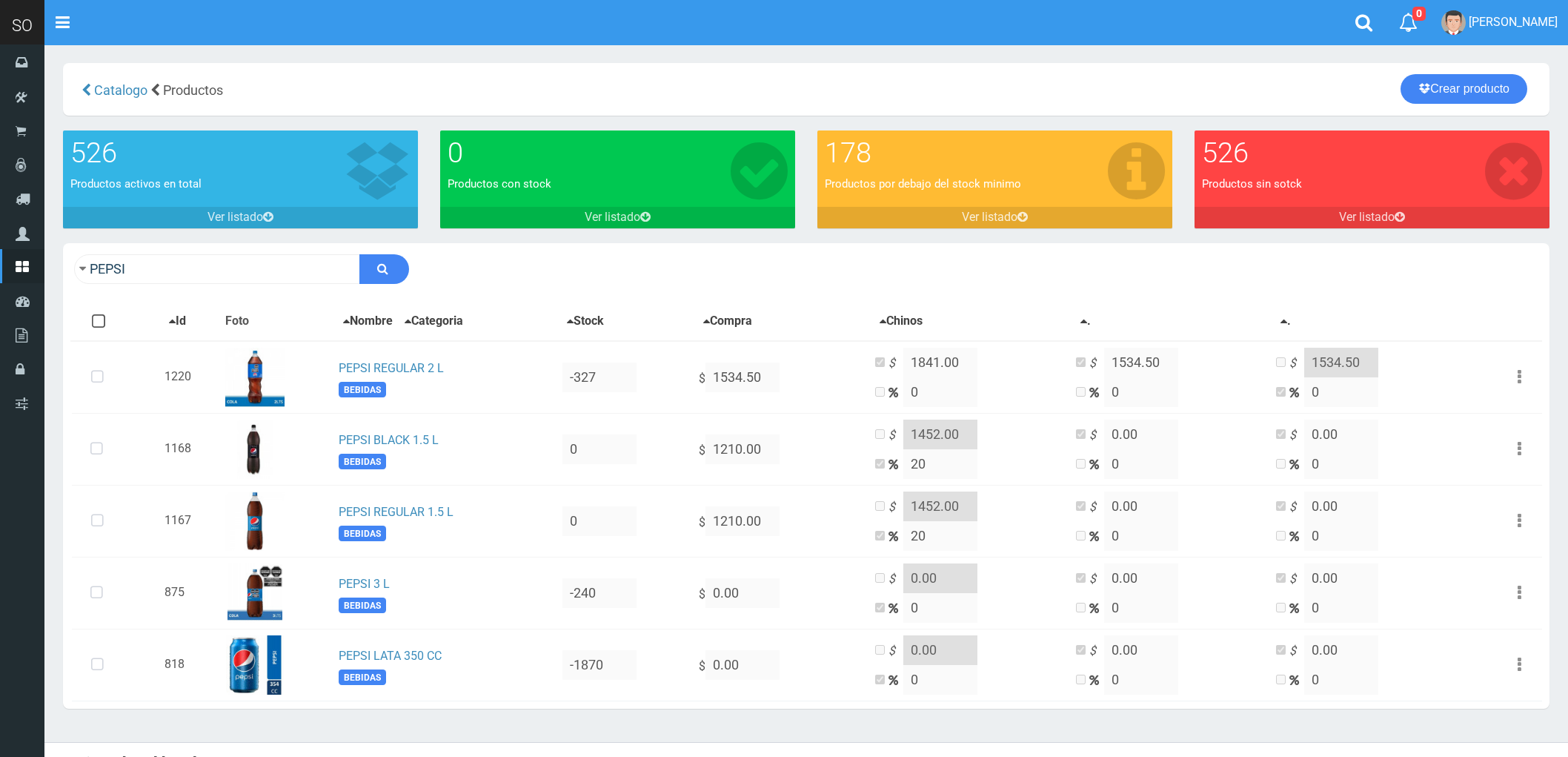
scroll to position [25, 0]
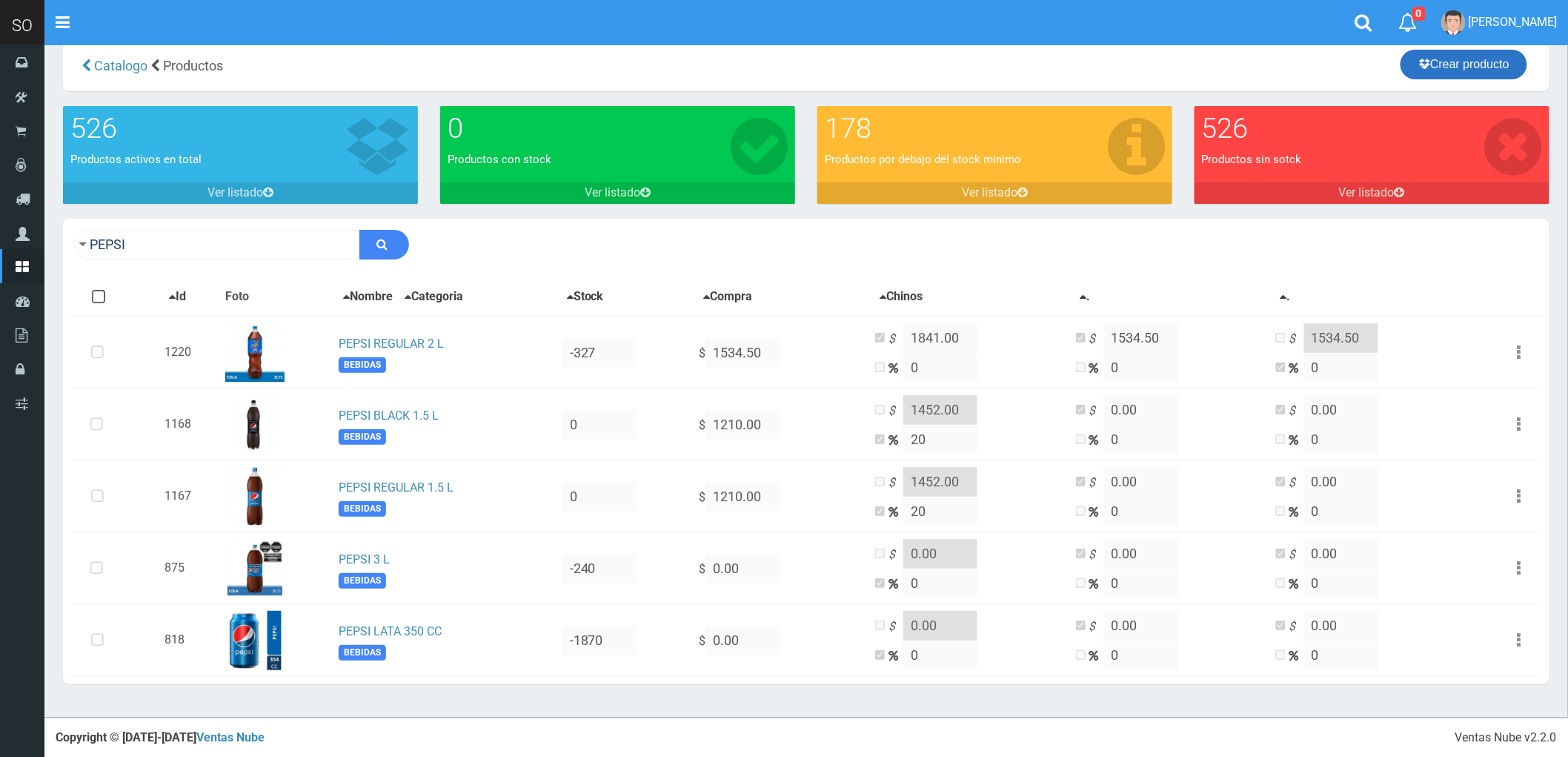
click at [1454, 65] on link "Crear producto" at bounding box center [1463, 64] width 126 height 29
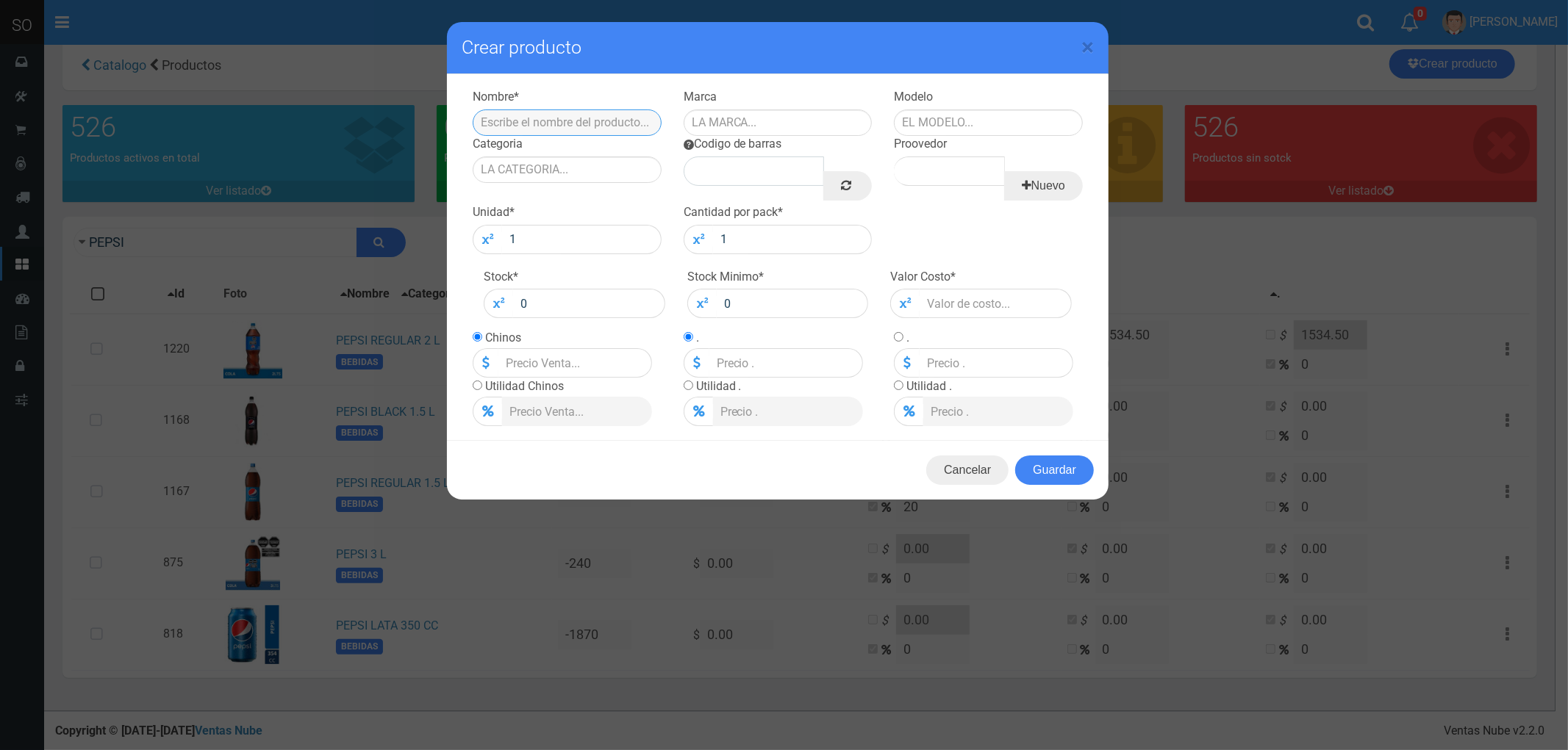
click at [585, 124] on input "text" at bounding box center [567, 122] width 189 height 26
type input "p"
type input "PEPSO BLACK 2L"
click at [789, 114] on input "text" at bounding box center [777, 122] width 189 height 26
type input "PEPSI"
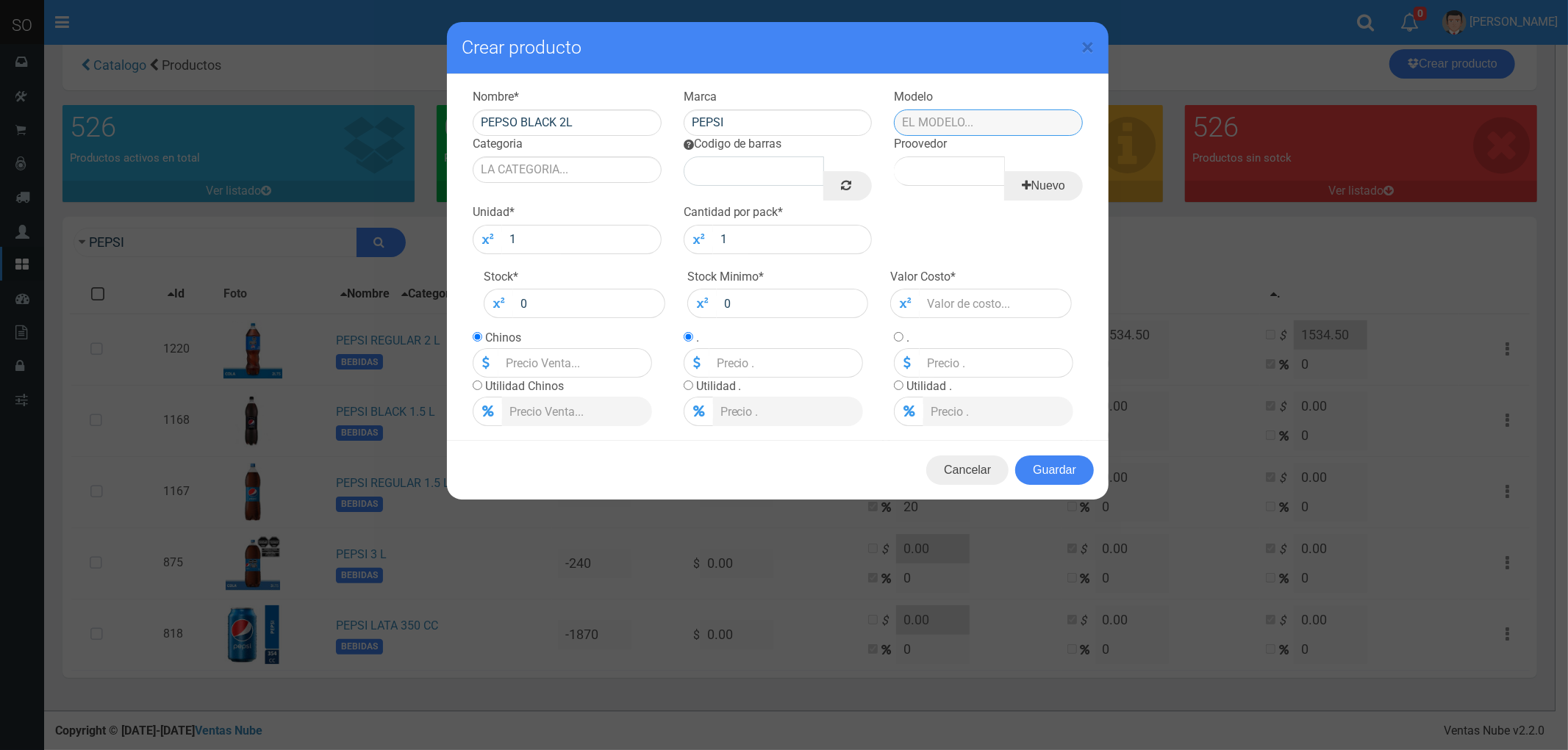
click at [950, 114] on input "text" at bounding box center [988, 122] width 189 height 26
type input "PACK"
click at [519, 174] on input "Categoria" at bounding box center [567, 169] width 189 height 26
click at [516, 198] on div "BEBIDAS" at bounding box center [567, 194] width 189 height 22
type input "BEBIDAS"
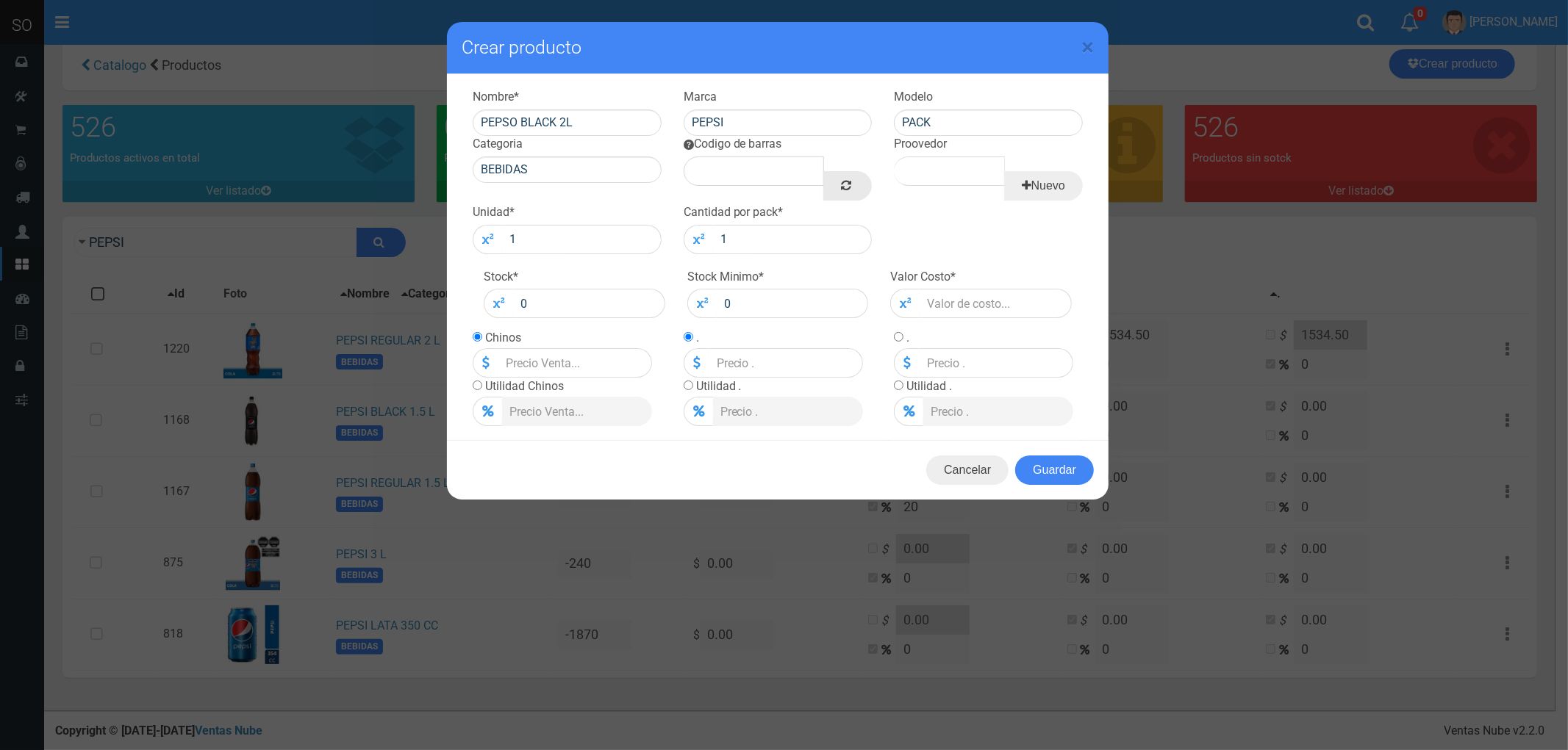
click at [841, 181] on icon at bounding box center [846, 186] width 10 height 21
click at [933, 169] on input "Proovedor" at bounding box center [949, 171] width 110 height 29
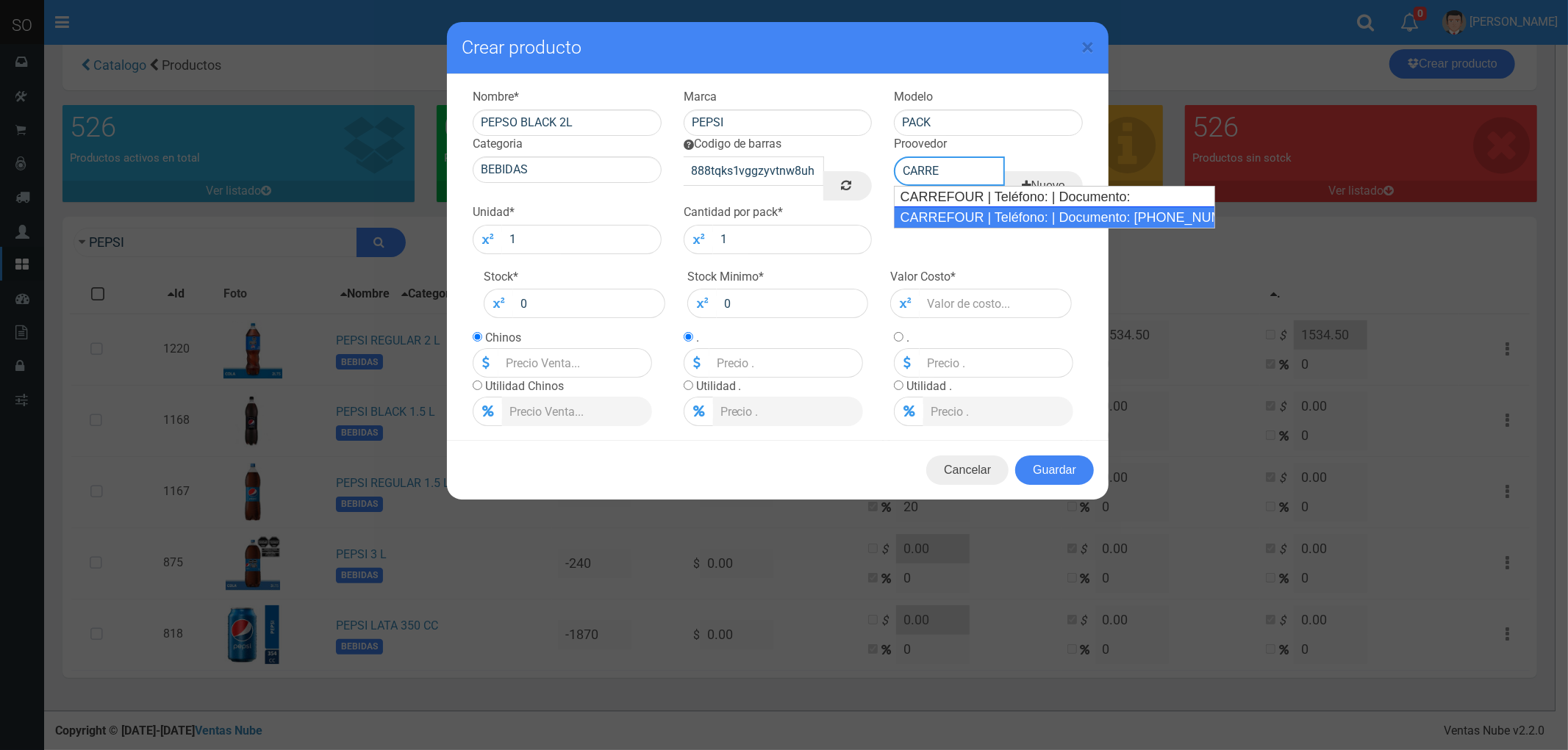
click at [941, 215] on div "CARREFOUR | Teléfono: | Documento: 454861043" at bounding box center [1054, 218] width 321 height 22
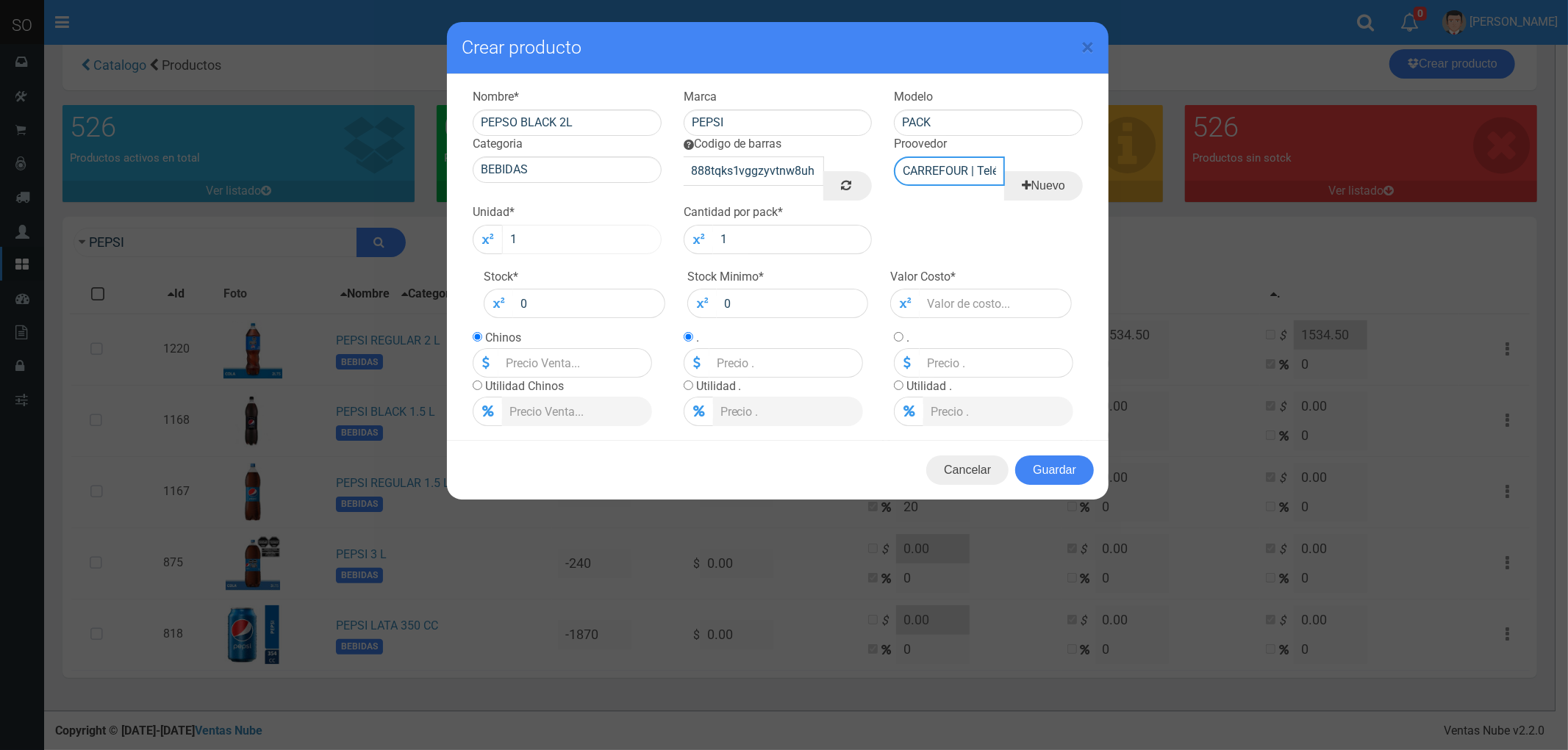
type input "CARREFOUR | Teléfono: | Documento: 454861043"
drag, startPoint x: 533, startPoint y: 231, endPoint x: 486, endPoint y: 235, distance: 47.2
click at [486, 235] on div "1" at bounding box center [567, 239] width 189 height 29
type input "8"
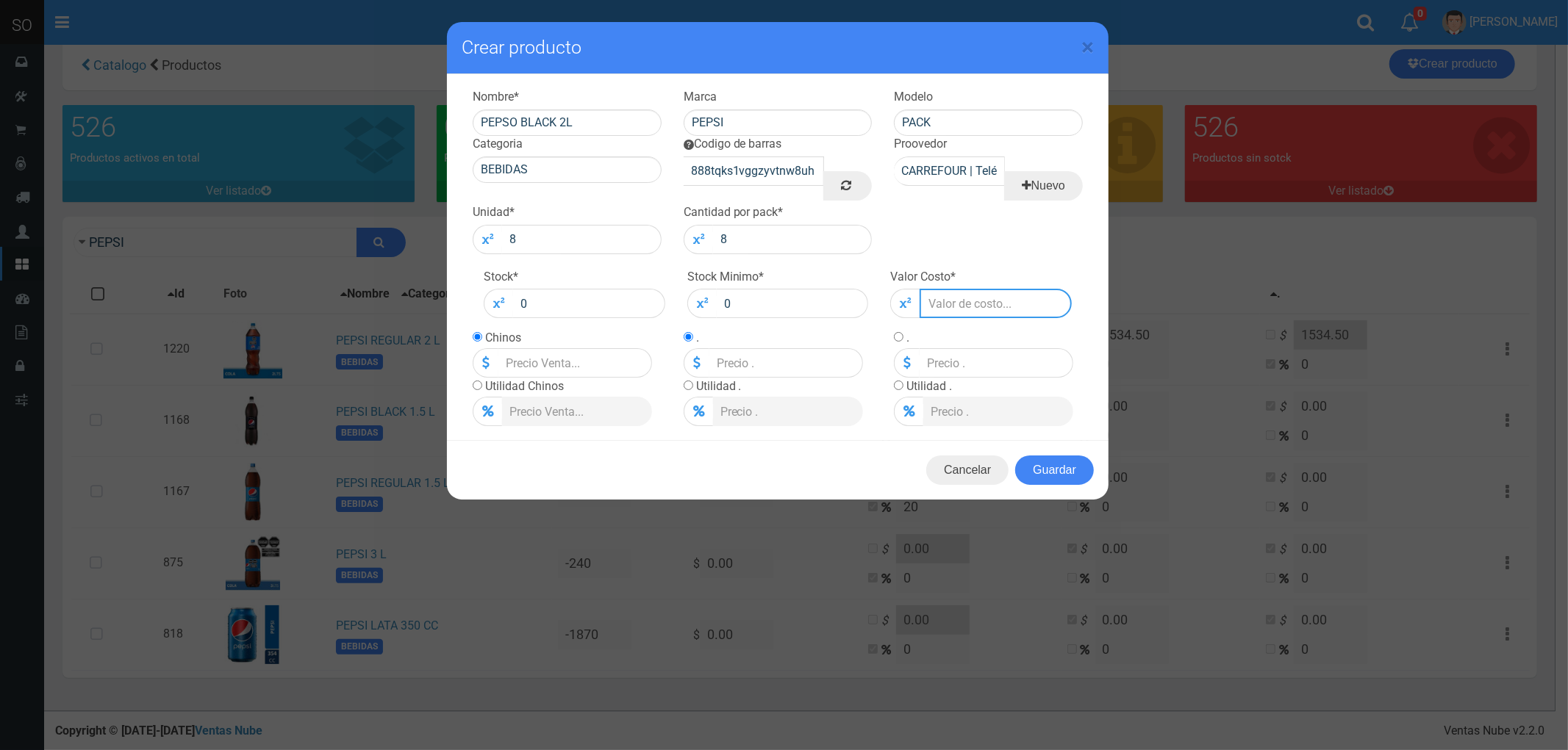
click at [941, 301] on input "number" at bounding box center [996, 303] width 152 height 29
type input "15"
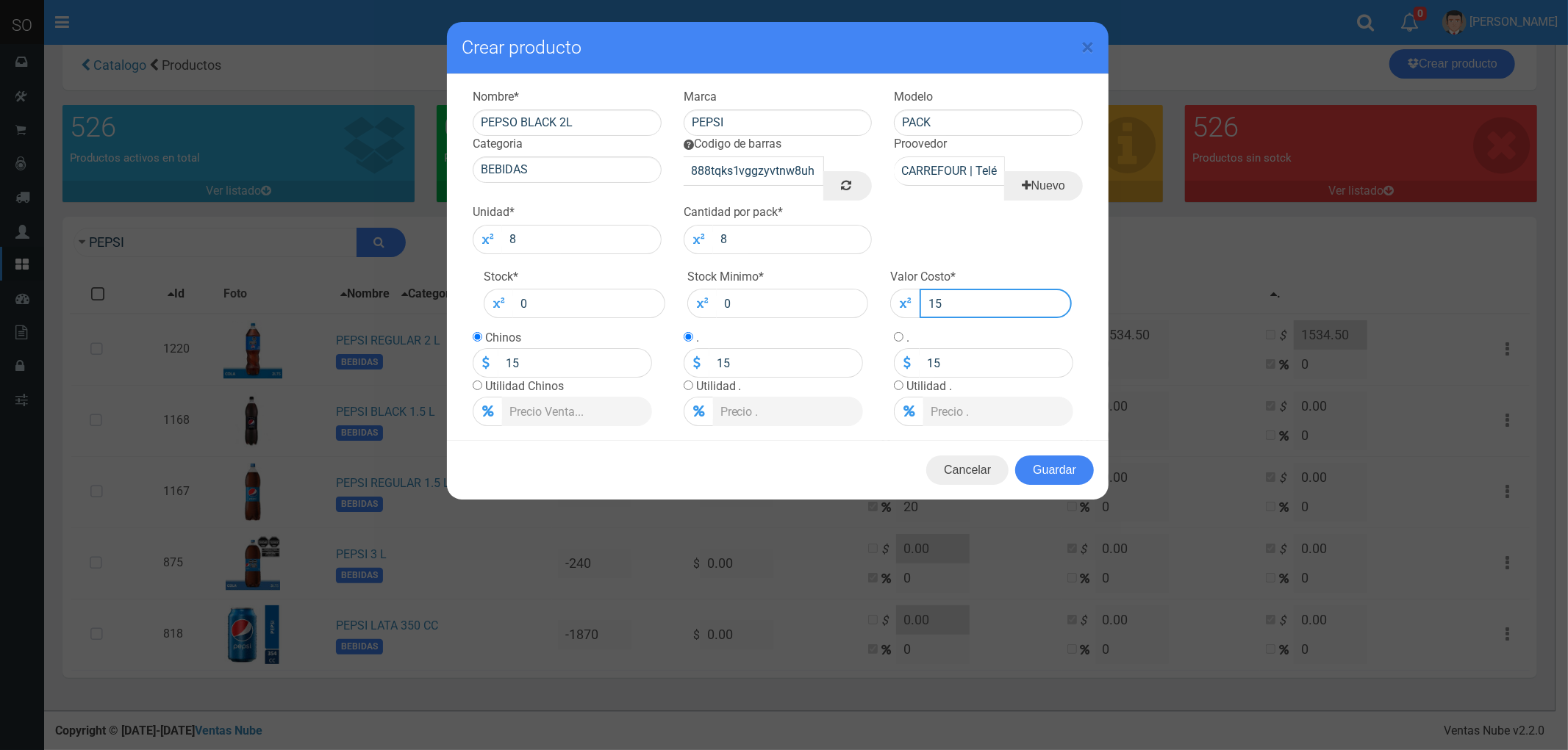
type input "152"
type input "1529"
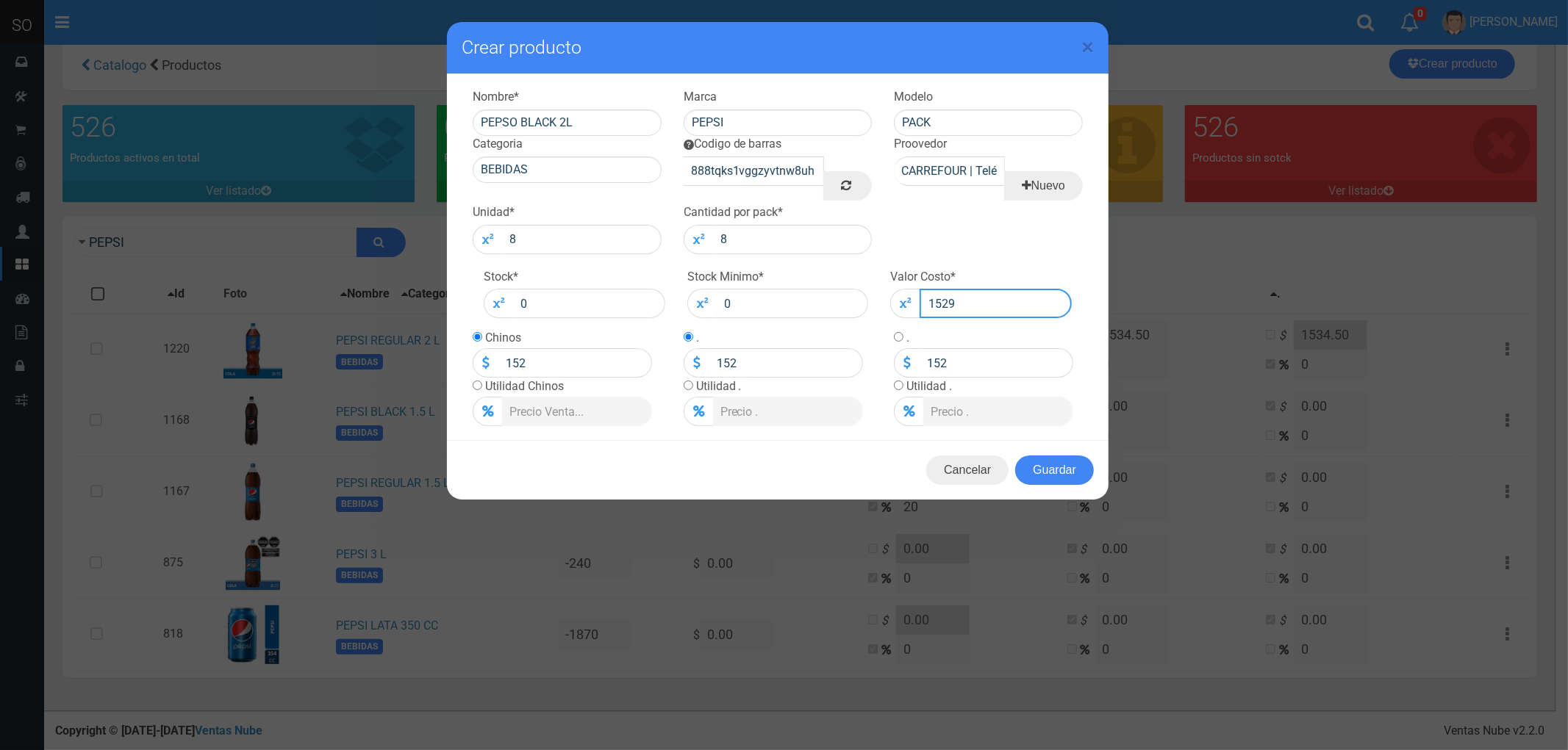
type input "1529"
type input "1529.50"
type input "1529.5"
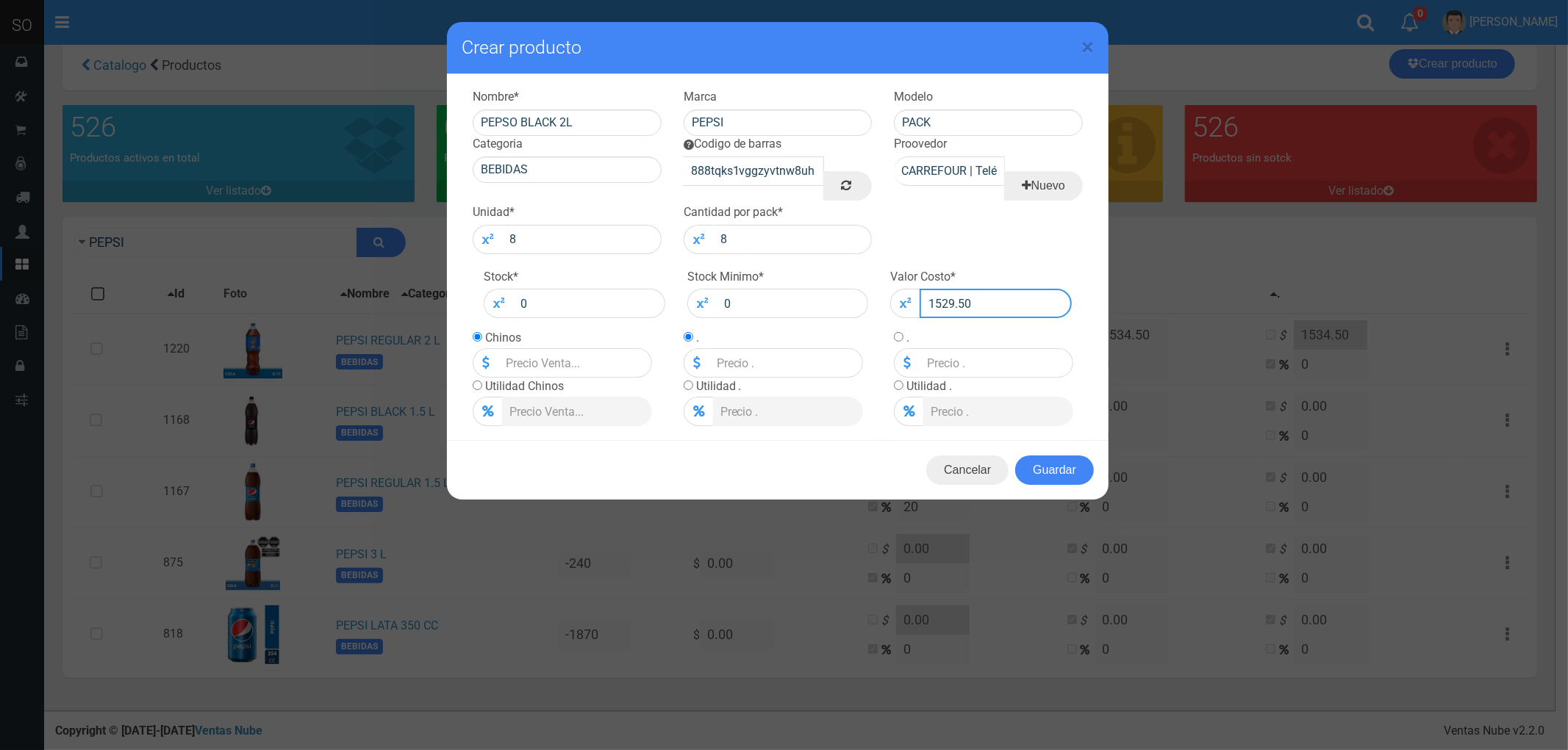
type input "1529.5"
type input "1529.50"
click at [474, 388] on input "radio" at bounding box center [477, 385] width 10 height 10
radio input "true"
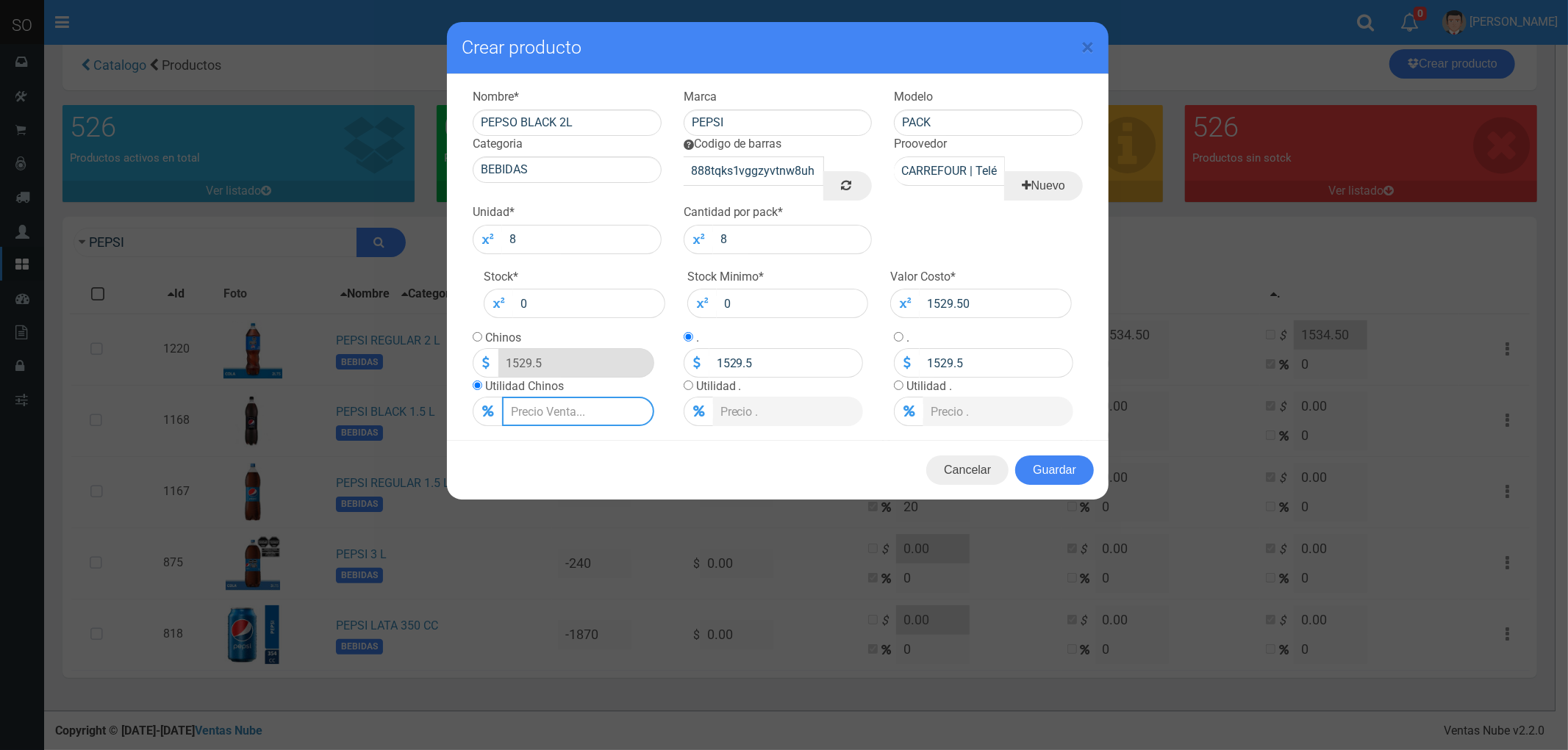
click at [530, 406] on input "Lista de precios" at bounding box center [578, 411] width 152 height 29
type input "2"
type input "1560.09"
type input "20"
type input "1835.4"
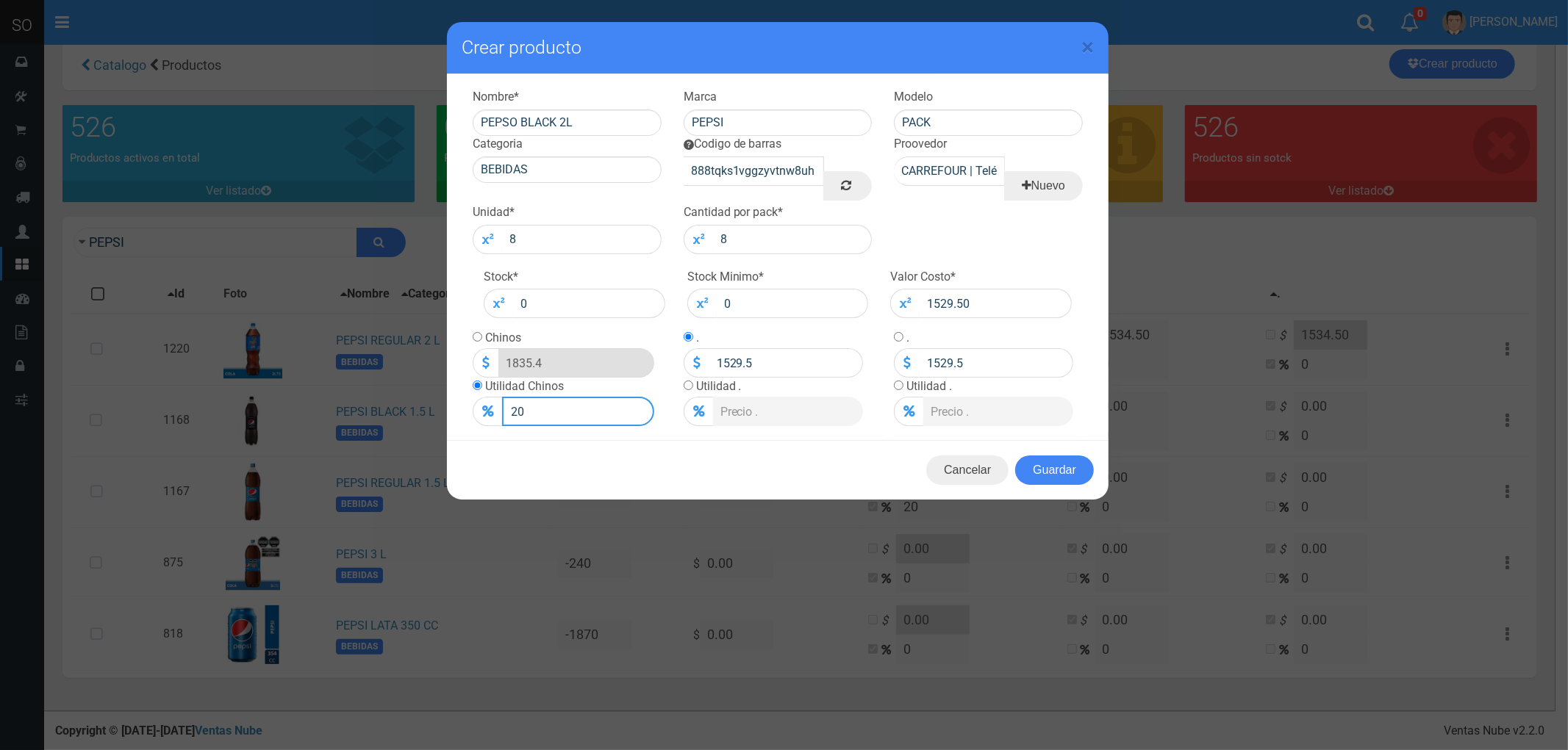
type input "20"
click at [478, 334] on input "radio" at bounding box center [477, 336] width 10 height 10
radio input "true"
drag, startPoint x: 548, startPoint y: 360, endPoint x: 480, endPoint y: 363, distance: 68.1
click at [480, 363] on div "1835.4" at bounding box center [562, 362] width 179 height 29
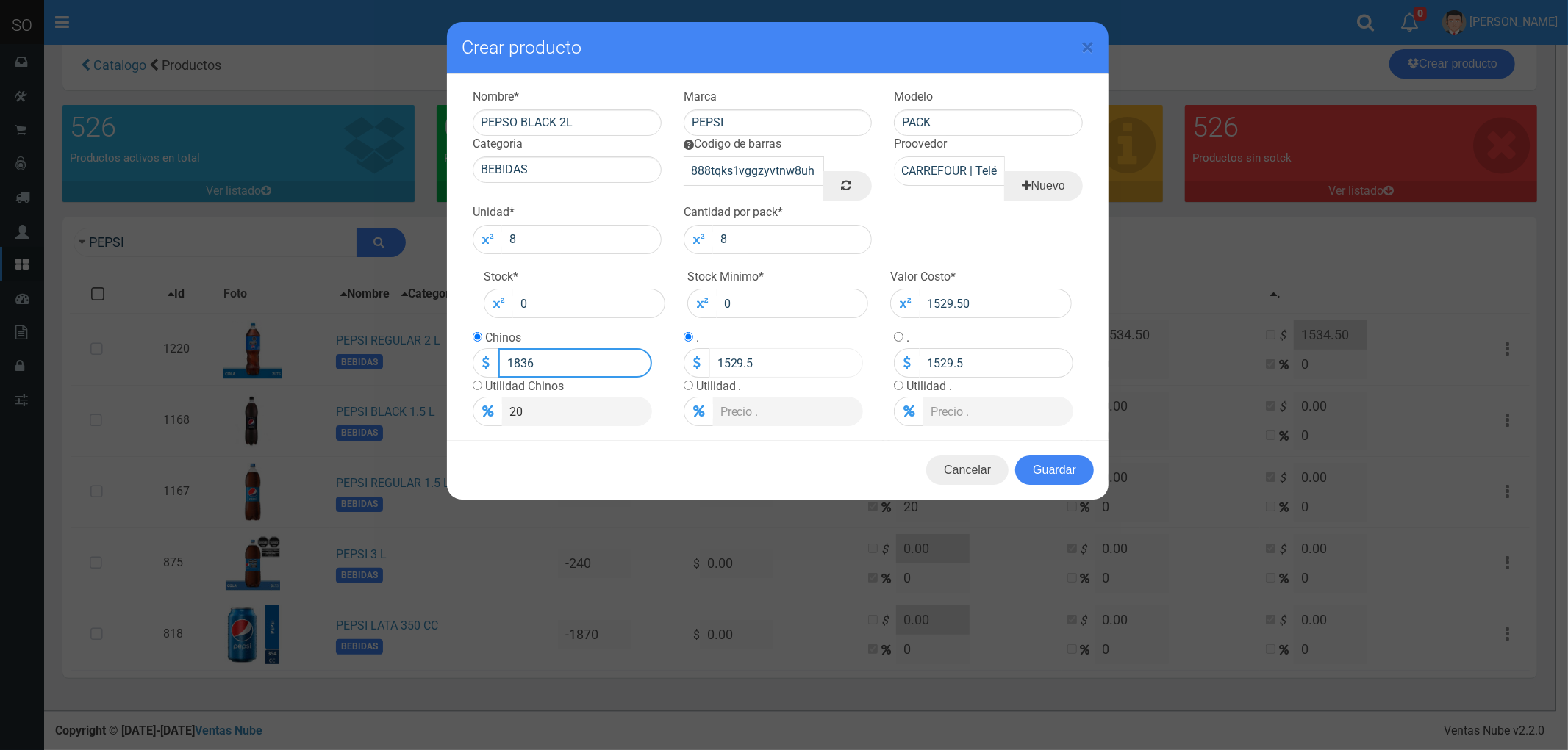
type input "1836"
click at [733, 365] on input "1529.5" at bounding box center [786, 362] width 154 height 29
type input "0"
click at [947, 365] on input "1529.5" at bounding box center [997, 362] width 154 height 29
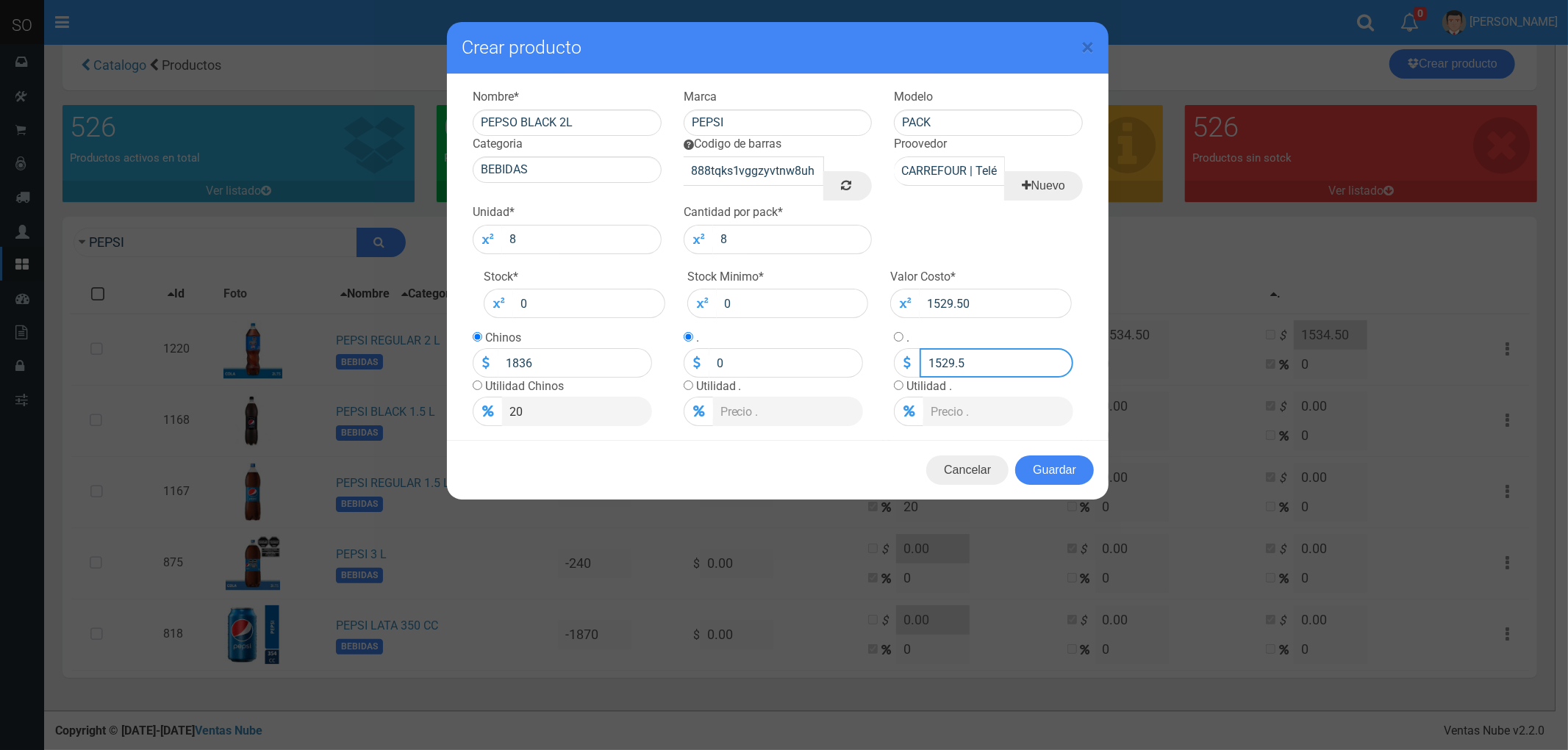
click at [947, 365] on input "1529.5" at bounding box center [997, 362] width 154 height 29
type input "0"
click at [518, 118] on input "PEPSO BLACK 2L" at bounding box center [567, 122] width 189 height 26
type input "PEPSI BLACK 2L"
click at [1048, 463] on button "Guardar" at bounding box center [1054, 470] width 78 height 29
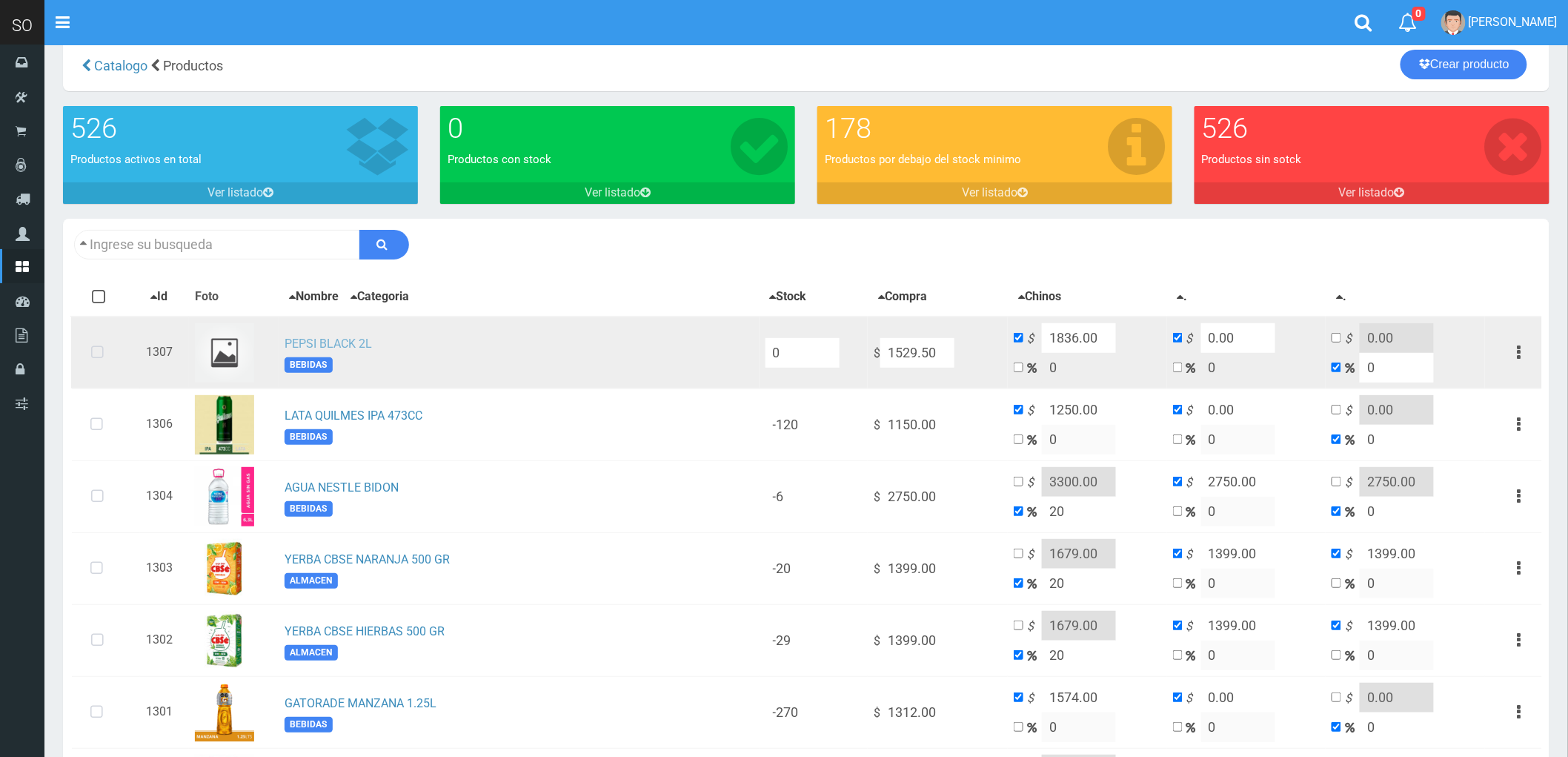
click at [312, 344] on link "PEPSI BLACK 2L" at bounding box center [328, 343] width 87 height 14
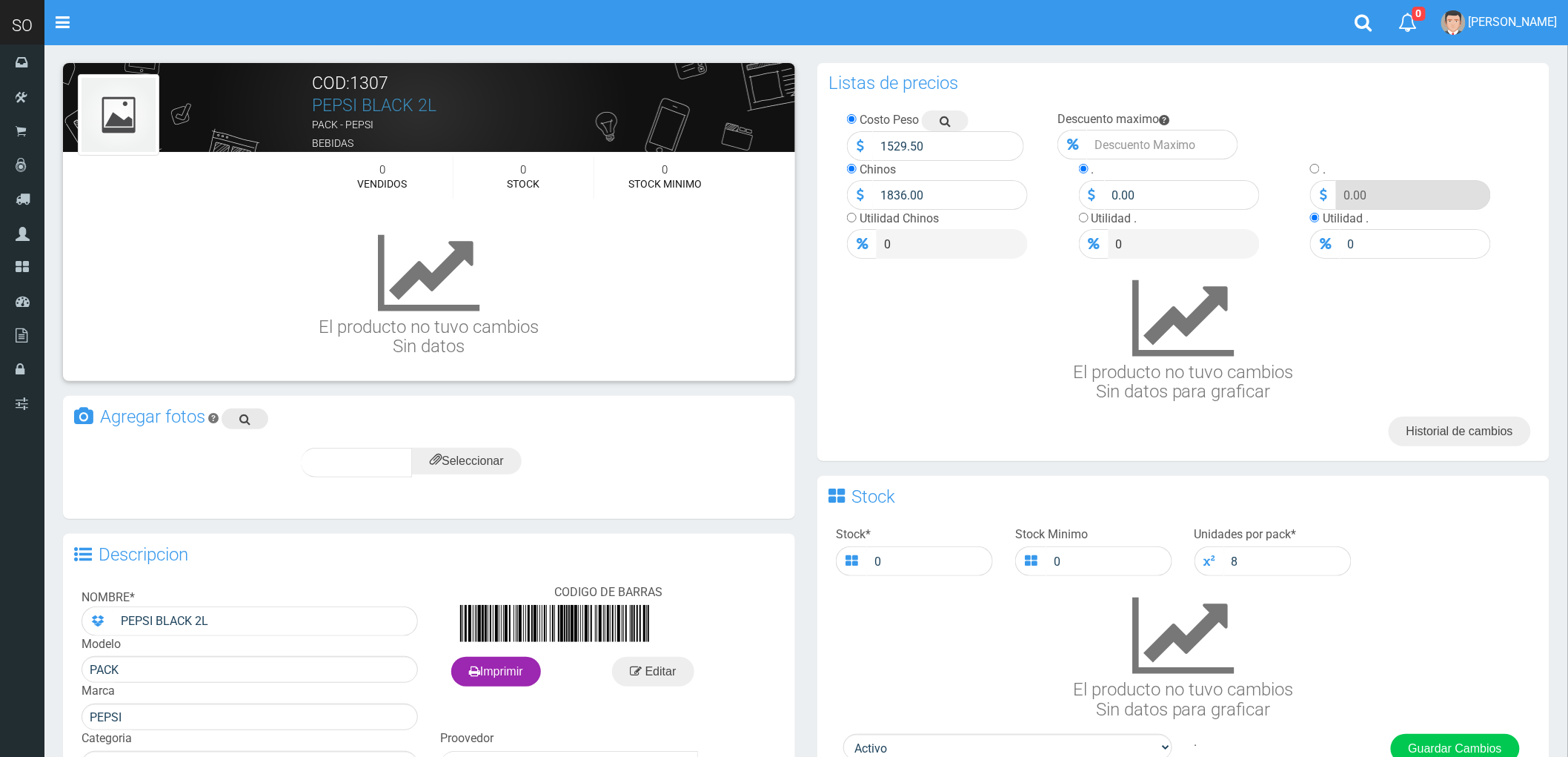
click at [247, 416] on icon at bounding box center [244, 419] width 11 height 21
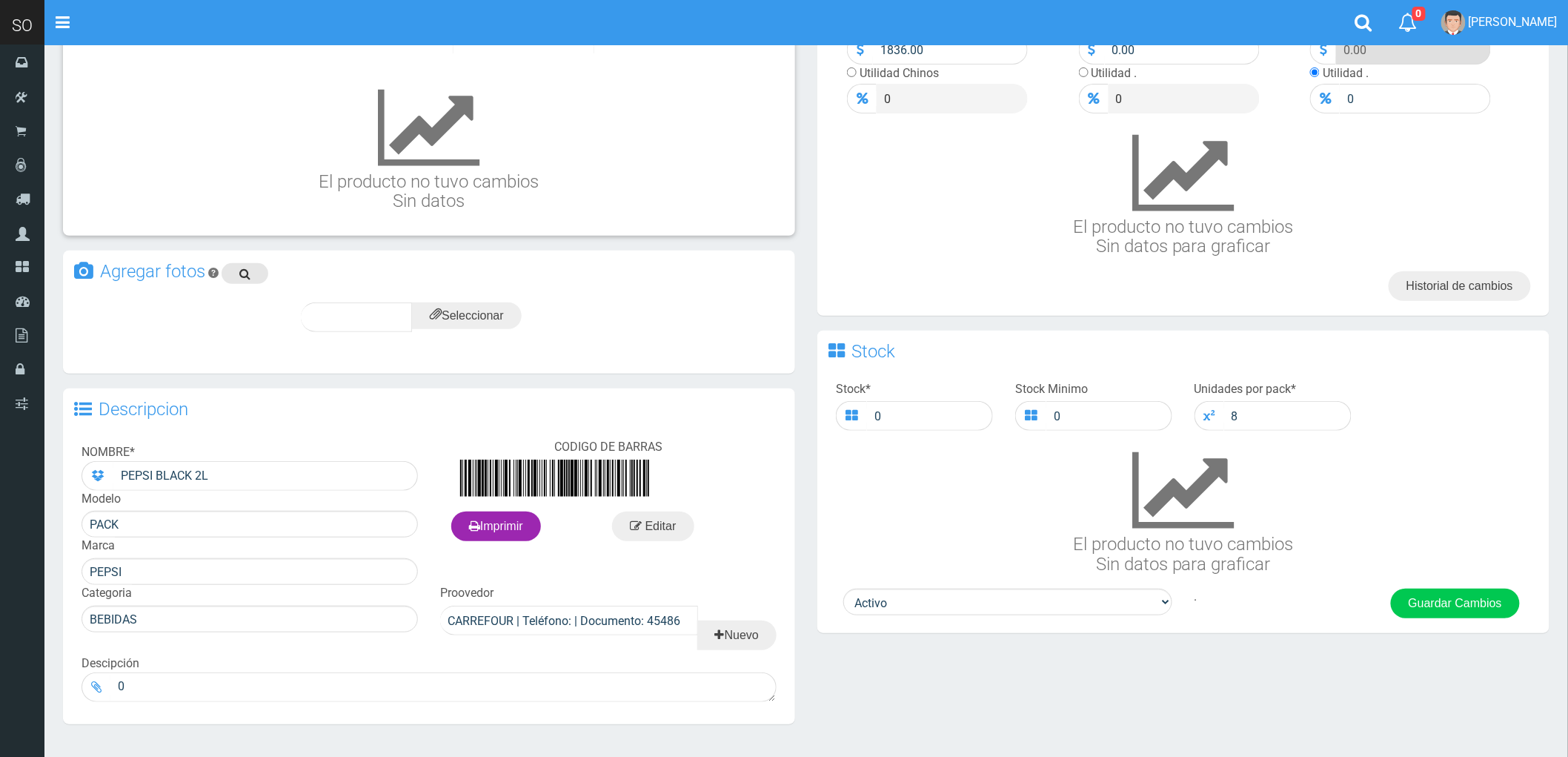
scroll to position [165, 0]
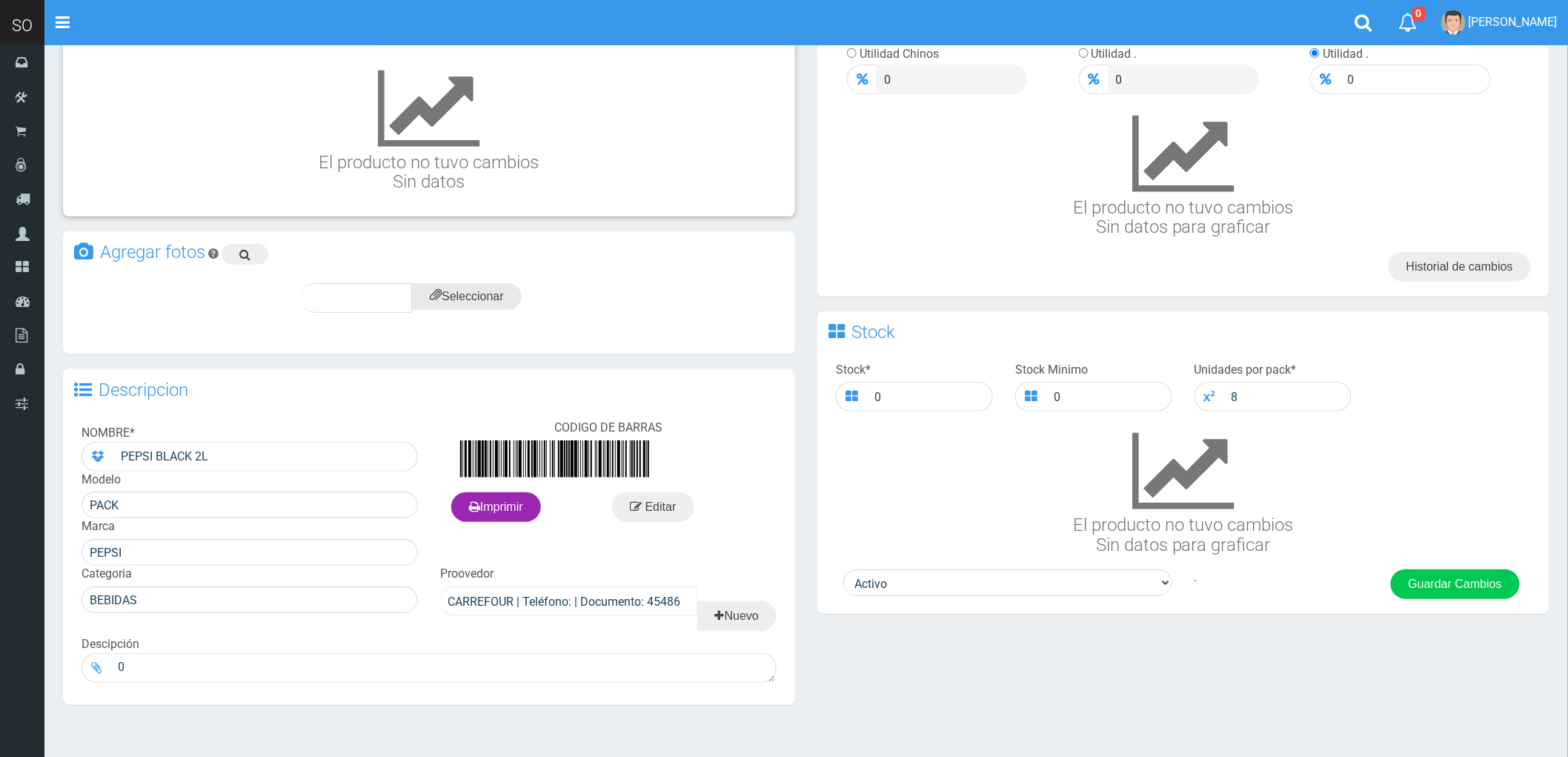
click at [480, 298] on input "file" at bounding box center [467, 296] width 110 height 26
click at [505, 292] on span "subir" at bounding box center [502, 297] width 38 height 13
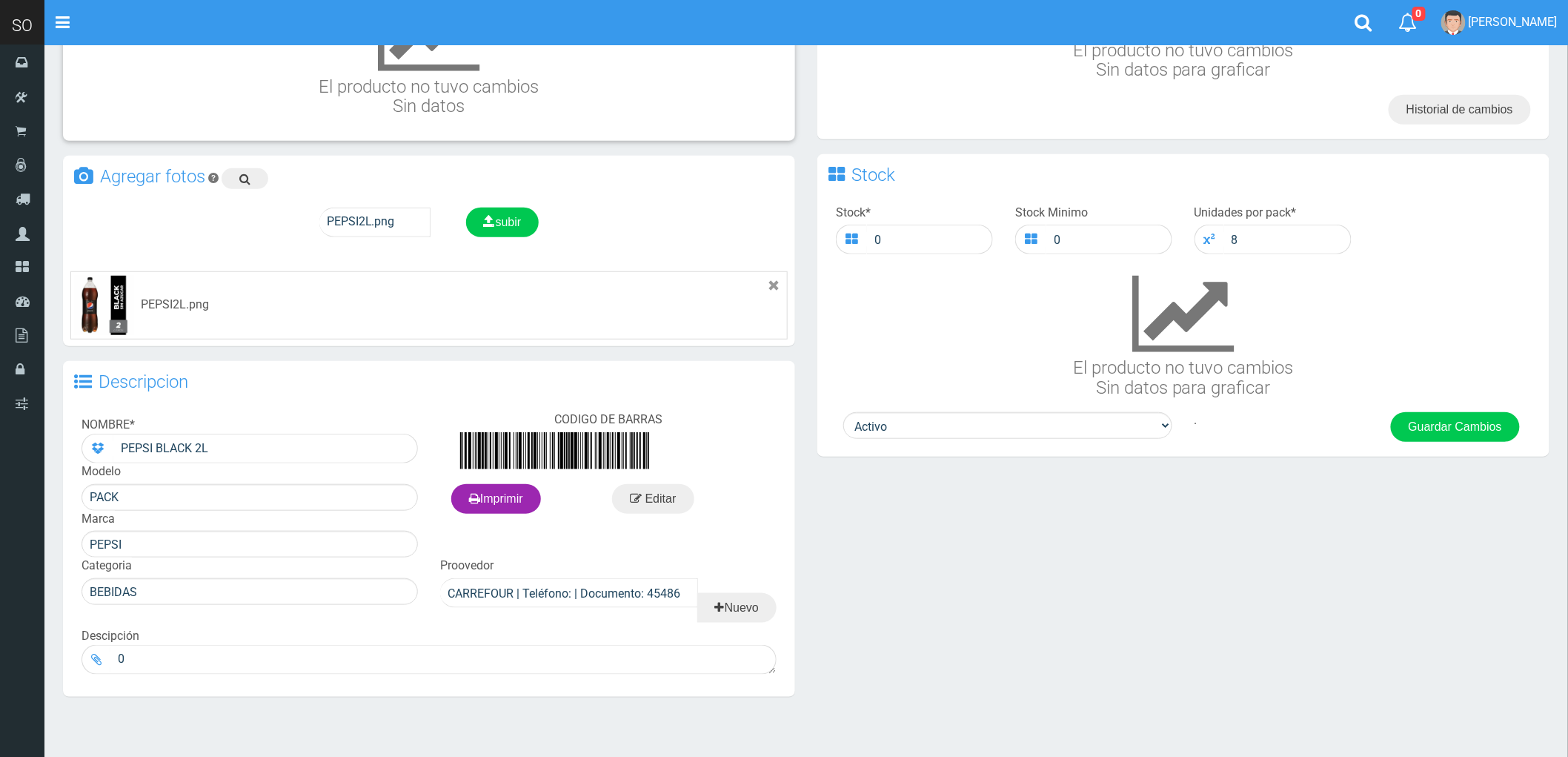
scroll to position [367, 0]
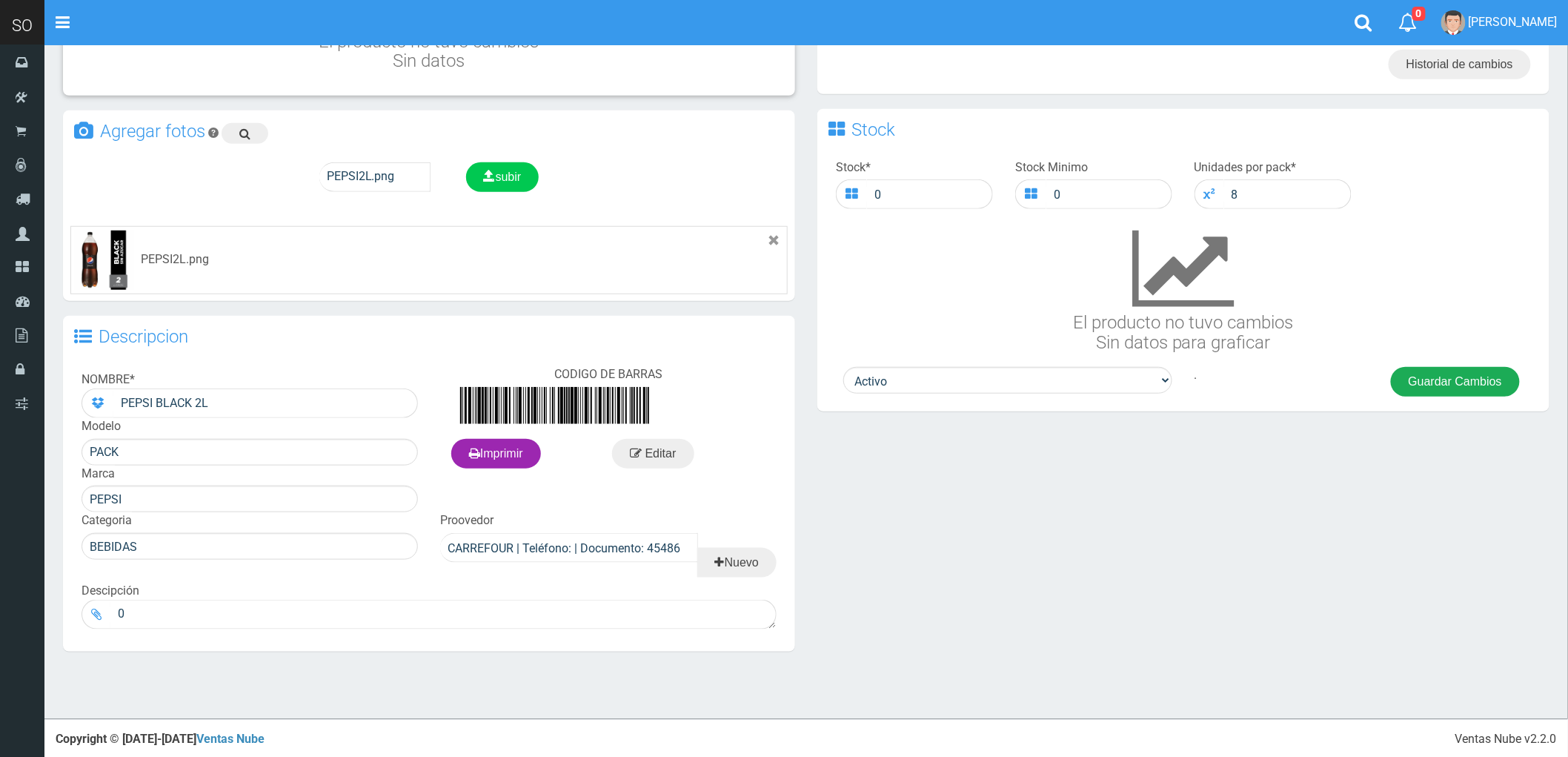
click at [1462, 378] on button "Guardar Cambios" at bounding box center [1455, 382] width 129 height 29
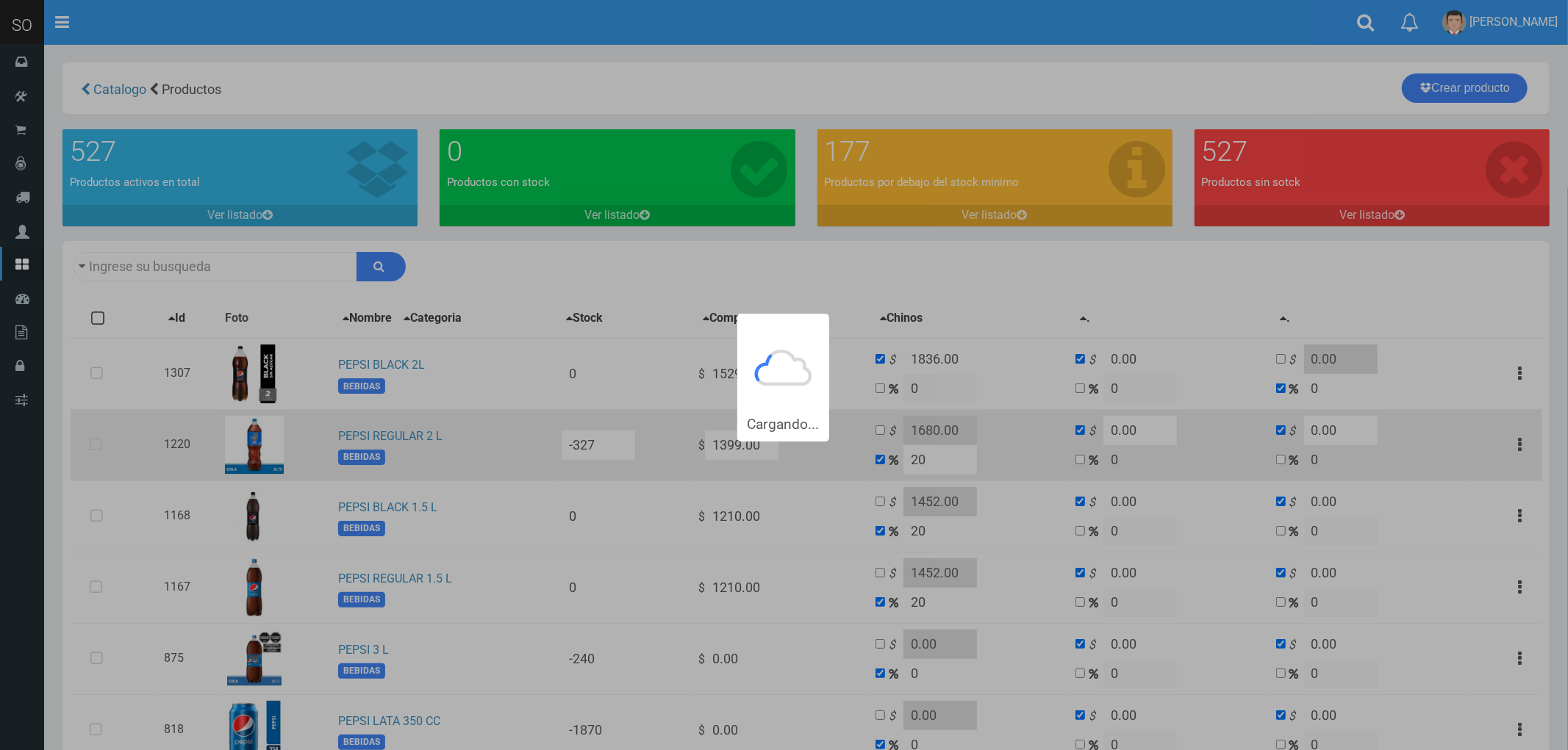
type input "PEPSI"
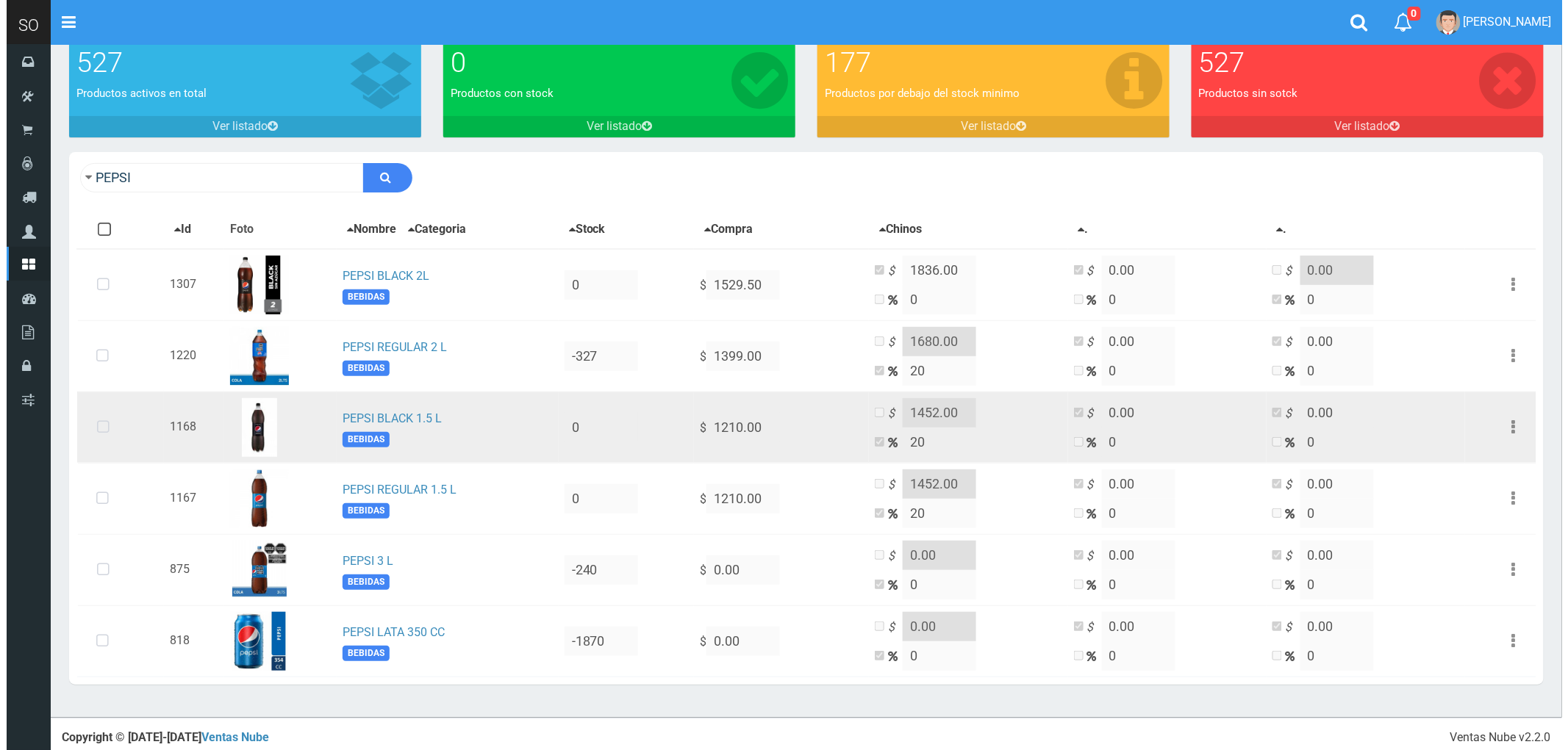
scroll to position [95, 0]
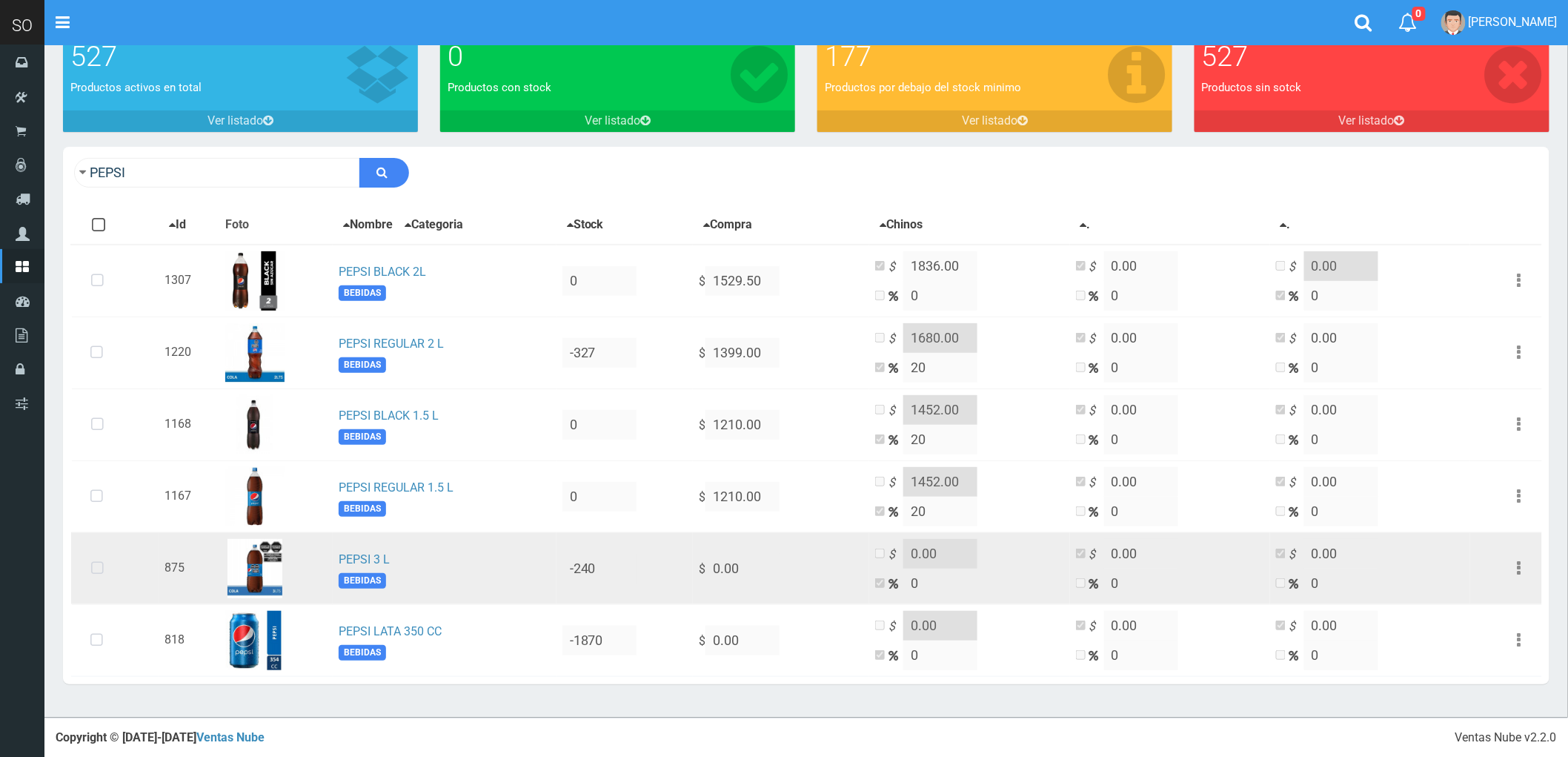
click at [99, 571] on icon at bounding box center [97, 568] width 39 height 49
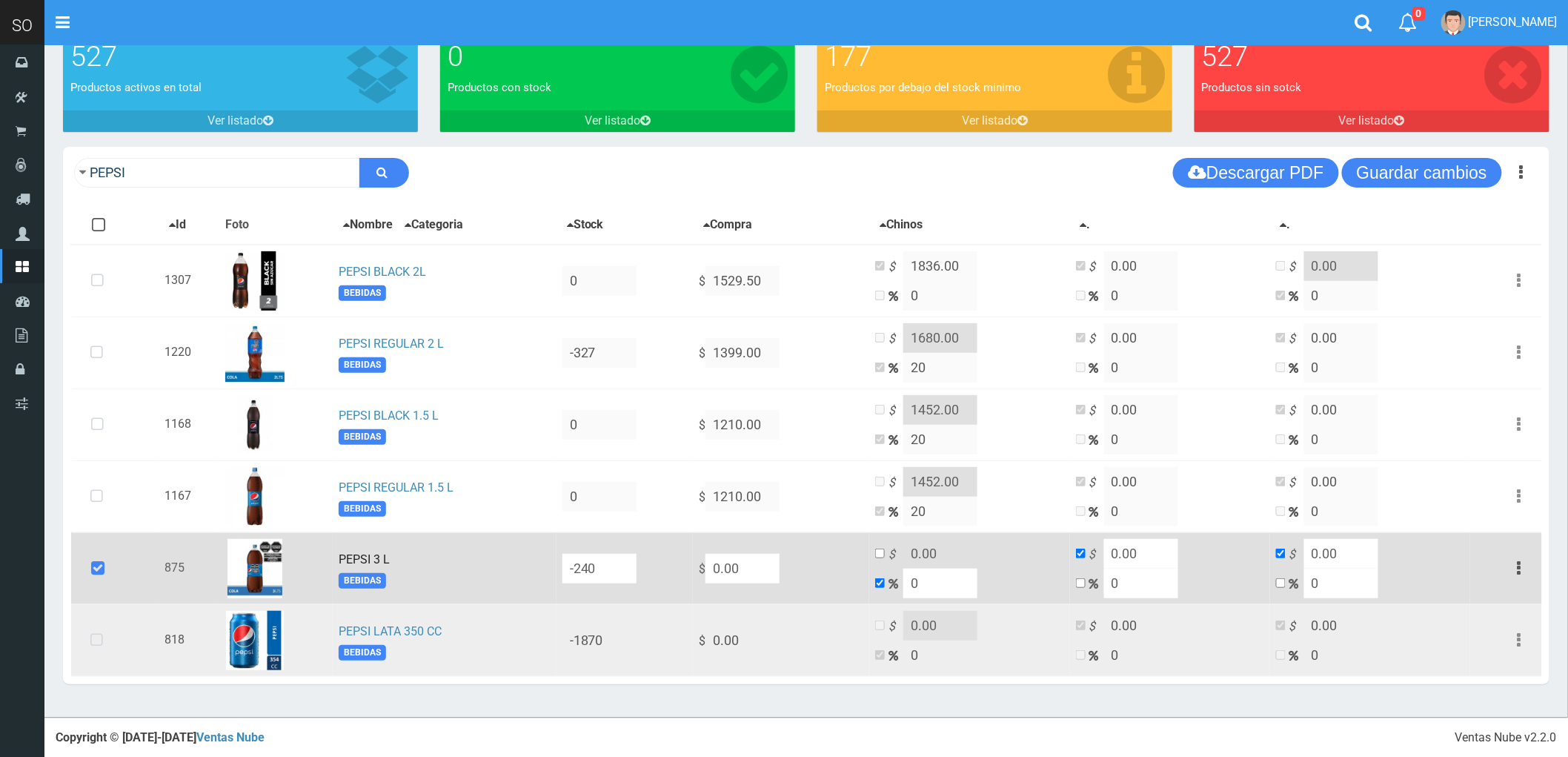
click at [93, 645] on icon at bounding box center [96, 640] width 39 height 49
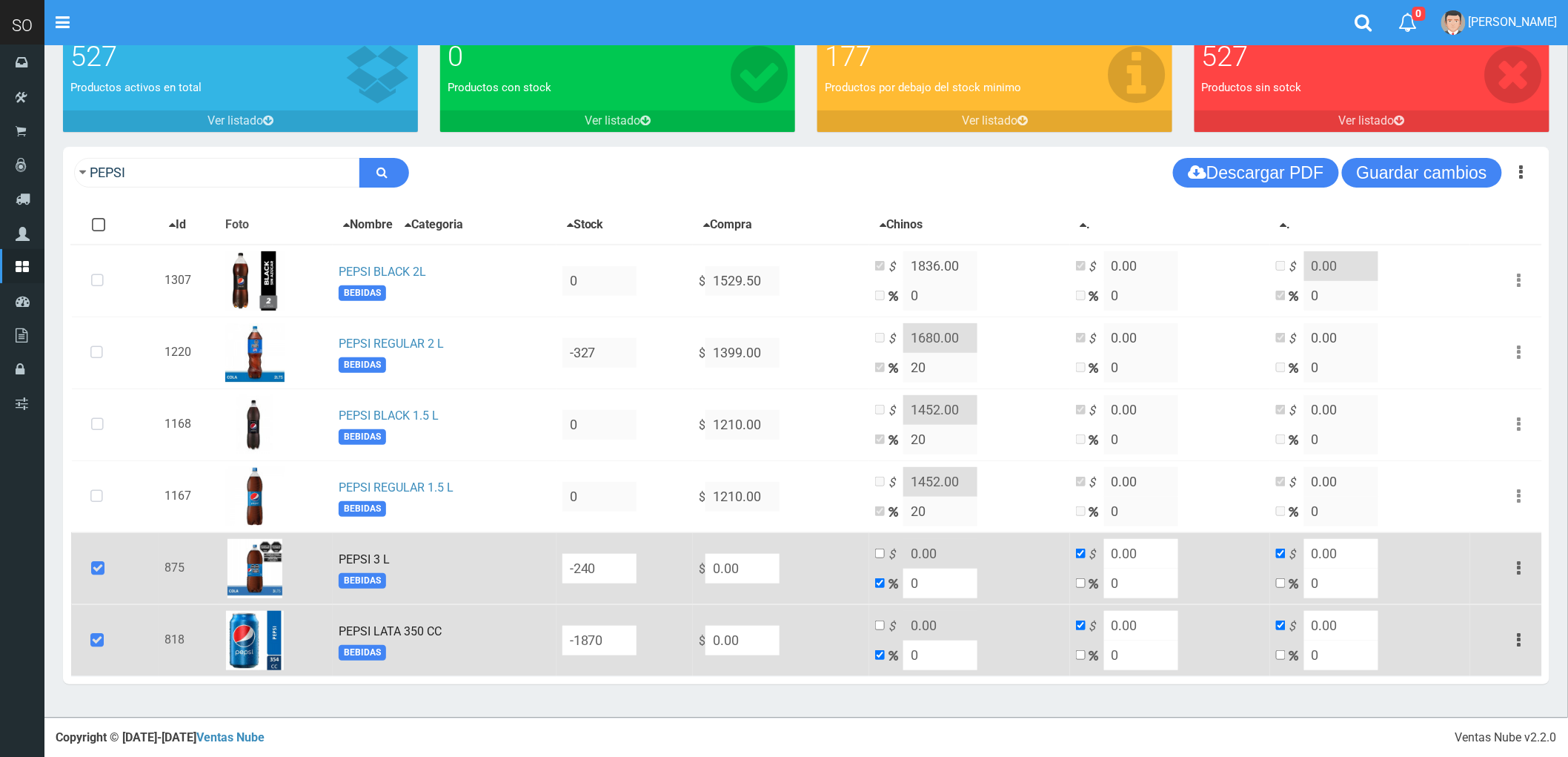
click at [1516, 569] on button "button" at bounding box center [1519, 568] width 33 height 26
click at [1471, 653] on link "Eliminar" at bounding box center [1477, 648] width 117 height 32
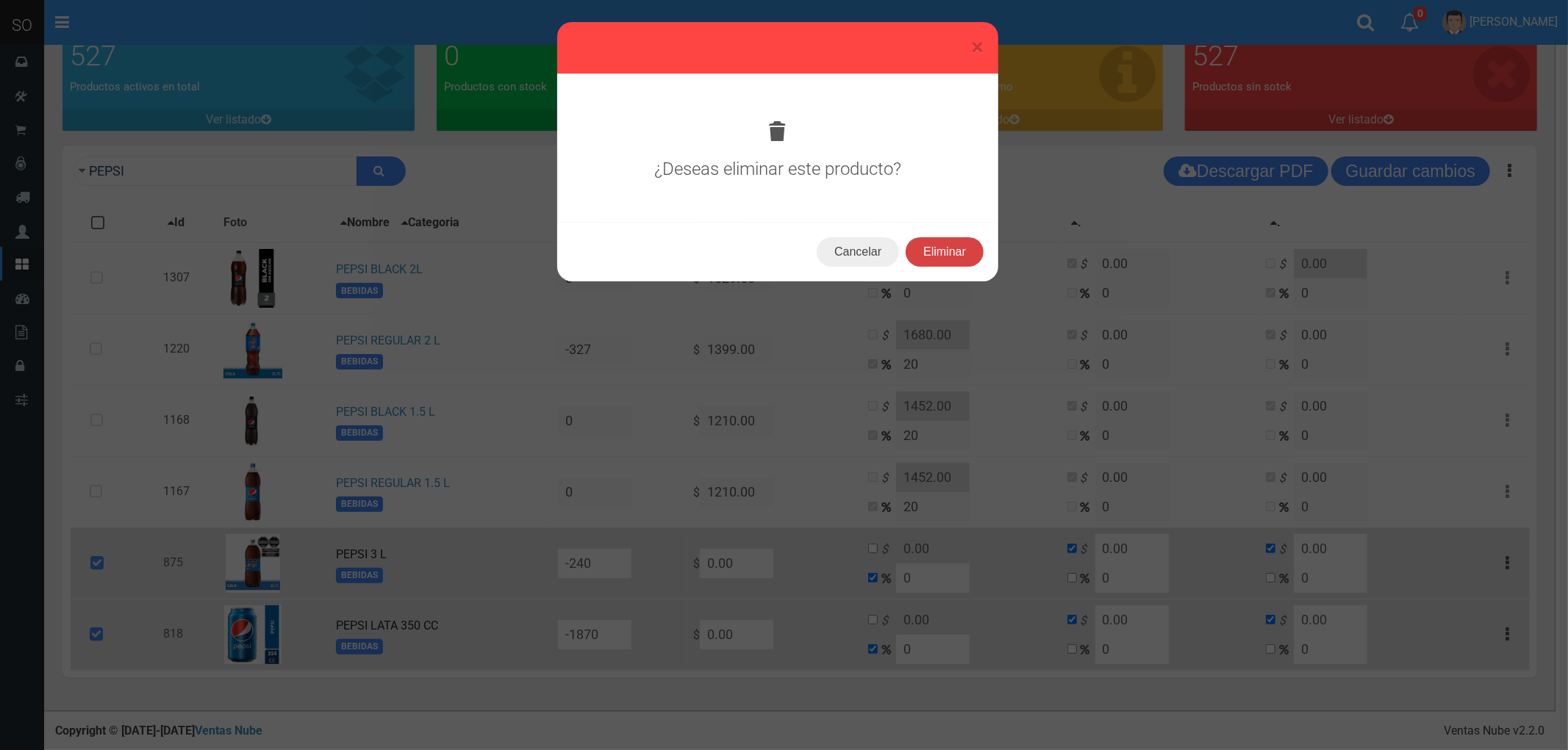
click at [942, 247] on button "Eliminar" at bounding box center [944, 251] width 78 height 29
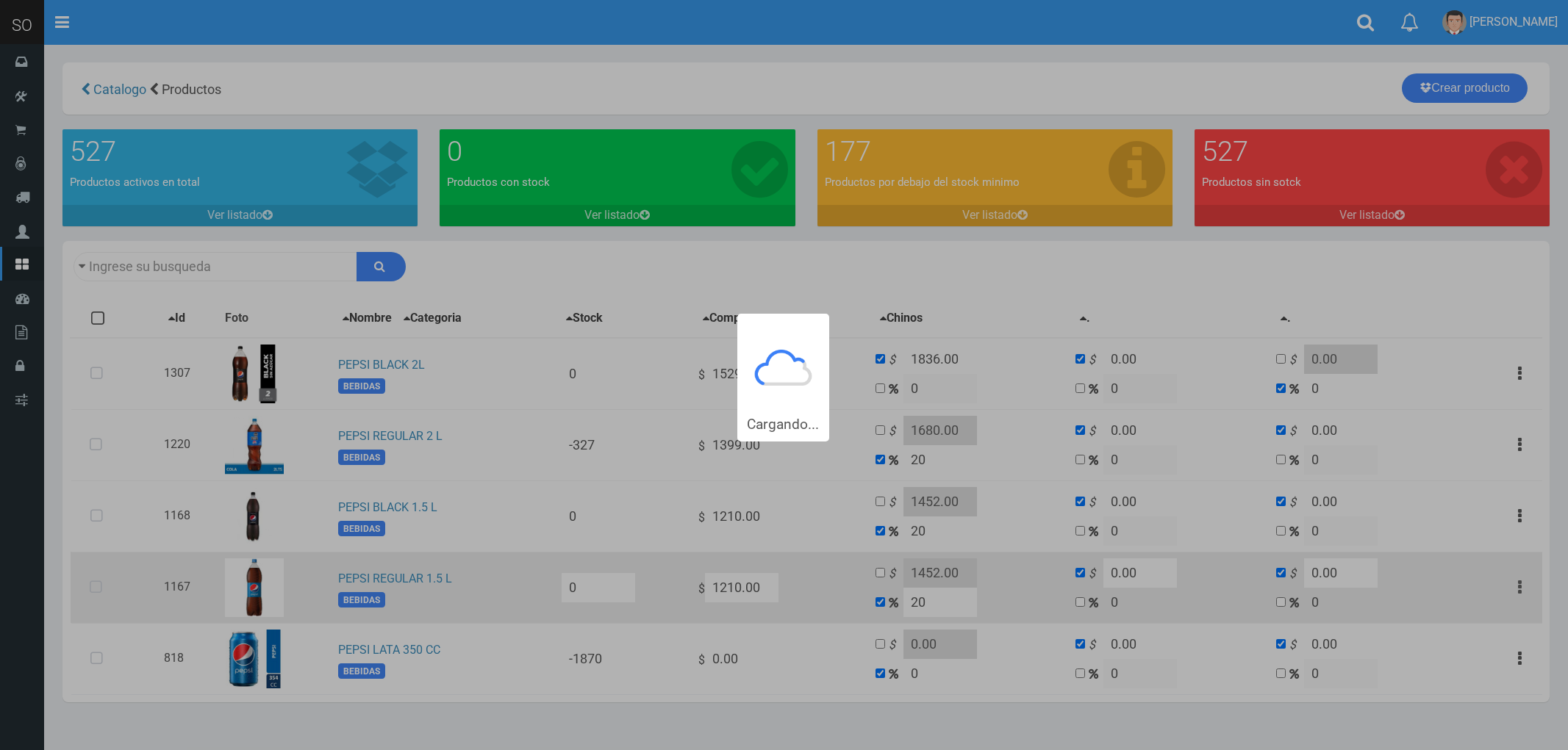
type input "PEPSI"
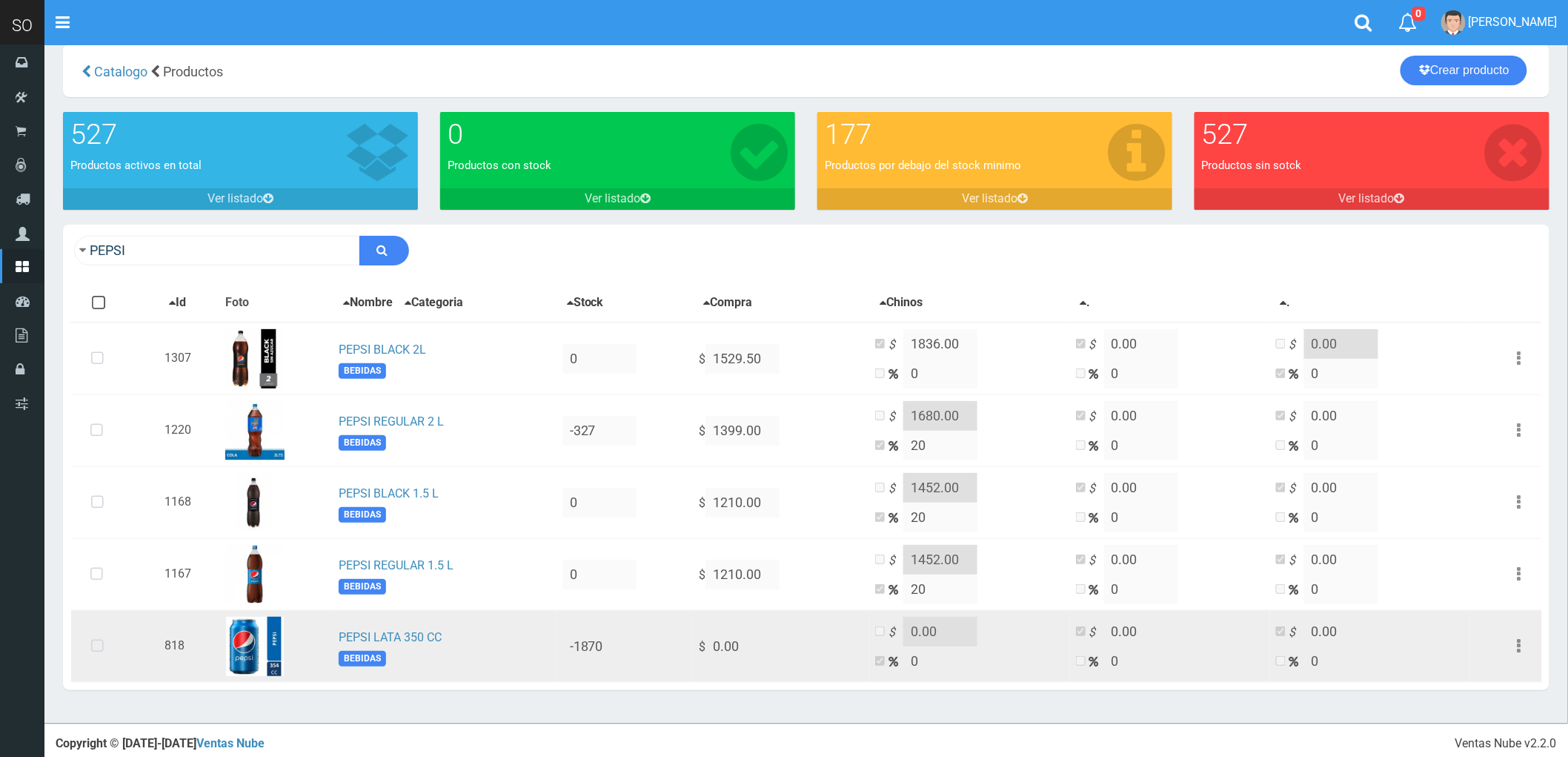
scroll to position [25, 0]
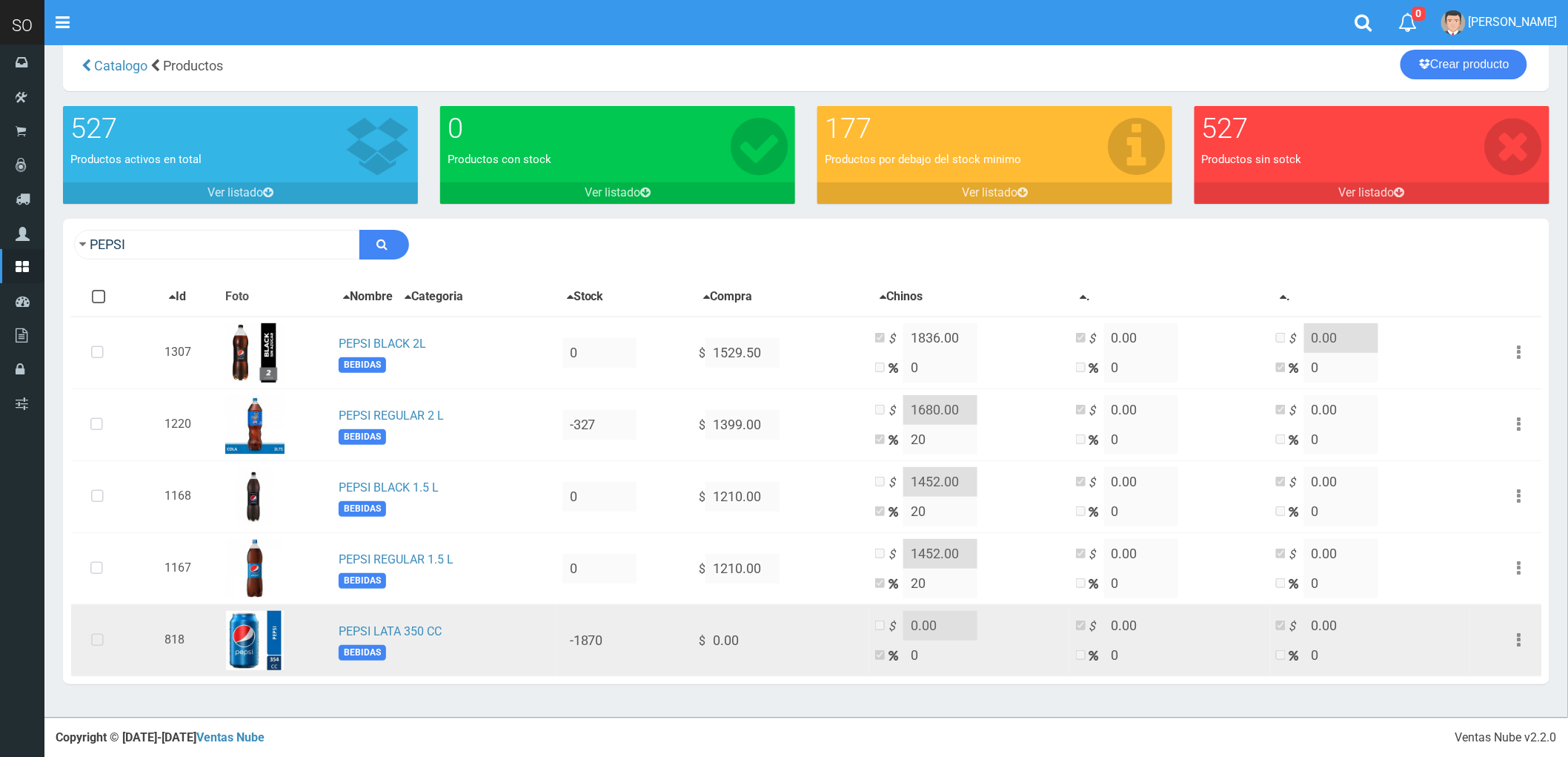
click at [101, 638] on icon at bounding box center [97, 640] width 39 height 49
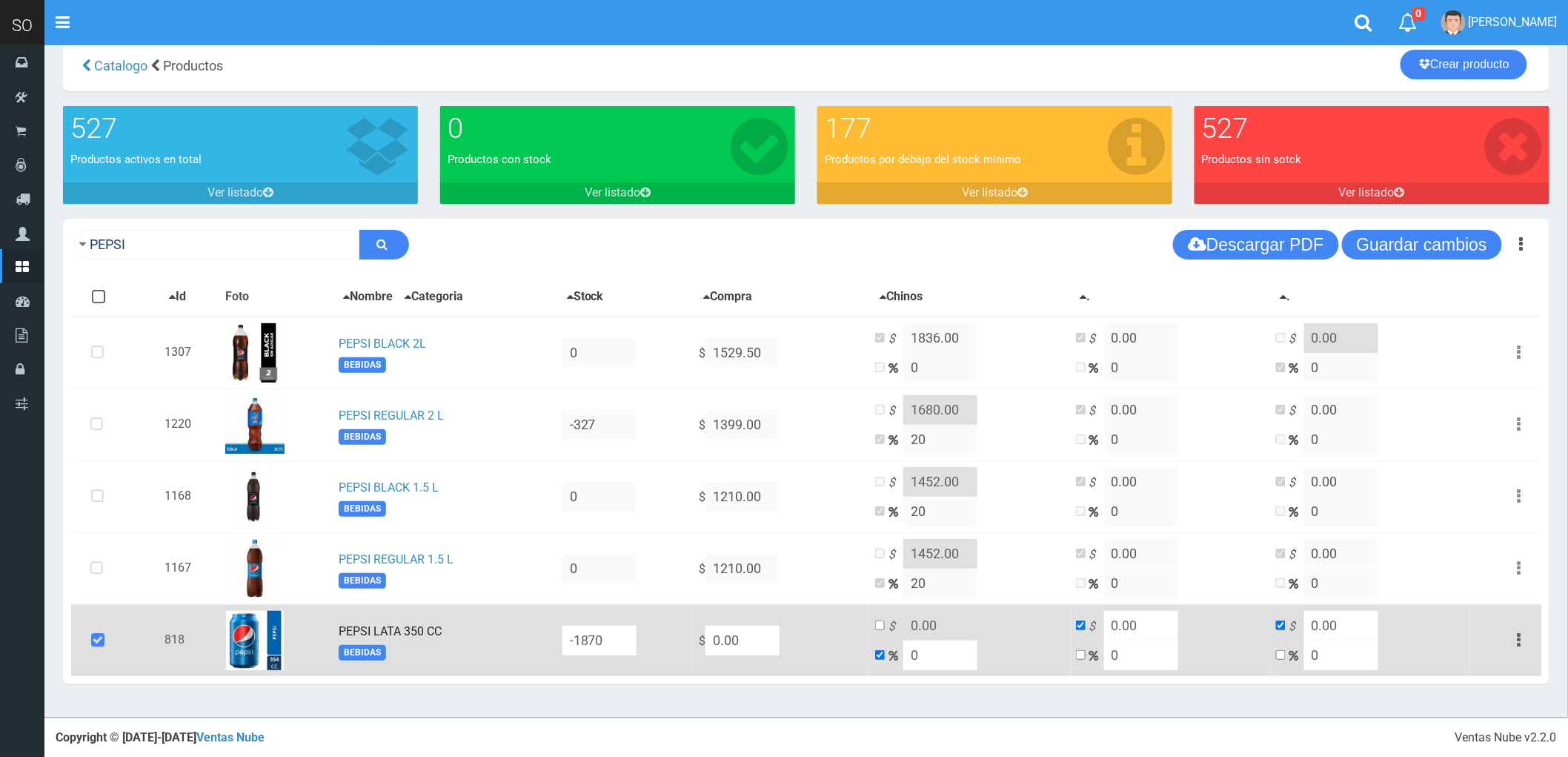
click at [1520, 635] on icon "button" at bounding box center [1519, 640] width 4 height 26
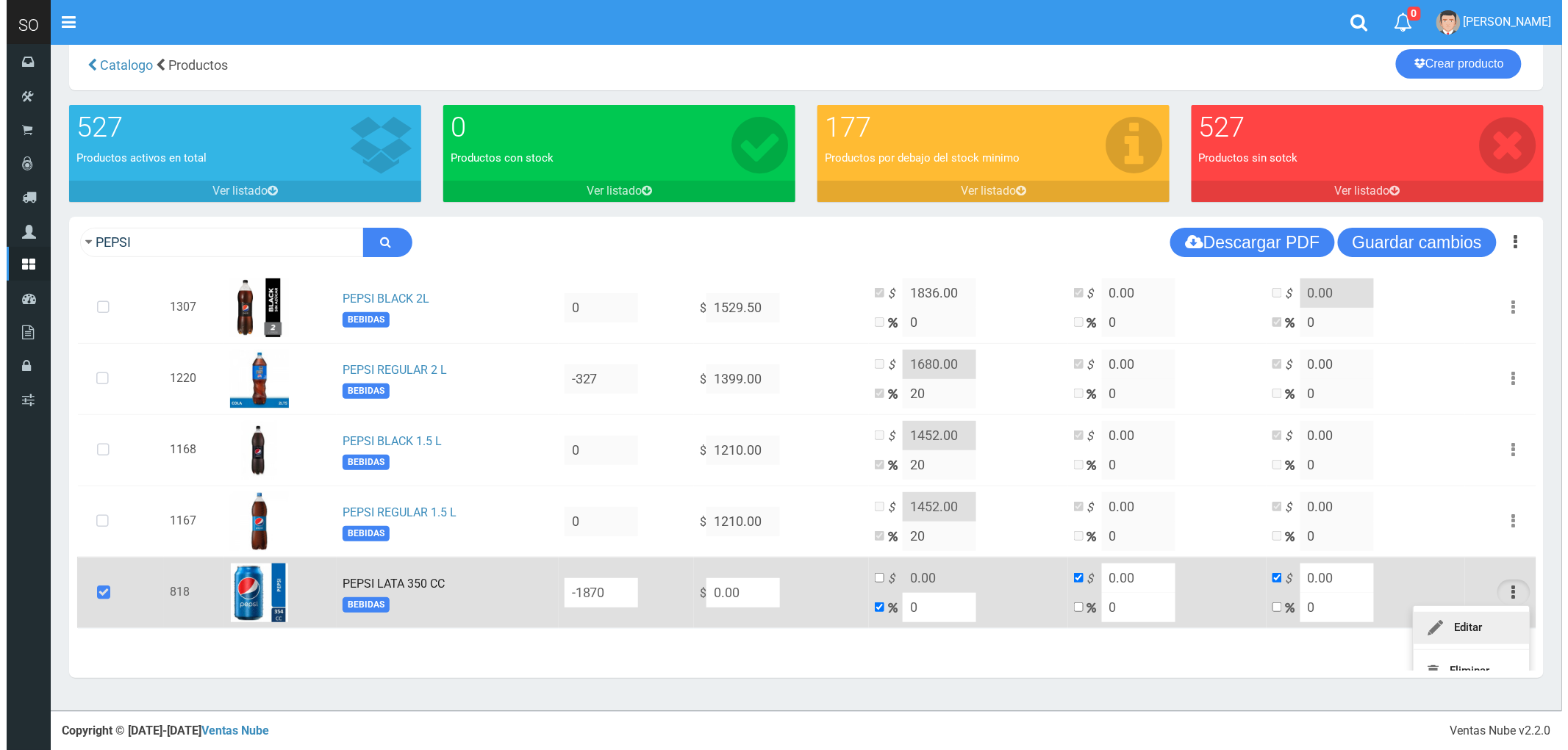
scroll to position [65, 0]
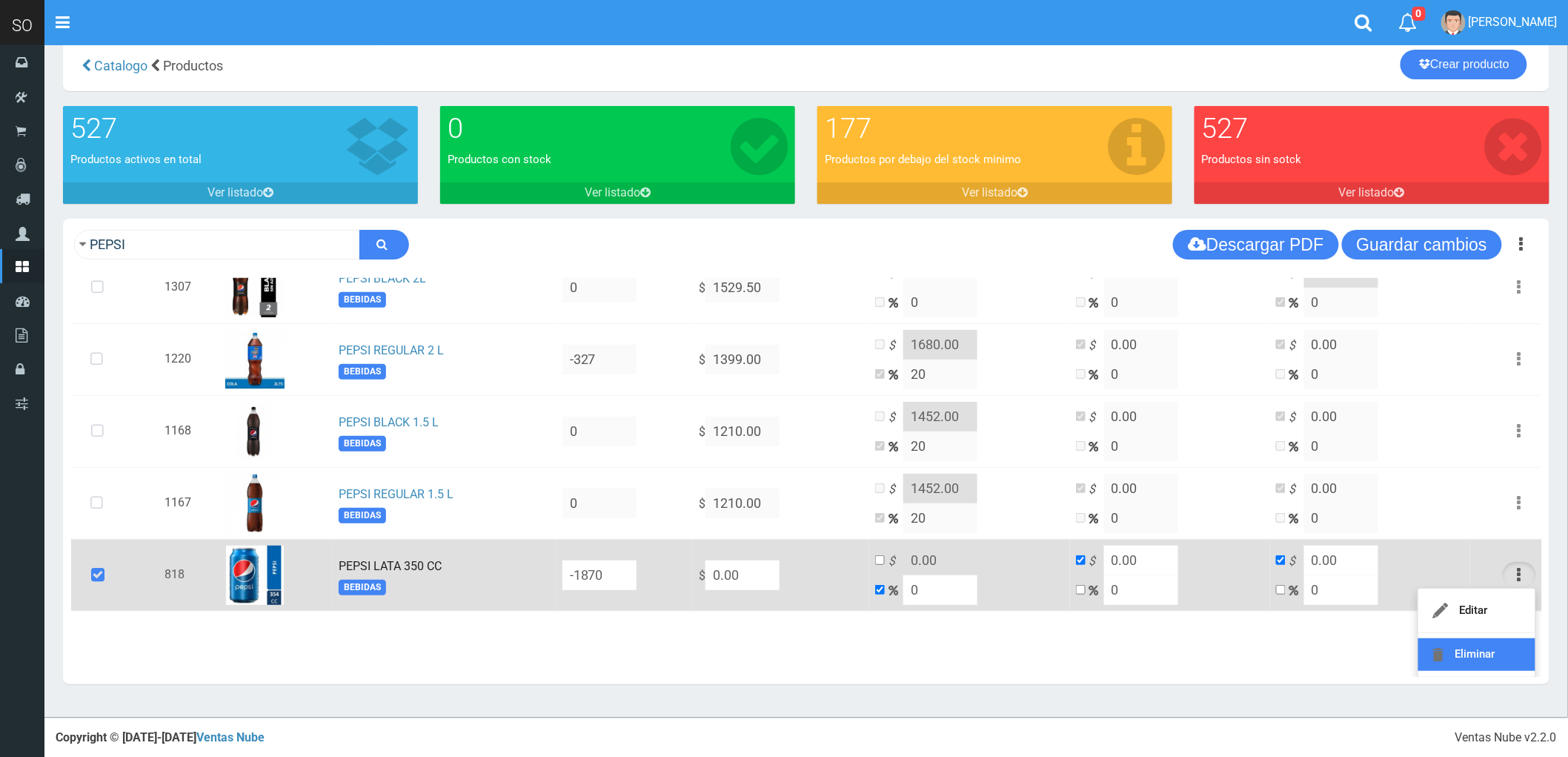
click at [1478, 660] on link "Eliminar" at bounding box center [1477, 654] width 117 height 32
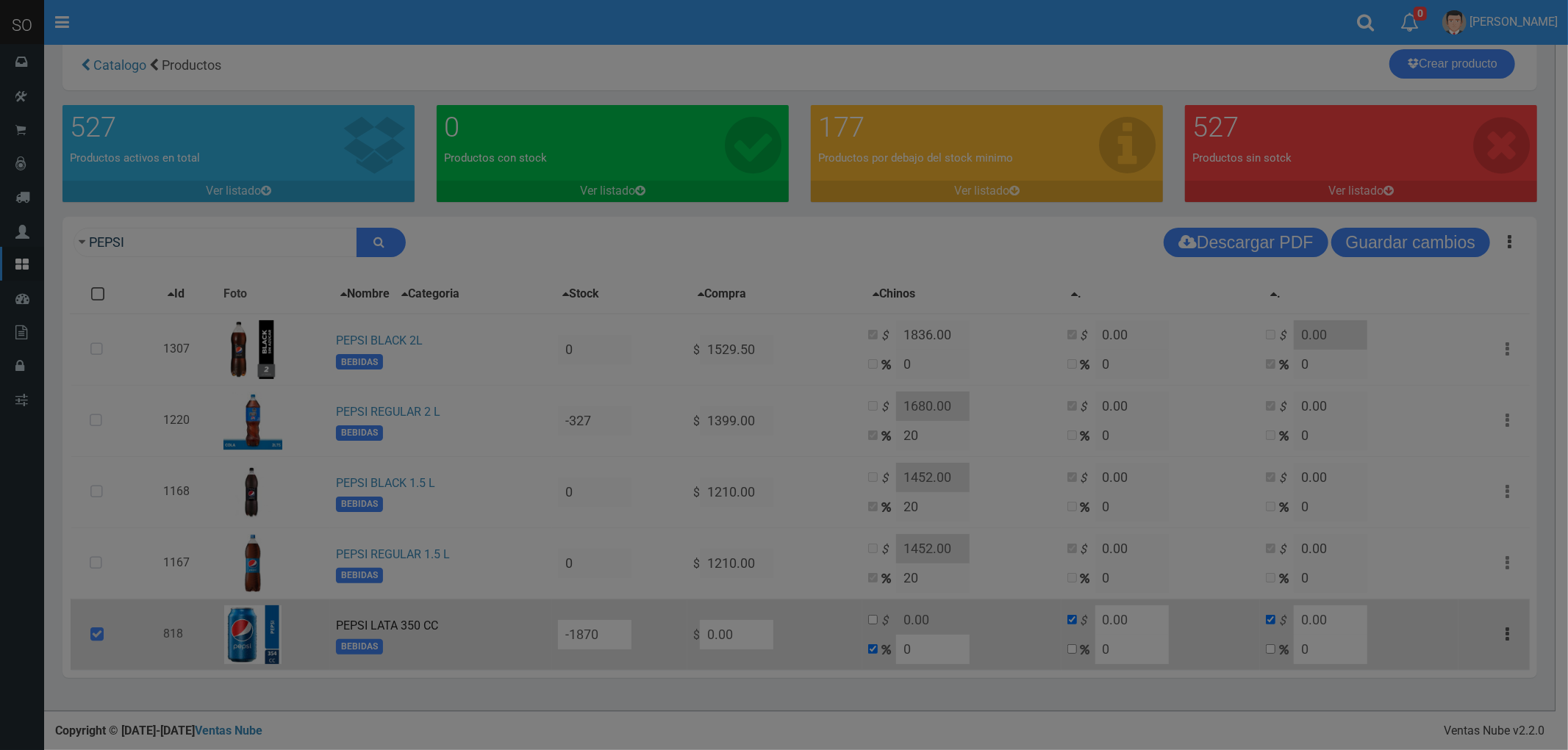
scroll to position [0, 0]
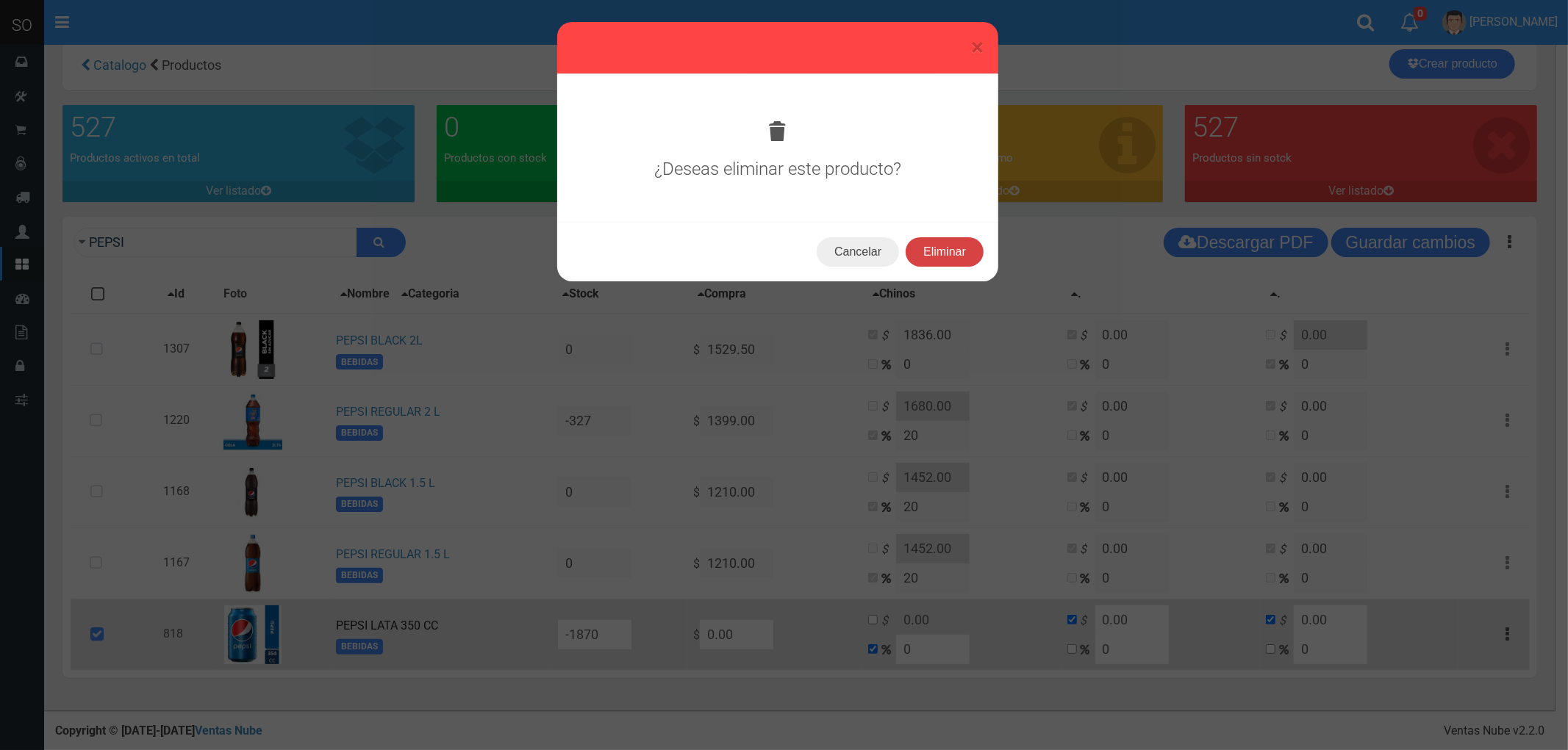
click at [949, 259] on button "Eliminar" at bounding box center [944, 251] width 78 height 29
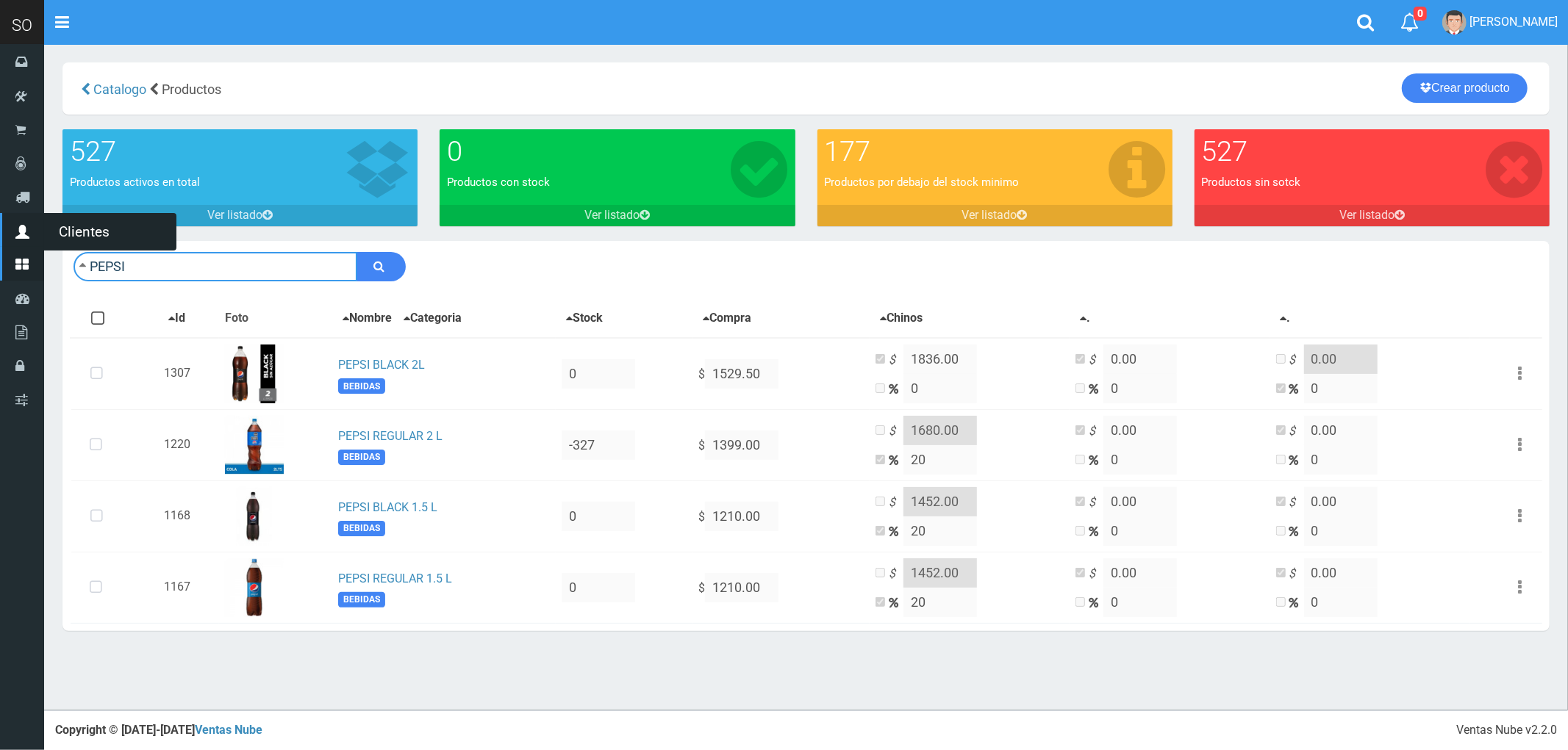
drag, startPoint x: 81, startPoint y: 255, endPoint x: 42, endPoint y: 258, distance: 39.1
click at [42, 258] on div "SO Toggle navigation 0 0" at bounding box center [784, 355] width 1568 height 710
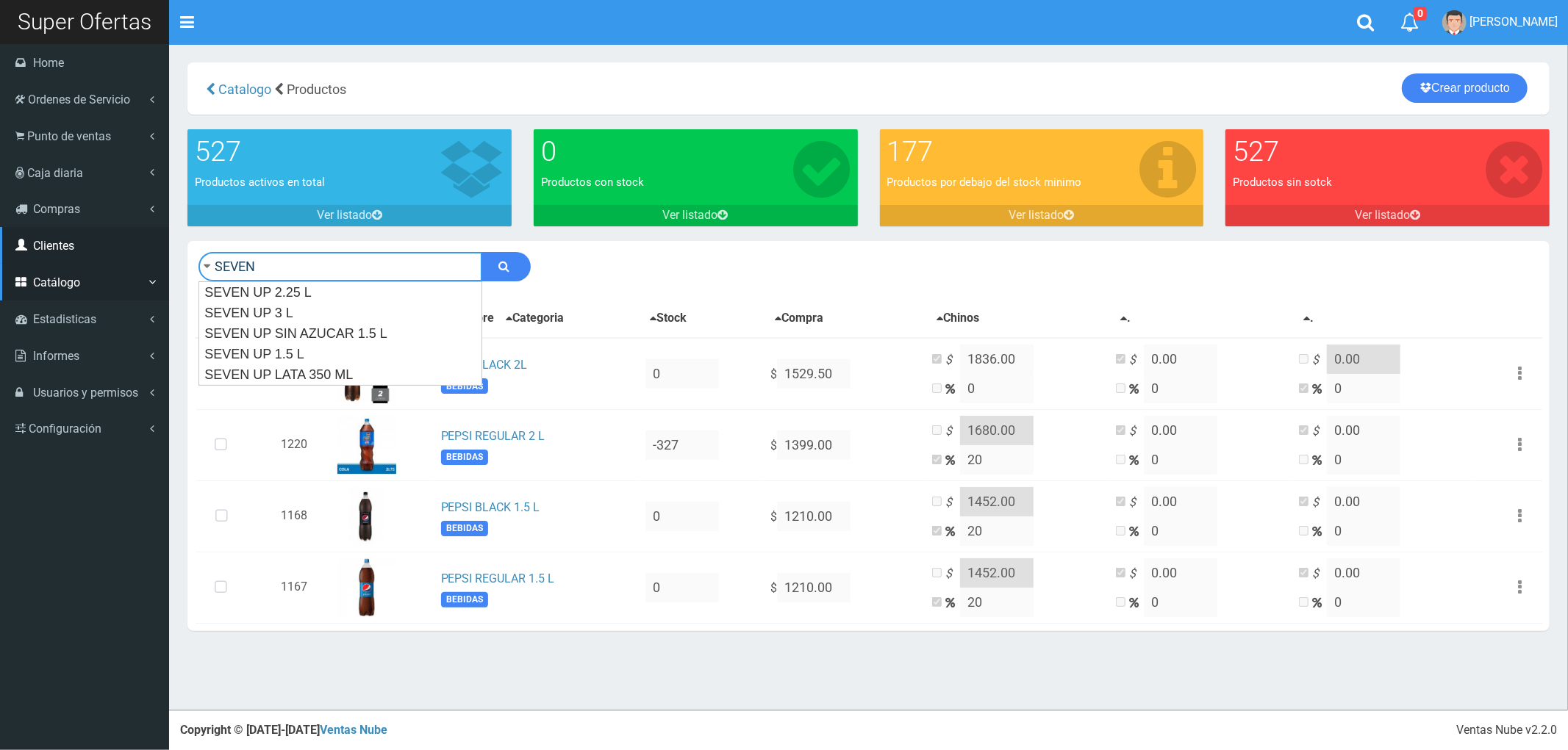
type input "SEVEN"
click at [481, 252] on button "submit" at bounding box center [506, 266] width 49 height 29
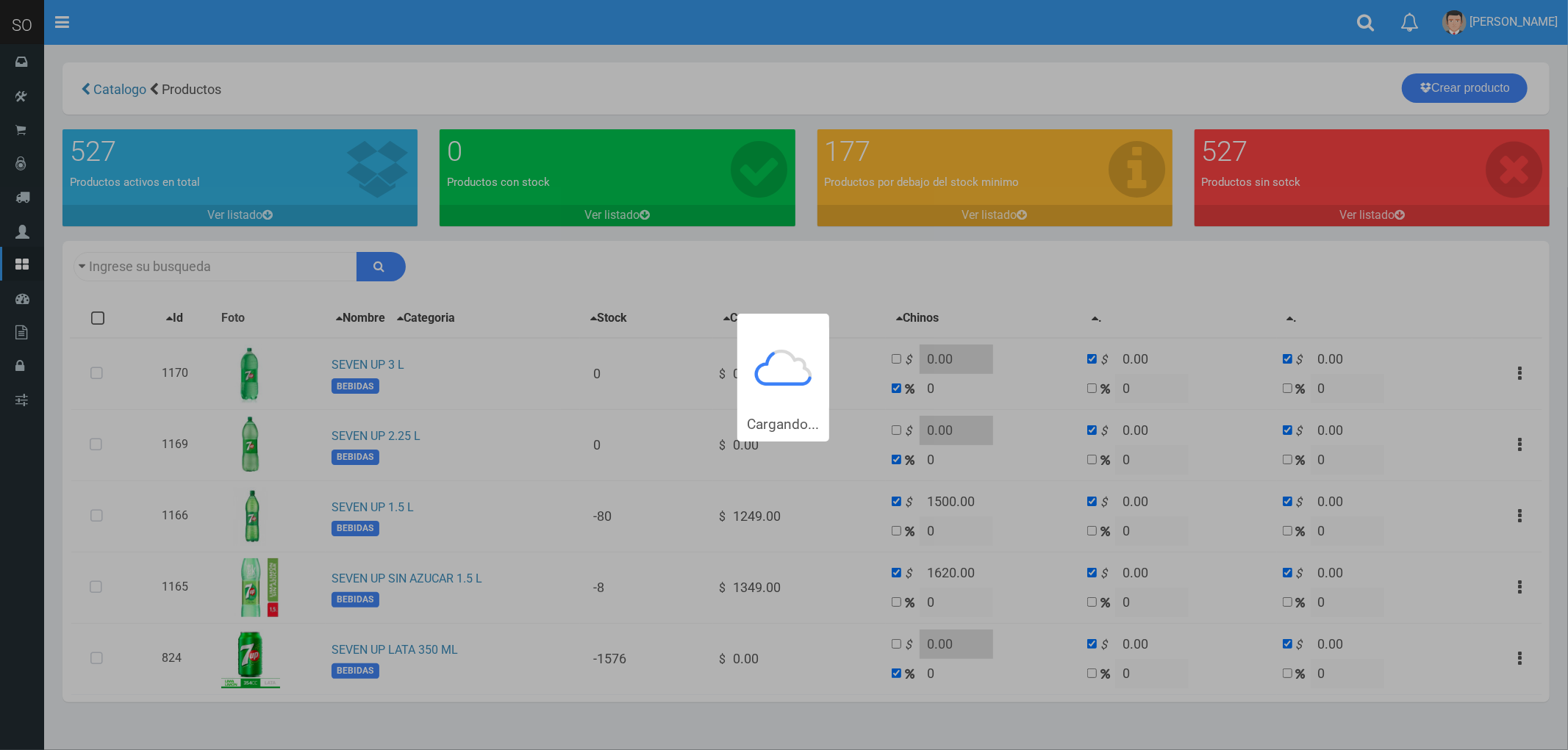
type input "SEVEN"
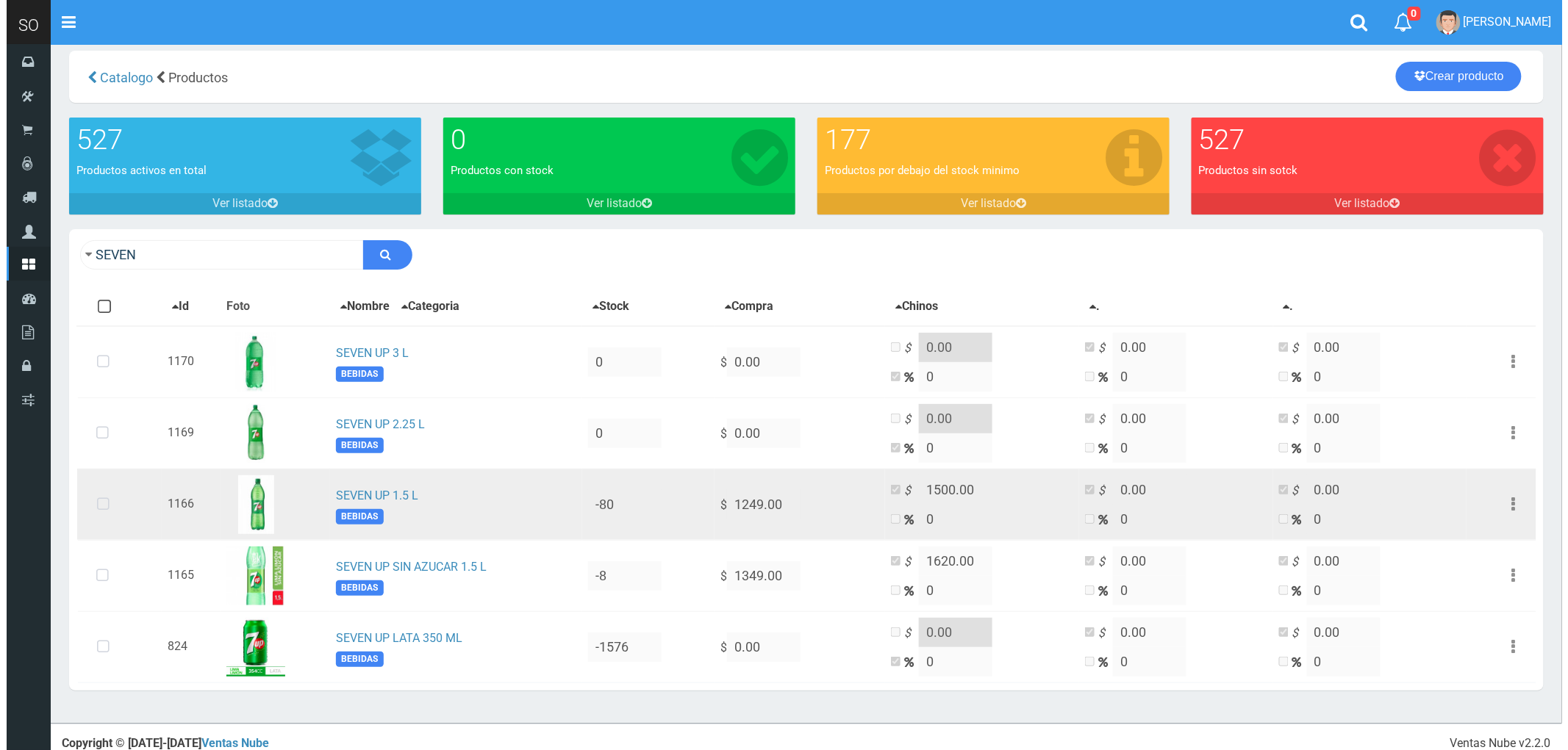
scroll to position [25, 0]
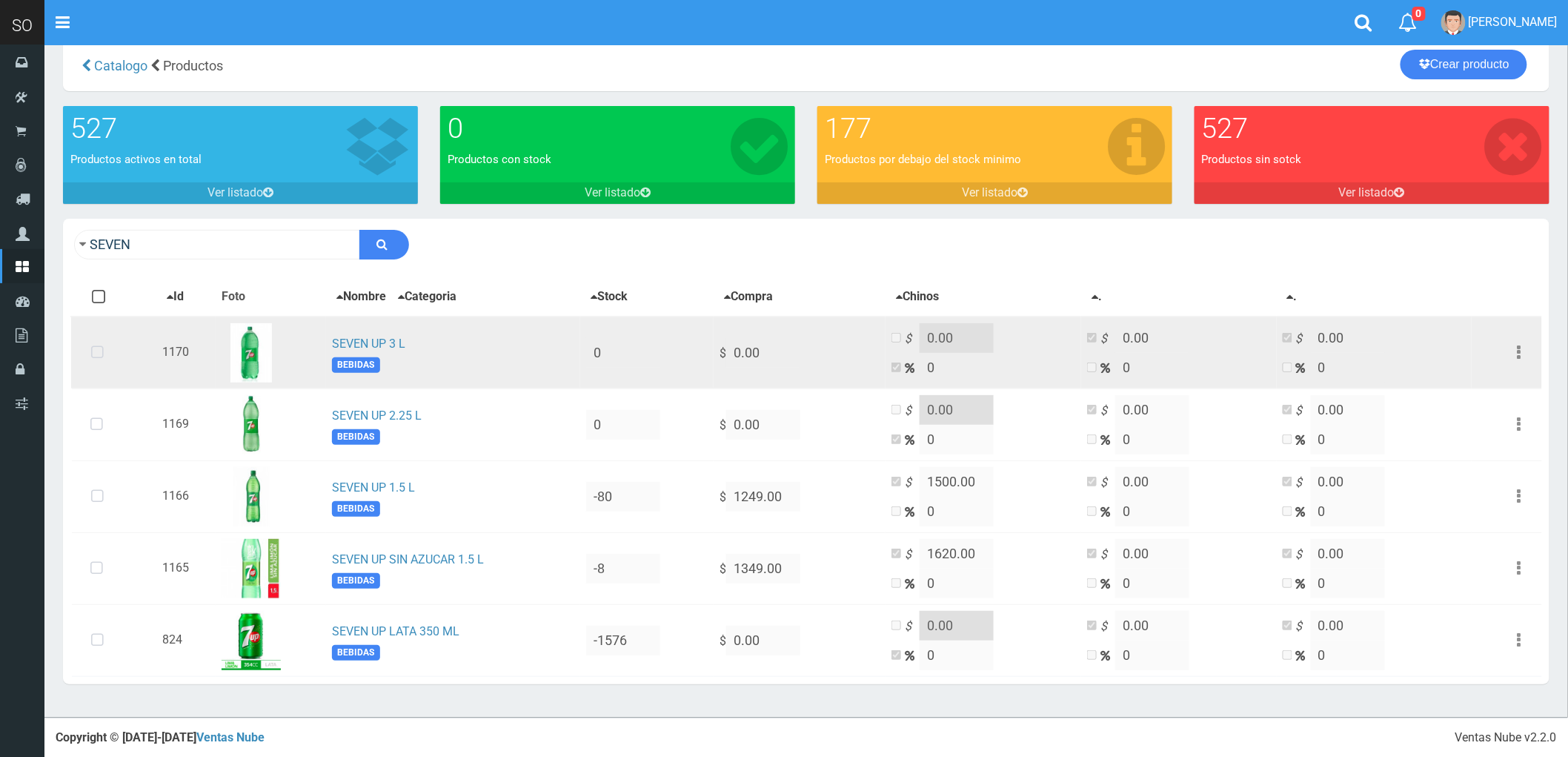
click at [97, 345] on icon at bounding box center [97, 353] width 39 height 49
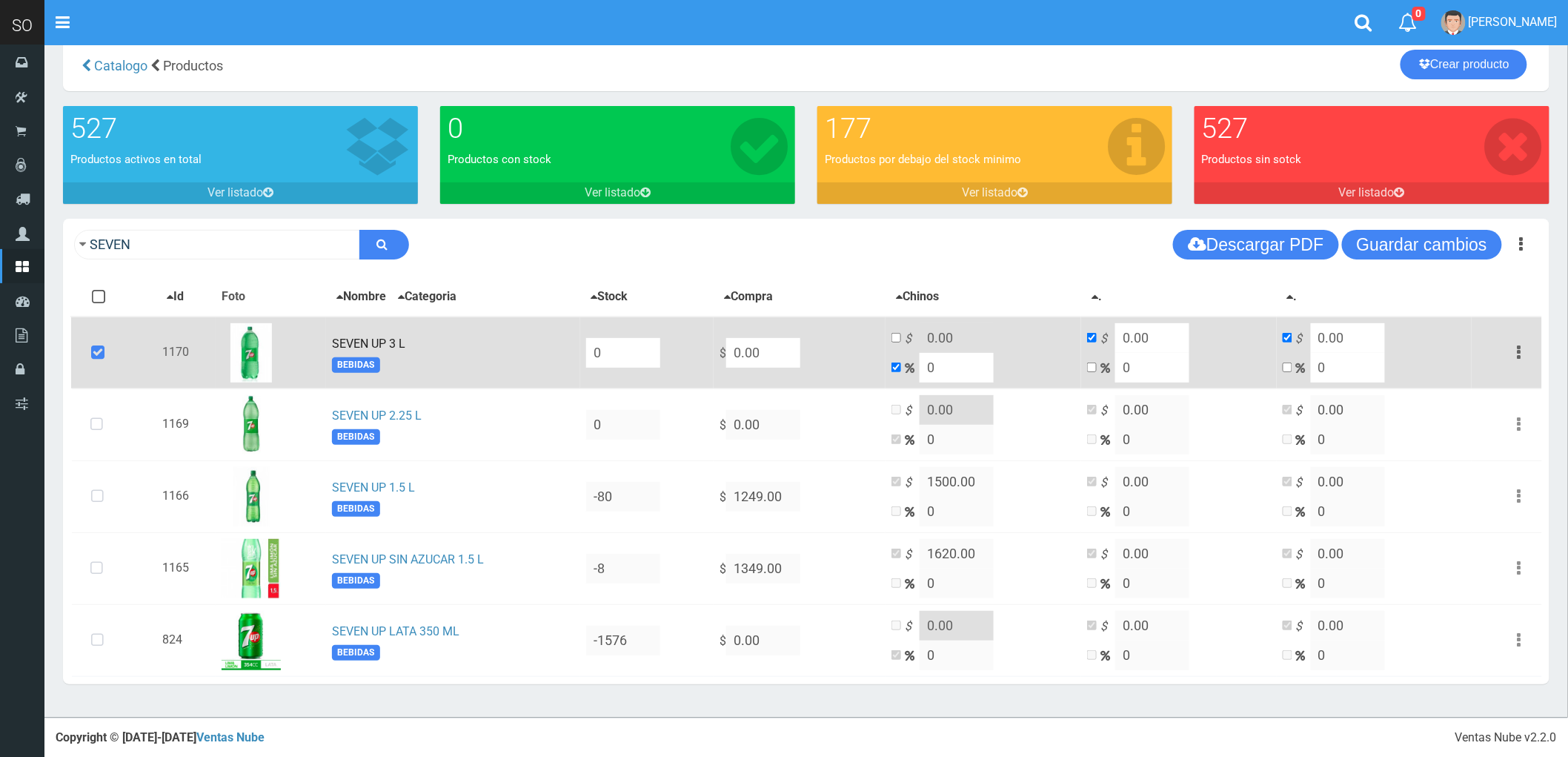
click at [1522, 348] on button "button" at bounding box center [1519, 352] width 33 height 26
click at [1498, 425] on link "Eliminar" at bounding box center [1477, 432] width 117 height 32
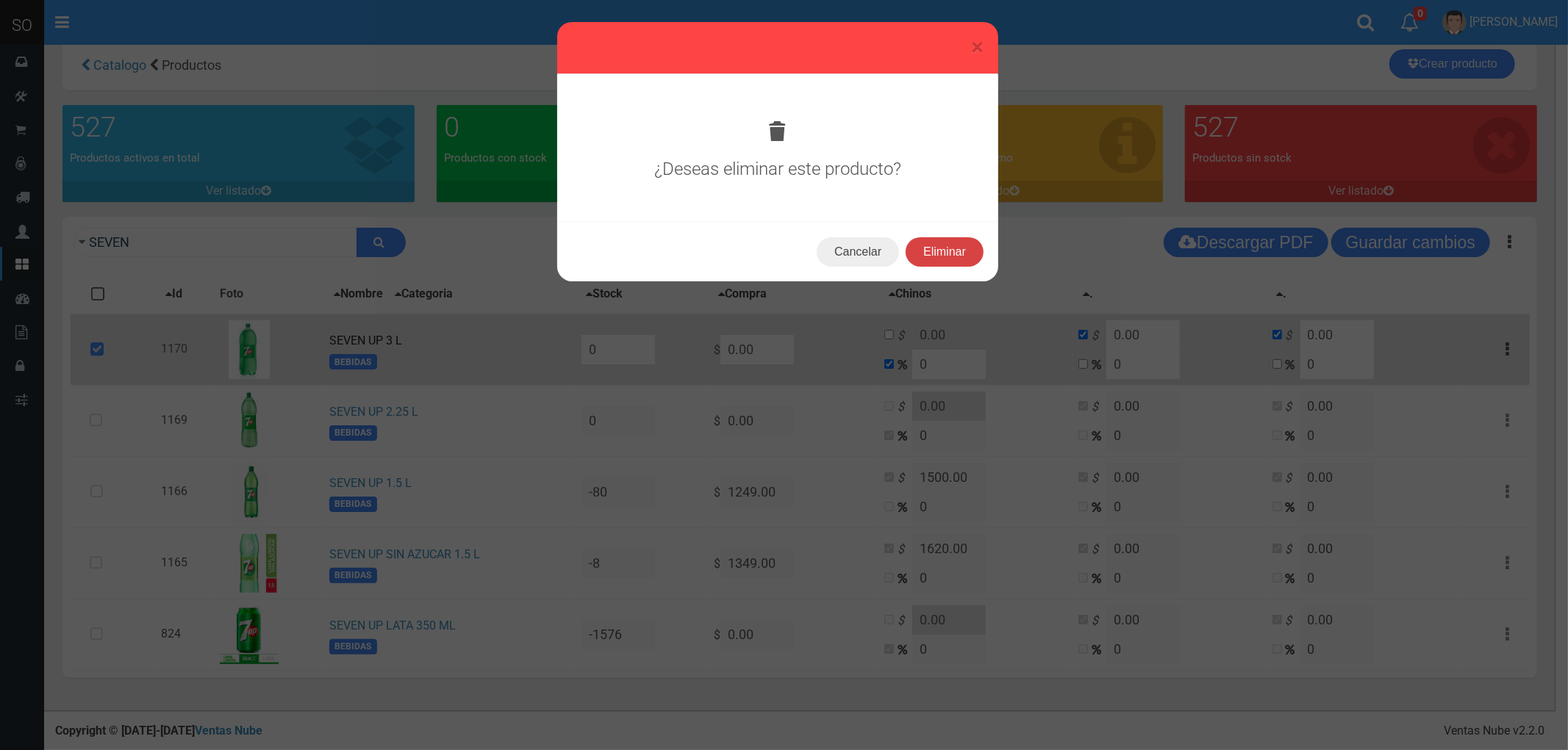
click at [942, 248] on button "Eliminar" at bounding box center [944, 251] width 78 height 29
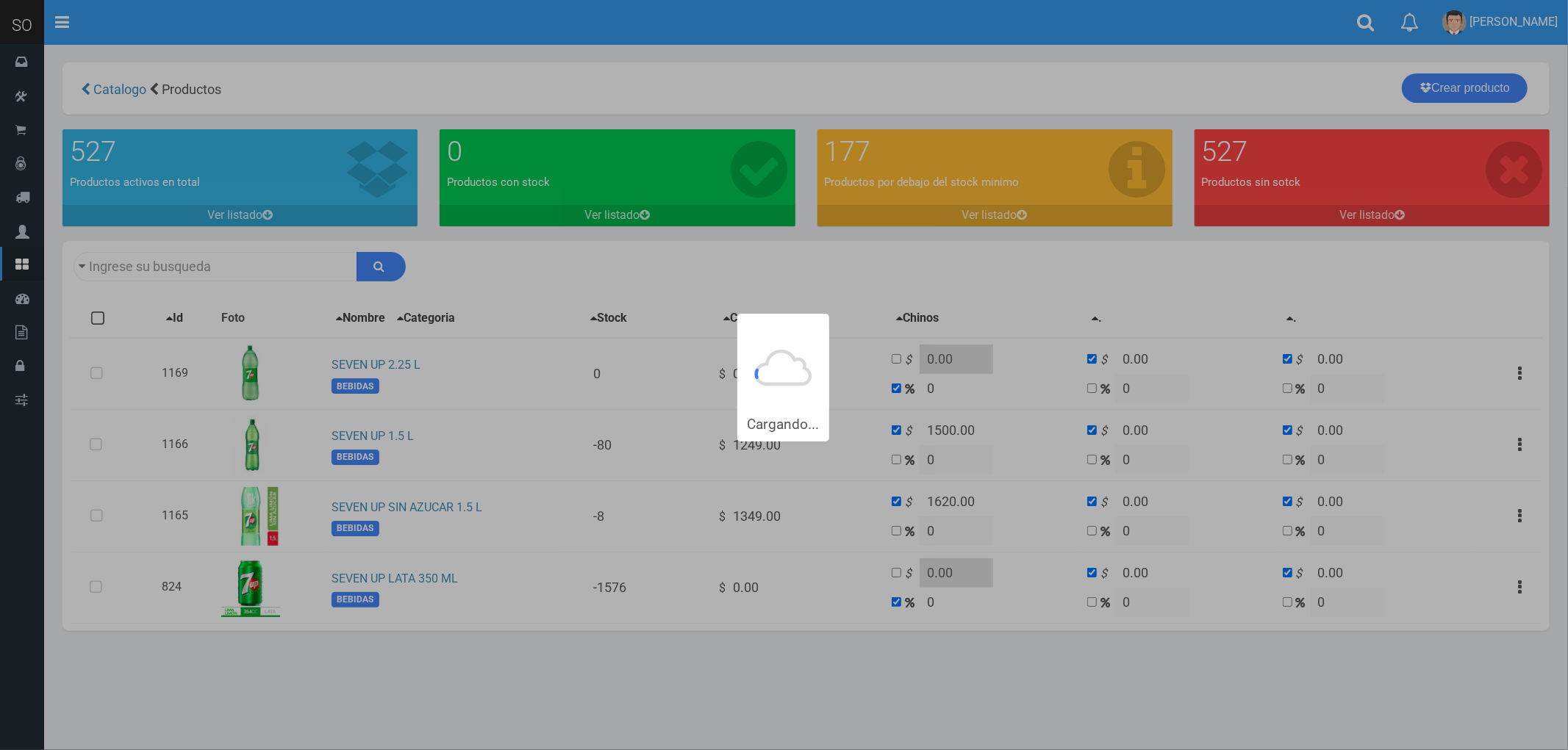
type input "SEVEN"
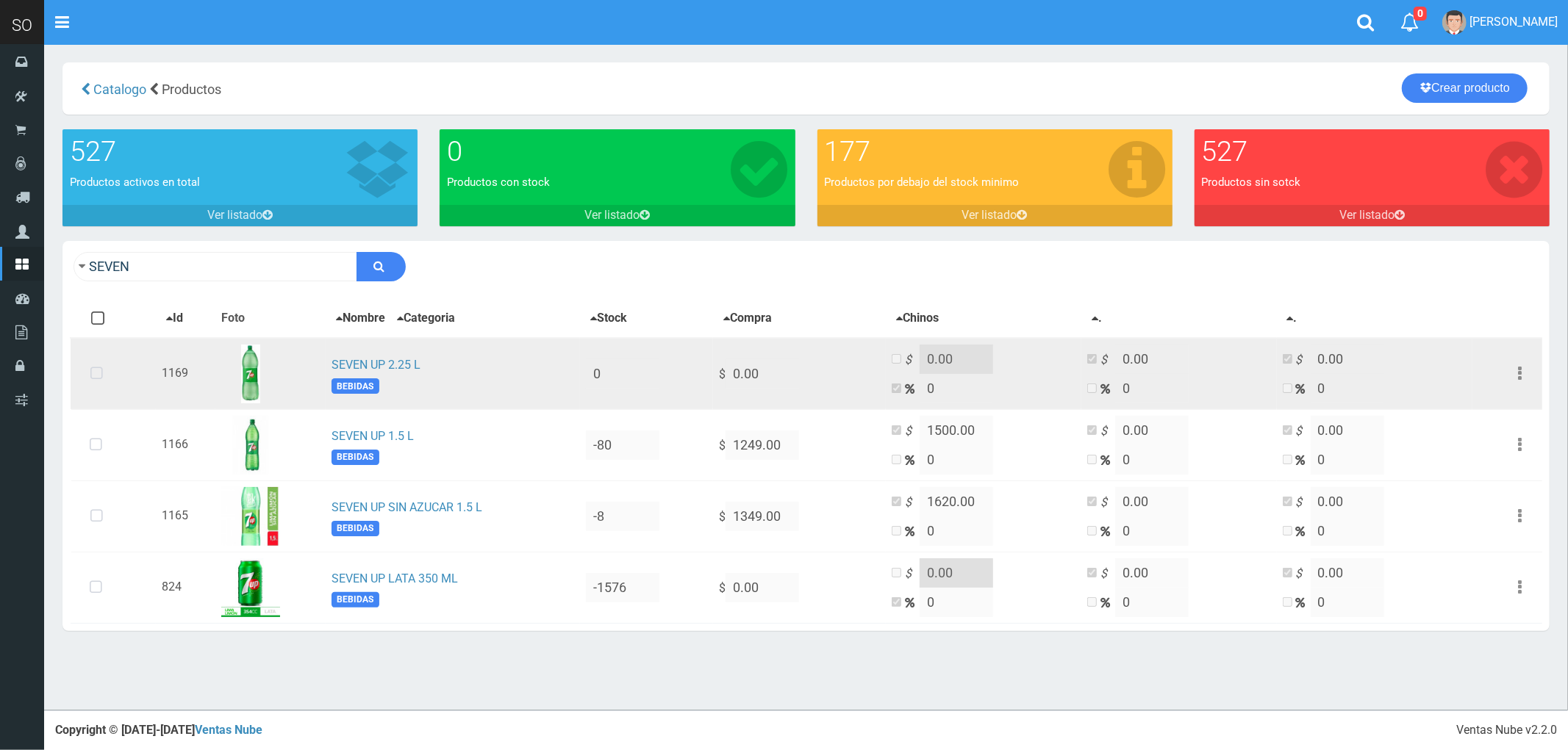
click at [99, 372] on icon at bounding box center [96, 374] width 39 height 48
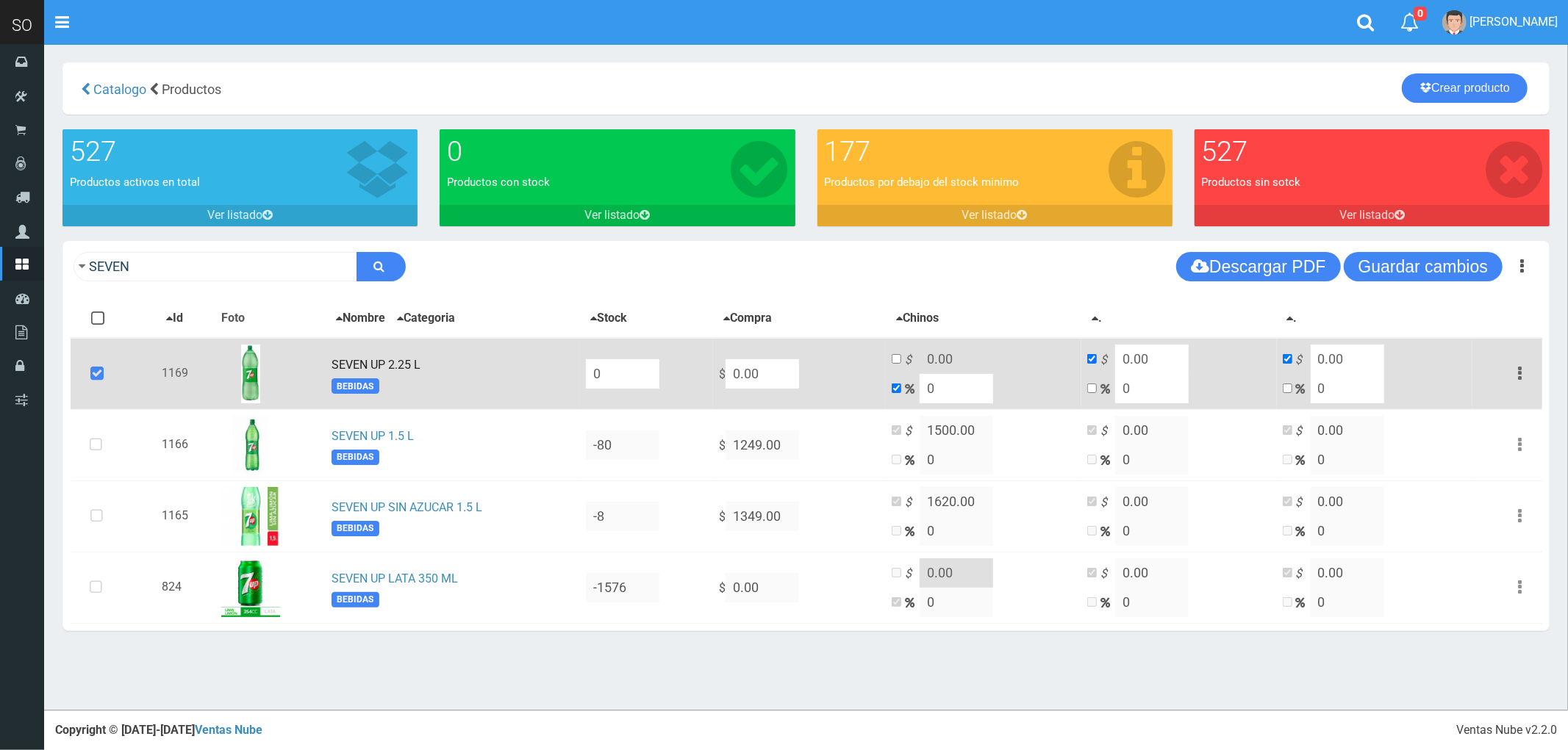
click at [1517, 365] on button "button" at bounding box center [1520, 374] width 33 height 25
click at [1496, 454] on link "Eliminar" at bounding box center [1478, 452] width 116 height 32
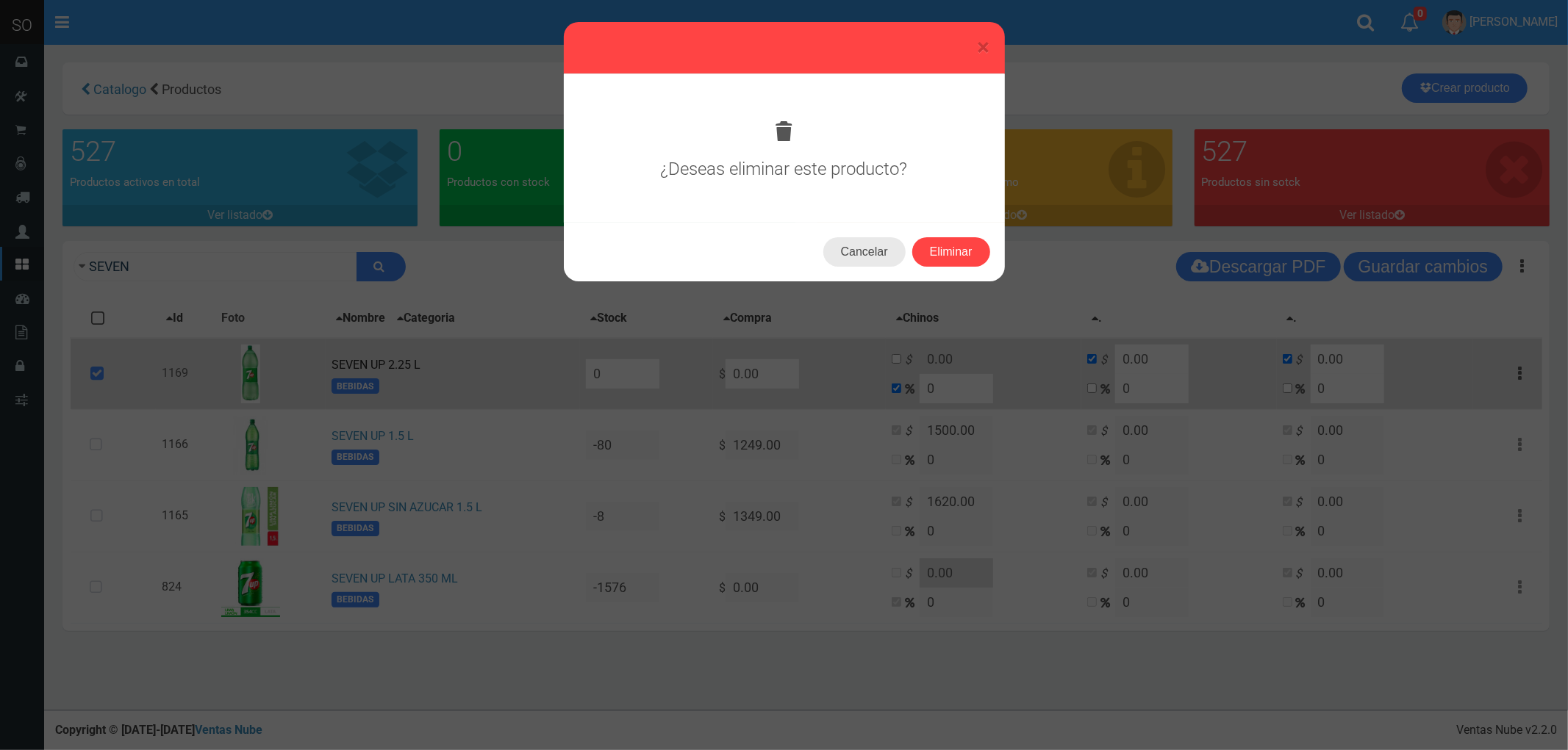
click at [847, 250] on button "Cancelar" at bounding box center [865, 251] width 82 height 29
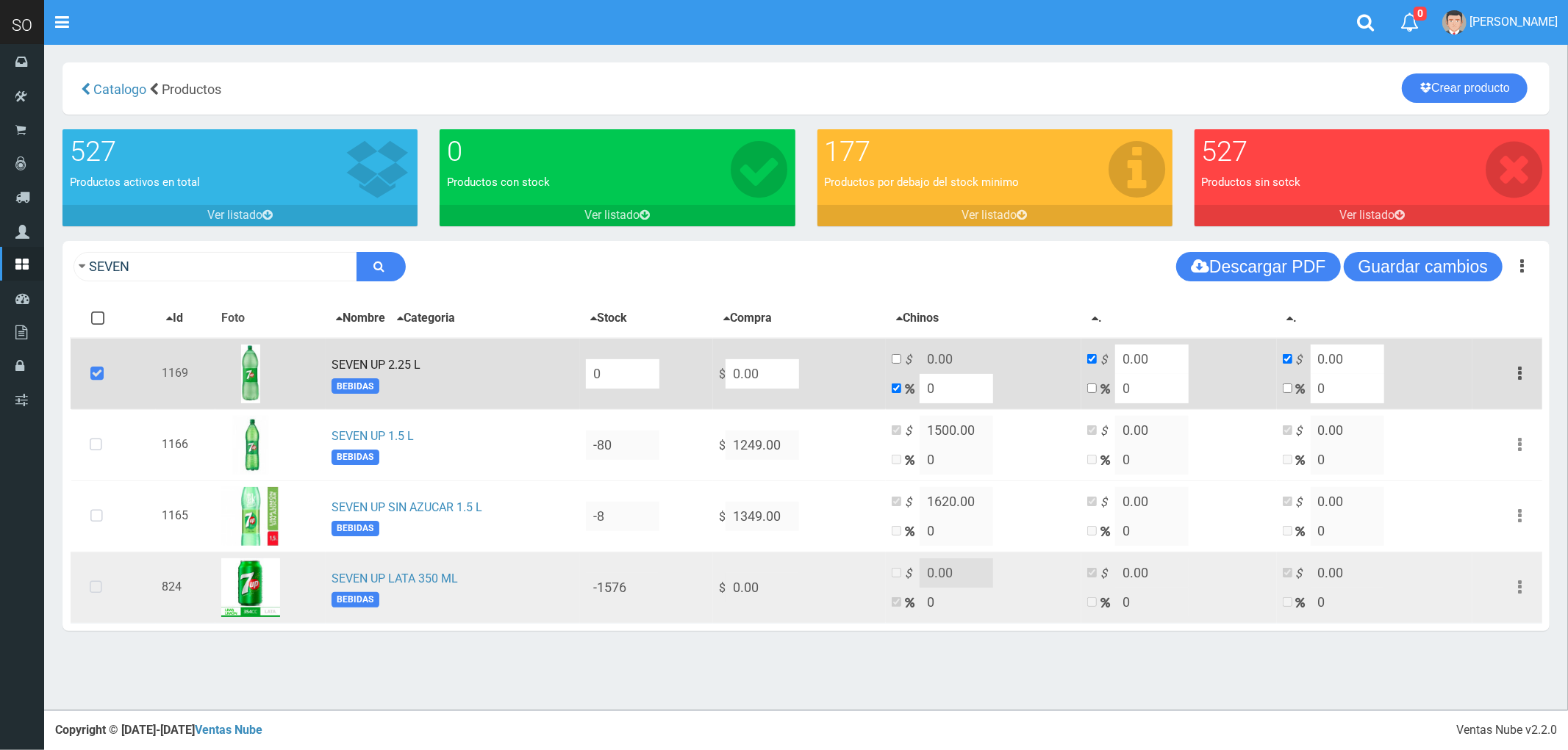
click at [97, 590] on icon at bounding box center [95, 587] width 39 height 48
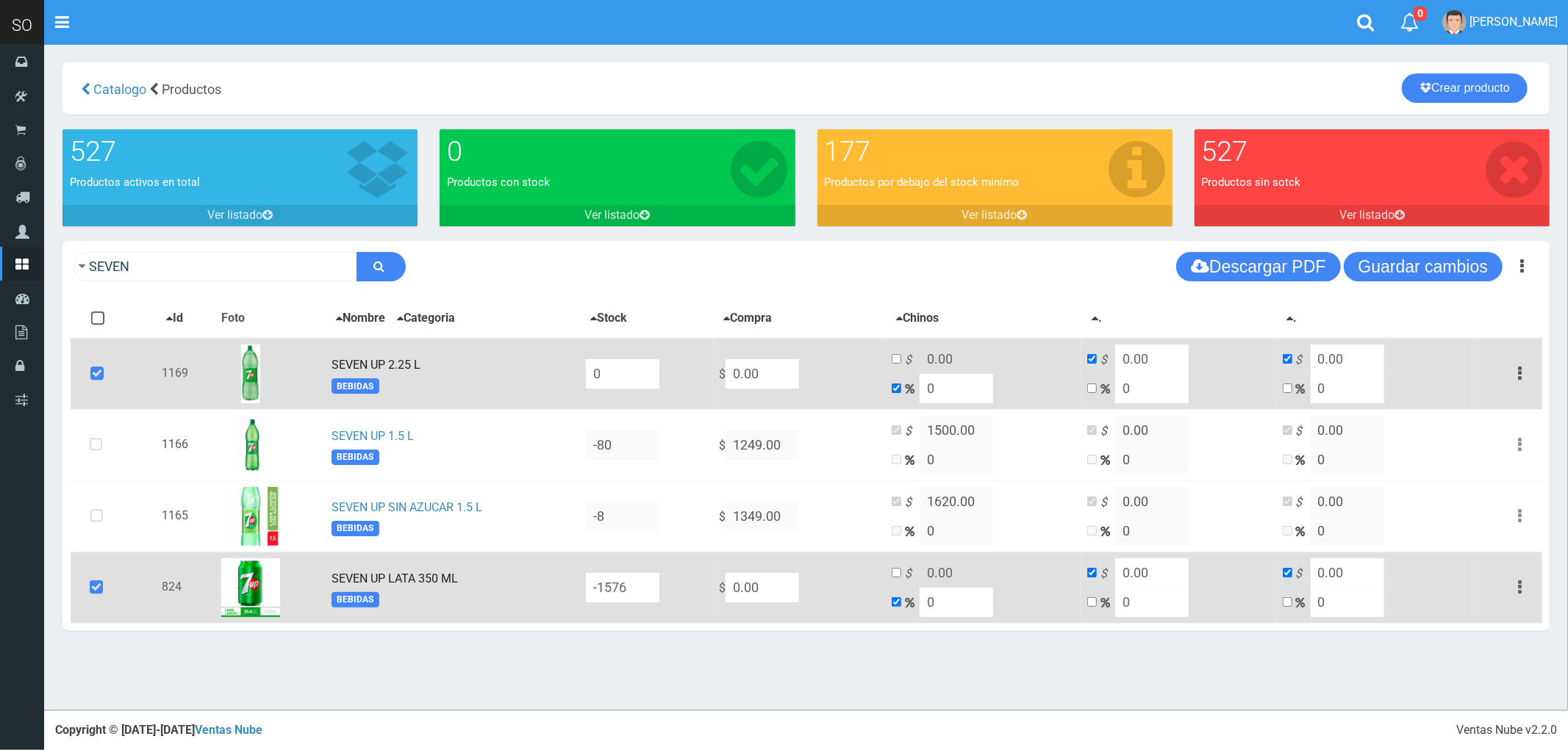
click at [1517, 584] on button "button" at bounding box center [1520, 587] width 33 height 25
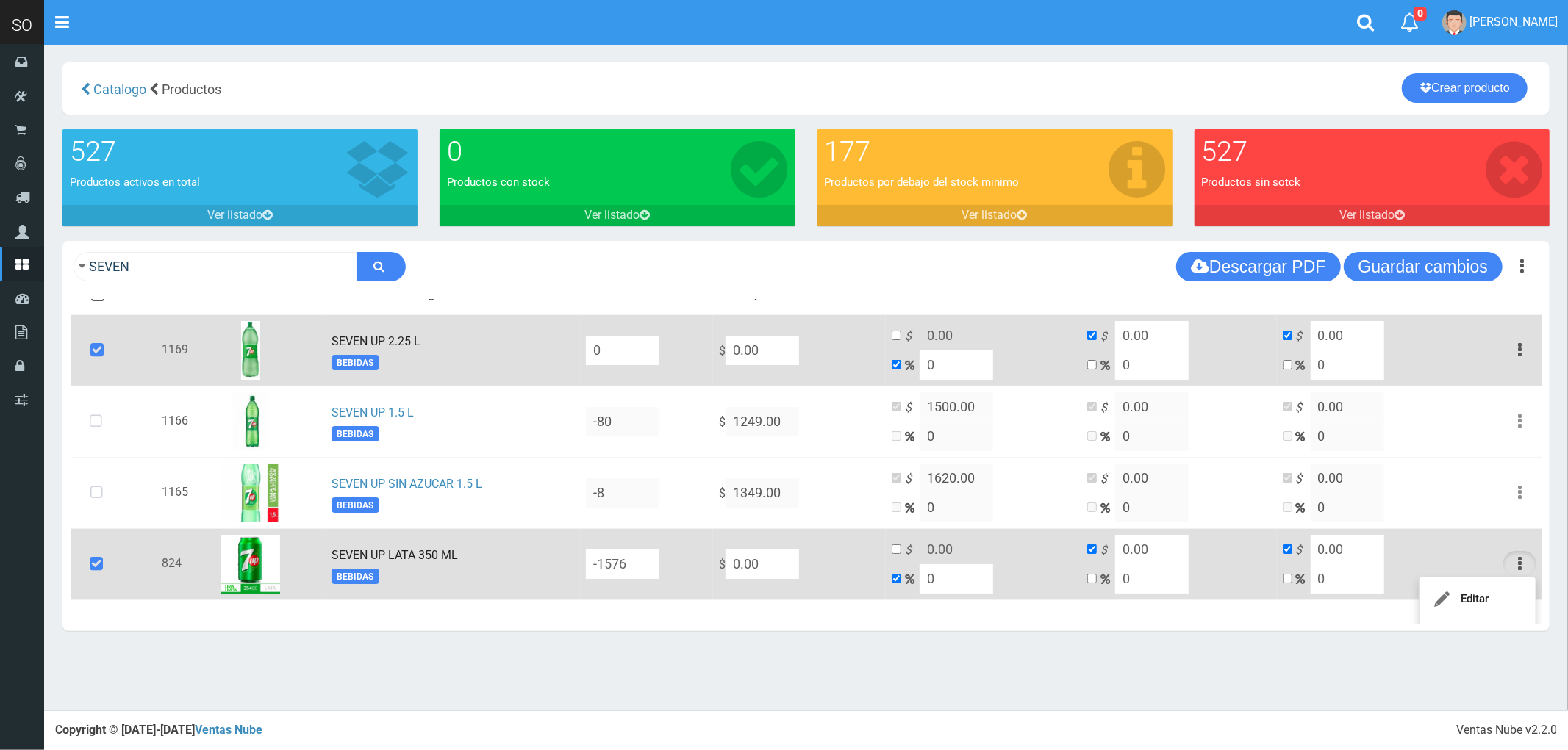
scroll to position [66, 0]
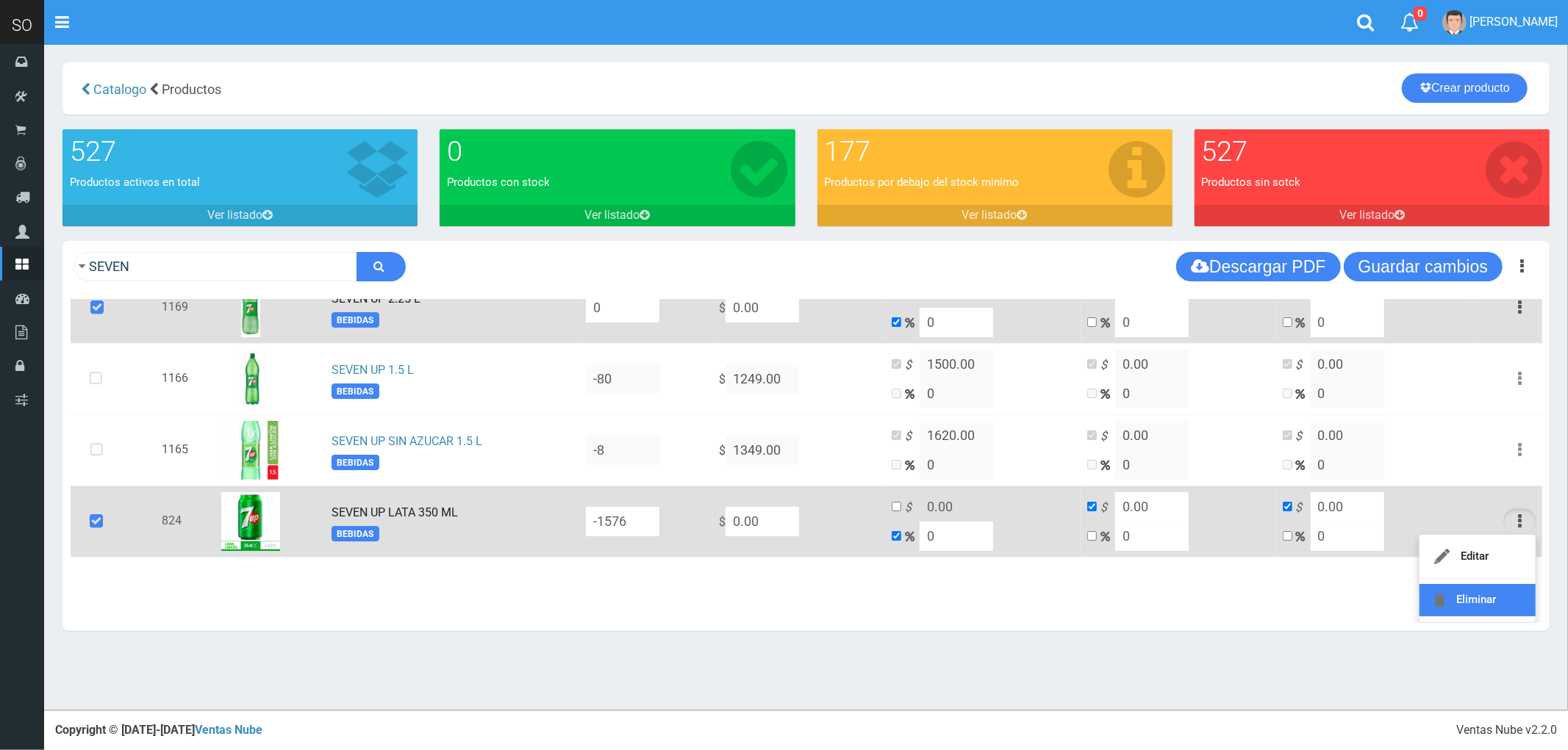
click at [1468, 593] on link "Eliminar" at bounding box center [1478, 599] width 116 height 32
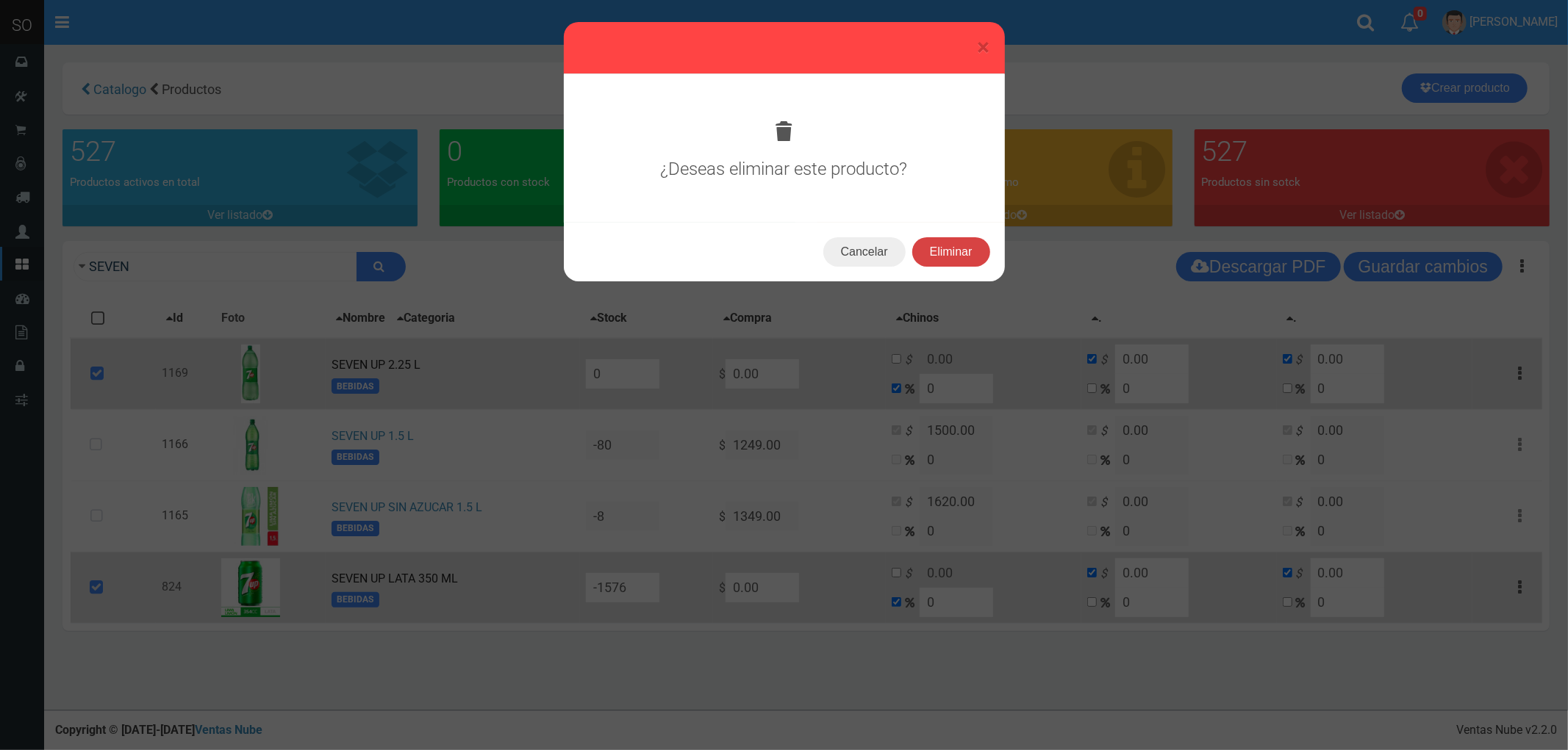
click at [939, 245] on button "Eliminar" at bounding box center [951, 251] width 78 height 29
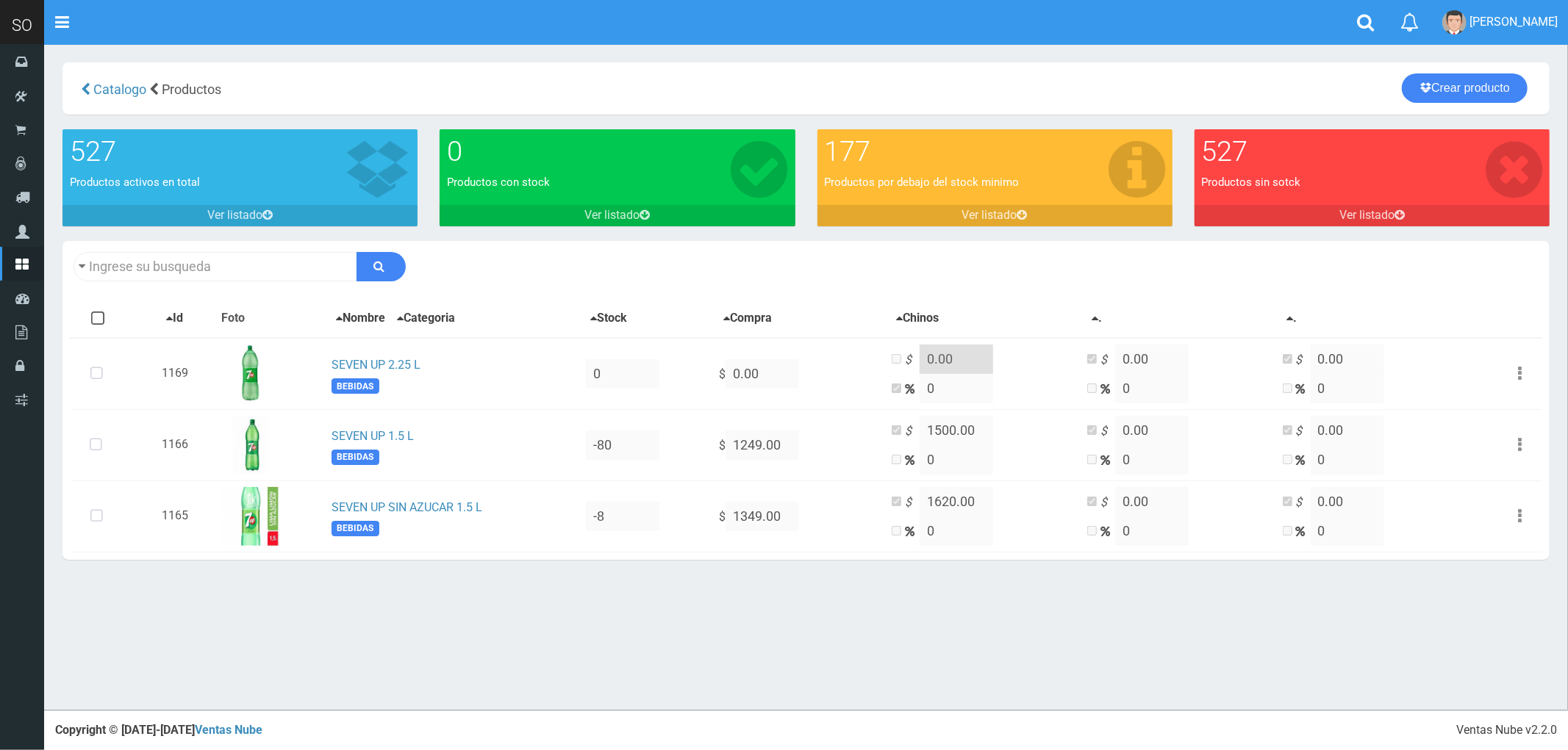
type input "SEVEN"
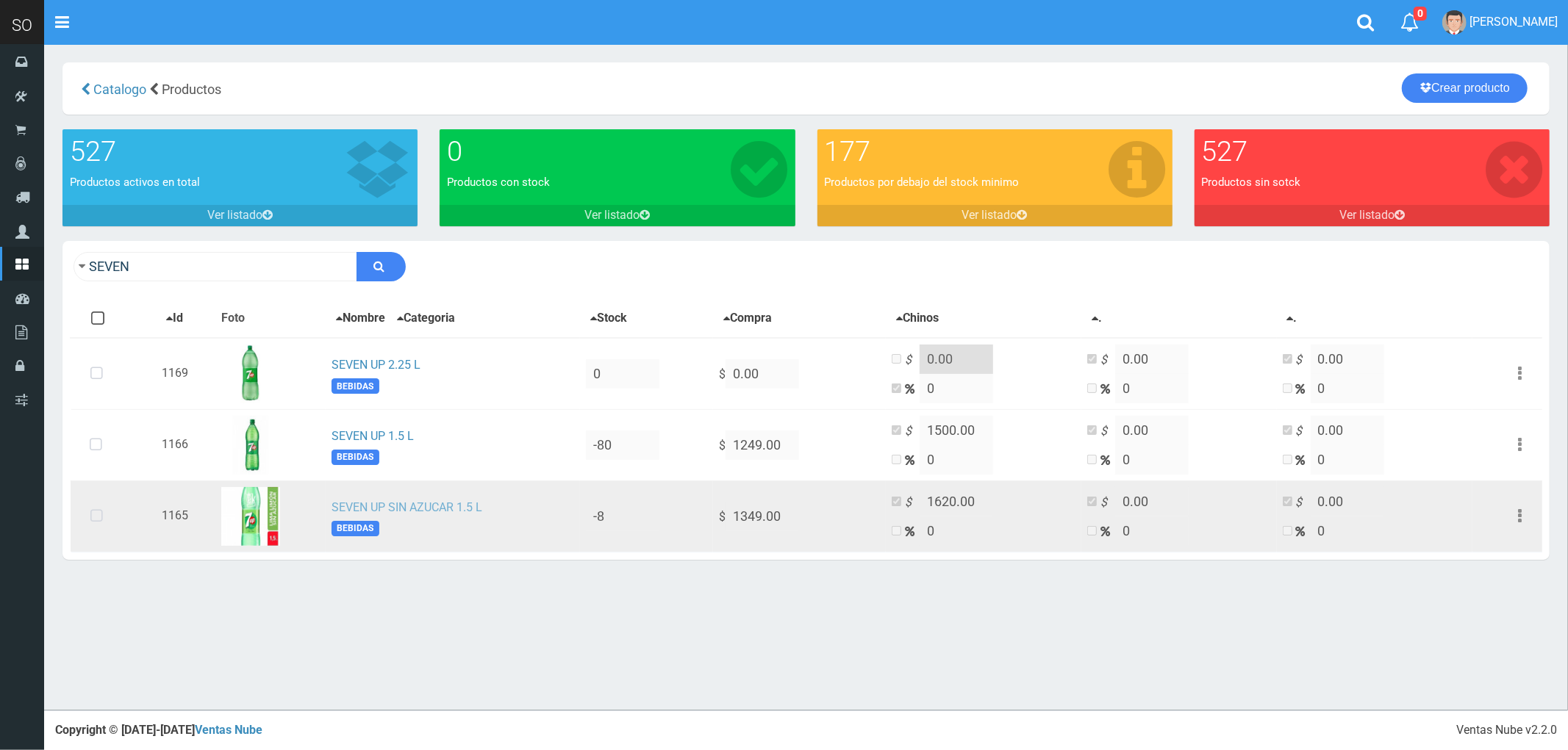
click at [412, 502] on link "SEVEN UP SIN AZUCAR 1.5 L" at bounding box center [407, 507] width 151 height 14
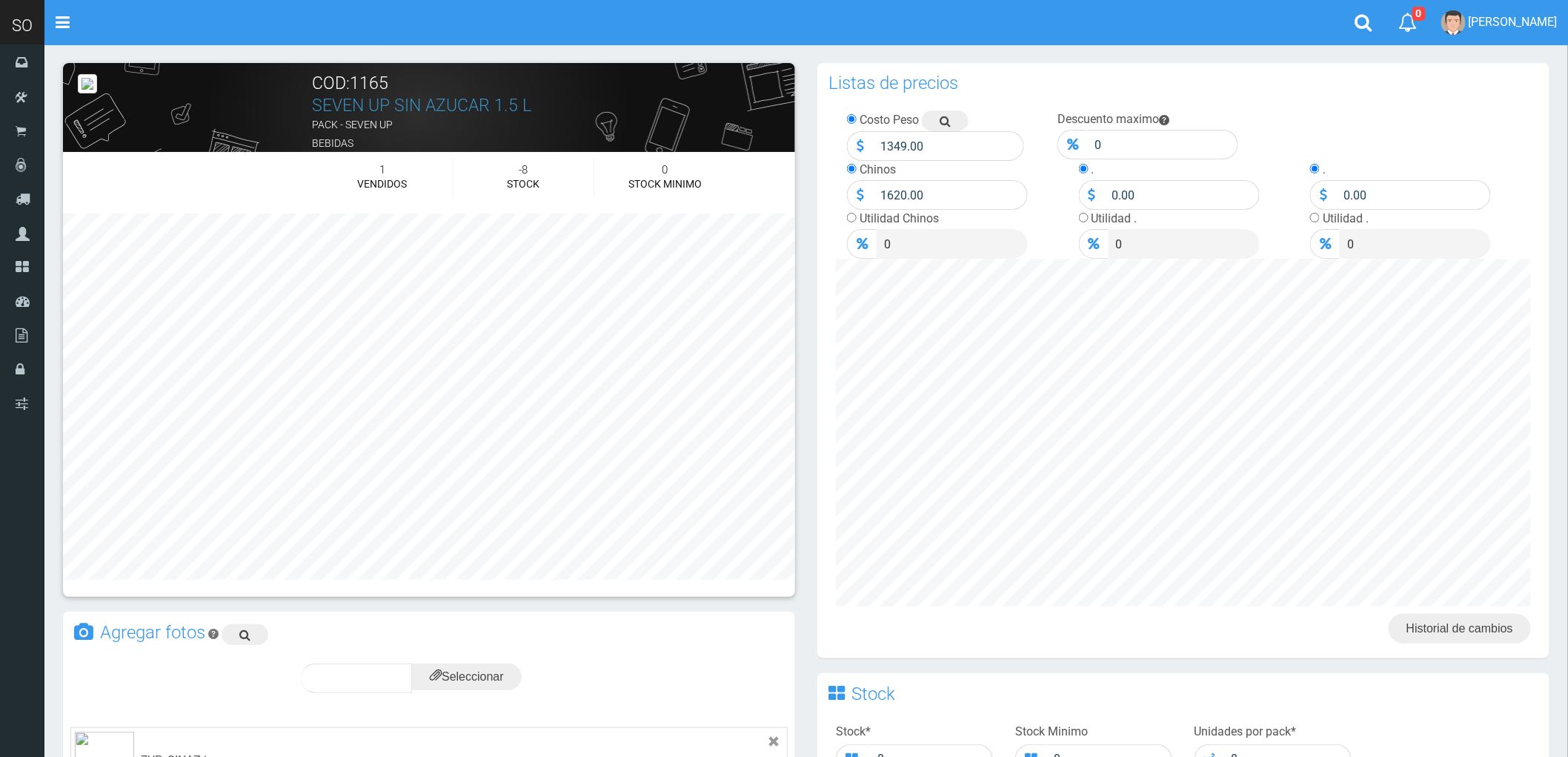
scroll to position [330, 0]
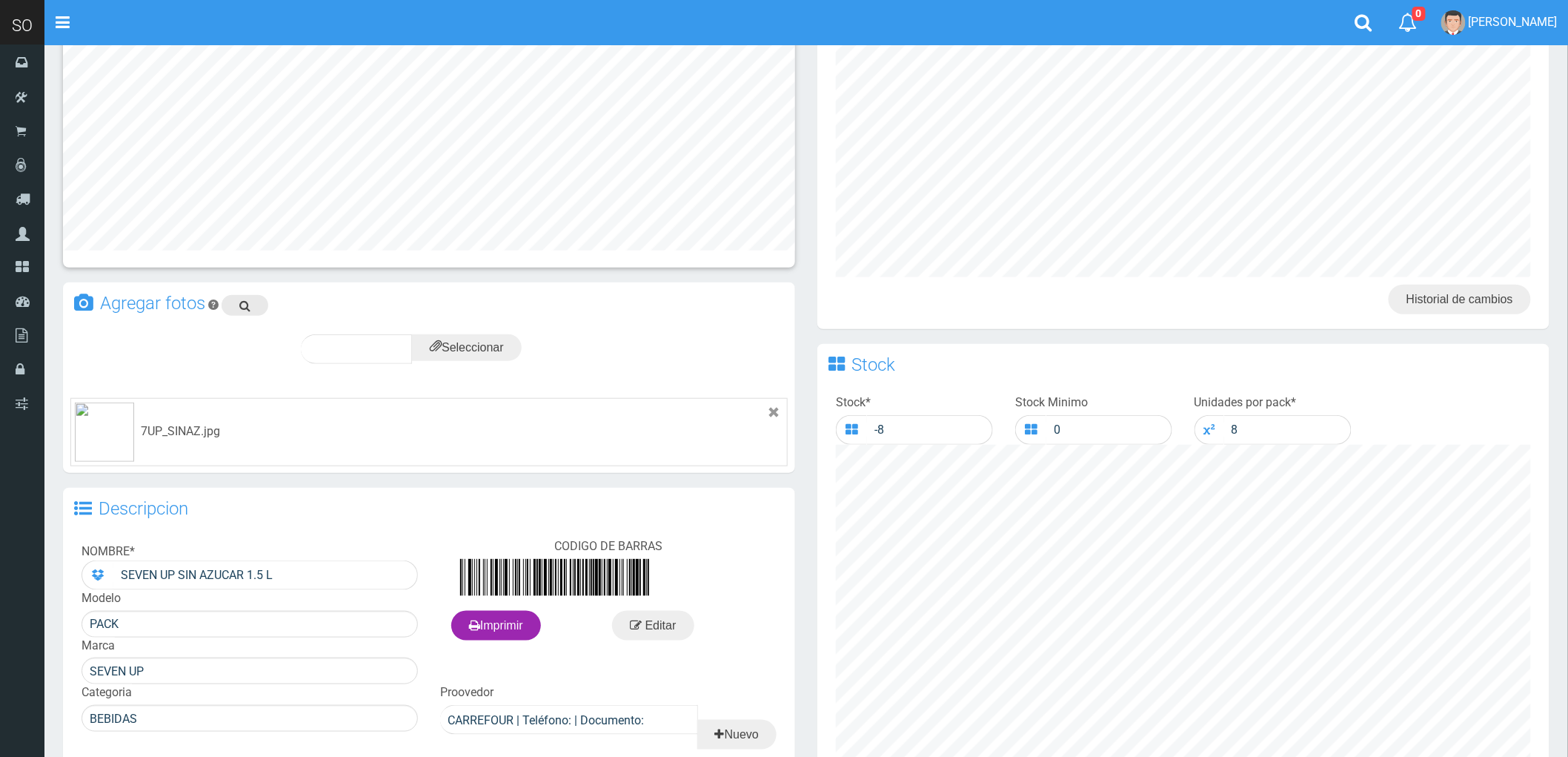
click at [244, 316] on icon at bounding box center [244, 306] width 11 height 21
click at [776, 419] on icon at bounding box center [774, 413] width 12 height 12
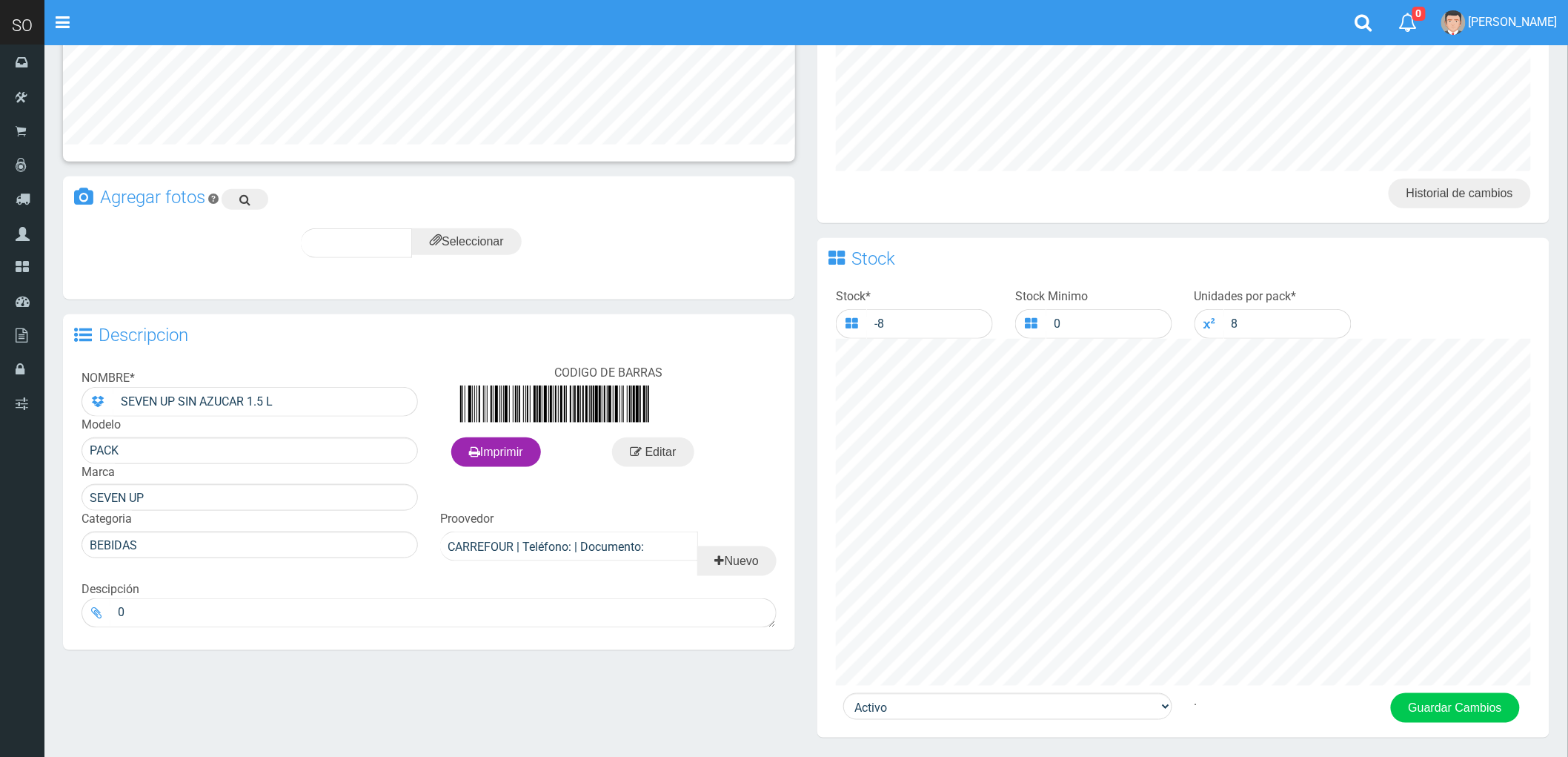
scroll to position [279, 0]
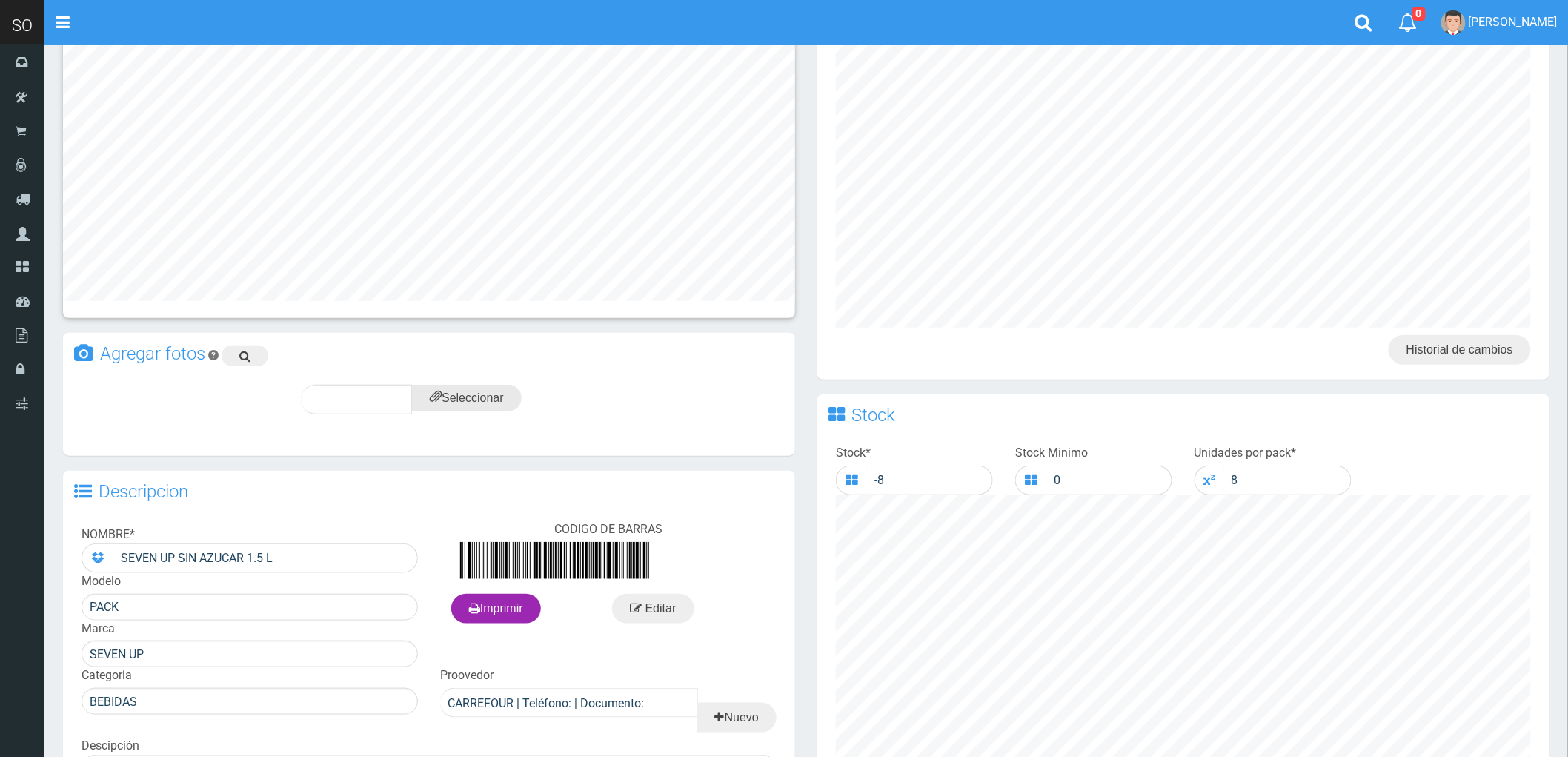
click at [470, 394] on input "file" at bounding box center [467, 397] width 110 height 26
click at [500, 399] on span "subir" at bounding box center [502, 399] width 38 height 13
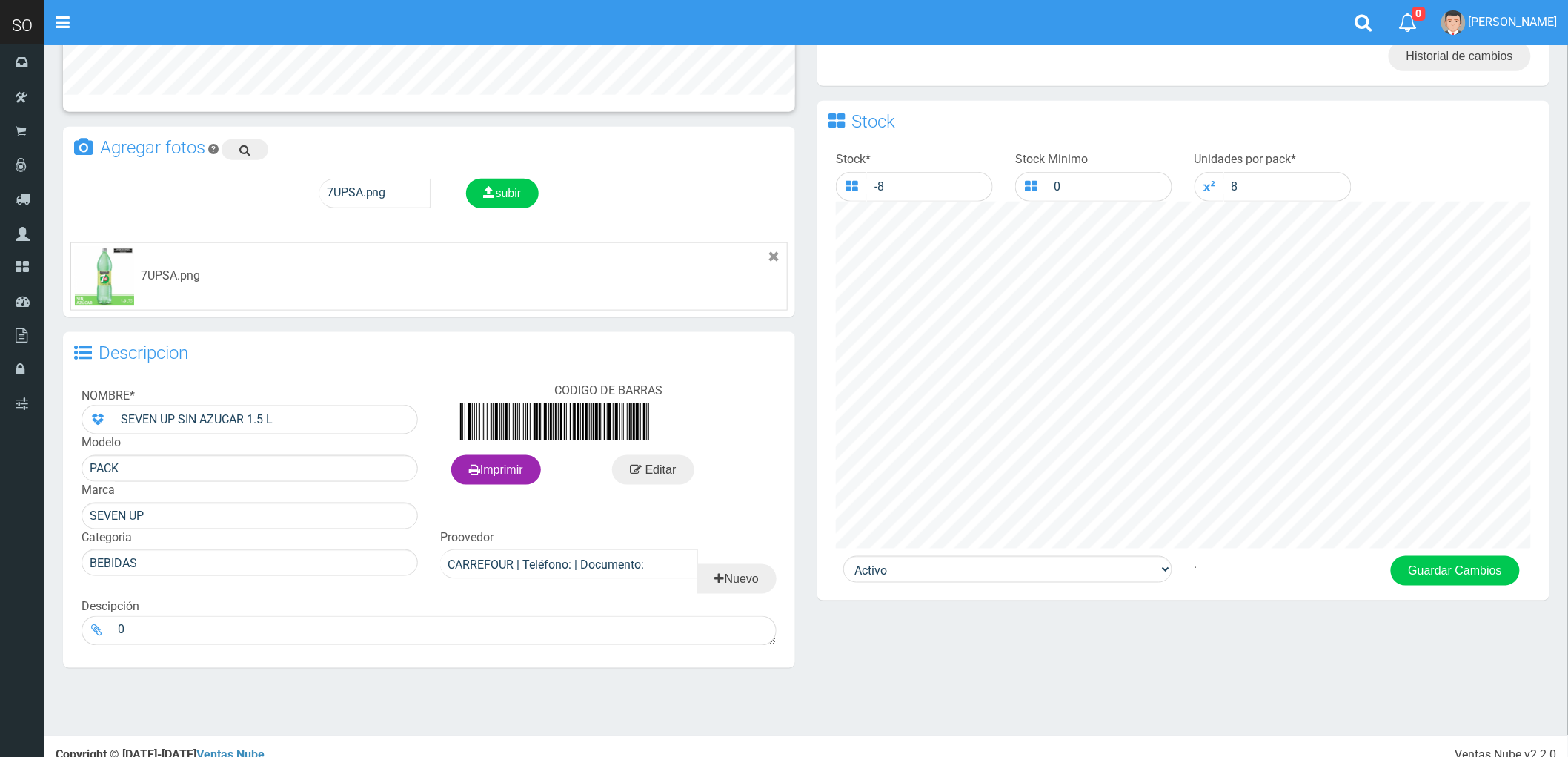
scroll to position [588, 0]
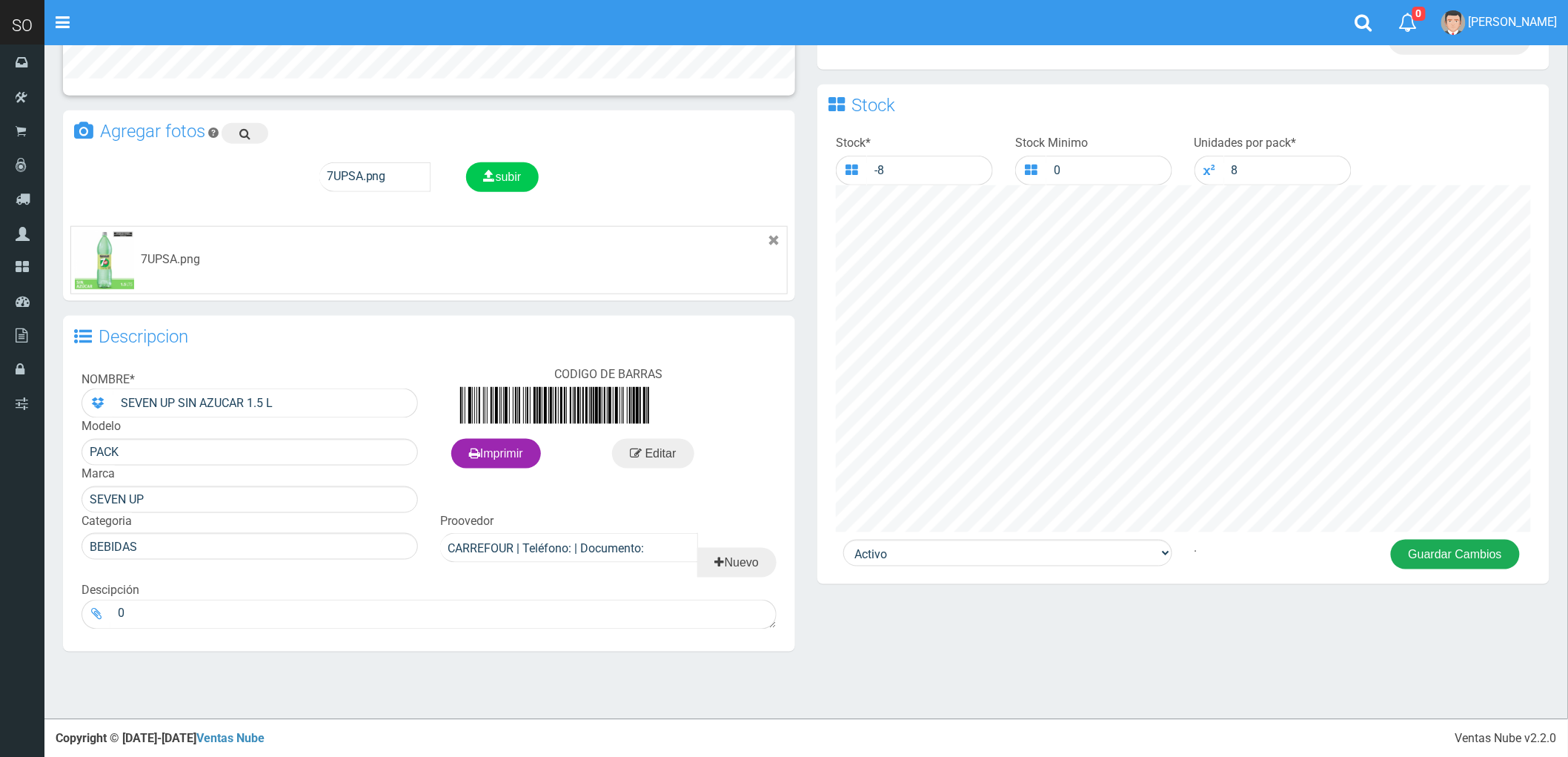
click at [1454, 552] on button "Guardar Cambios" at bounding box center [1455, 554] width 129 height 29
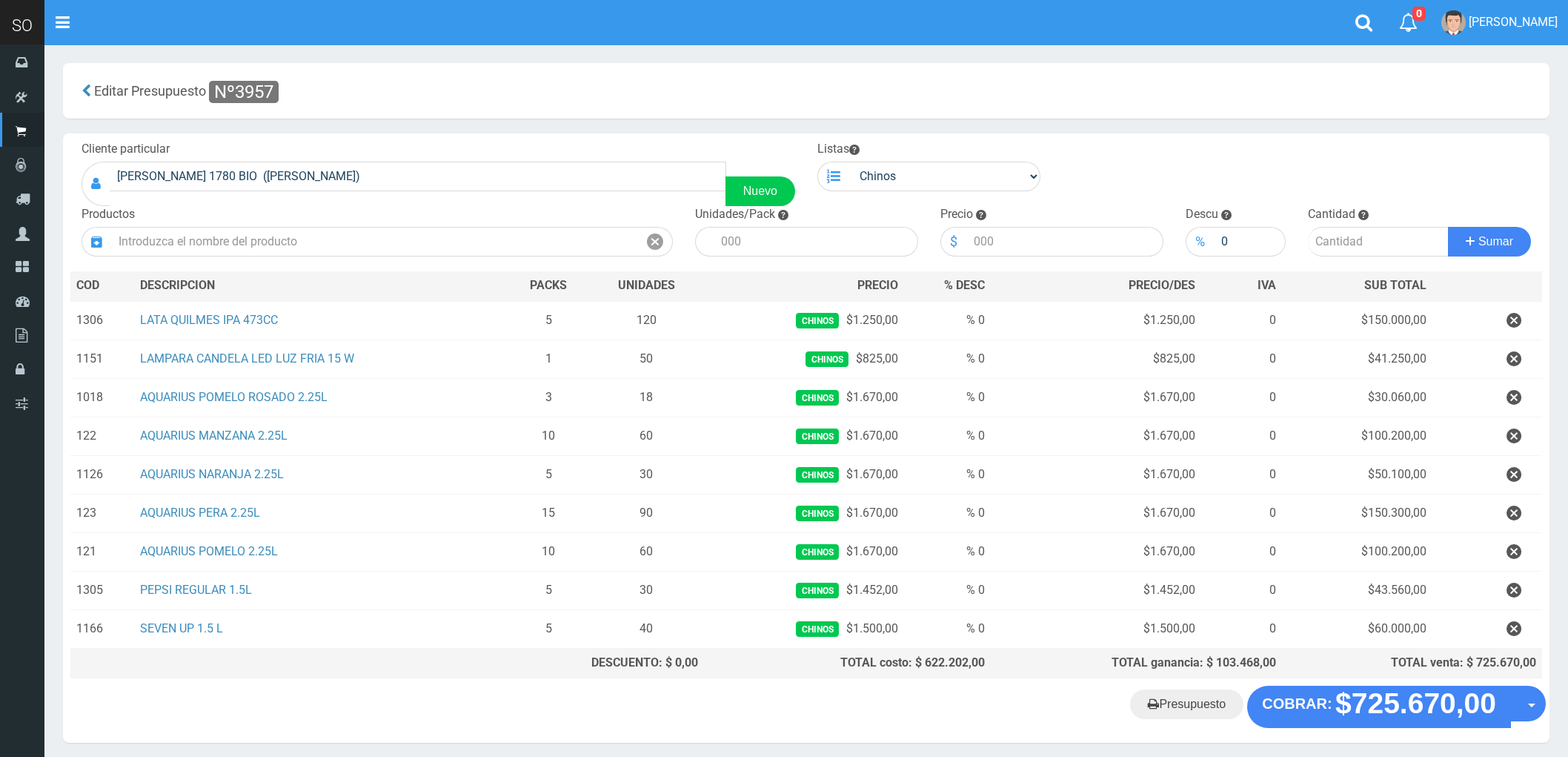
scroll to position [62, 0]
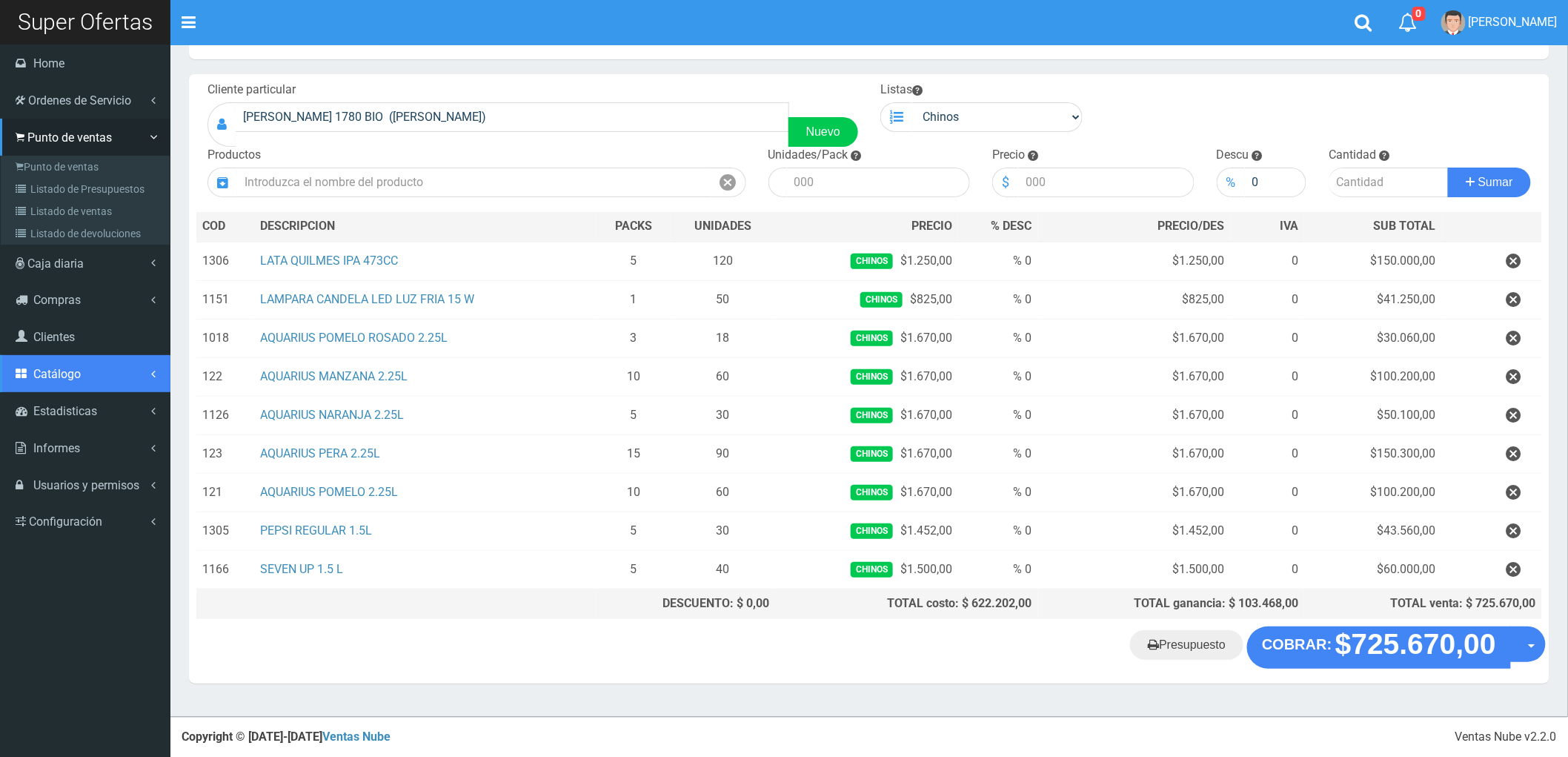
click at [65, 373] on span "Catálogo" at bounding box center [56, 374] width 47 height 14
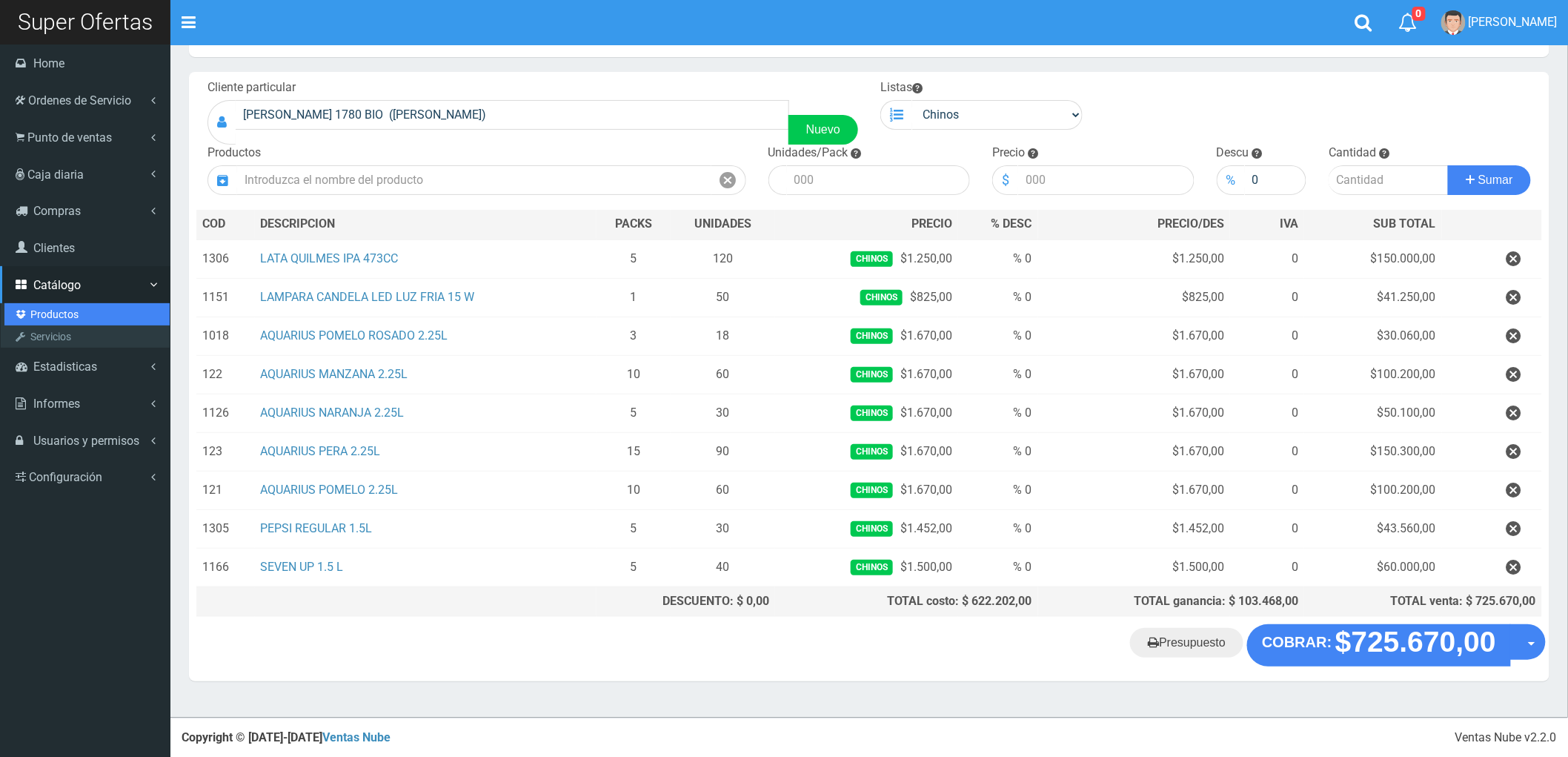
click at [54, 312] on link "Productos" at bounding box center [87, 315] width 165 height 23
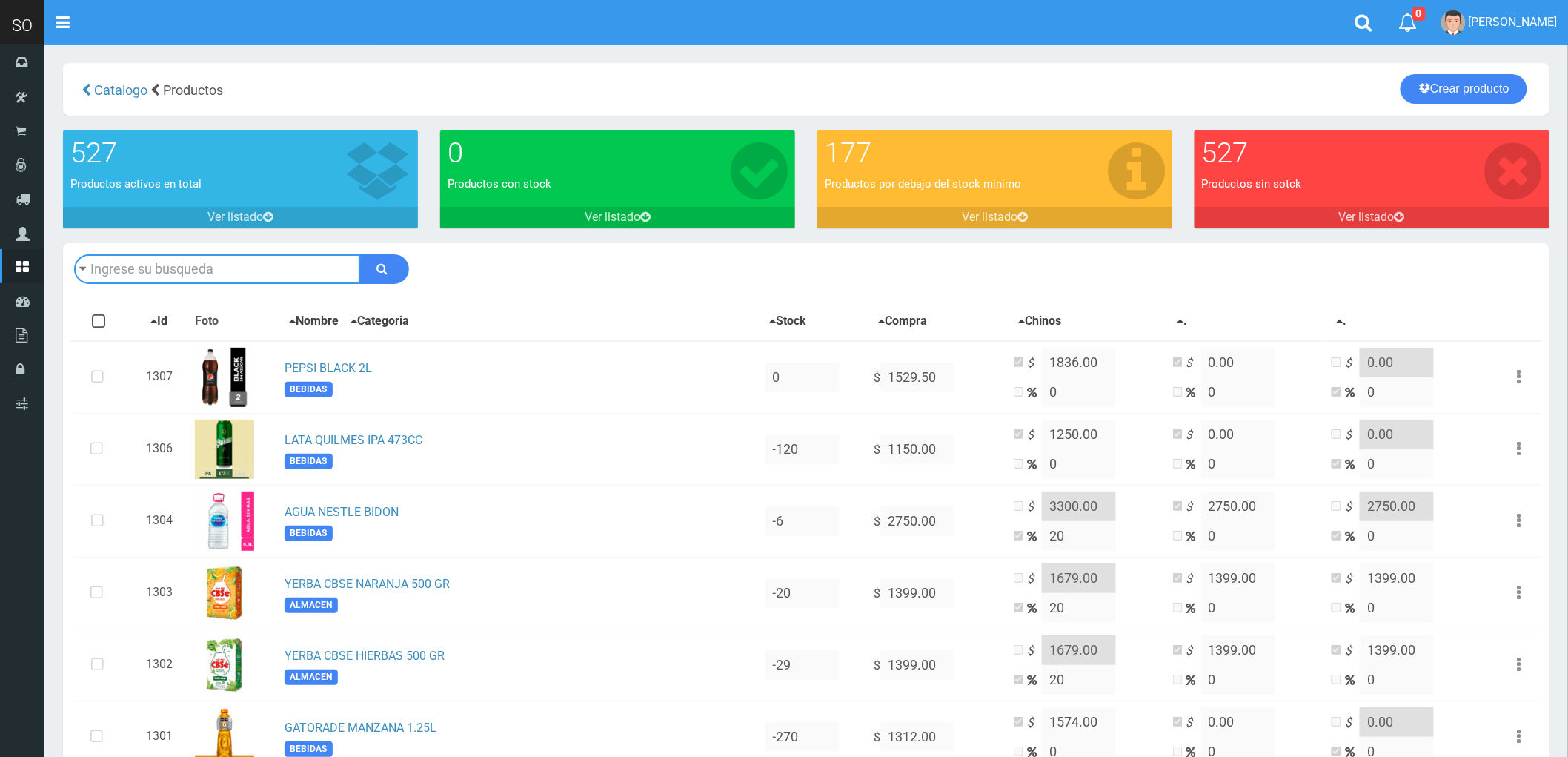
click at [157, 265] on input "text" at bounding box center [217, 269] width 286 height 29
type input "SEVEN"
click at [359, 254] on button "submit" at bounding box center [384, 269] width 50 height 29
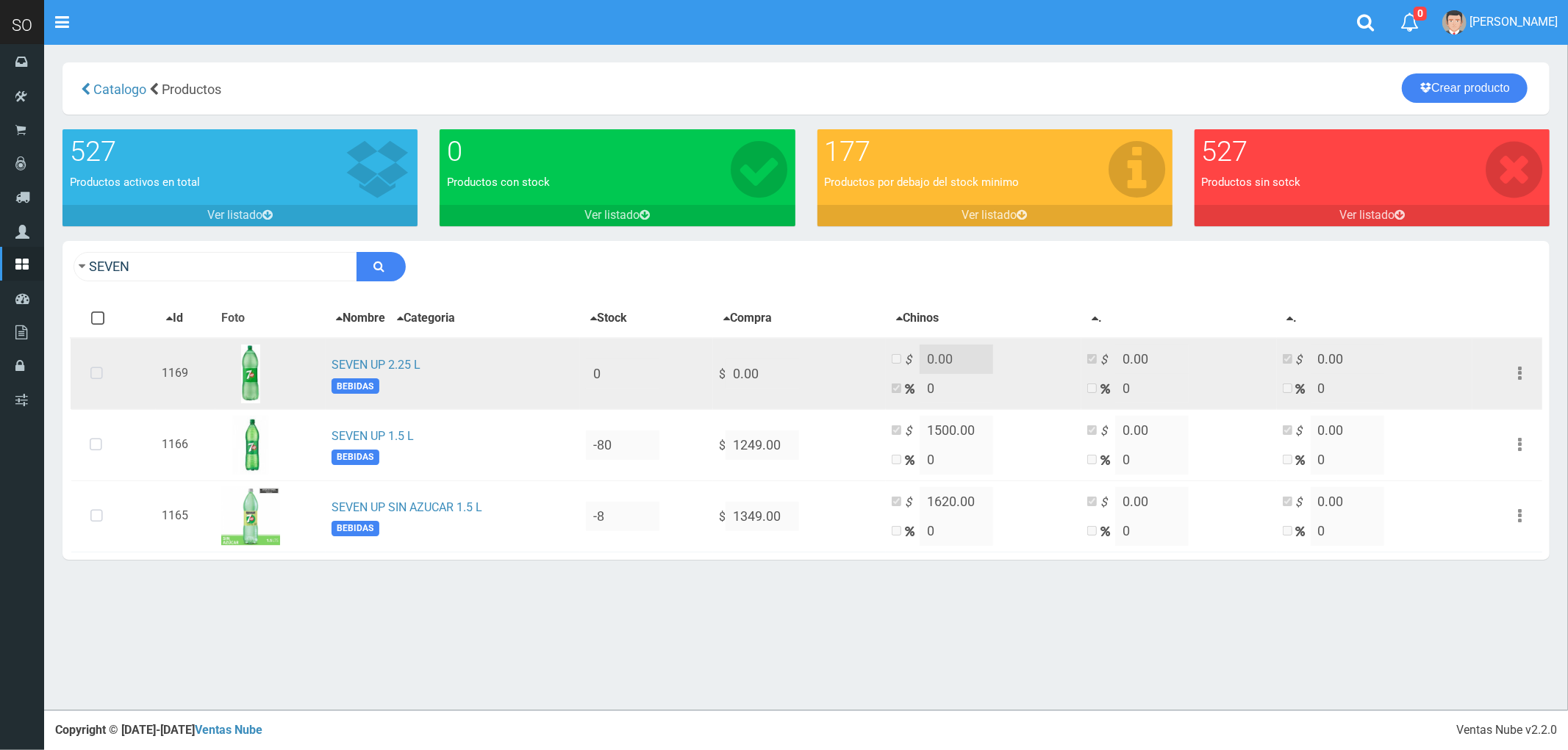
click at [92, 369] on icon at bounding box center [96, 374] width 39 height 48
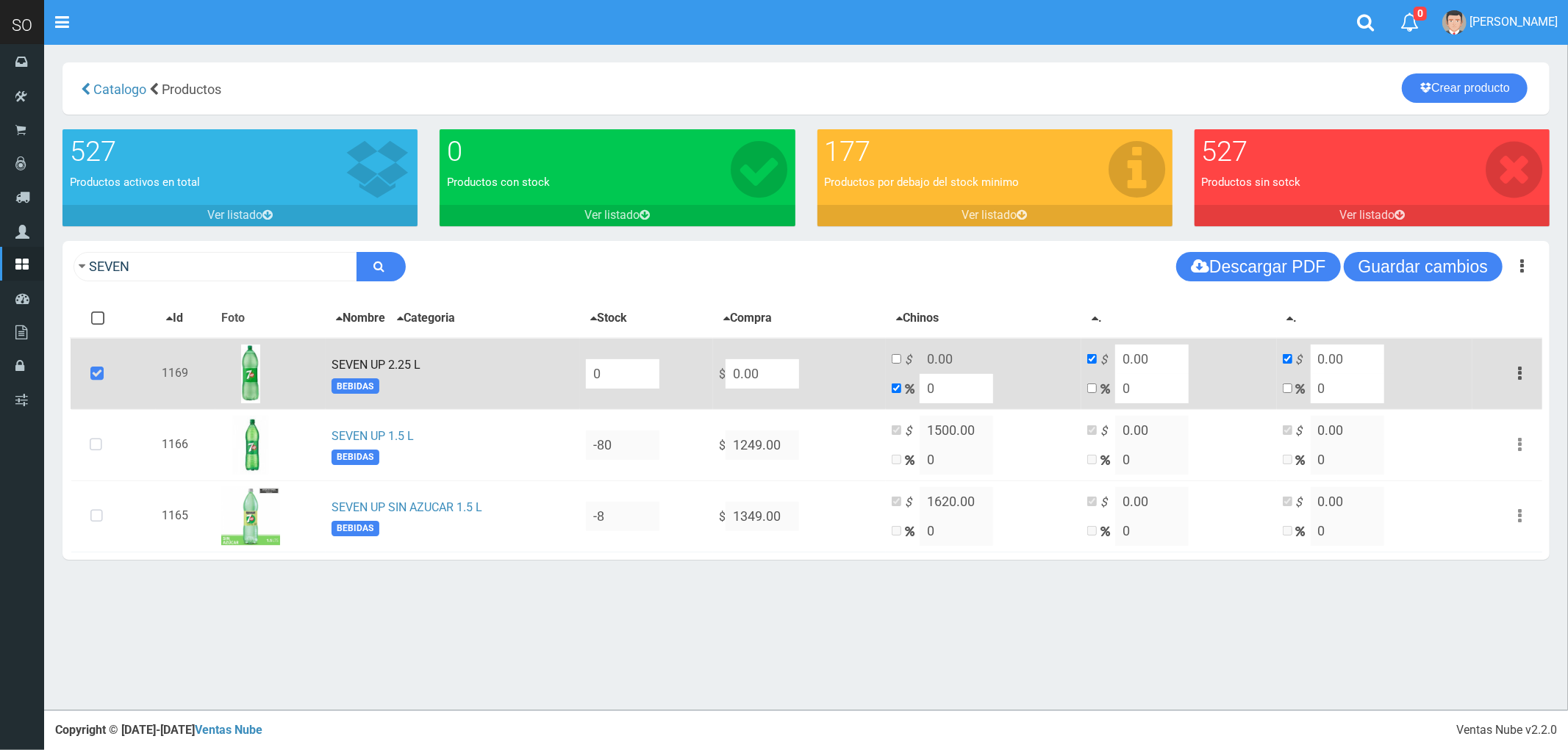
click at [792, 363] on input "0.00" at bounding box center [762, 374] width 74 height 29
type input "1"
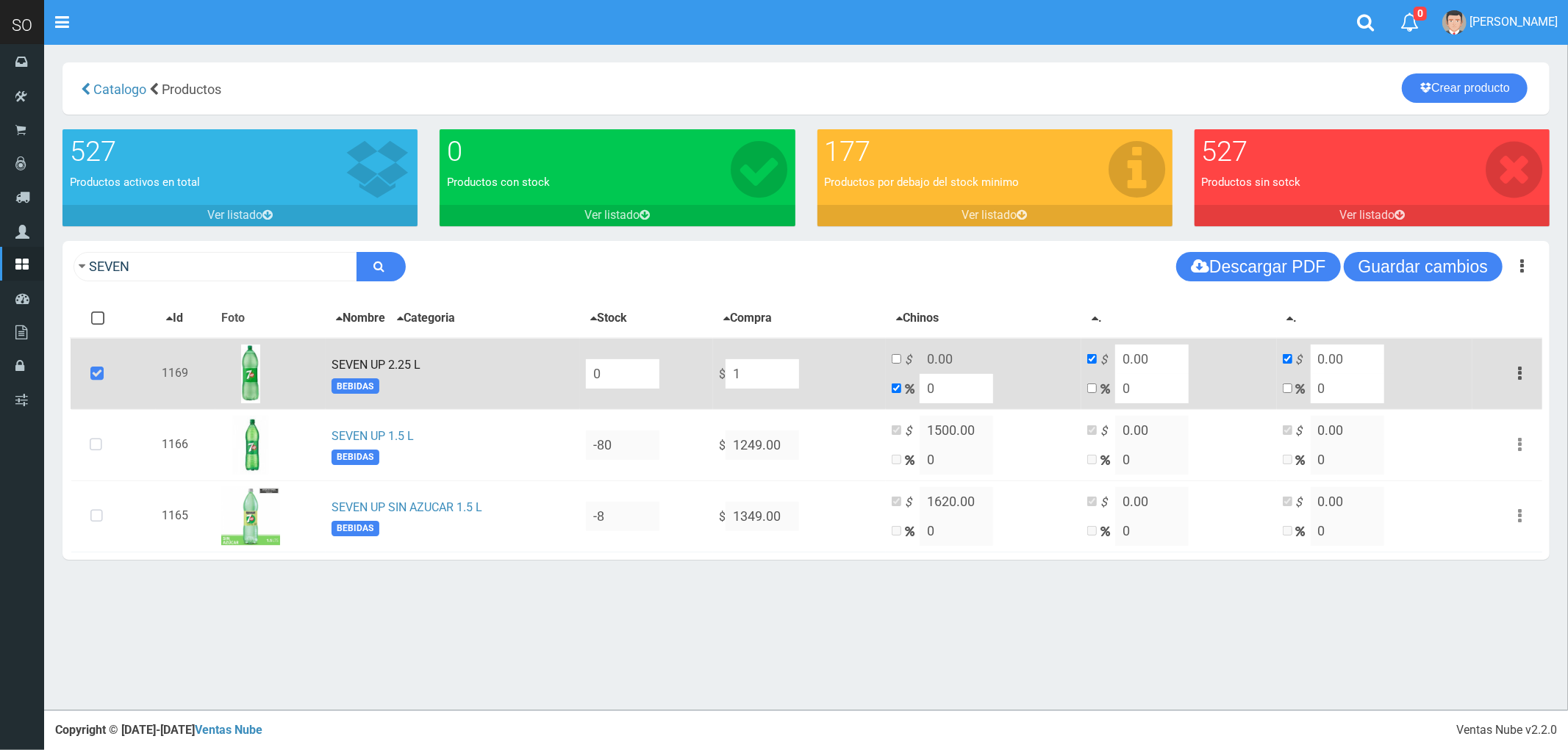
type input "1"
type input "17"
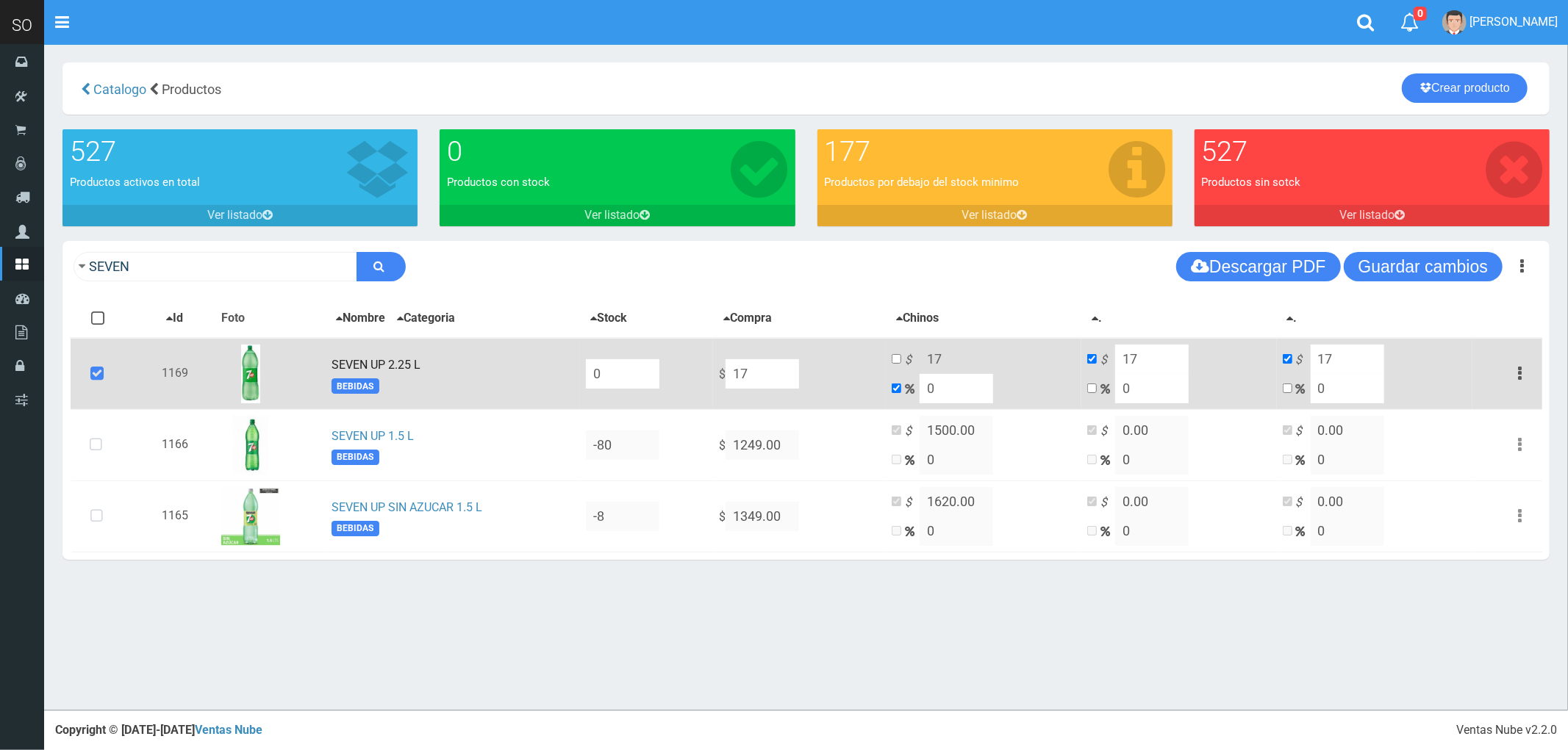
type input "170"
type input "1700"
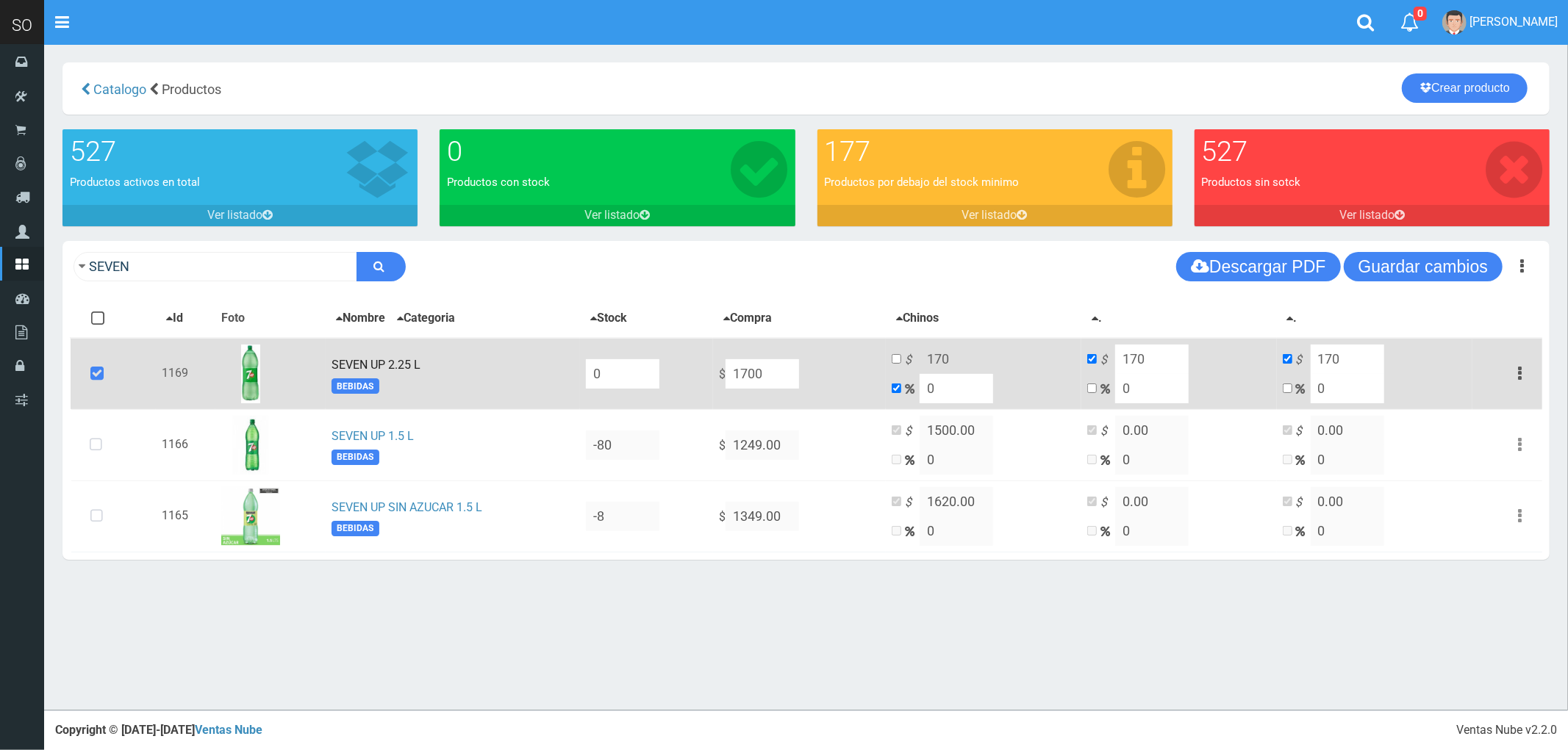
type input "1700"
type input "1700.5"
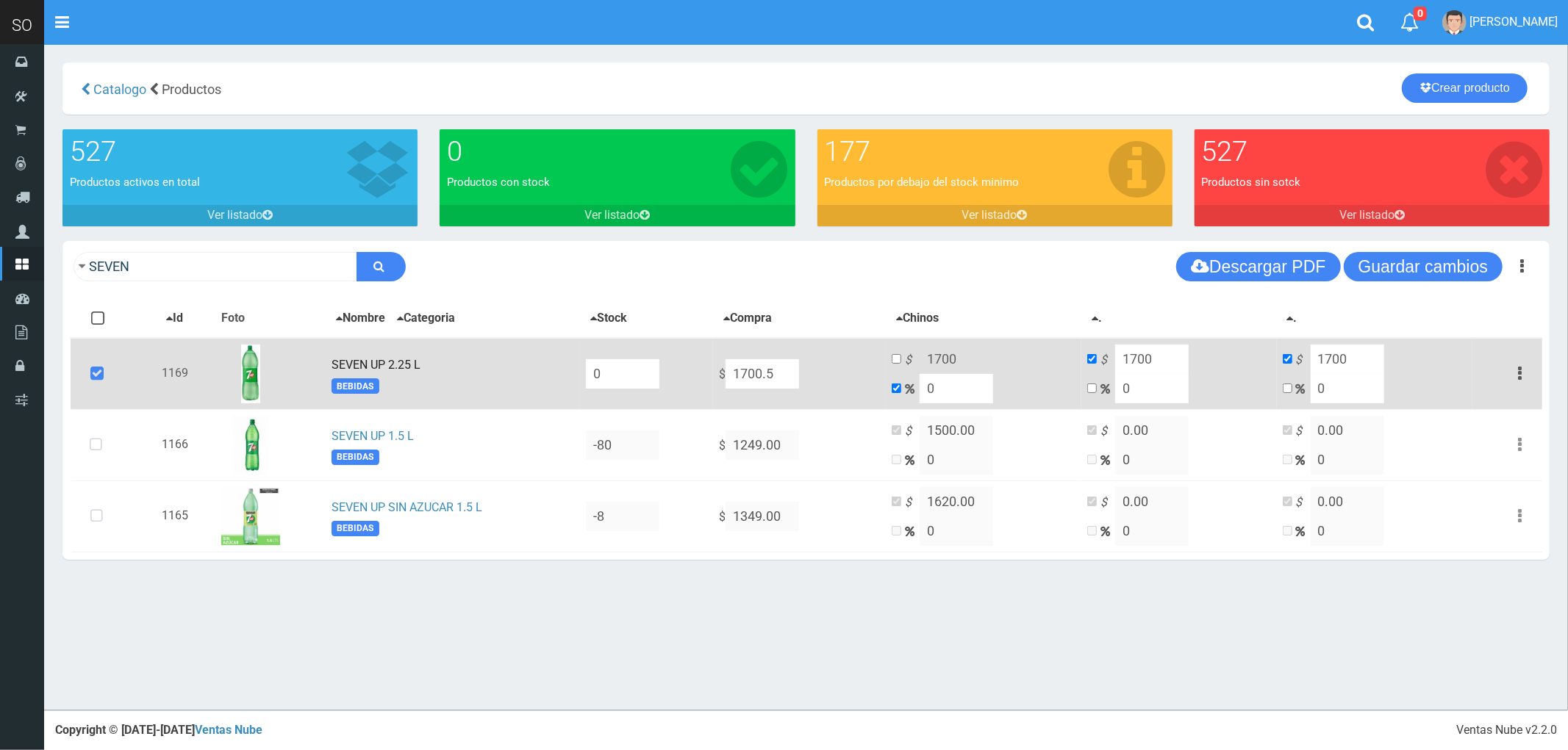
type input "1700.5"
type input "1700.50"
click at [941, 395] on td "$ 1700.5 0" at bounding box center [983, 374] width 195 height 72
type input "2"
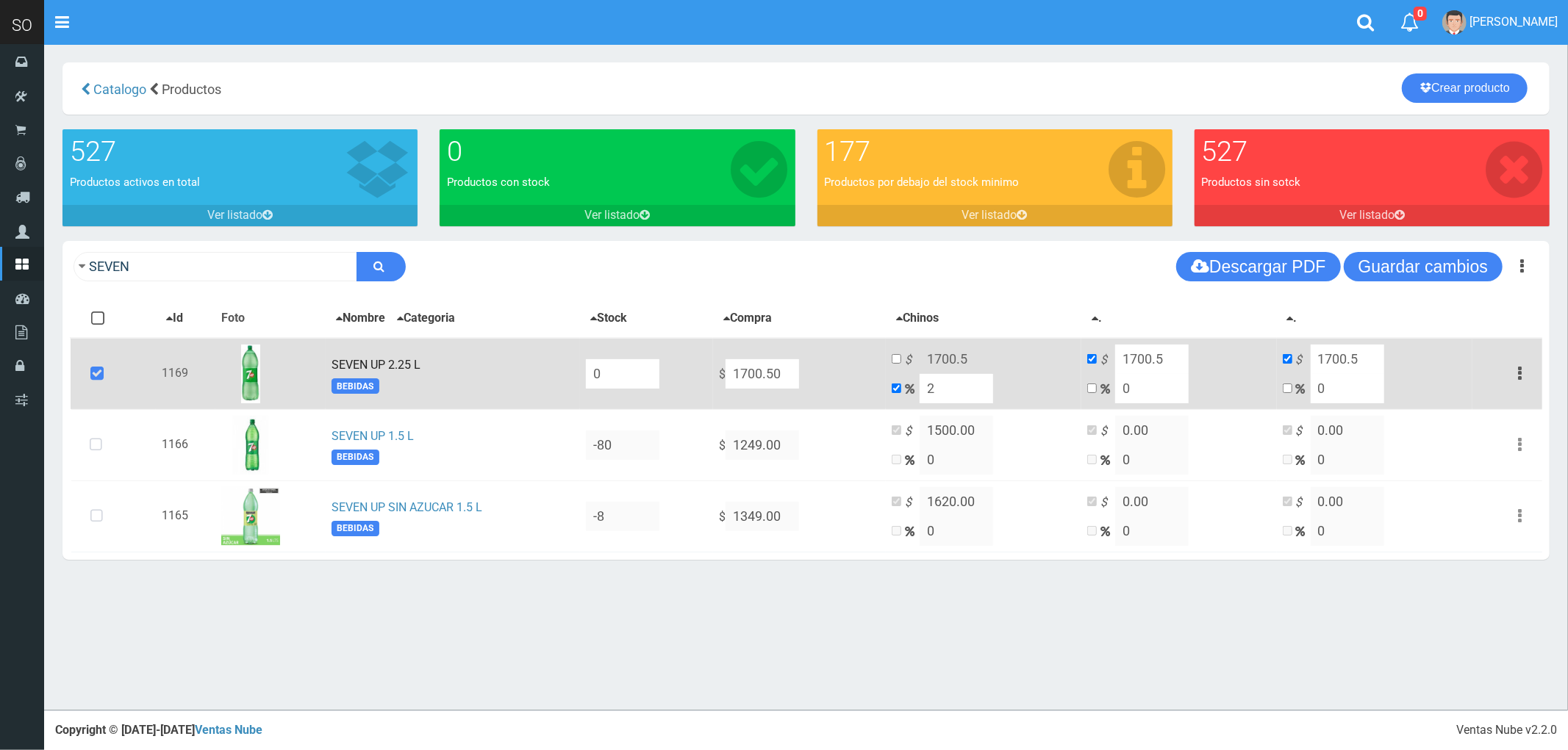
type input "1734.51"
type input "20"
type input "2040.6"
type input "20"
click at [901, 354] on input "checkbox" at bounding box center [896, 359] width 10 height 10
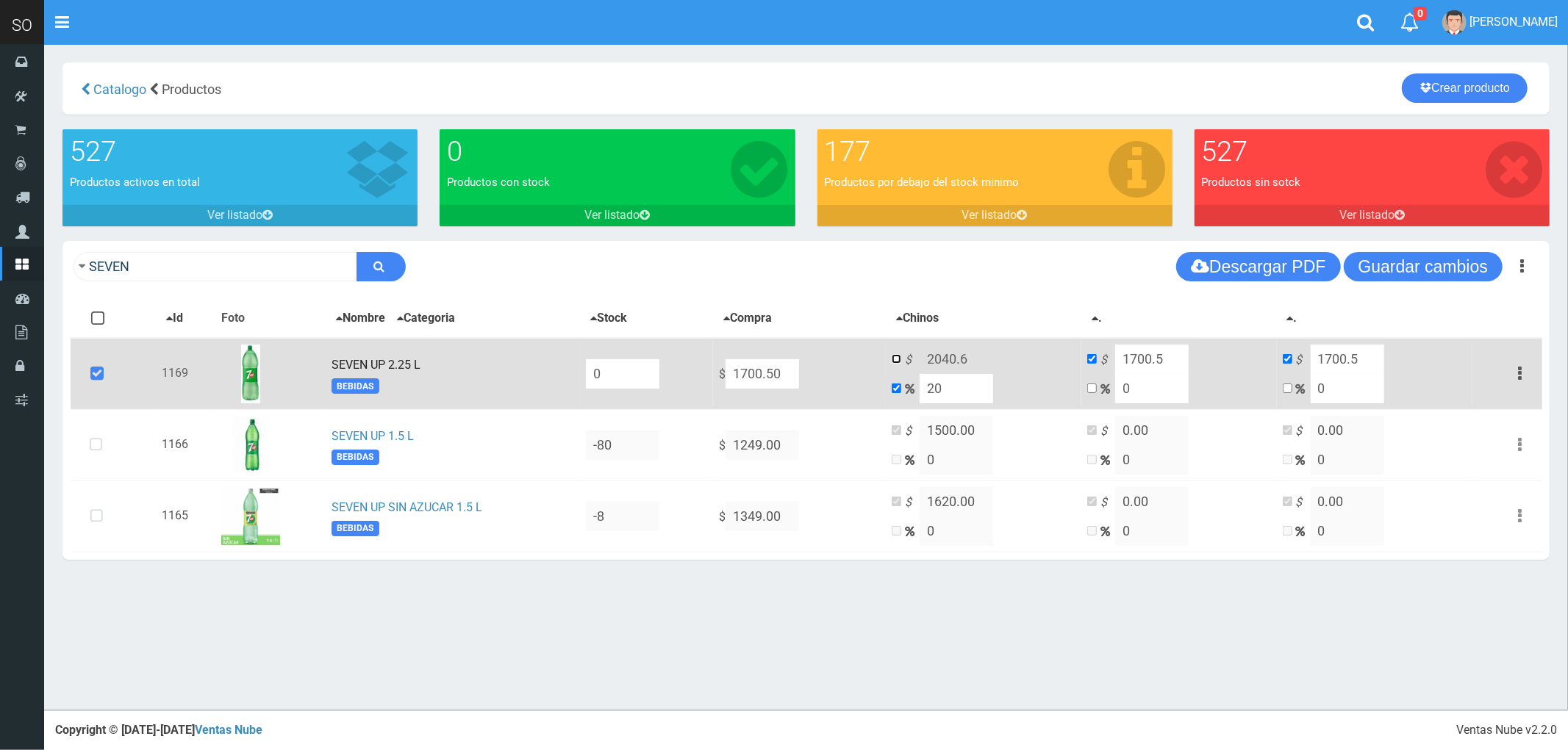
checkbox input "true"
checkbox input "false"
click at [979, 356] on input "2040.6" at bounding box center [956, 359] width 74 height 29
type input "2040"
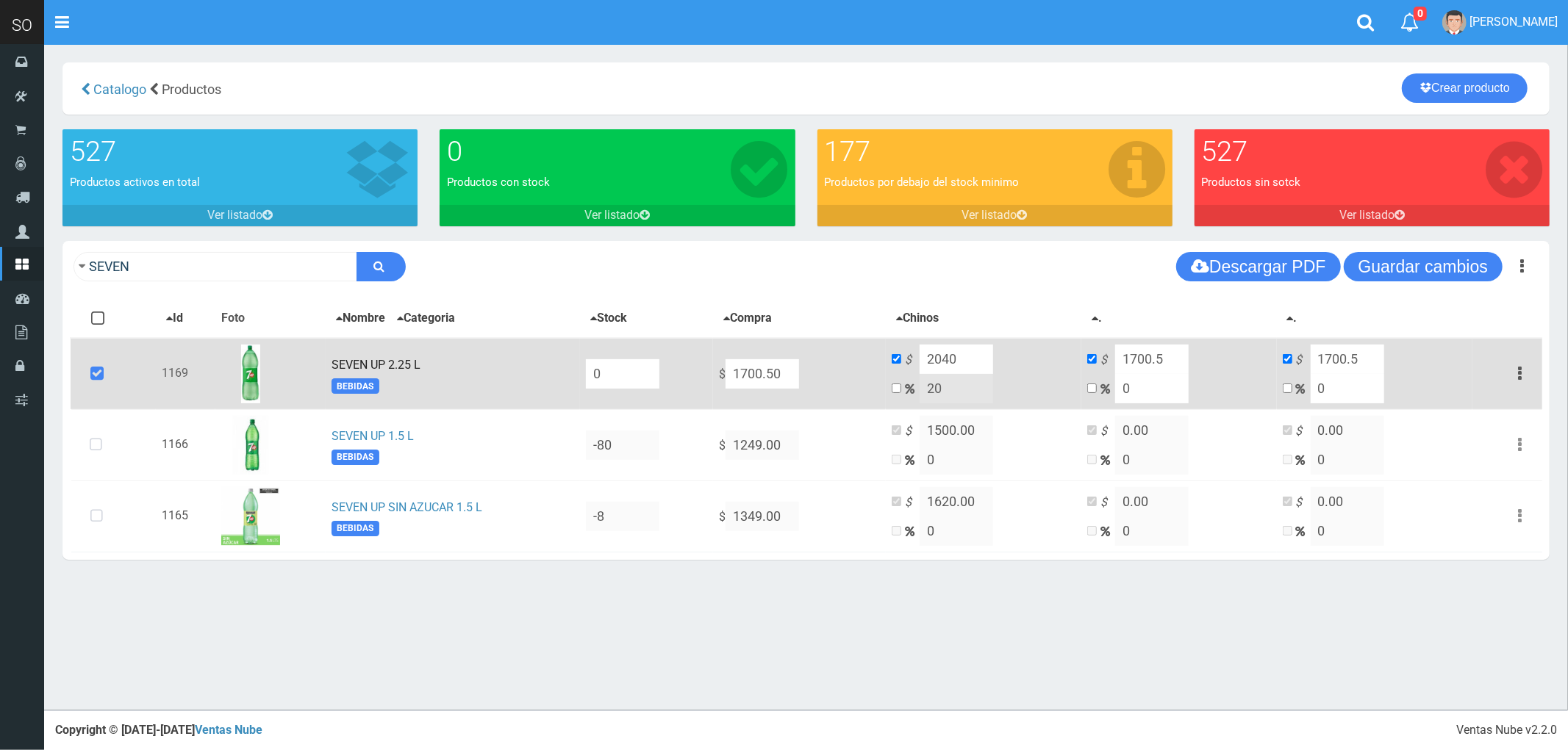
click at [1158, 355] on input "1700.5" at bounding box center [1152, 359] width 74 height 29
type input "0"
click at [1360, 354] on input "1700.5" at bounding box center [1347, 359] width 74 height 29
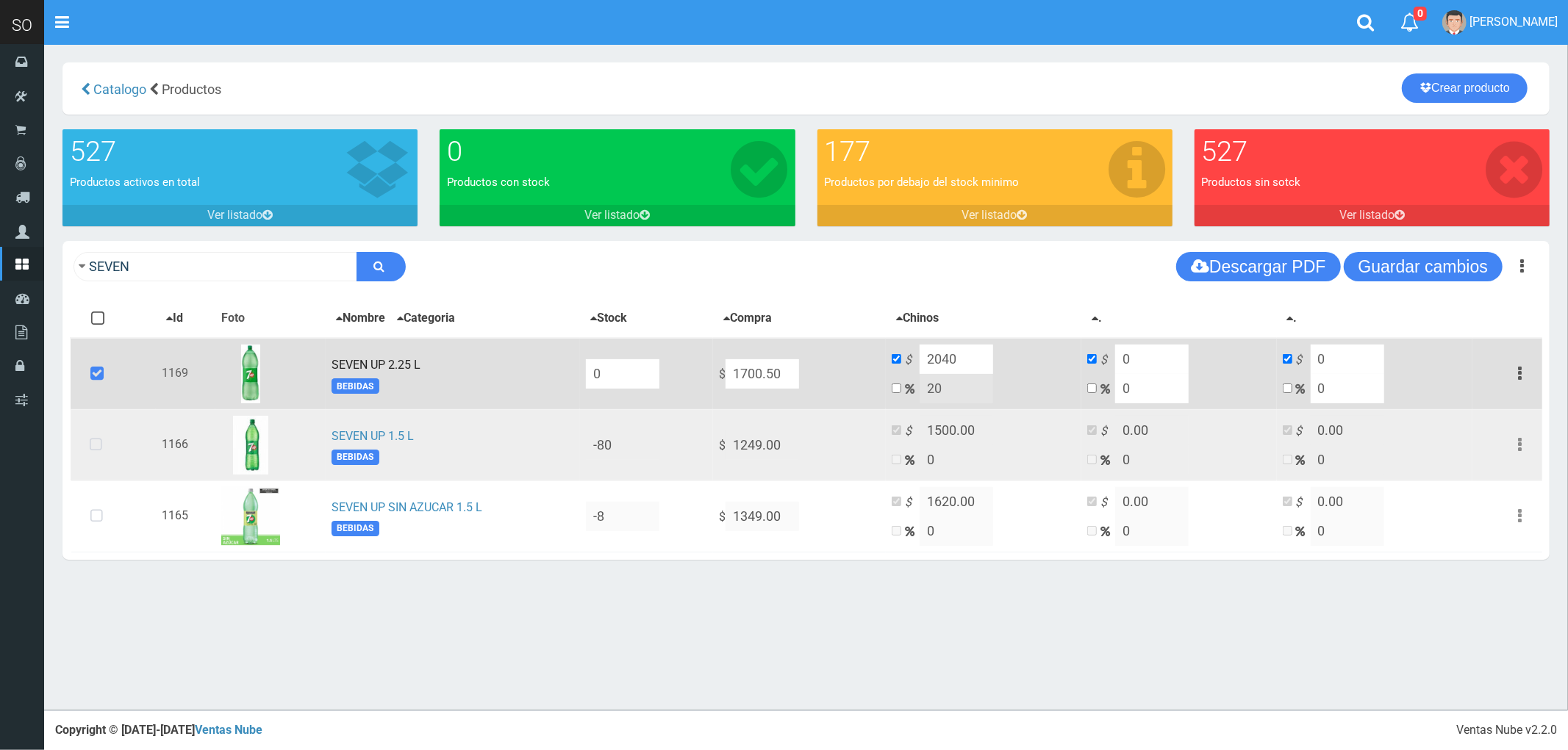
type input "0"
click at [96, 441] on icon at bounding box center [95, 445] width 39 height 48
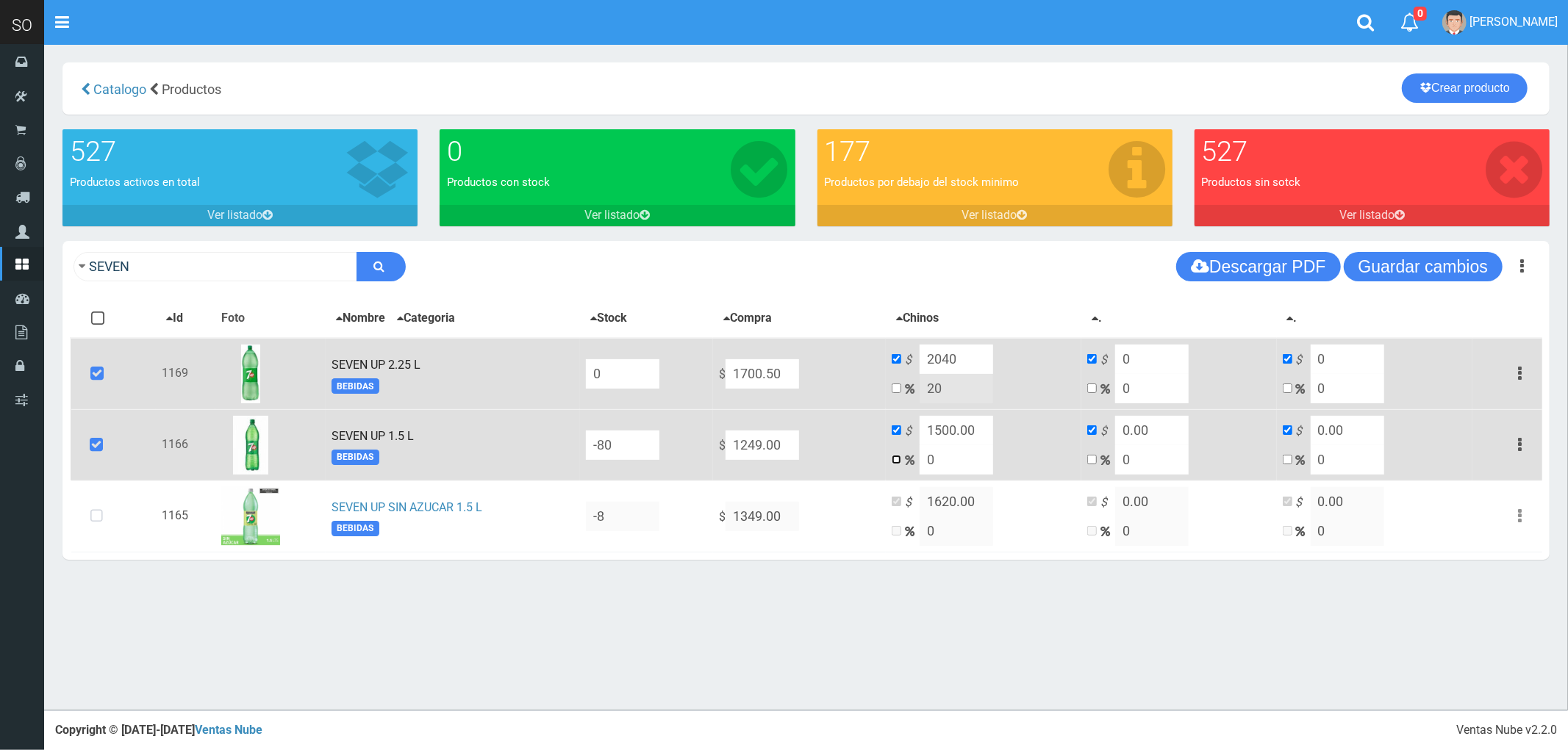
click at [901, 460] on input "checkbox" at bounding box center [896, 459] width 10 height 10
checkbox input "true"
checkbox input "false"
drag, startPoint x: 970, startPoint y: 461, endPoint x: 941, endPoint y: 467, distance: 29.6
click at [942, 467] on td "$ 1500.00 0" at bounding box center [983, 445] width 195 height 72
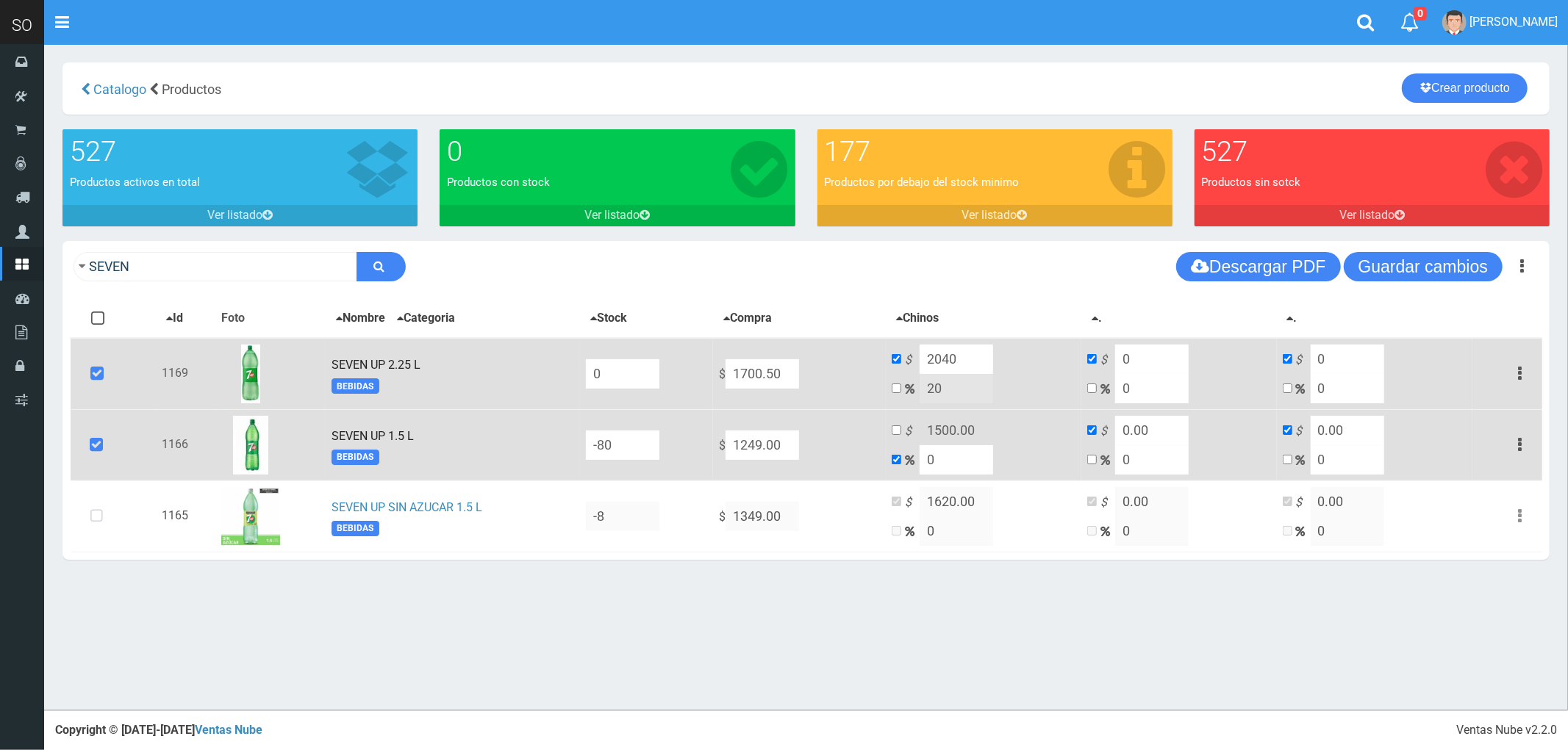
type input "2"
type input "1273.98"
type input "20"
type input "1498.8"
type input "20"
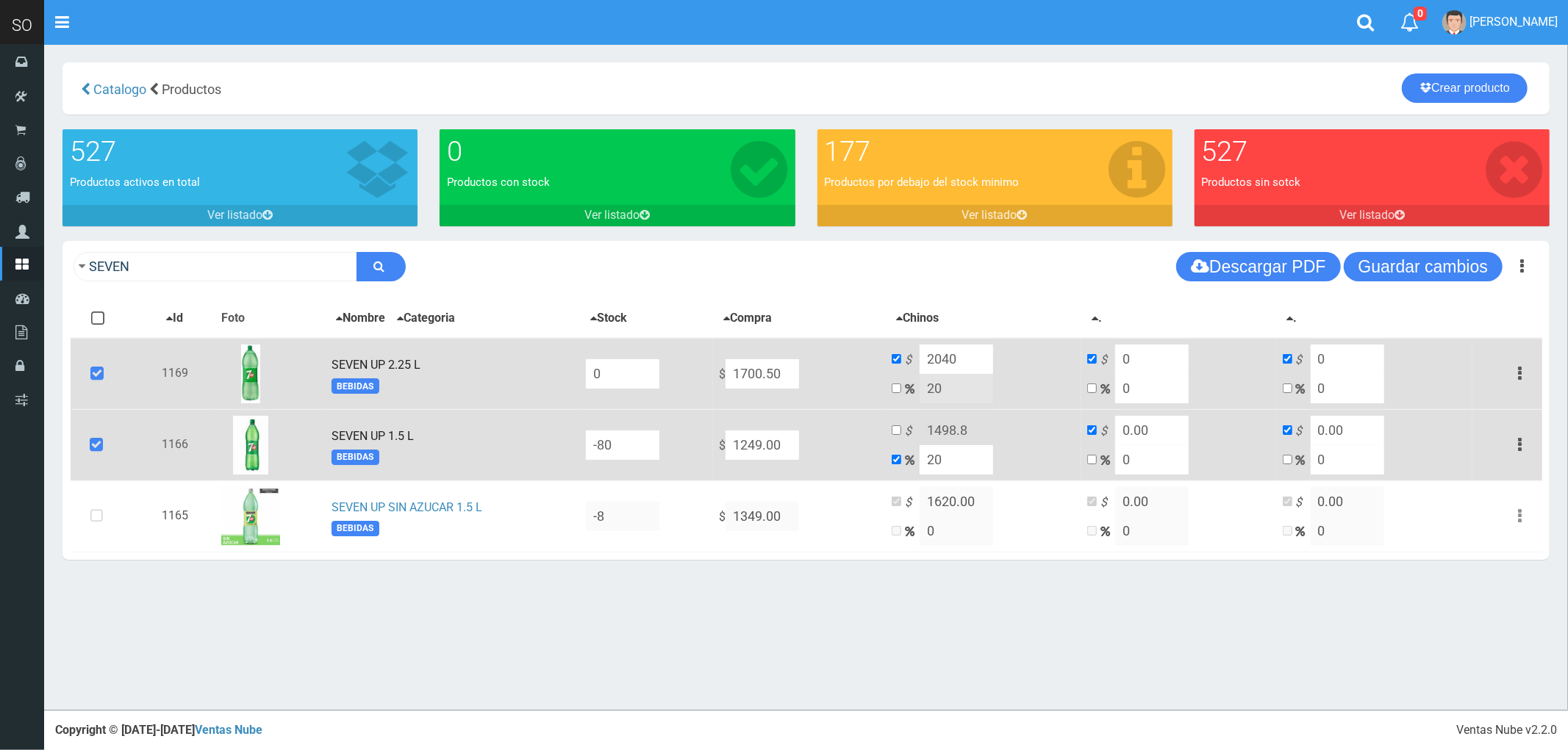
drag, startPoint x: 916, startPoint y: 428, endPoint x: 929, endPoint y: 427, distance: 13.0
click at [923, 429] on td "$ 1498.8 20" at bounding box center [983, 445] width 195 height 72
click at [932, 423] on td "$ 1498.8 20" at bounding box center [983, 445] width 195 height 72
click at [901, 429] on input "checkbox" at bounding box center [896, 430] width 10 height 10
checkbox input "true"
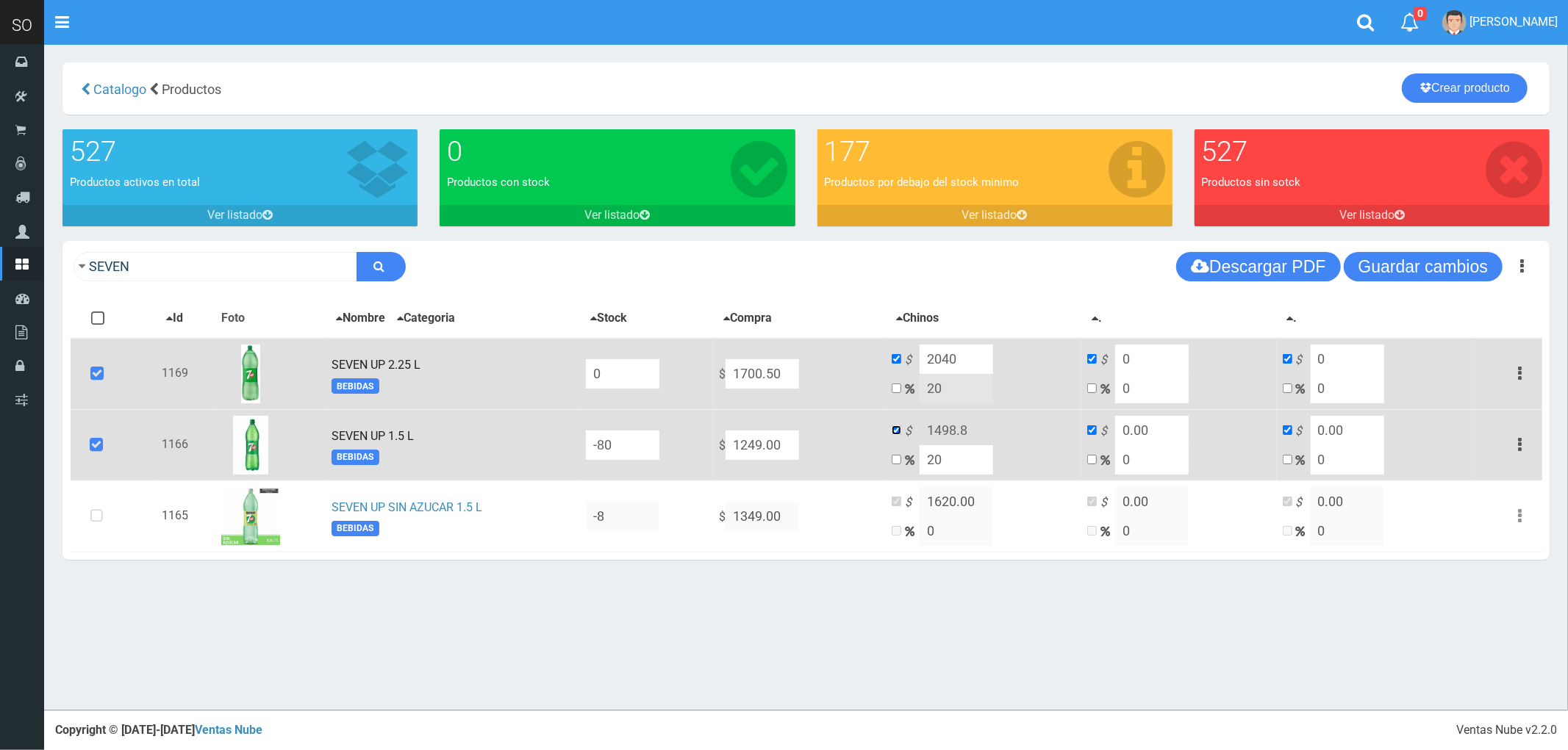
checkbox input "false"
click at [985, 426] on input "1498.8" at bounding box center [956, 430] width 74 height 29
type input "1500"
click at [1153, 423] on input "0.00" at bounding box center [1152, 430] width 74 height 29
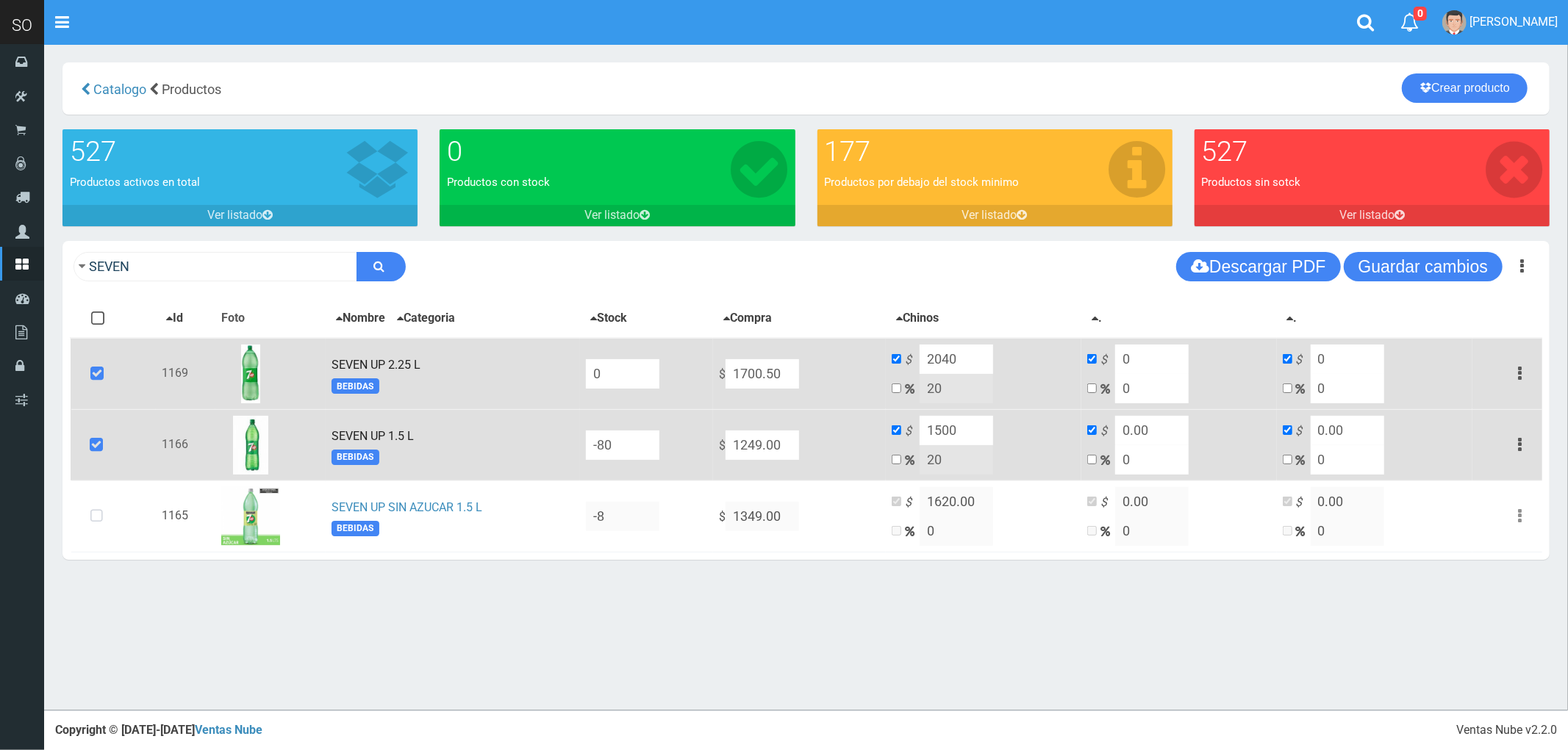
click at [1153, 423] on input "0.00" at bounding box center [1152, 430] width 74 height 29
type input "0"
click at [1343, 420] on input "0.00" at bounding box center [1347, 430] width 74 height 29
type input "0"
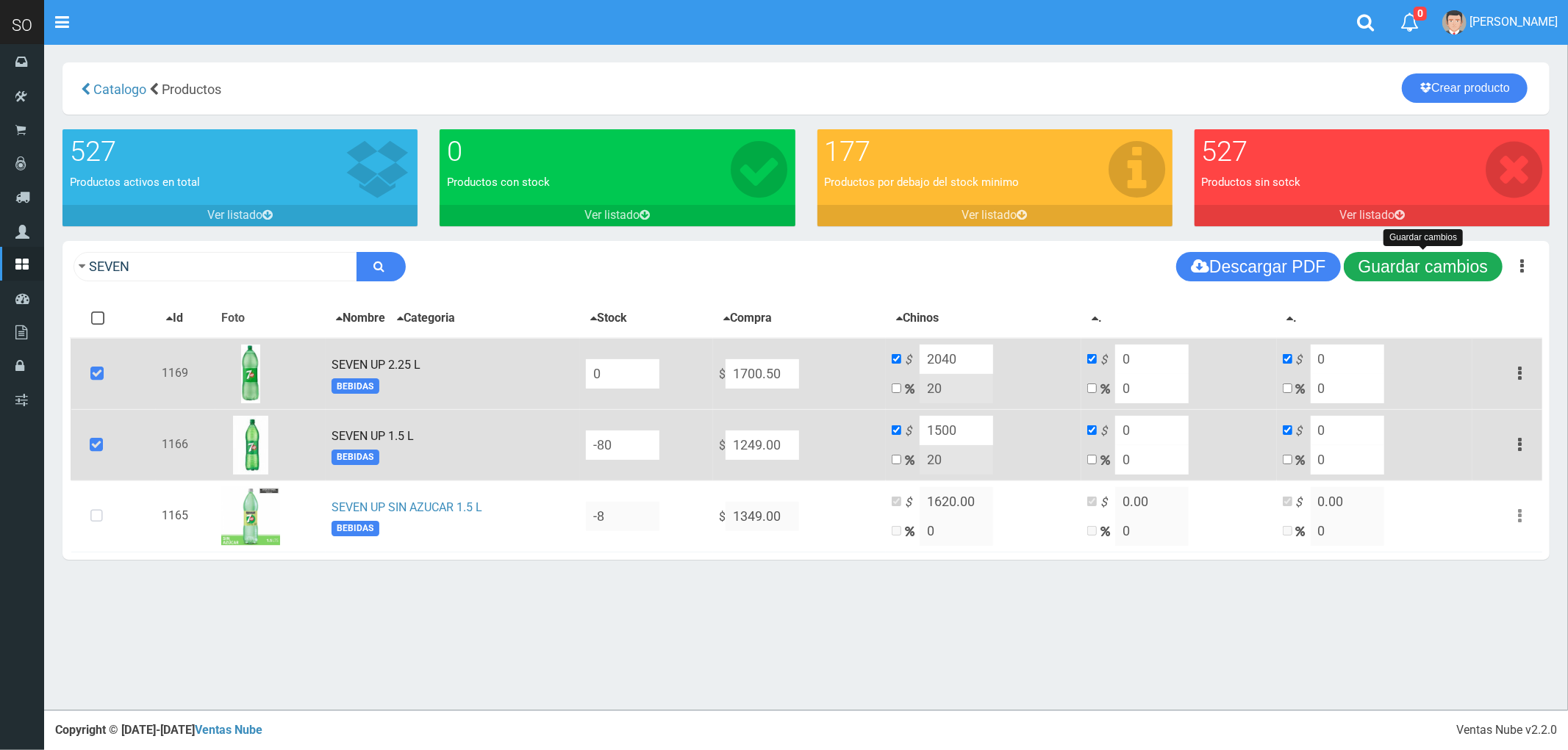
click at [1417, 263] on button "Guardar cambios" at bounding box center [1423, 266] width 159 height 29
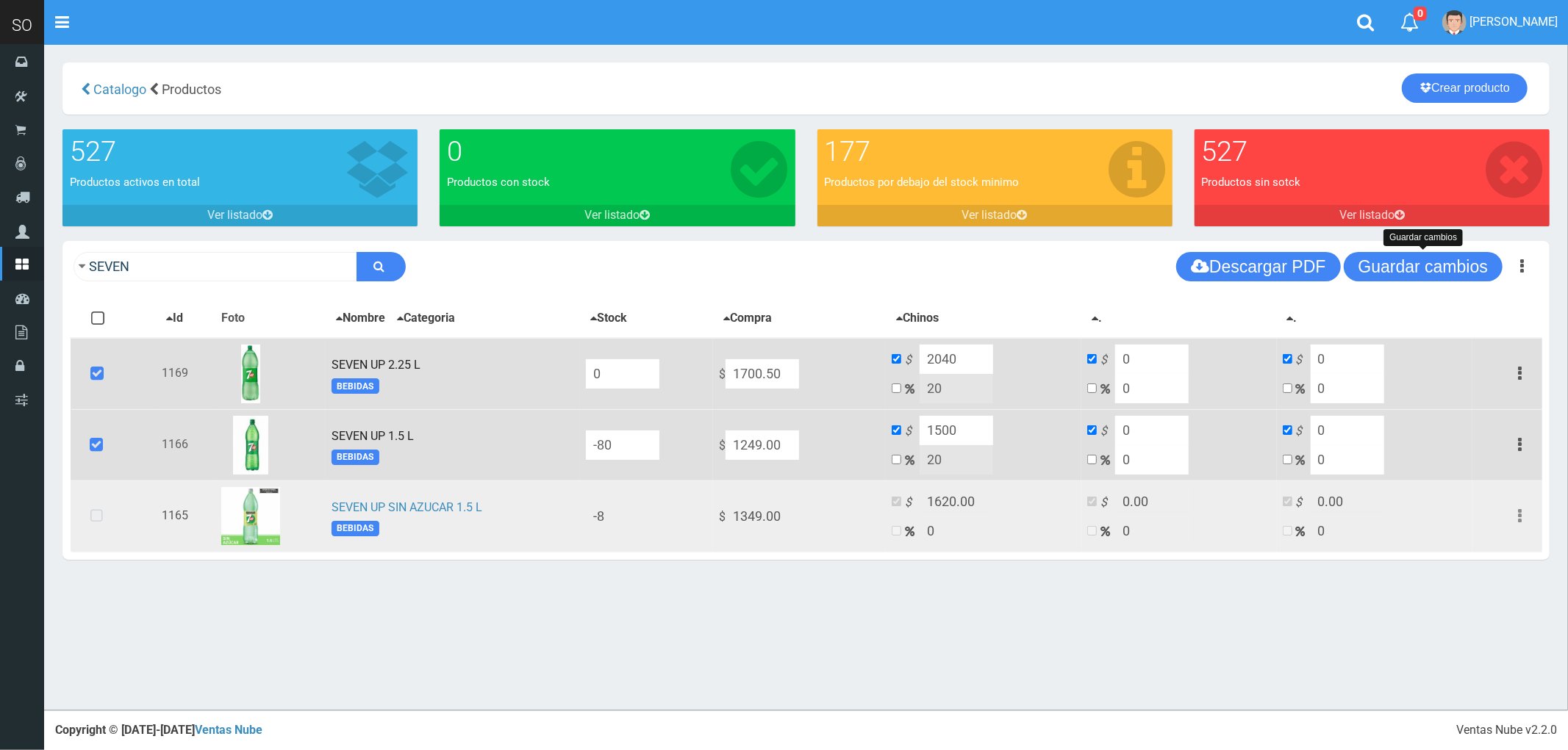
click at [92, 517] on icon at bounding box center [96, 516] width 39 height 48
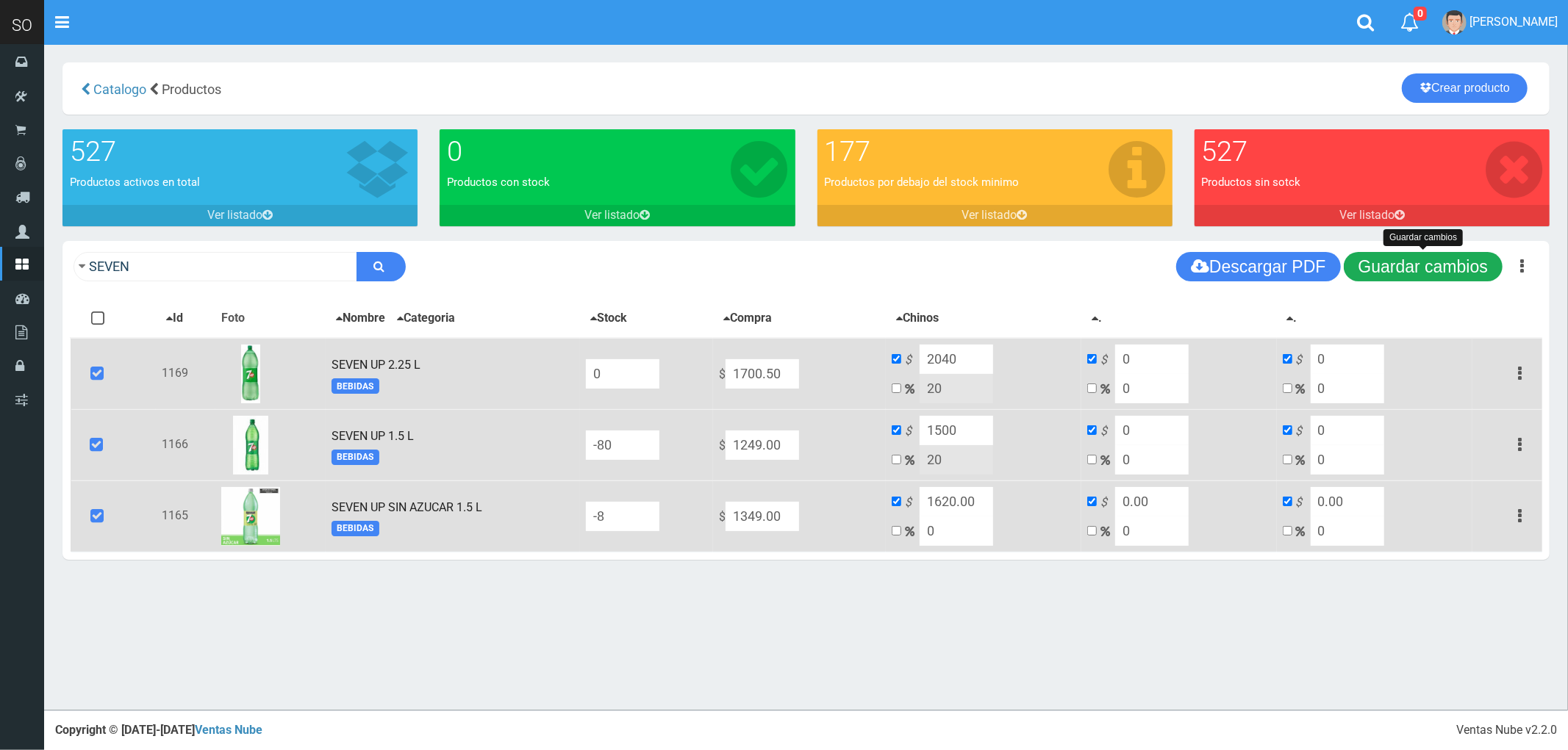
click at [1402, 267] on button "Guardar cambios" at bounding box center [1423, 266] width 159 height 29
